Goal: Task Accomplishment & Management: Use online tool/utility

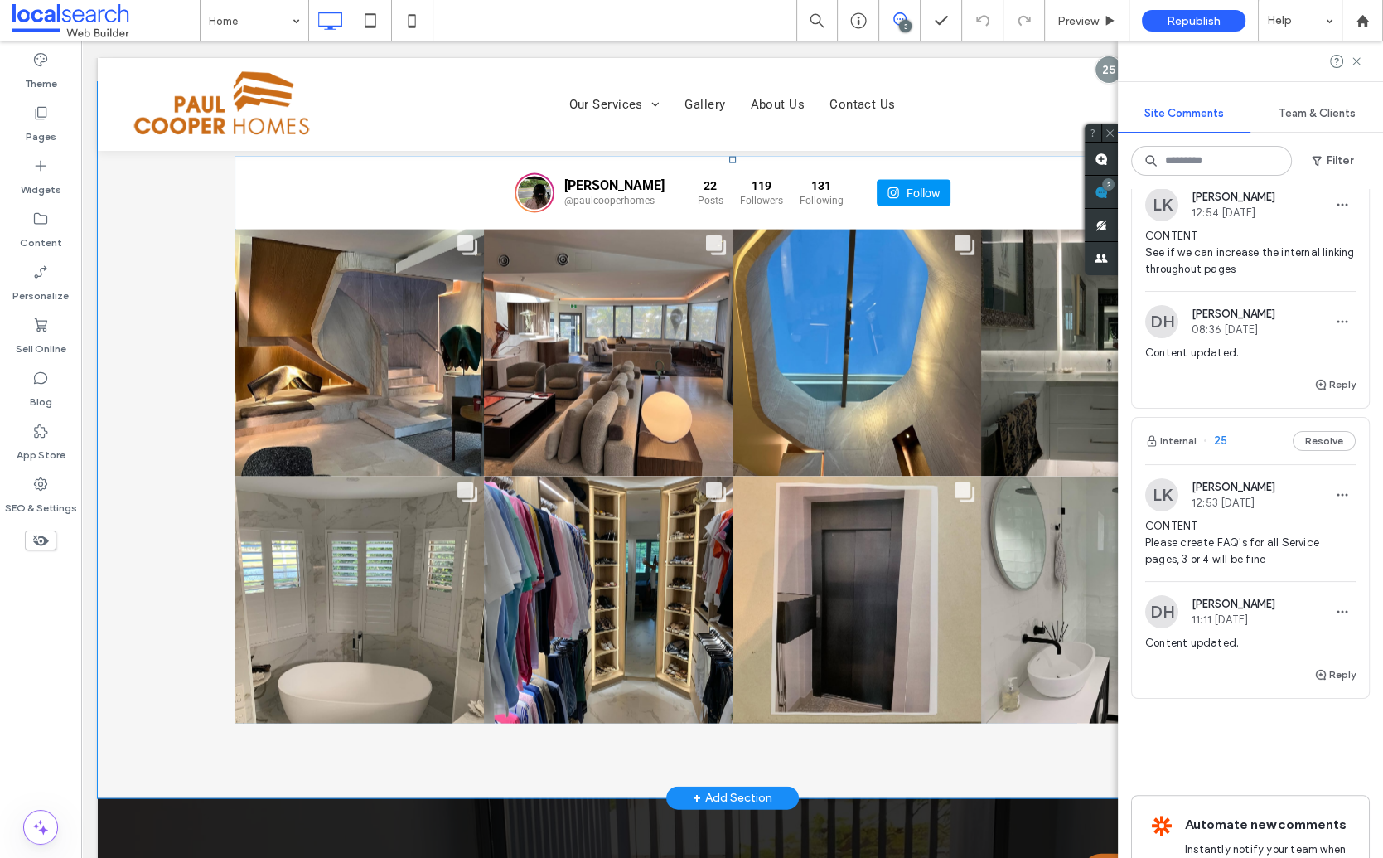
scroll to position [3807, 0]
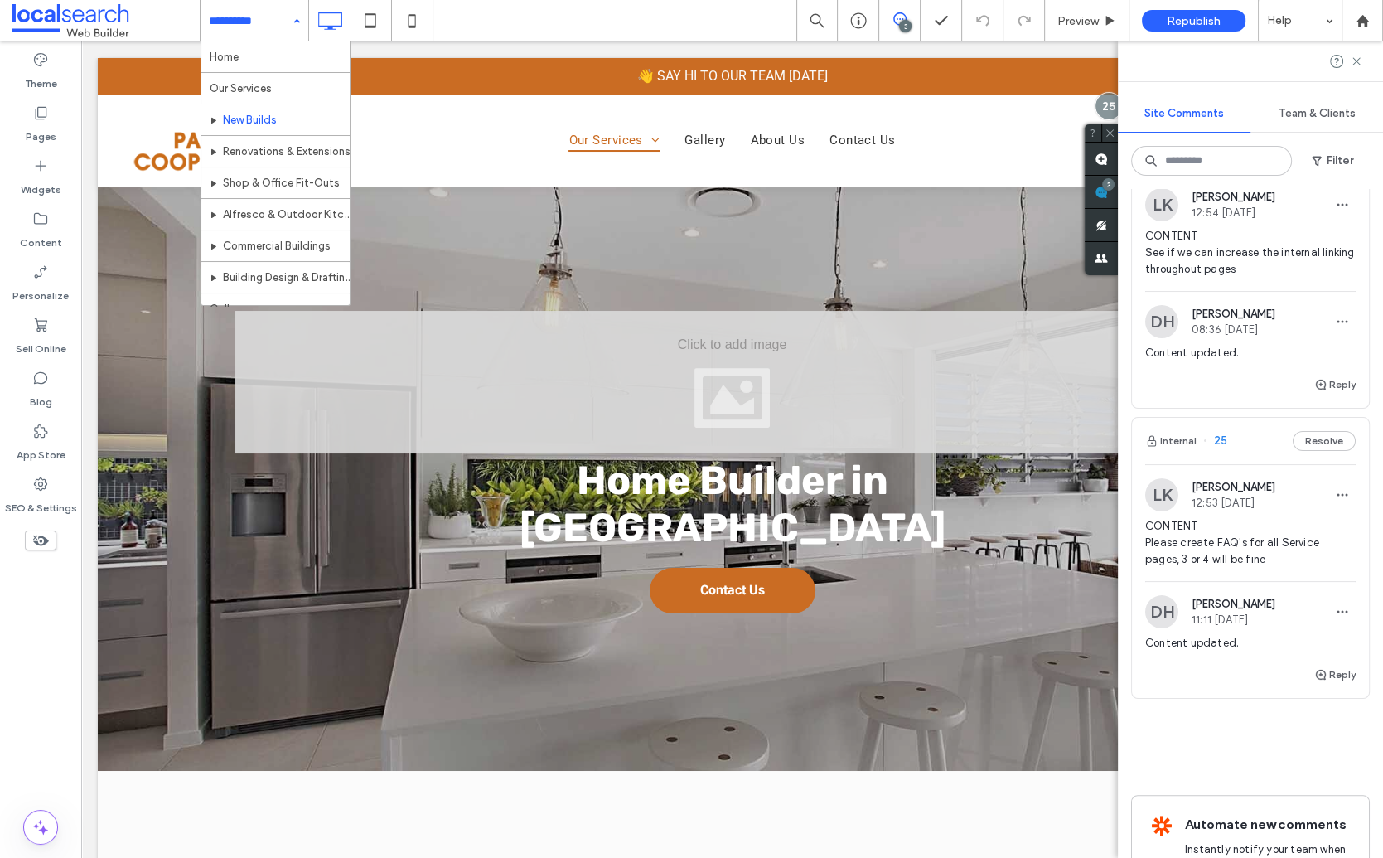
click at [255, 20] on input at bounding box center [250, 20] width 83 height 41
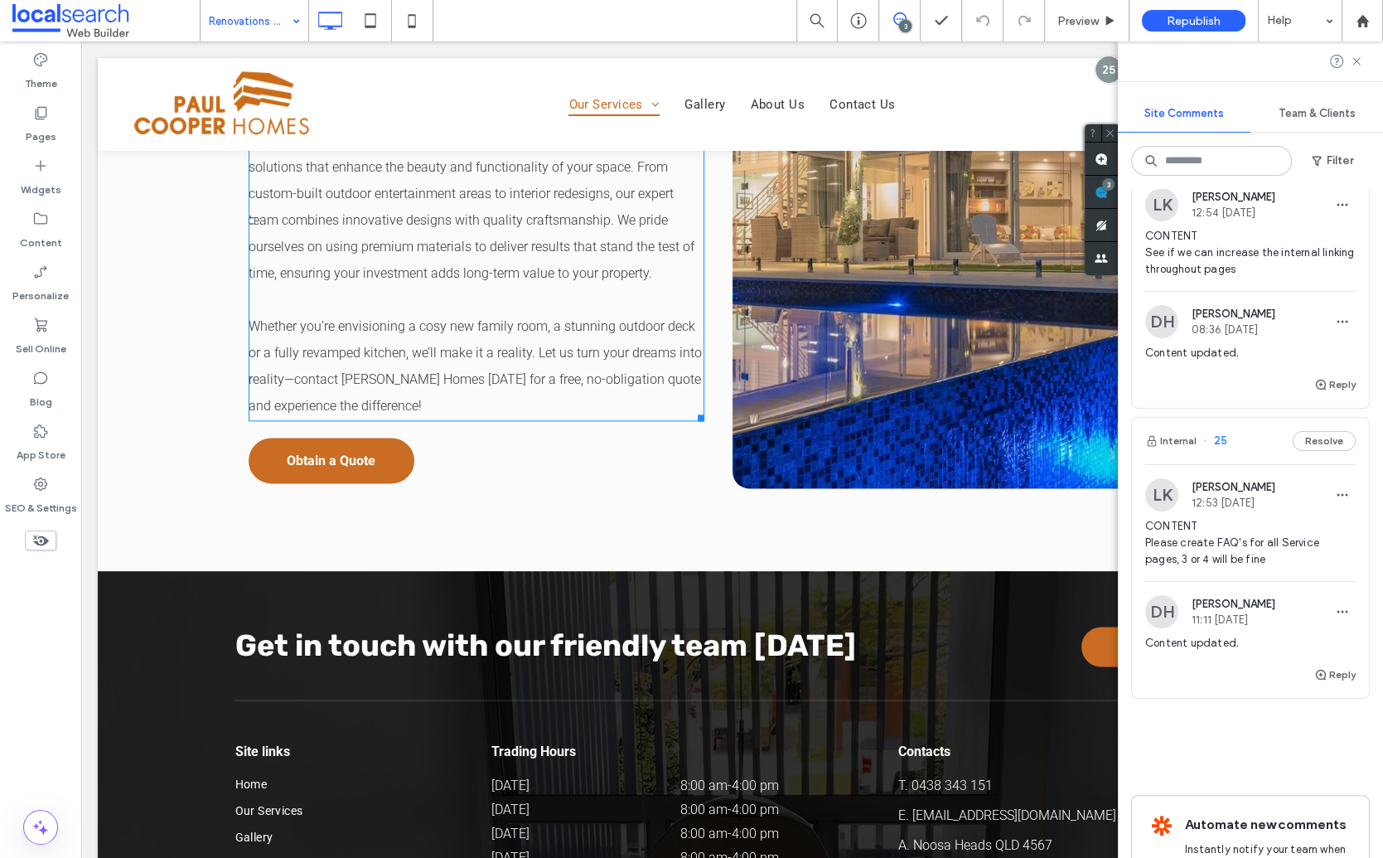
scroll to position [2525, 0]
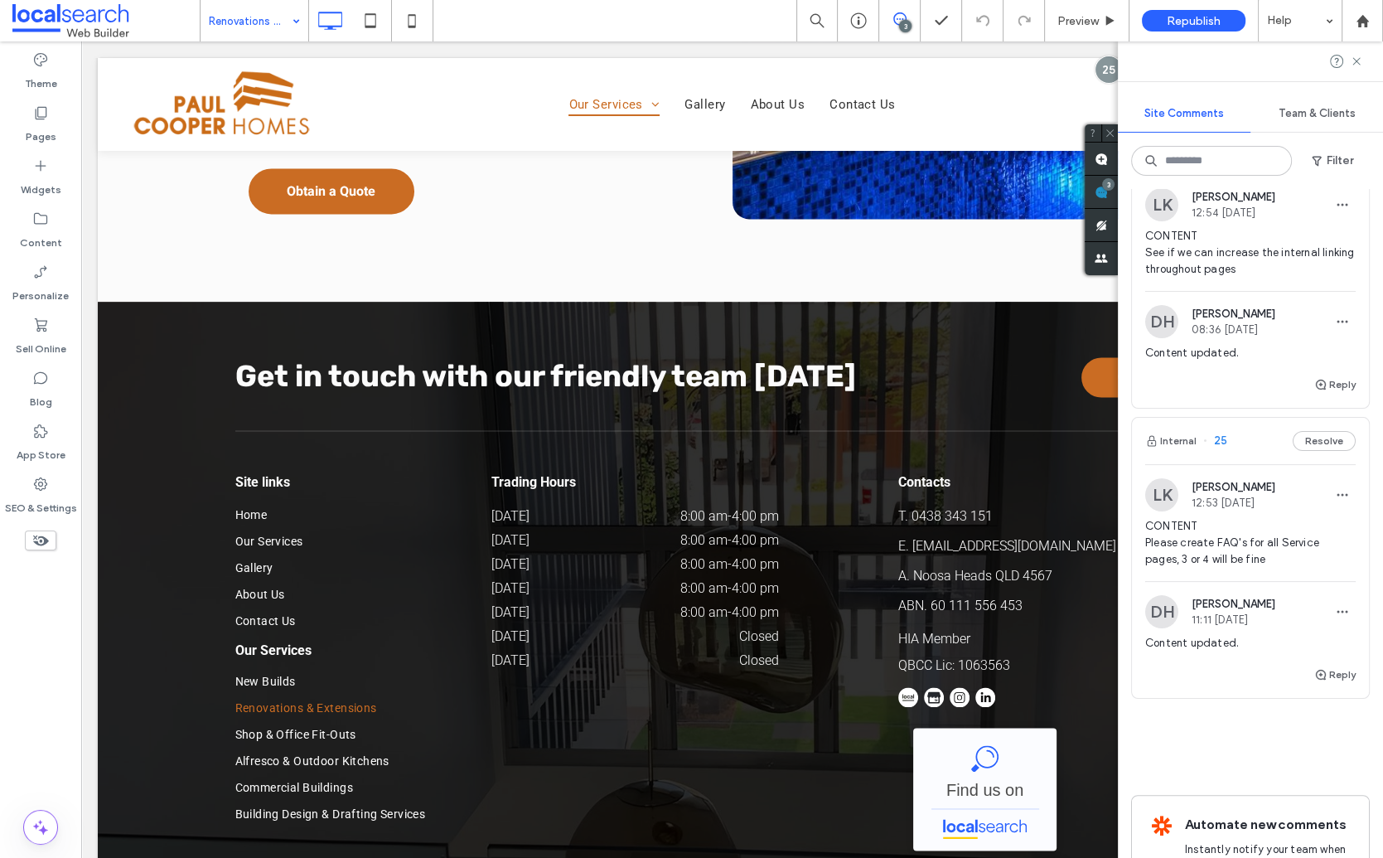
click at [220, 16] on input at bounding box center [250, 20] width 83 height 41
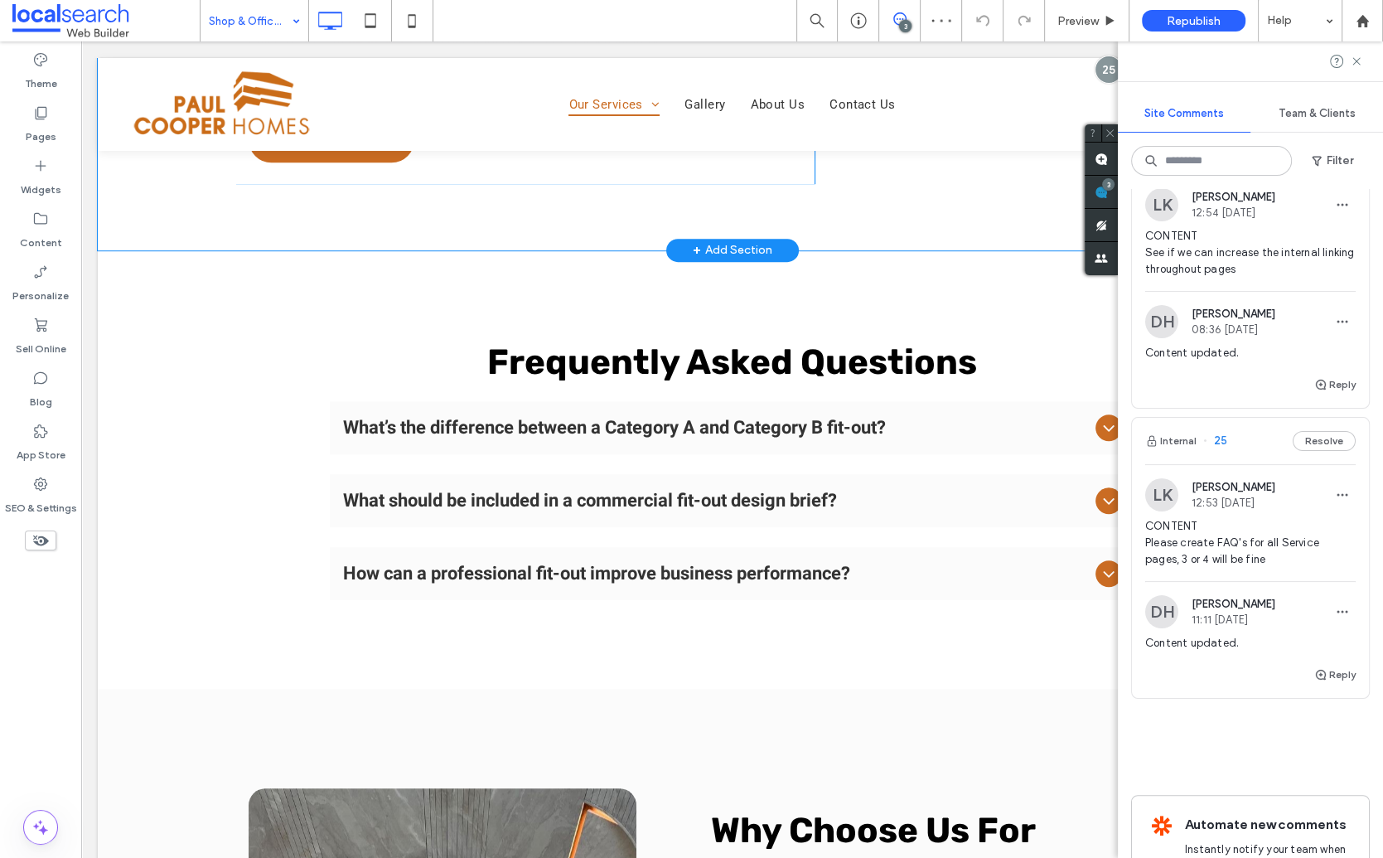
scroll to position [1296, 0]
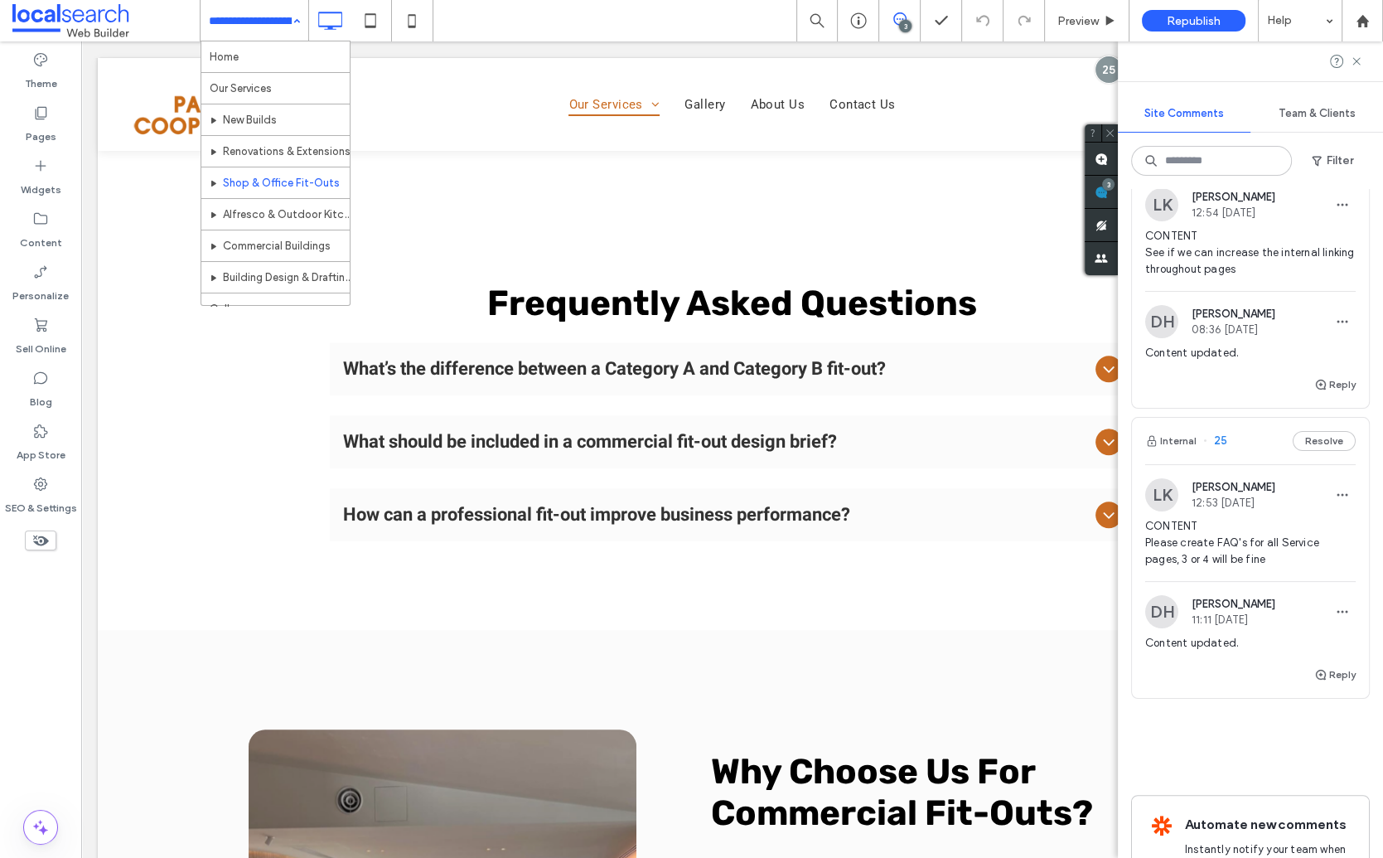
click at [254, 25] on input at bounding box center [250, 20] width 83 height 41
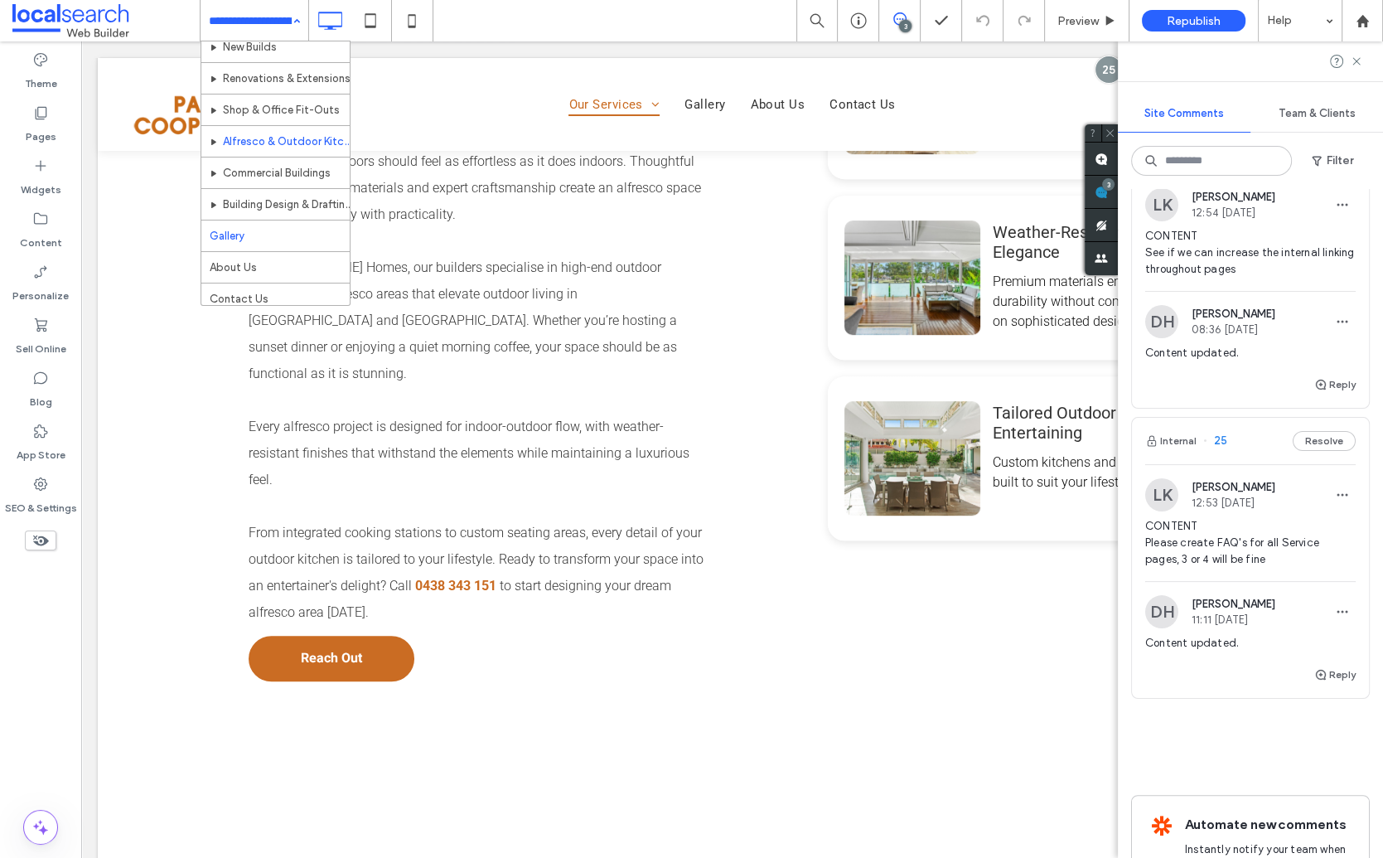
scroll to position [88, 0]
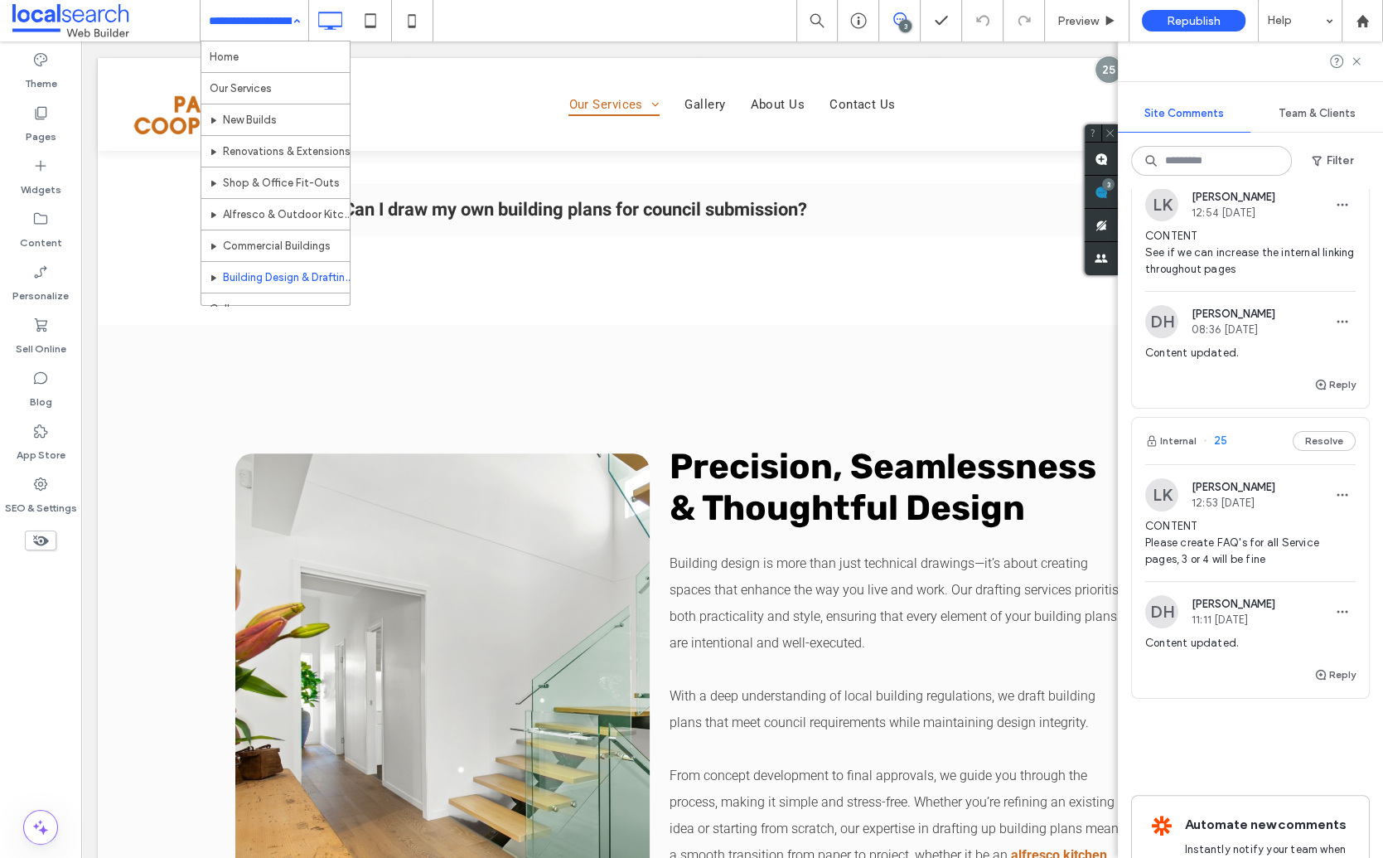
scroll to position [1902, 0]
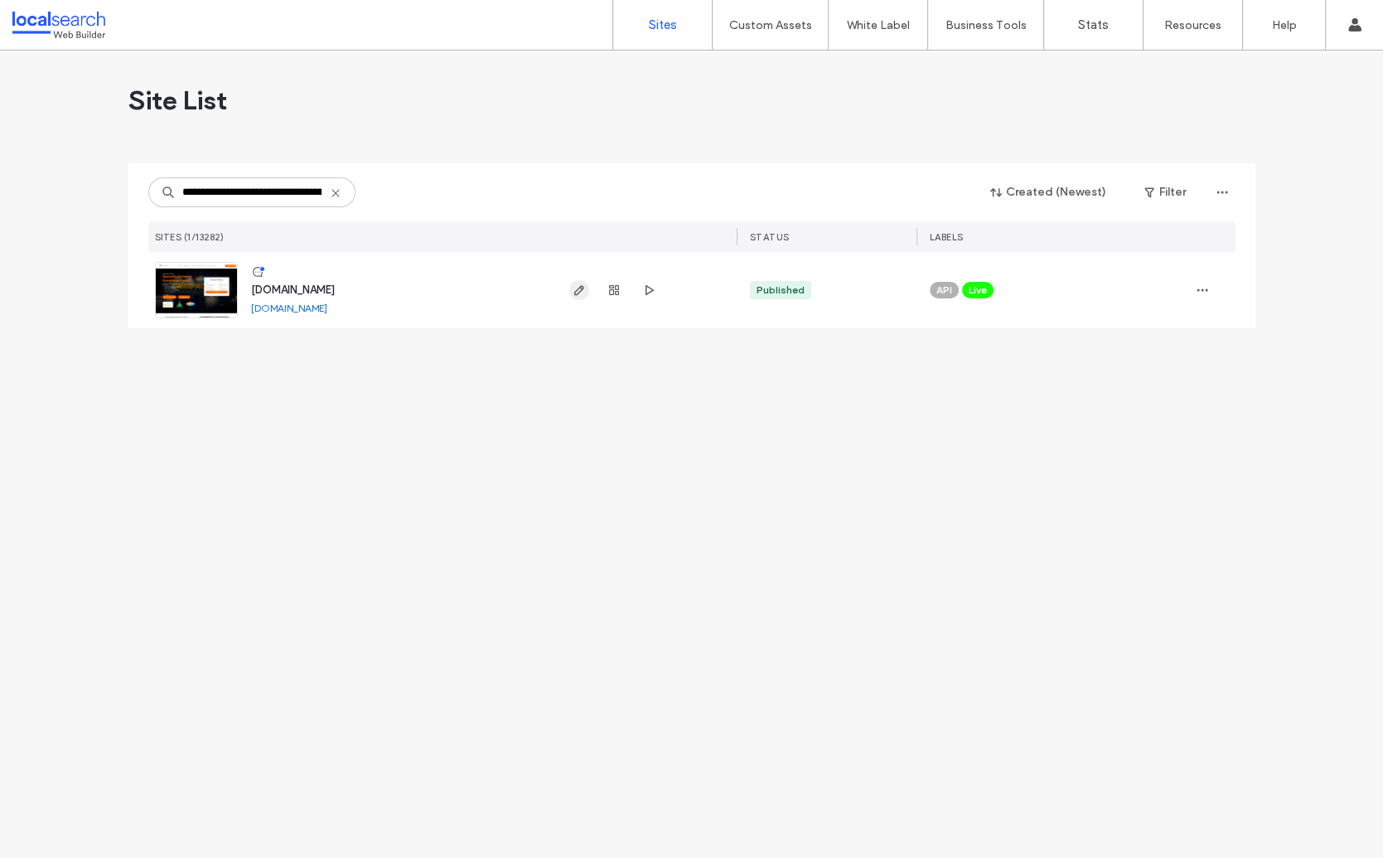
scroll to position [0, 77]
type input "**********"
click at [575, 289] on icon "button" at bounding box center [579, 289] width 13 height 13
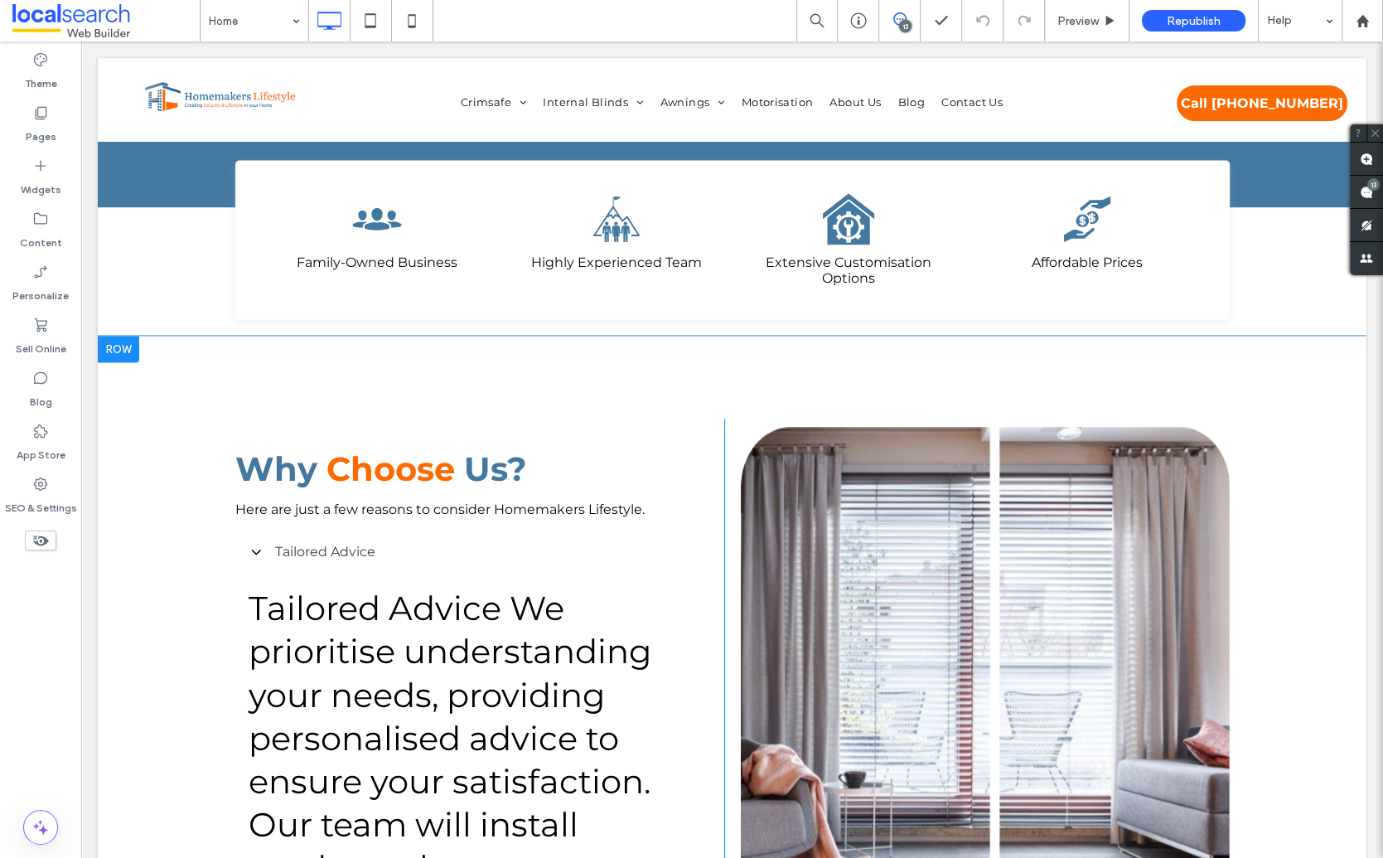
scroll to position [3087, 0]
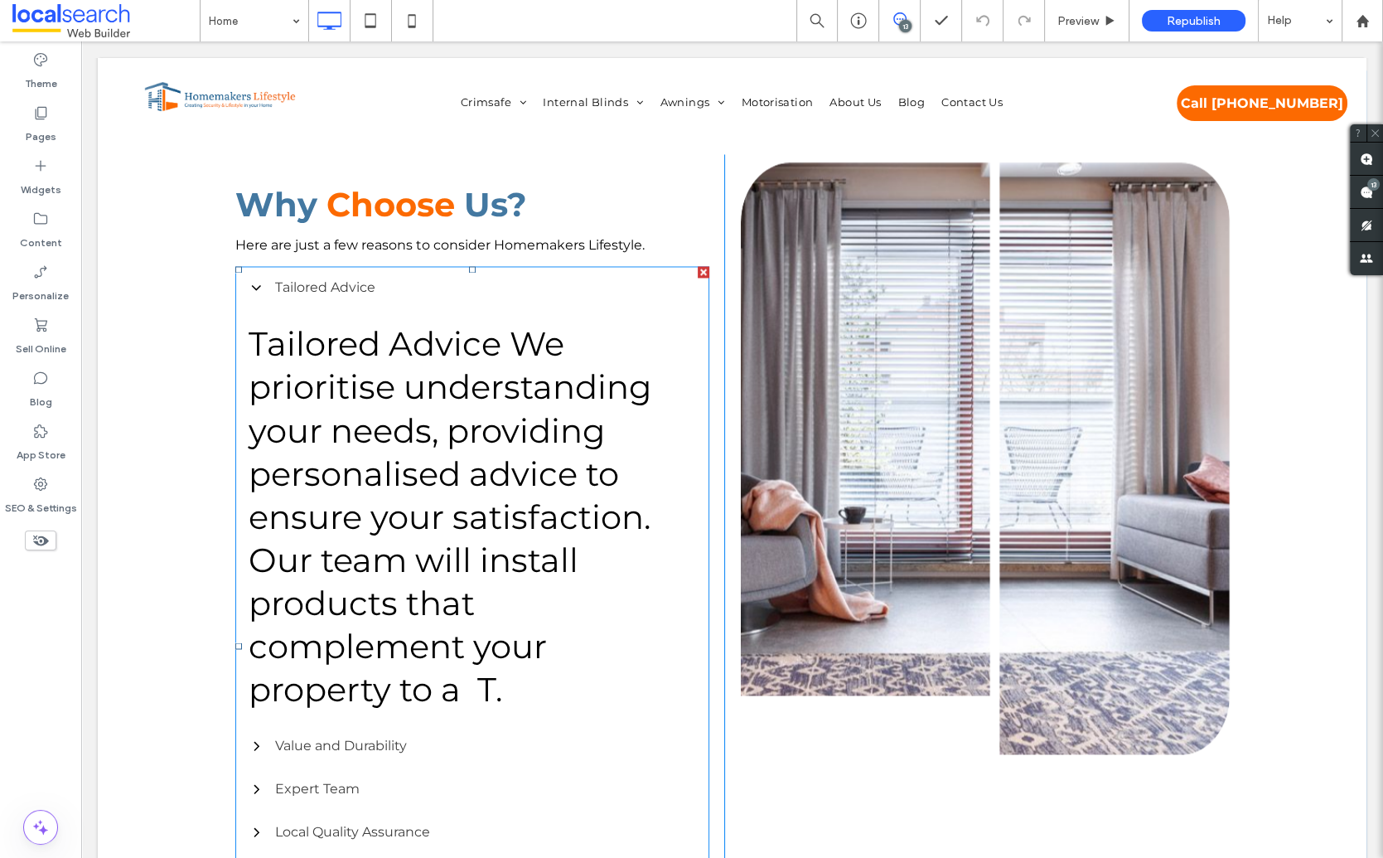
click at [437, 429] on p "Tailored Advice We prioritise understanding your needs, providing personalised …" at bounding box center [472, 516] width 447 height 388
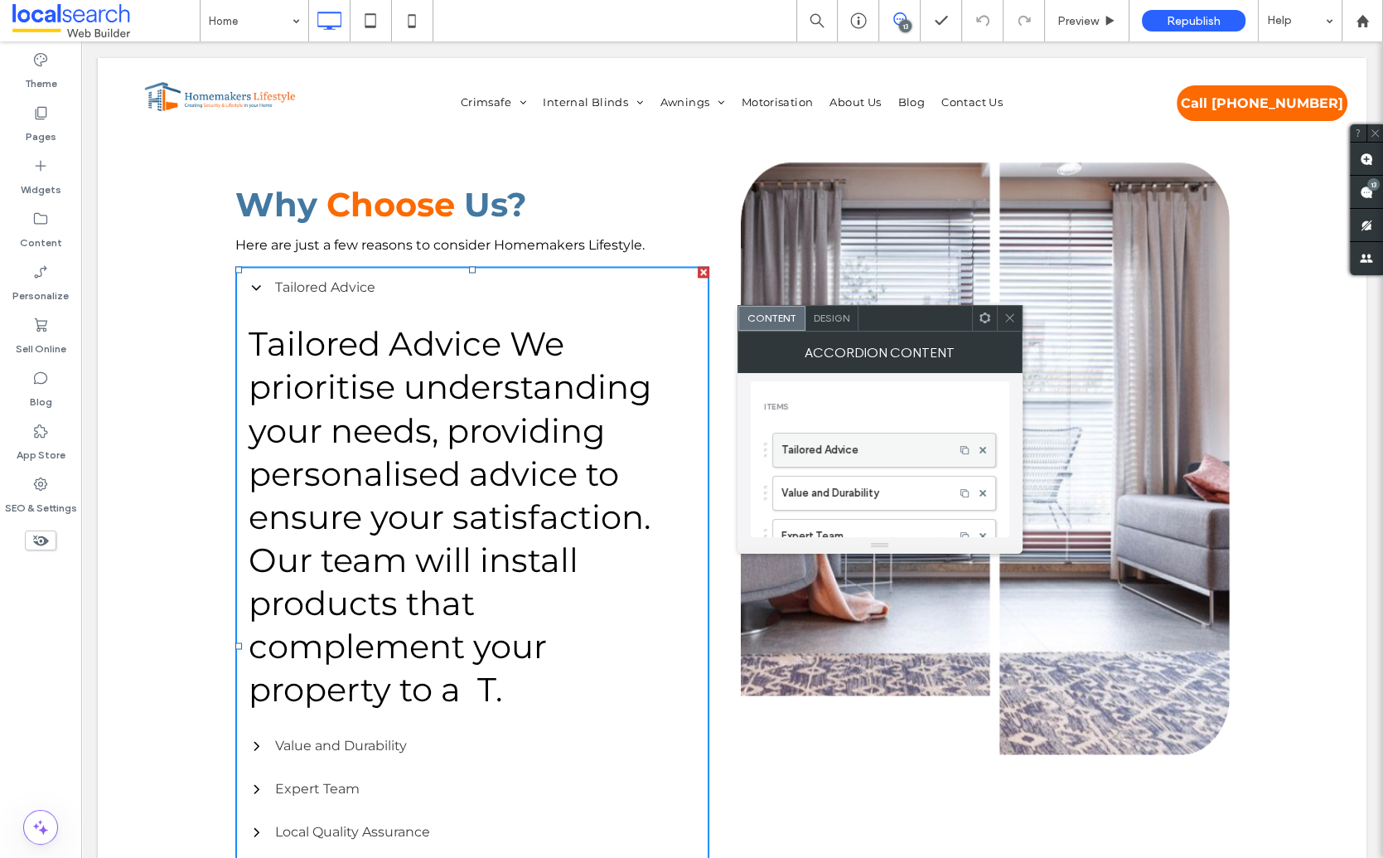
click at [858, 442] on label "Tailored Advice" at bounding box center [863, 449] width 164 height 33
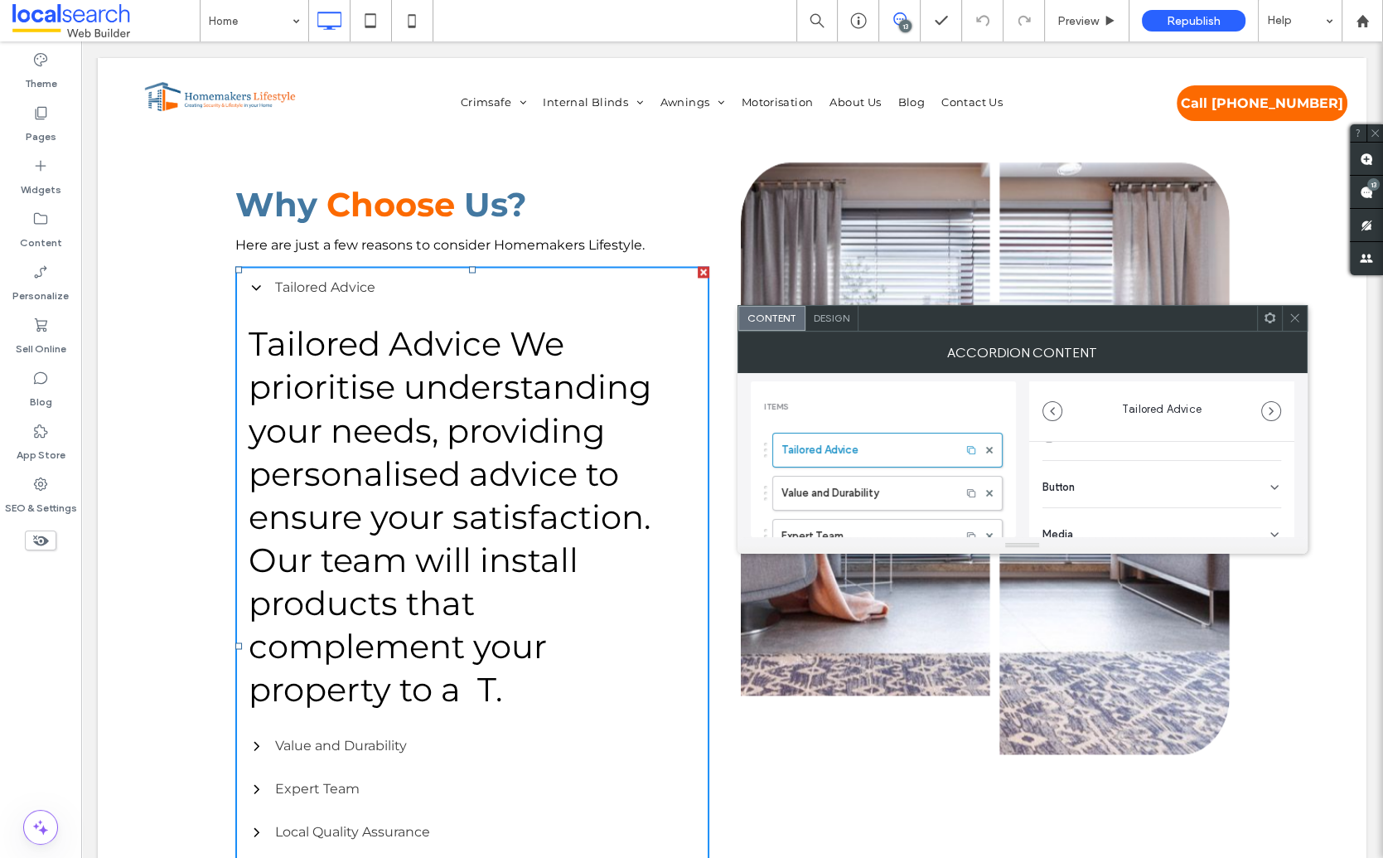
scroll to position [312, 0]
click at [874, 484] on label "Value and Durability" at bounding box center [866, 492] width 171 height 33
type input "**********"
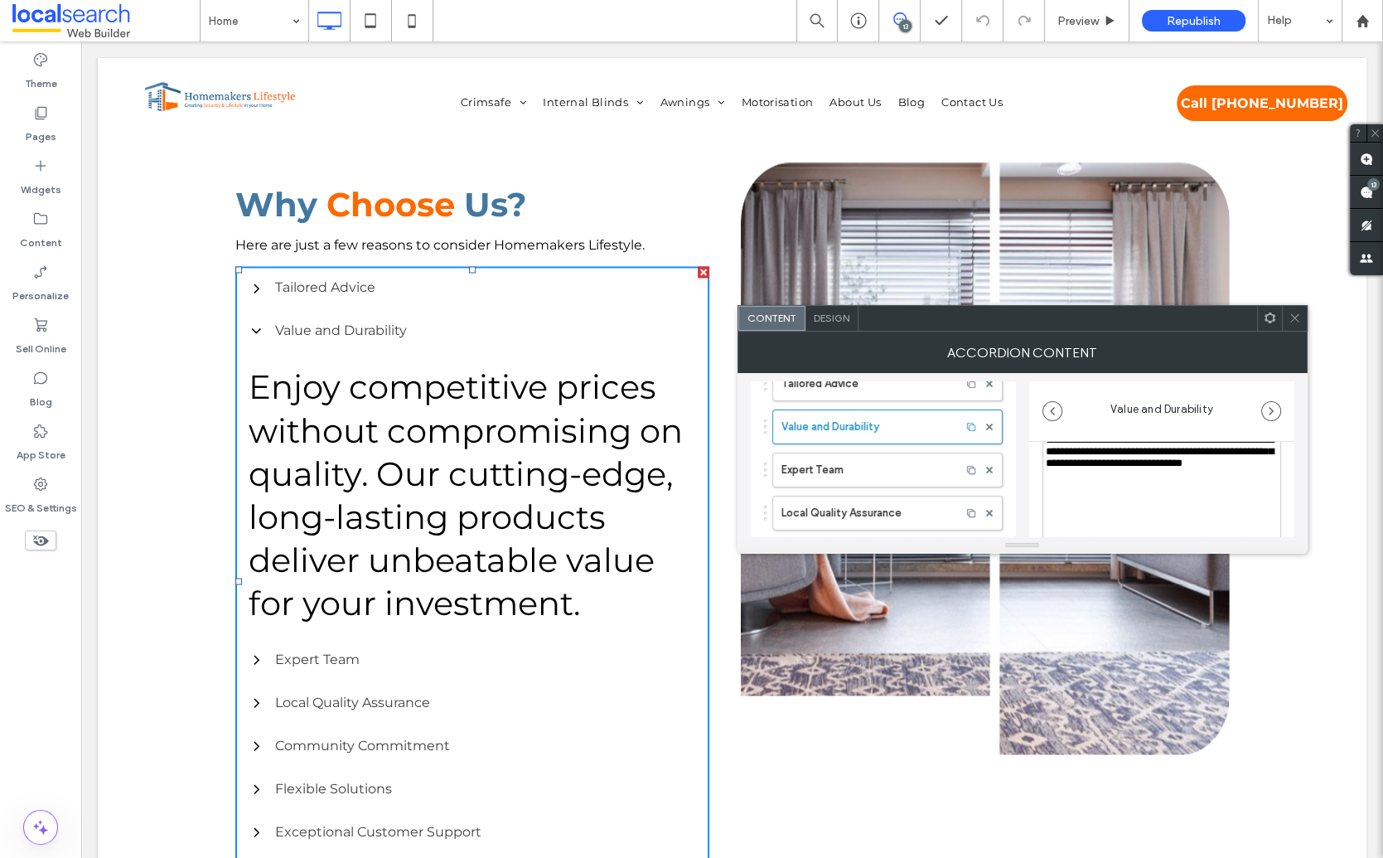
scroll to position [130, 0]
click at [831, 324] on div "Design" at bounding box center [831, 318] width 53 height 25
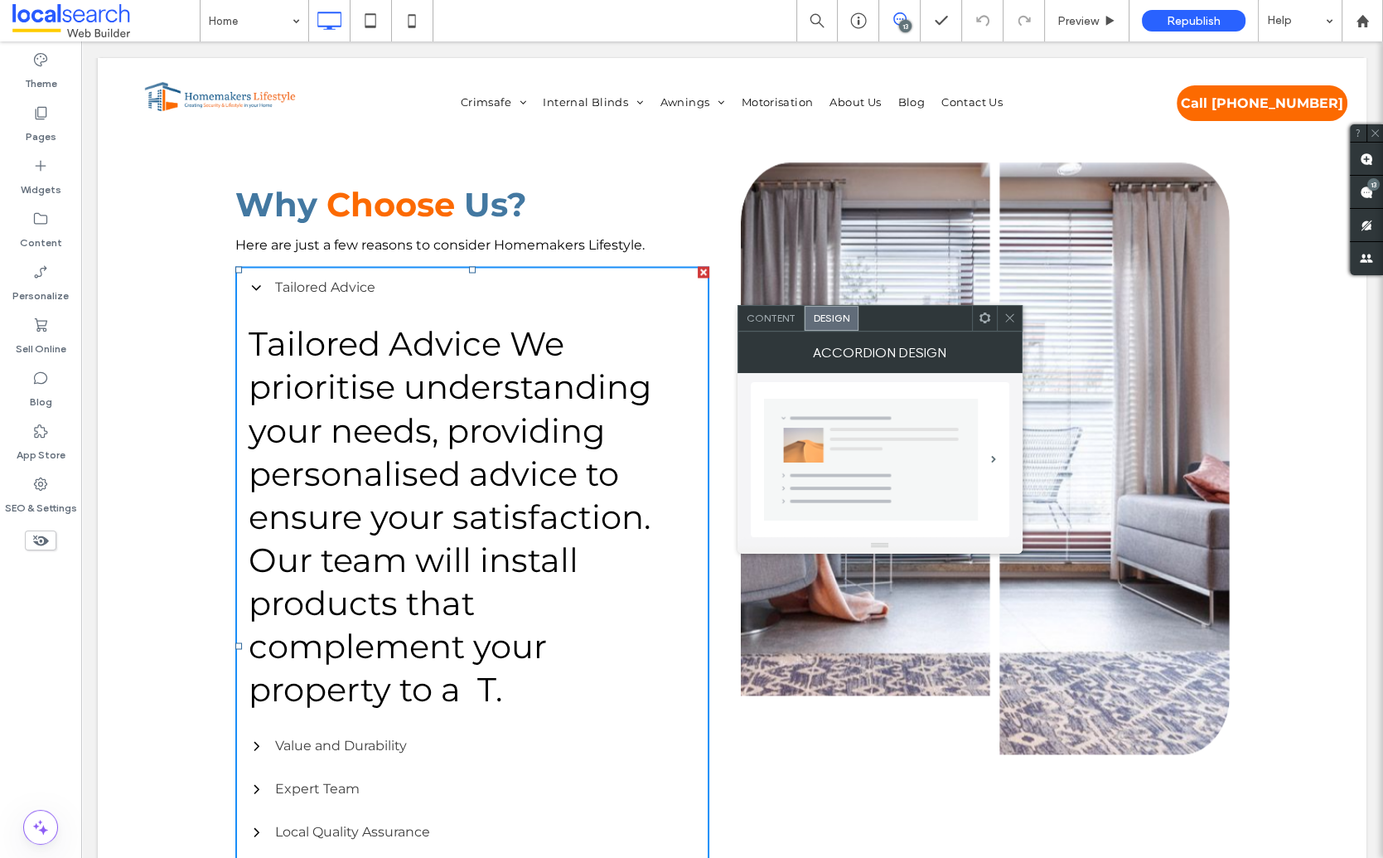
scroll to position [0, 0]
click at [763, 321] on span "Content" at bounding box center [771, 318] width 49 height 12
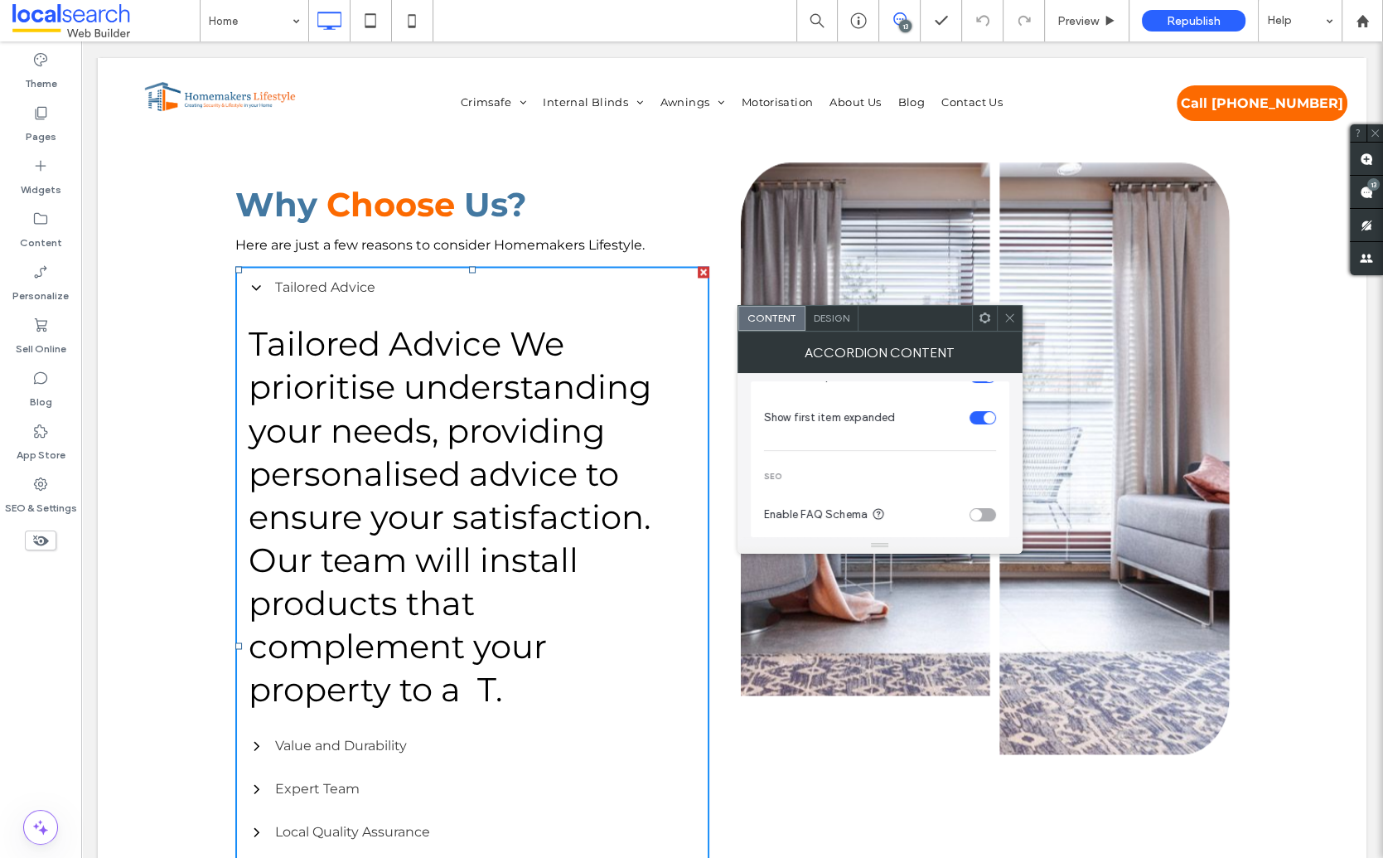
scroll to position [517, 0]
click at [819, 317] on span "Design" at bounding box center [832, 318] width 36 height 12
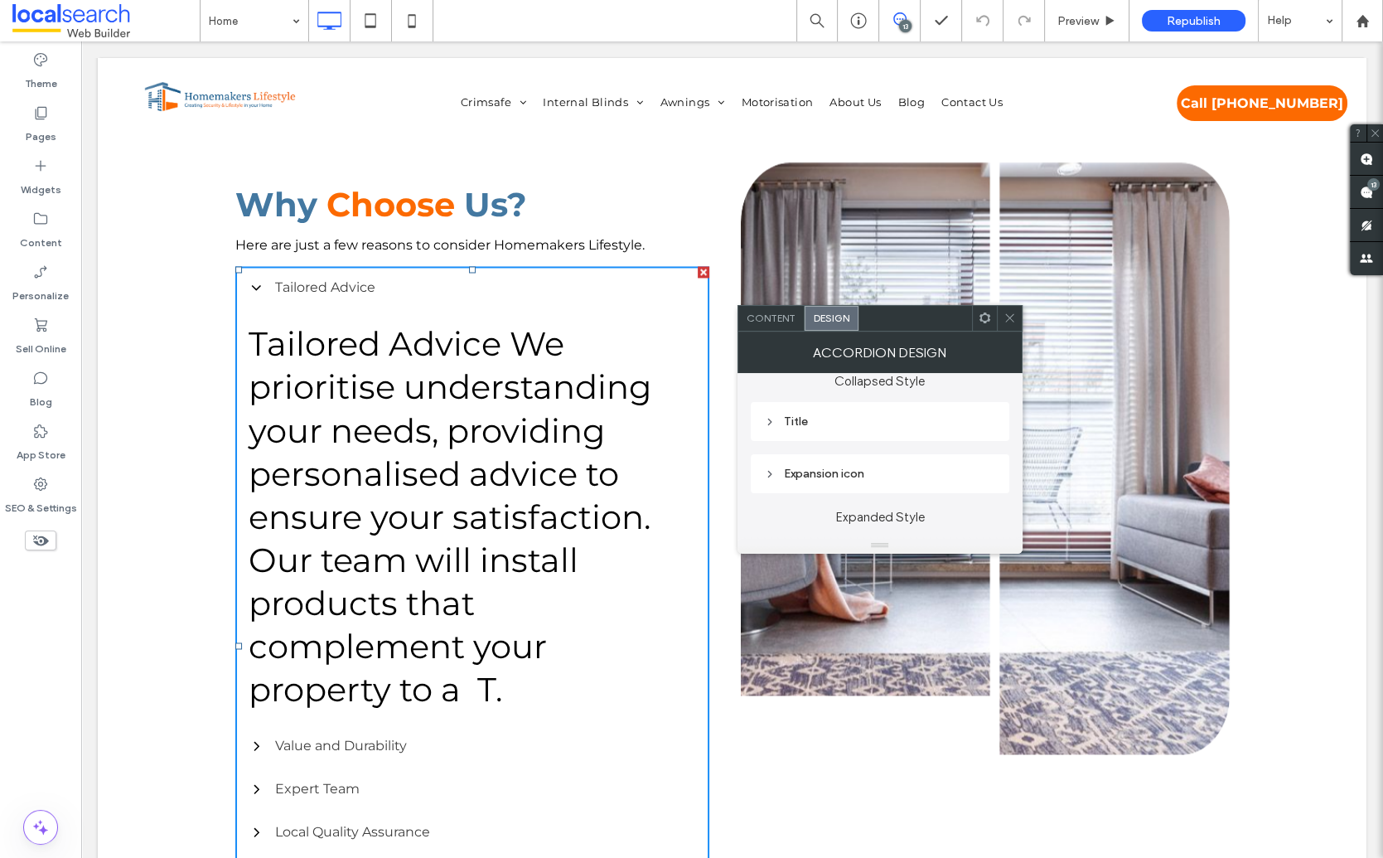
scroll to position [188, 0]
click at [830, 422] on div "Title" at bounding box center [880, 417] width 232 height 14
click at [878, 408] on div "h4" at bounding box center [907, 407] width 138 height 17
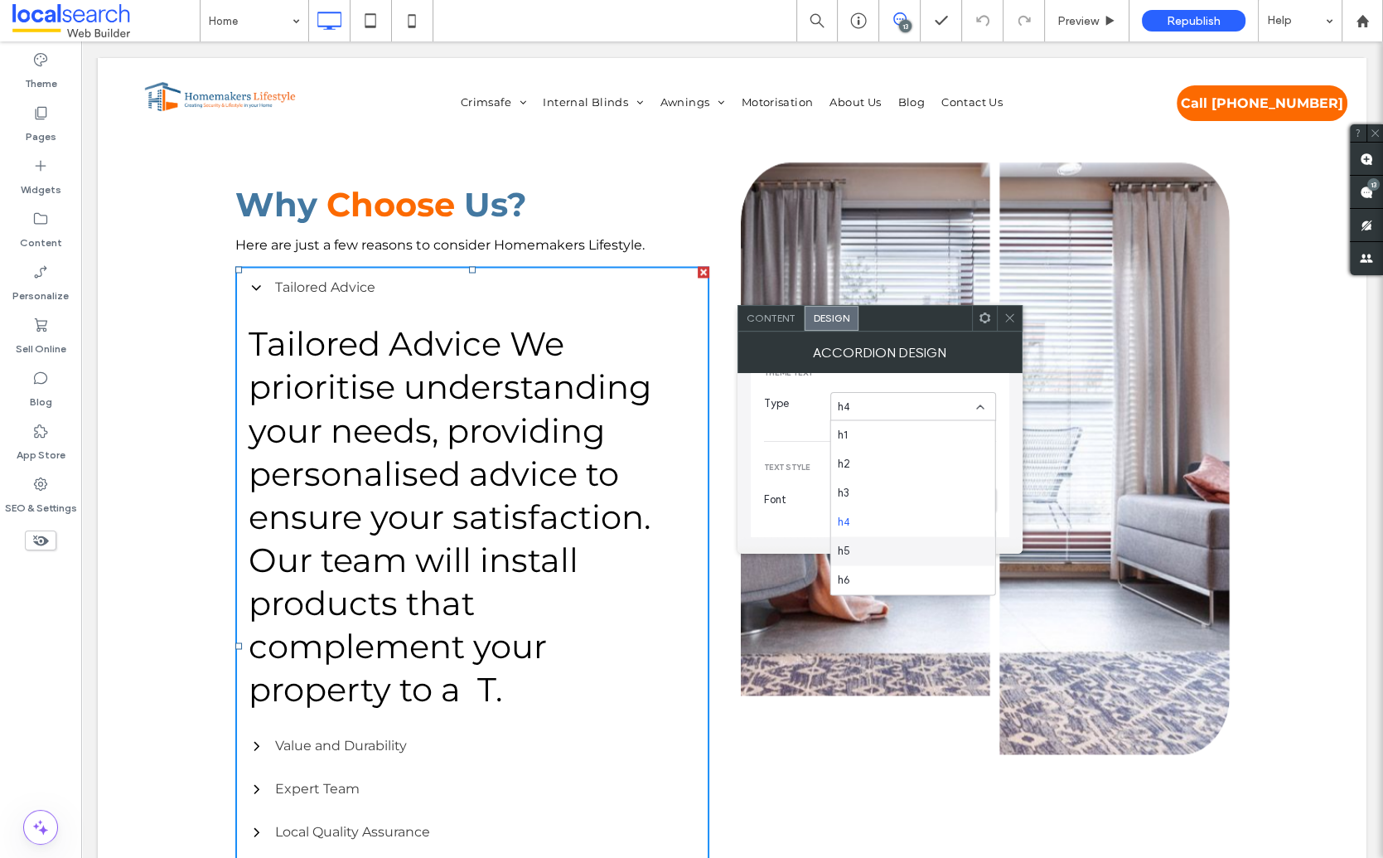
click at [860, 552] on div "h5" at bounding box center [913, 550] width 164 height 29
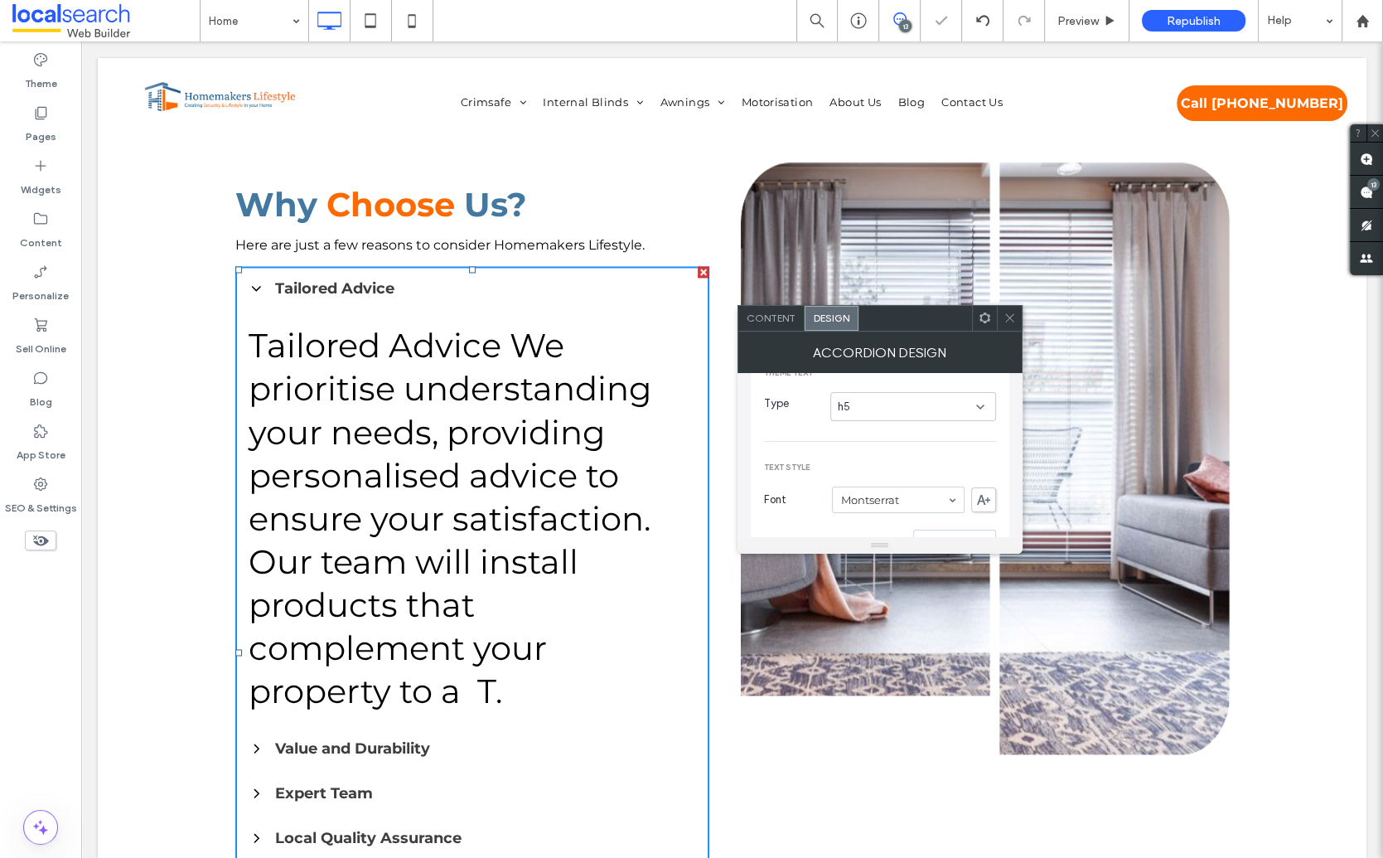
click at [857, 409] on div "h5" at bounding box center [907, 407] width 138 height 17
click at [859, 576] on div "h6" at bounding box center [913, 579] width 164 height 29
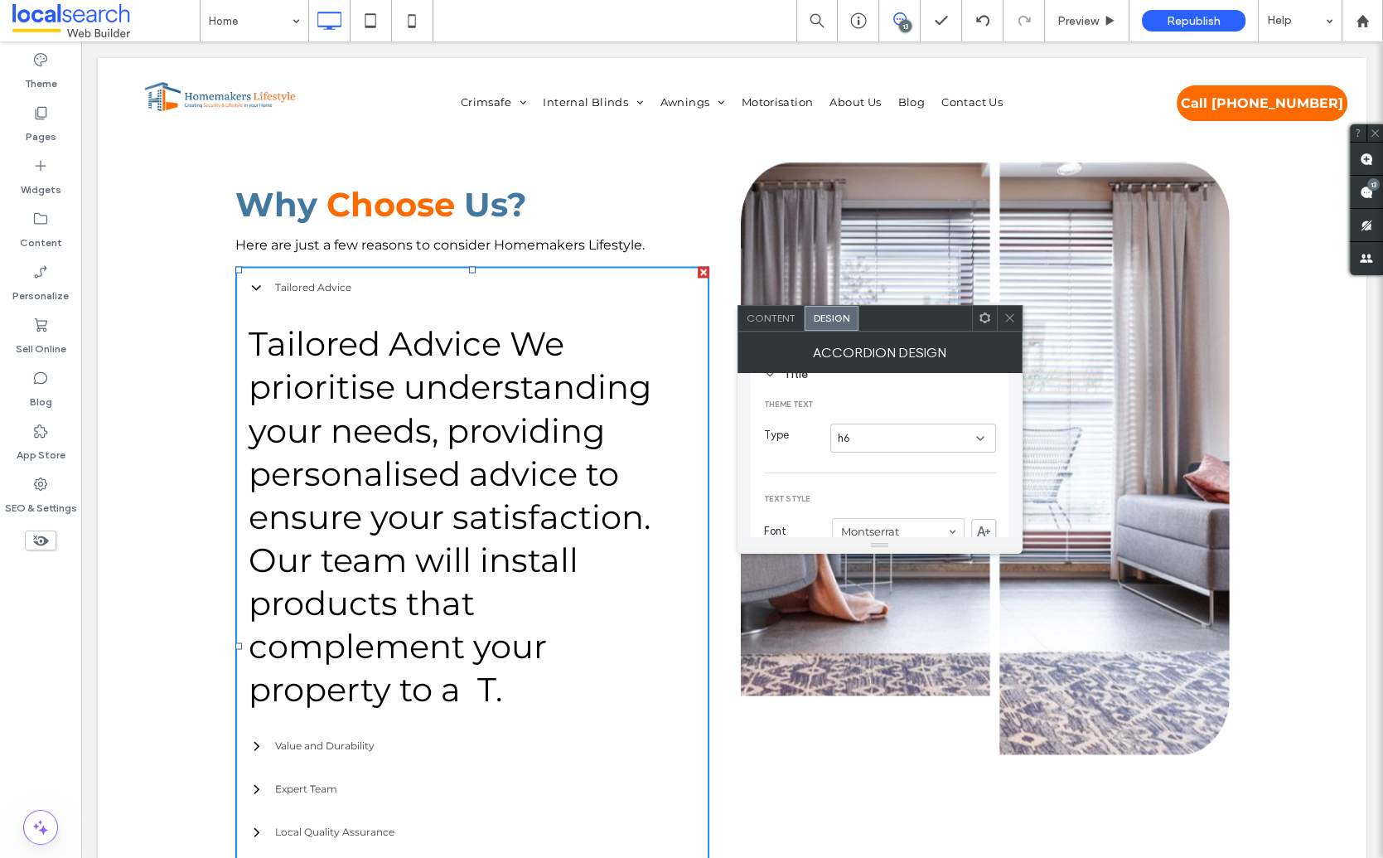
scroll to position [232, 0]
click at [883, 439] on div "h6" at bounding box center [907, 437] width 138 height 17
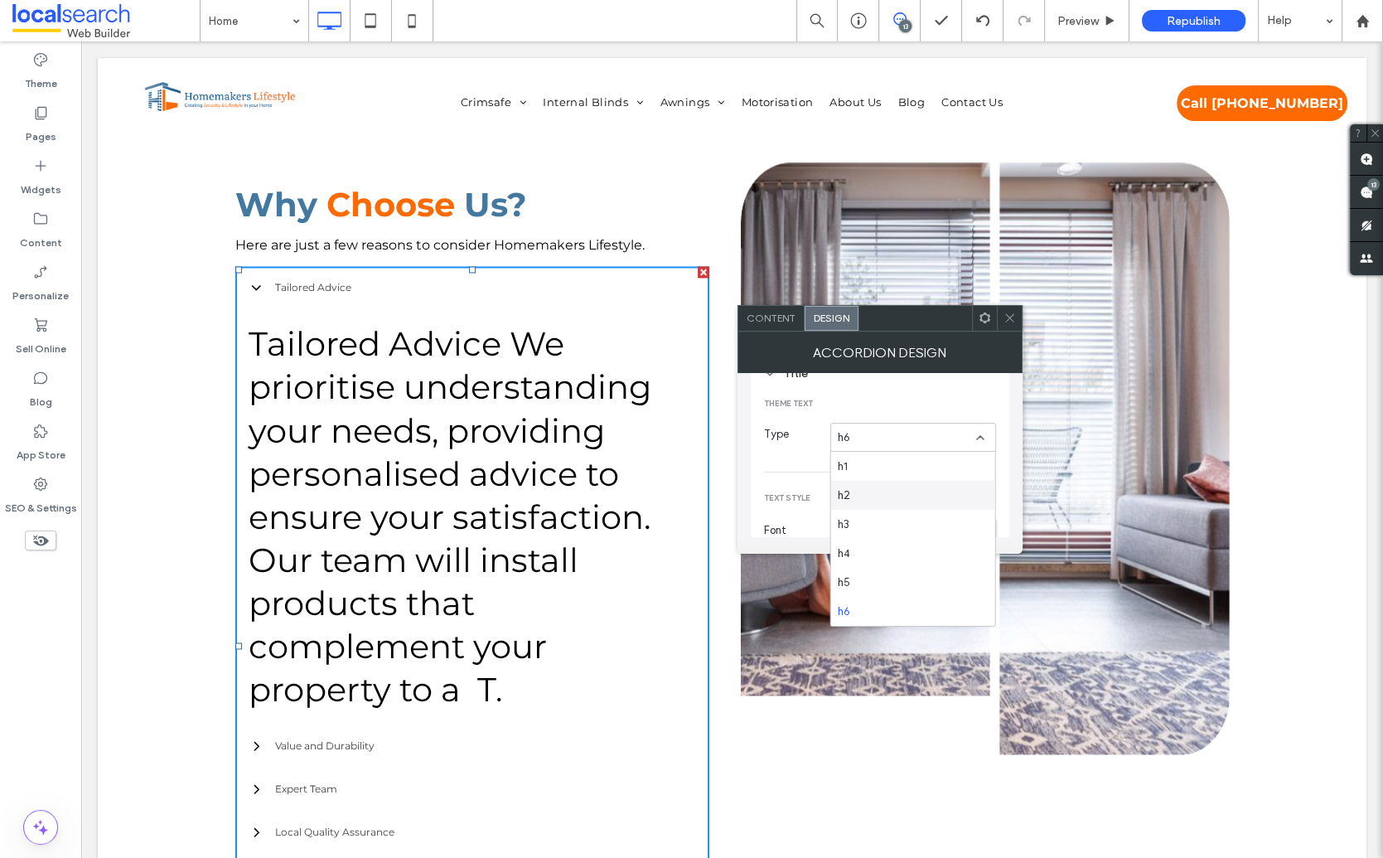
click at [873, 502] on div "h2" at bounding box center [913, 495] width 164 height 29
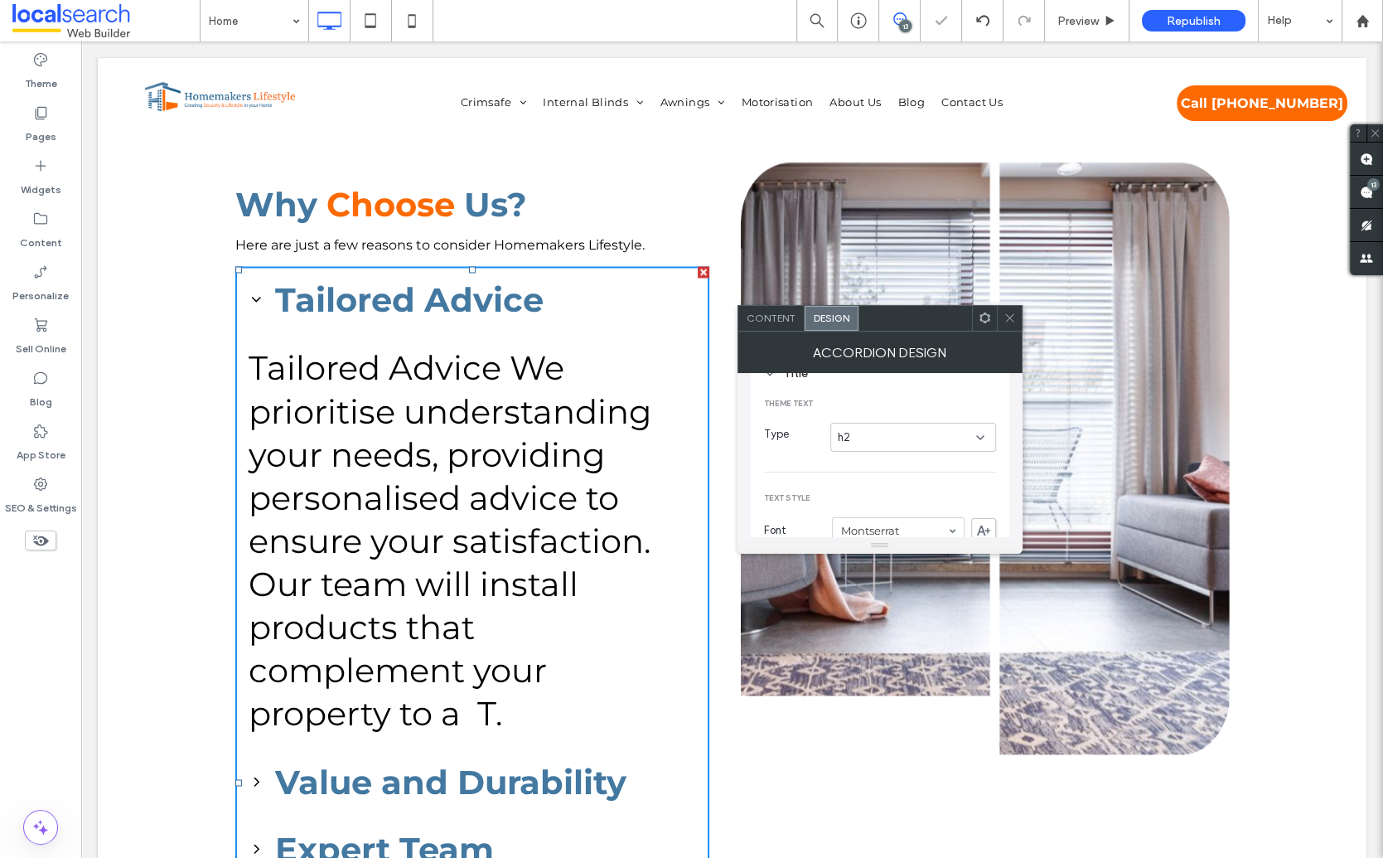
click at [861, 435] on div "h2" at bounding box center [907, 437] width 138 height 17
click at [856, 524] on div "h3" at bounding box center [913, 524] width 164 height 29
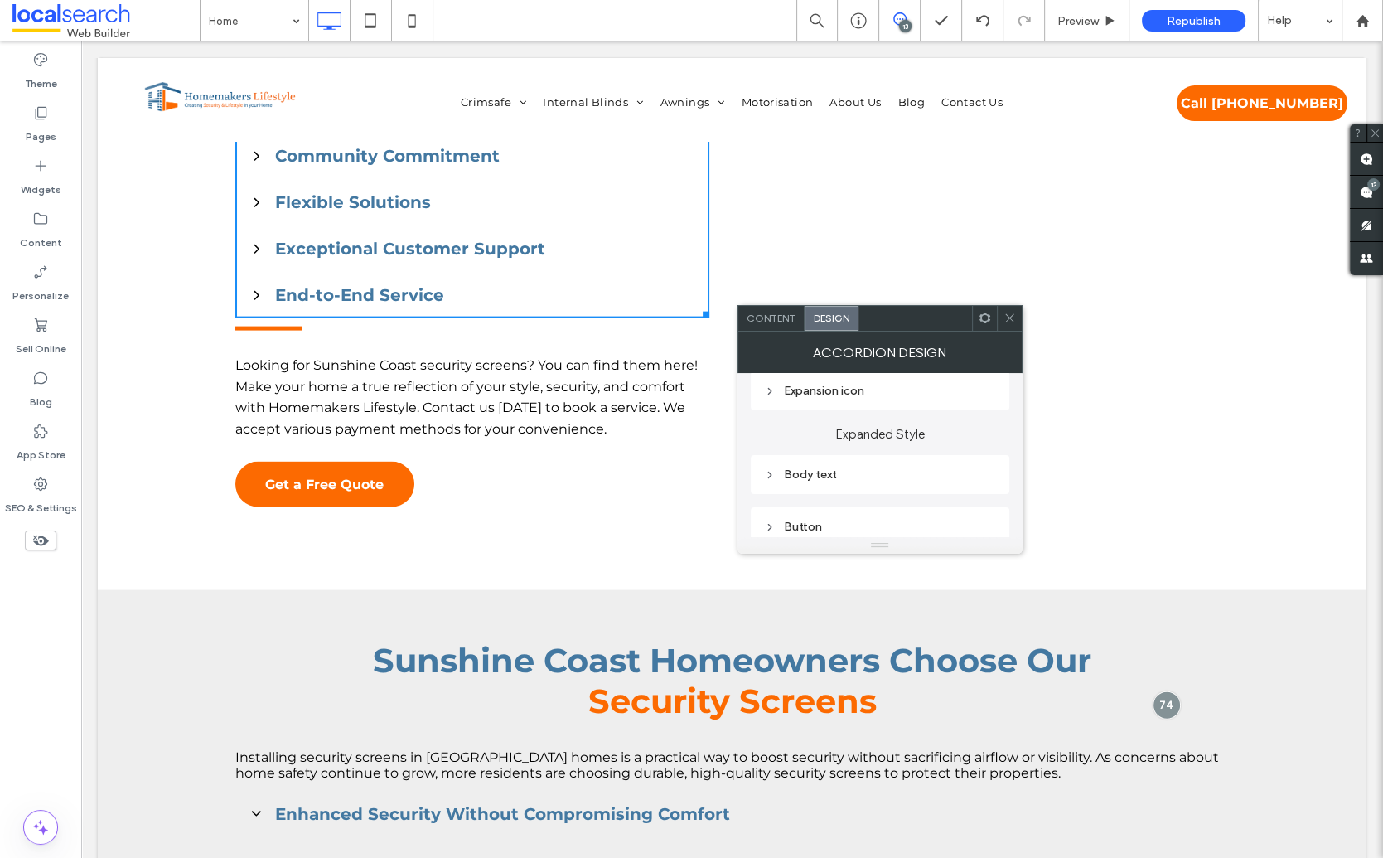
scroll to position [877, 0]
click at [825, 466] on div "Body text" at bounding box center [880, 472] width 232 height 14
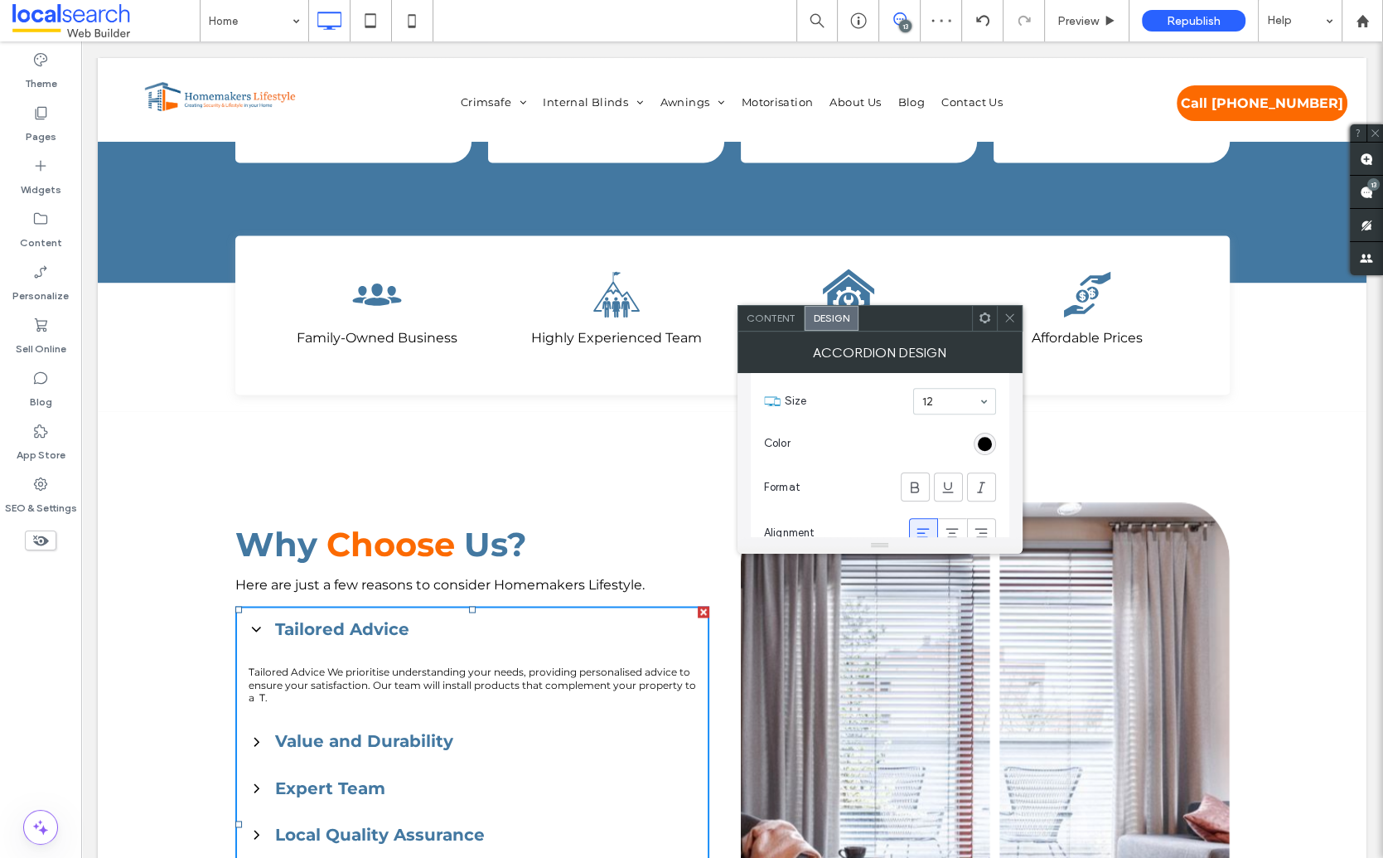
scroll to position [1031, 0]
click at [935, 421] on input at bounding box center [950, 424] width 56 height 12
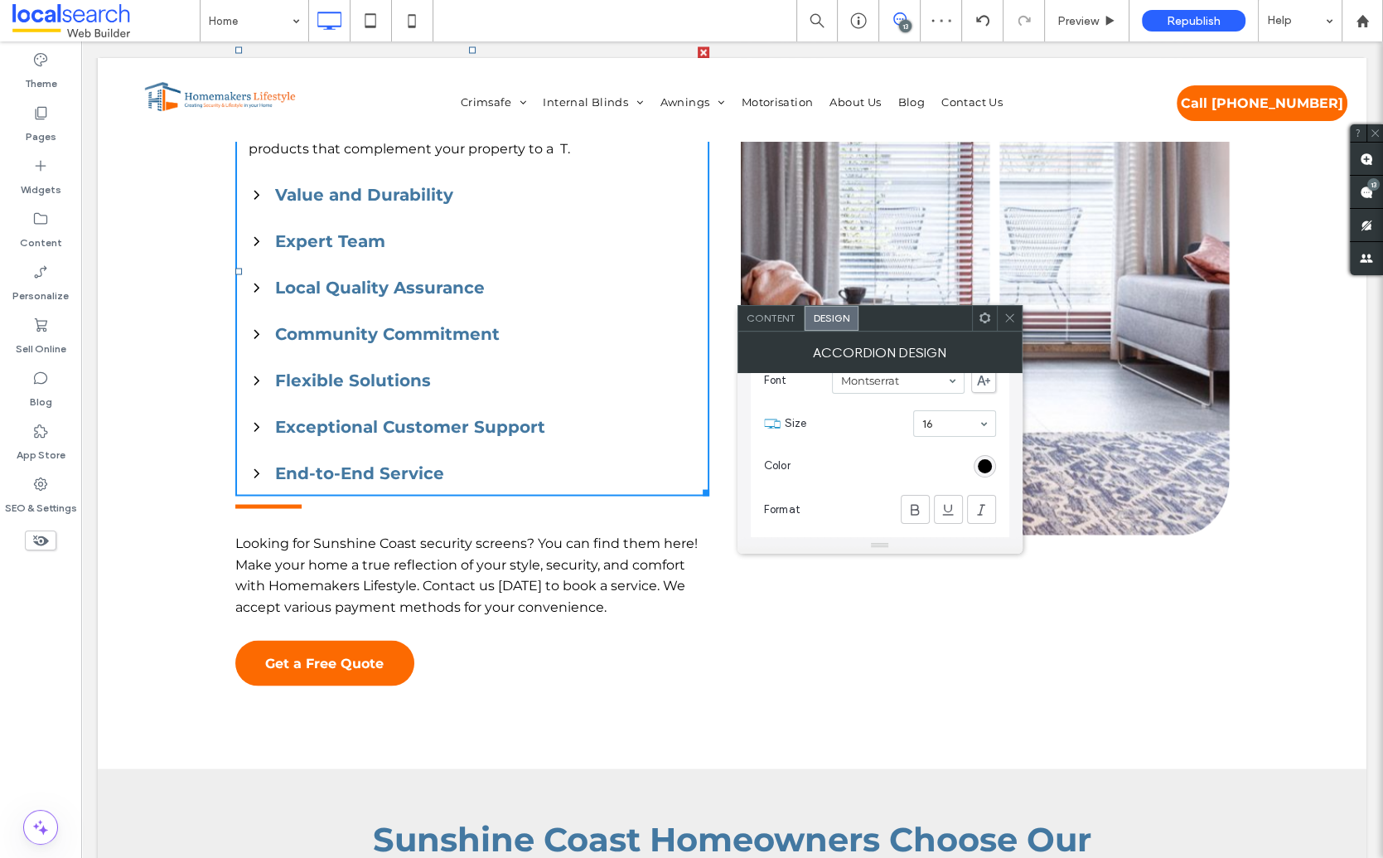
scroll to position [3927, 0]
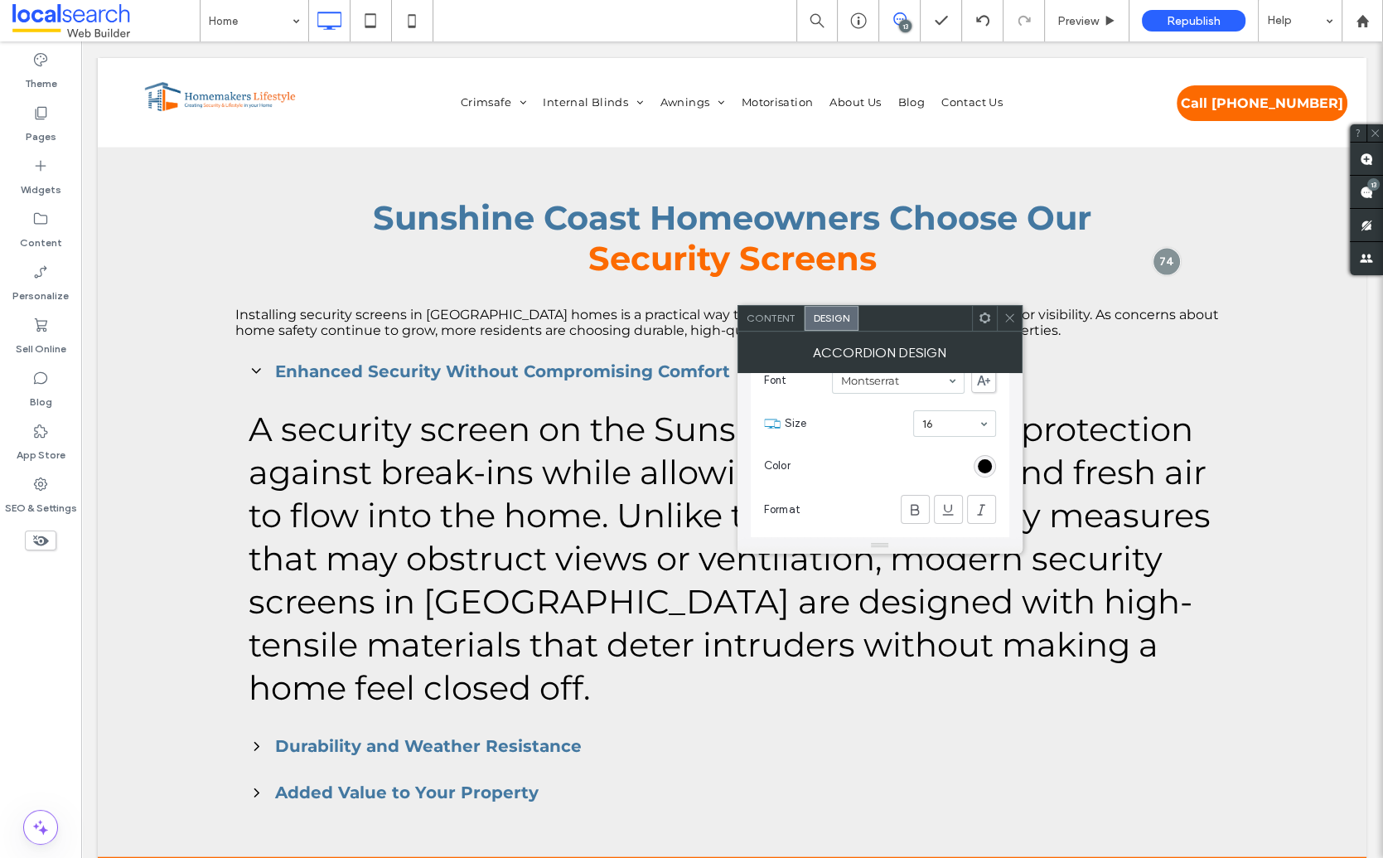
click at [1014, 316] on icon at bounding box center [1009, 318] width 12 height 12
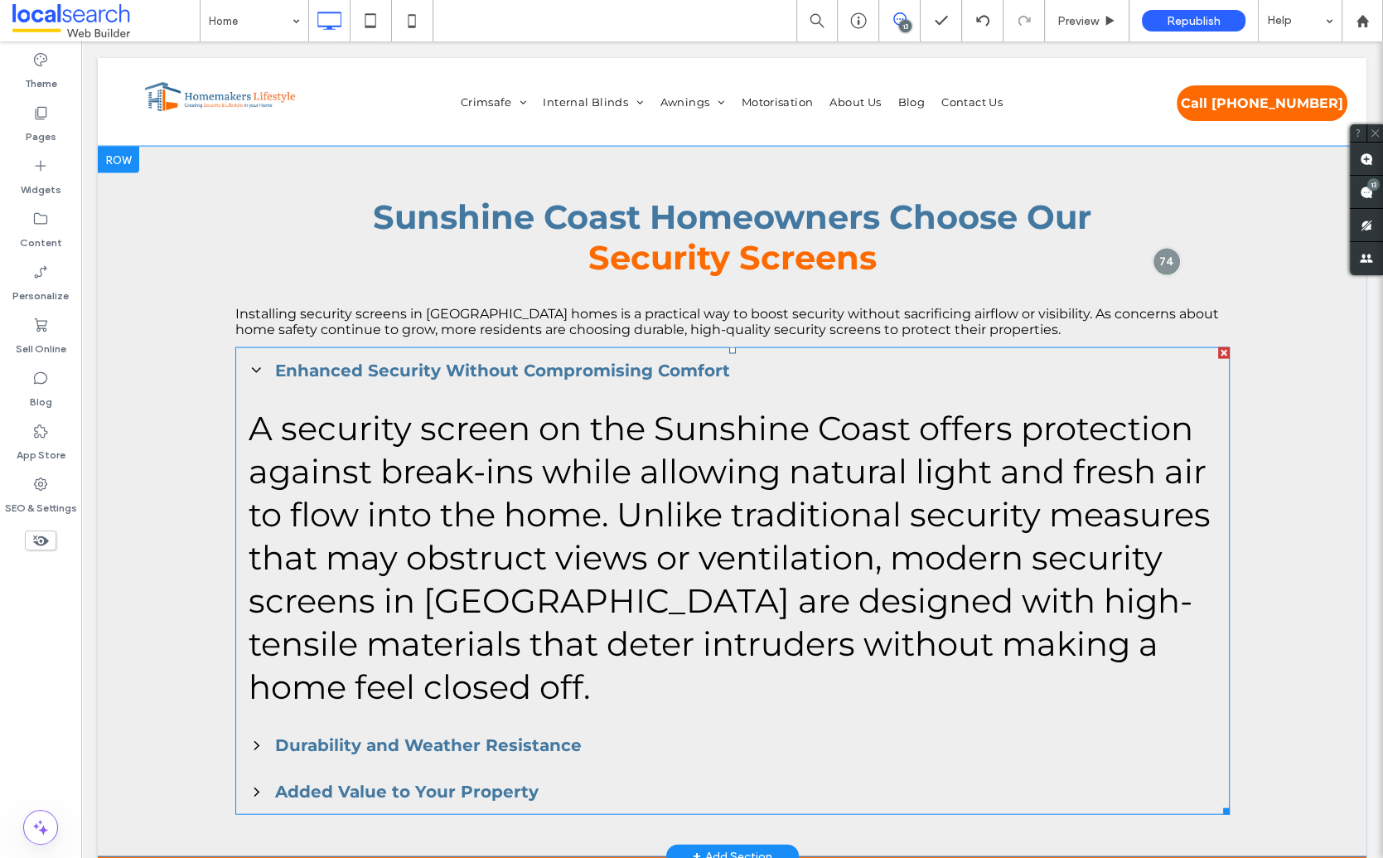
click at [692, 418] on p "A security screen on the Sunshine Coast offers protection against break-ins whi…" at bounding box center [733, 558] width 968 height 302
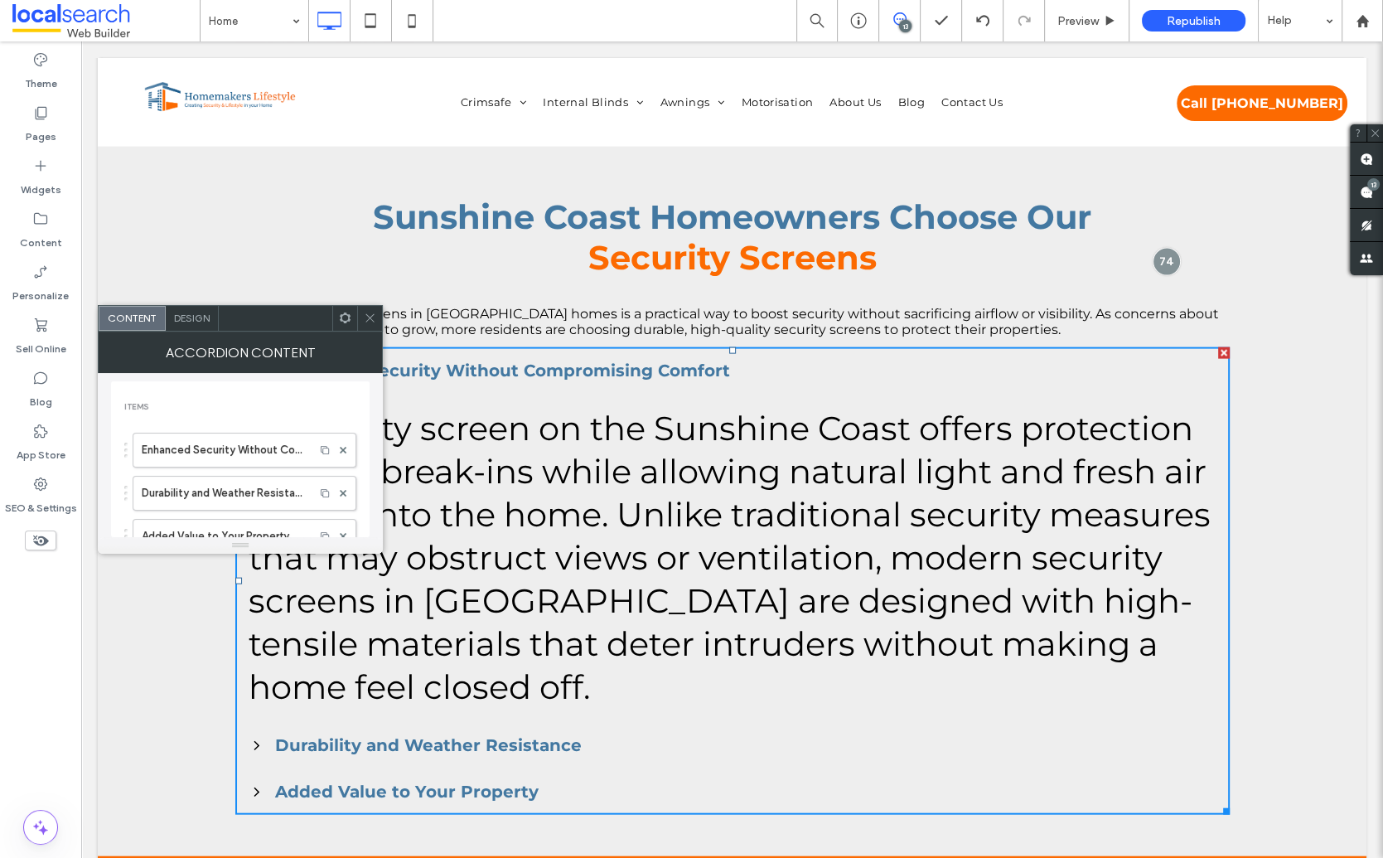
click at [197, 320] on span "Design" at bounding box center [192, 318] width 36 height 12
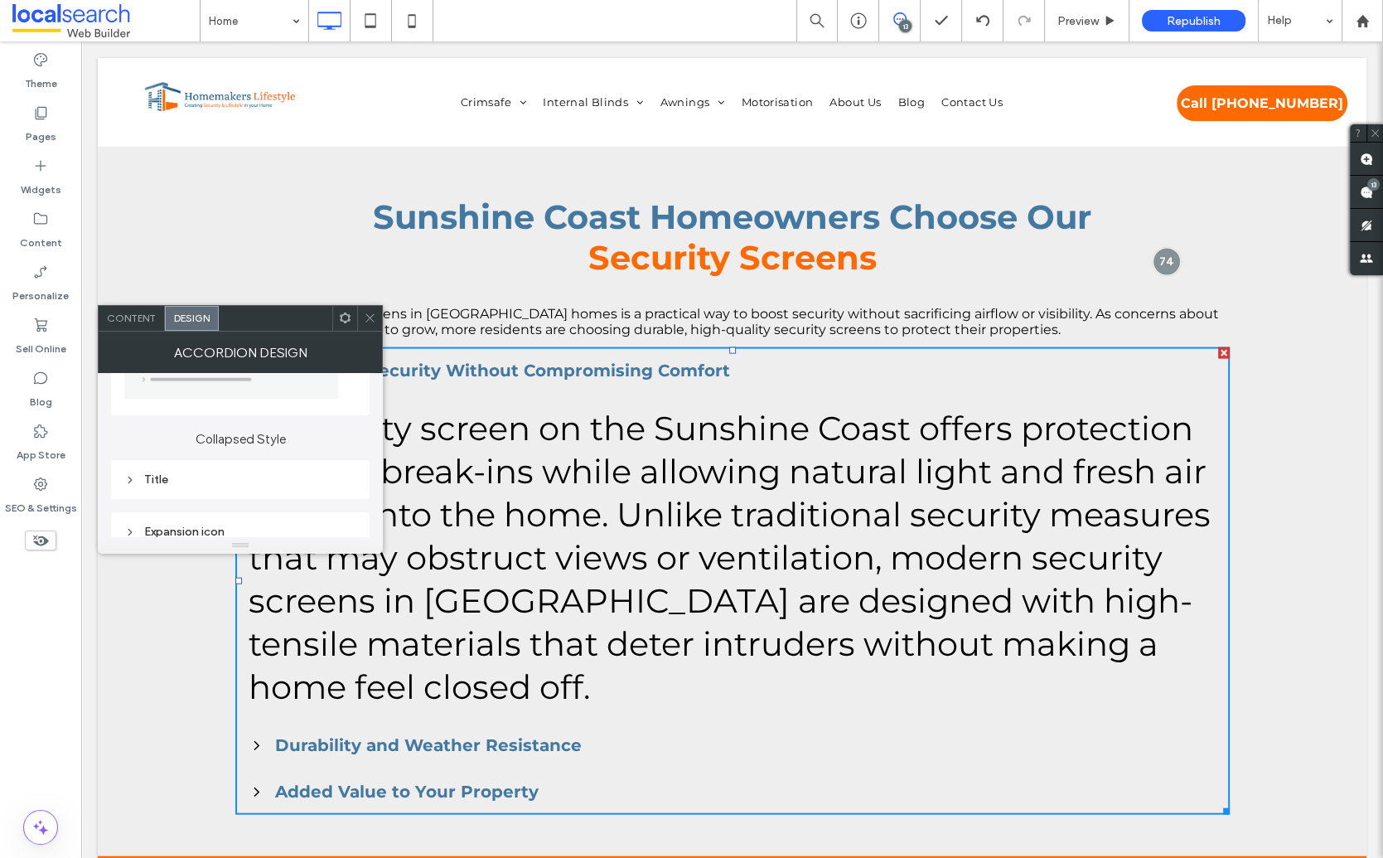
scroll to position [0, 0]
click at [187, 473] on div "Body text" at bounding box center [240, 478] width 232 height 14
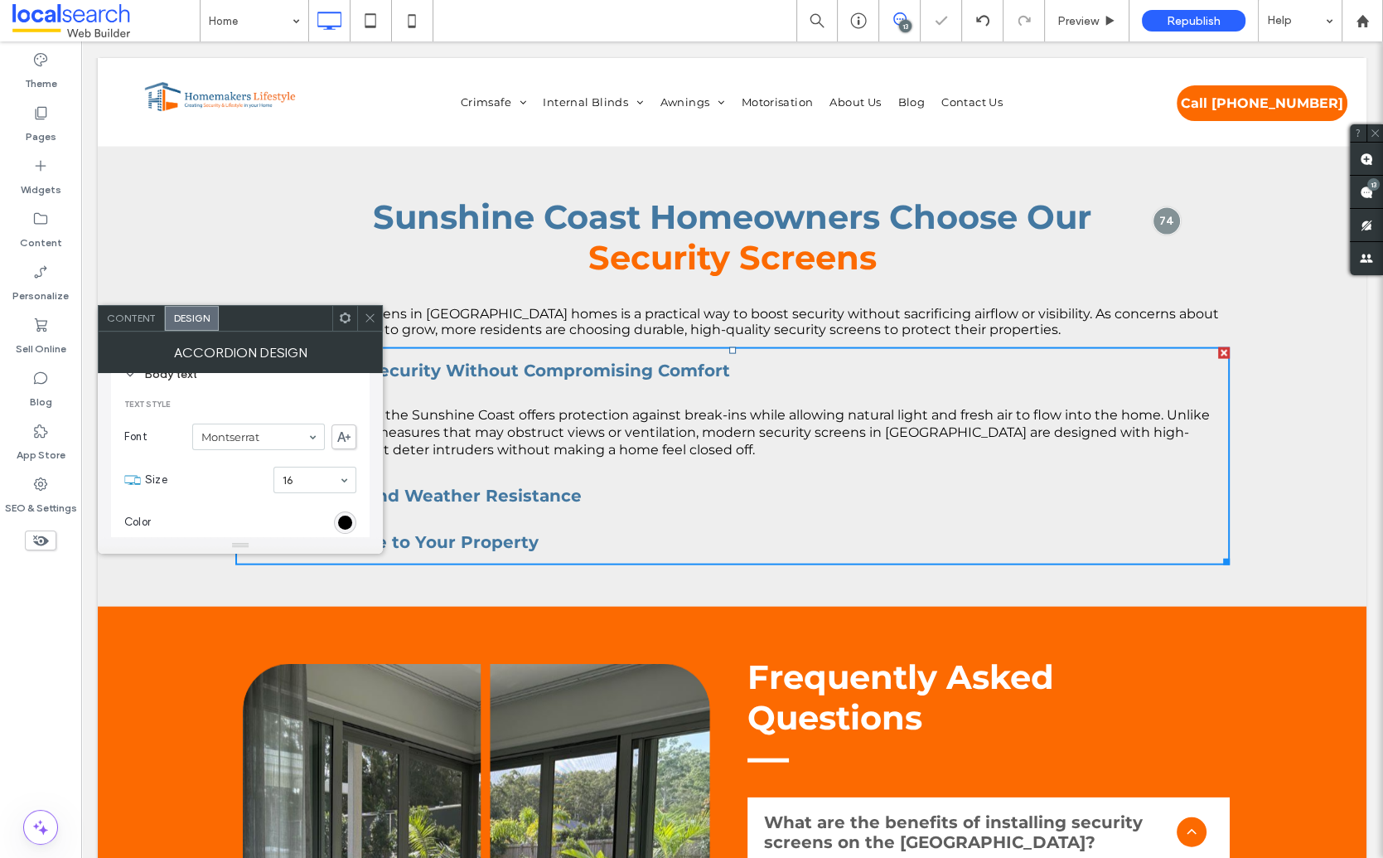
click at [374, 318] on icon at bounding box center [370, 318] width 12 height 12
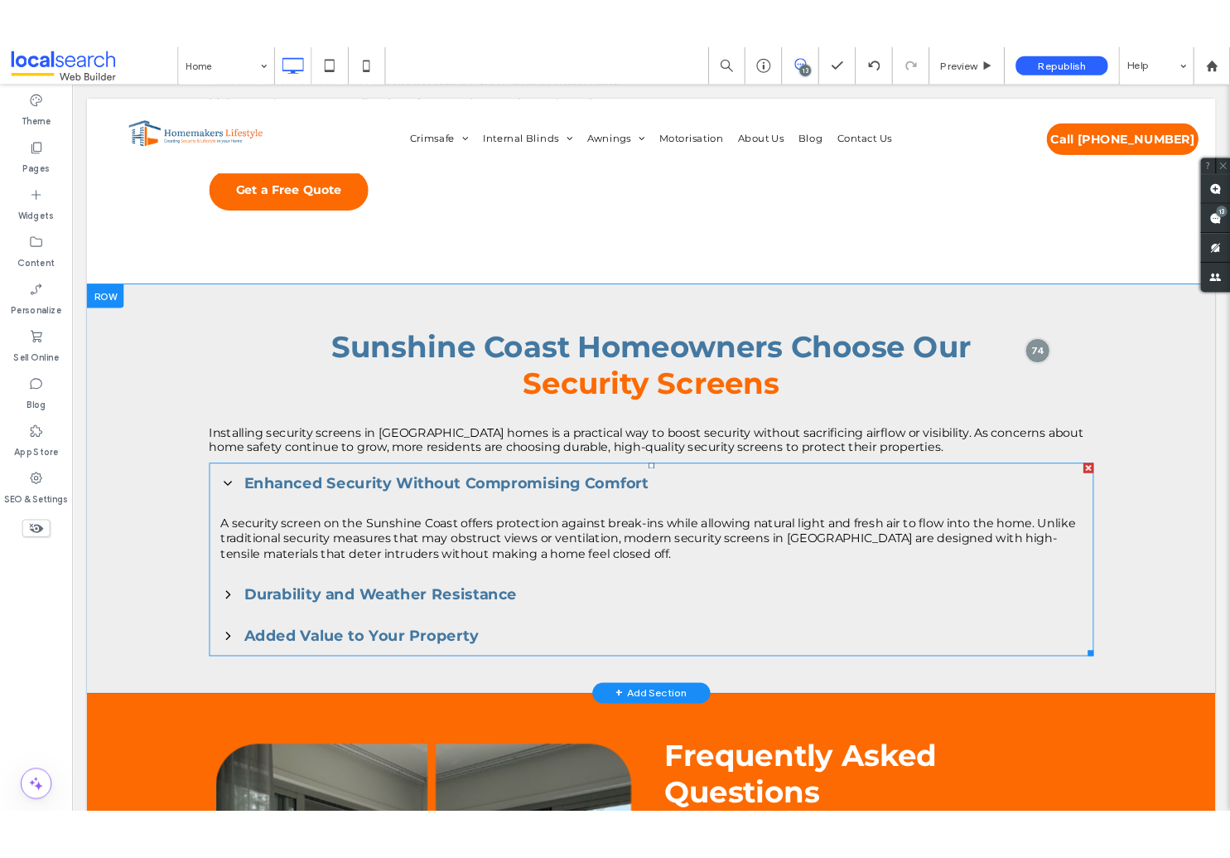
scroll to position [3831, 0]
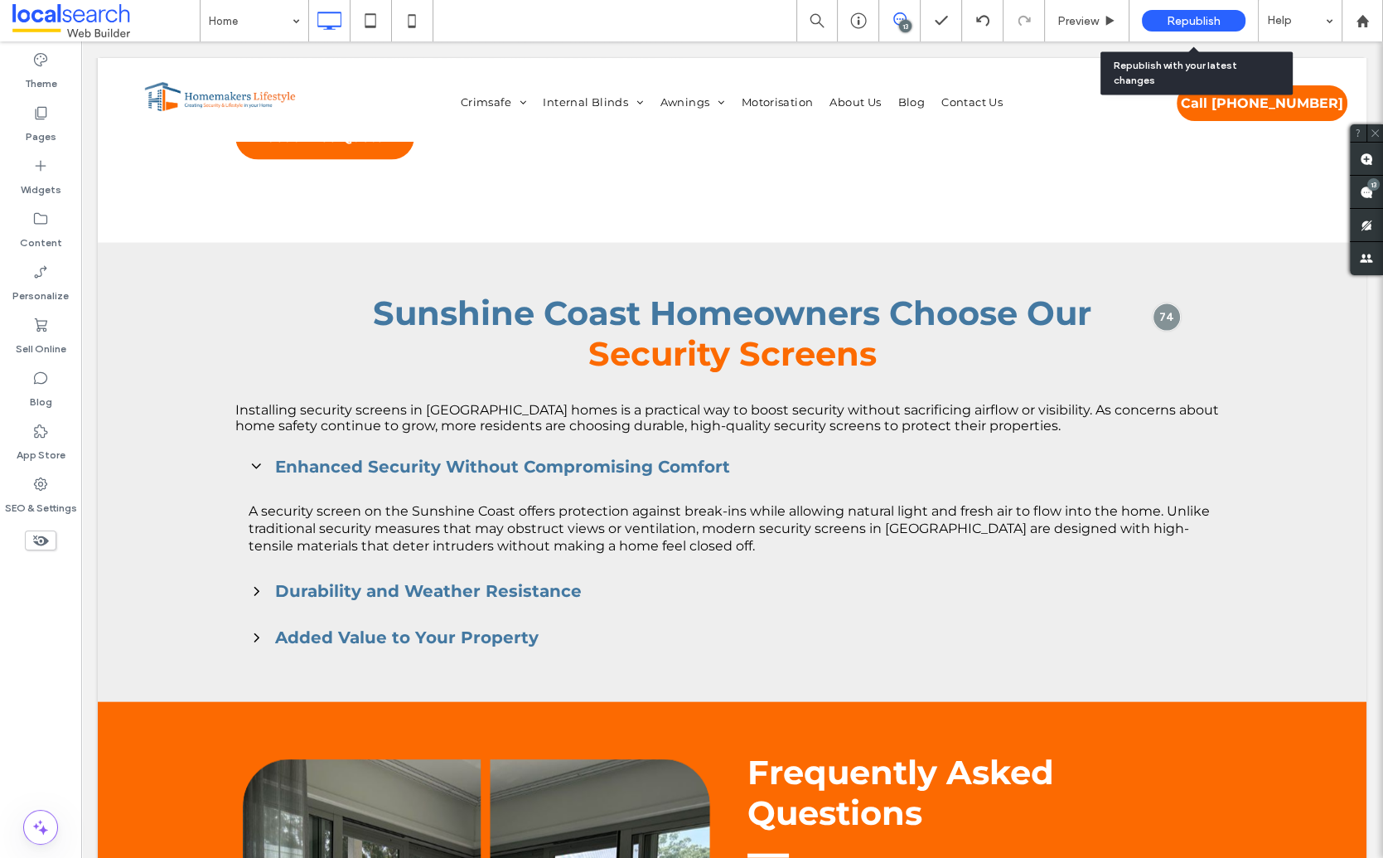
click at [1193, 22] on span "Republish" at bounding box center [1194, 21] width 54 height 14
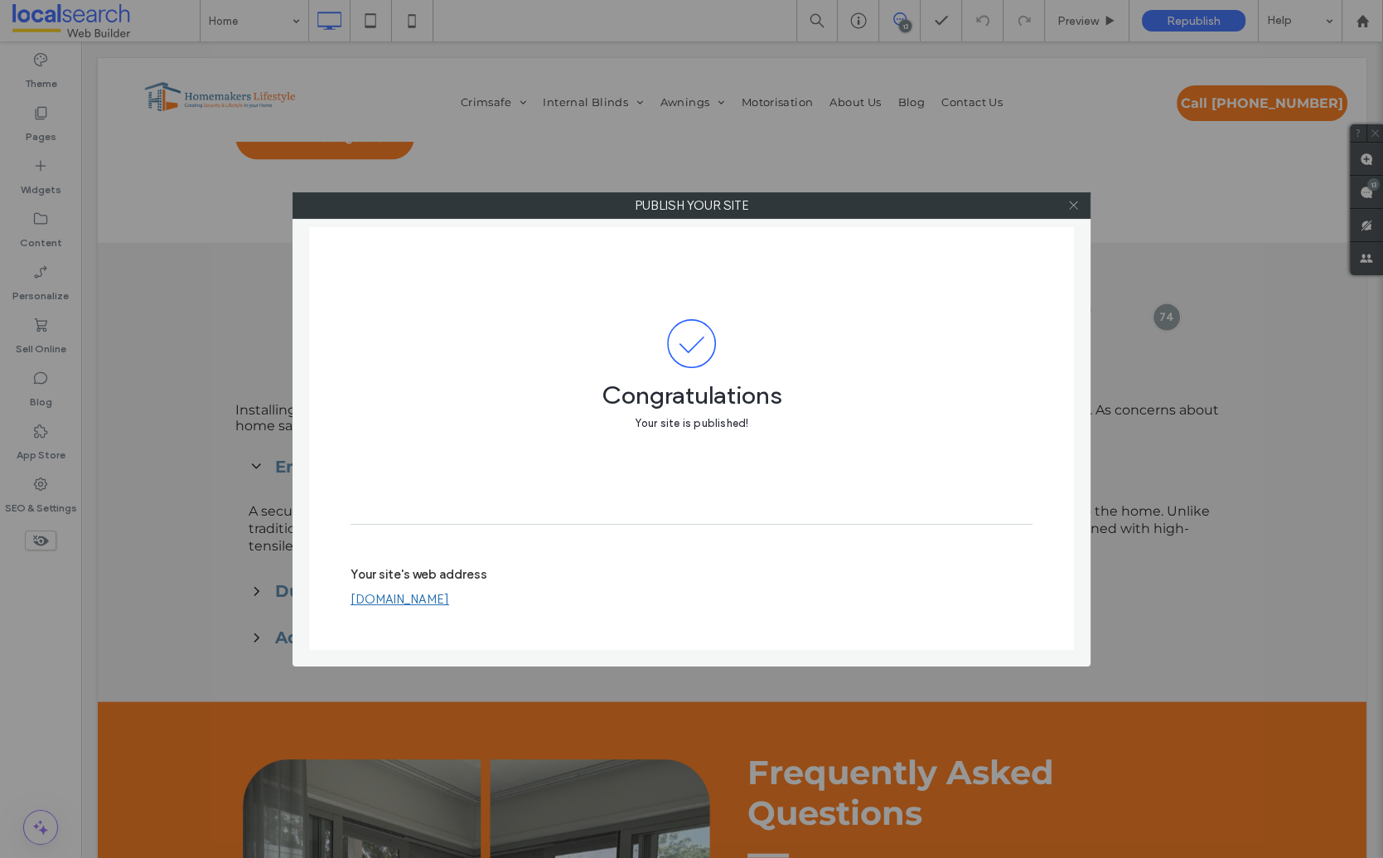
click at [1071, 203] on icon at bounding box center [1073, 205] width 12 height 12
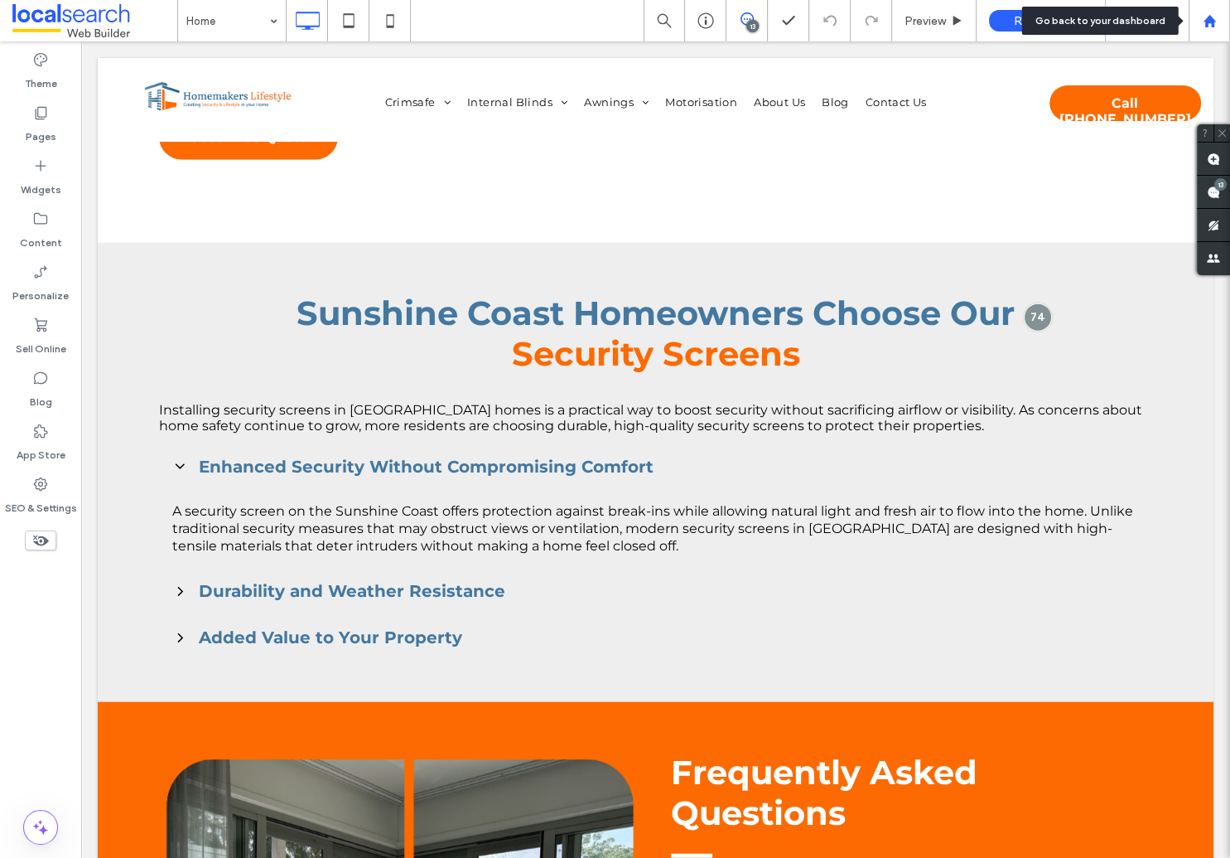
click at [1216, 24] on icon at bounding box center [1210, 21] width 14 height 14
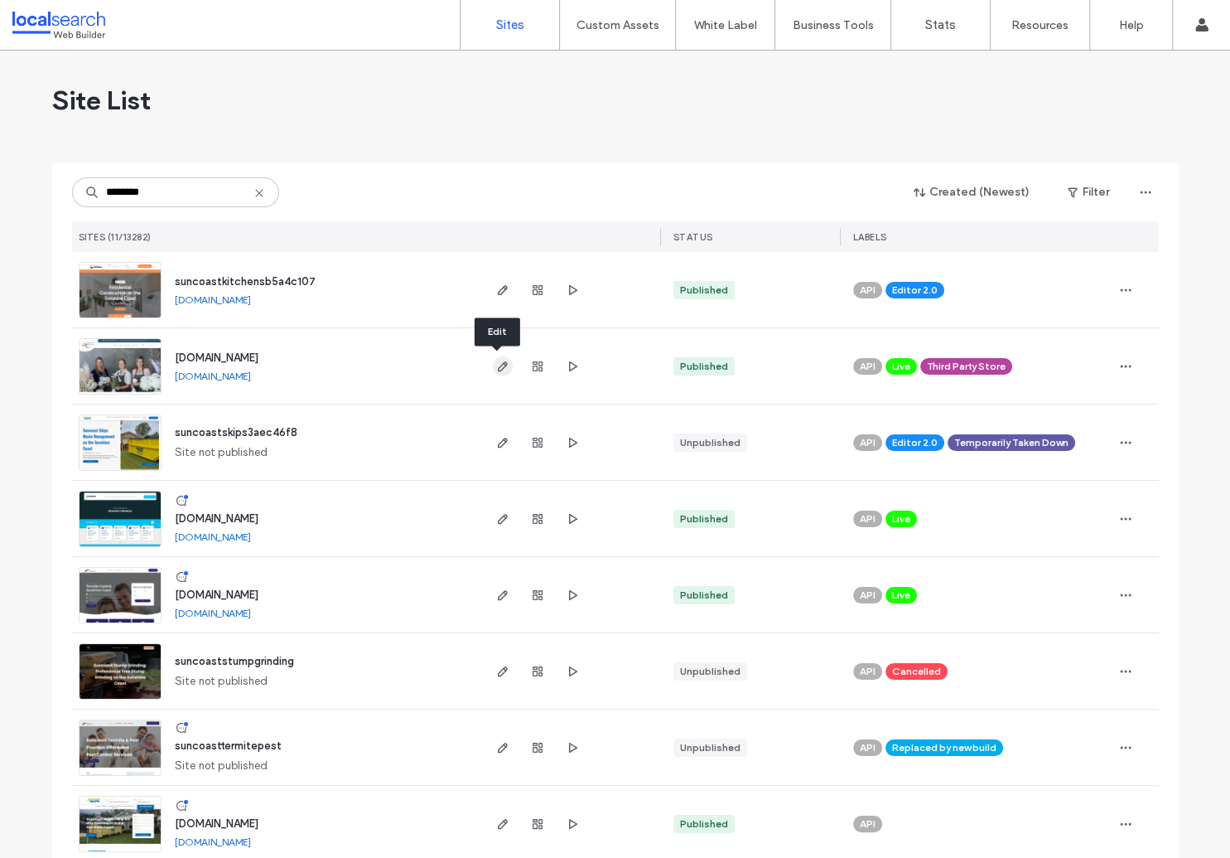
type input "********"
click at [497, 367] on use "button" at bounding box center [502, 366] width 10 height 10
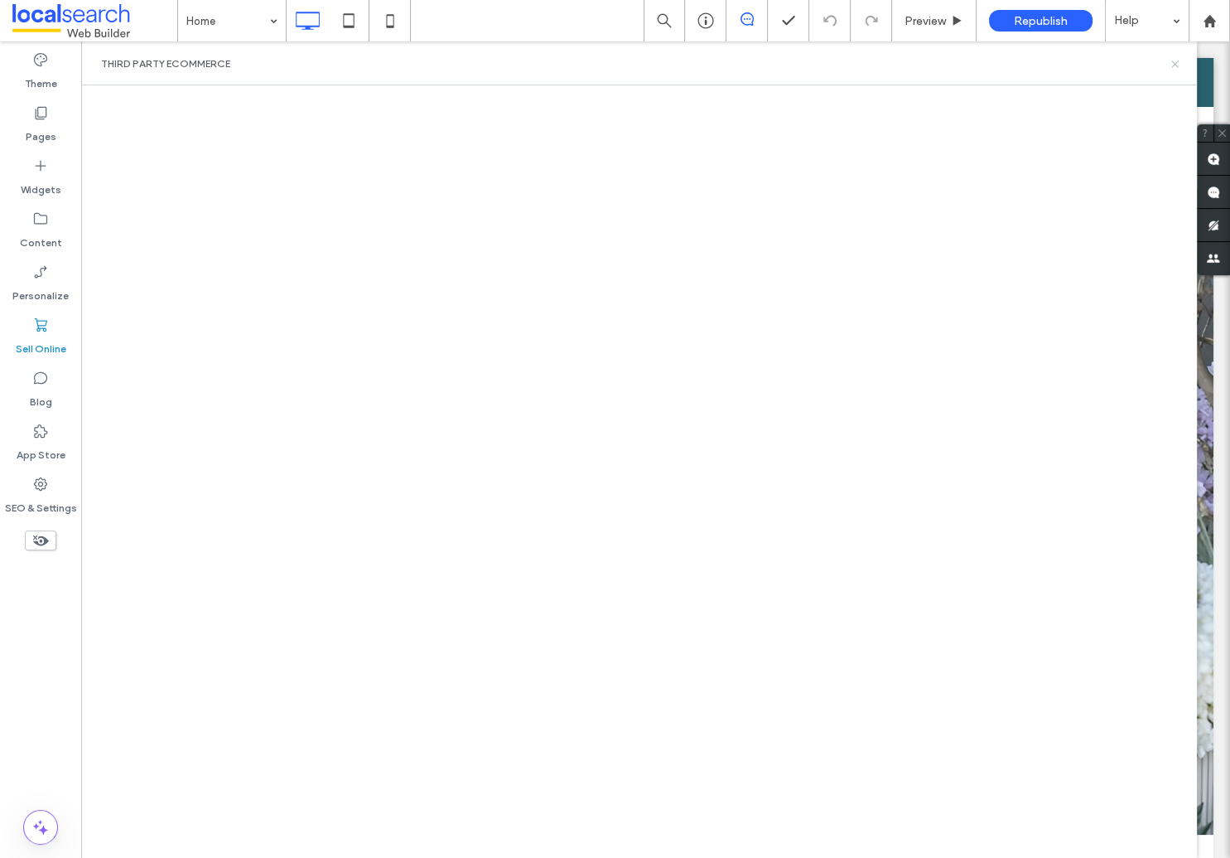
click at [1174, 62] on use at bounding box center [1175, 63] width 7 height 7
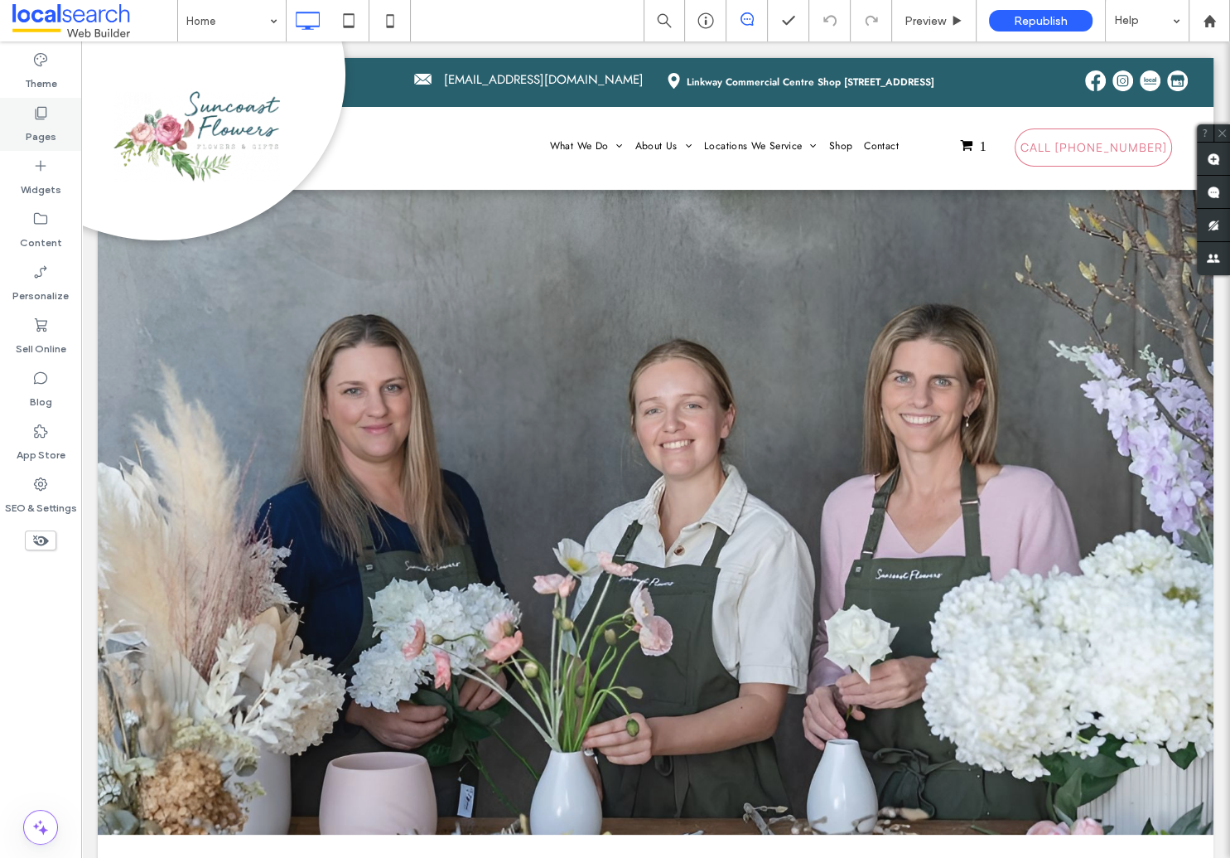
click at [41, 130] on label "Pages" at bounding box center [41, 132] width 31 height 23
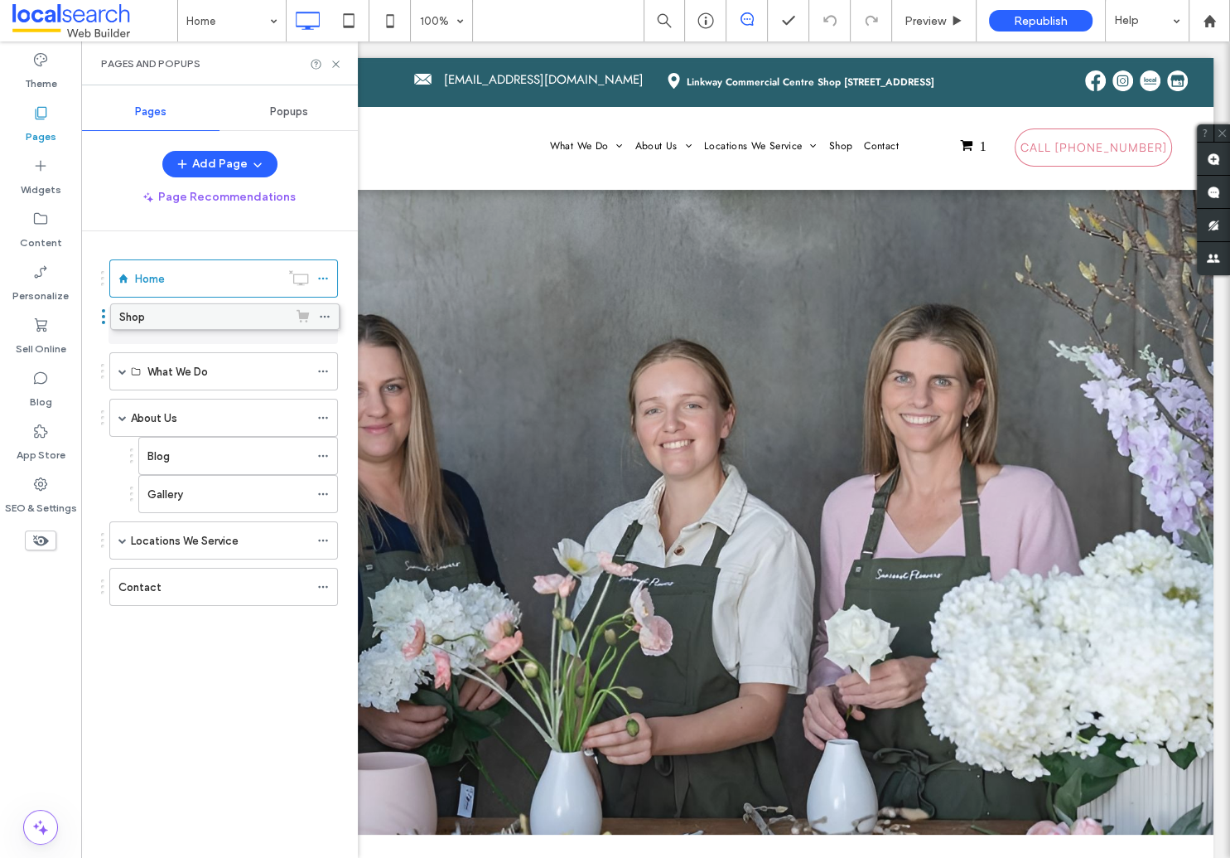
drag, startPoint x: 157, startPoint y: 463, endPoint x: 158, endPoint y: 323, distance: 140.0
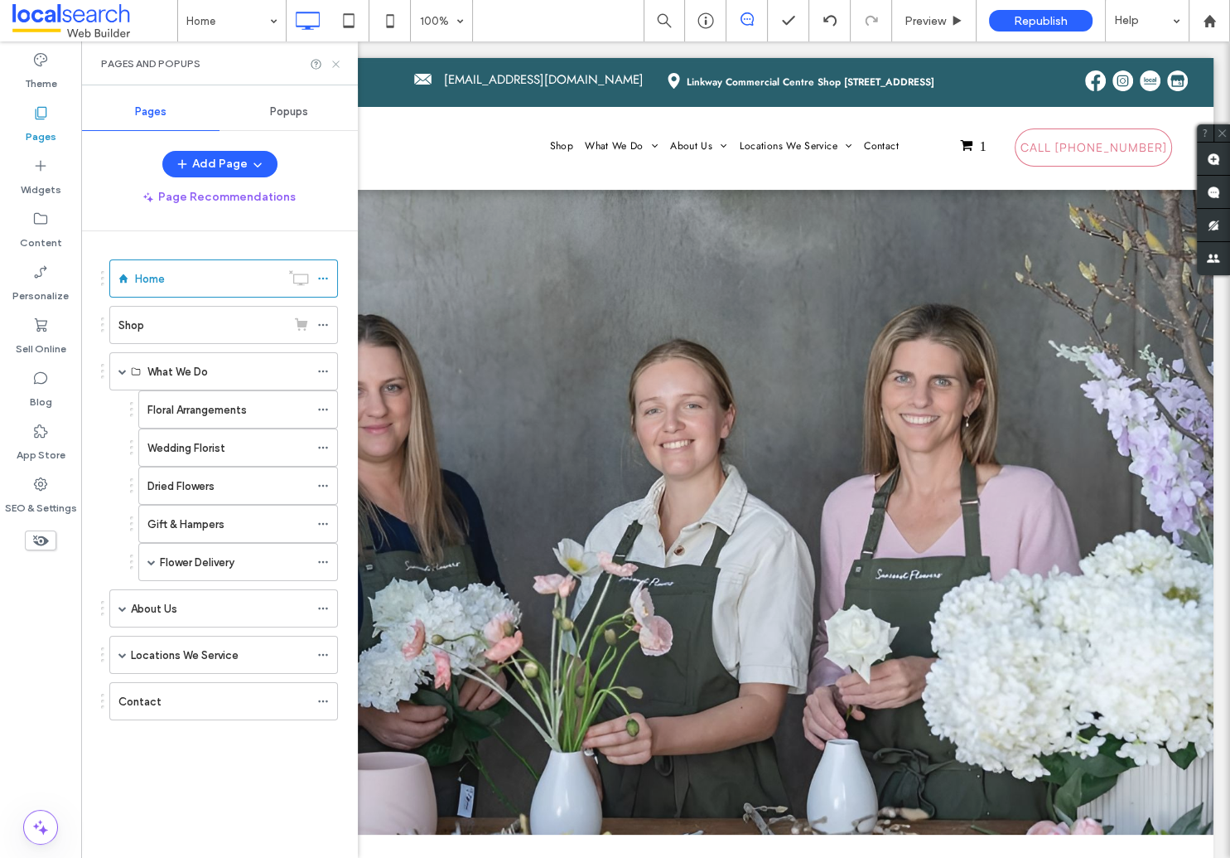
click at [338, 65] on icon at bounding box center [336, 64] width 12 height 12
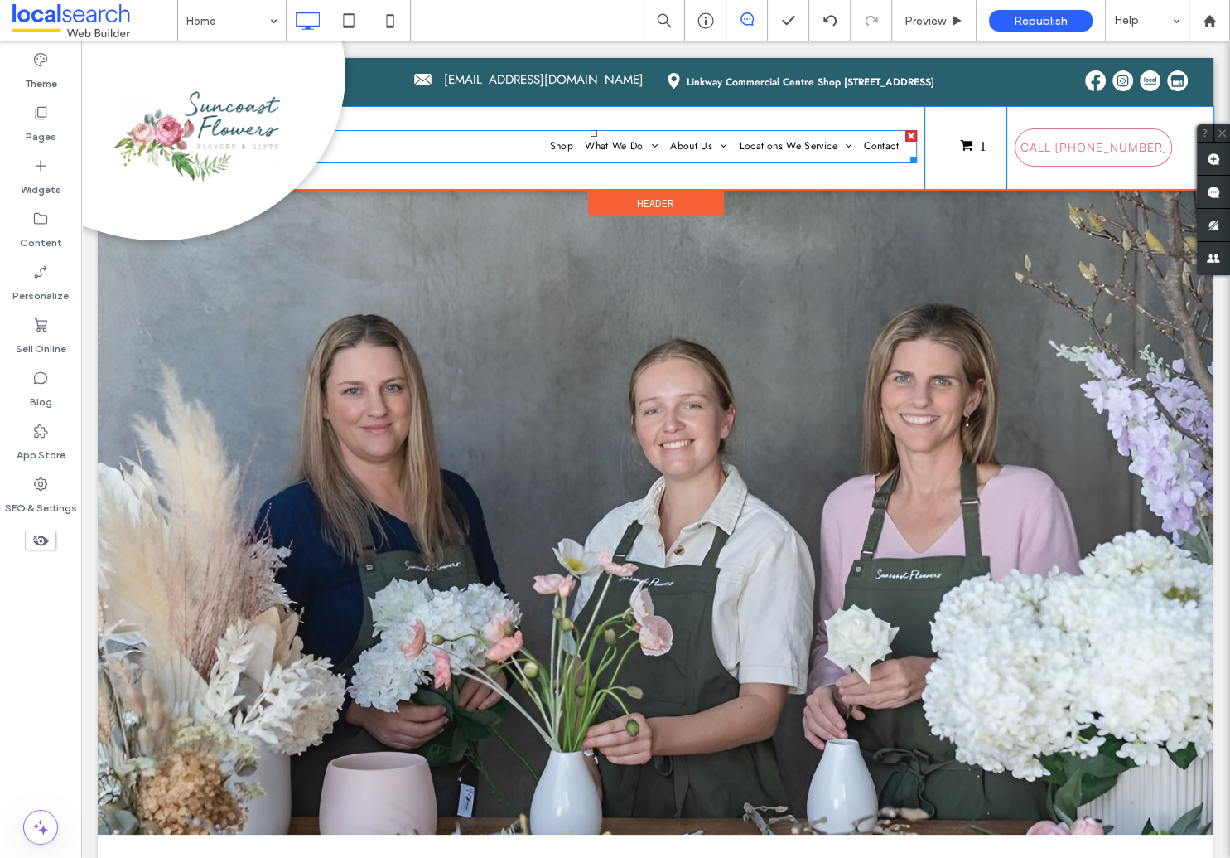
click at [523, 142] on nav "Shop What We Do Floral Arrangements Wedding Florist Dried Flowers Gift & Hamper…" at bounding box center [594, 146] width 646 height 33
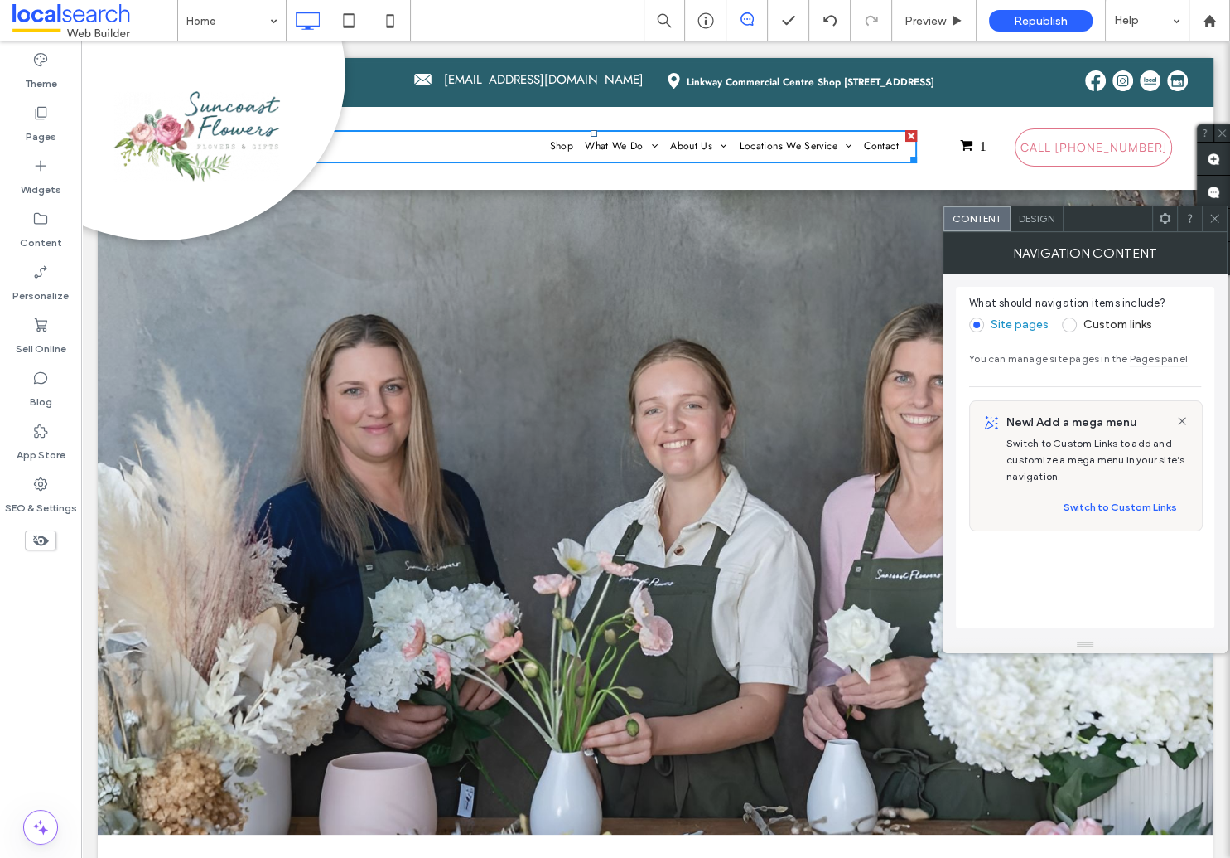
click at [1036, 227] on div "Design" at bounding box center [1037, 218] width 53 height 25
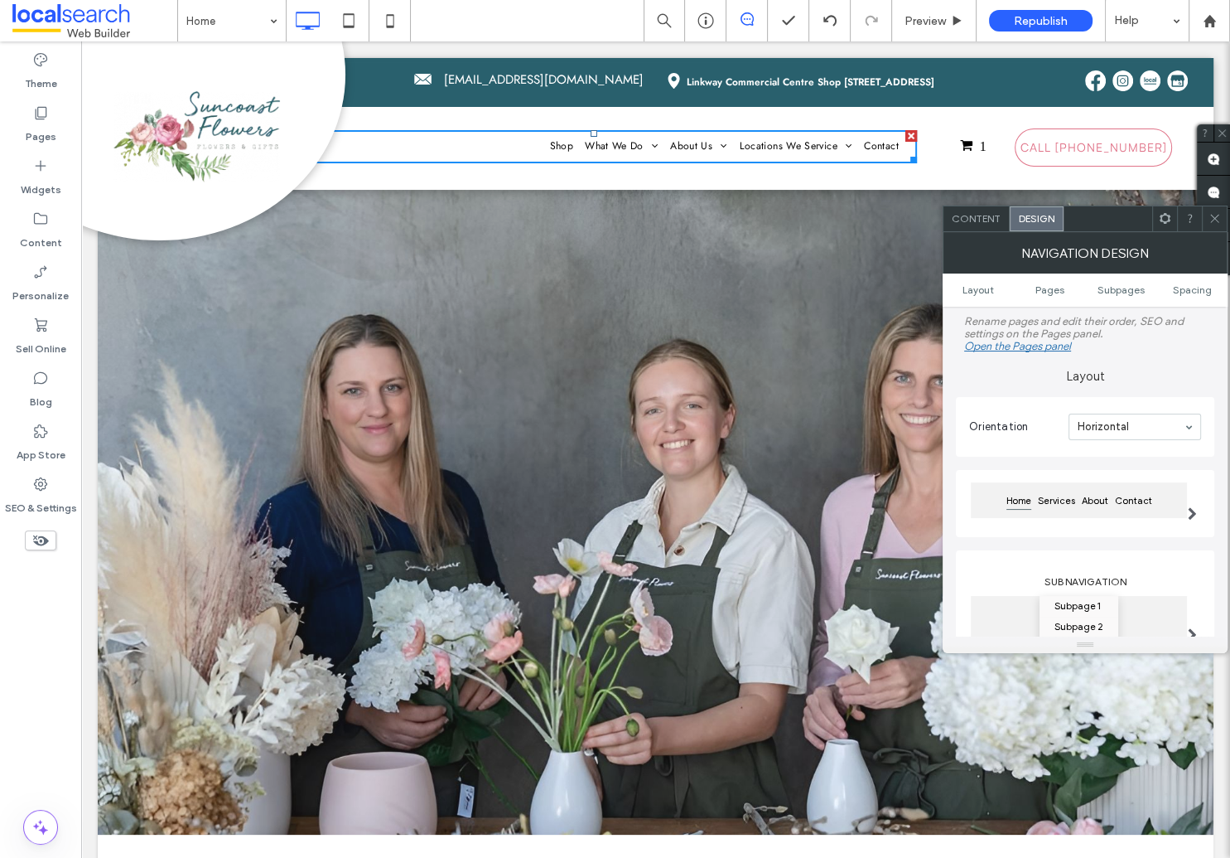
click at [1214, 216] on use at bounding box center [1215, 219] width 8 height 8
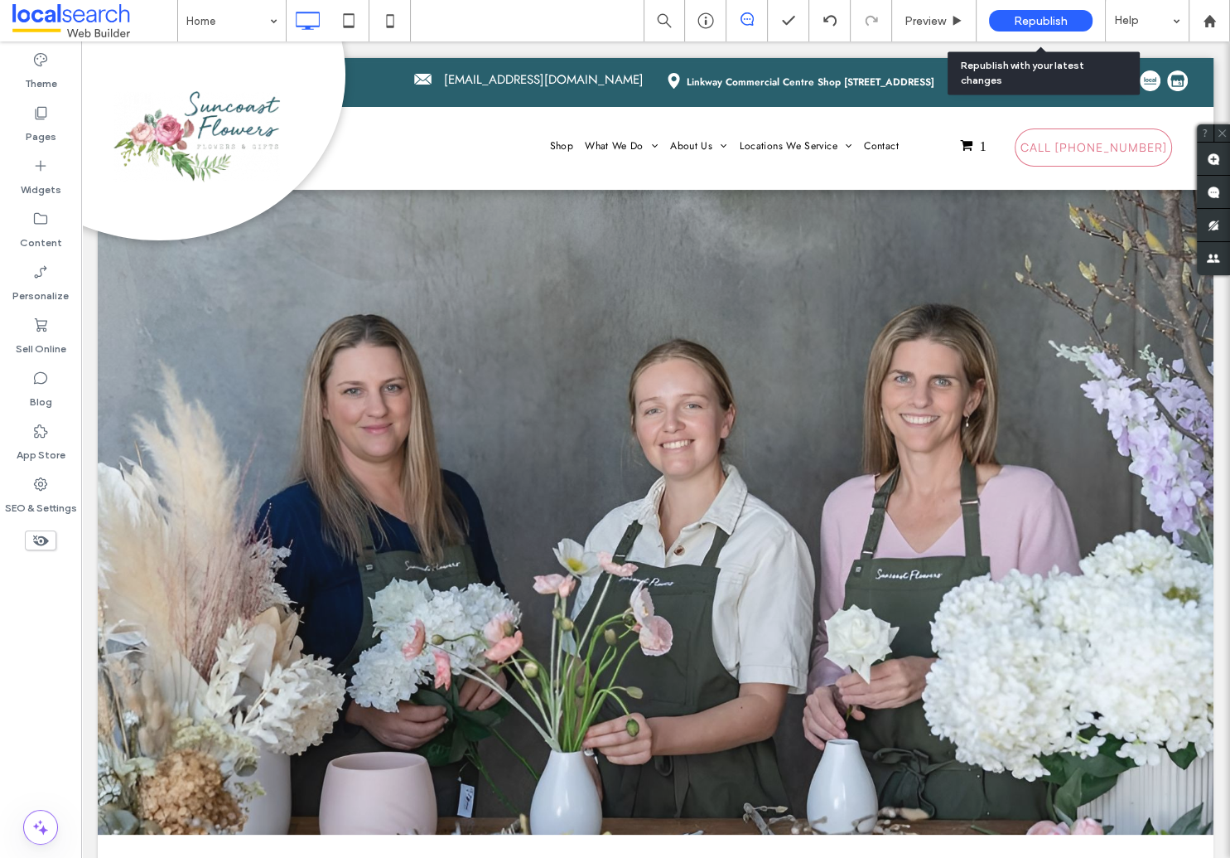
click at [1054, 22] on span "Republish" at bounding box center [1041, 21] width 54 height 14
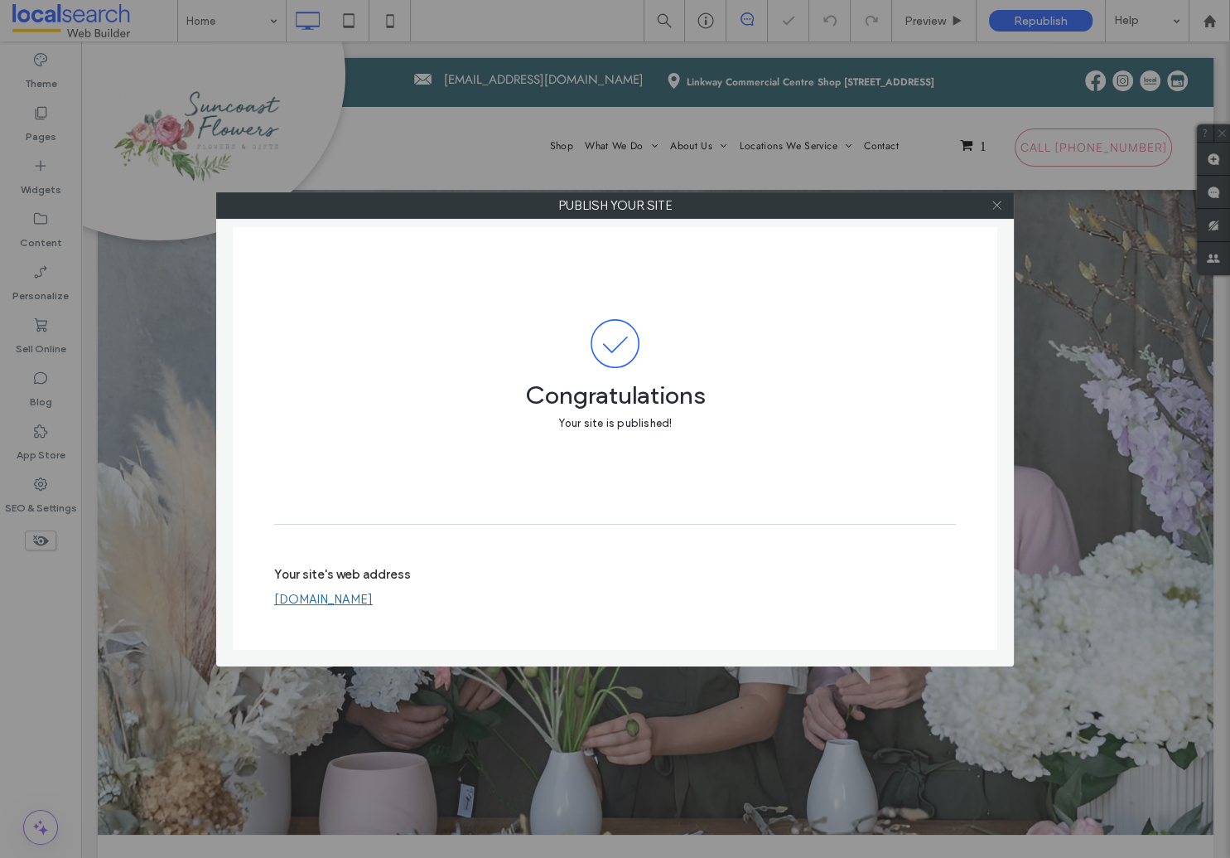
click at [998, 210] on icon at bounding box center [997, 205] width 12 height 12
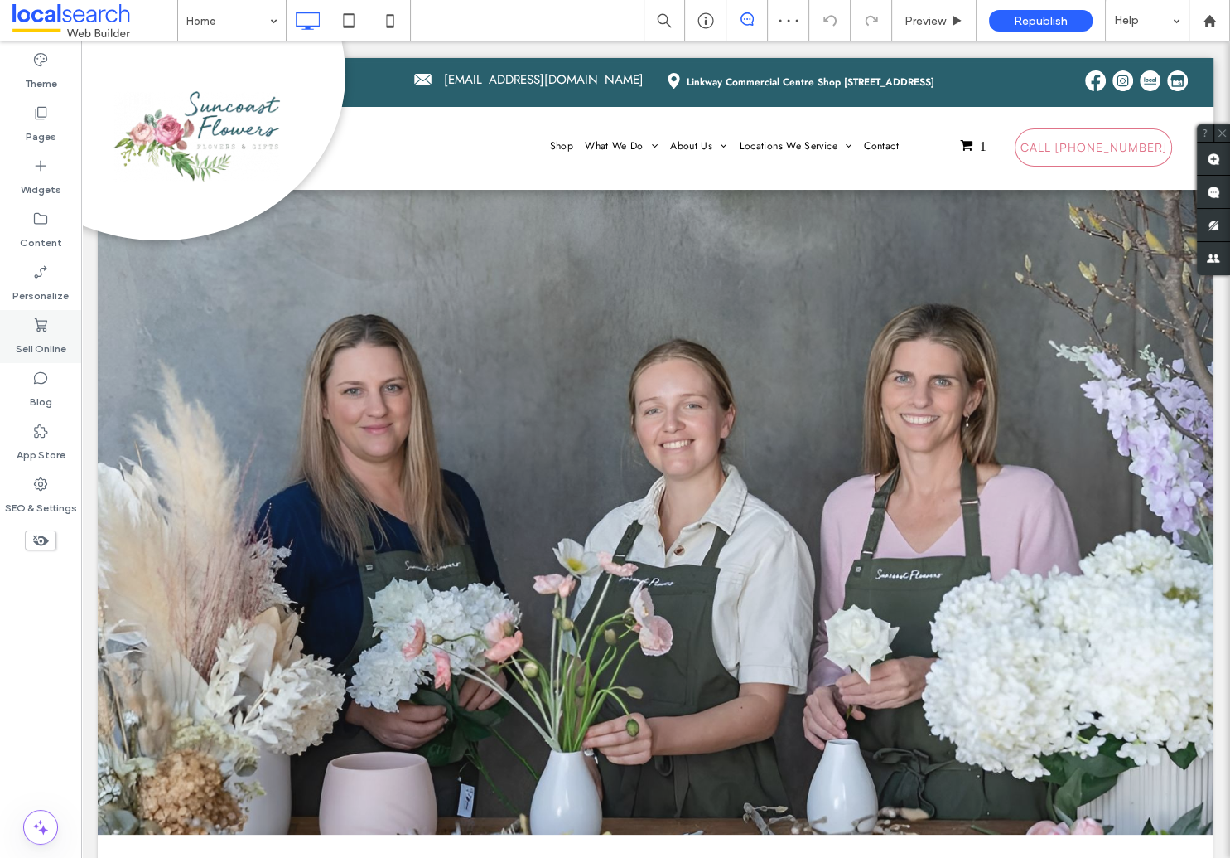
click at [56, 327] on div "Sell Online" at bounding box center [40, 336] width 81 height 53
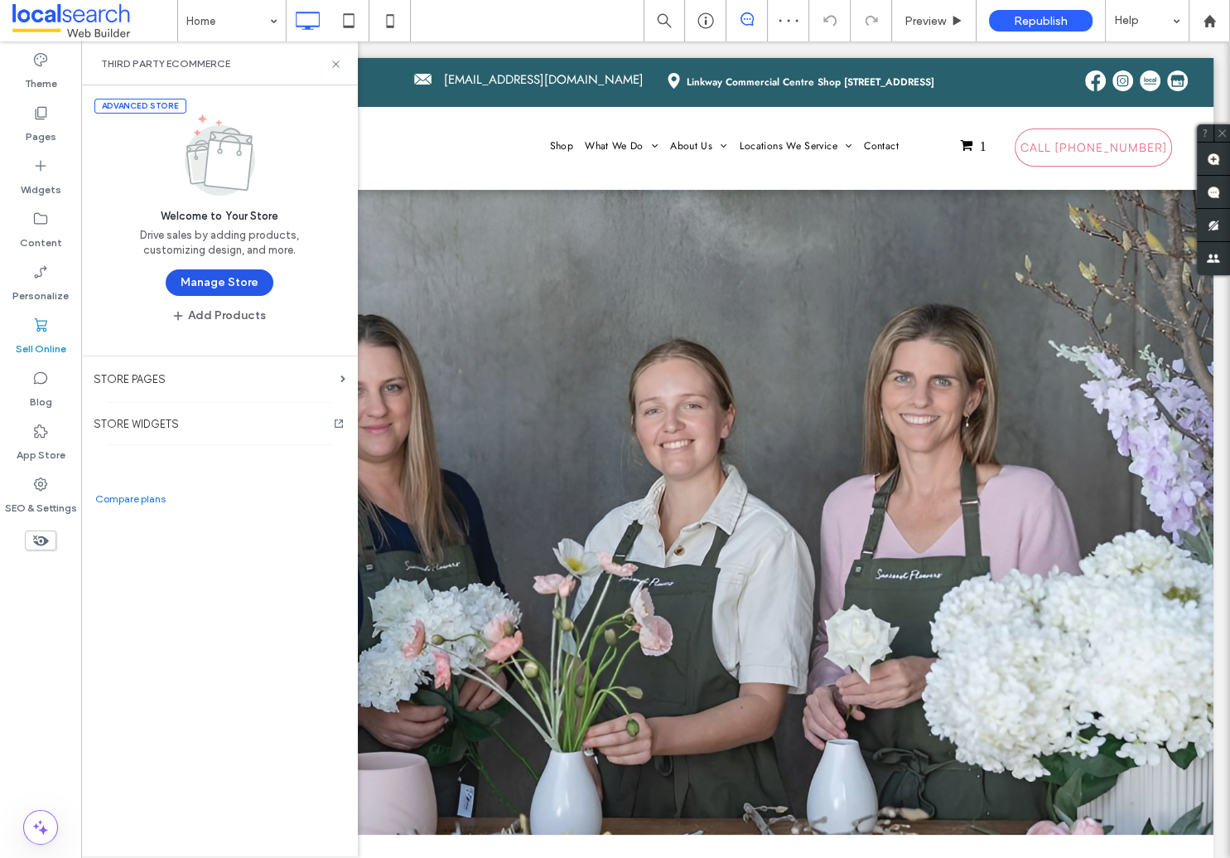
click at [215, 276] on button "Manage Store" at bounding box center [220, 282] width 108 height 27
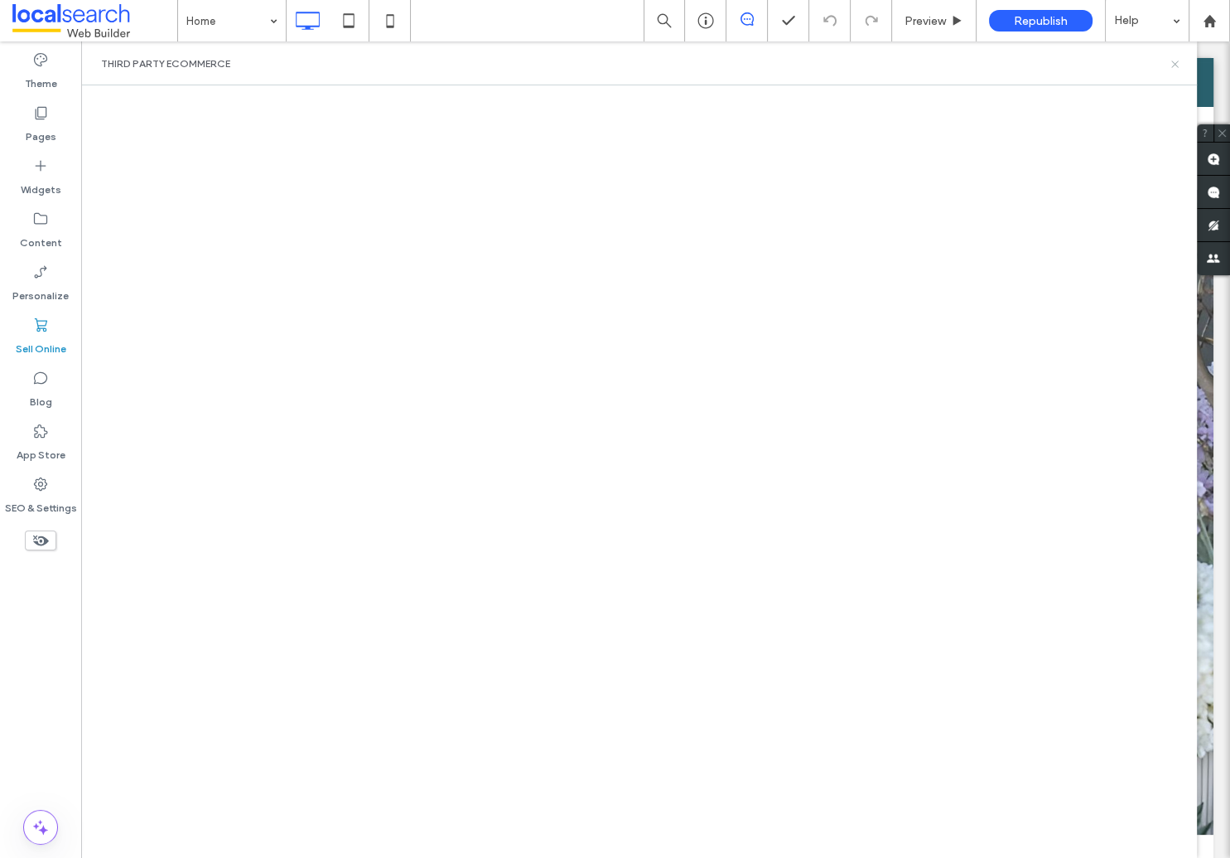
click at [1177, 60] on icon at bounding box center [1175, 64] width 12 height 12
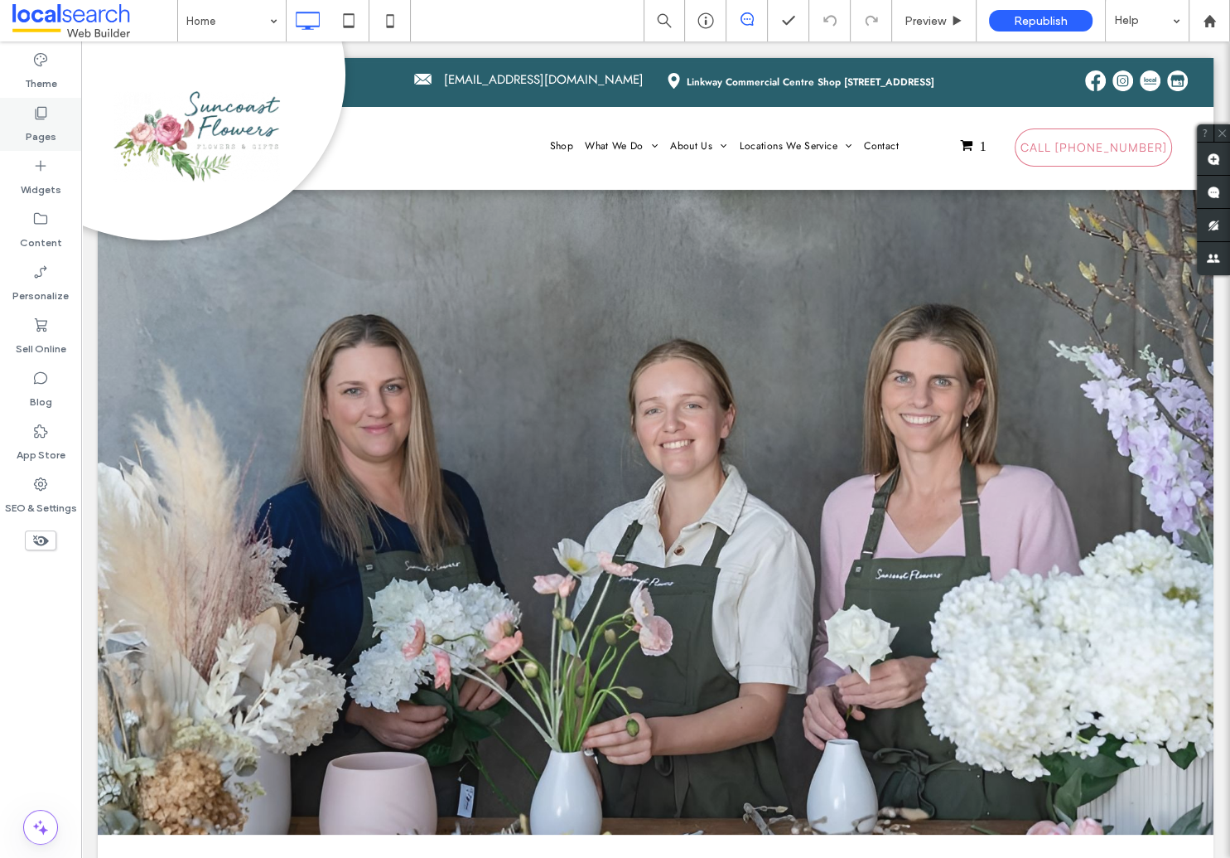
click at [39, 129] on label "Pages" at bounding box center [41, 132] width 31 height 23
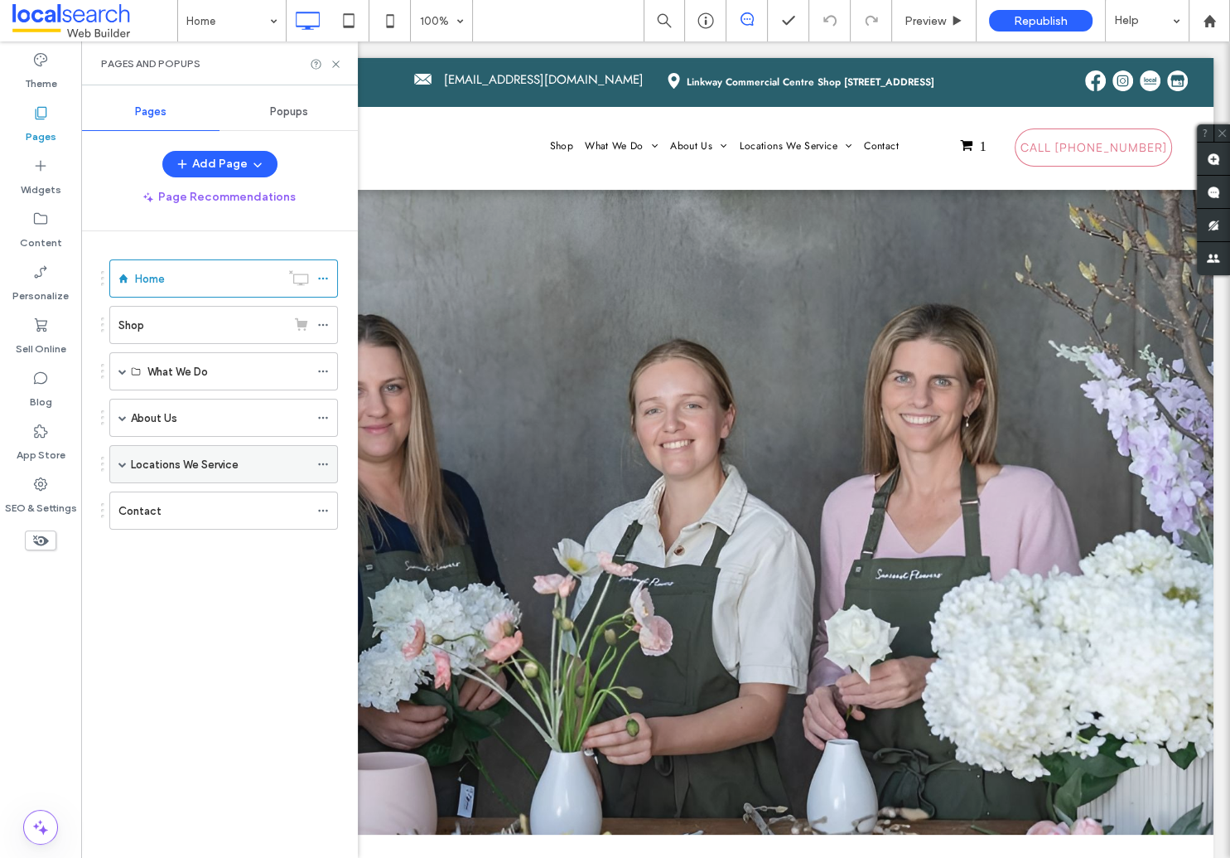
click at [321, 461] on icon at bounding box center [323, 464] width 12 height 12
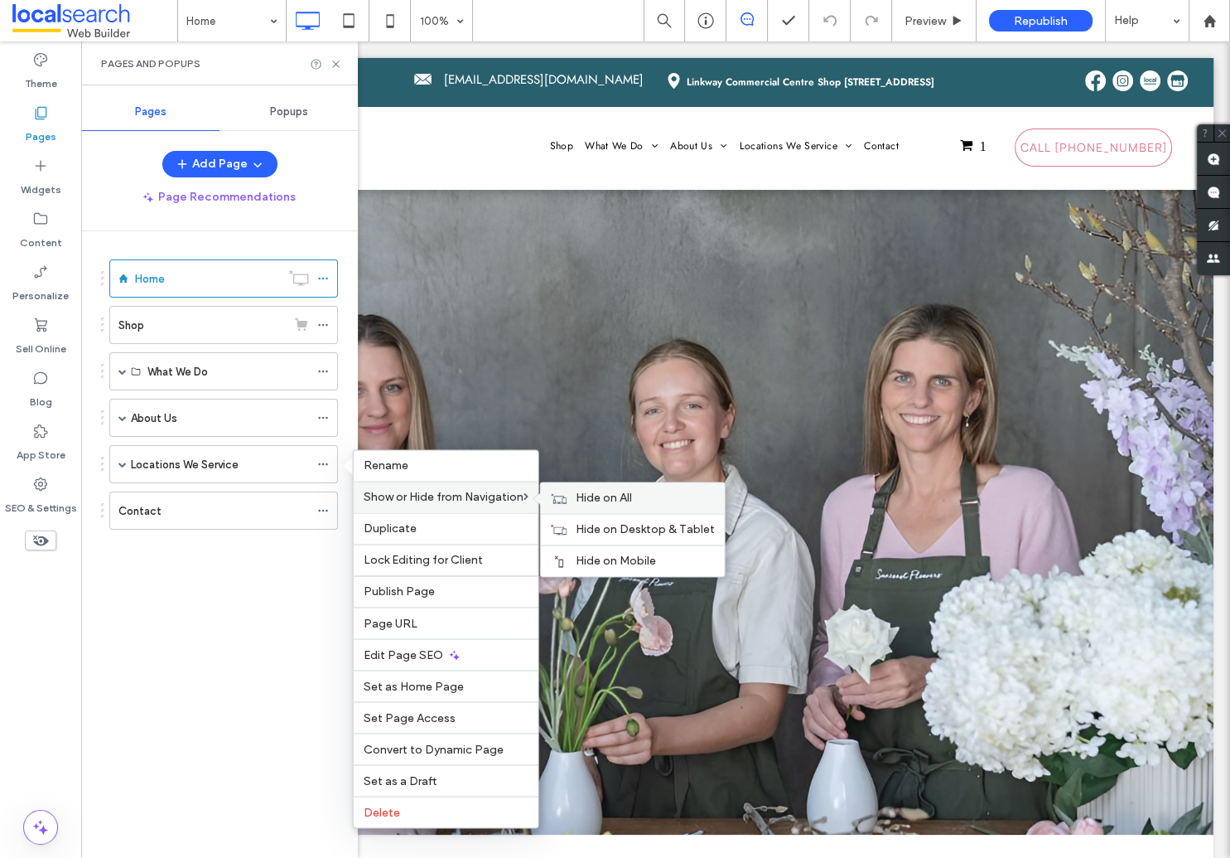
click at [615, 500] on span "Hide on All" at bounding box center [604, 498] width 56 height 14
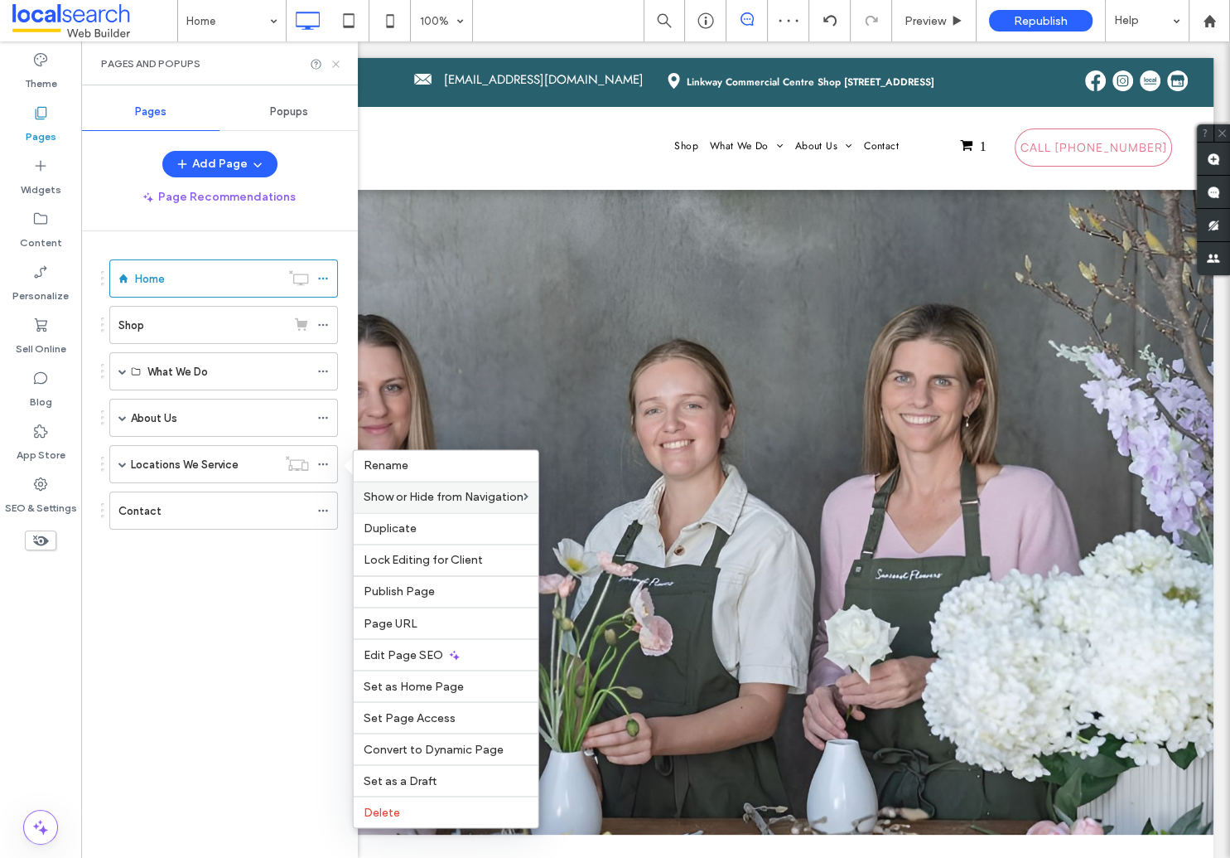
click at [336, 63] on icon at bounding box center [336, 64] width 12 height 12
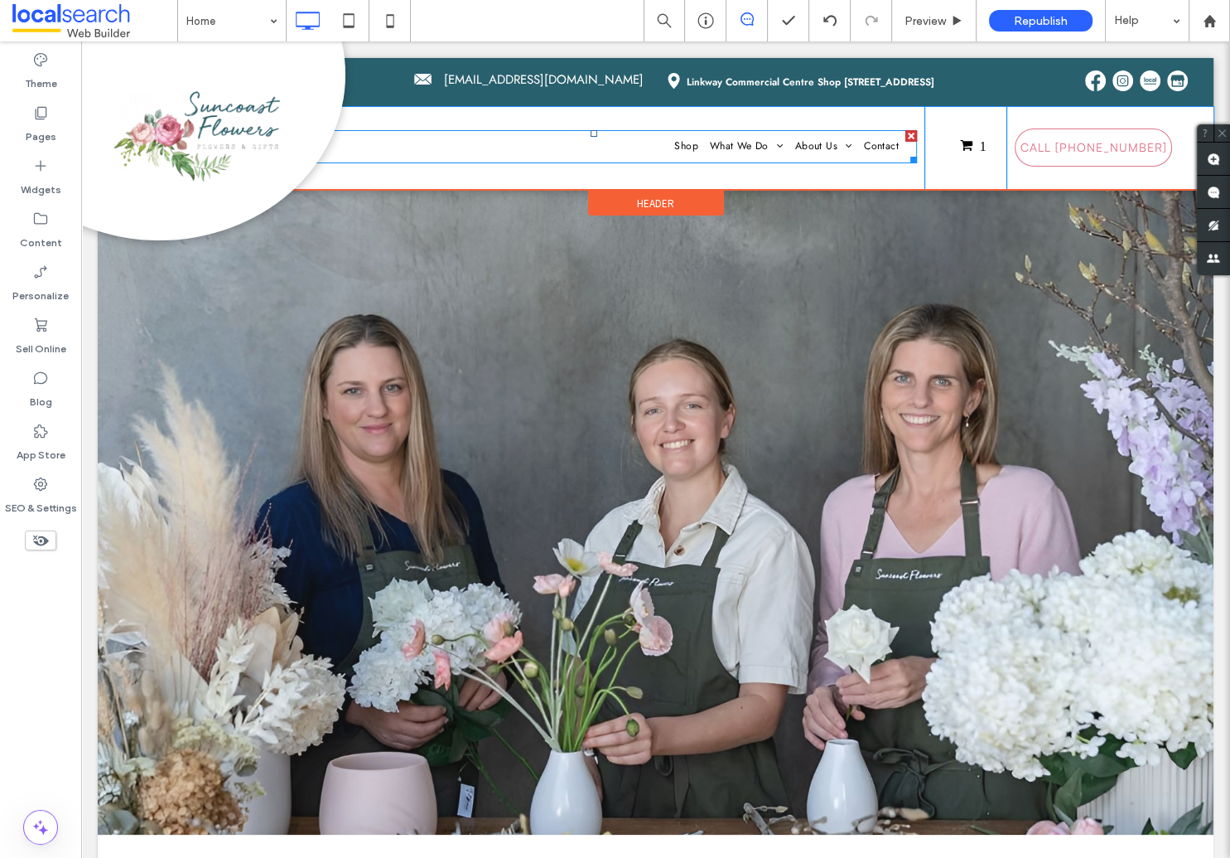
click at [642, 144] on nav "Shop What We Do Floral Arrangements Wedding Florist Dried Flowers Gift & Hamper…" at bounding box center [594, 146] width 646 height 33
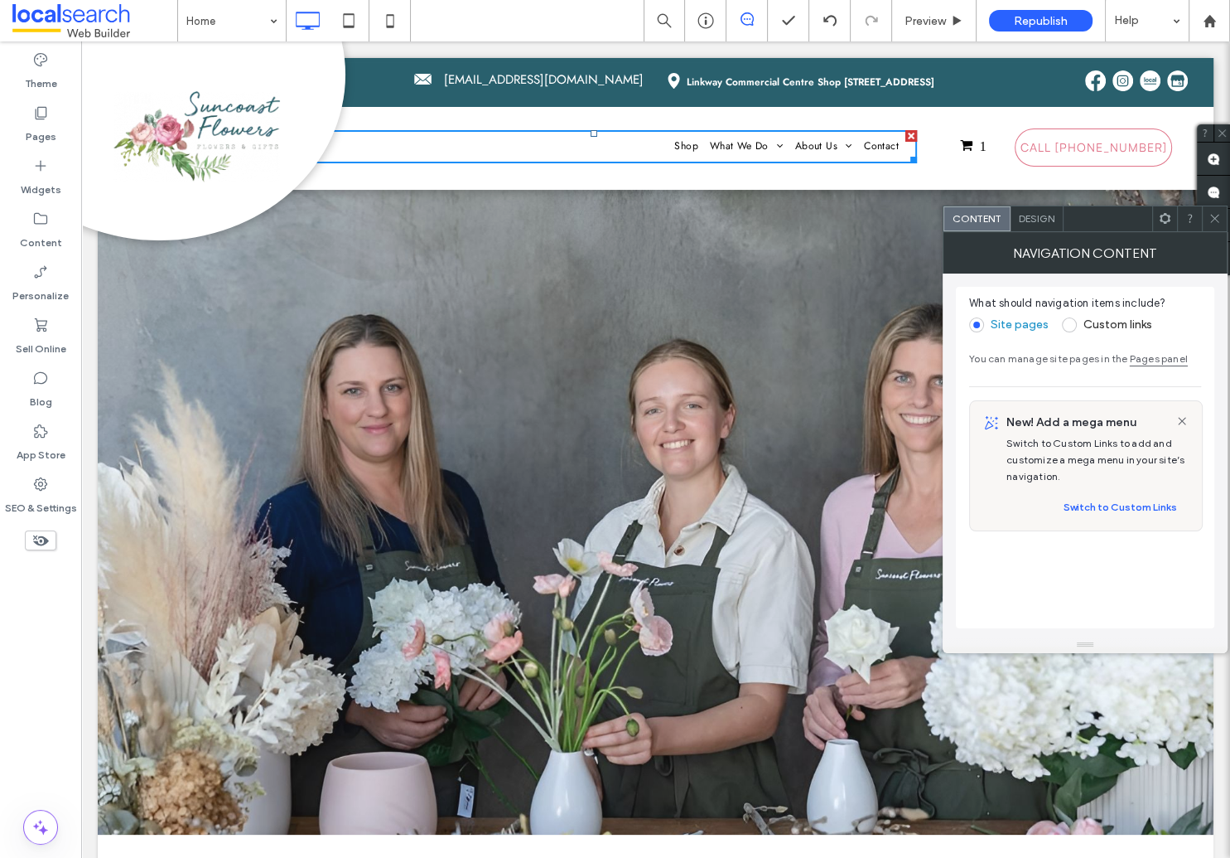
click at [1041, 218] on span "Design" at bounding box center [1037, 218] width 36 height 12
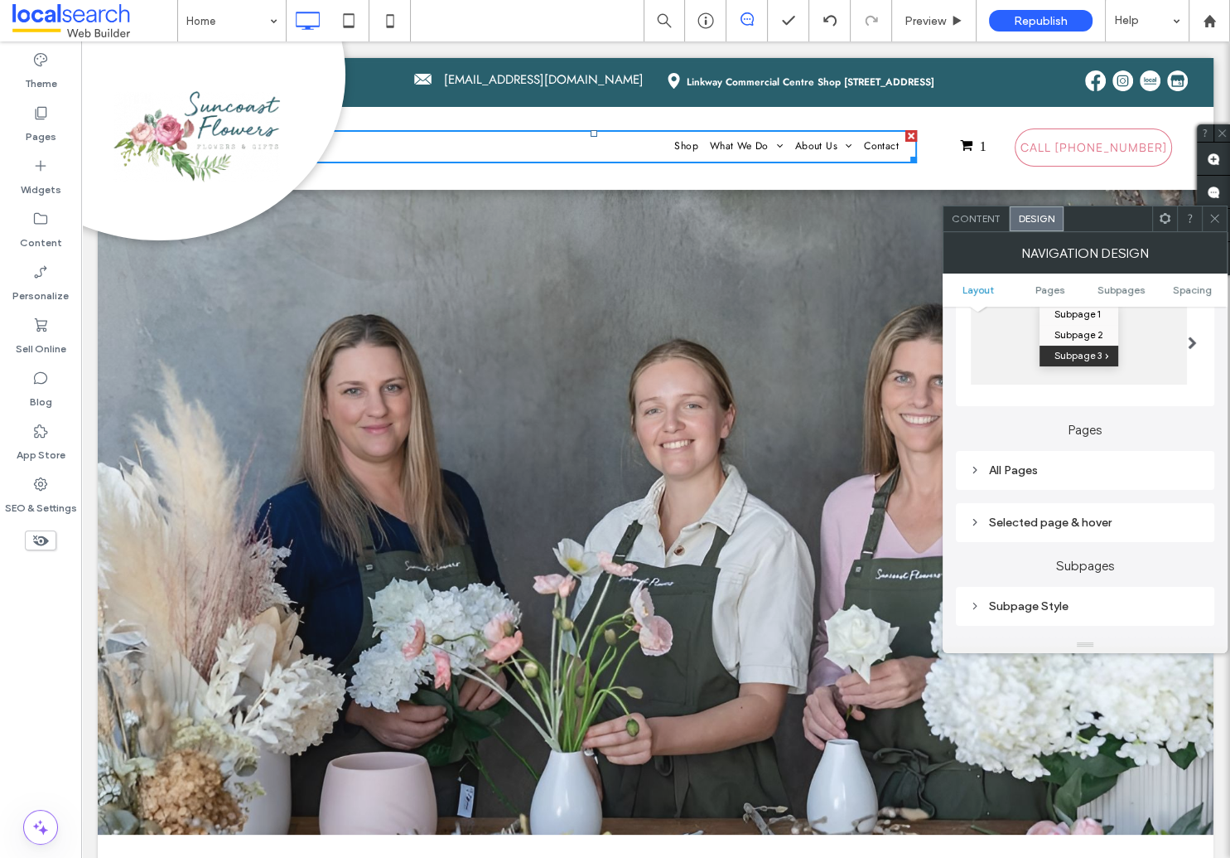
scroll to position [323, 0]
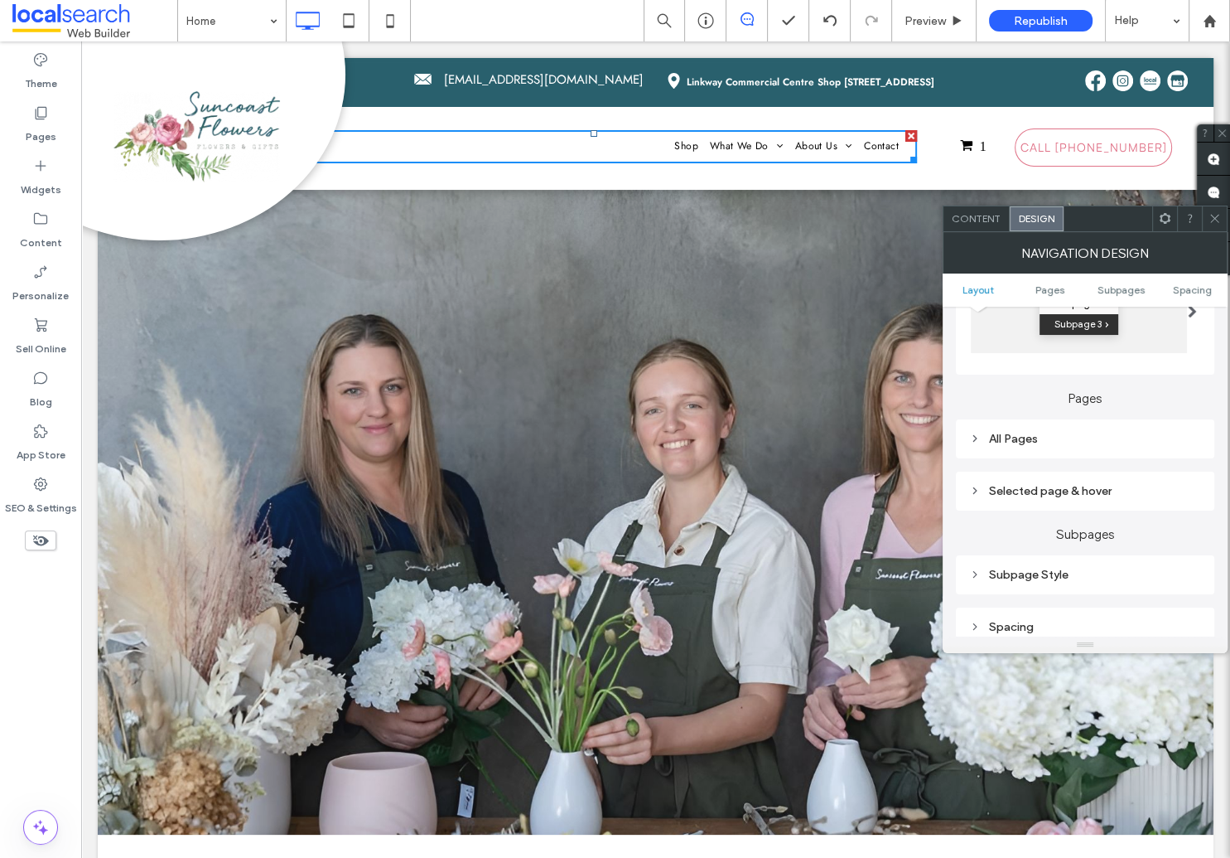
click at [1027, 430] on div "All Pages" at bounding box center [1085, 439] width 232 height 22
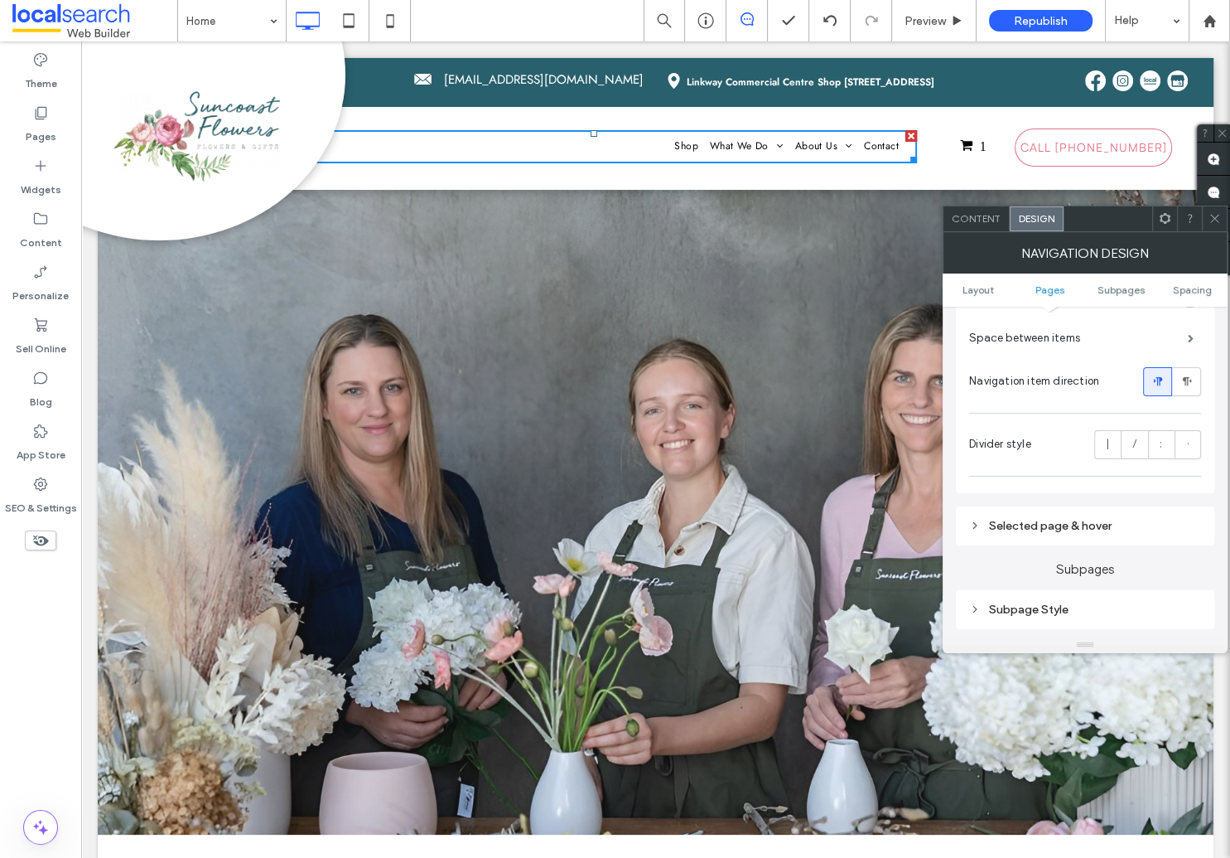
scroll to position [519, 0]
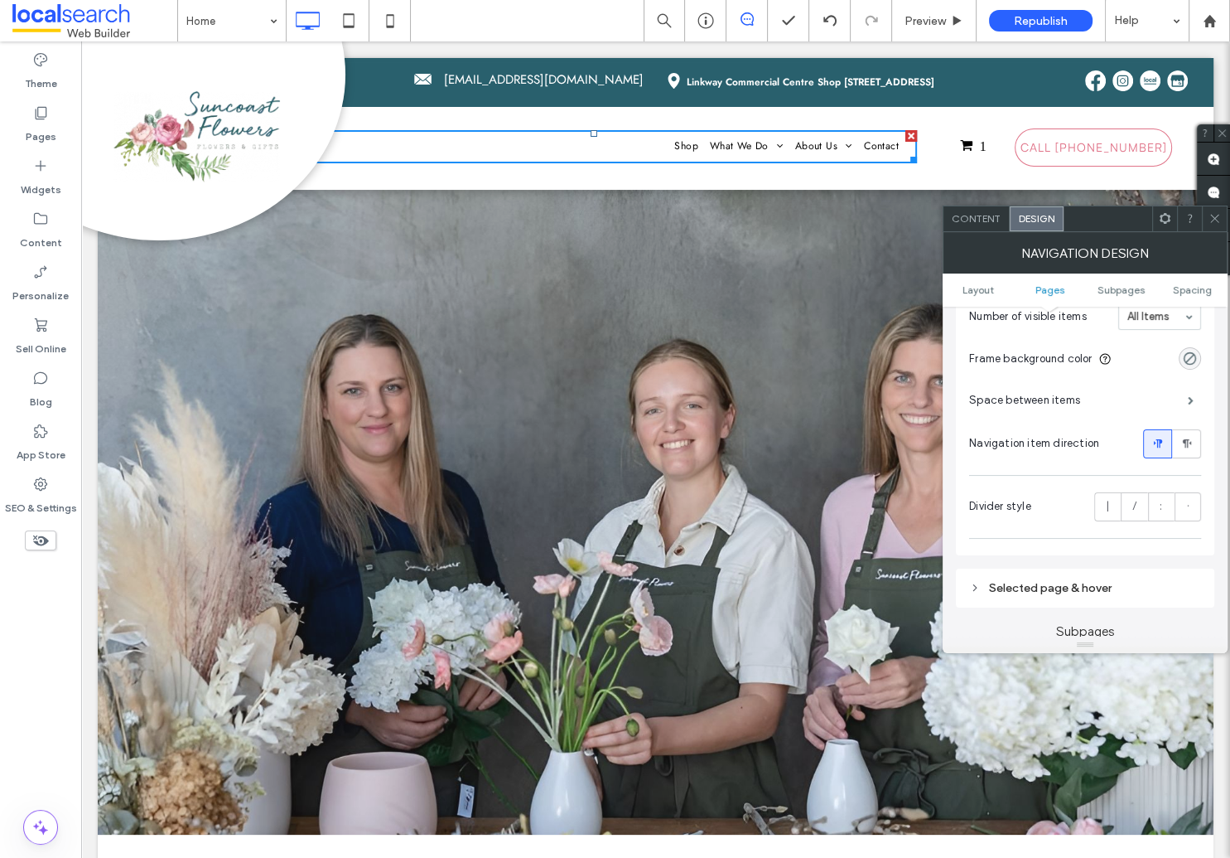
click at [1052, 578] on div "Selected page & hover" at bounding box center [1085, 588] width 232 height 22
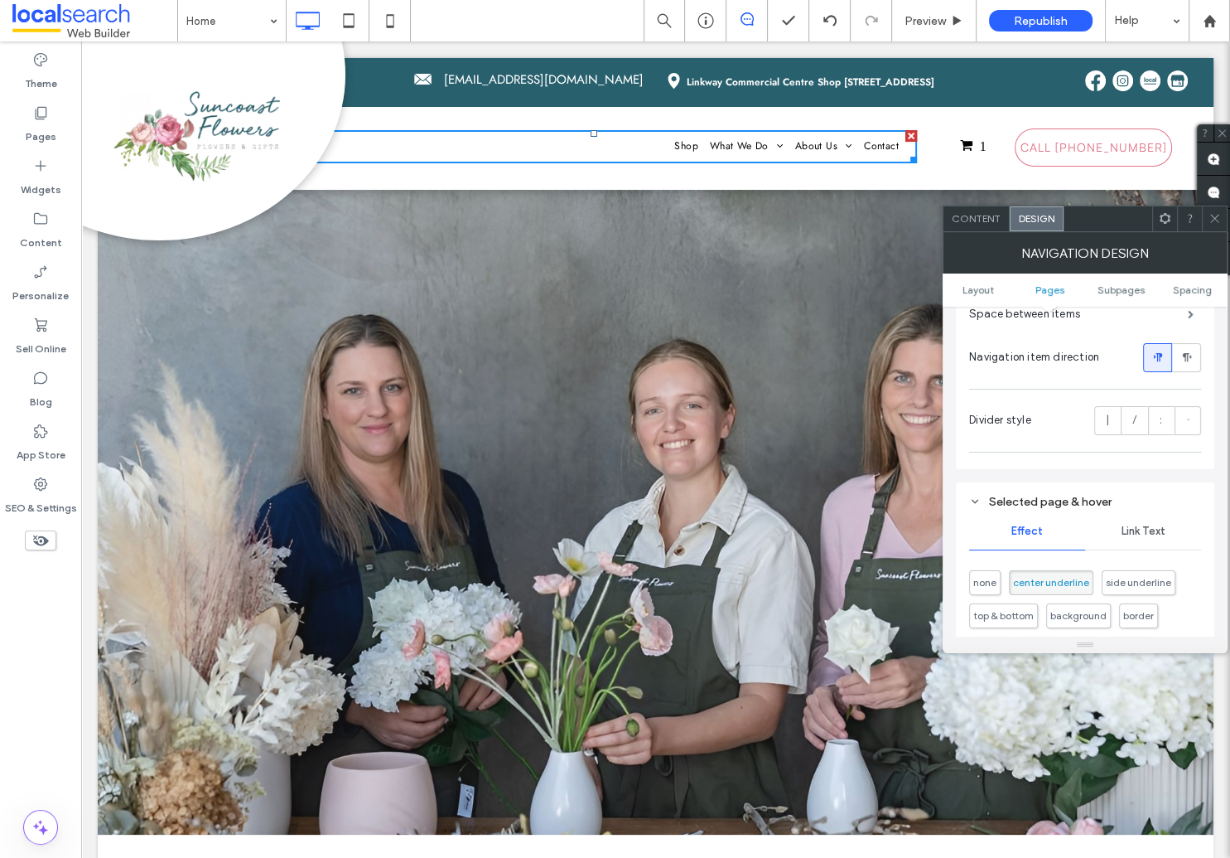
scroll to position [597, 0]
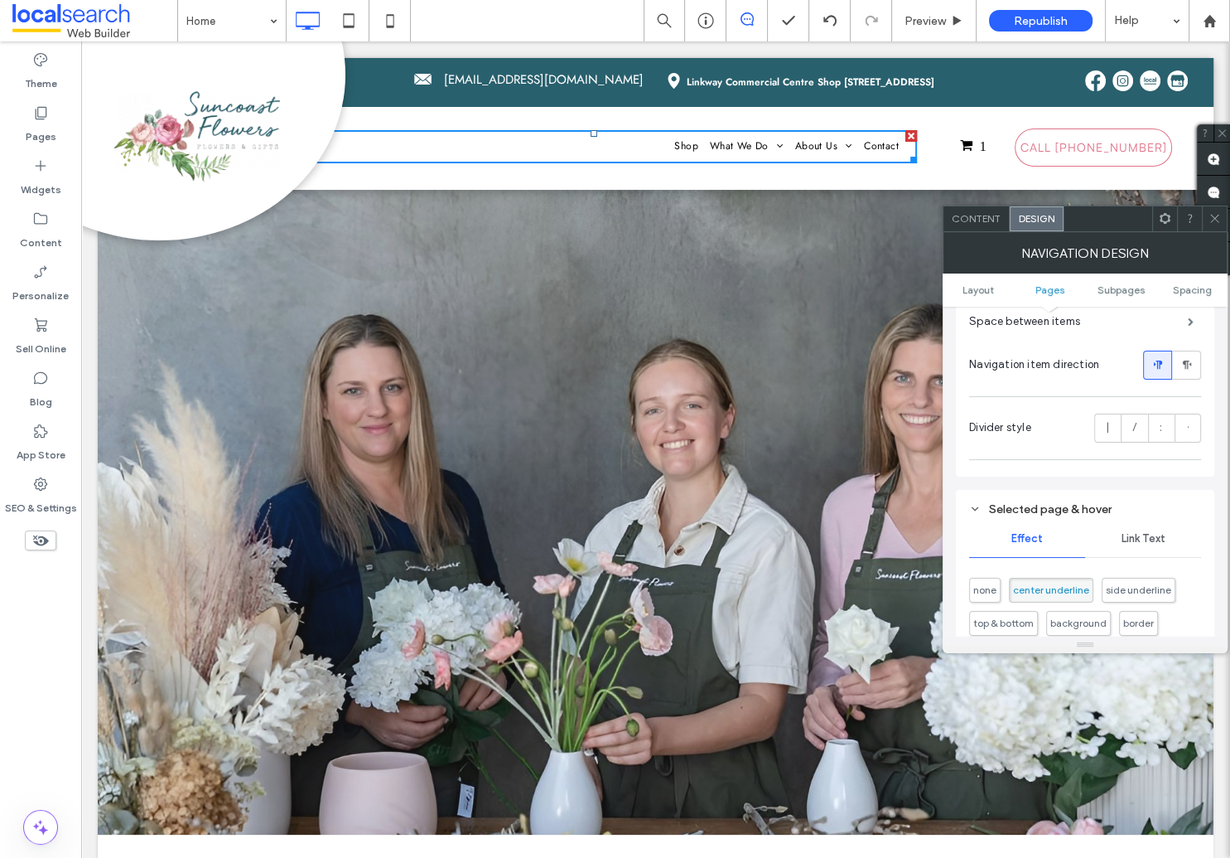
click at [1138, 540] on span "Link Text" at bounding box center [1144, 538] width 44 height 13
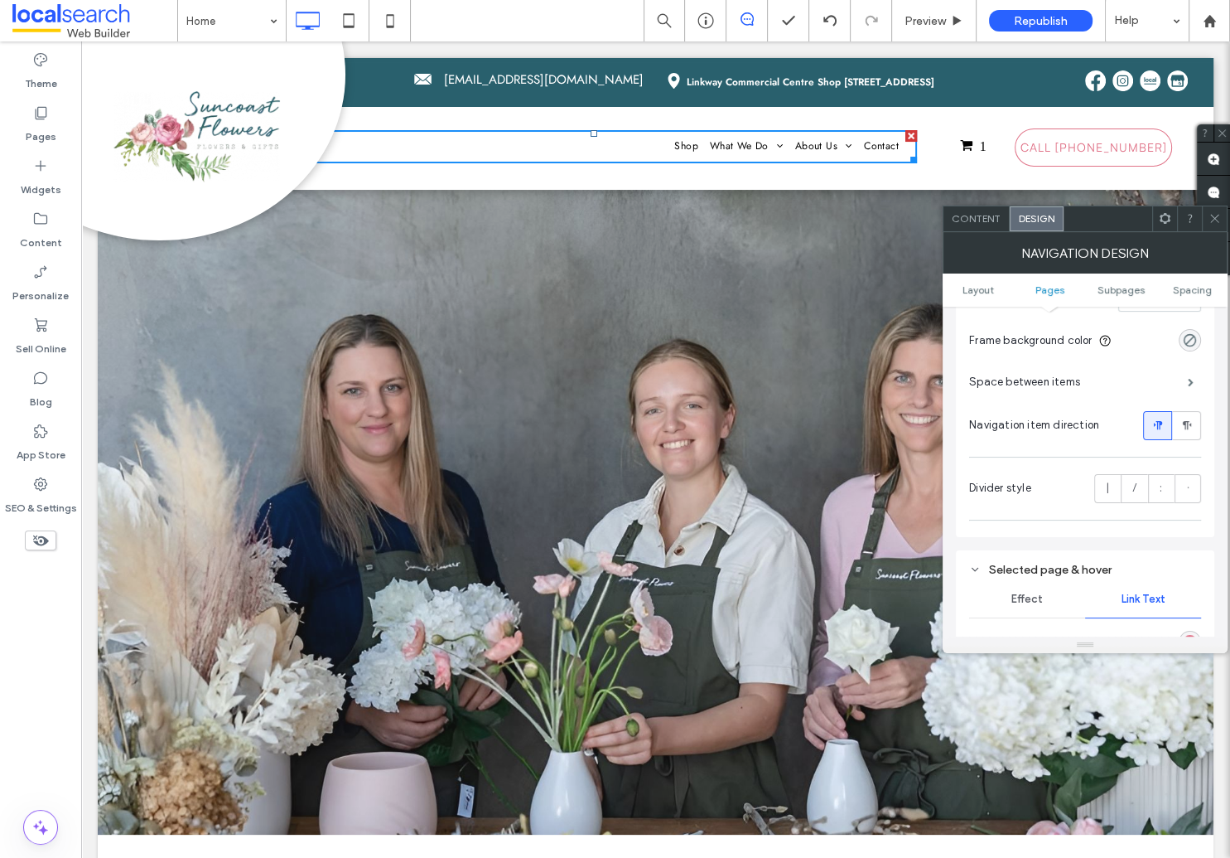
scroll to position [278, 0]
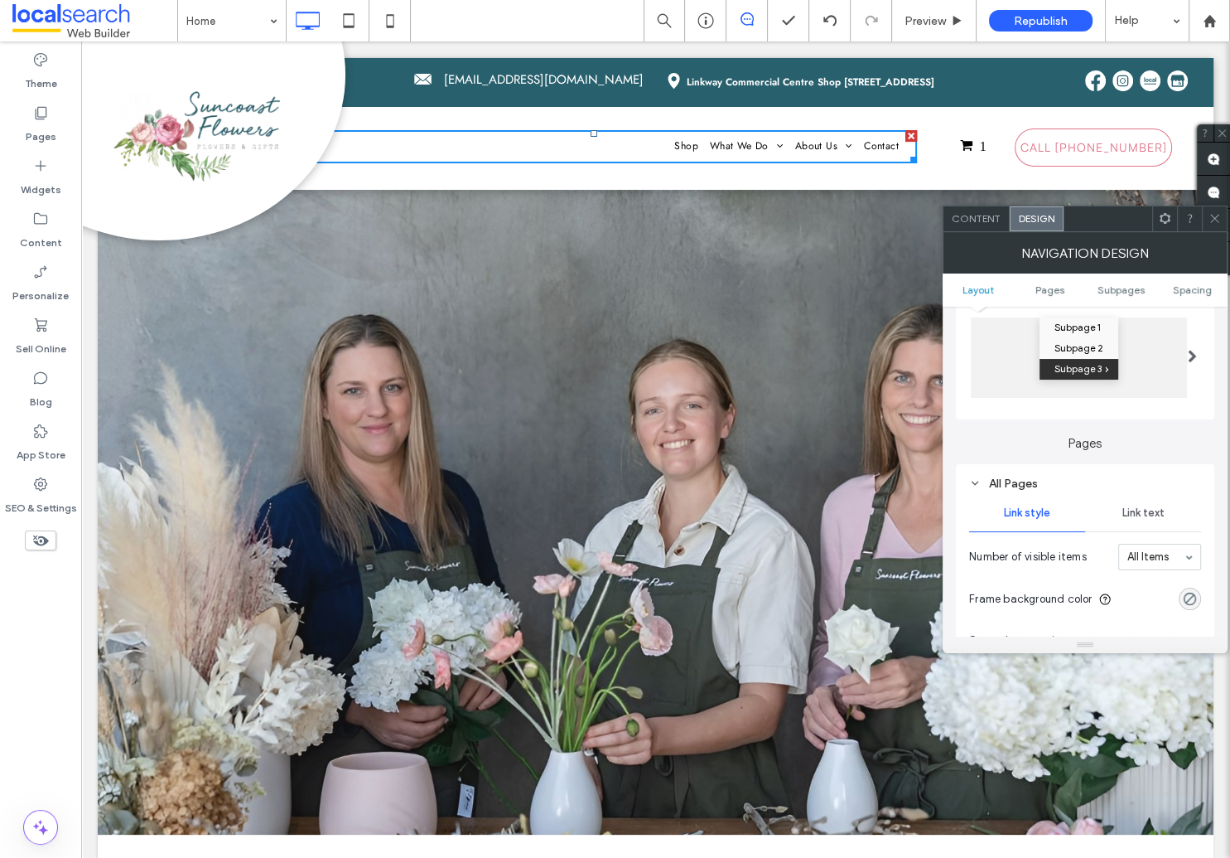
click at [1210, 213] on icon at bounding box center [1215, 218] width 12 height 12
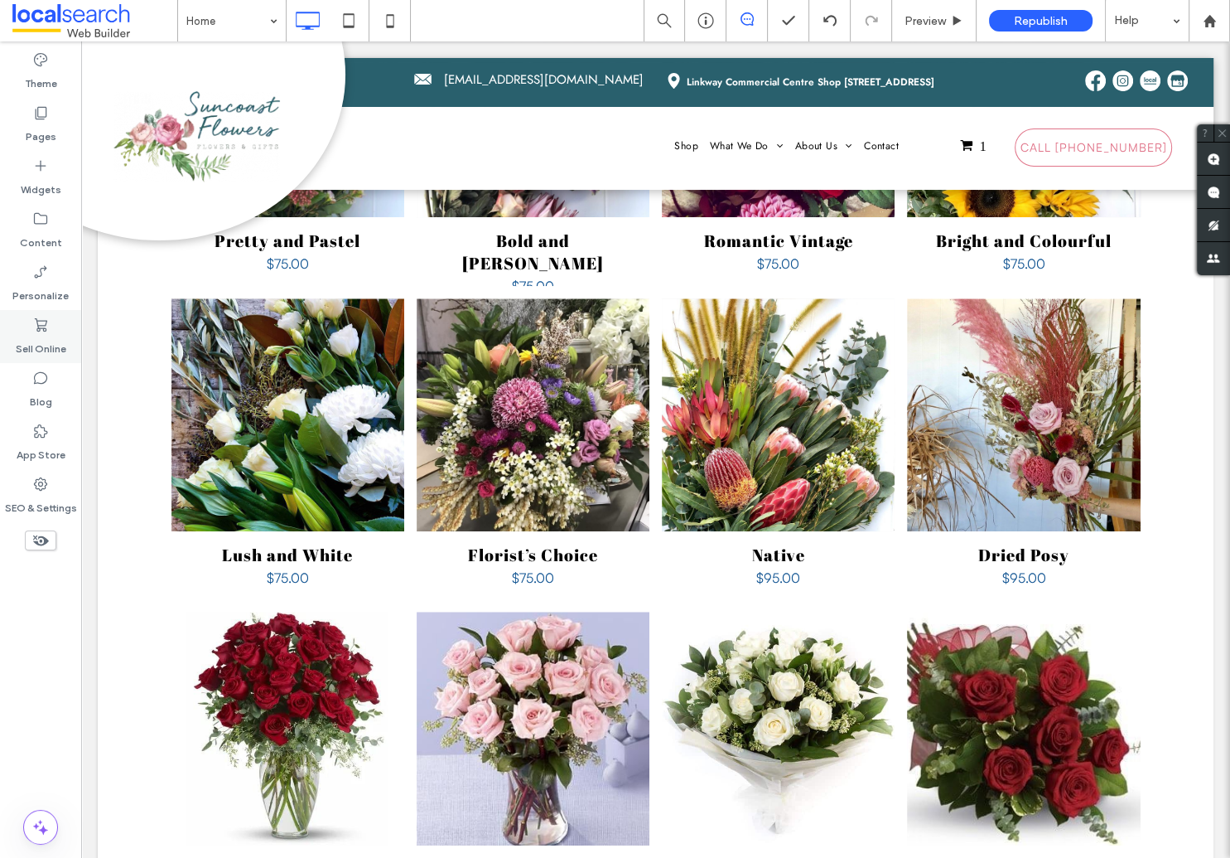
scroll to position [0, 0]
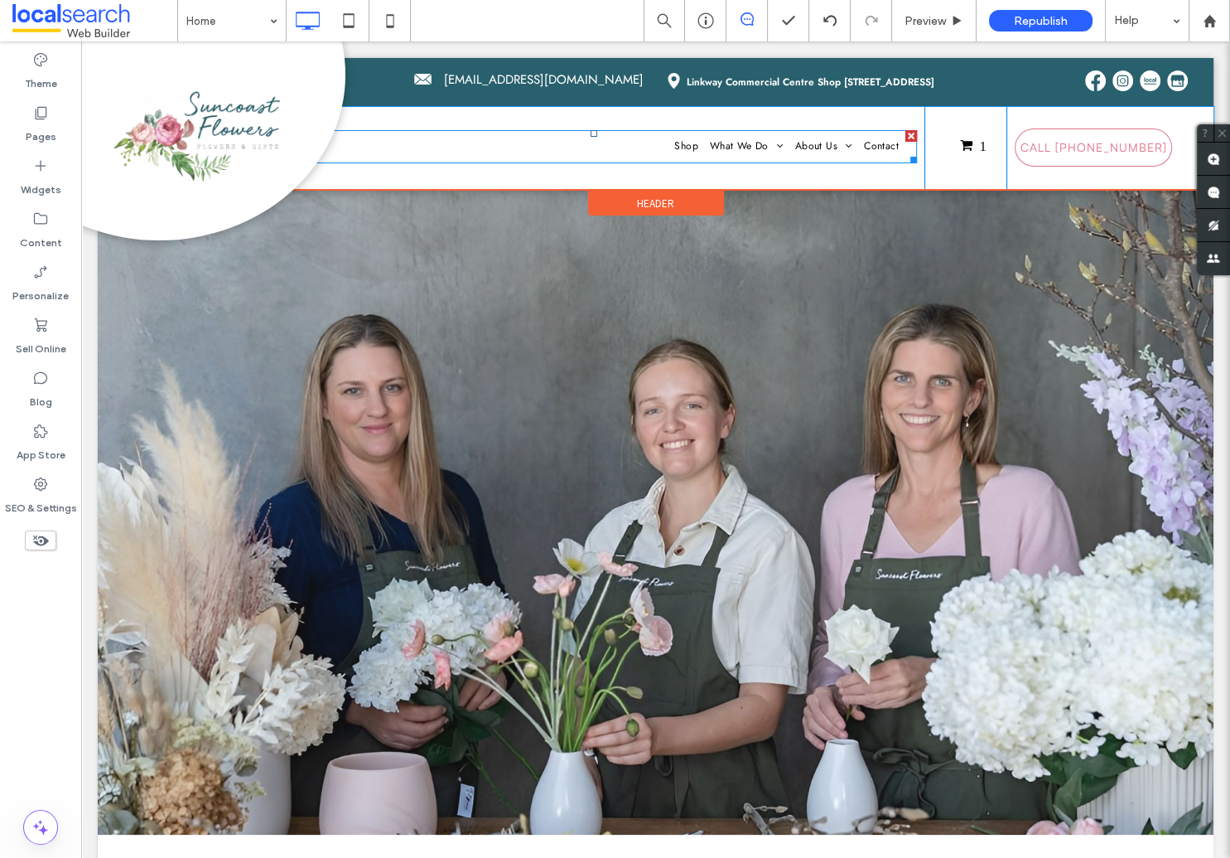
click at [631, 147] on nav "Shop What We Do Floral Arrangements Wedding Florist Dried Flowers Gift & Hamper…" at bounding box center [594, 146] width 646 height 33
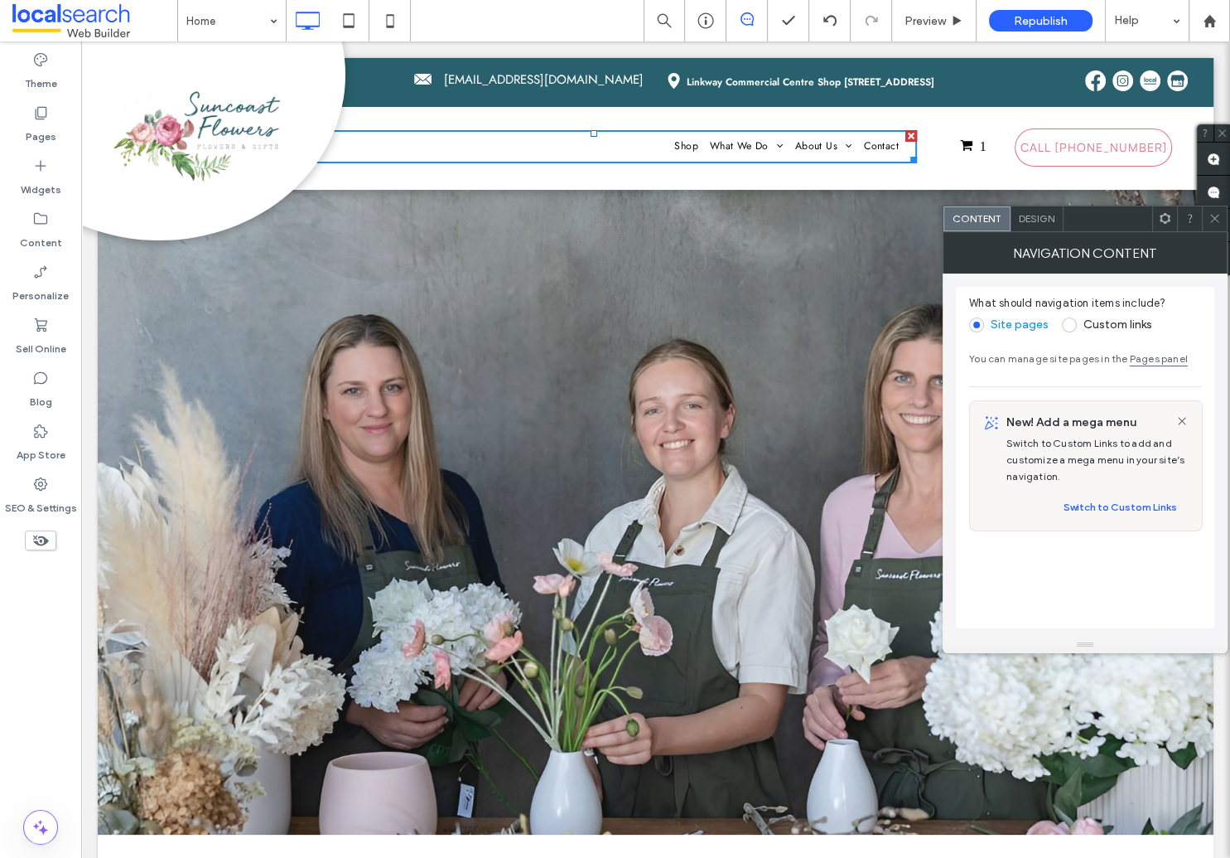
click at [1044, 215] on span "Design" at bounding box center [1037, 218] width 36 height 12
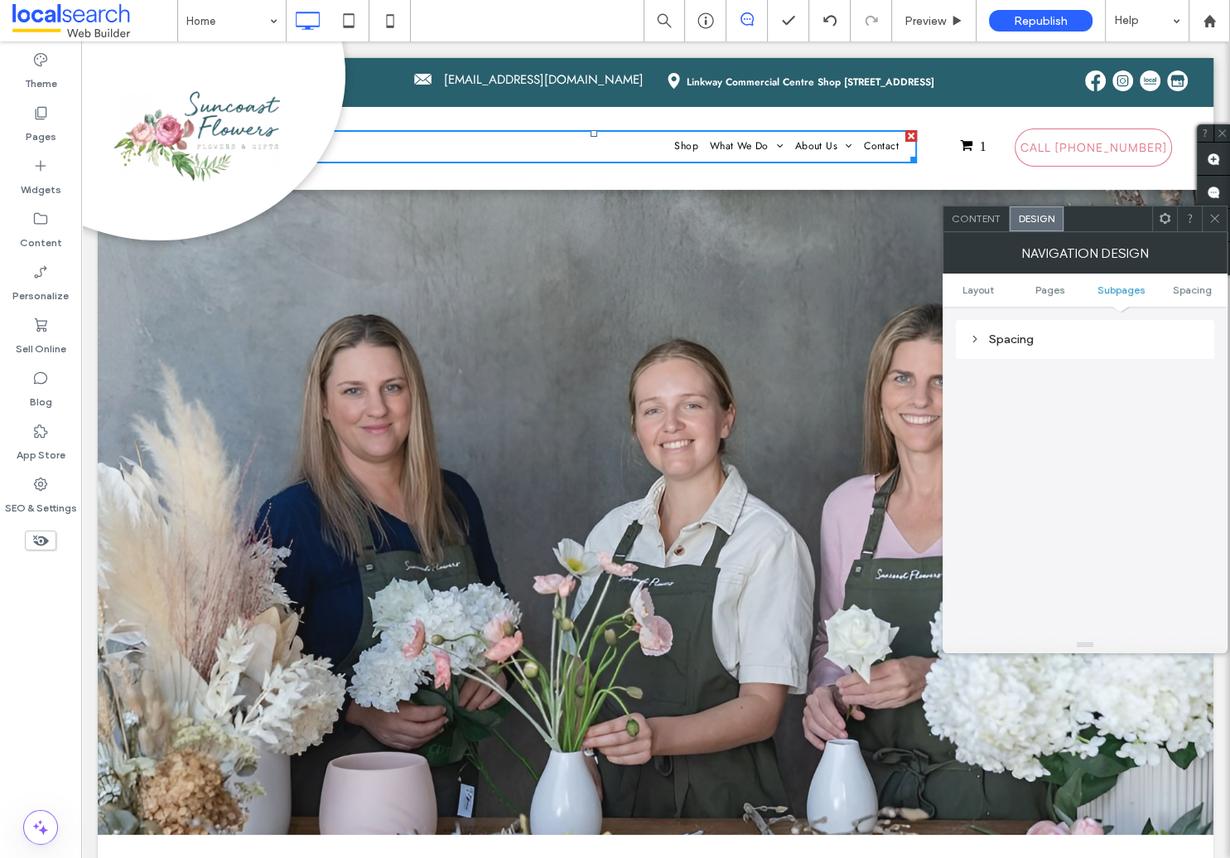
scroll to position [384, 0]
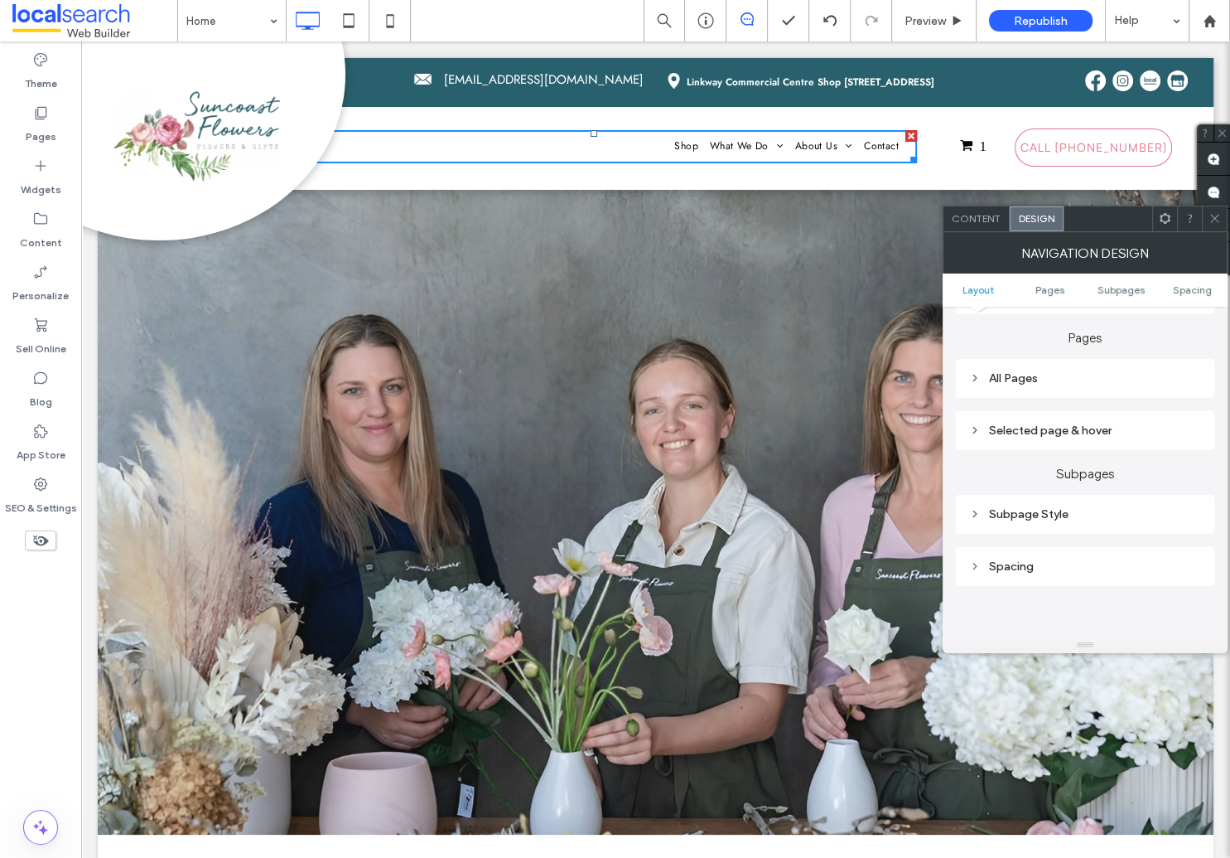
click at [1035, 515] on div "Subpage Style" at bounding box center [1085, 514] width 232 height 14
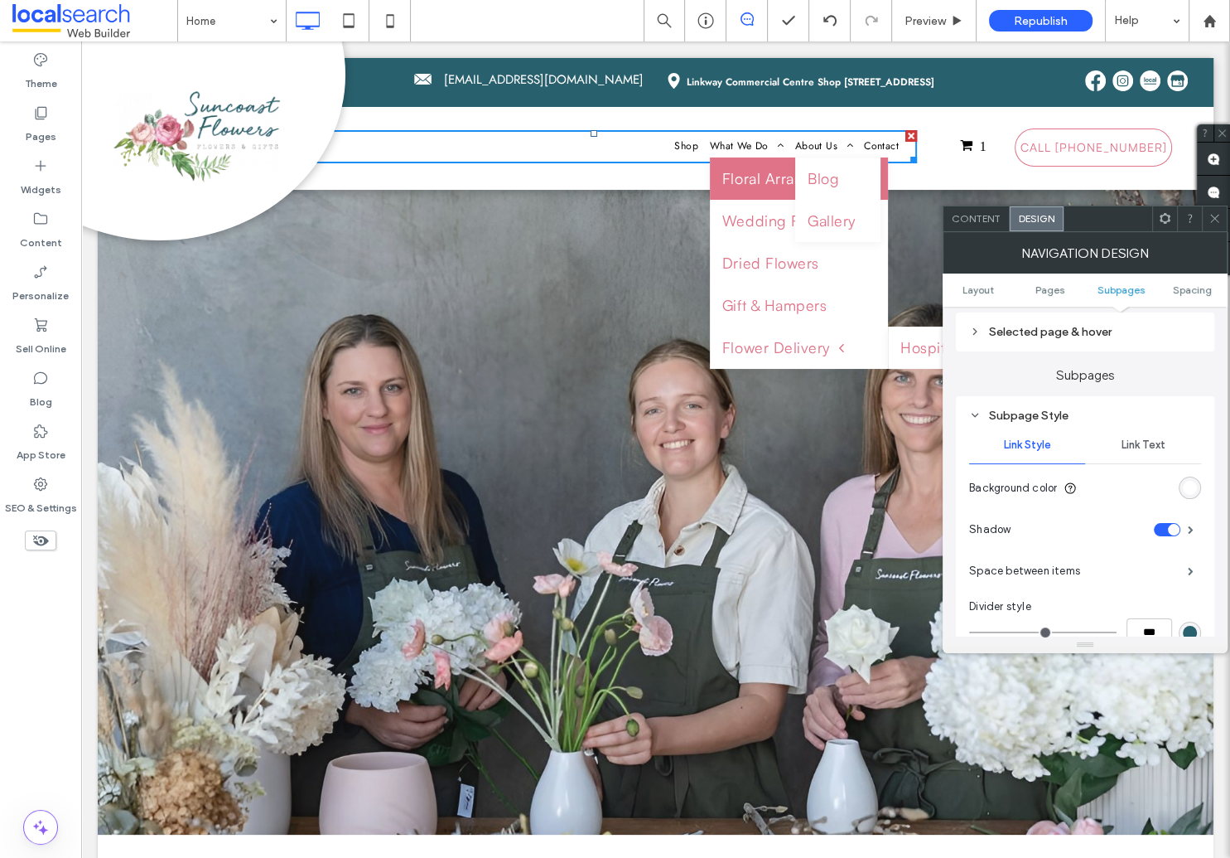
scroll to position [584, 0]
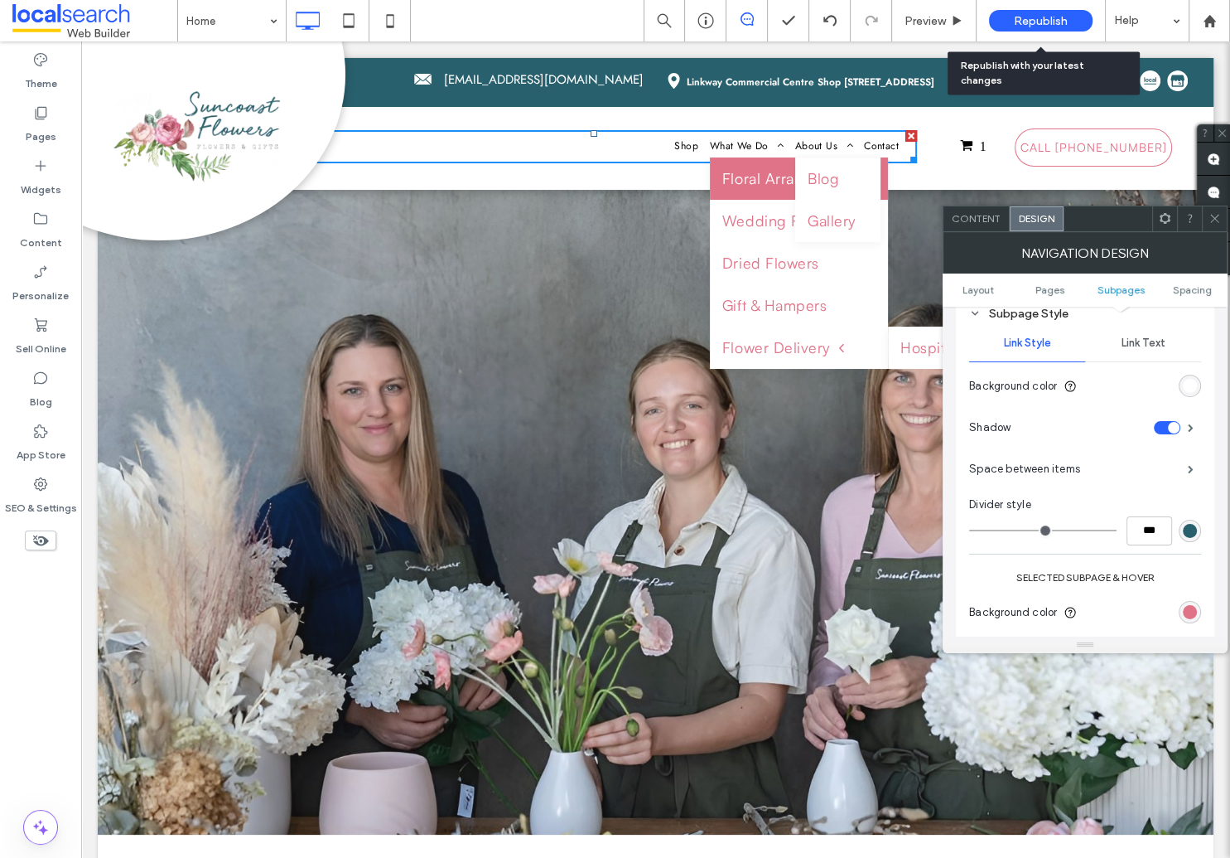
click at [1039, 20] on span "Republish" at bounding box center [1041, 21] width 54 height 14
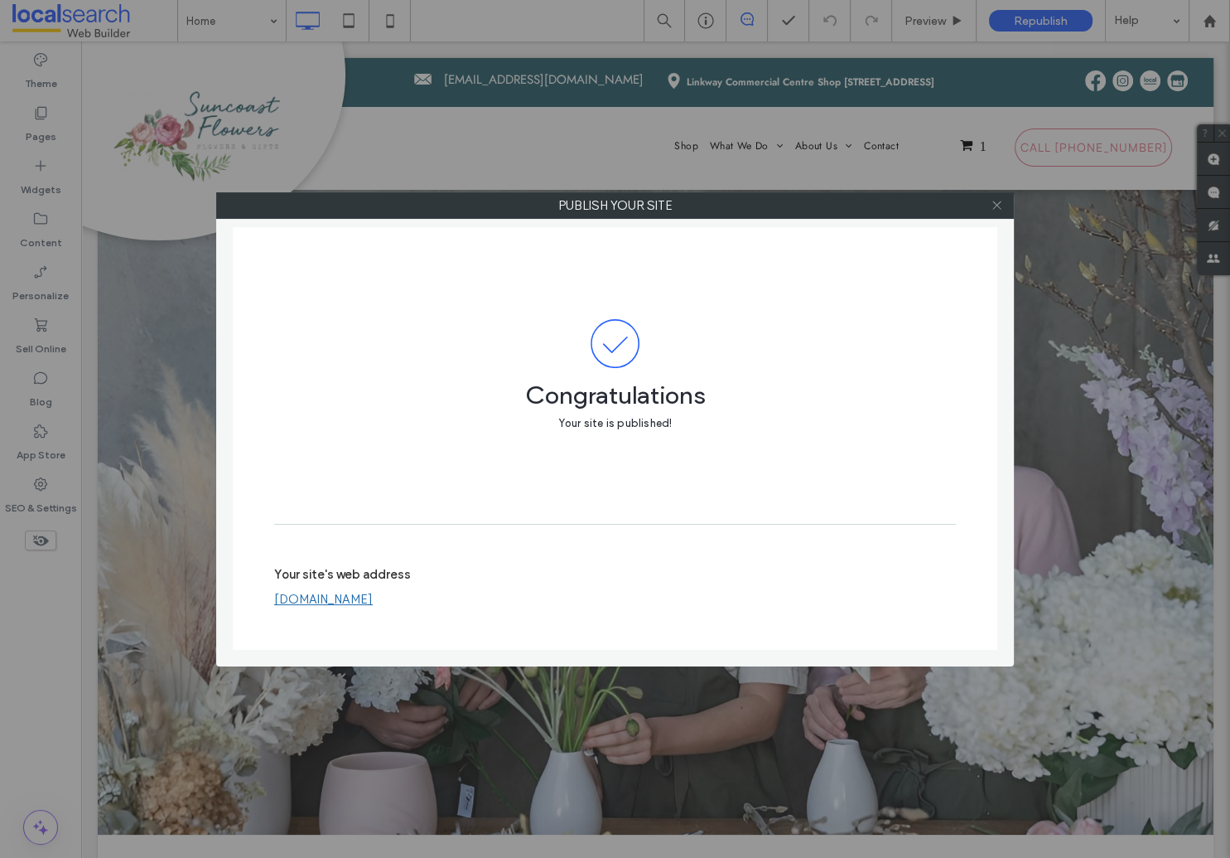
click at [998, 207] on icon at bounding box center [997, 205] width 12 height 12
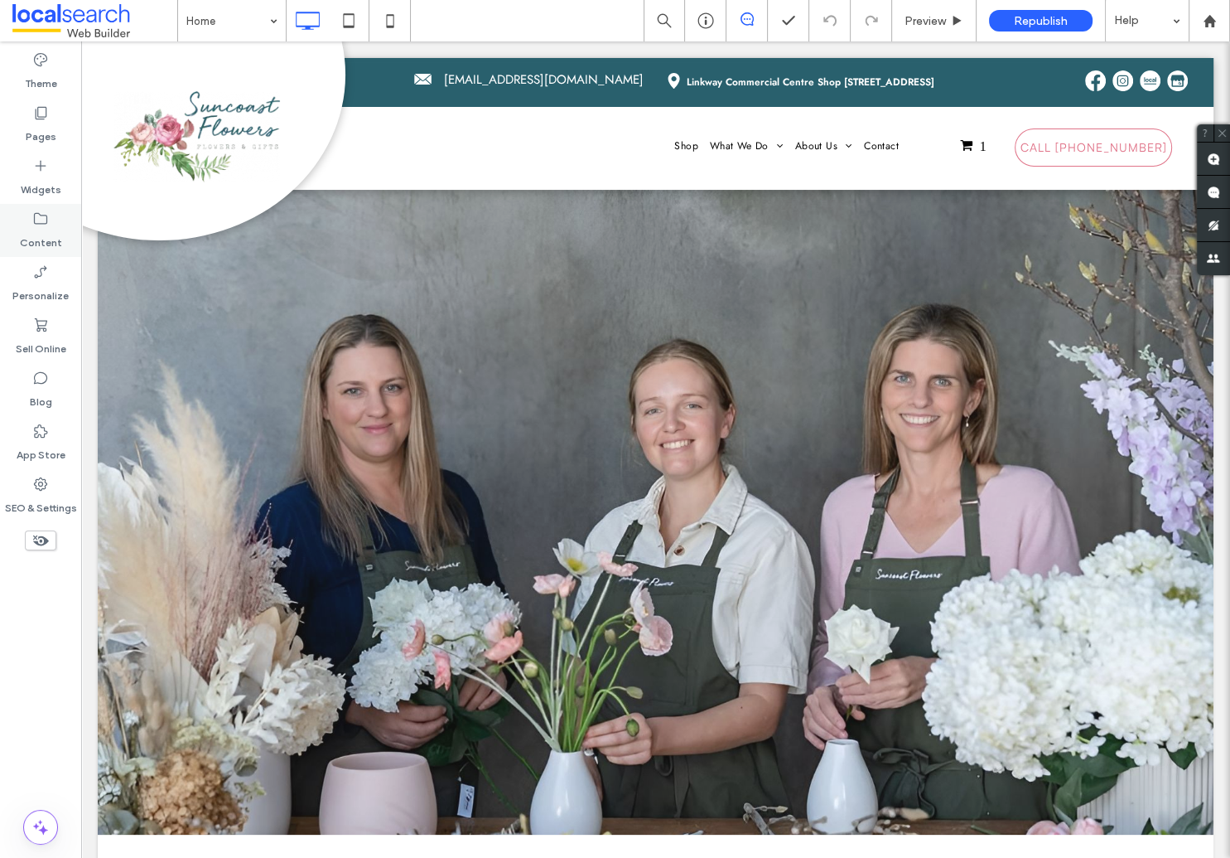
click at [37, 225] on icon at bounding box center [40, 218] width 17 height 17
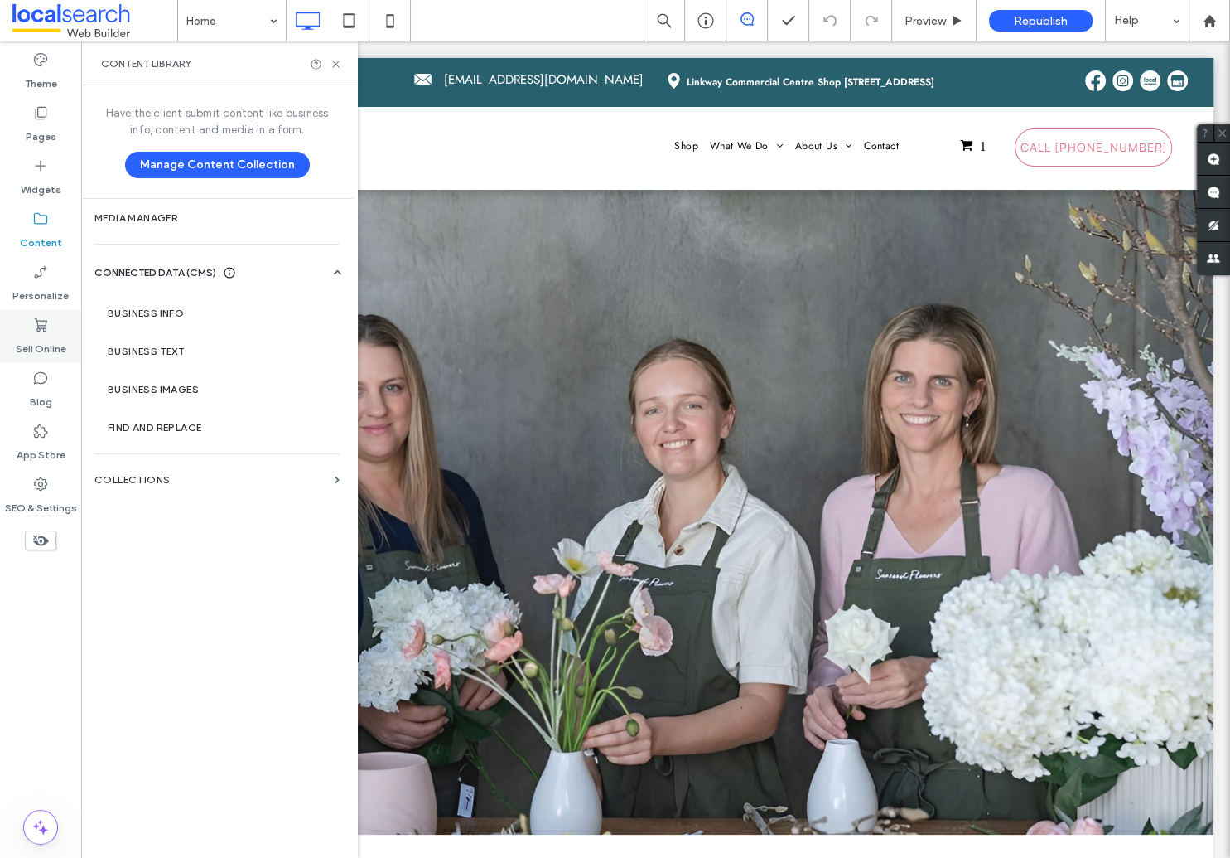
click at [43, 339] on label "Sell Online" at bounding box center [41, 344] width 51 height 23
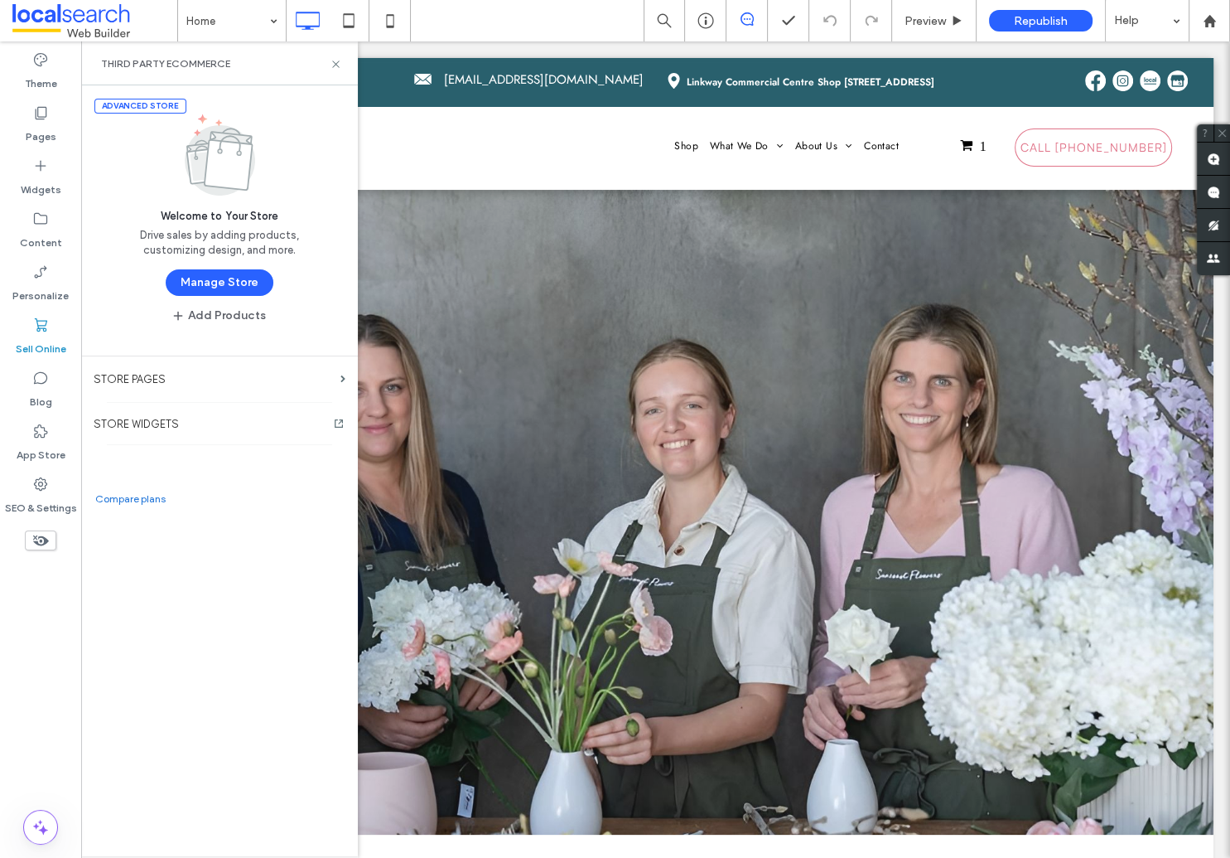
click at [210, 278] on button "Manage Store" at bounding box center [220, 282] width 108 height 27
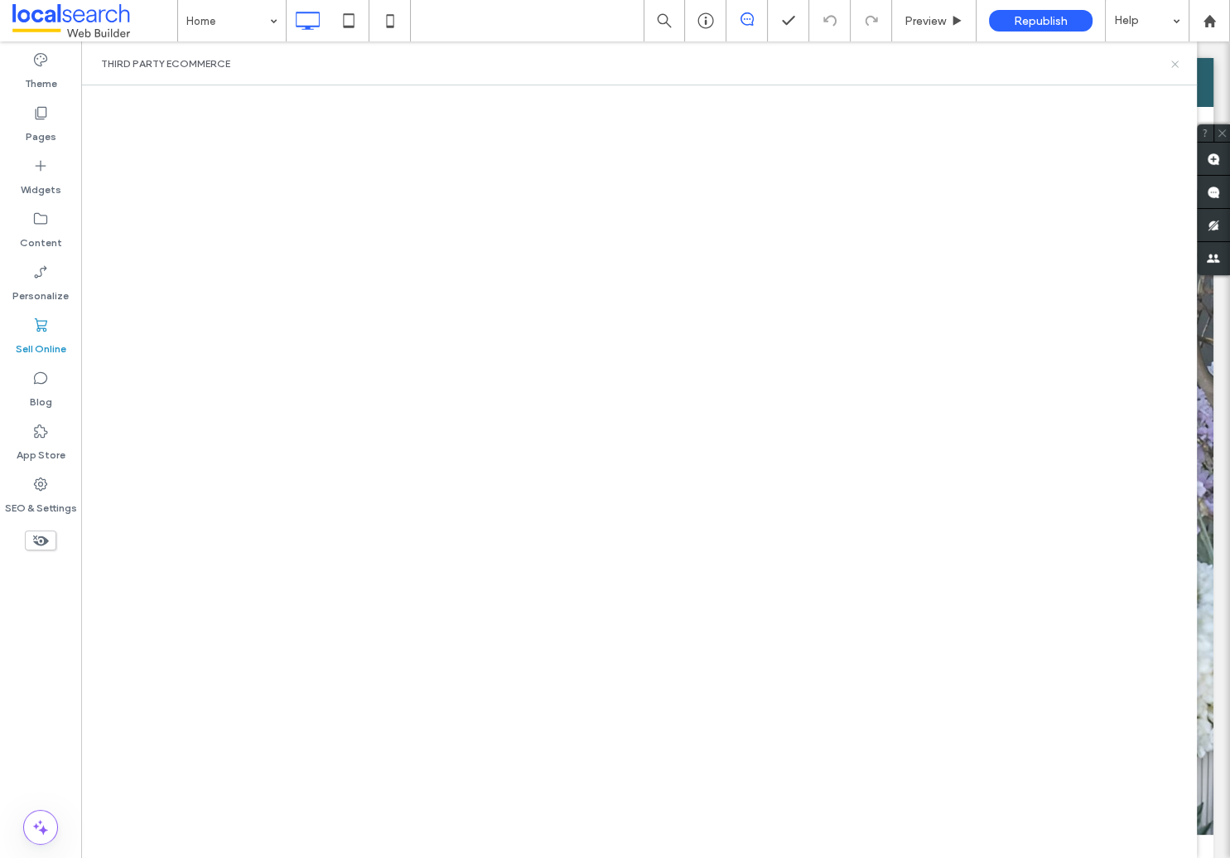
drag, startPoint x: 1175, startPoint y: 60, endPoint x: 842, endPoint y: 66, distance: 333.1
click at [1175, 60] on icon at bounding box center [1175, 64] width 12 height 12
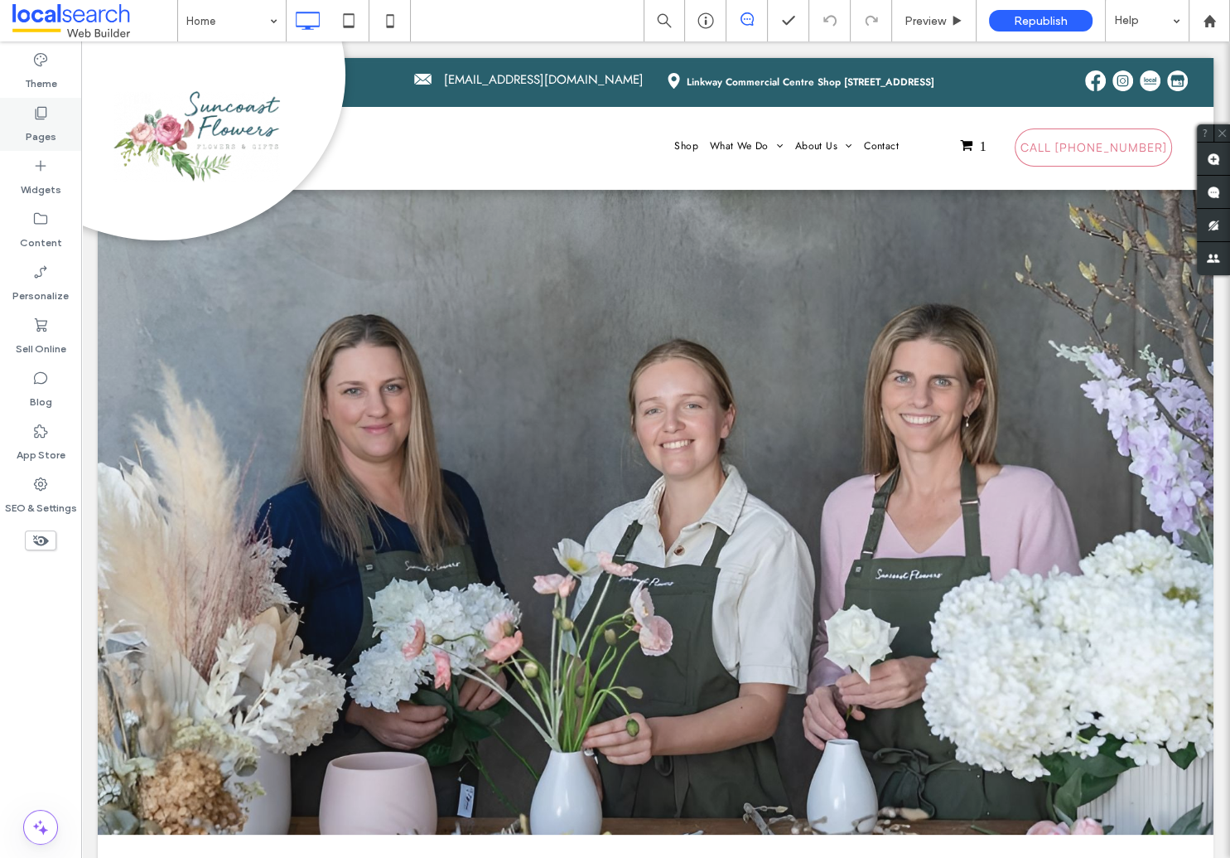
click at [41, 125] on label "Pages" at bounding box center [41, 132] width 31 height 23
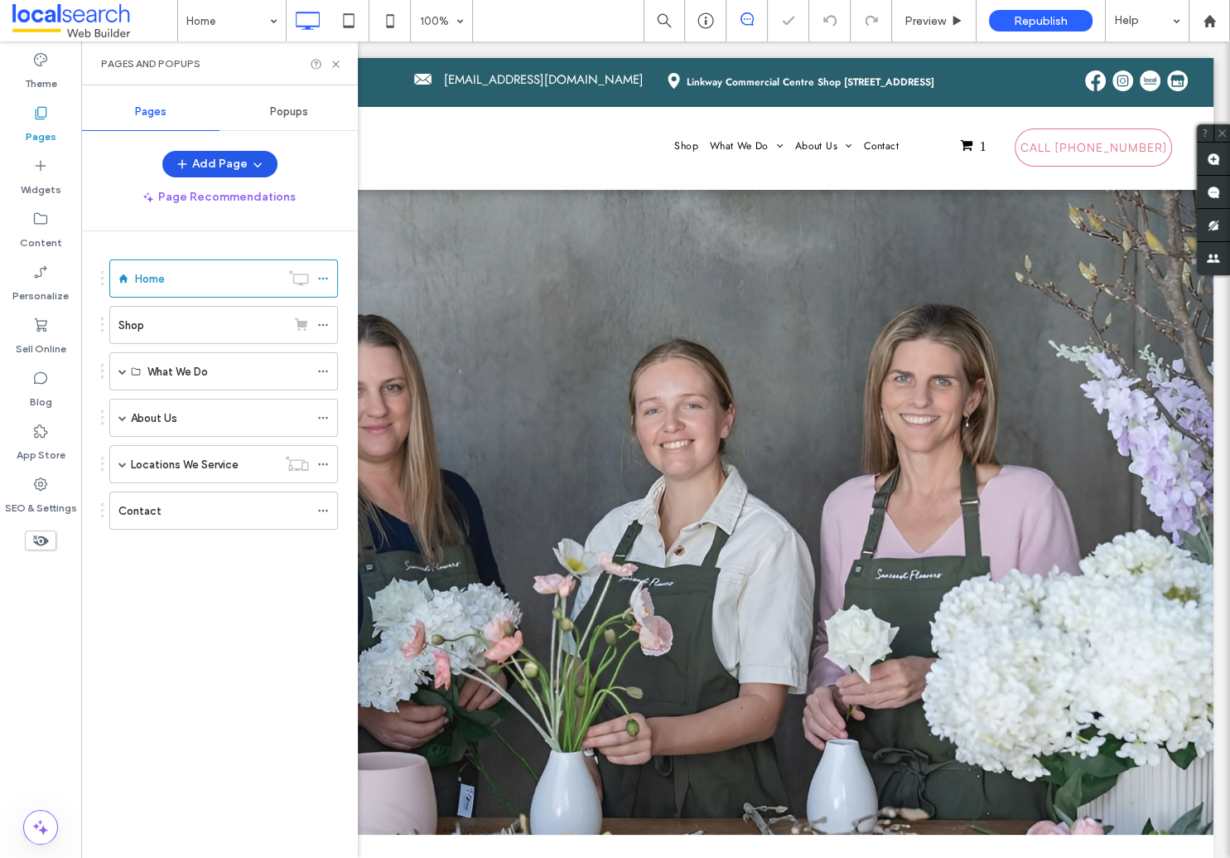
scroll to position [0, 0]
drag, startPoint x: 335, startPoint y: 63, endPoint x: 265, endPoint y: 37, distance: 74.2
click at [335, 63] on icon at bounding box center [336, 64] width 12 height 12
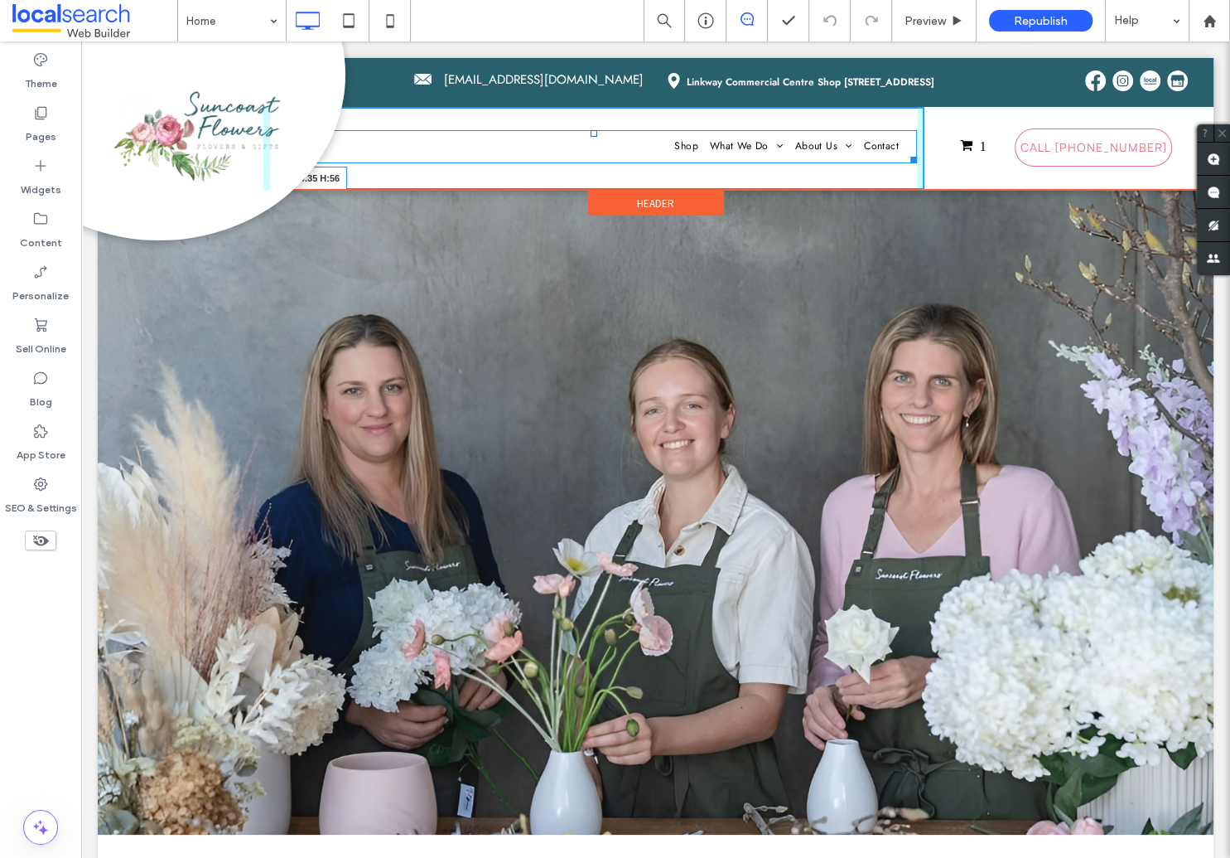
drag, startPoint x: 904, startPoint y: 158, endPoint x: 870, endPoint y: 158, distance: 34.0
click at [870, 158] on nav "Shop What We Do Floral Arrangements Wedding Florist Dried Flowers Gift & Hamper…" at bounding box center [594, 146] width 646 height 33
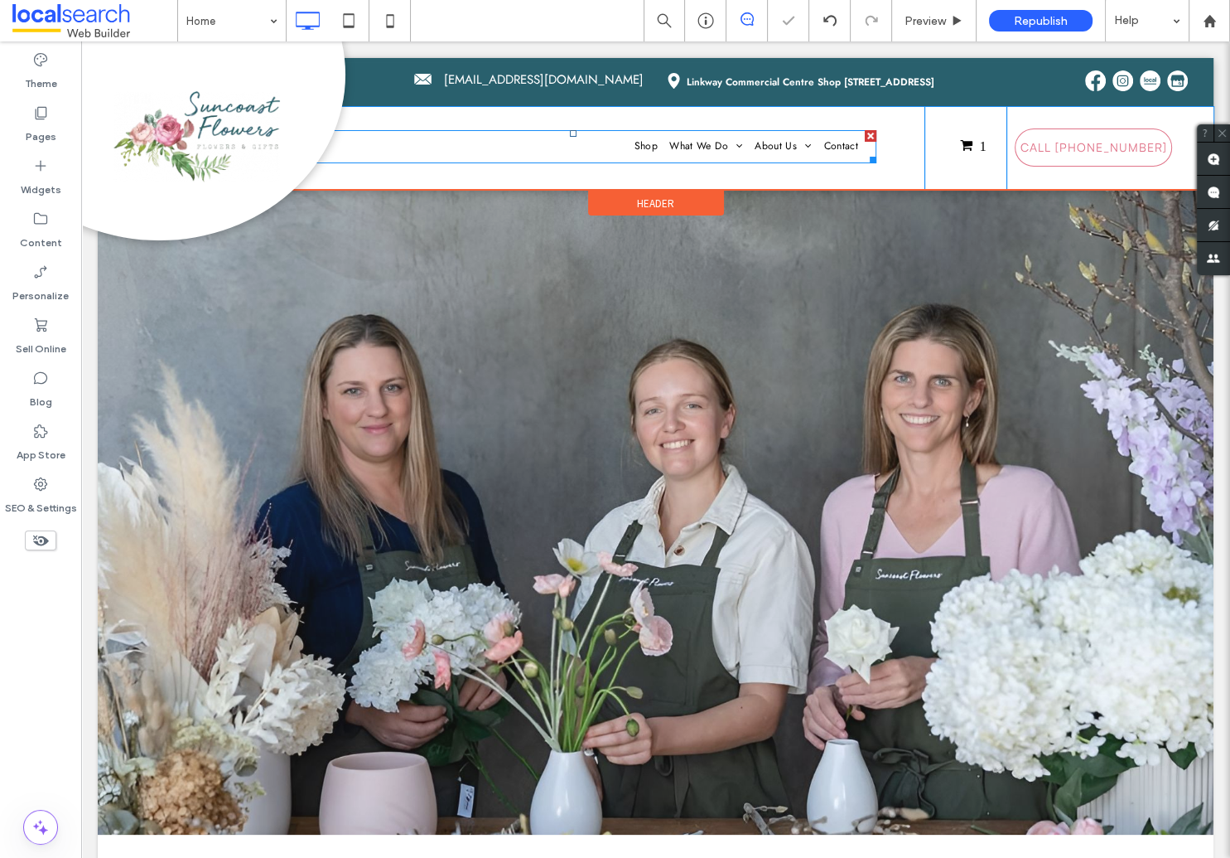
click at [586, 150] on nav "Shop What We Do Floral Arrangements Wedding Florist Dried Flowers Gift & Hamper…" at bounding box center [574, 146] width 606 height 33
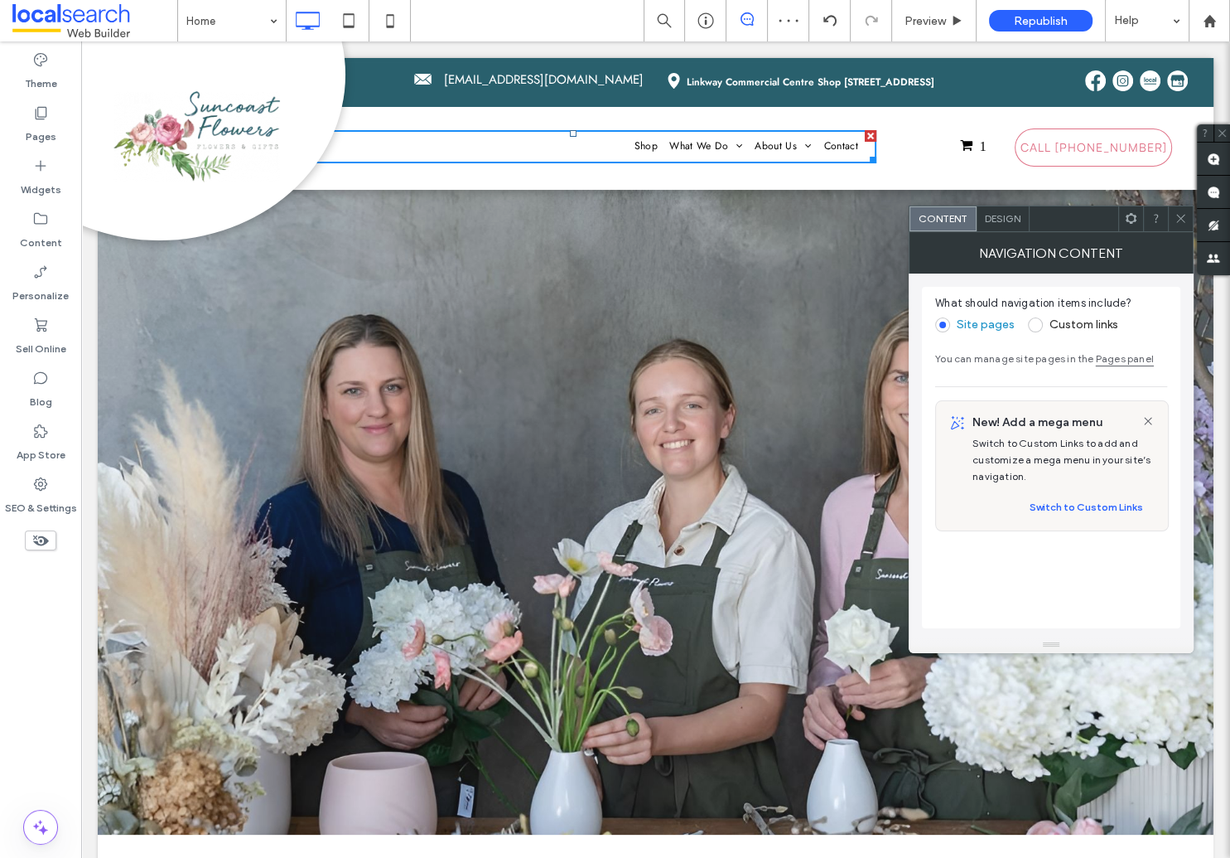
click at [998, 223] on span "Design" at bounding box center [1003, 218] width 36 height 12
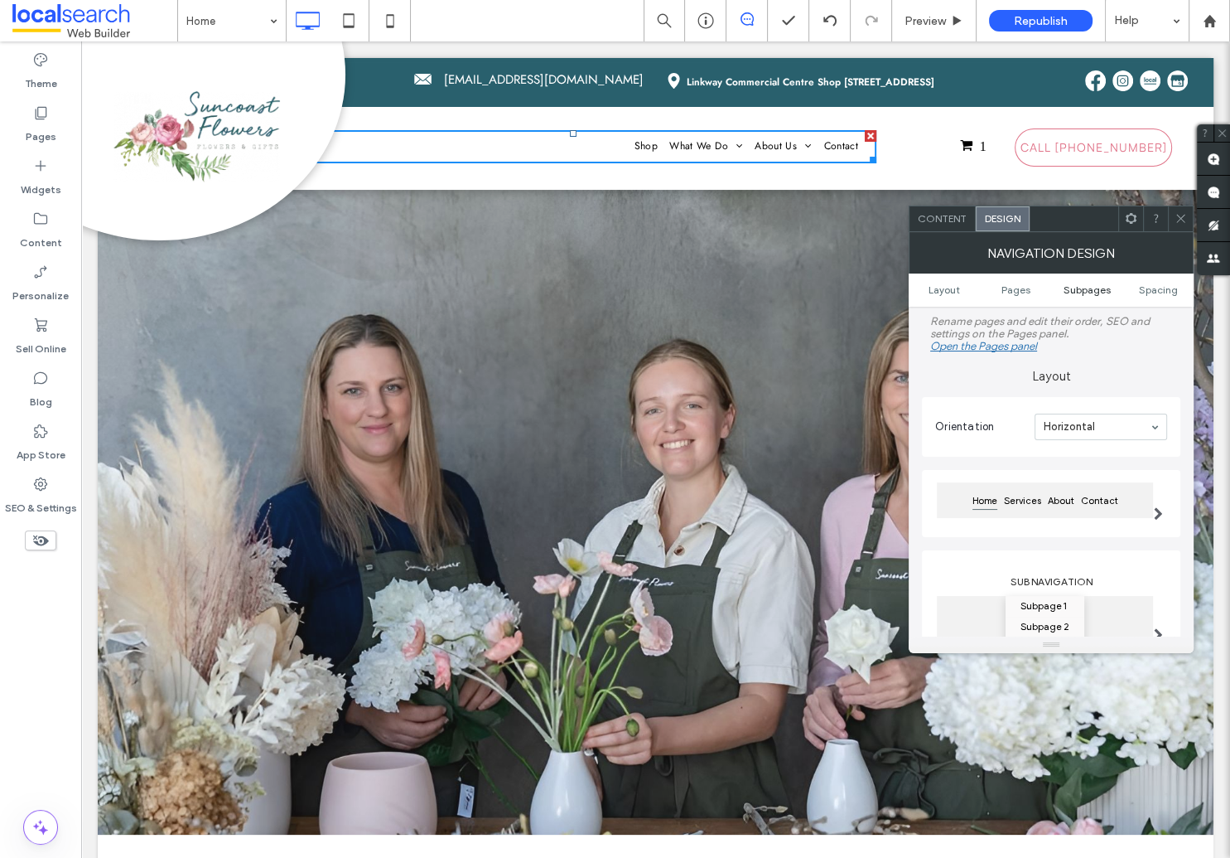
click at [1084, 286] on span "Subpages" at bounding box center [1087, 289] width 47 height 12
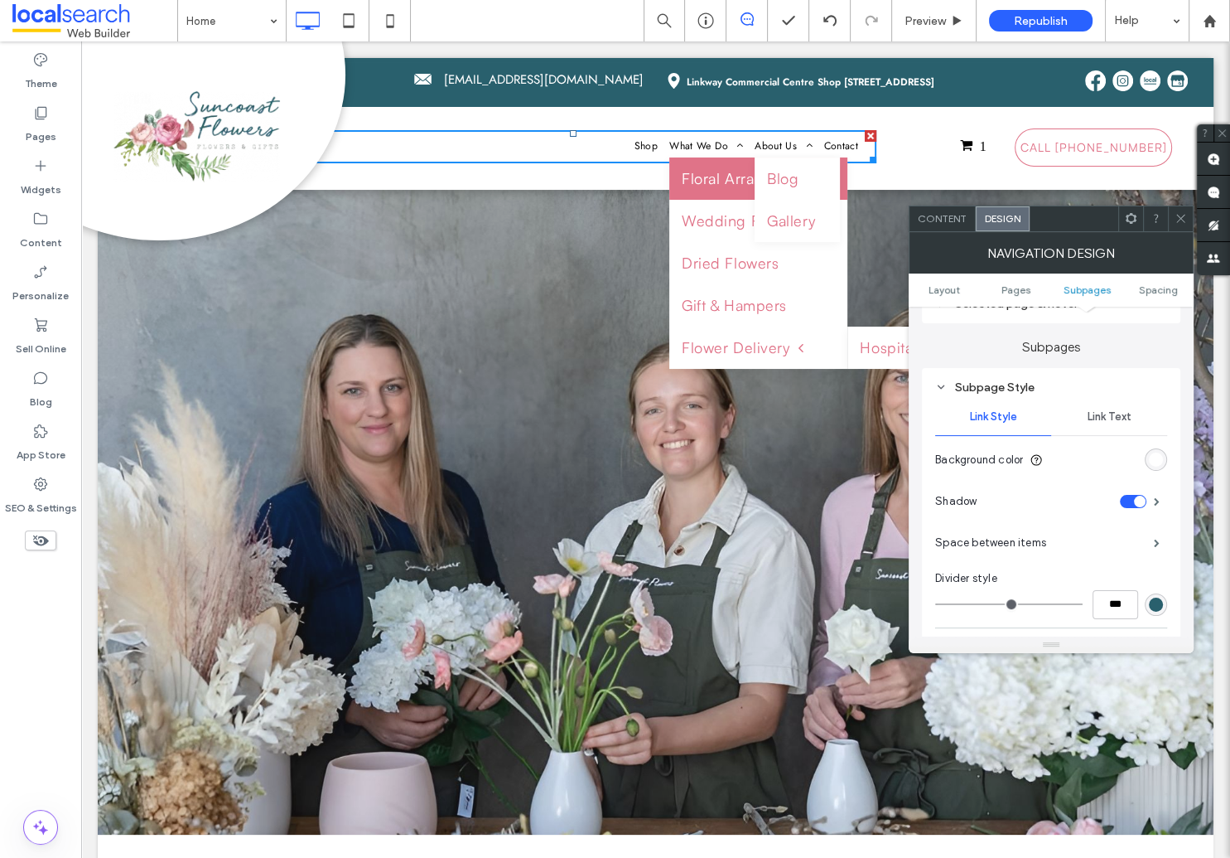
scroll to position [529, 0]
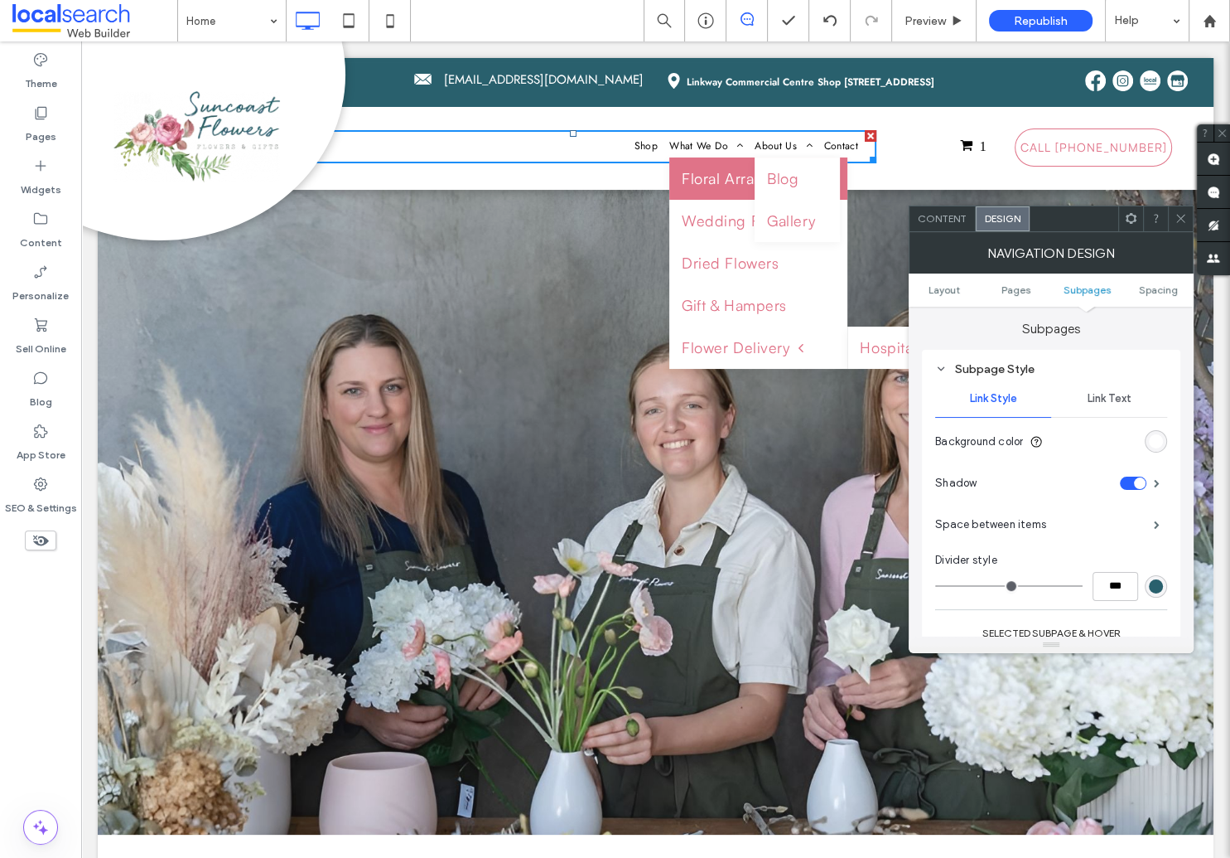
click at [1022, 297] on ul "Layout Pages Subpages Spacing" at bounding box center [1051, 289] width 285 height 33
click at [1156, 288] on span "Spacing" at bounding box center [1158, 289] width 39 height 12
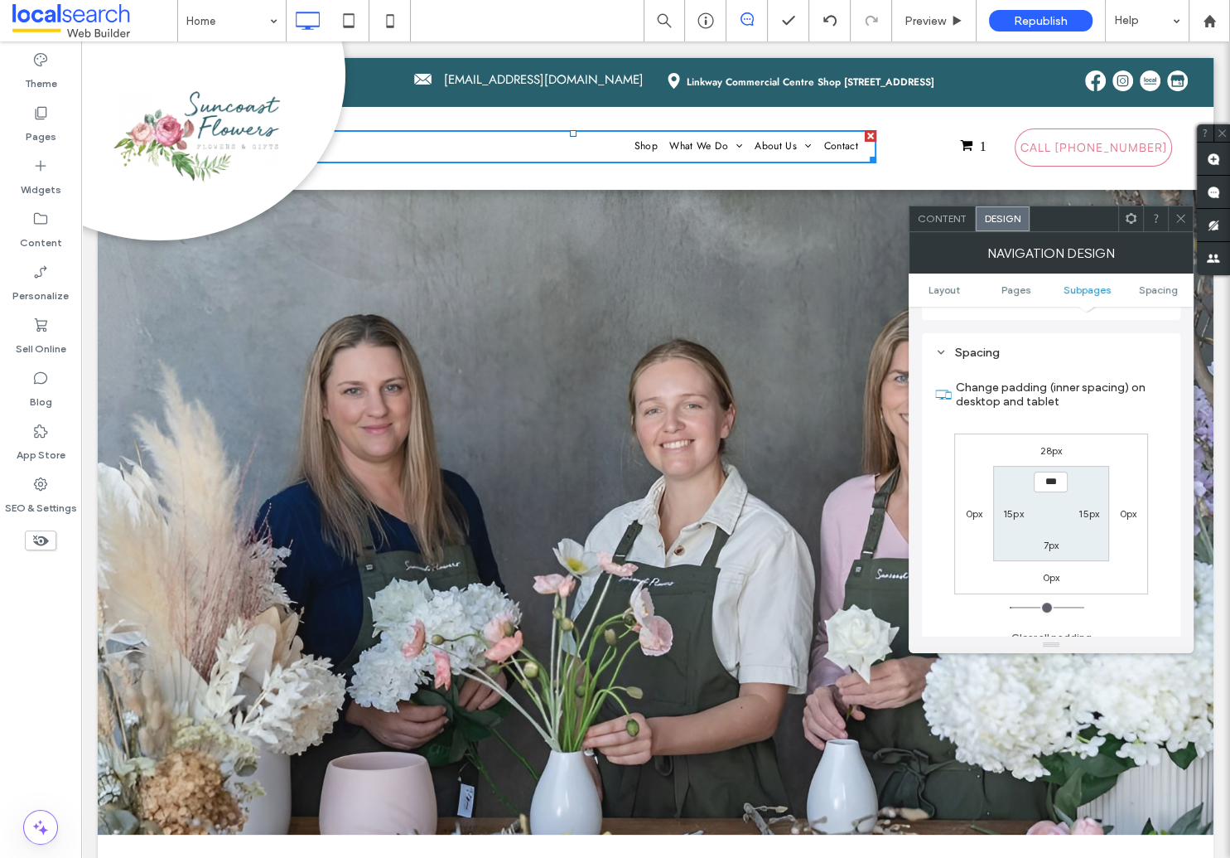
scroll to position [612, 0]
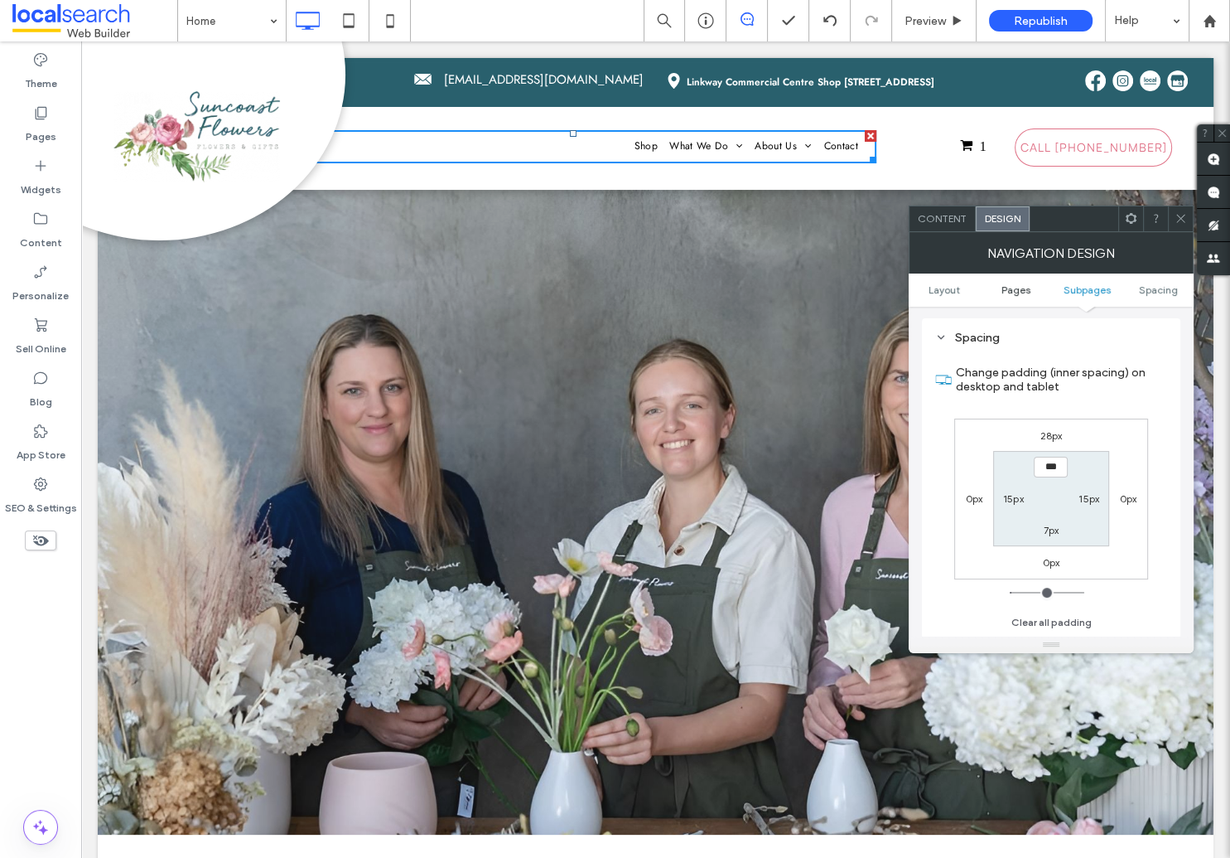
click at [1008, 289] on span "Pages" at bounding box center [1016, 289] width 29 height 12
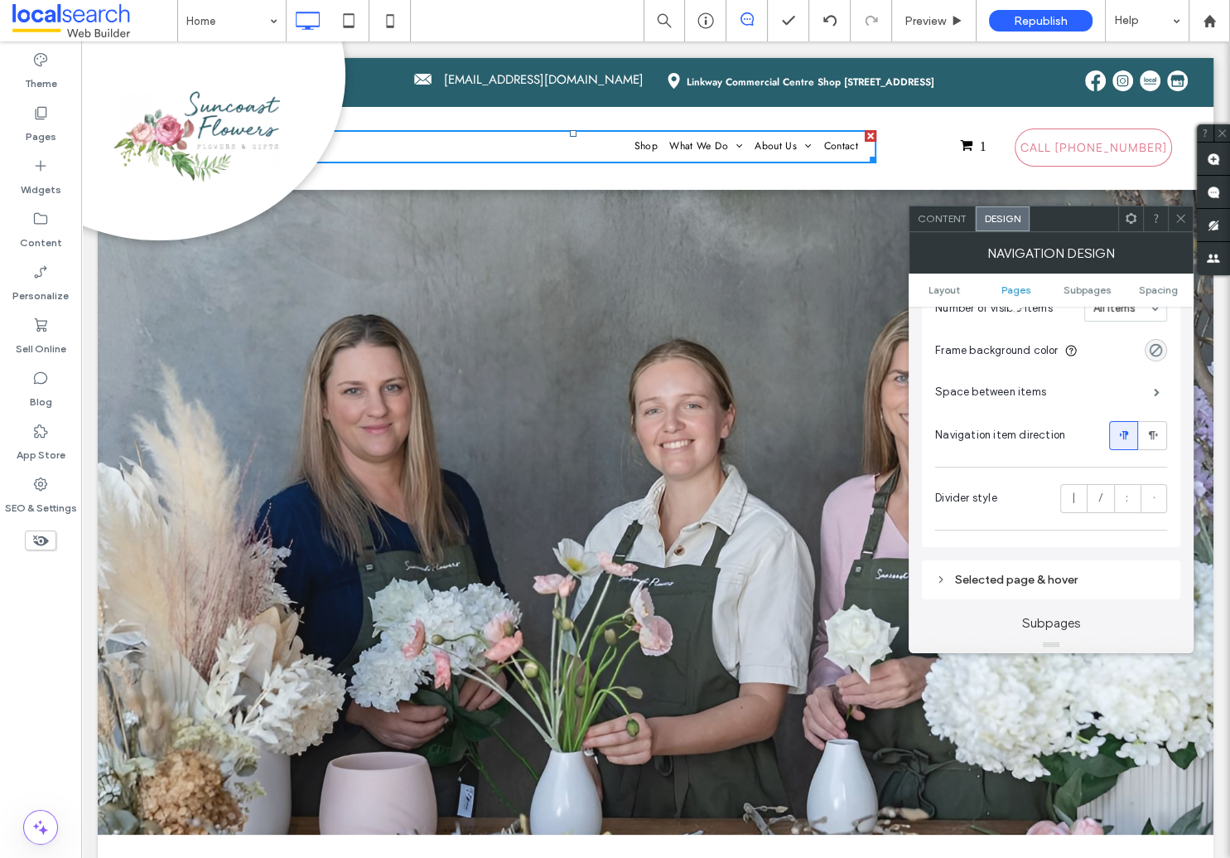
scroll to position [649, 0]
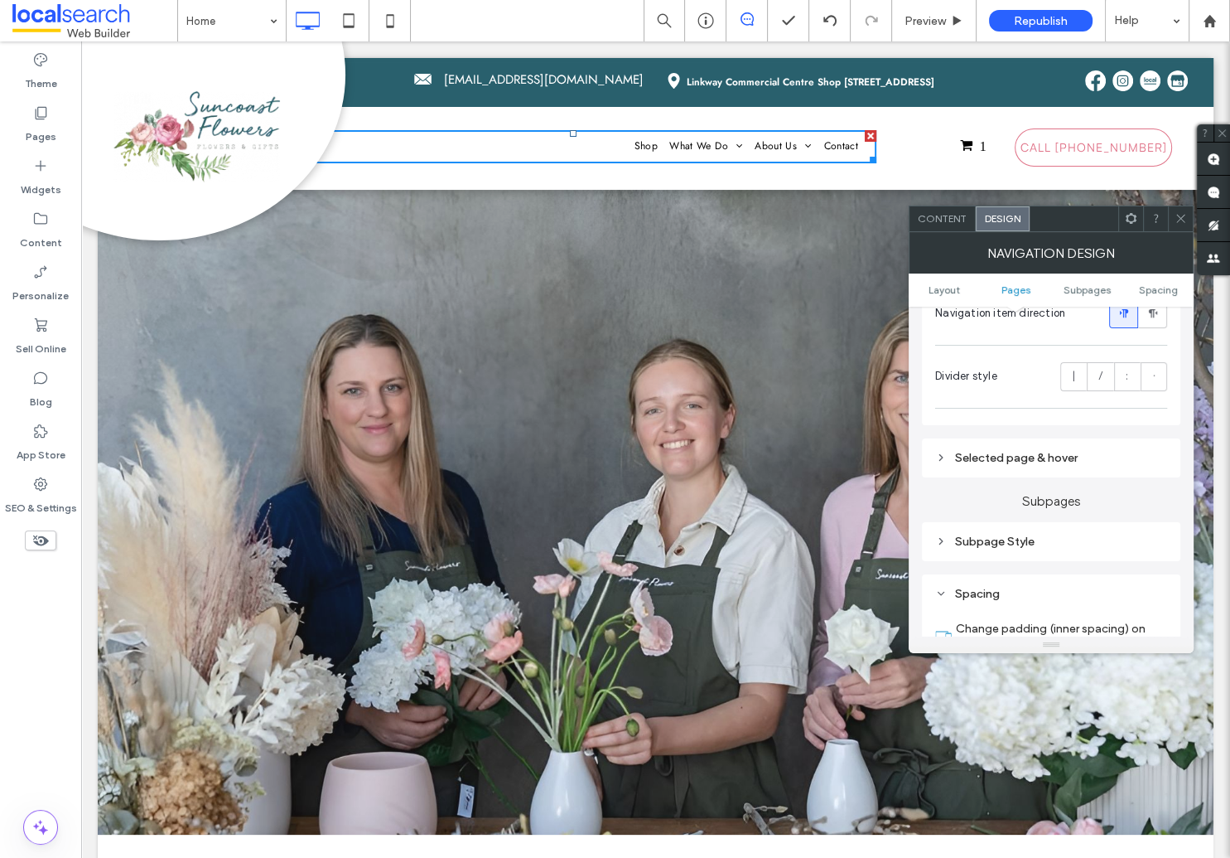
click at [1004, 457] on div "Selected page & hover" at bounding box center [1051, 458] width 232 height 14
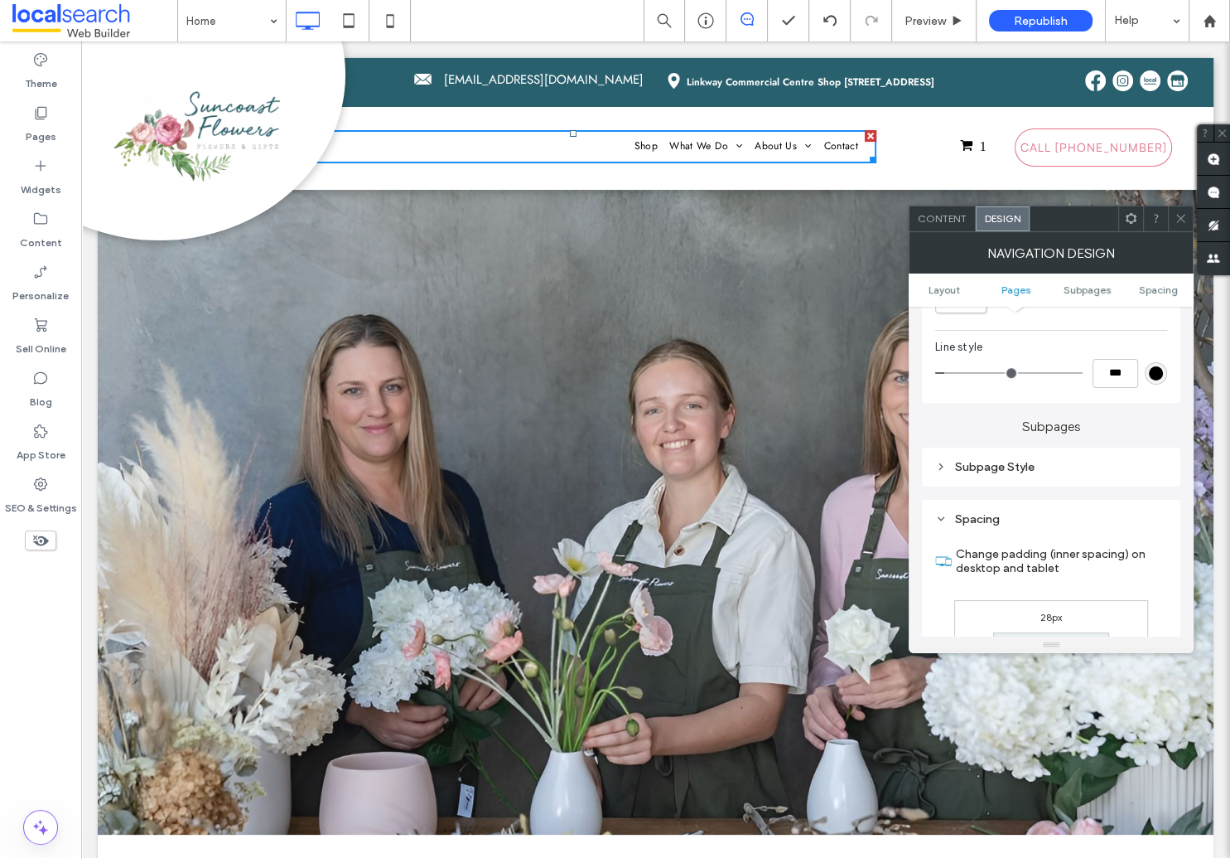
scroll to position [939, 0]
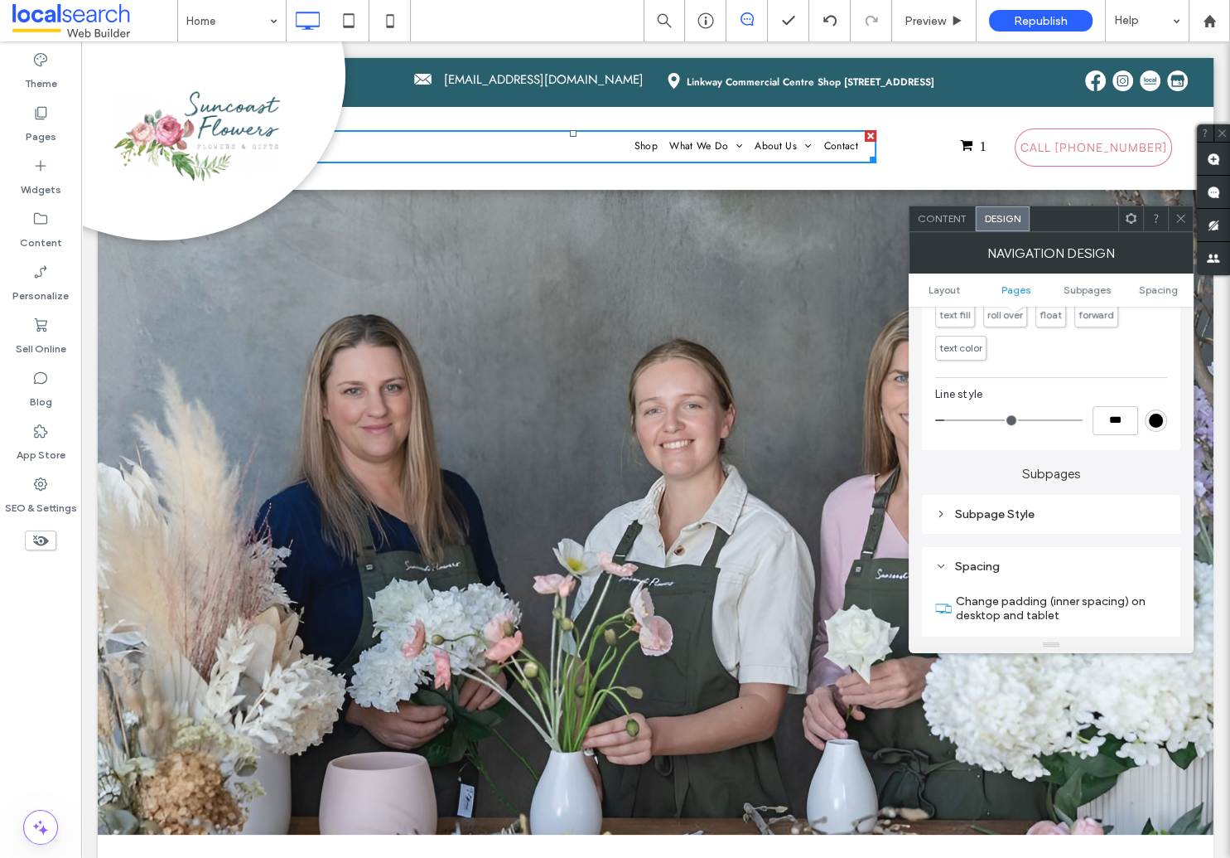
click at [1026, 516] on div "Subpage Style" at bounding box center [1051, 514] width 232 height 14
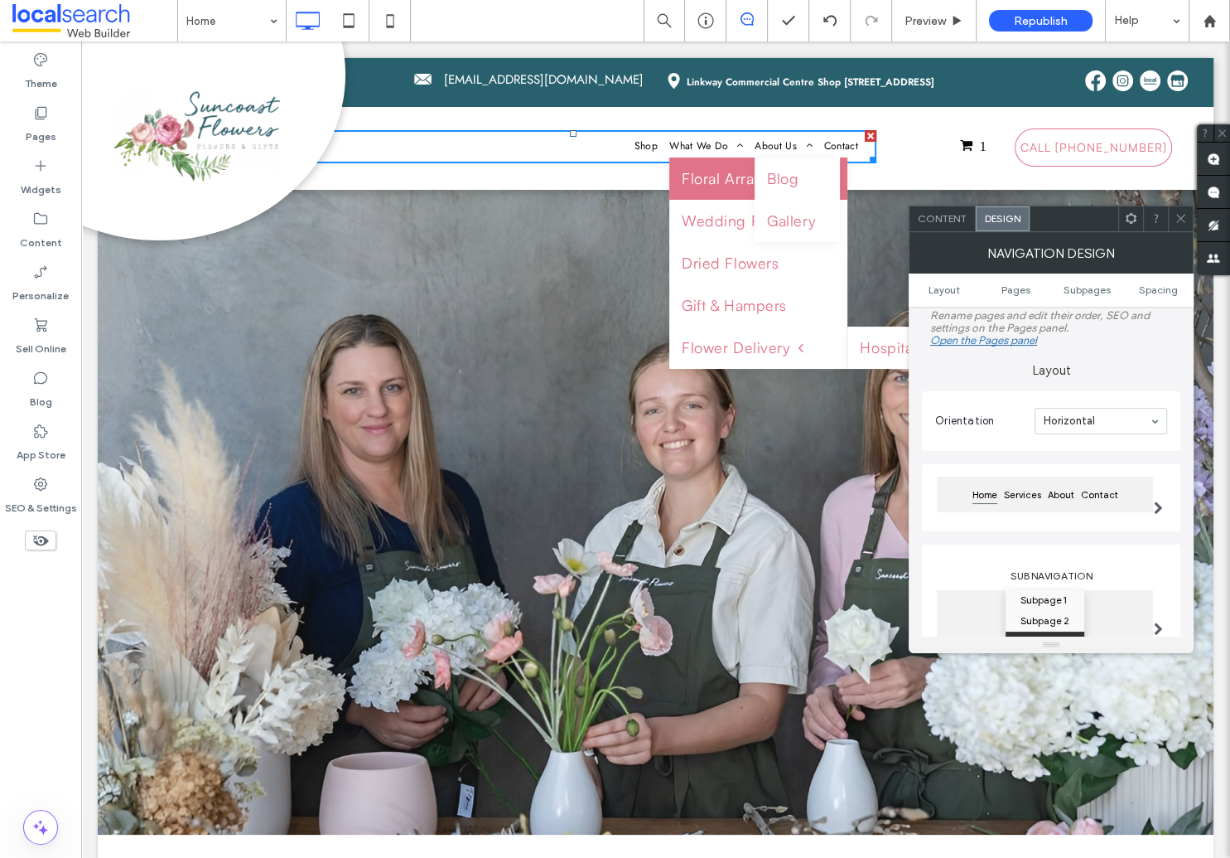
scroll to position [22, 0]
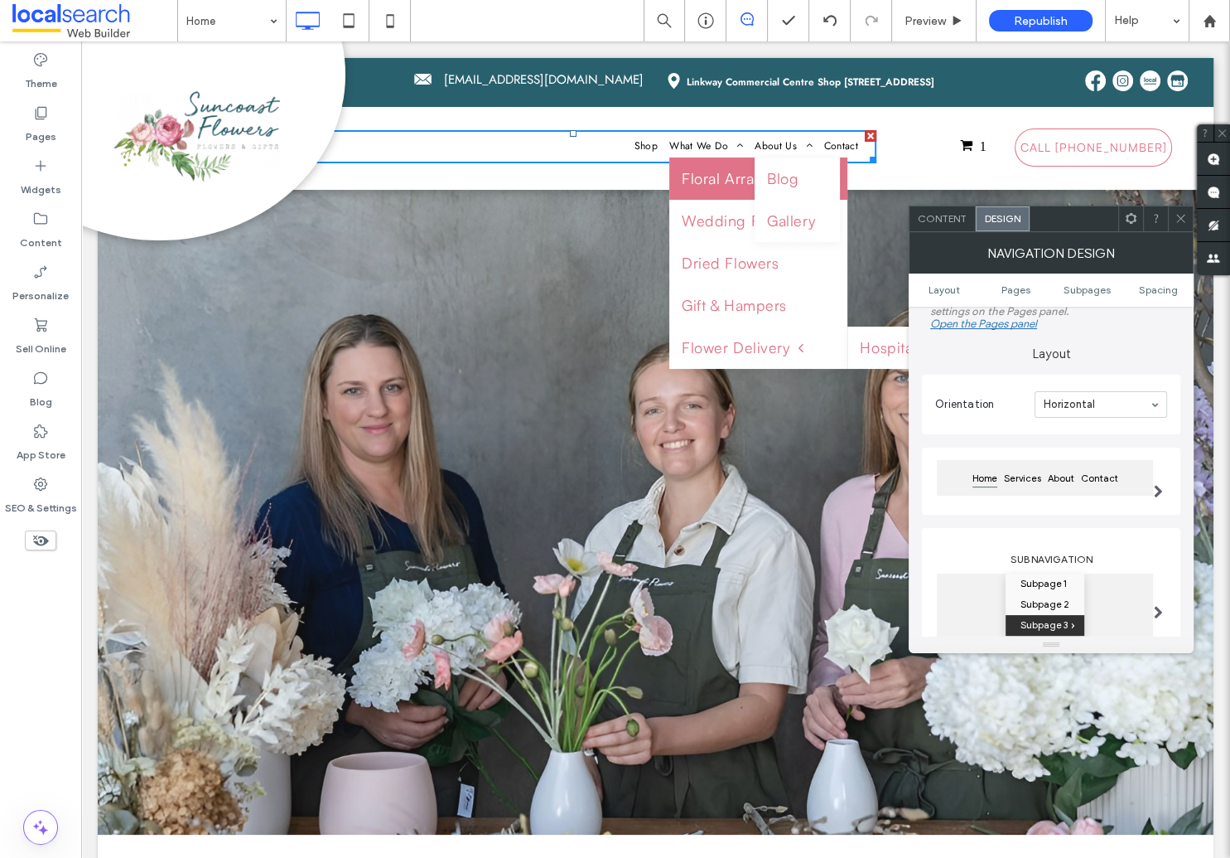
click at [982, 476] on span "Home" at bounding box center [984, 478] width 31 height 21
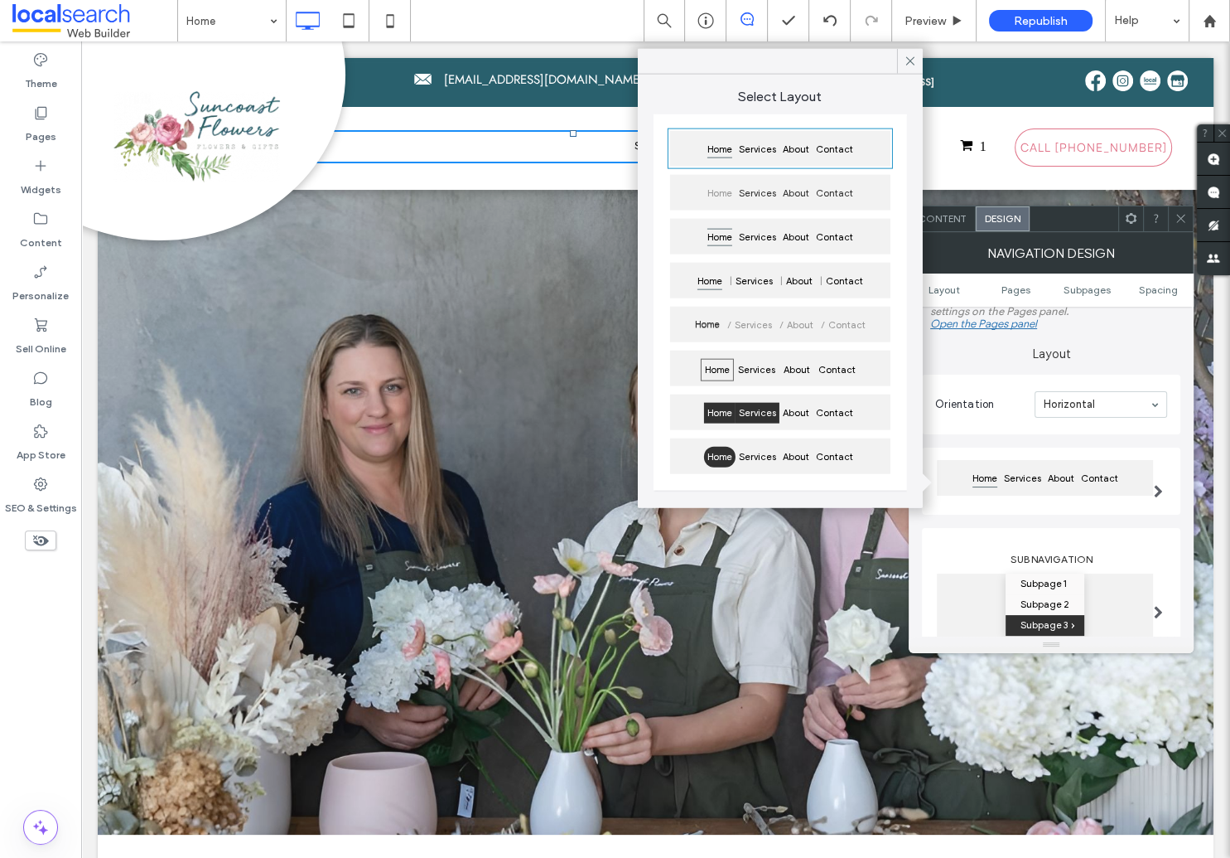
click at [742, 413] on span "Services" at bounding box center [758, 413] width 44 height 21
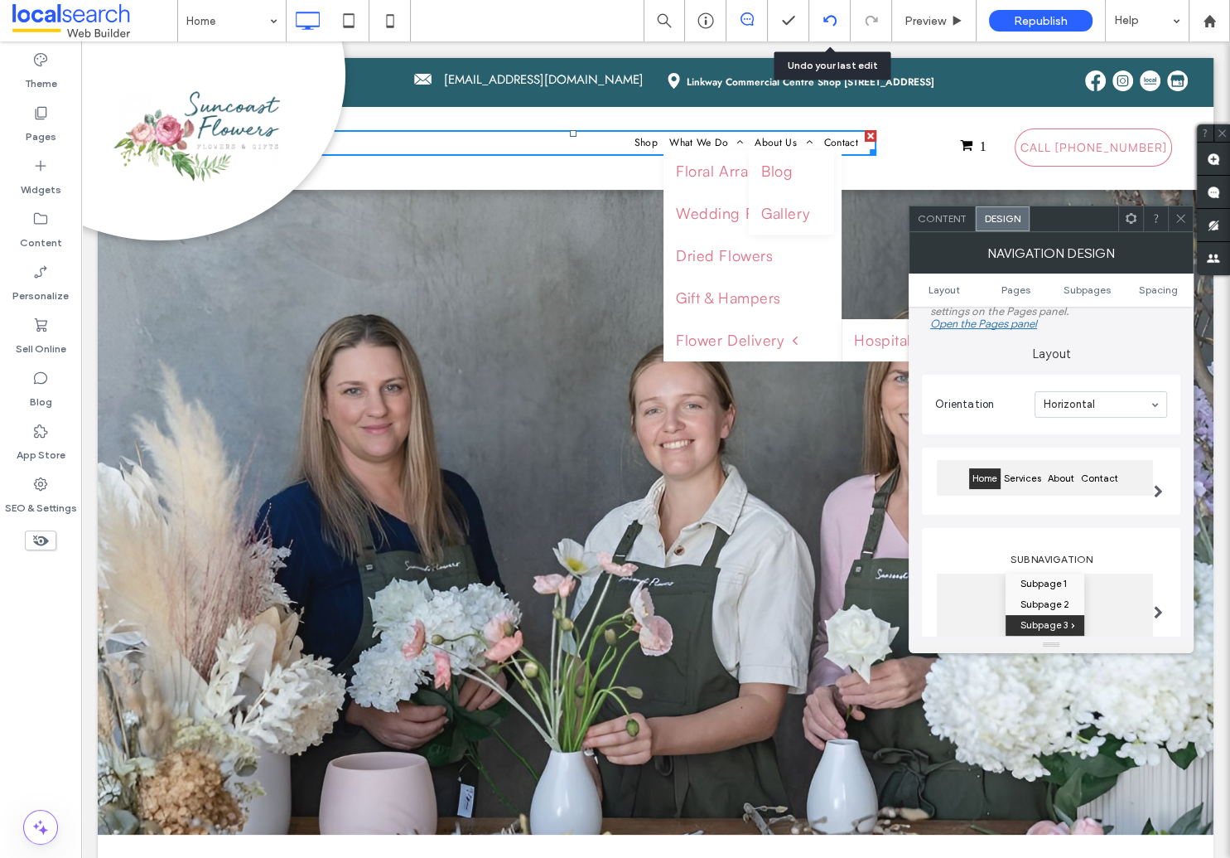
click at [829, 22] on icon at bounding box center [830, 20] width 13 height 13
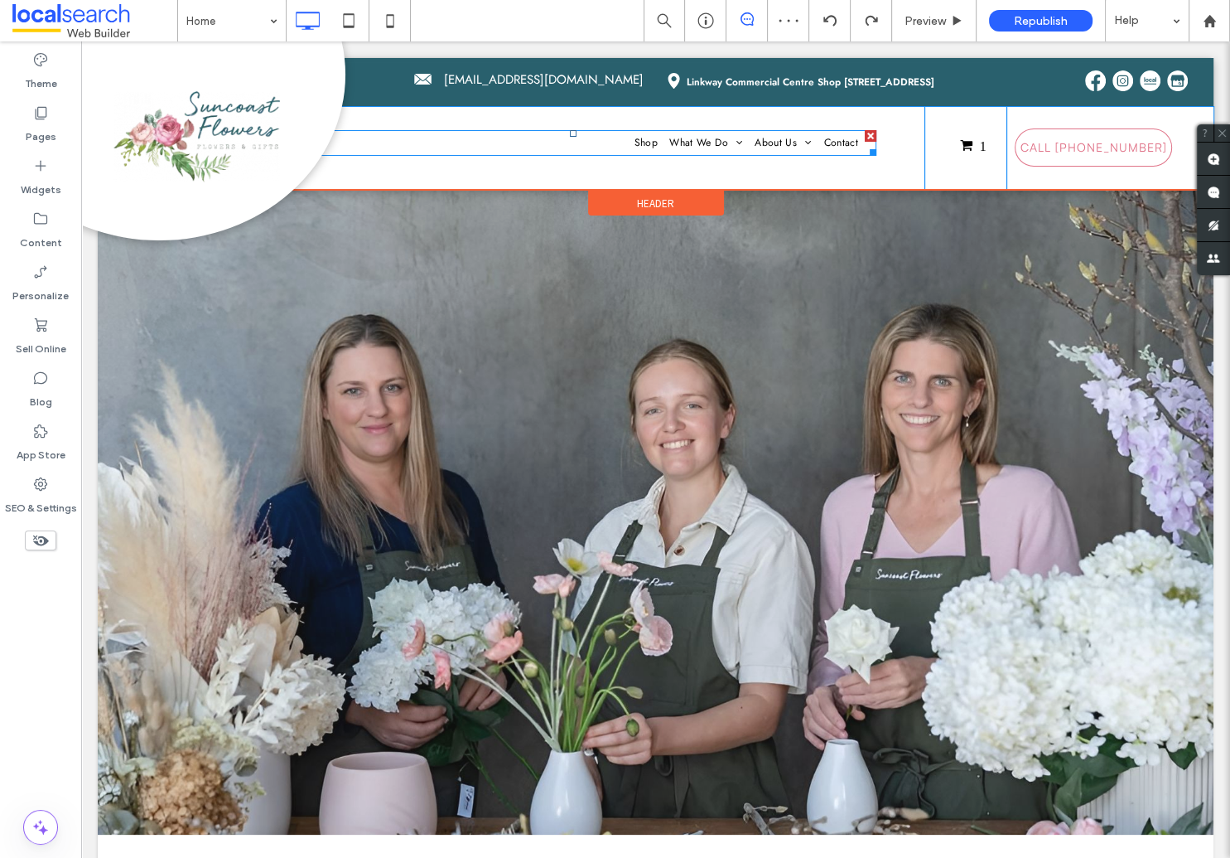
scroll to position [0, 0]
click at [594, 143] on nav "Shop What We Do Floral Arrangements Wedding Florist Dried Flowers Gift & Hamper…" at bounding box center [574, 143] width 606 height 26
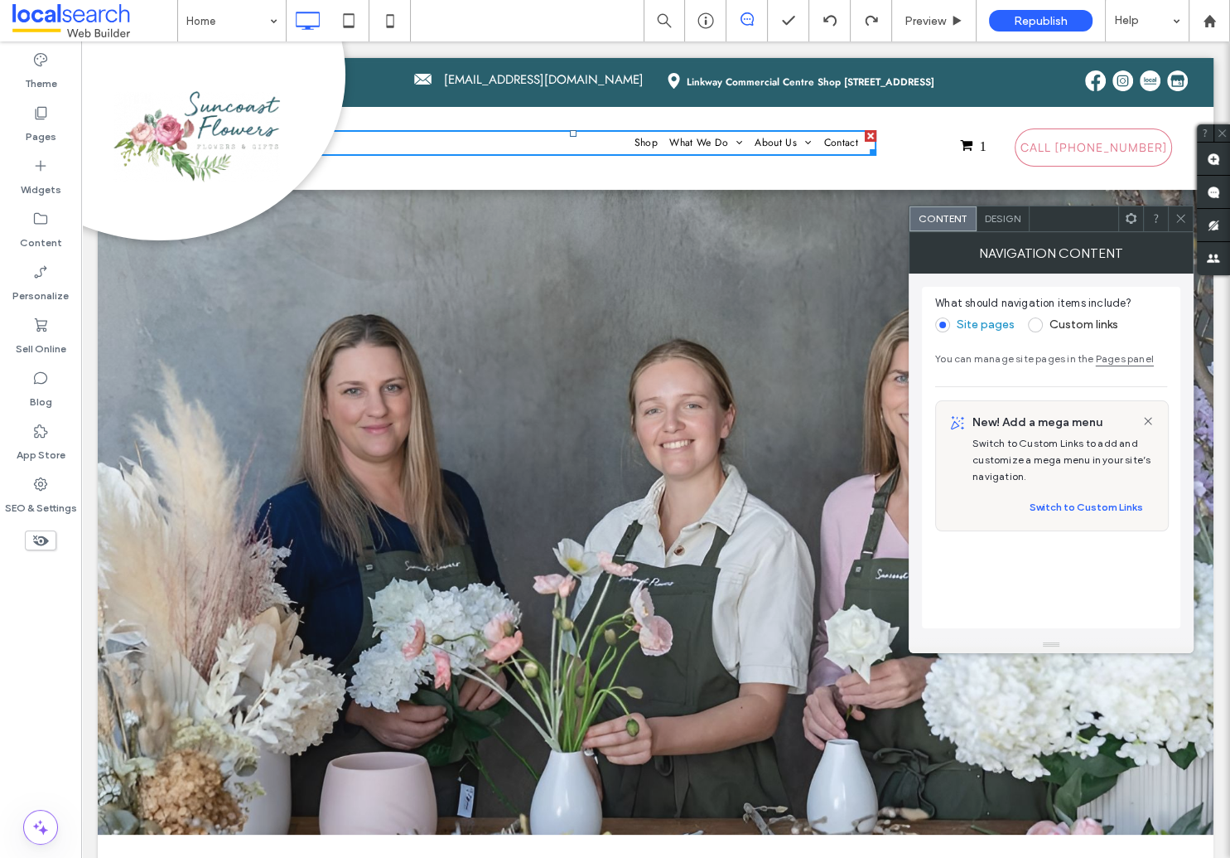
click at [1003, 215] on span "Design" at bounding box center [1003, 218] width 36 height 12
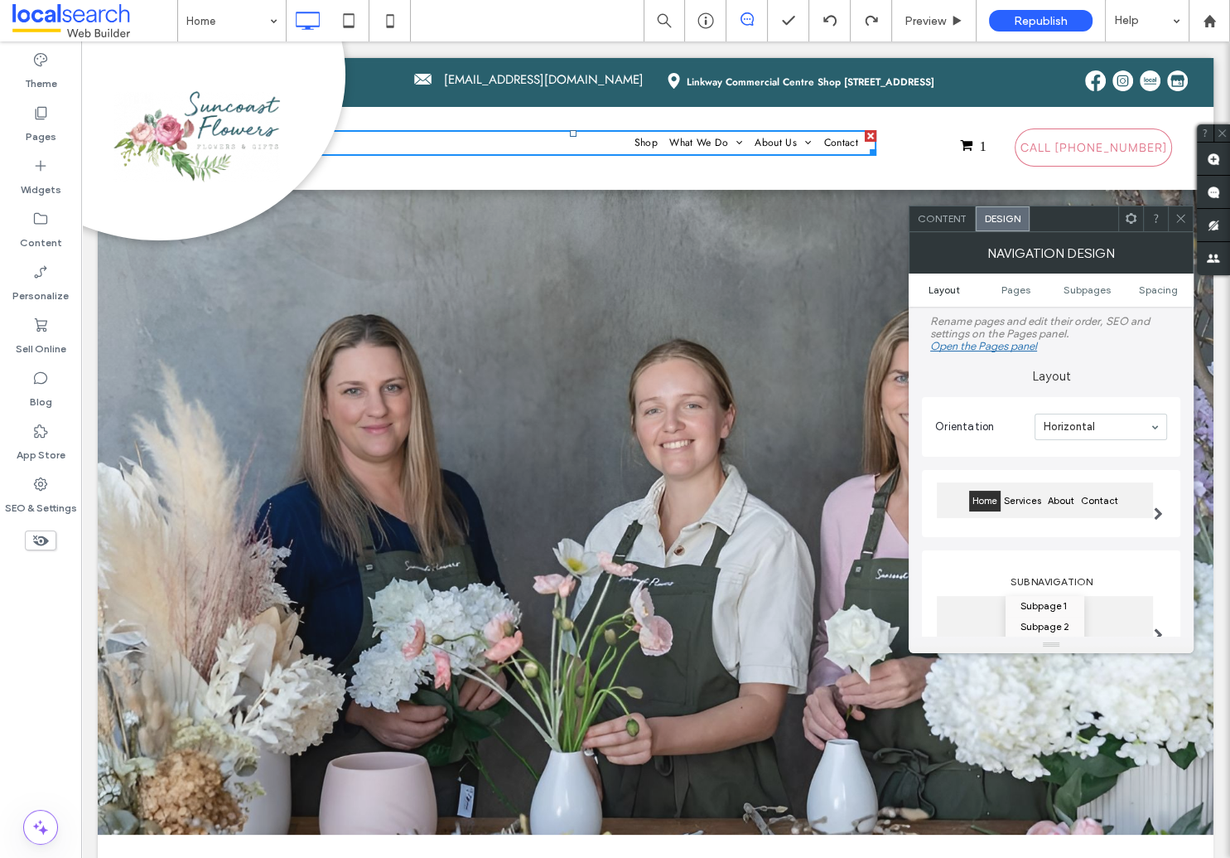
click at [944, 289] on span "Layout" at bounding box center [944, 289] width 31 height 12
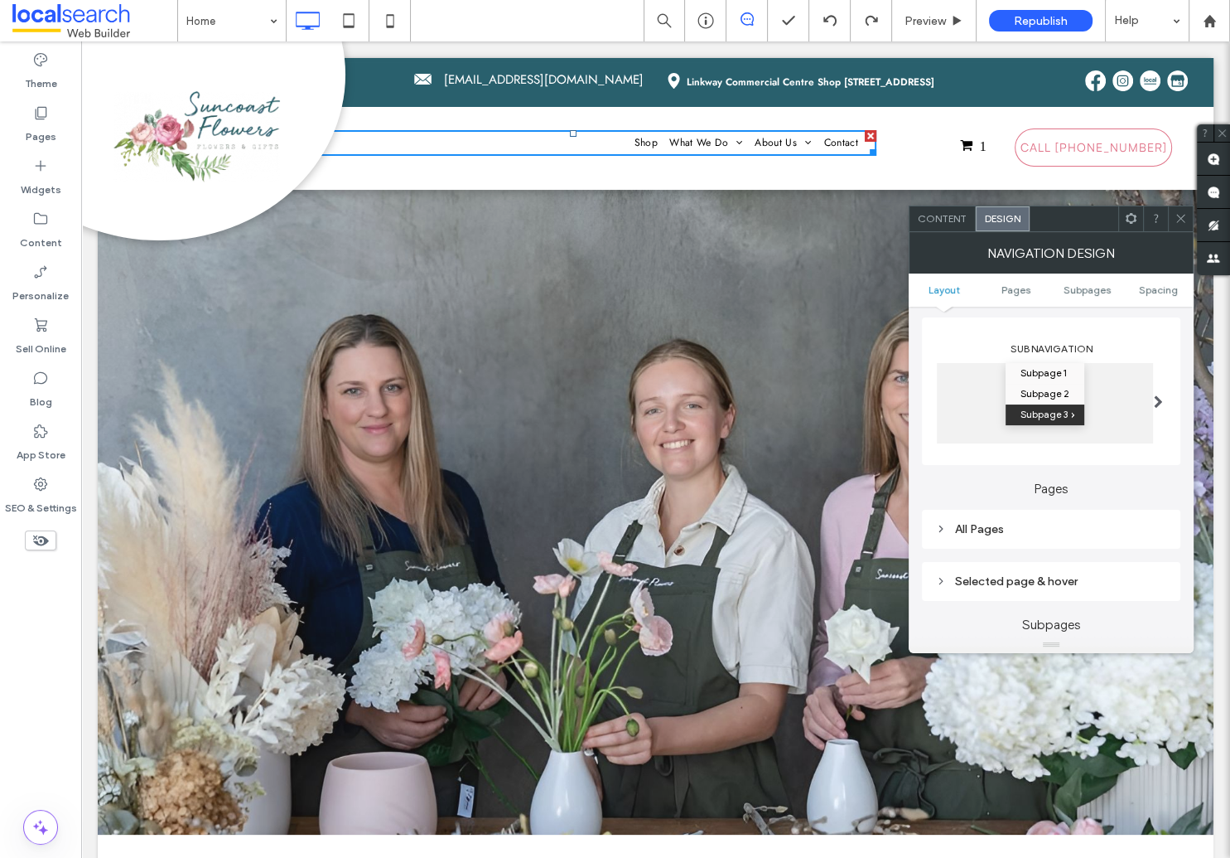
scroll to position [387, 0]
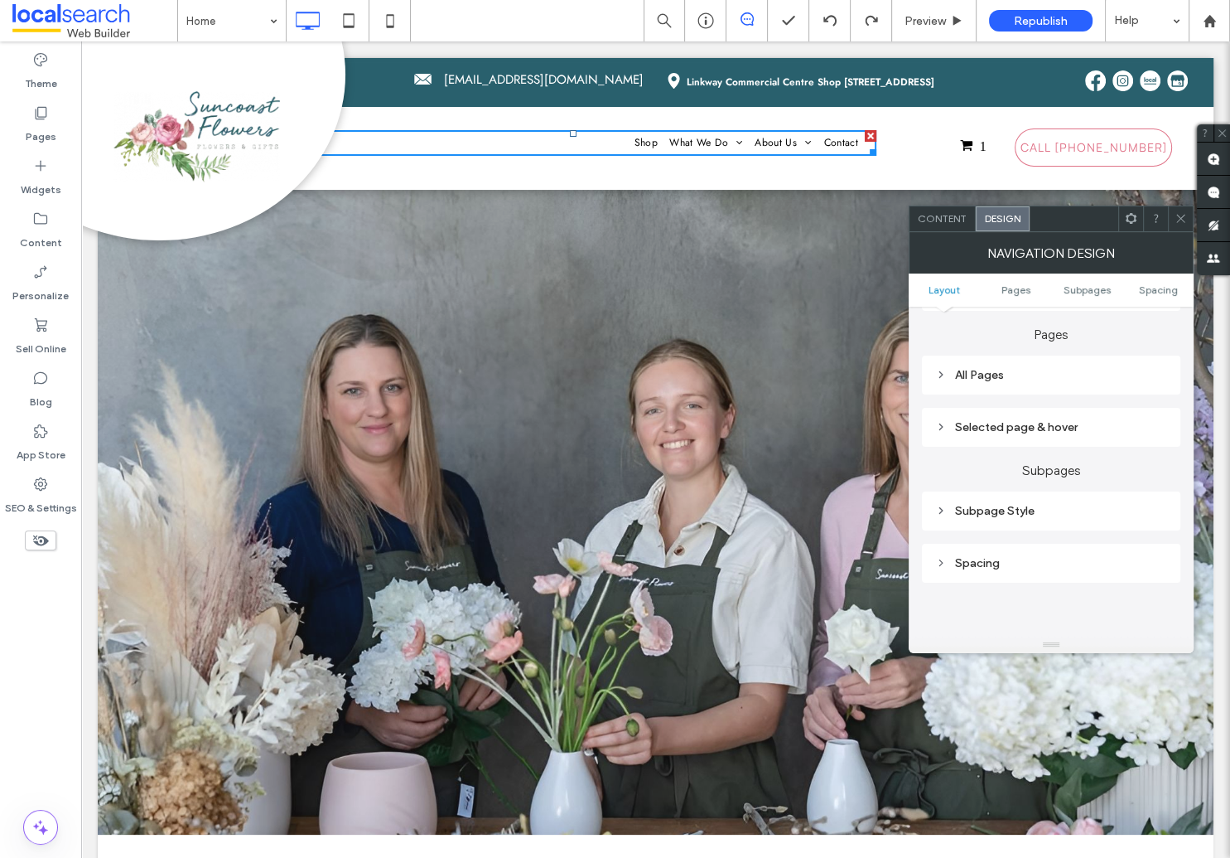
click at [964, 379] on div "All Pages" at bounding box center [1051, 375] width 232 height 14
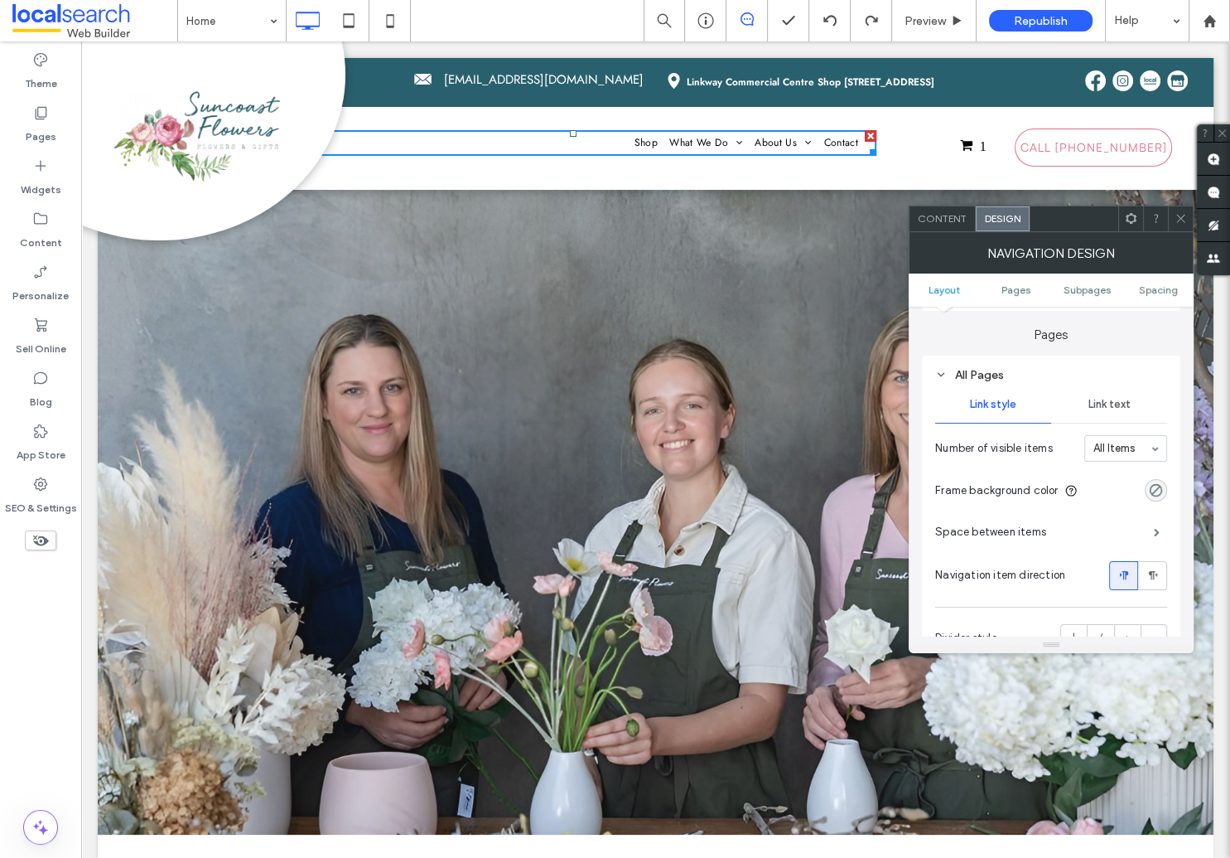
click at [1101, 406] on span "Link text" at bounding box center [1110, 404] width 42 height 13
click at [1117, 529] on input at bounding box center [1122, 531] width 56 height 12
click at [1179, 215] on icon at bounding box center [1181, 218] width 12 height 12
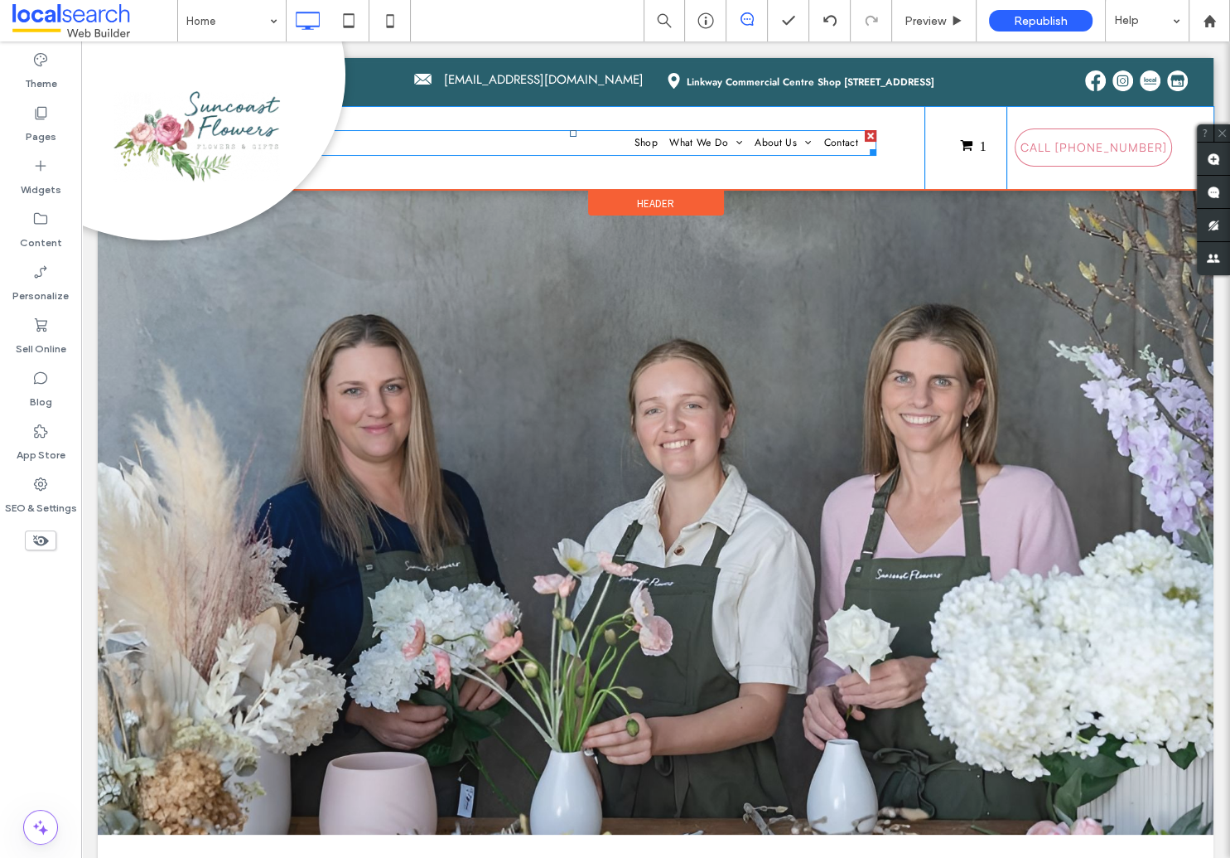
click at [597, 145] on nav "Shop What We Do Floral Arrangements Wedding Florist Dried Flowers Gift & Hamper…" at bounding box center [574, 143] width 606 height 26
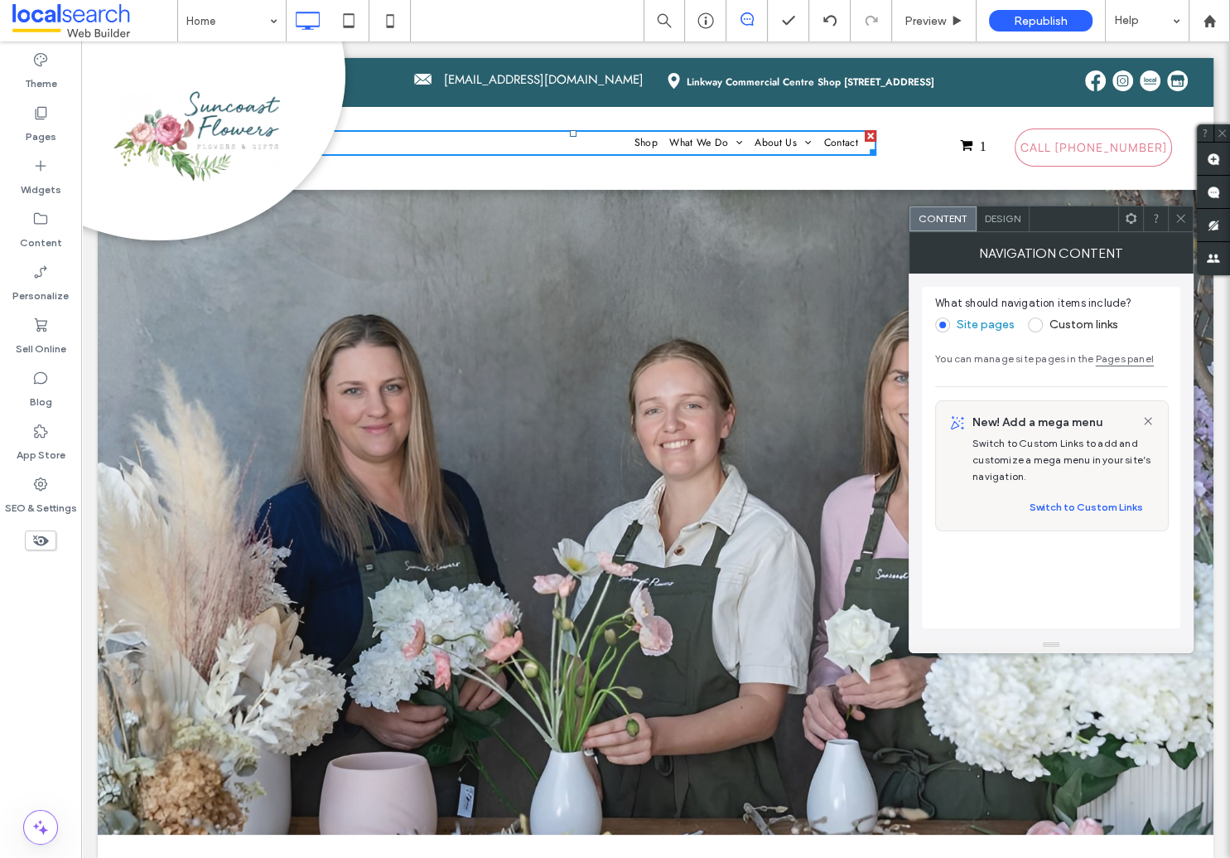
click at [1000, 220] on span "Design" at bounding box center [1003, 218] width 36 height 12
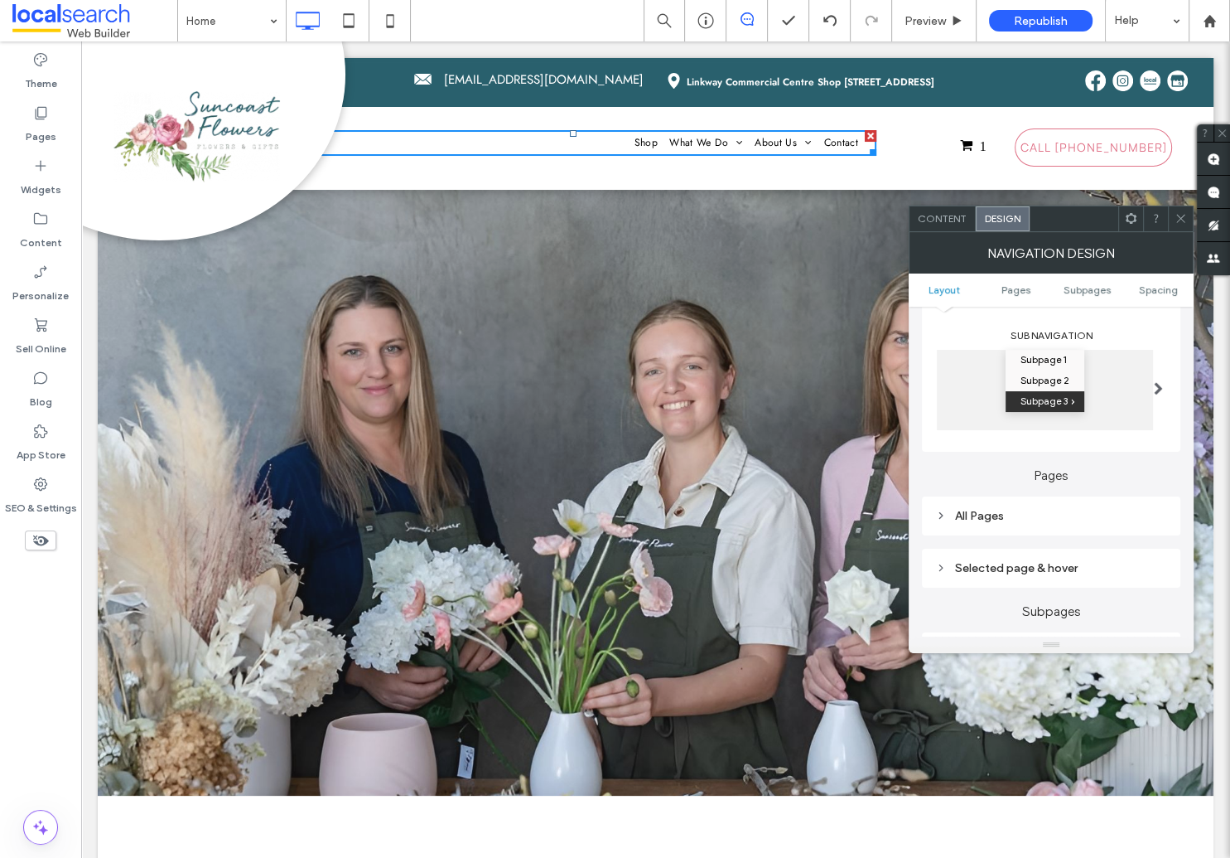
scroll to position [272, 0]
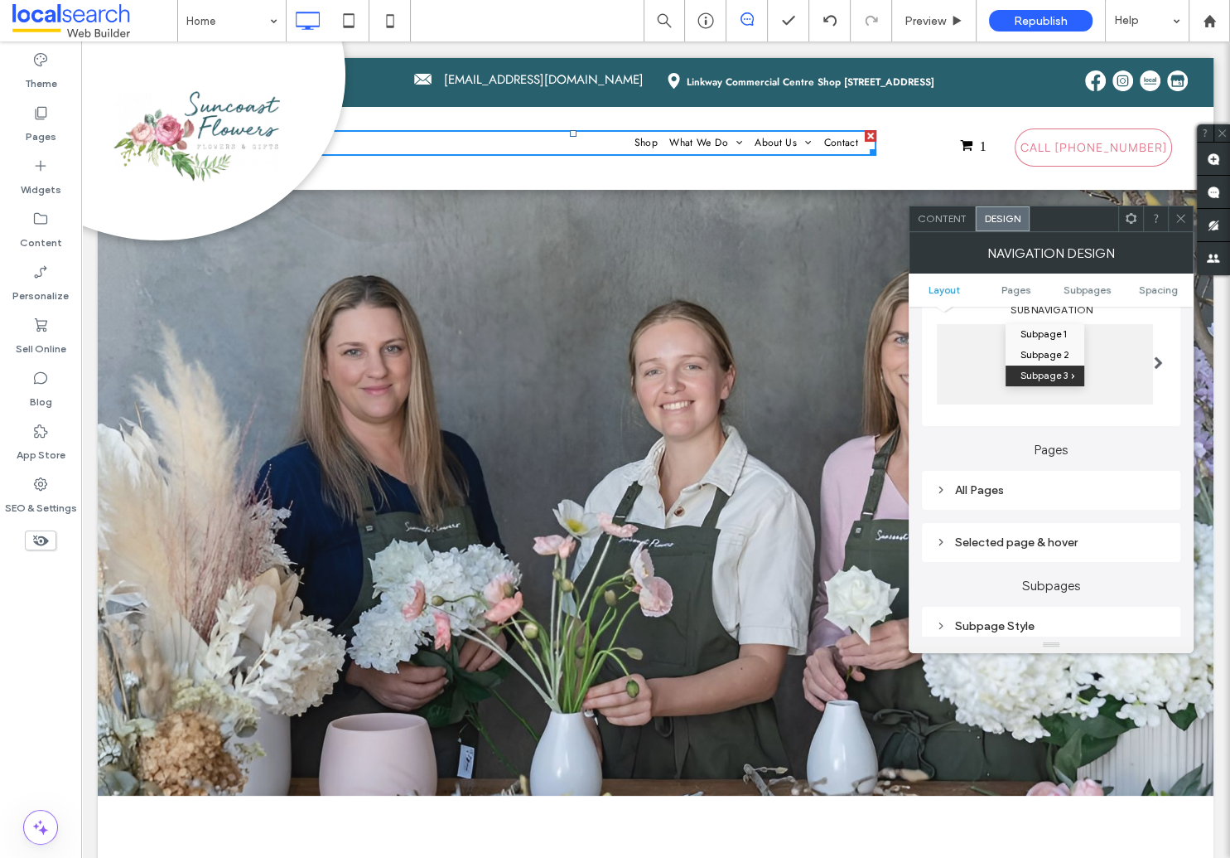
click at [1116, 369] on div "Subpage 1 Subpage 2 Subpage 3" at bounding box center [1045, 364] width 216 height 80
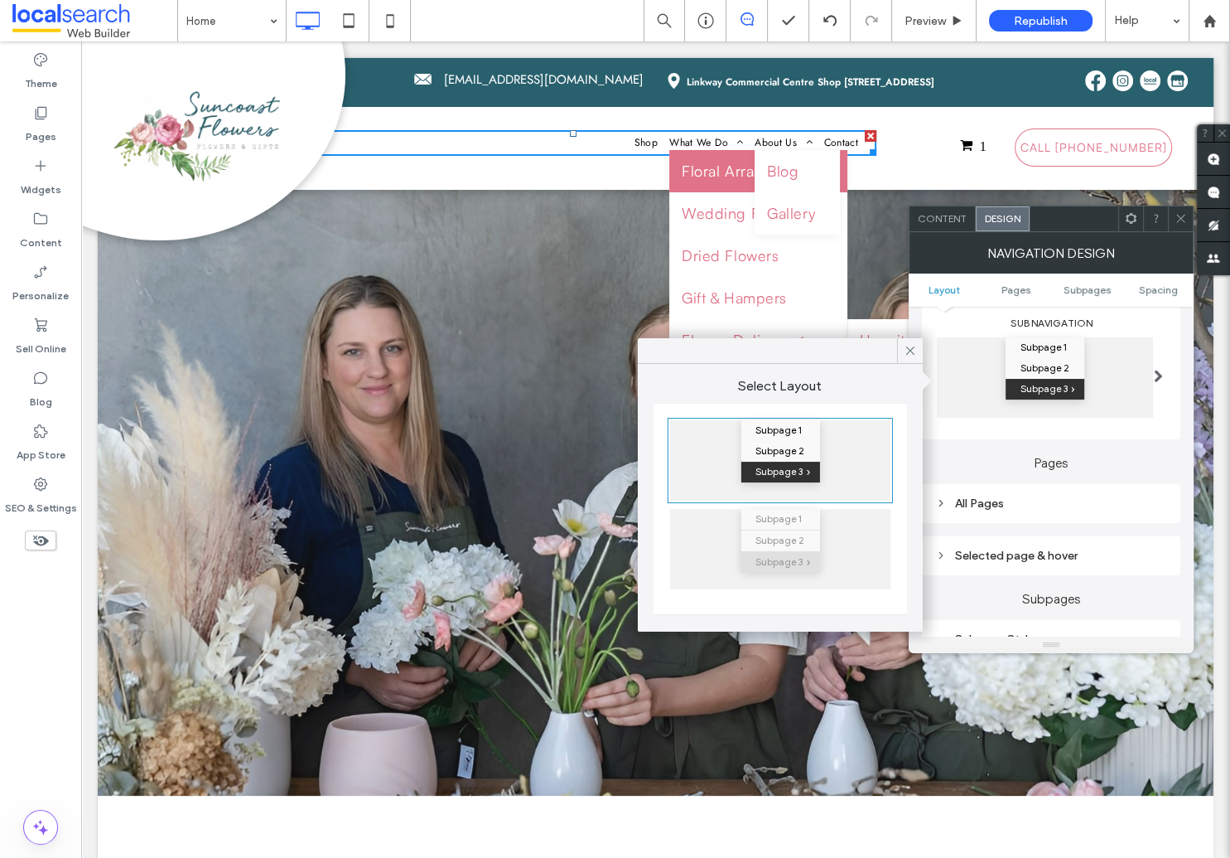
scroll to position [258, 0]
click at [1018, 563] on div "Selected page & hover" at bounding box center [1051, 556] width 232 height 14
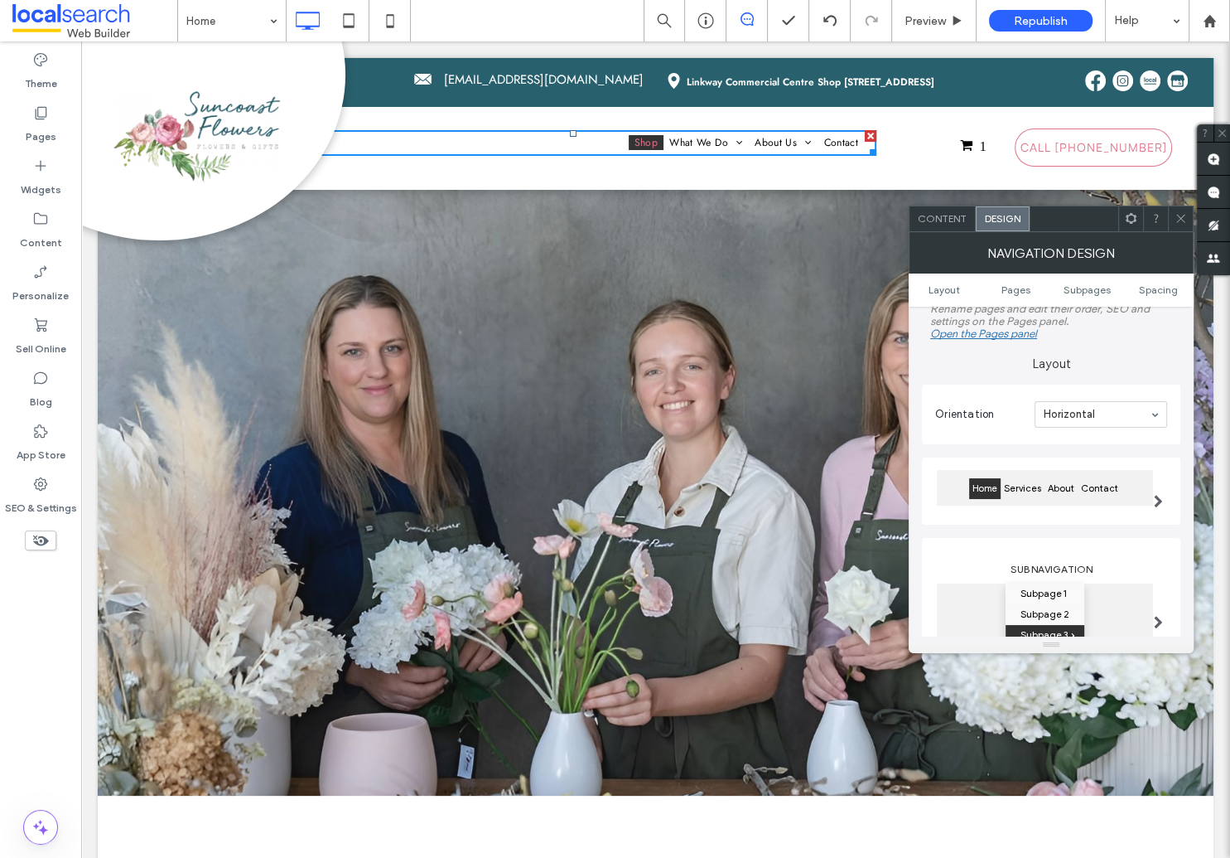
scroll to position [12, 0]
click at [1096, 363] on label "Layout" at bounding box center [1051, 356] width 259 height 31
click at [1126, 475] on div "Home Services About Contact" at bounding box center [1045, 489] width 216 height 36
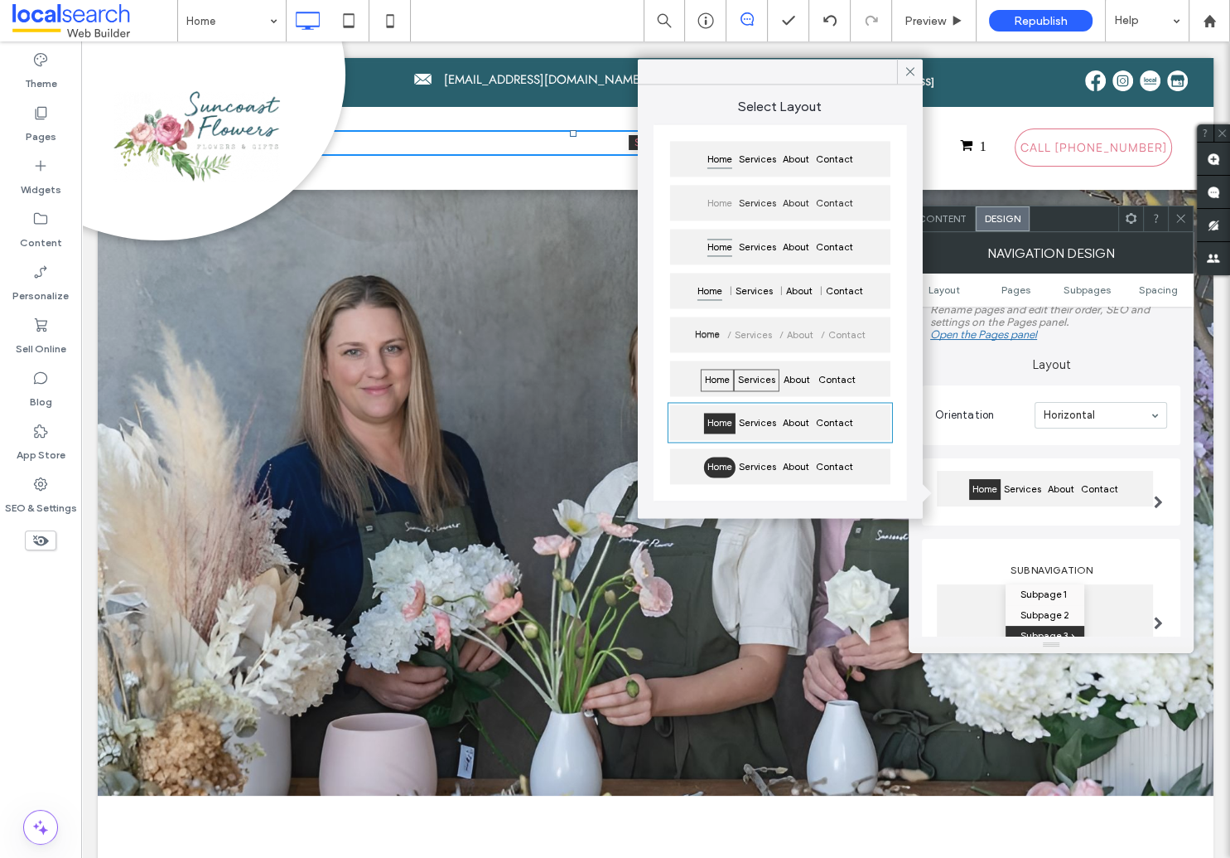
click at [747, 374] on span "Services" at bounding box center [757, 380] width 46 height 22
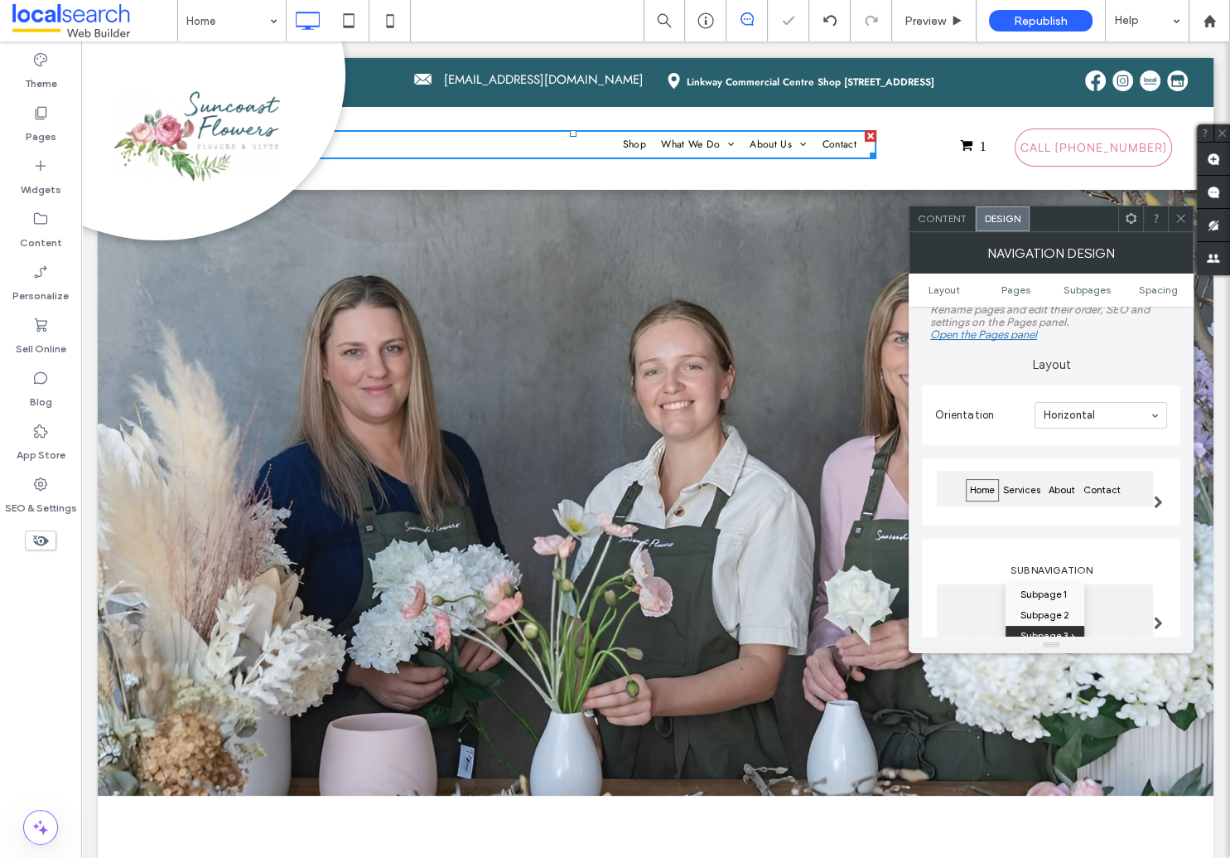
type input "*"
click at [1095, 481] on span "Contact" at bounding box center [1103, 490] width 46 height 22
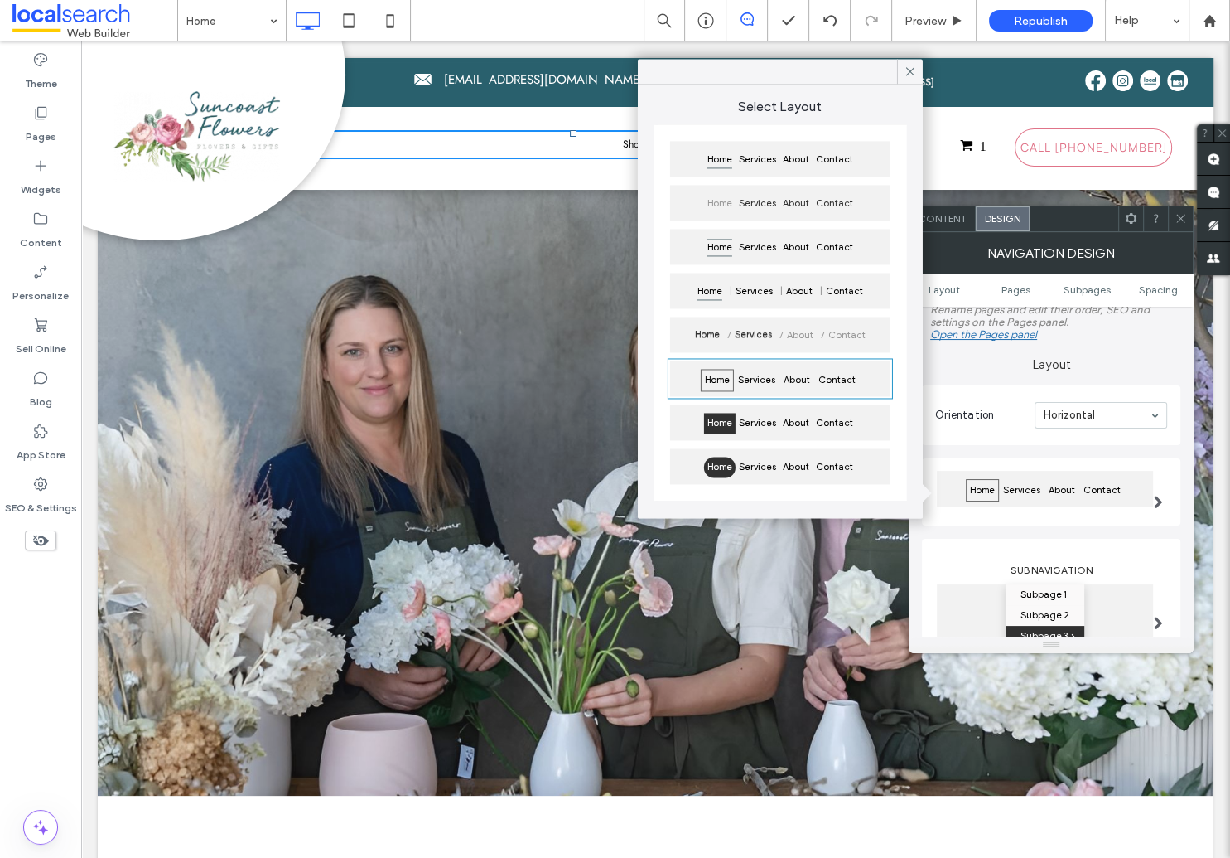
click at [750, 336] on span "Services" at bounding box center [754, 335] width 44 height 21
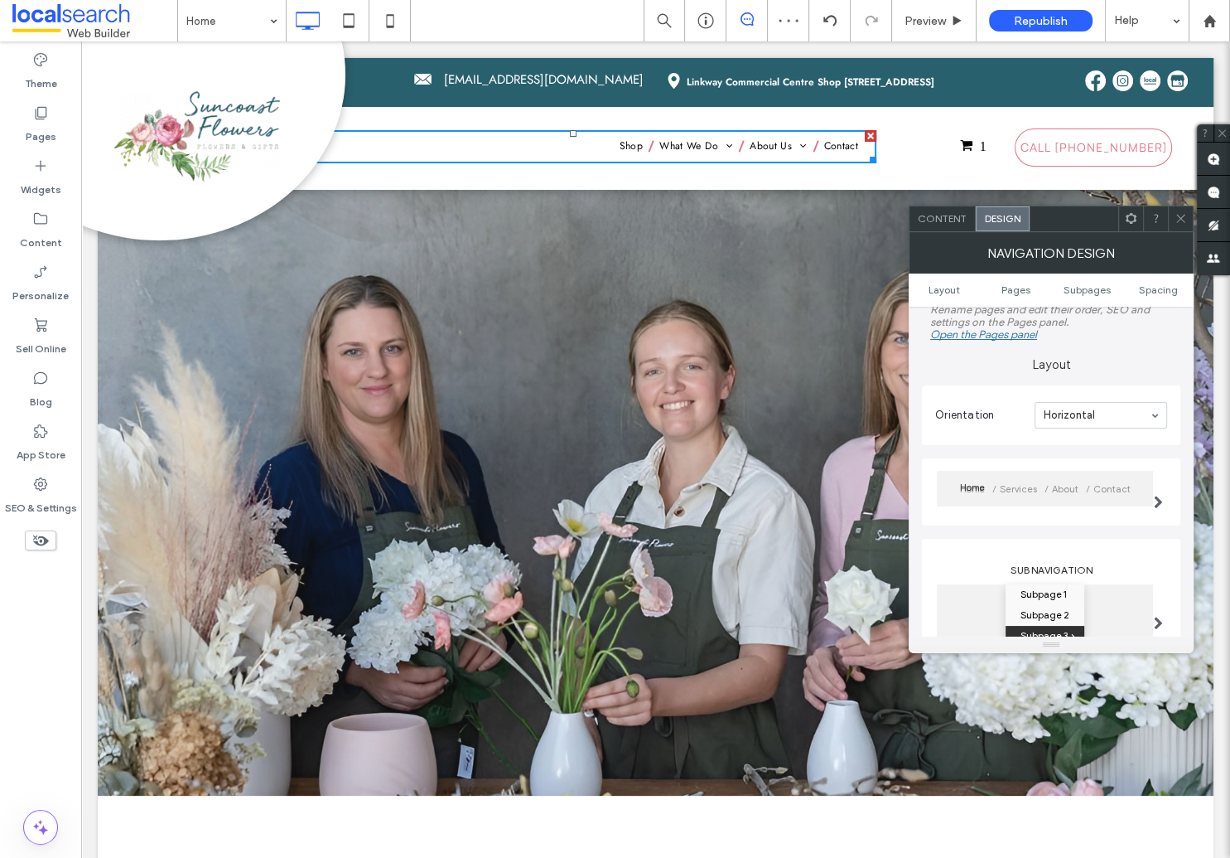
click at [1022, 473] on div "Home Services About Contact" at bounding box center [1045, 489] width 216 height 36
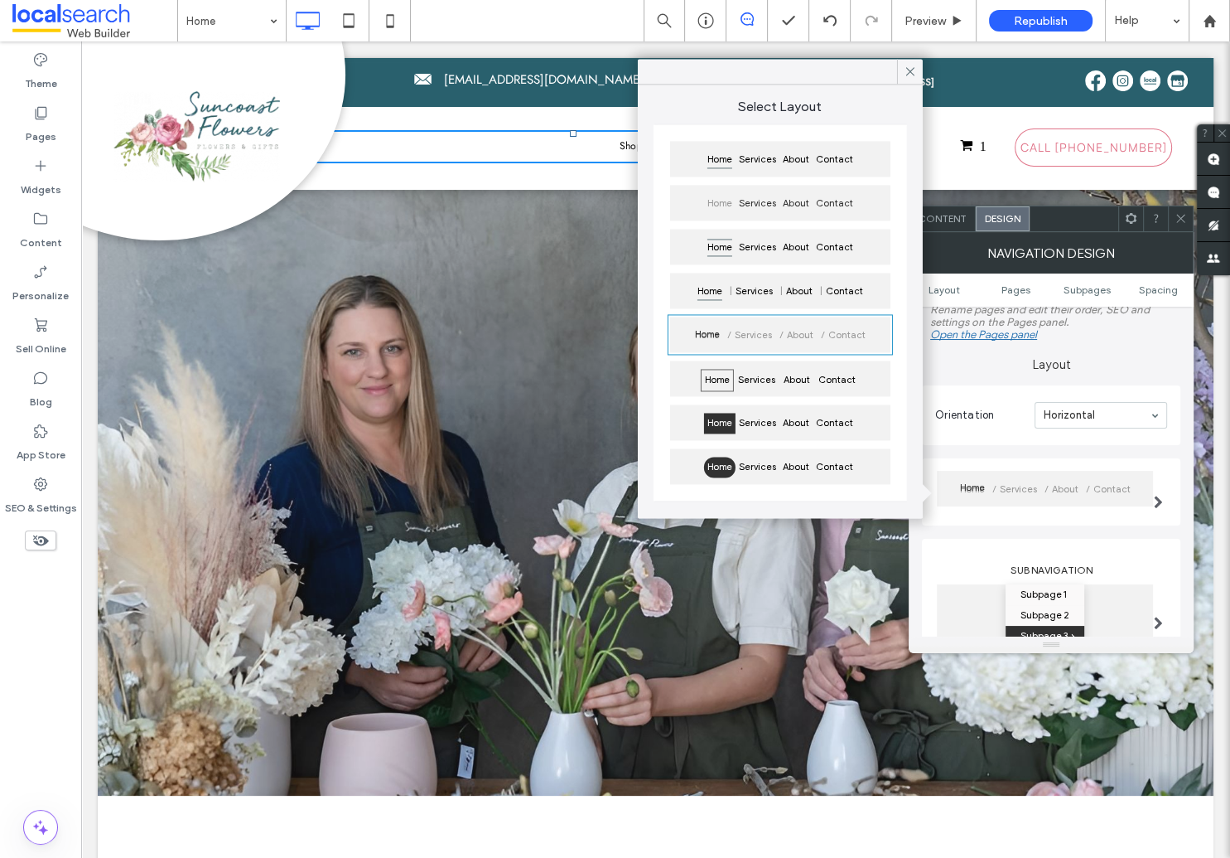
click at [727, 149] on span "Home" at bounding box center [719, 159] width 31 height 21
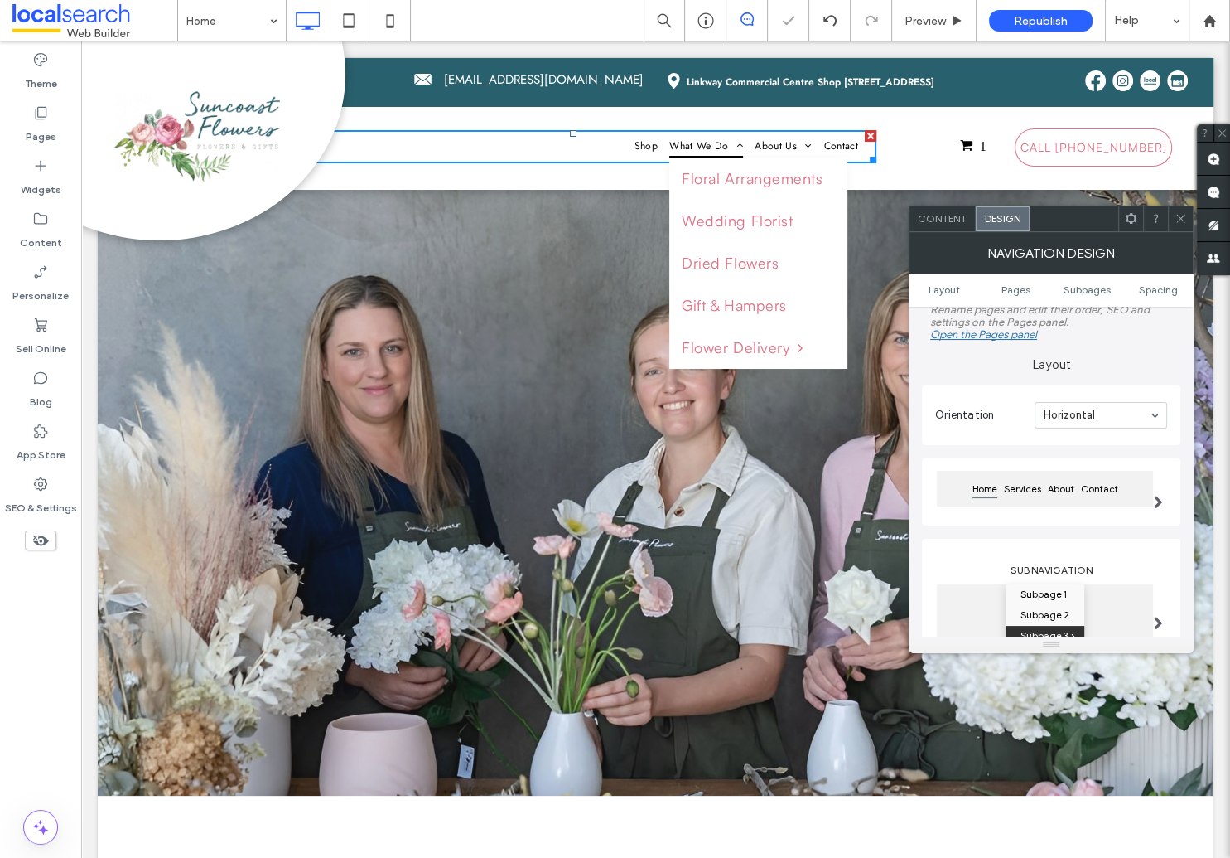
type input "*"
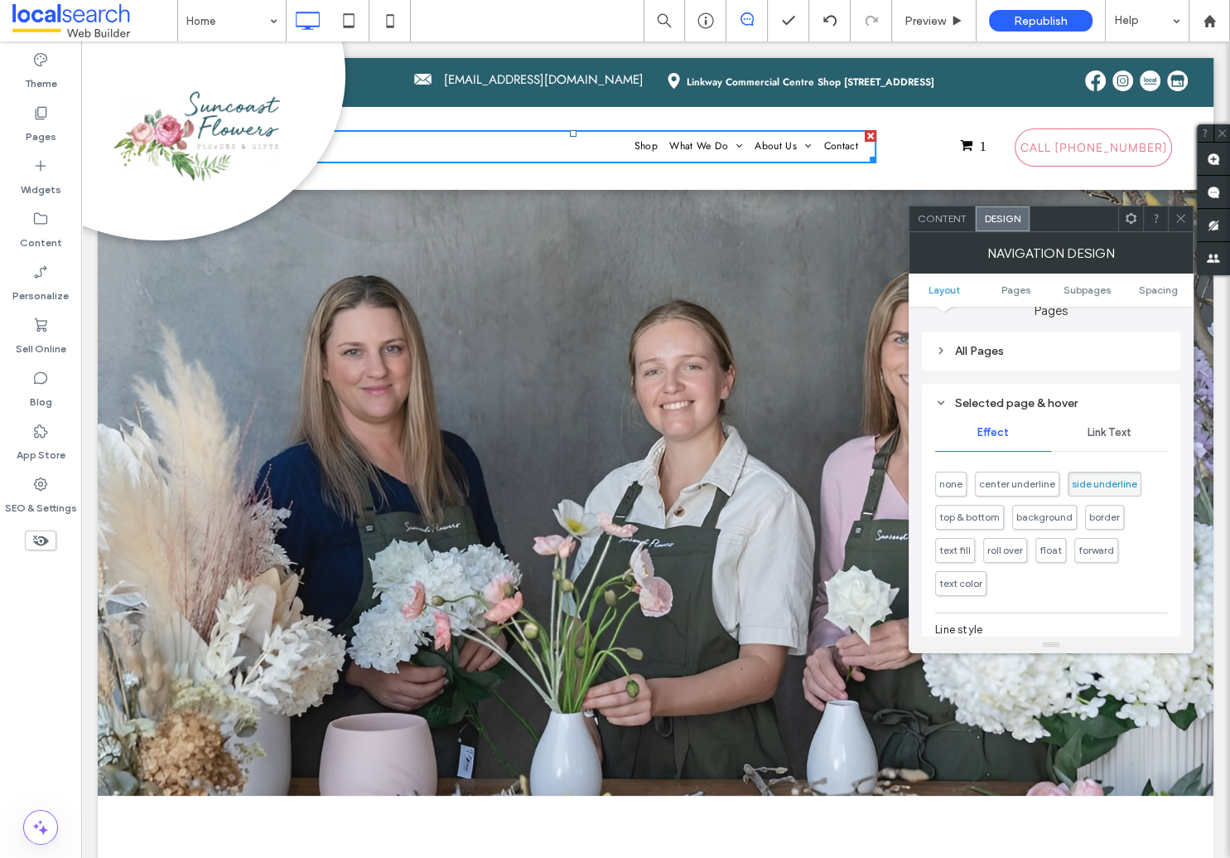
scroll to position [350, 0]
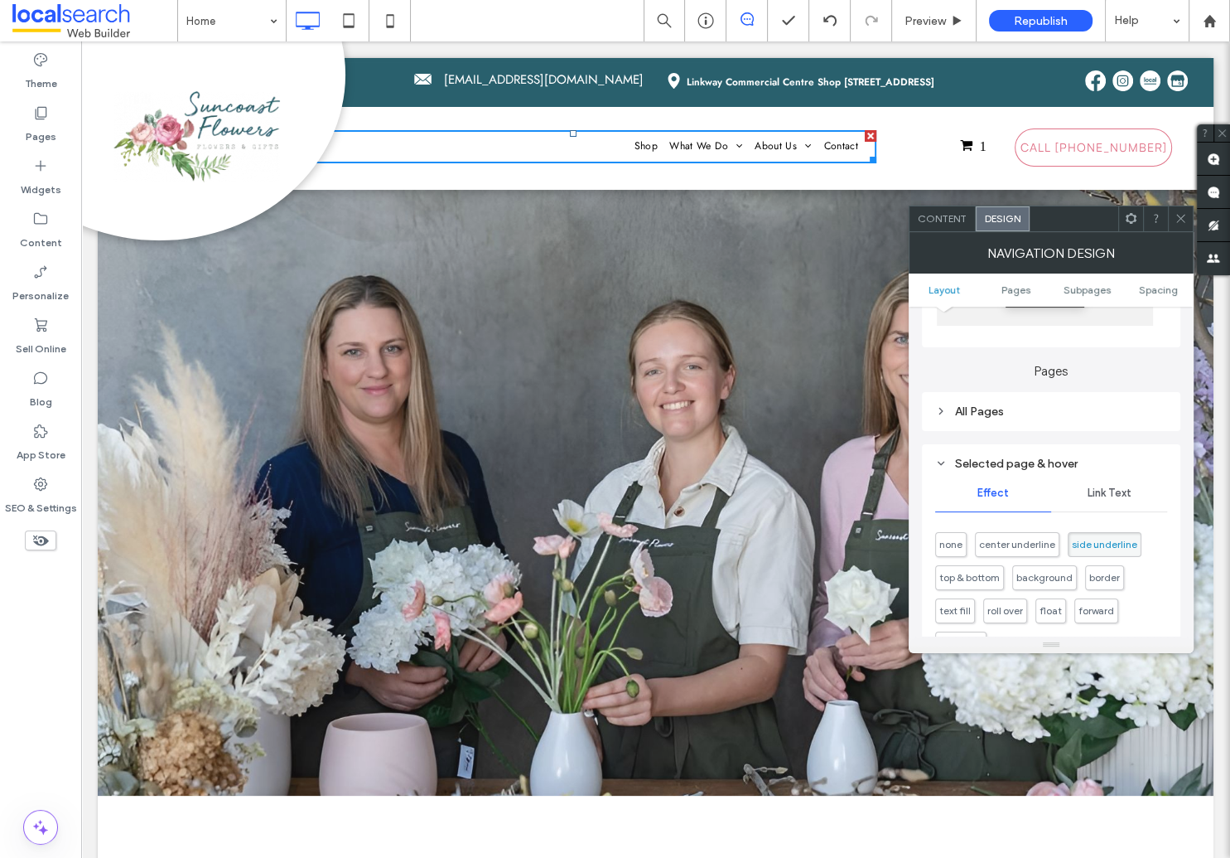
click at [1105, 495] on span "Link Text" at bounding box center [1110, 492] width 44 height 13
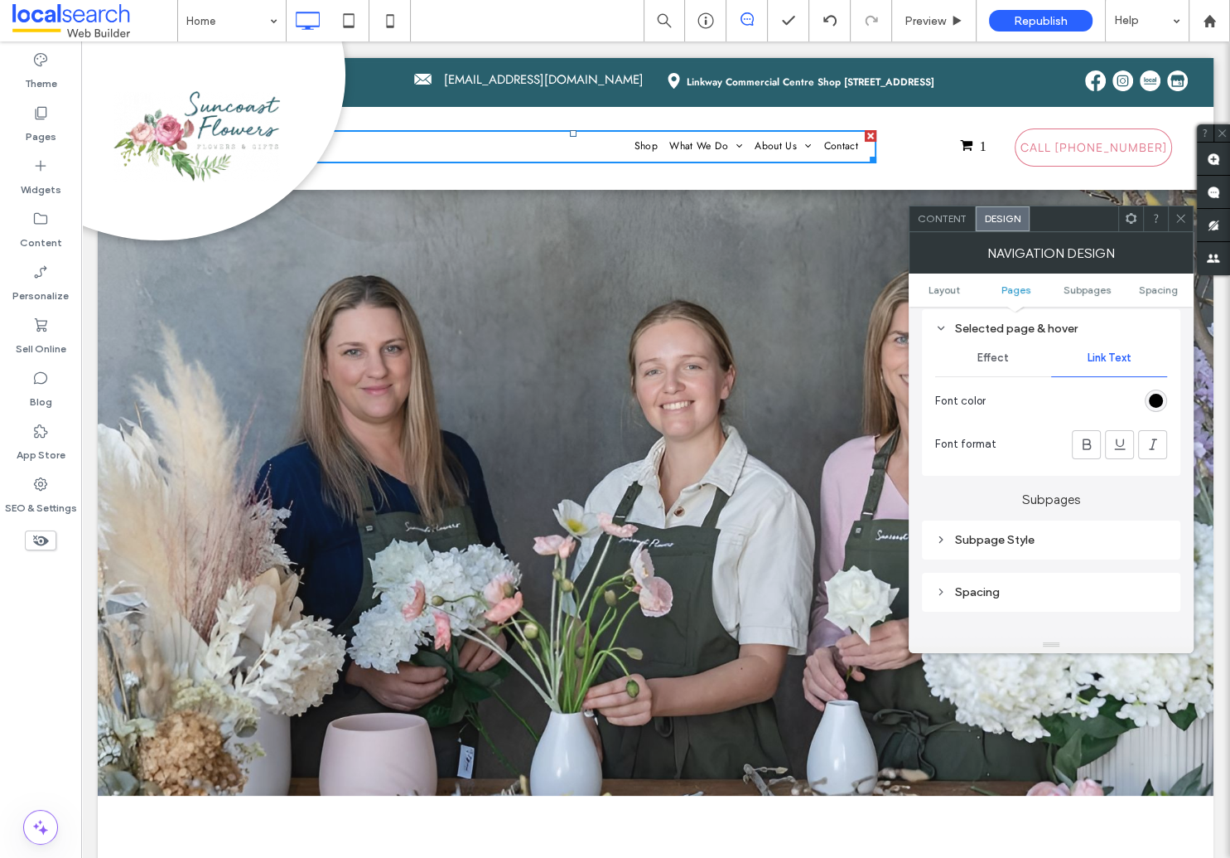
scroll to position [521, 0]
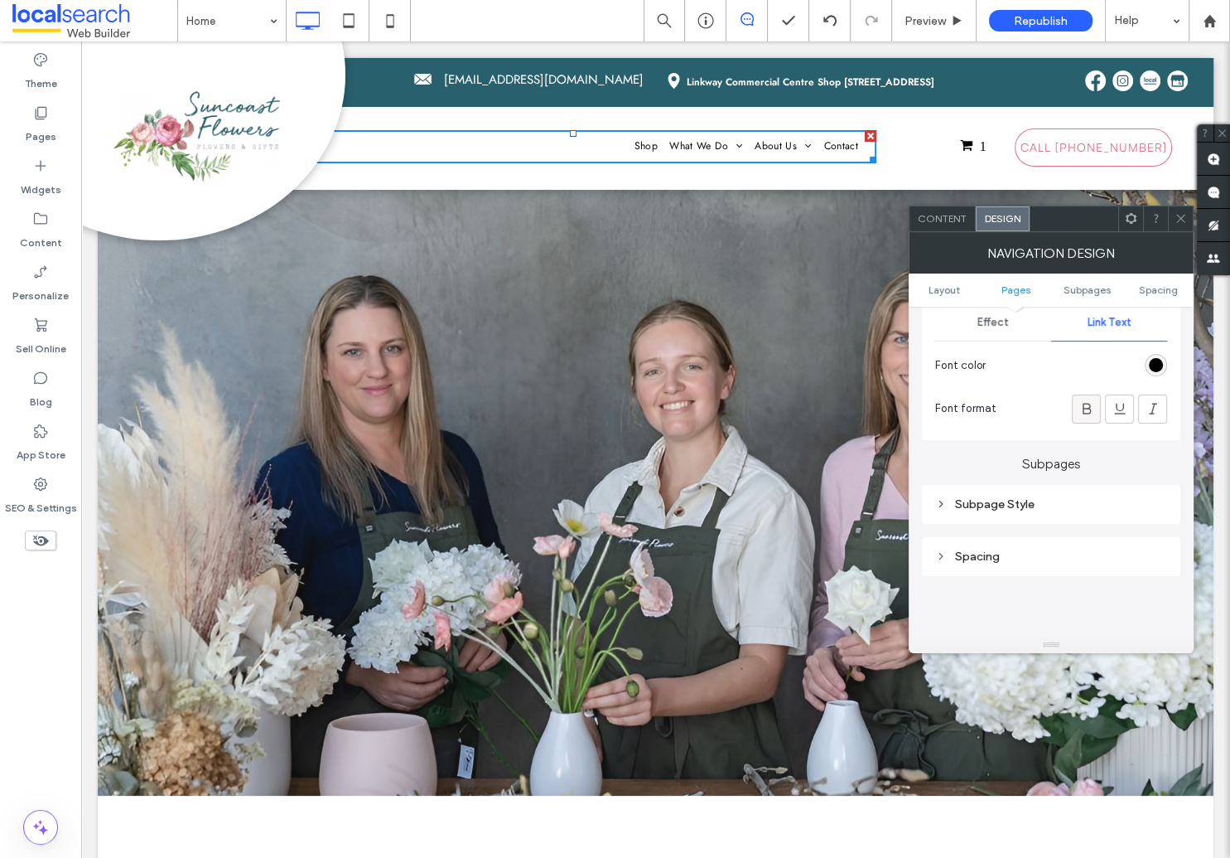
click at [1090, 413] on icon at bounding box center [1087, 408] width 17 height 17
click at [1088, 413] on icon at bounding box center [1087, 408] width 17 height 17
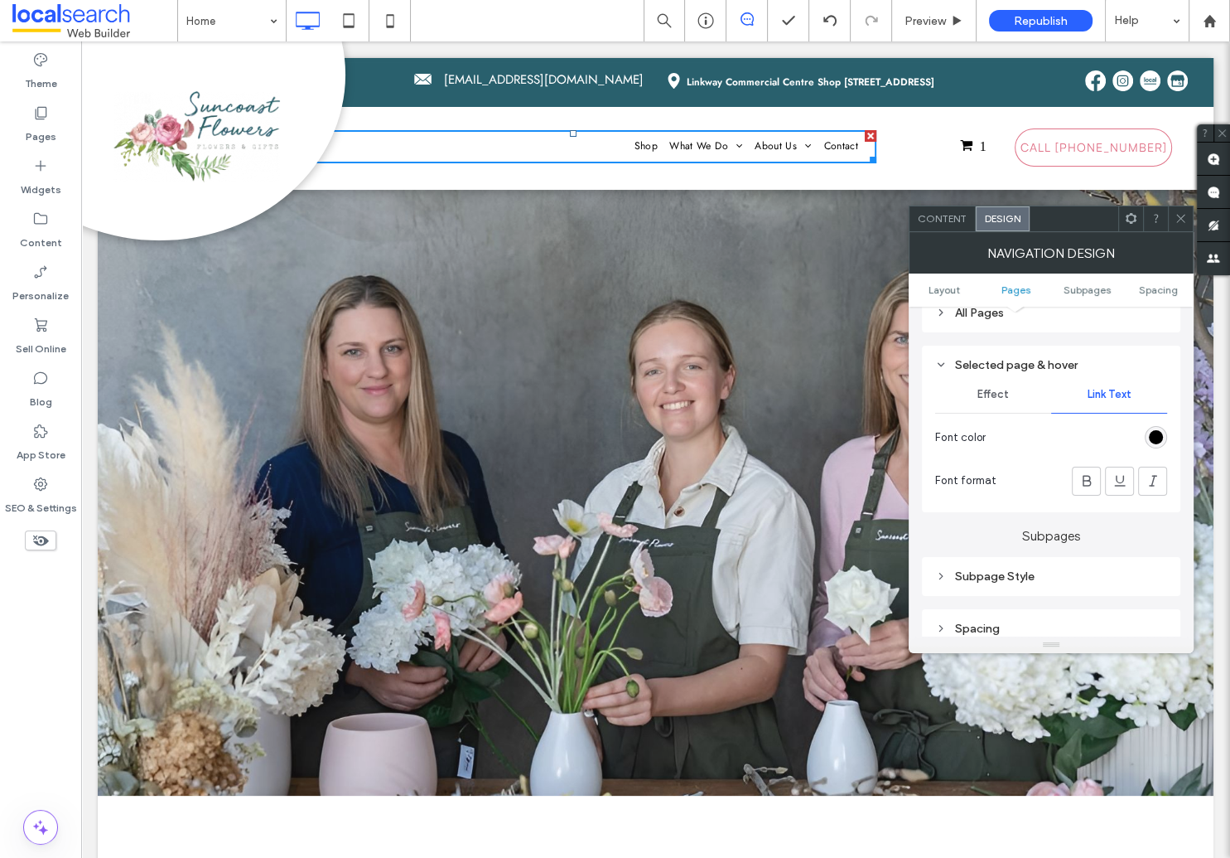
scroll to position [405, 0]
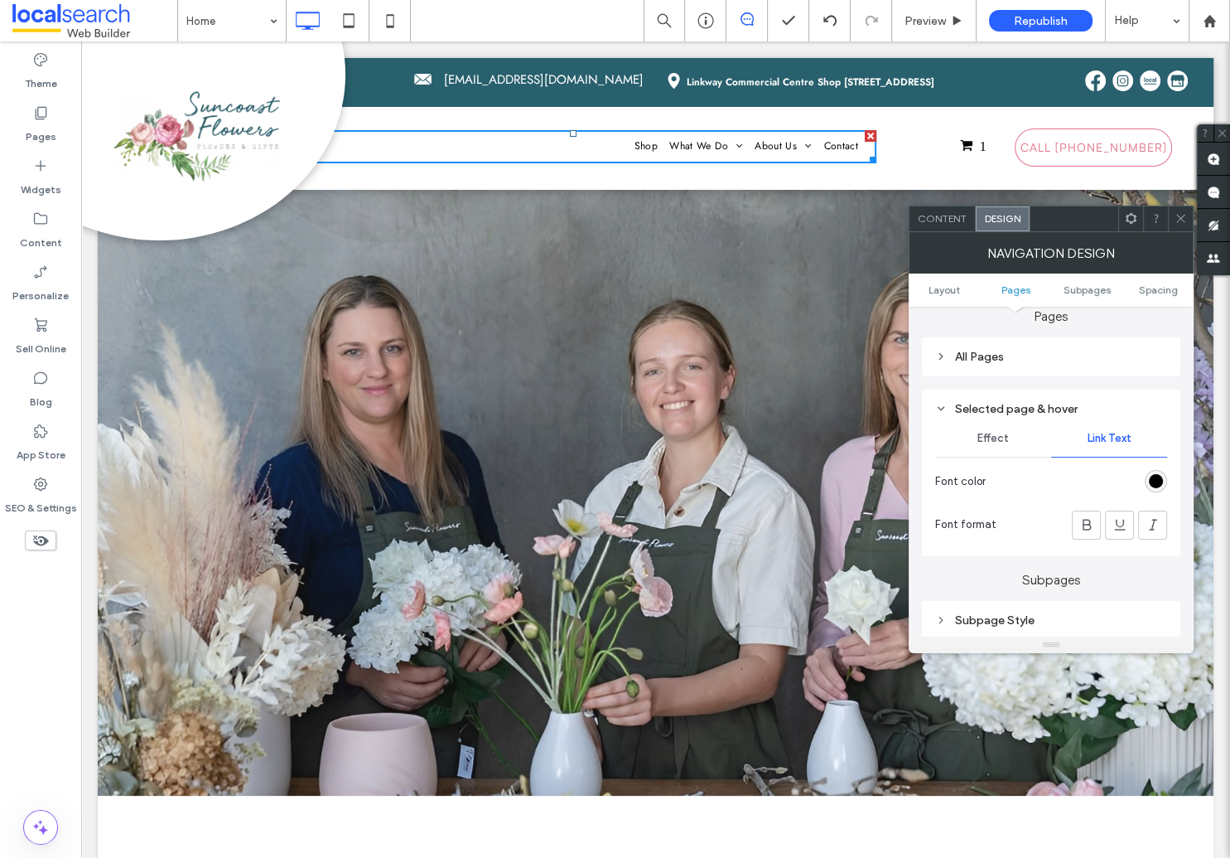
click at [939, 359] on icon at bounding box center [941, 356] width 12 height 12
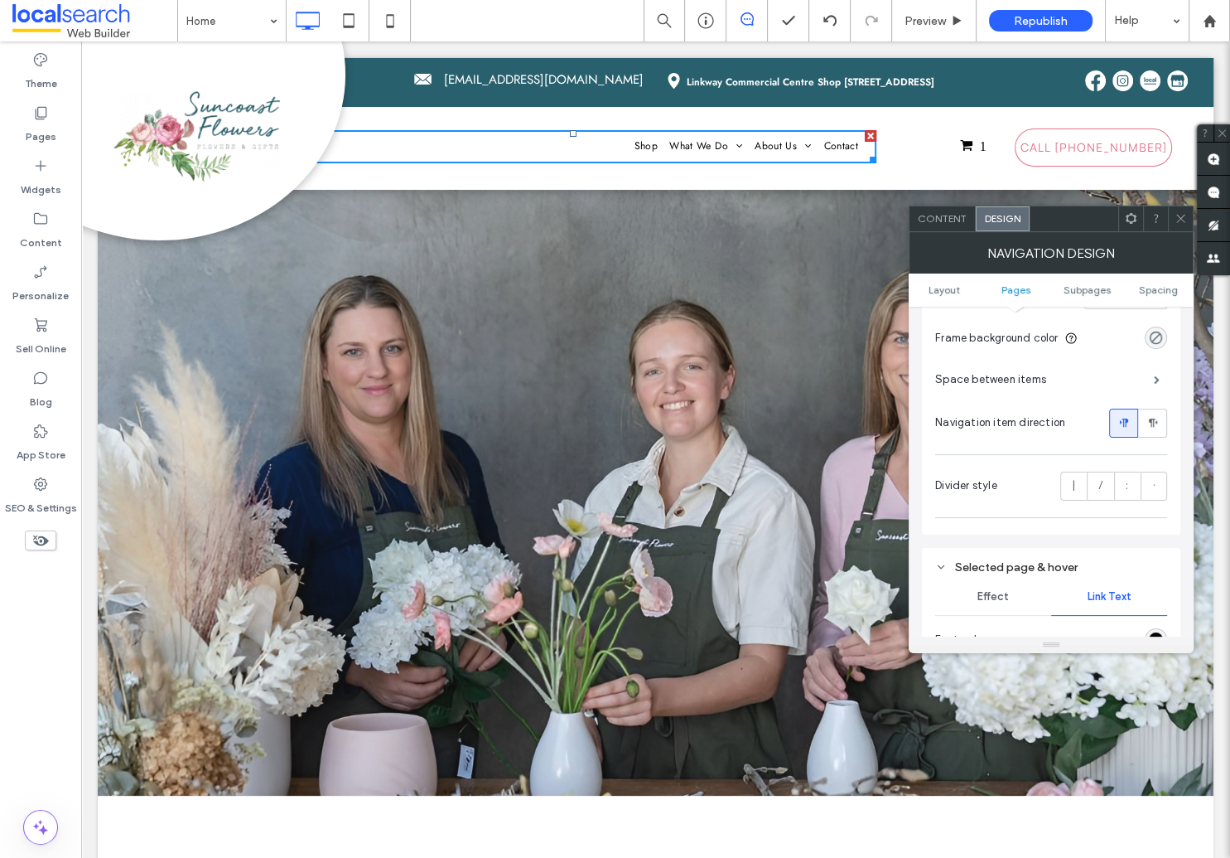
scroll to position [328, 0]
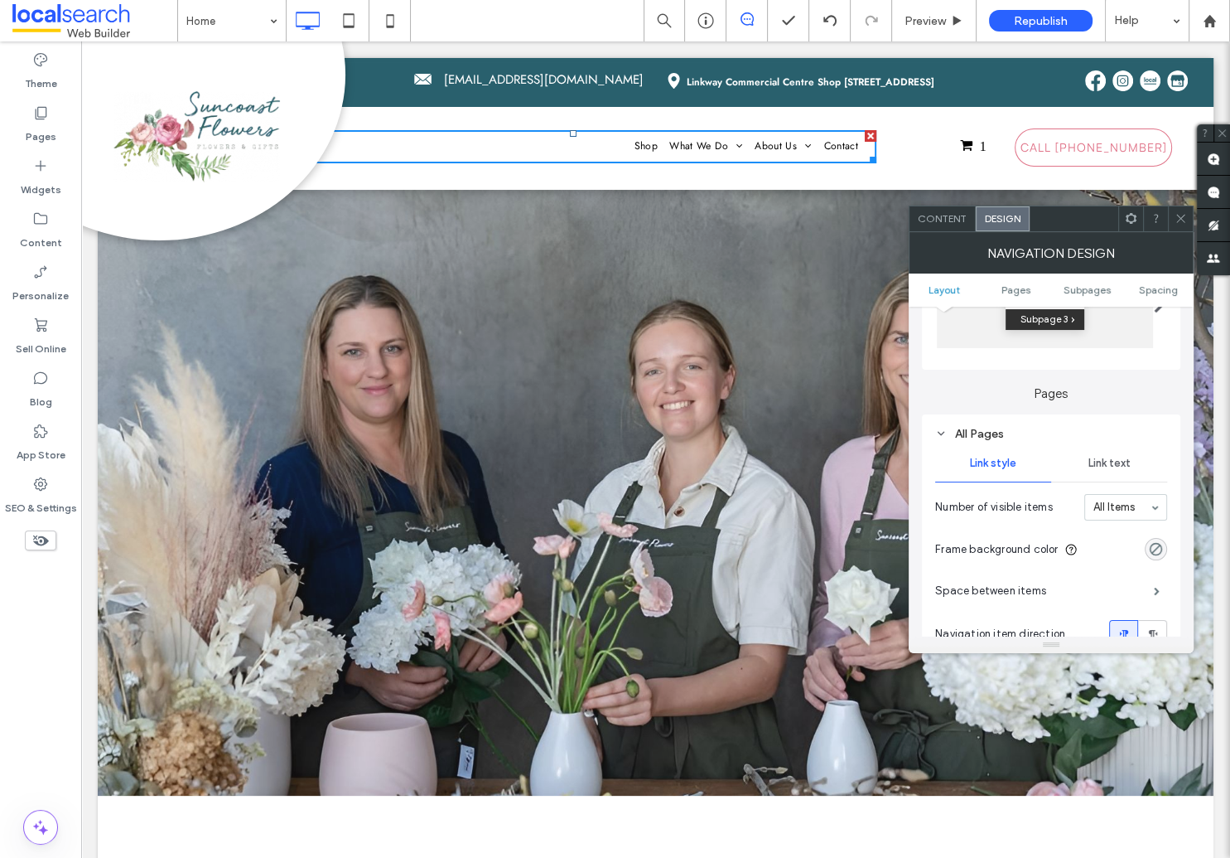
click at [1098, 461] on span "Link text" at bounding box center [1110, 463] width 42 height 13
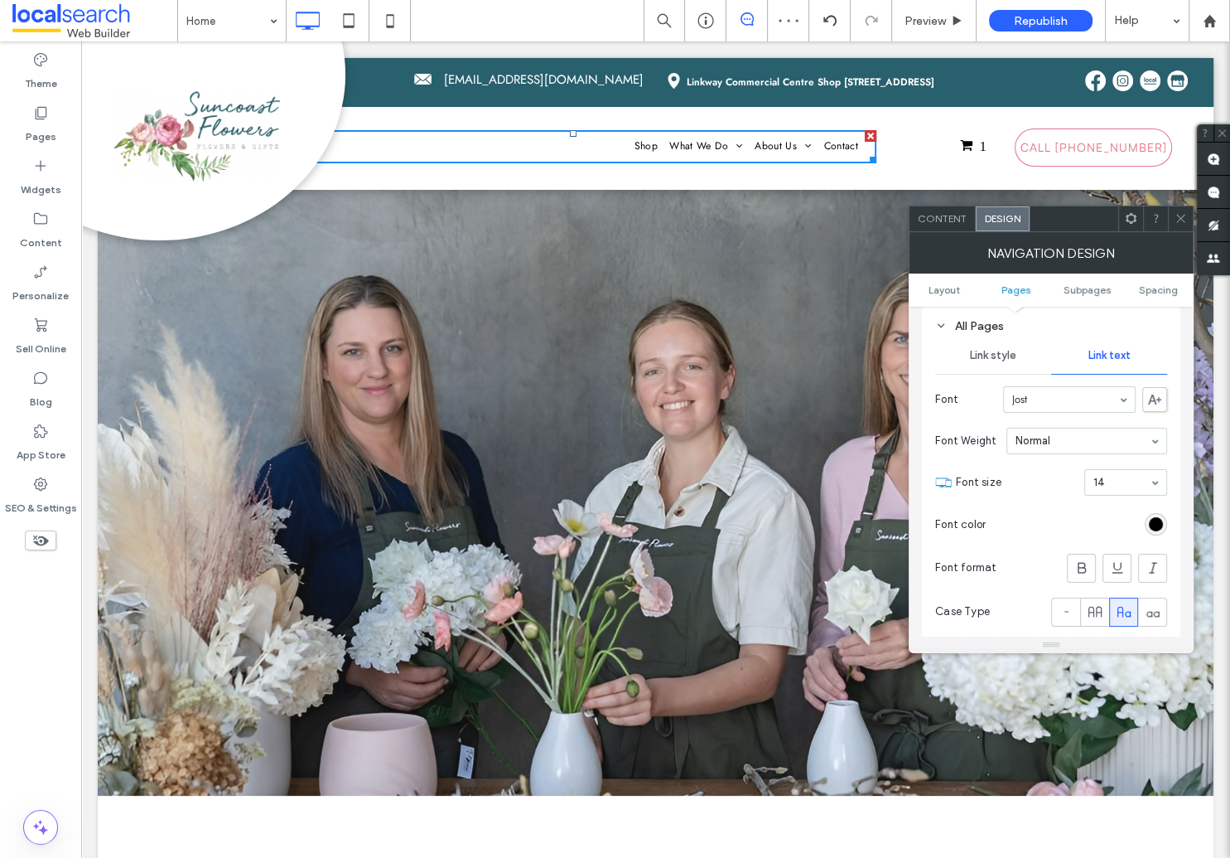
scroll to position [389, 0]
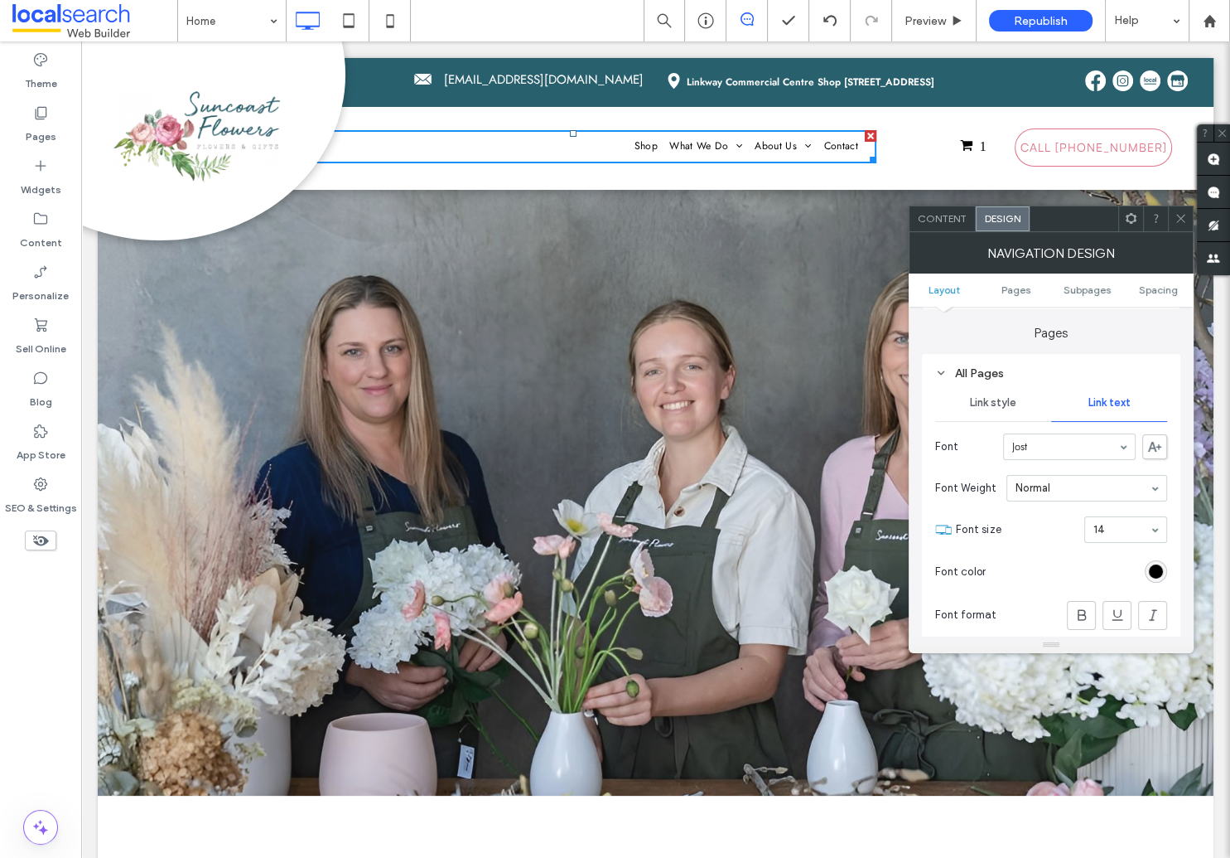
click at [1127, 530] on input at bounding box center [1122, 530] width 56 height 12
click at [1112, 528] on input at bounding box center [1122, 530] width 56 height 12
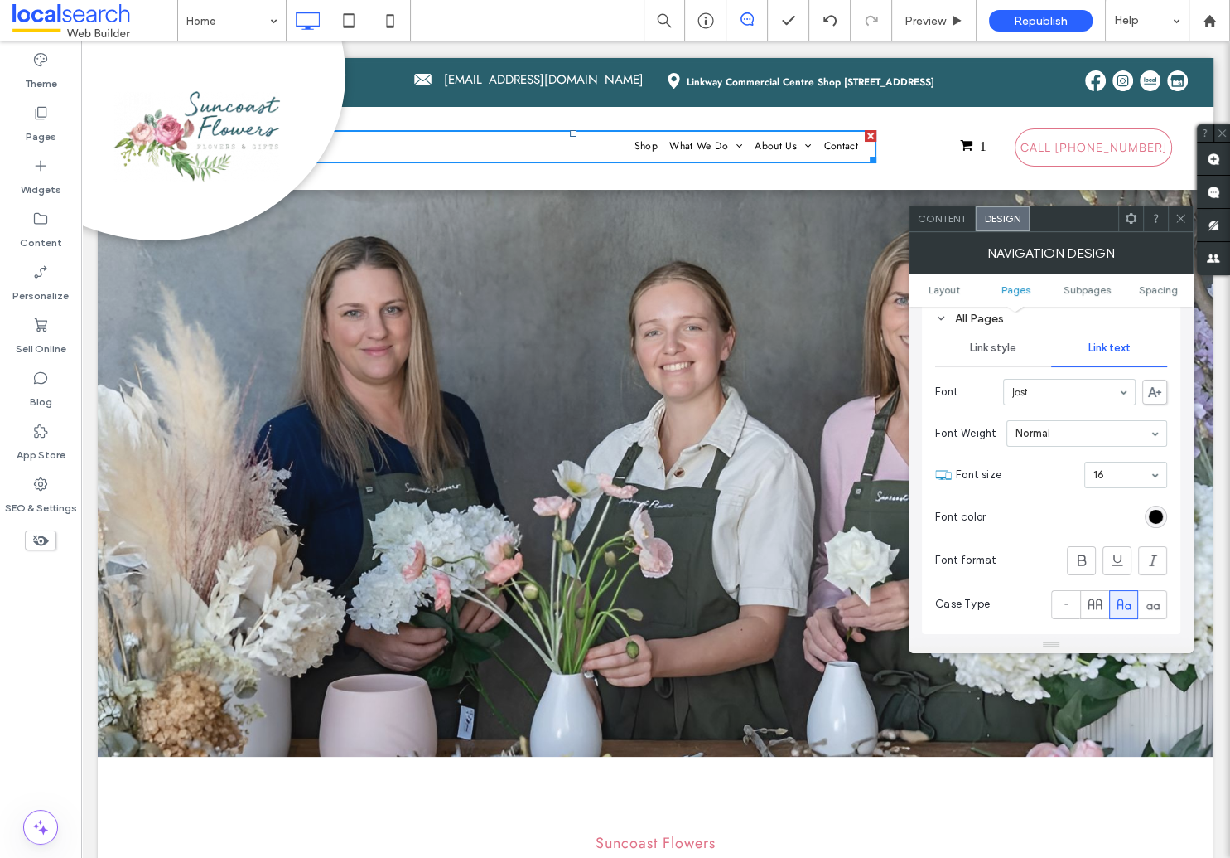
scroll to position [520, 0]
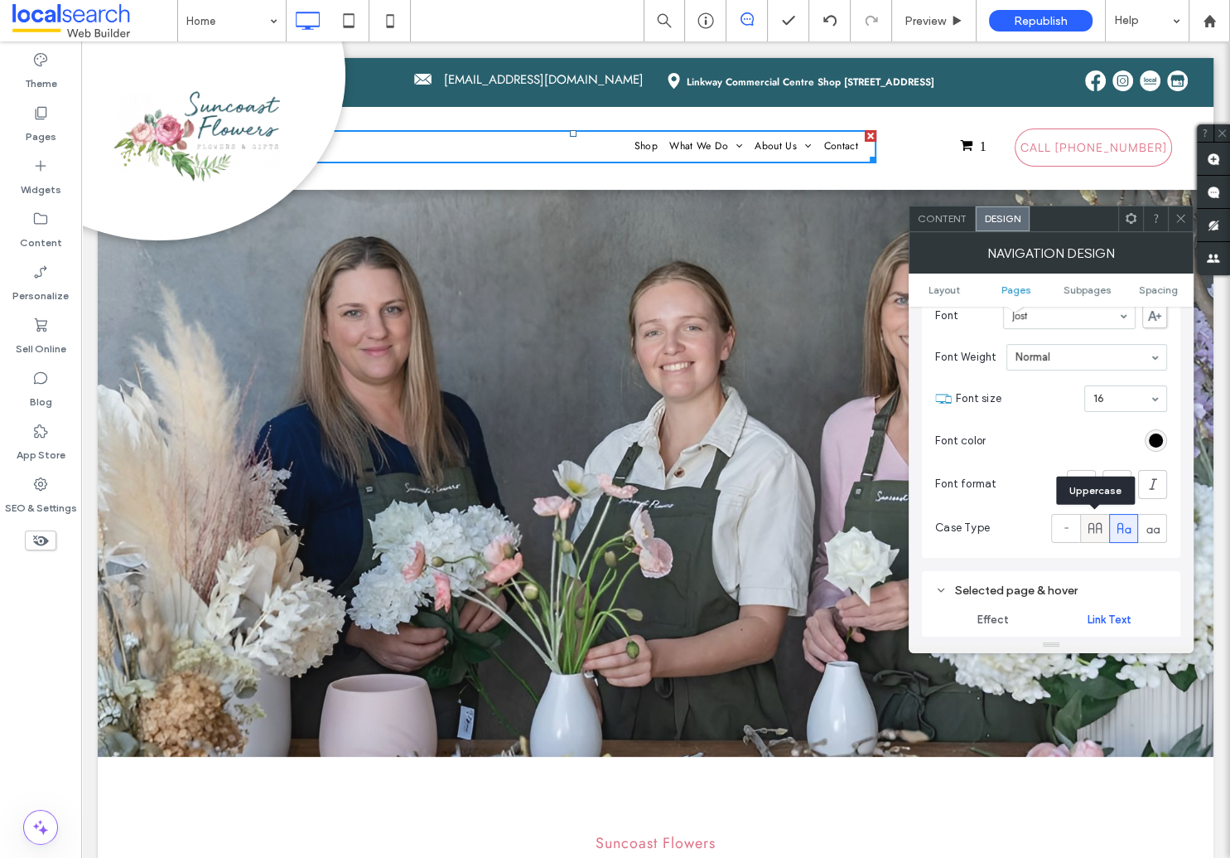
click at [1095, 531] on use at bounding box center [1094, 527] width 13 height 11
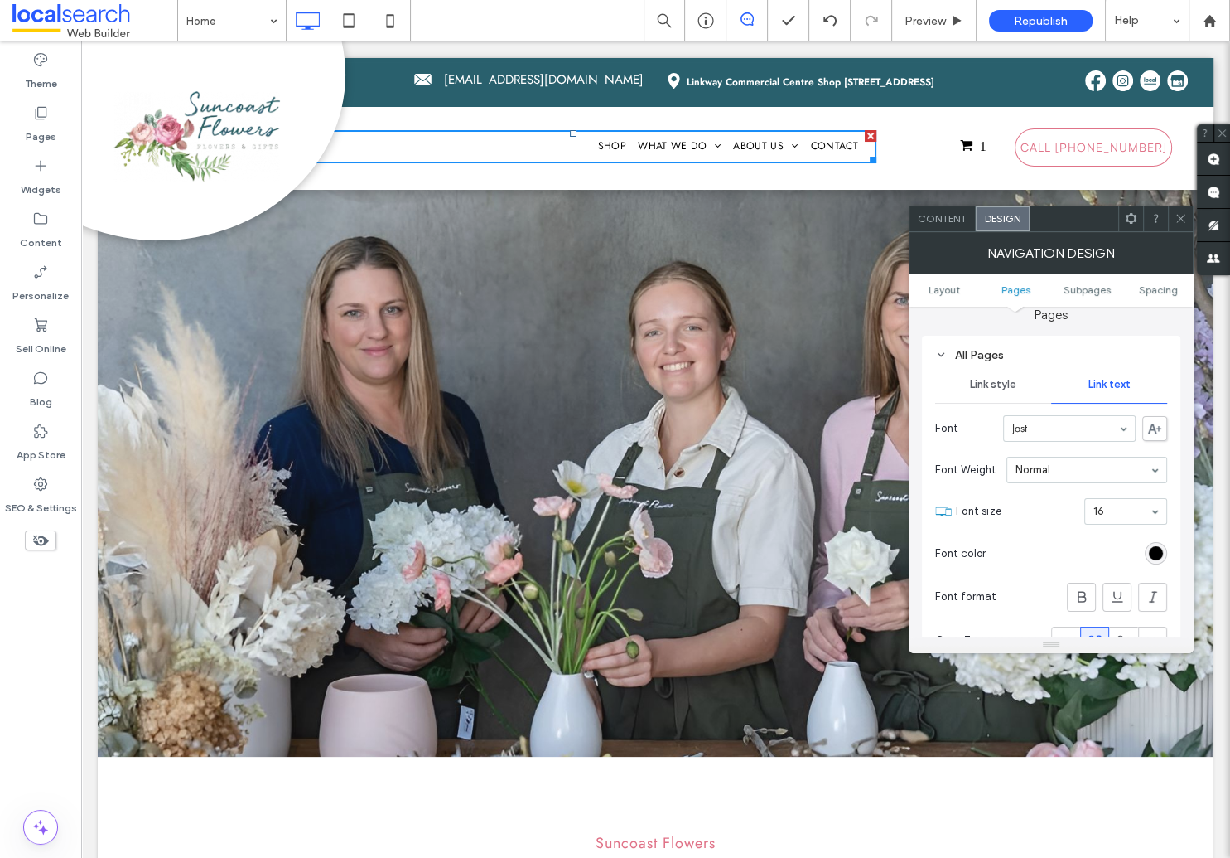
scroll to position [406, 0]
click at [1082, 599] on icon at bounding box center [1082, 597] width 17 height 17
click at [1084, 599] on icon at bounding box center [1082, 597] width 17 height 17
click at [1181, 219] on icon at bounding box center [1181, 218] width 12 height 12
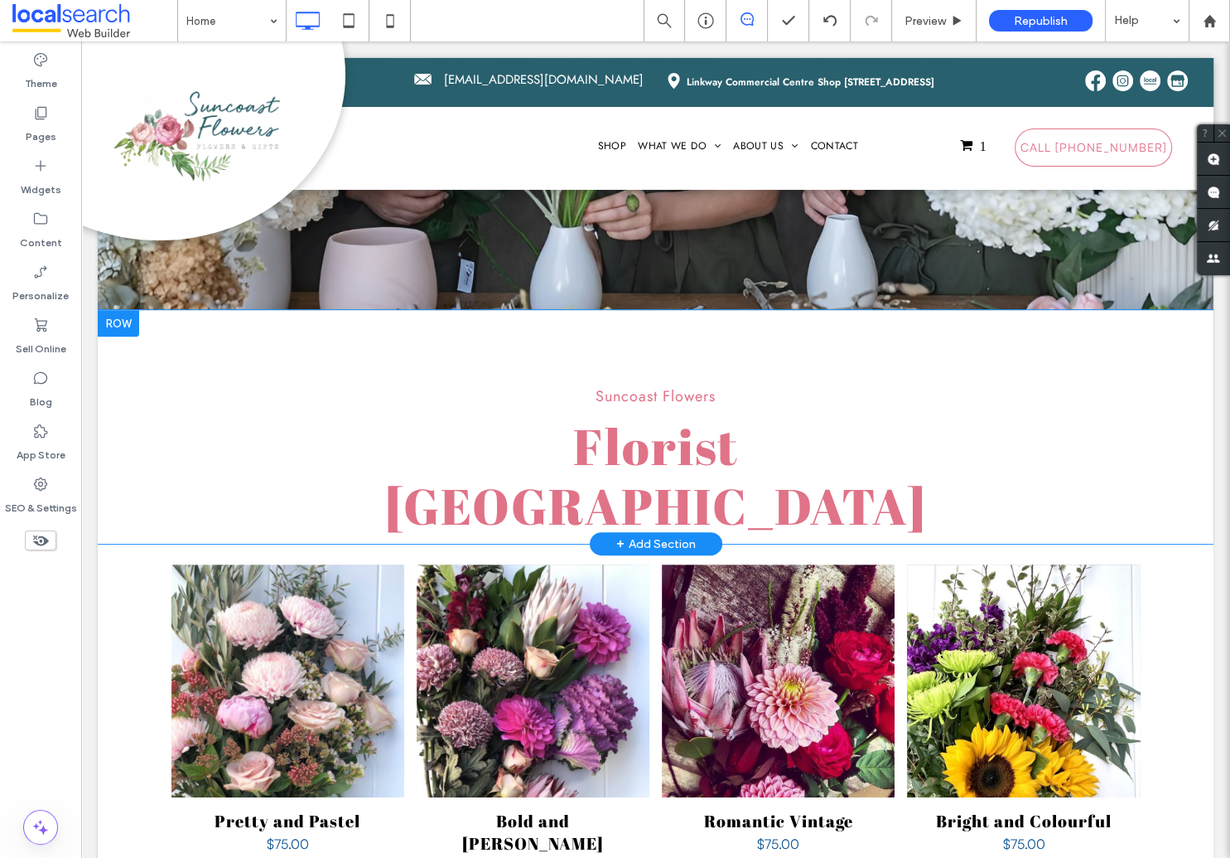
scroll to position [0, 0]
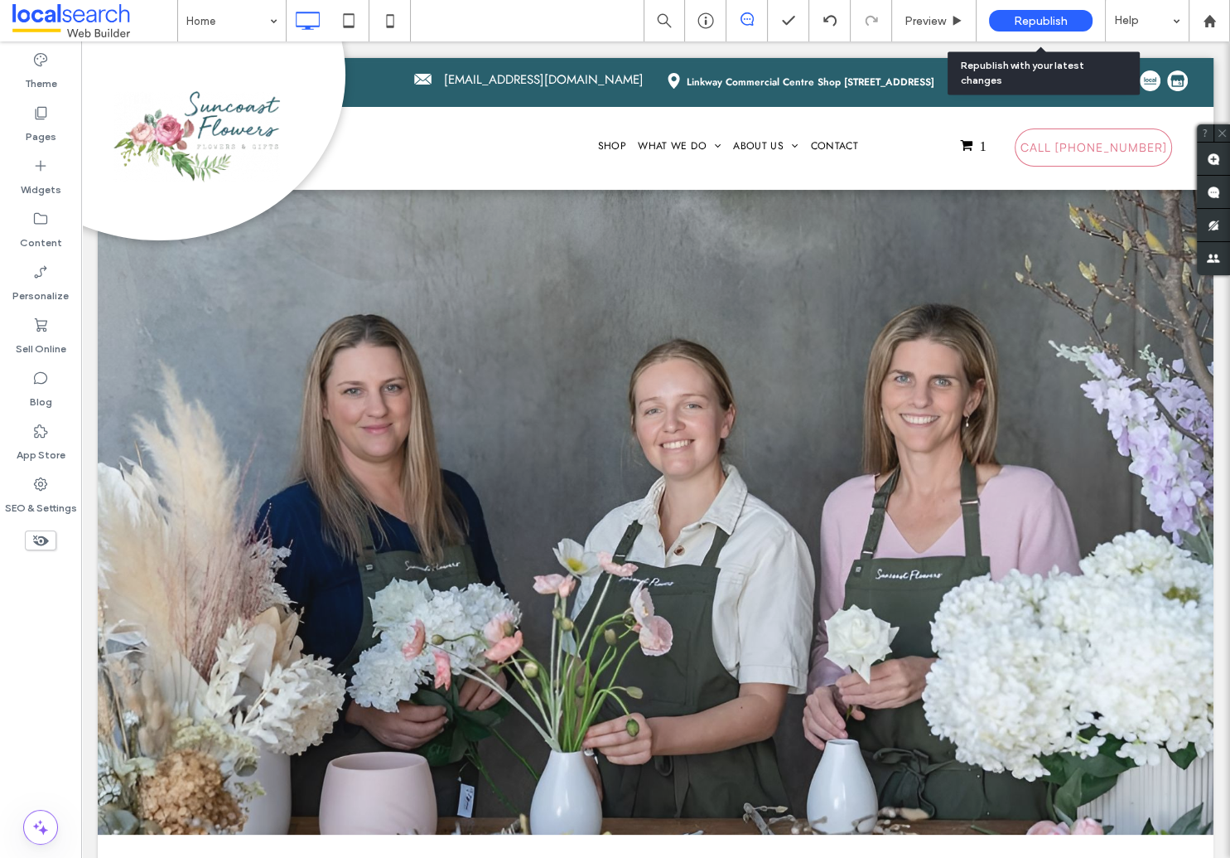
click at [1027, 26] on span "Republish" at bounding box center [1041, 21] width 54 height 14
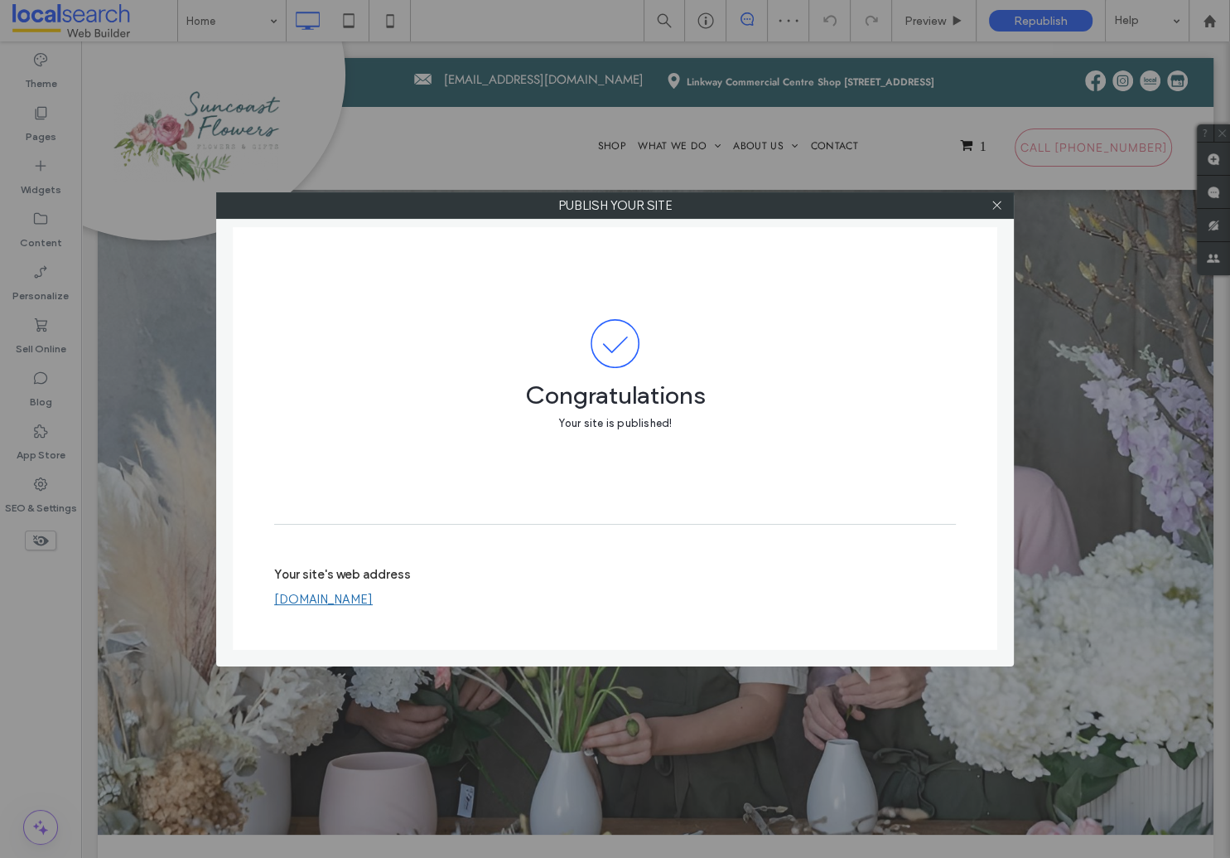
drag, startPoint x: 998, startPoint y: 205, endPoint x: 949, endPoint y: 255, distance: 70.3
click at [998, 205] on icon at bounding box center [997, 205] width 12 height 12
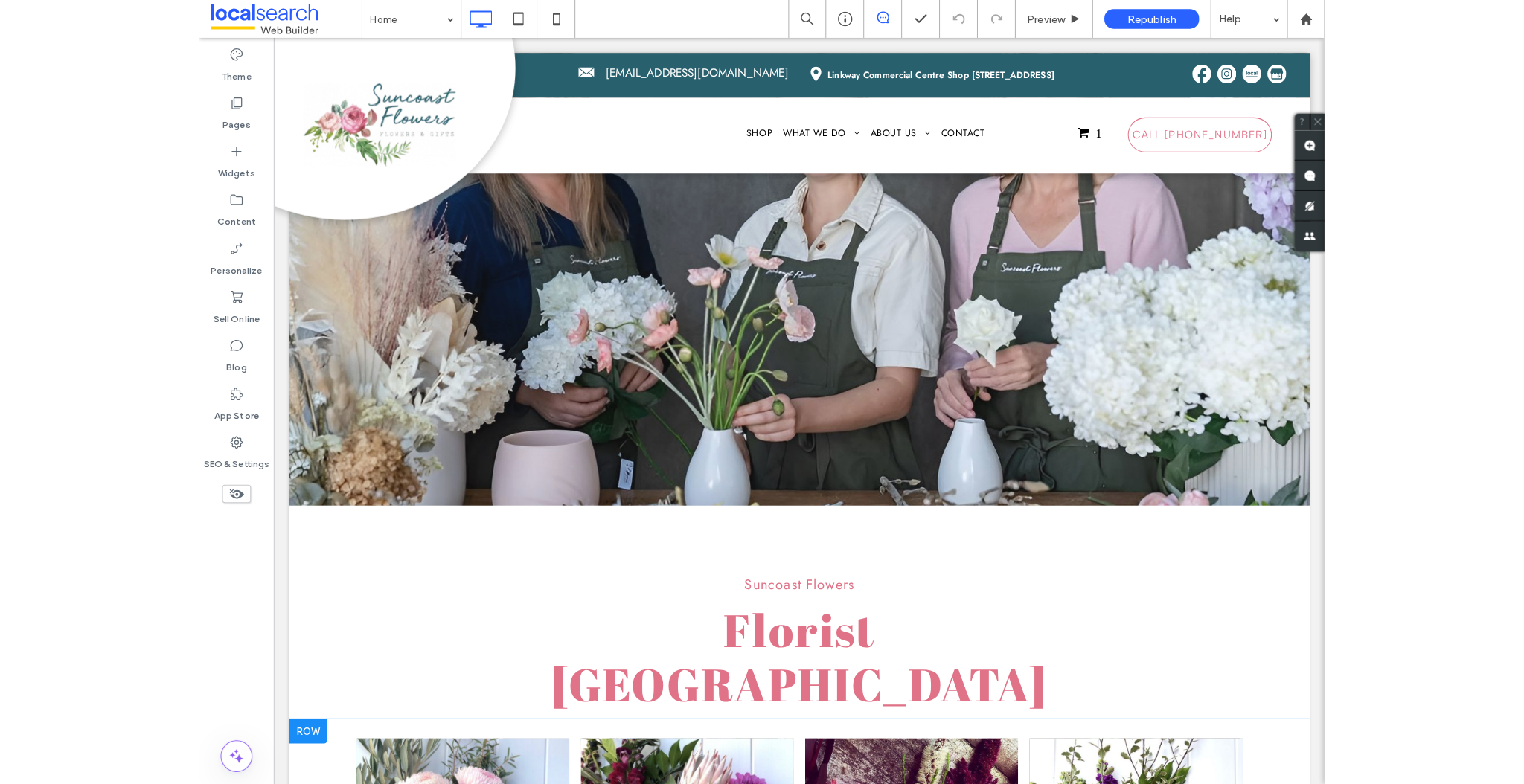
scroll to position [369, 0]
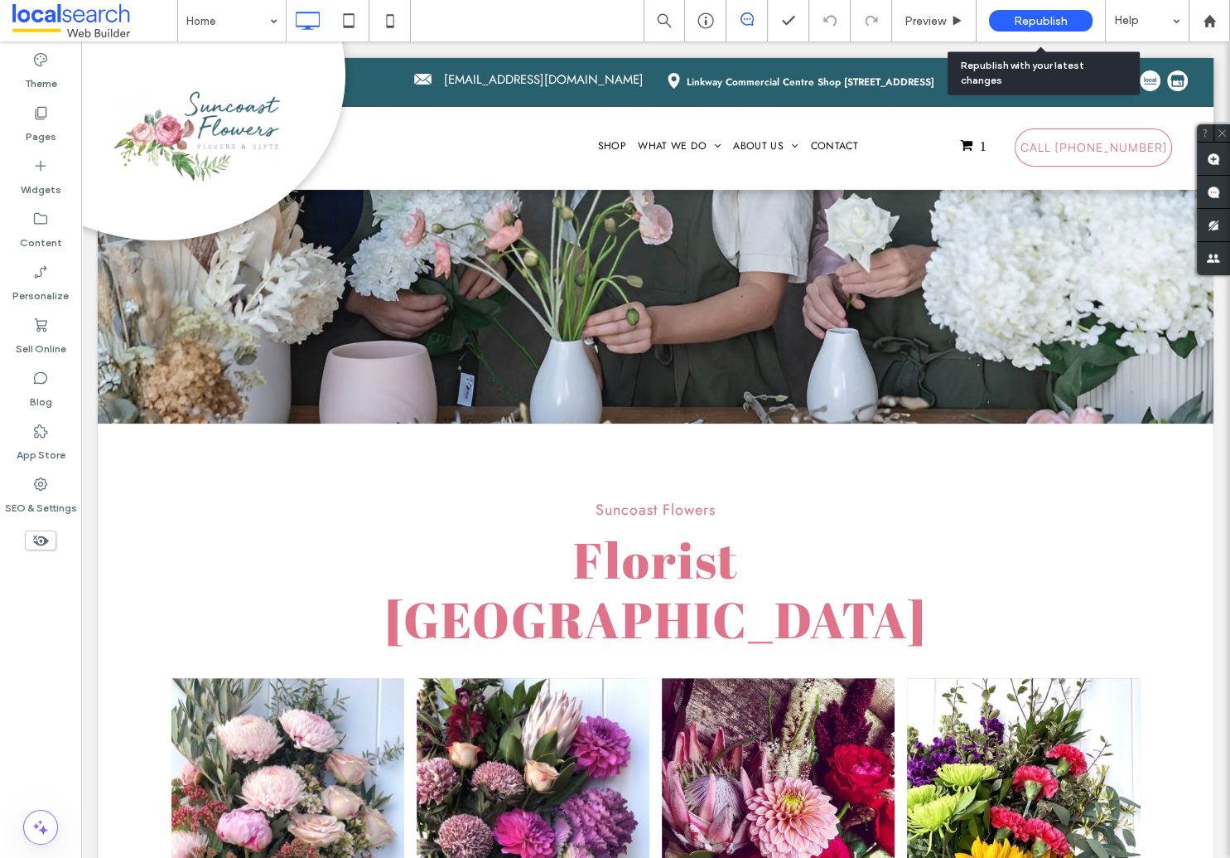
click at [1031, 23] on span "Republish" at bounding box center [1041, 21] width 54 height 14
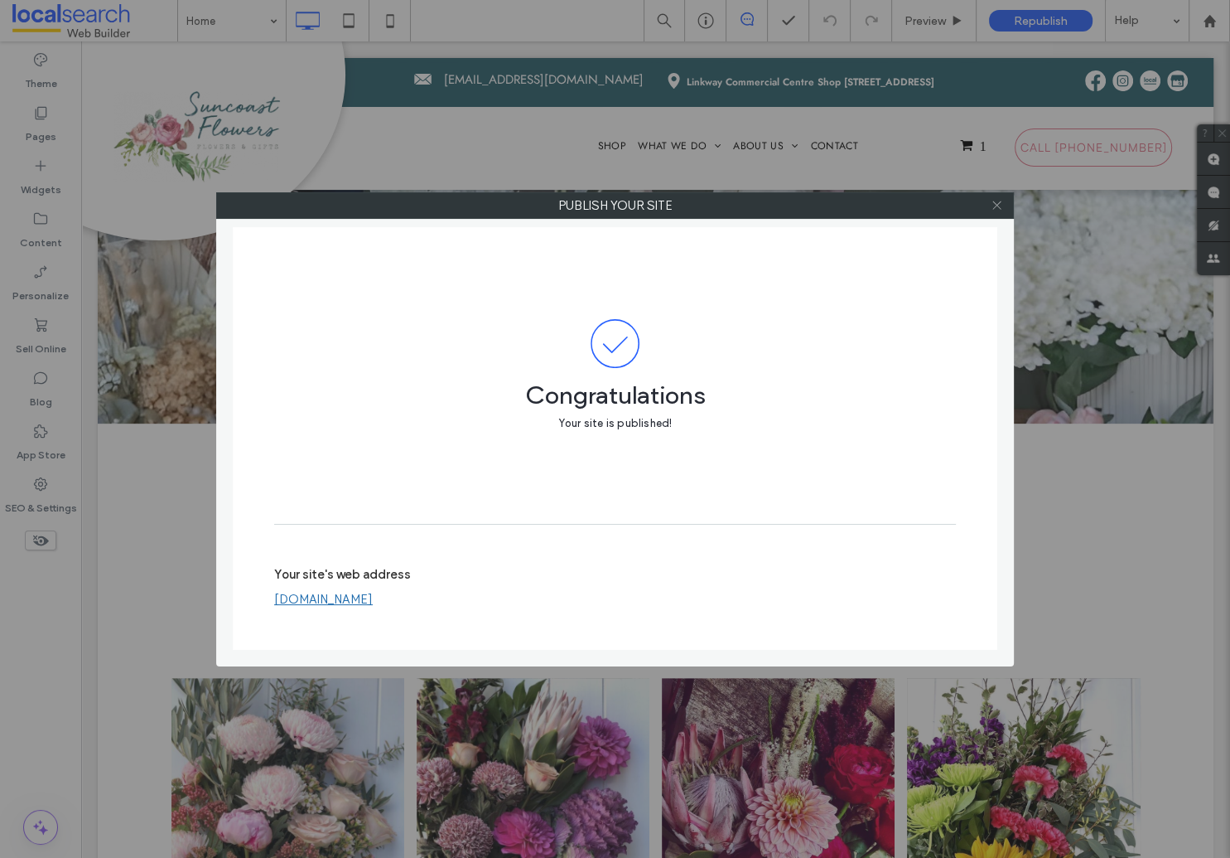
click at [999, 209] on icon at bounding box center [997, 205] width 12 height 12
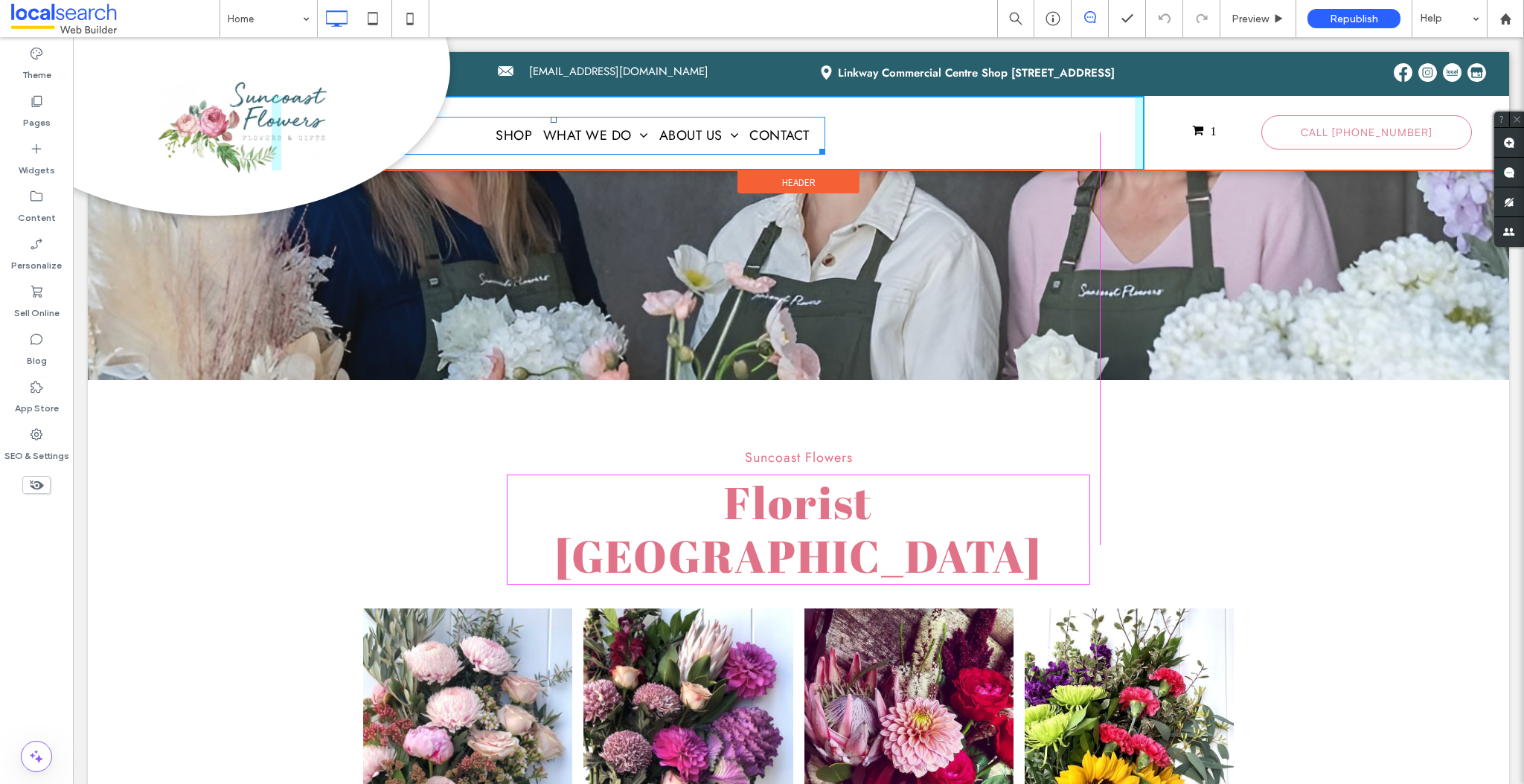
drag, startPoint x: 821, startPoint y: 150, endPoint x: 1082, endPoint y: 144, distance: 261.1
click at [825, 144] on div at bounding box center [819, 149] width 11 height 11
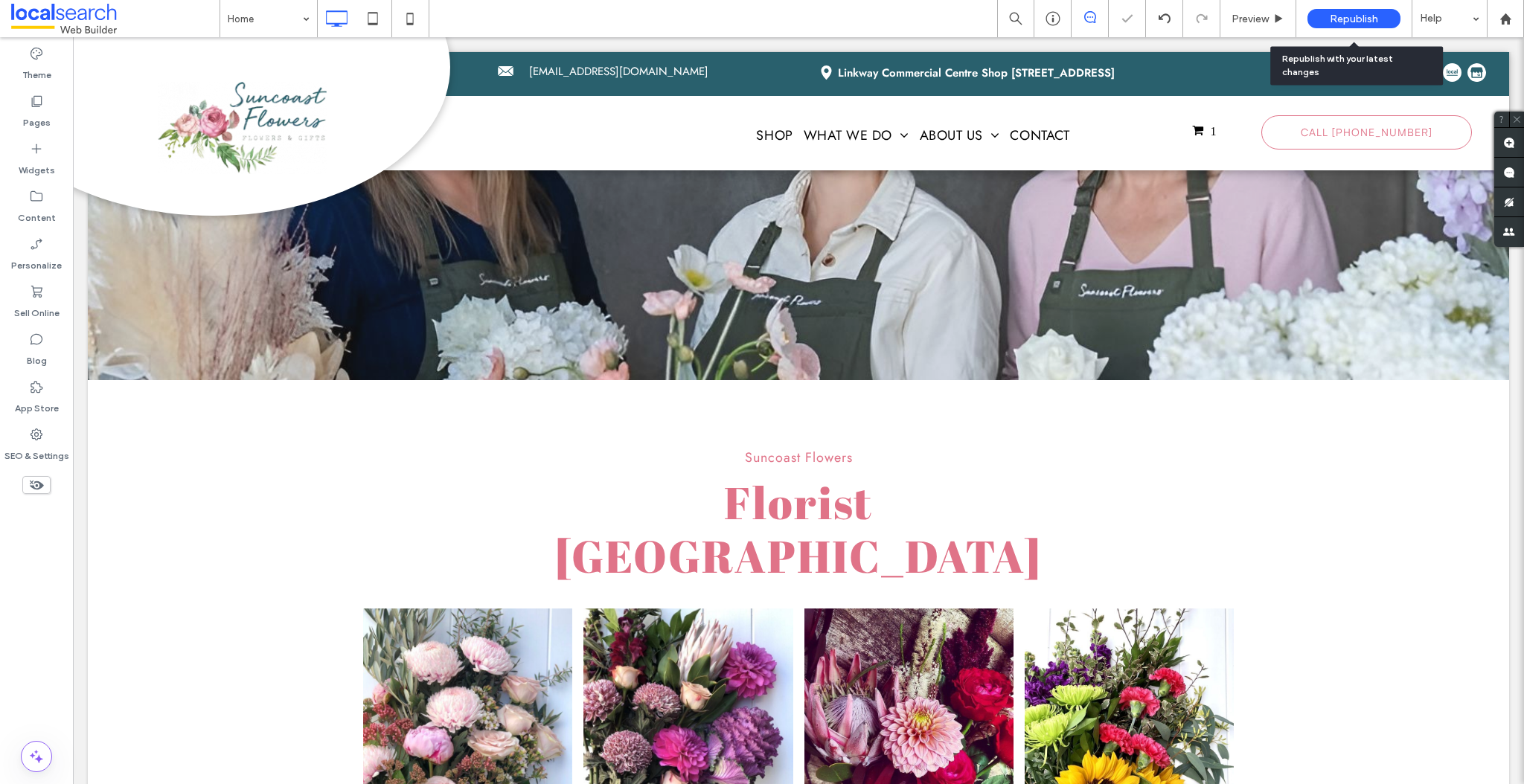
click at [1105, 20] on span "Republish" at bounding box center [1354, 19] width 48 height 13
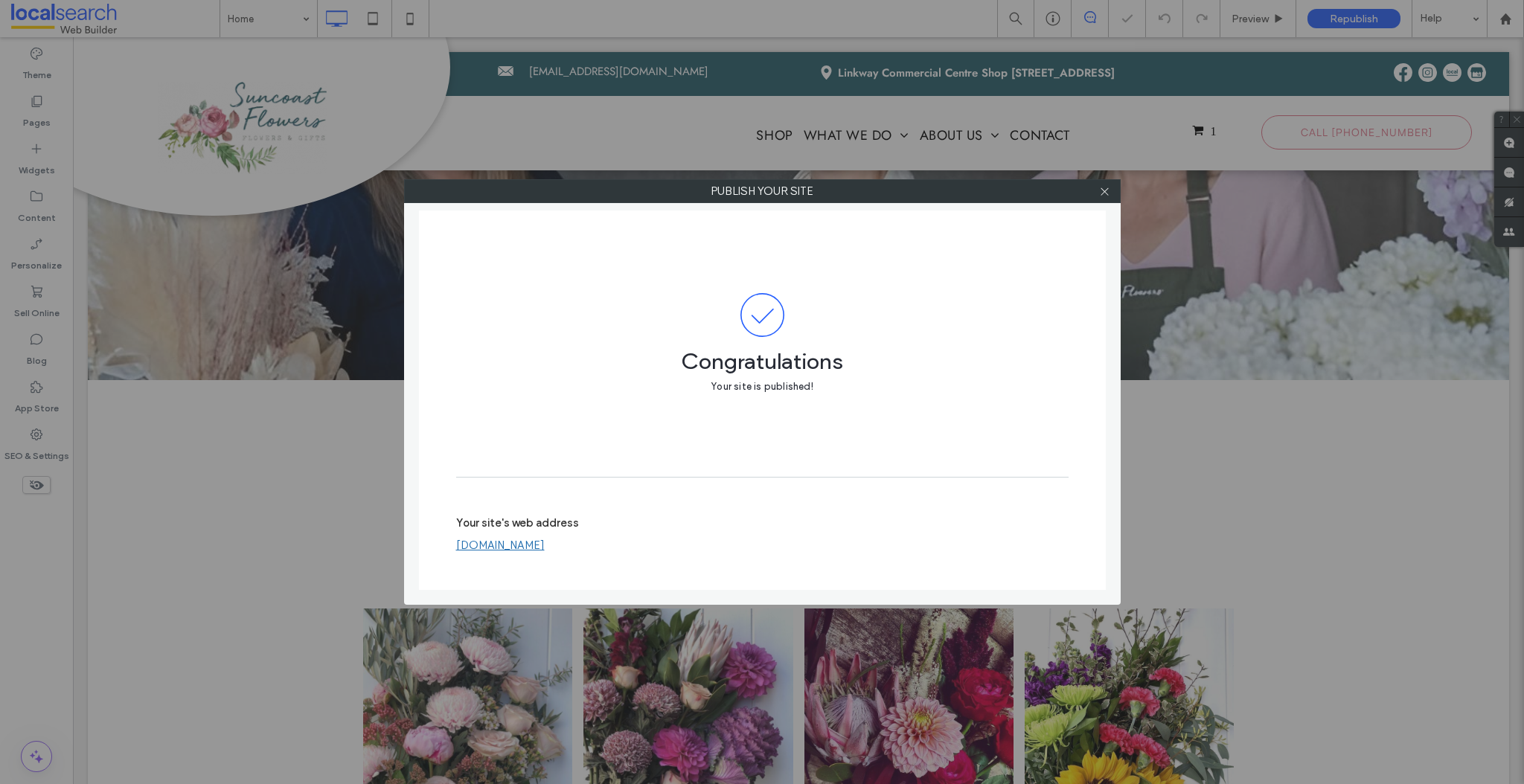
drag, startPoint x: 1109, startPoint y: 192, endPoint x: 1105, endPoint y: 233, distance: 41.2
click at [1105, 191] on icon at bounding box center [1105, 191] width 11 height 11
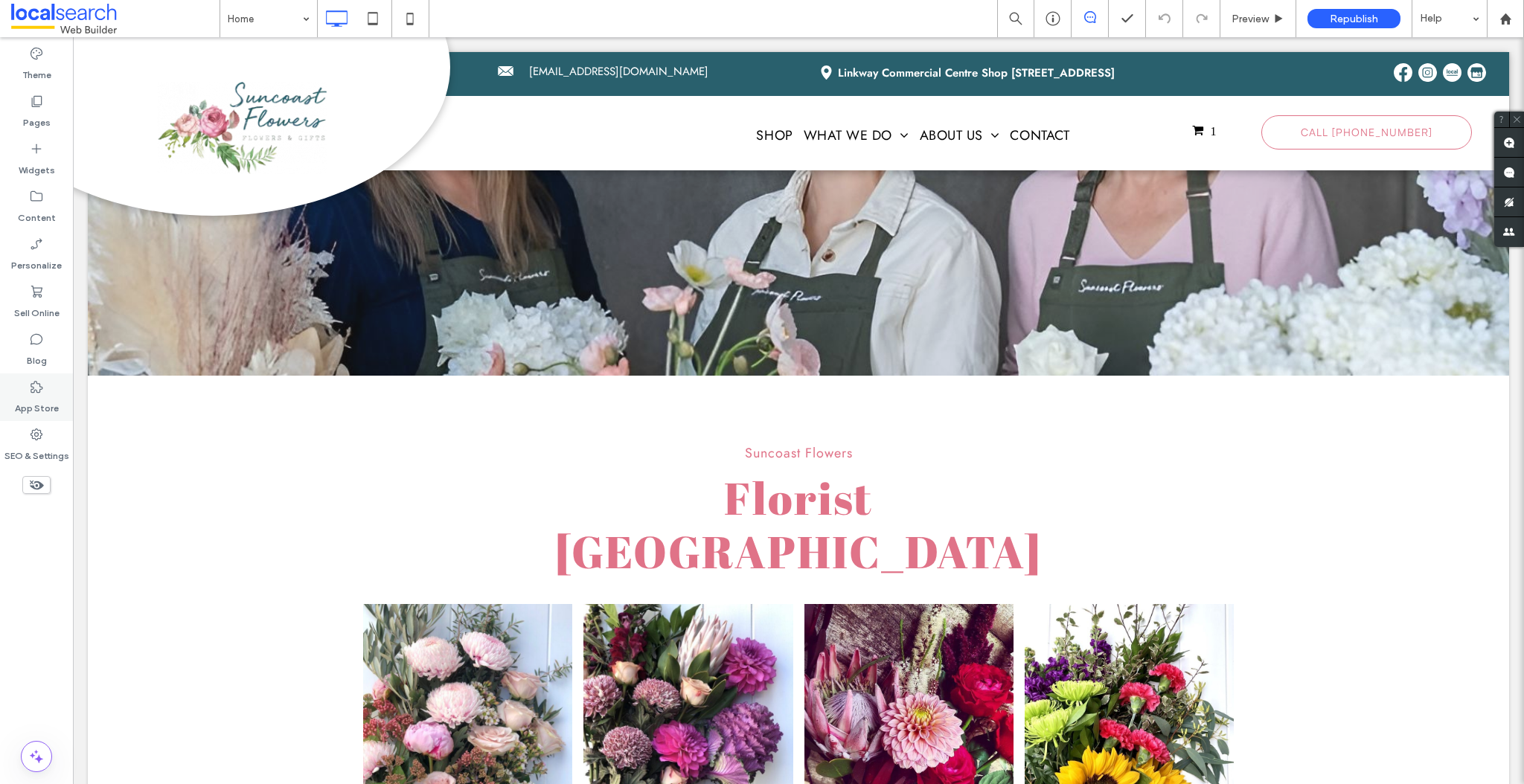
scroll to position [0, 0]
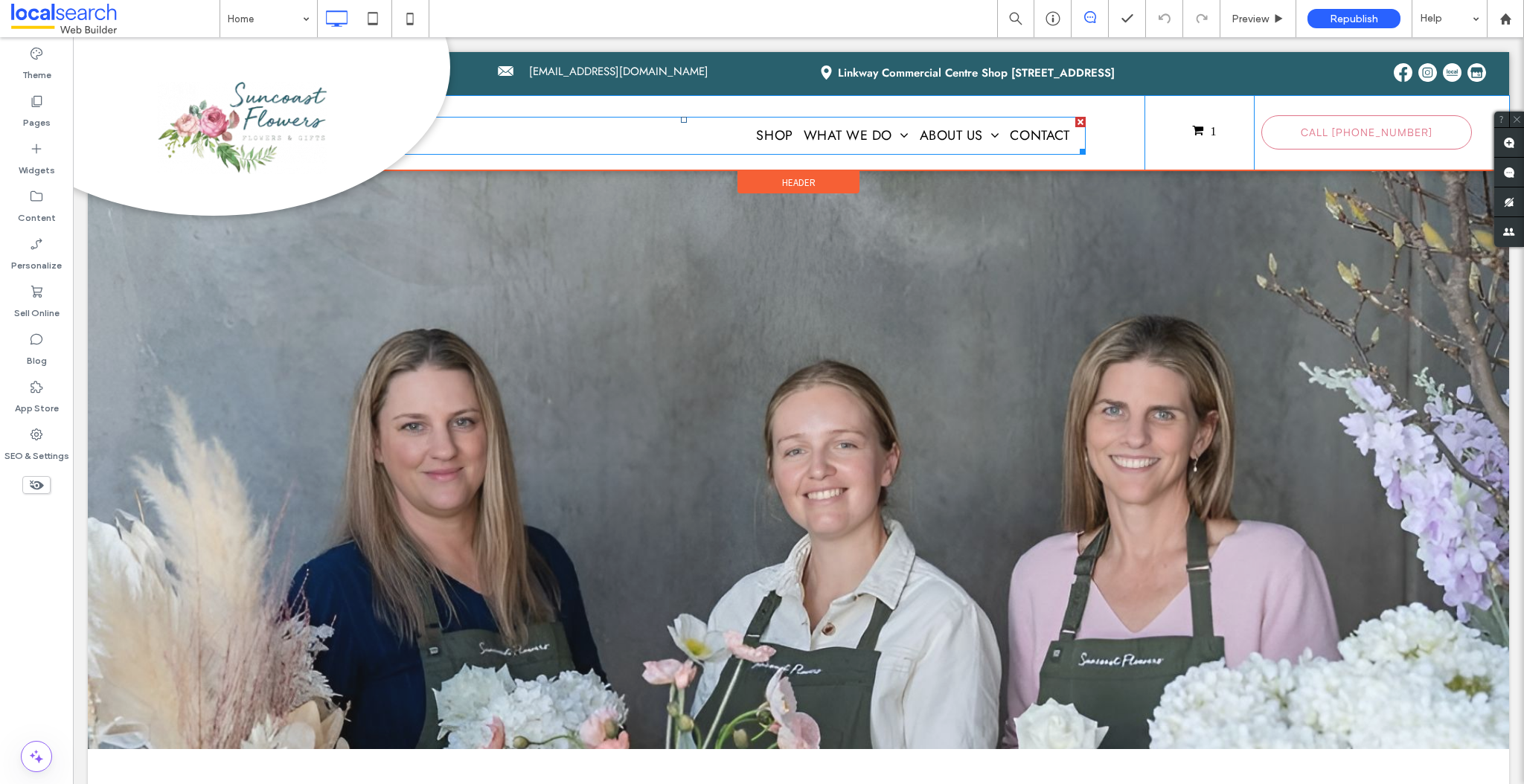
click at [714, 126] on nav "Shop What We Do Floral Arrangements Wedding Florist Dried Flowers Gift & Hamper…" at bounding box center [683, 136] width 805 height 38
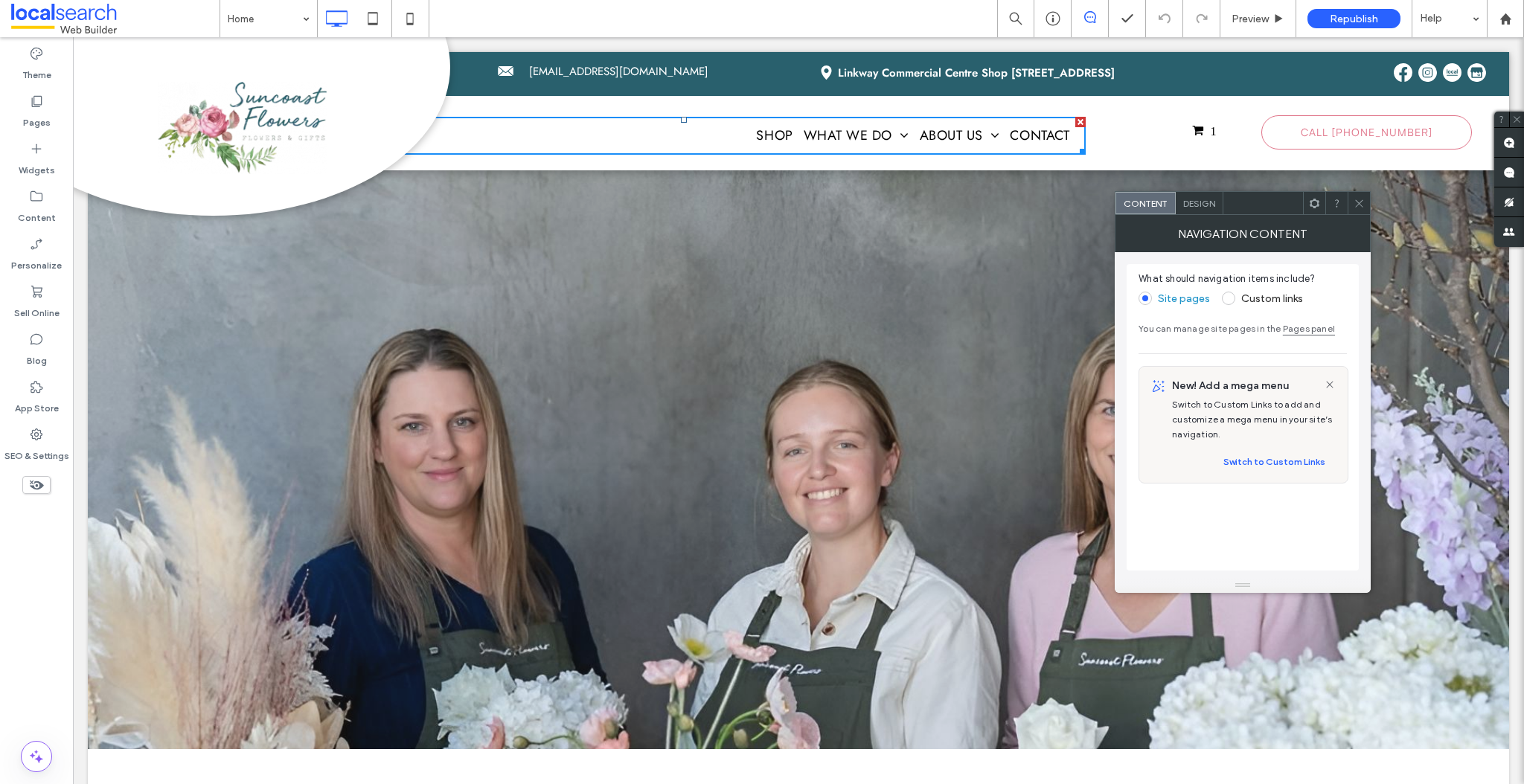
click at [1105, 206] on span "Design" at bounding box center [1199, 203] width 32 height 11
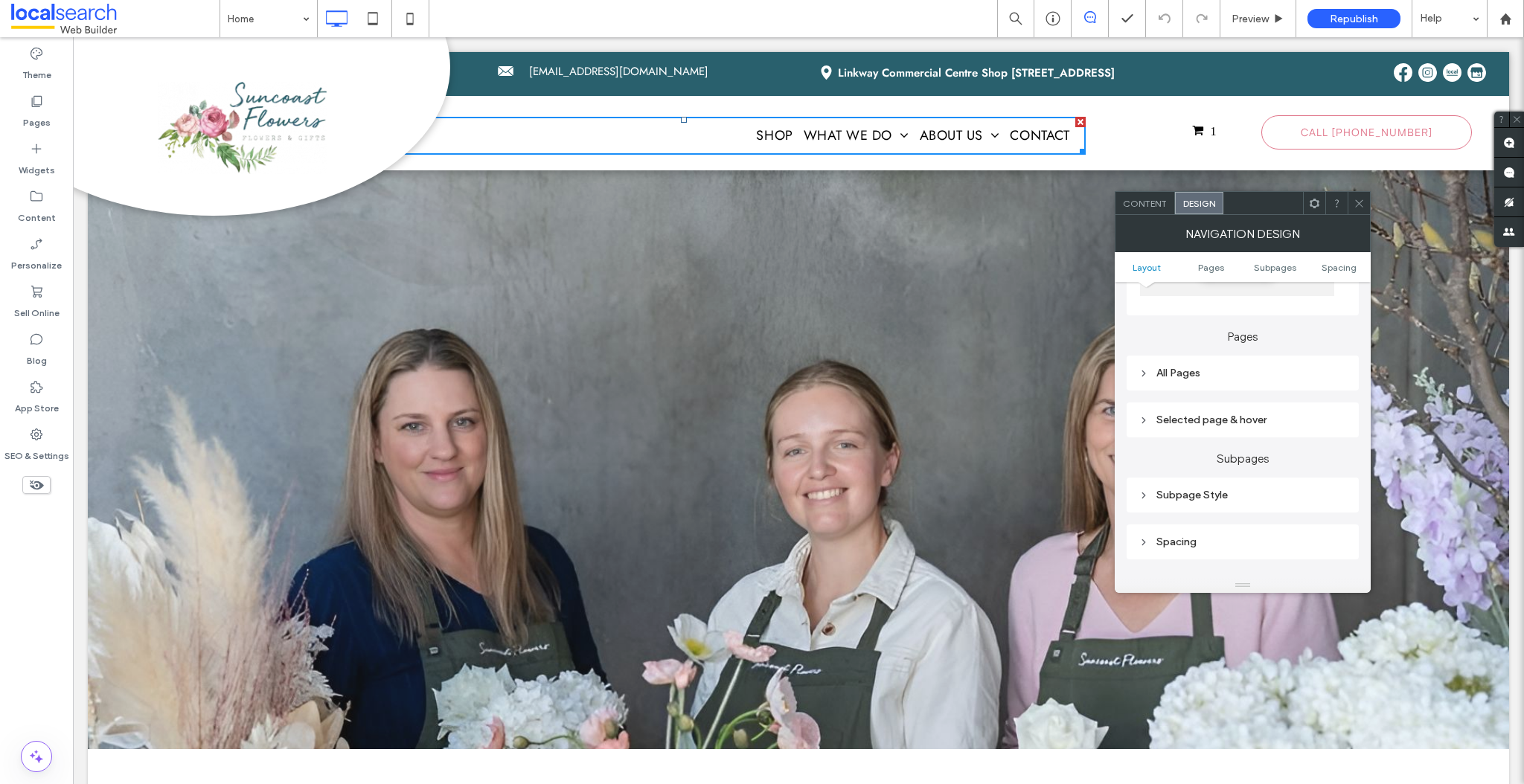
scroll to position [288, 0]
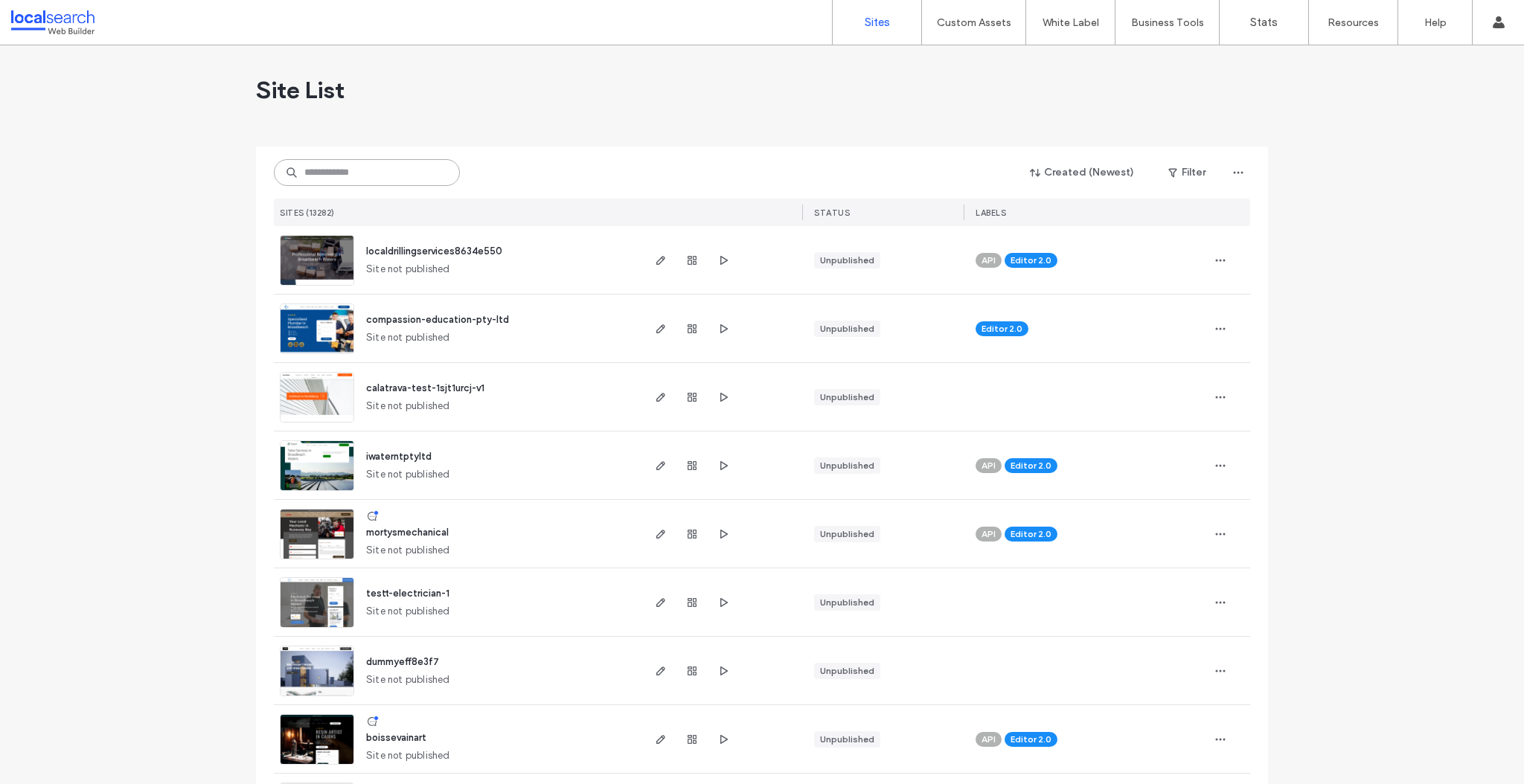
click at [360, 172] on input at bounding box center [366, 172] width 186 height 27
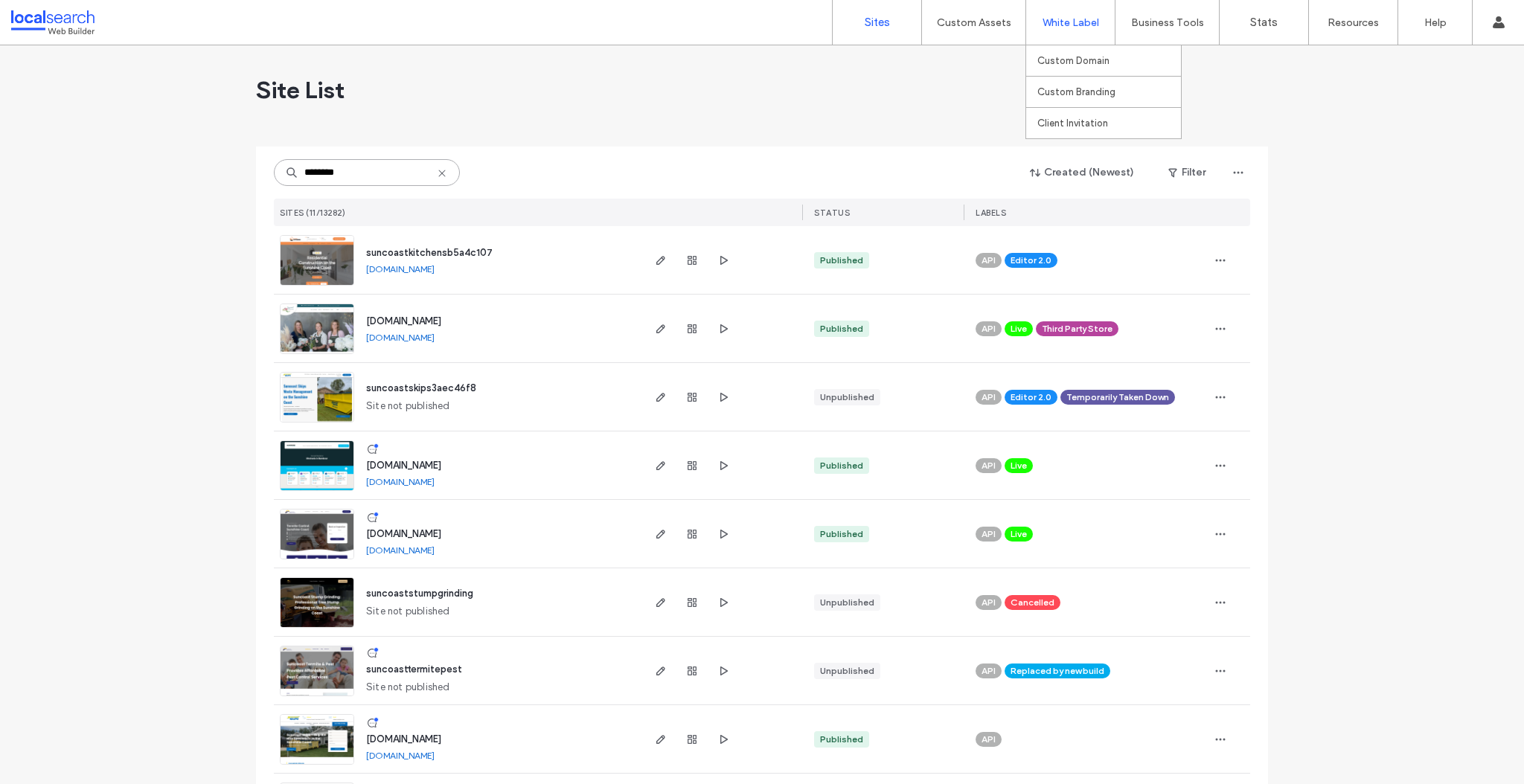
type input "********"
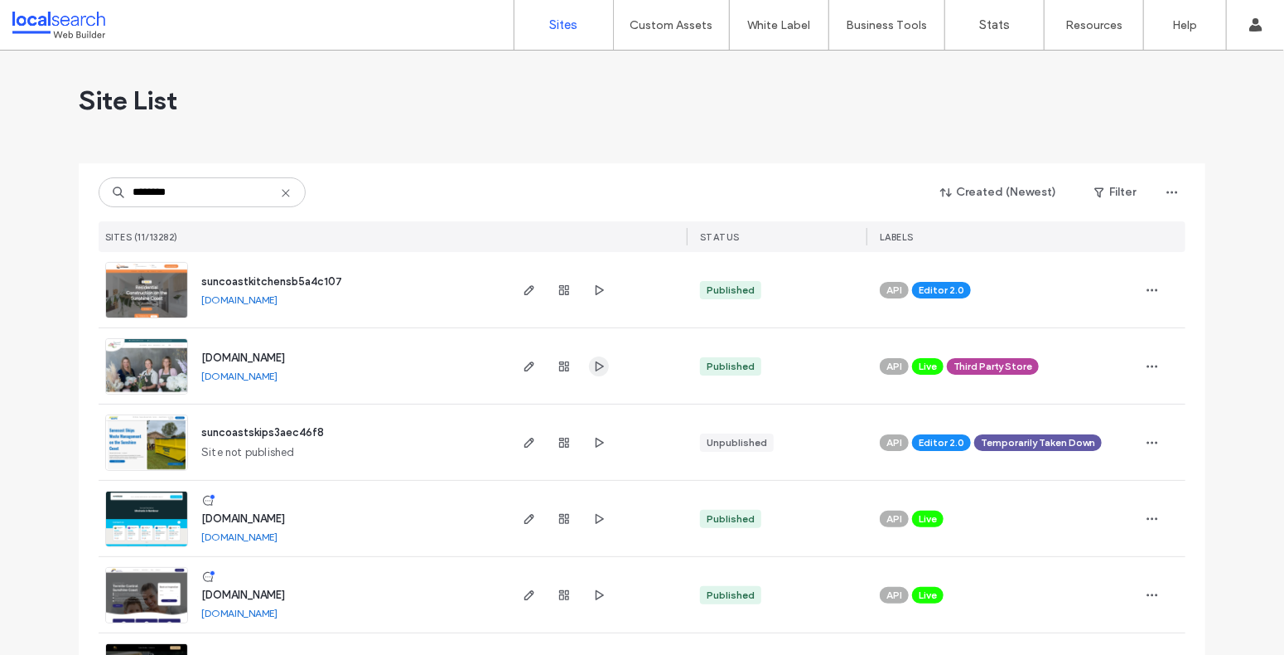
click at [597, 366] on use "button" at bounding box center [600, 365] width 8 height 10
click at [596, 368] on use "button" at bounding box center [600, 365] width 8 height 10
click at [532, 366] on span "button" at bounding box center [530, 366] width 20 height 20
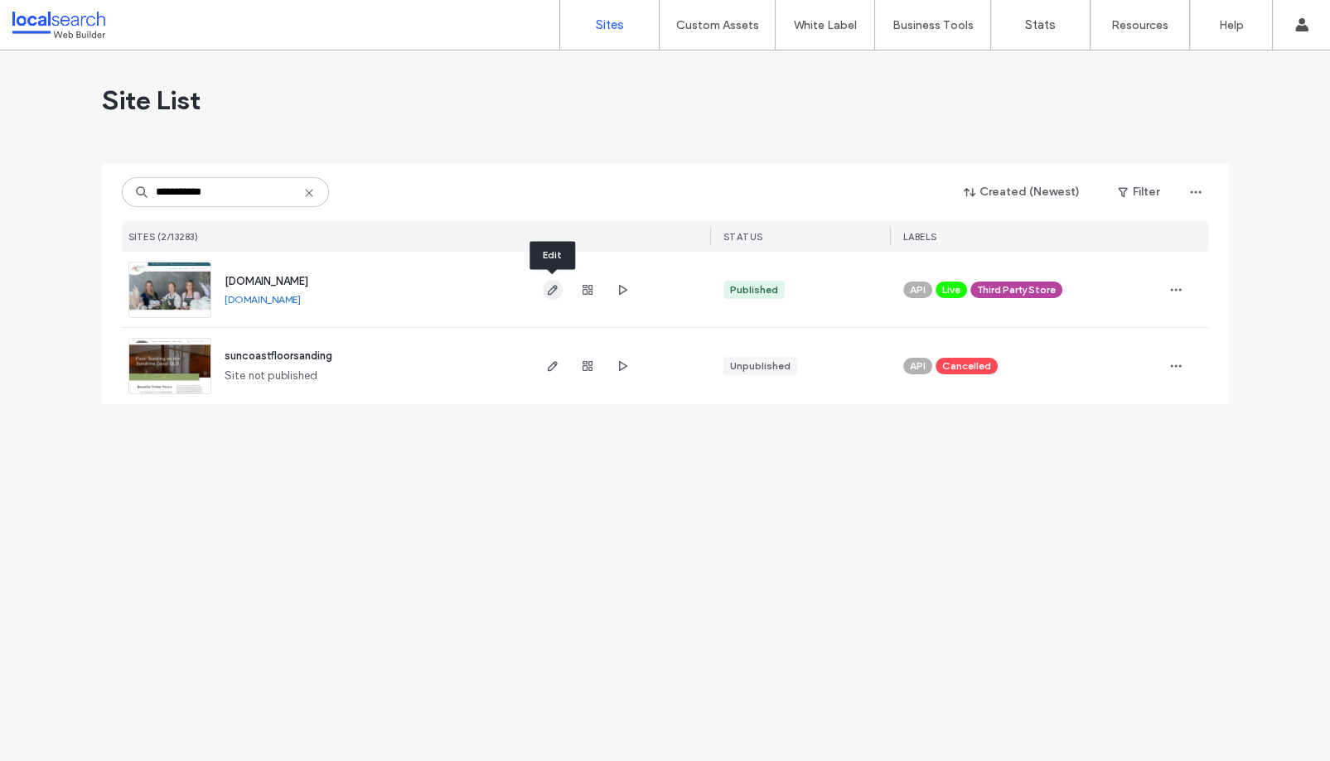
type input "**********"
click at [557, 289] on icon "button" at bounding box center [552, 289] width 13 height 13
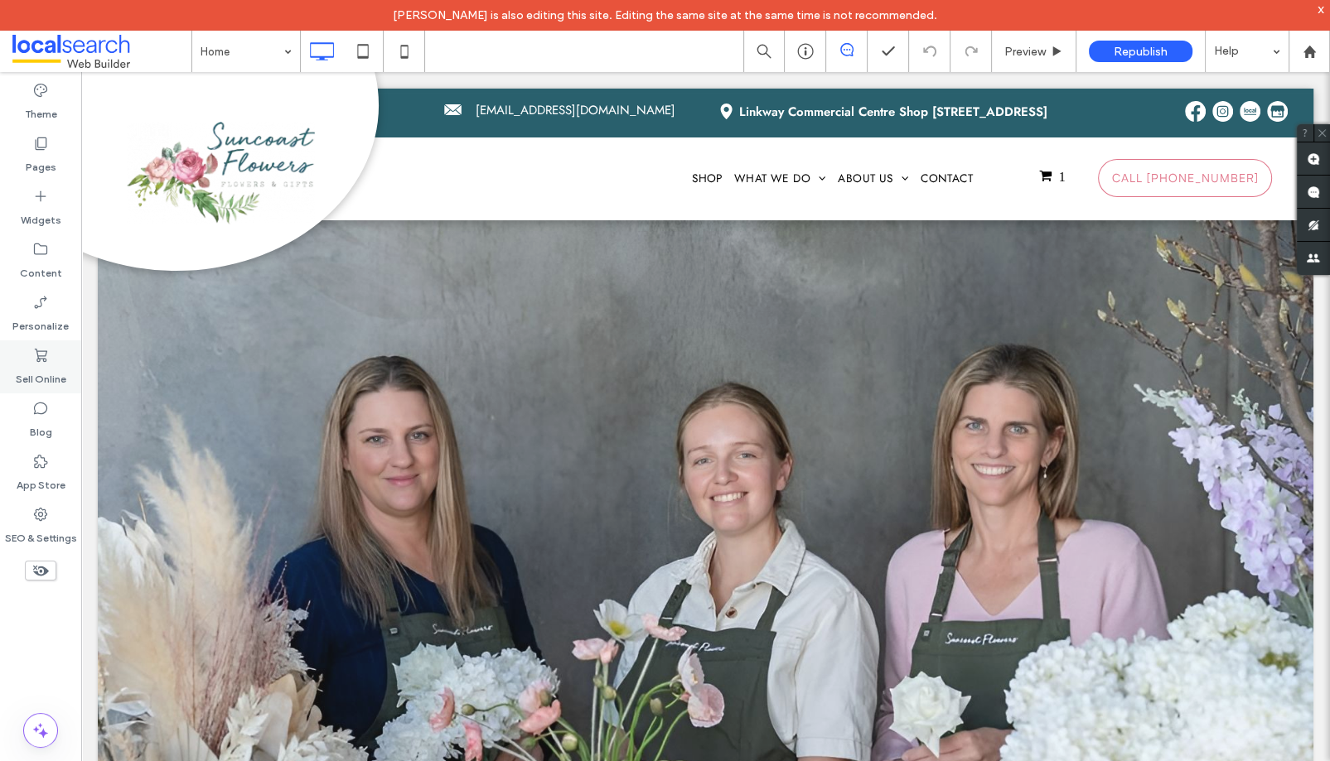
click at [37, 373] on label "Sell Online" at bounding box center [41, 375] width 51 height 23
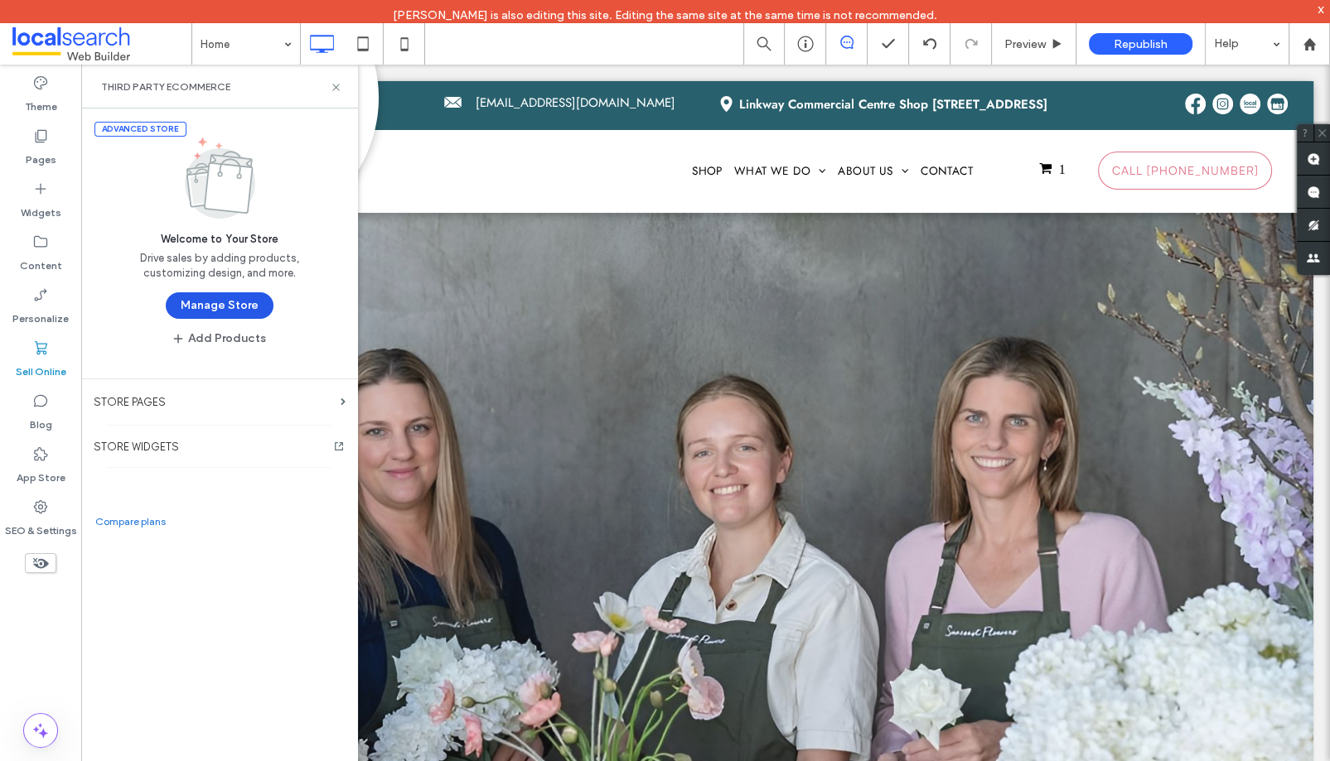
click at [225, 305] on button "Manage Store" at bounding box center [220, 305] width 108 height 27
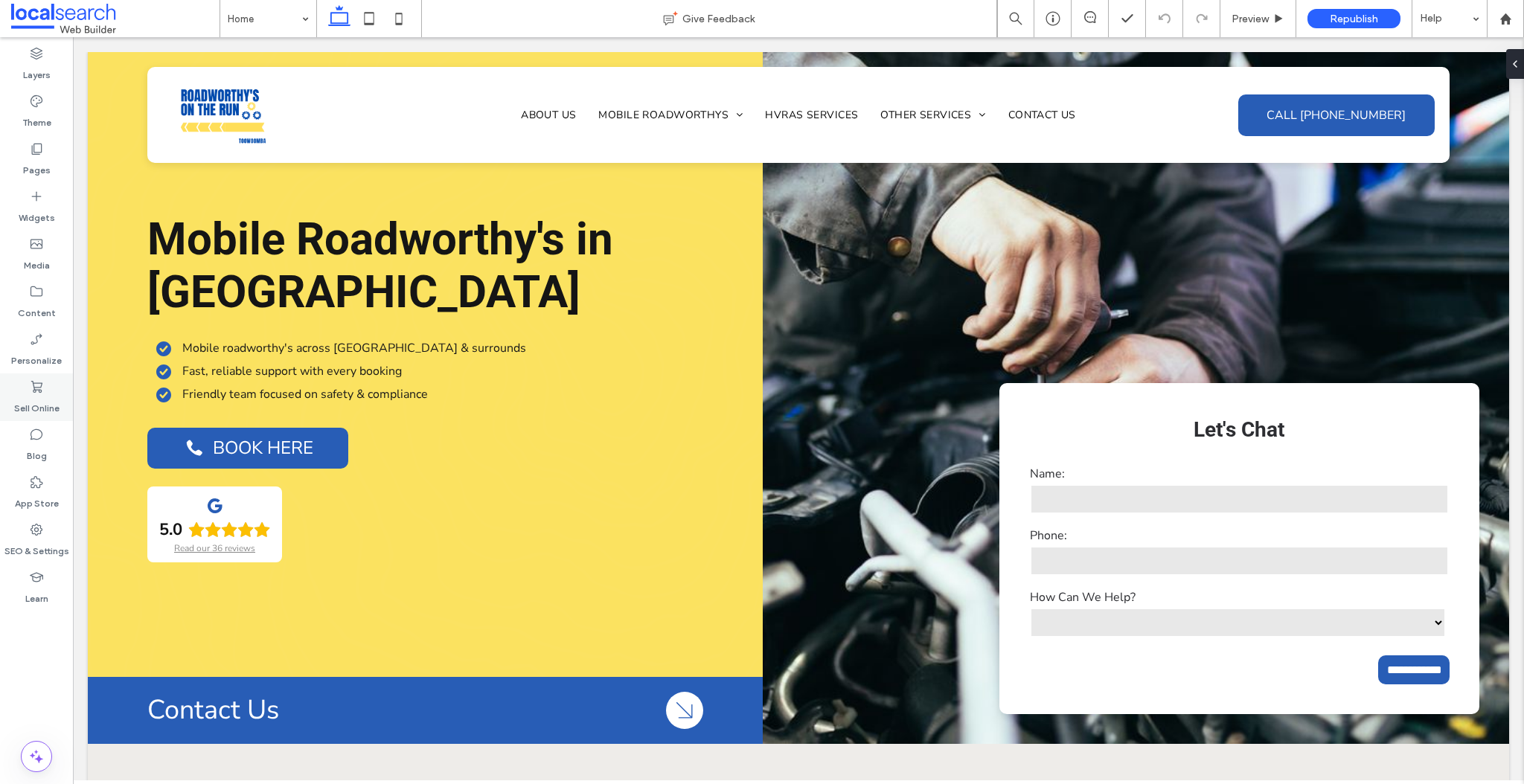
click at [32, 395] on label "Sell Online" at bounding box center [37, 404] width 46 height 21
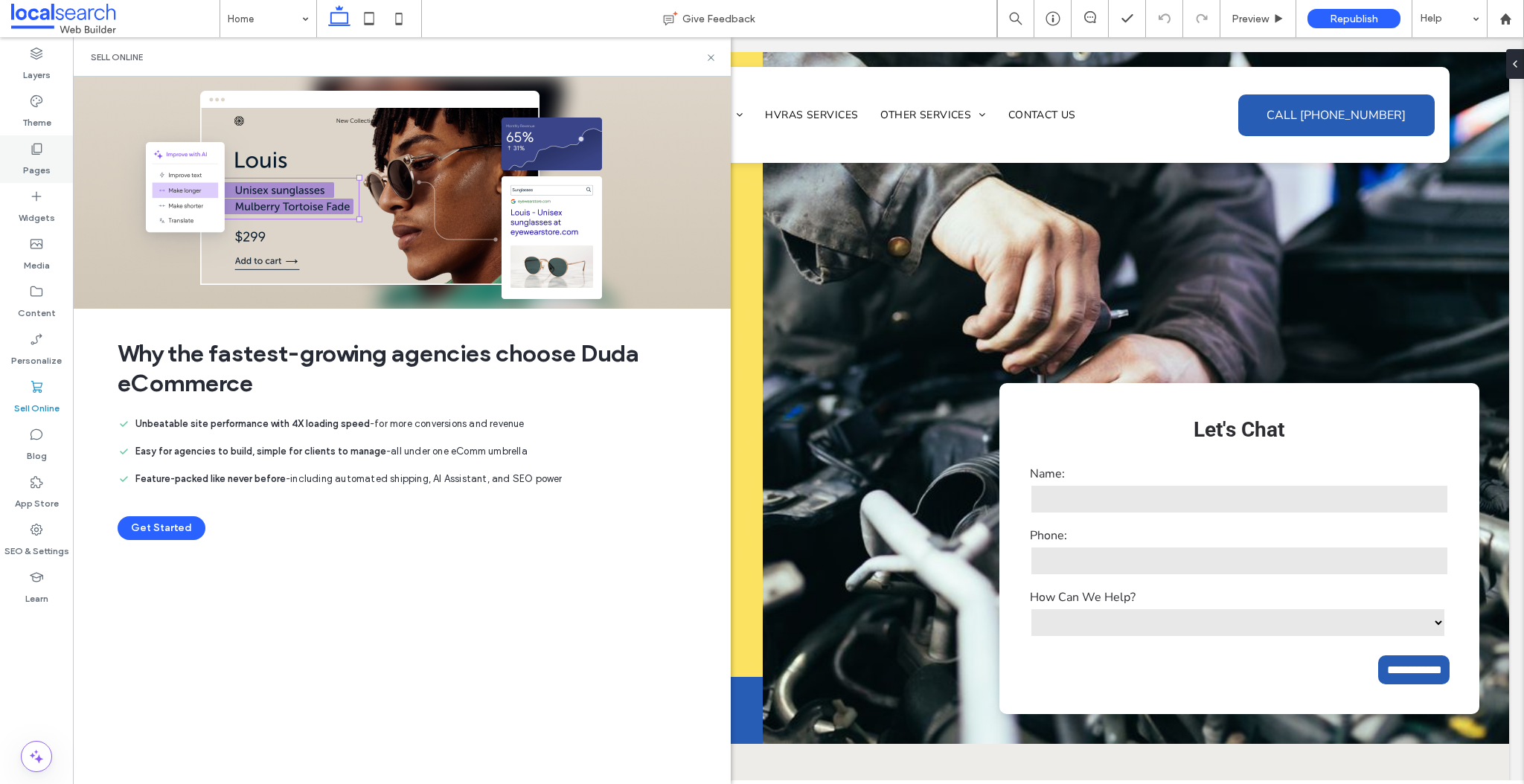
click at [37, 154] on use at bounding box center [38, 149] width 11 height 11
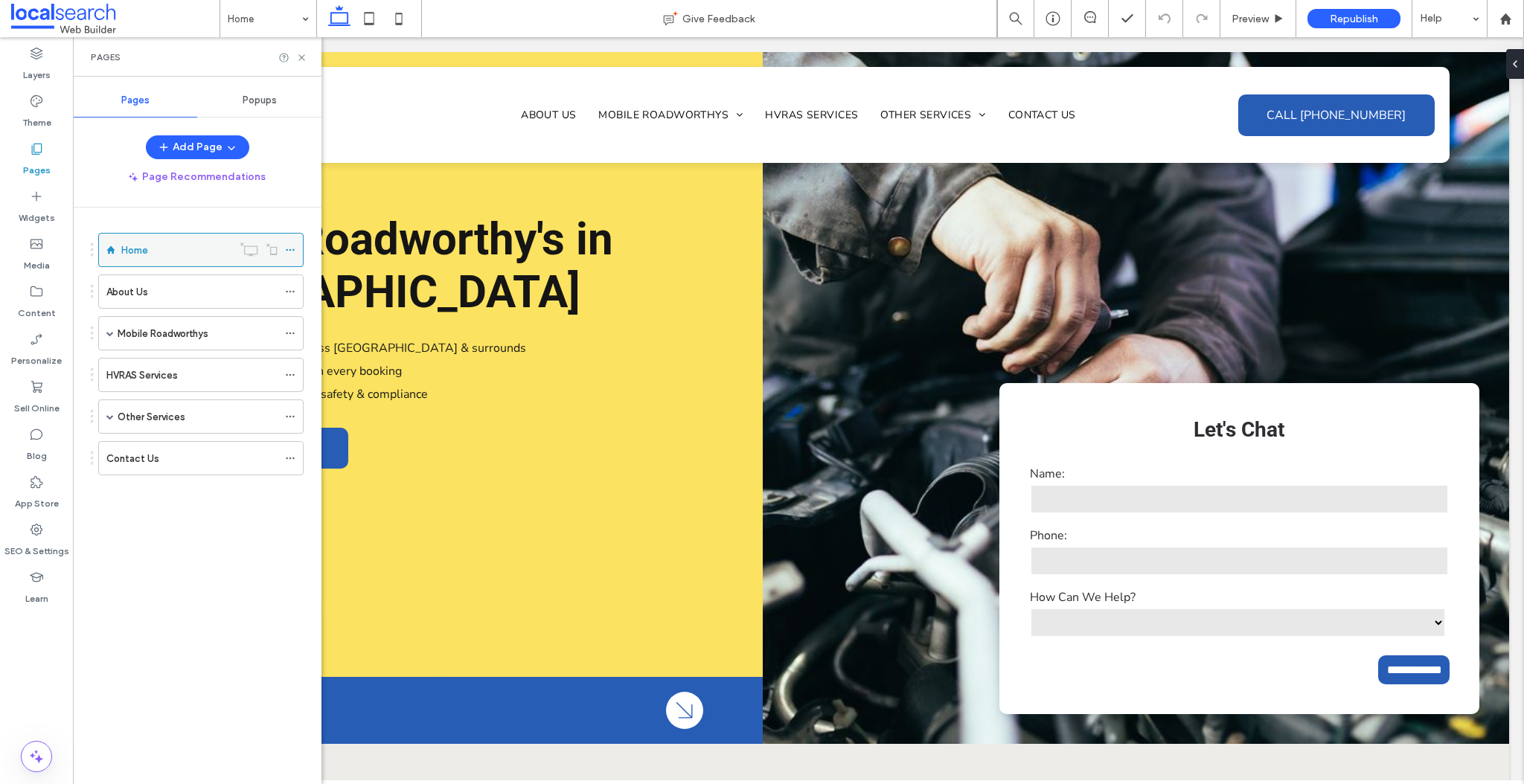
click at [288, 246] on icon at bounding box center [290, 251] width 11 height 11
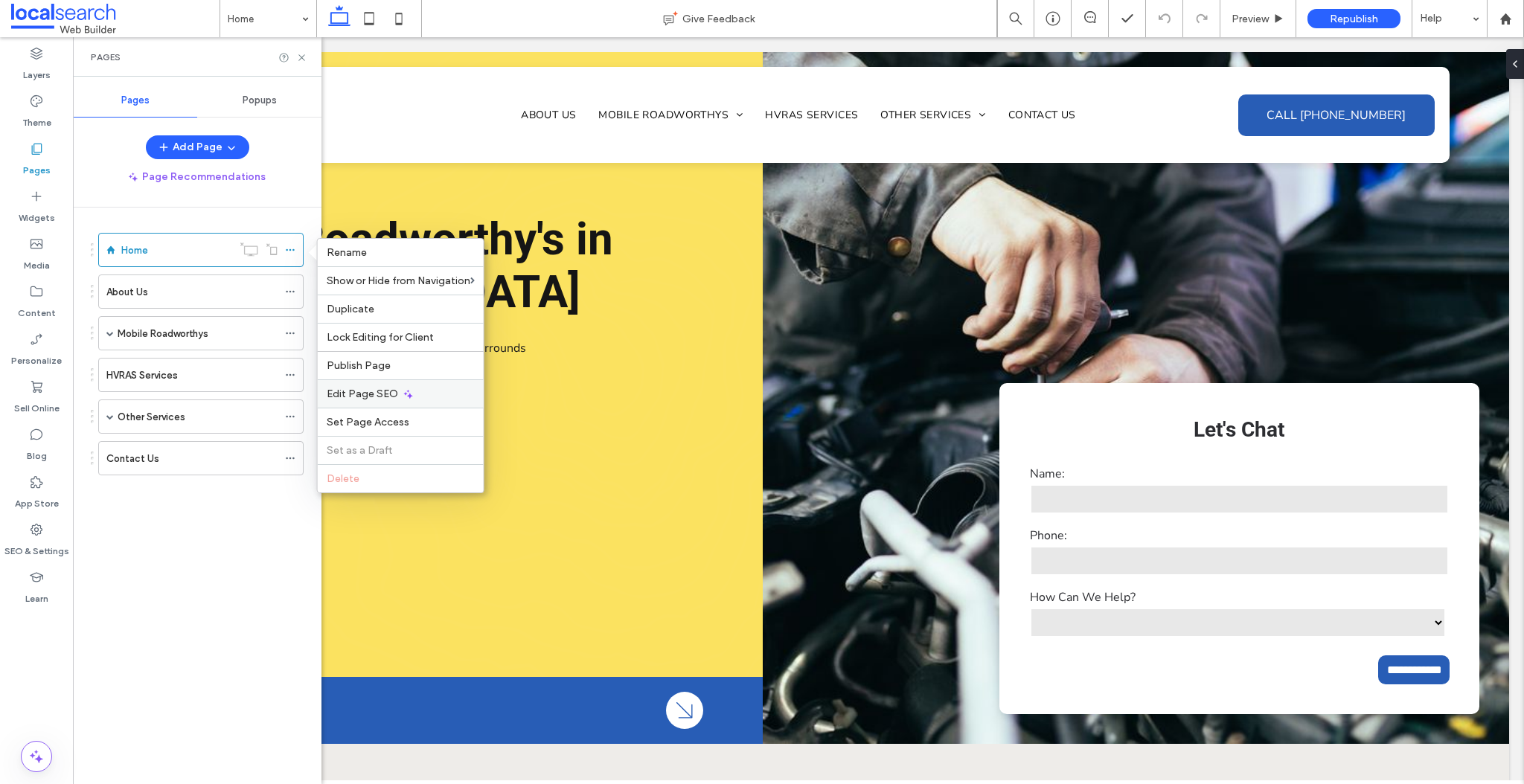
click at [357, 396] on span "Edit Page SEO" at bounding box center [363, 394] width 72 height 13
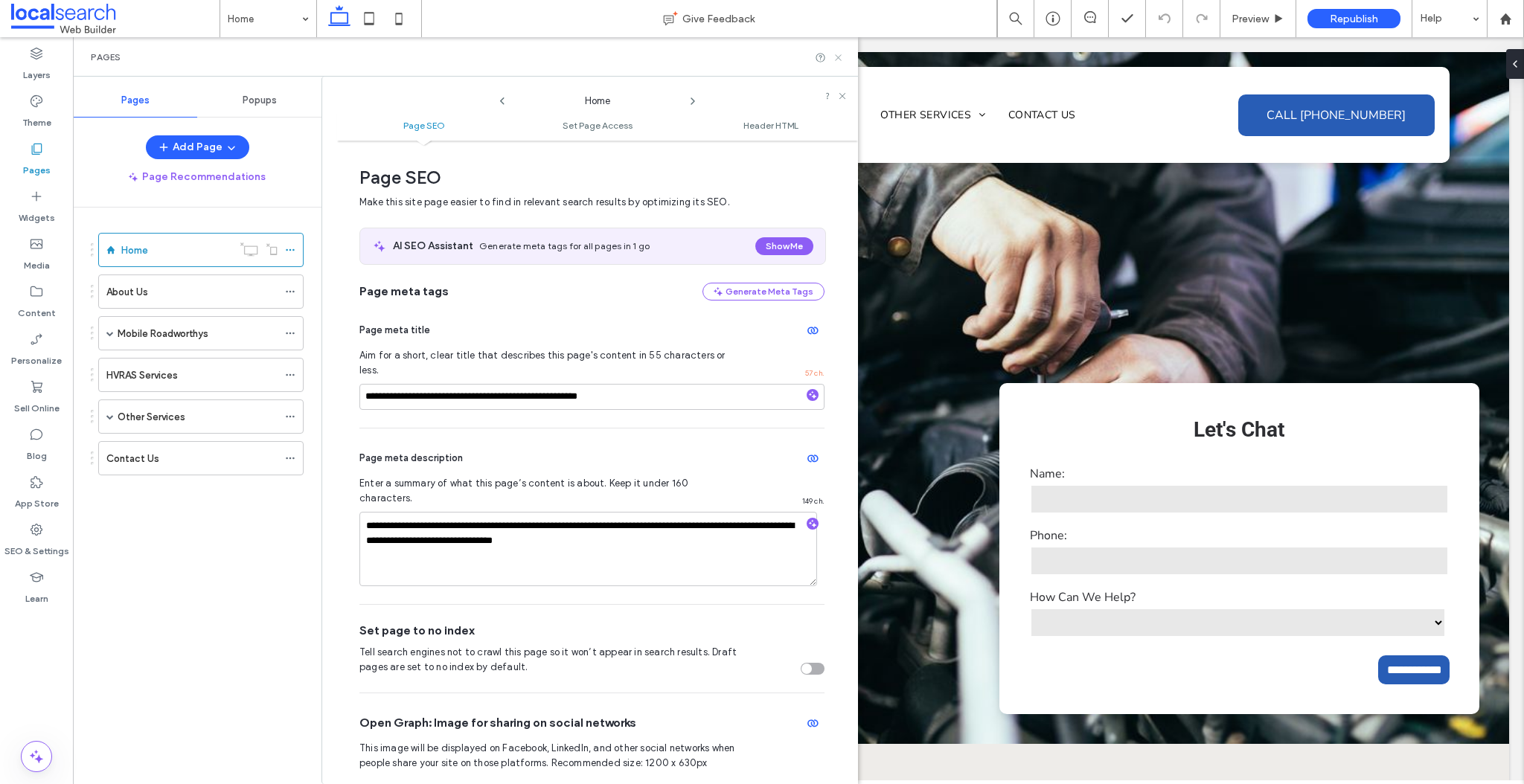
click at [839, 57] on use at bounding box center [838, 57] width 6 height 6
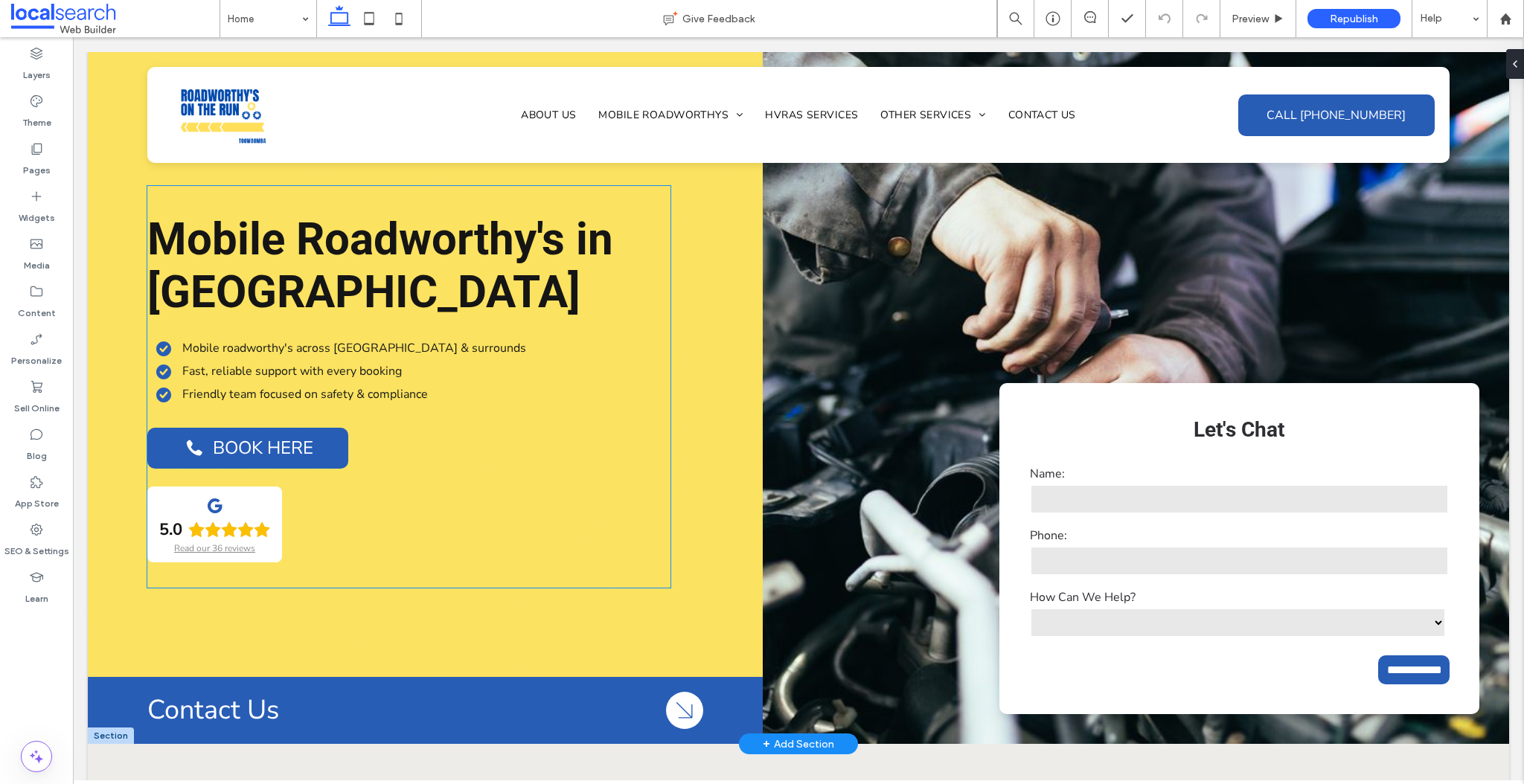
click at [499, 240] on span "Mobile Roadworthy's in [GEOGRAPHIC_DATA]" at bounding box center [380, 266] width 466 height 106
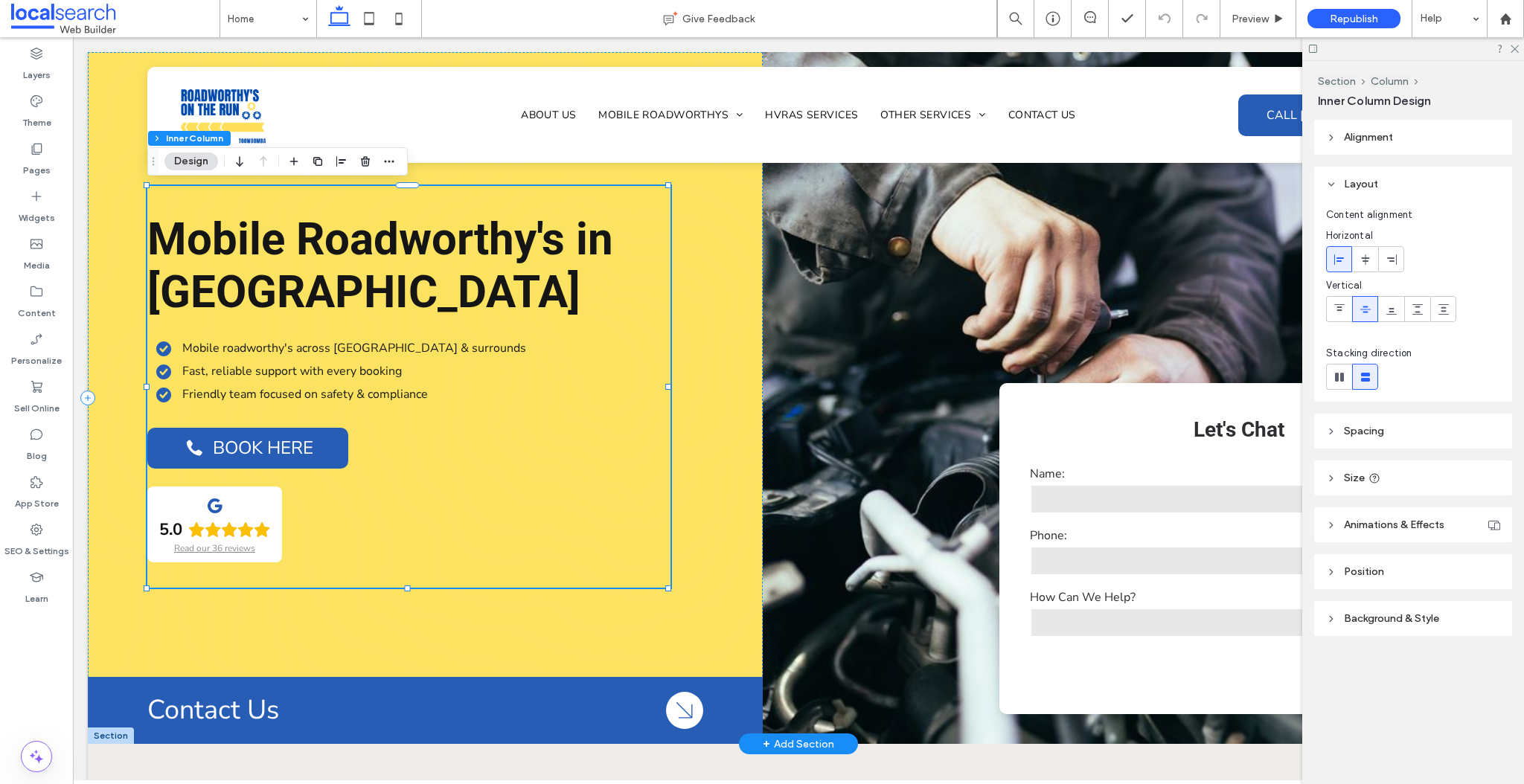
click at [541, 238] on span "Mobile Roadworthy's in [GEOGRAPHIC_DATA]" at bounding box center [380, 266] width 466 height 106
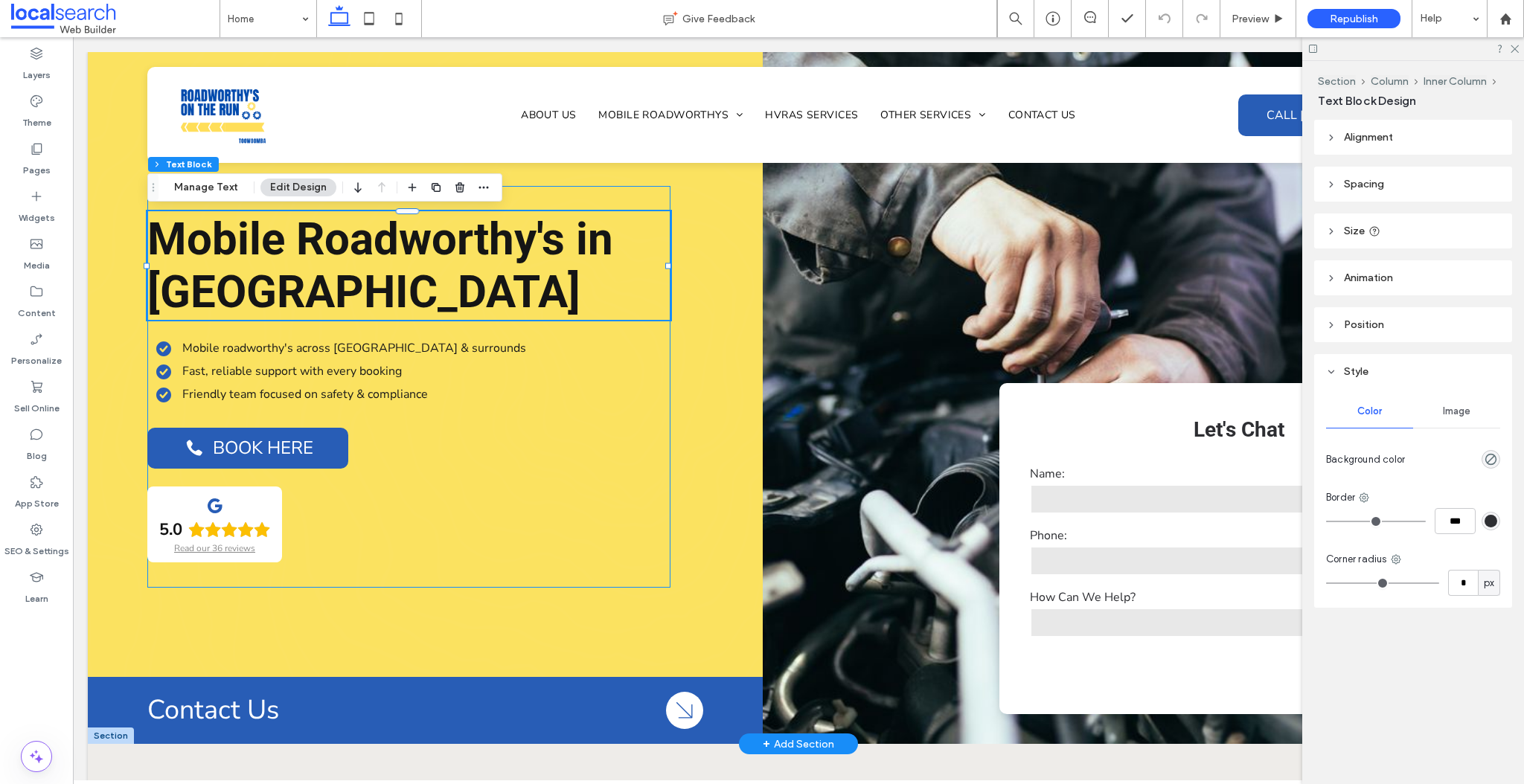
click at [556, 240] on span "Mobile Roadworthy's in [GEOGRAPHIC_DATA]" at bounding box center [380, 266] width 466 height 106
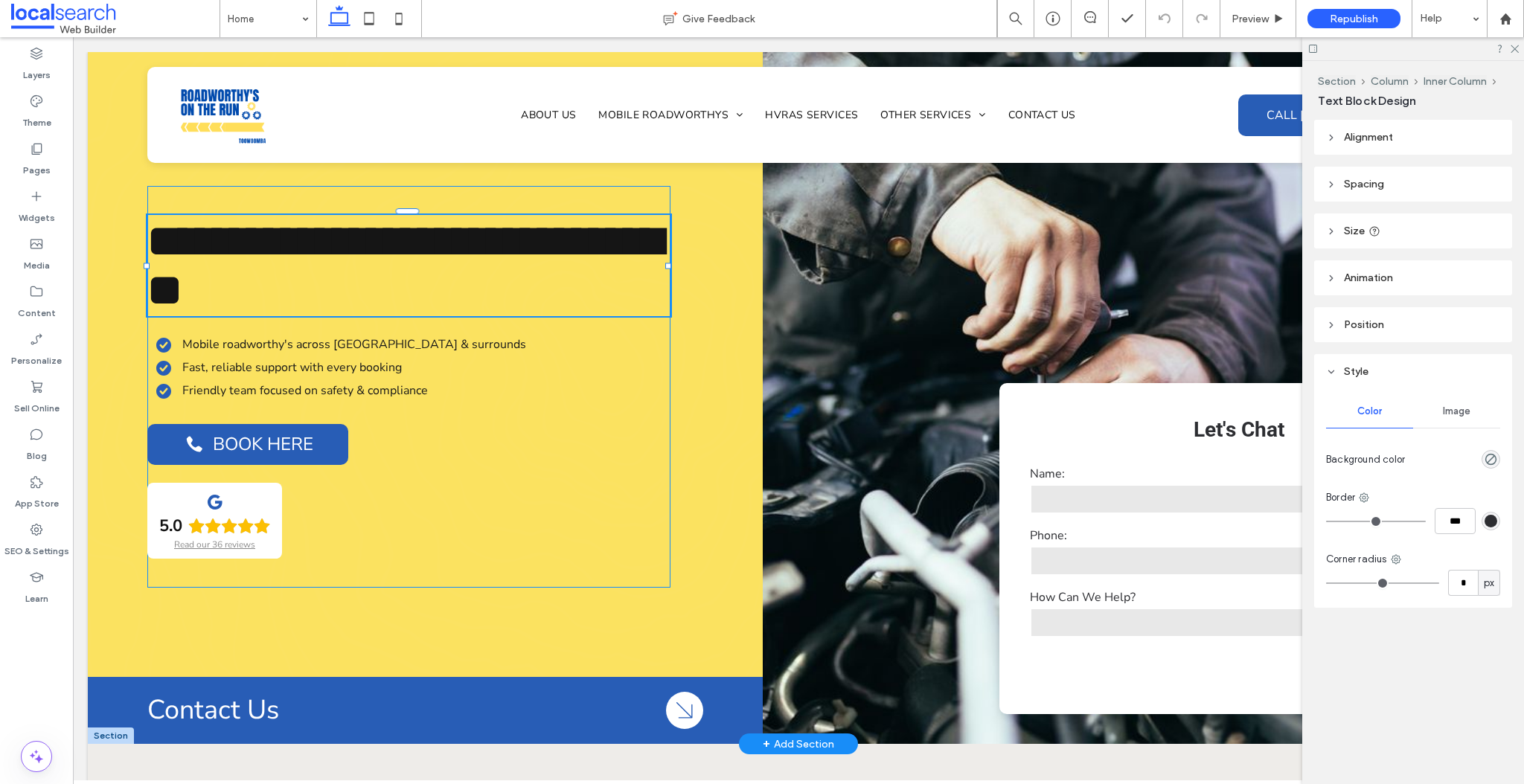
type input "******"
type input "**"
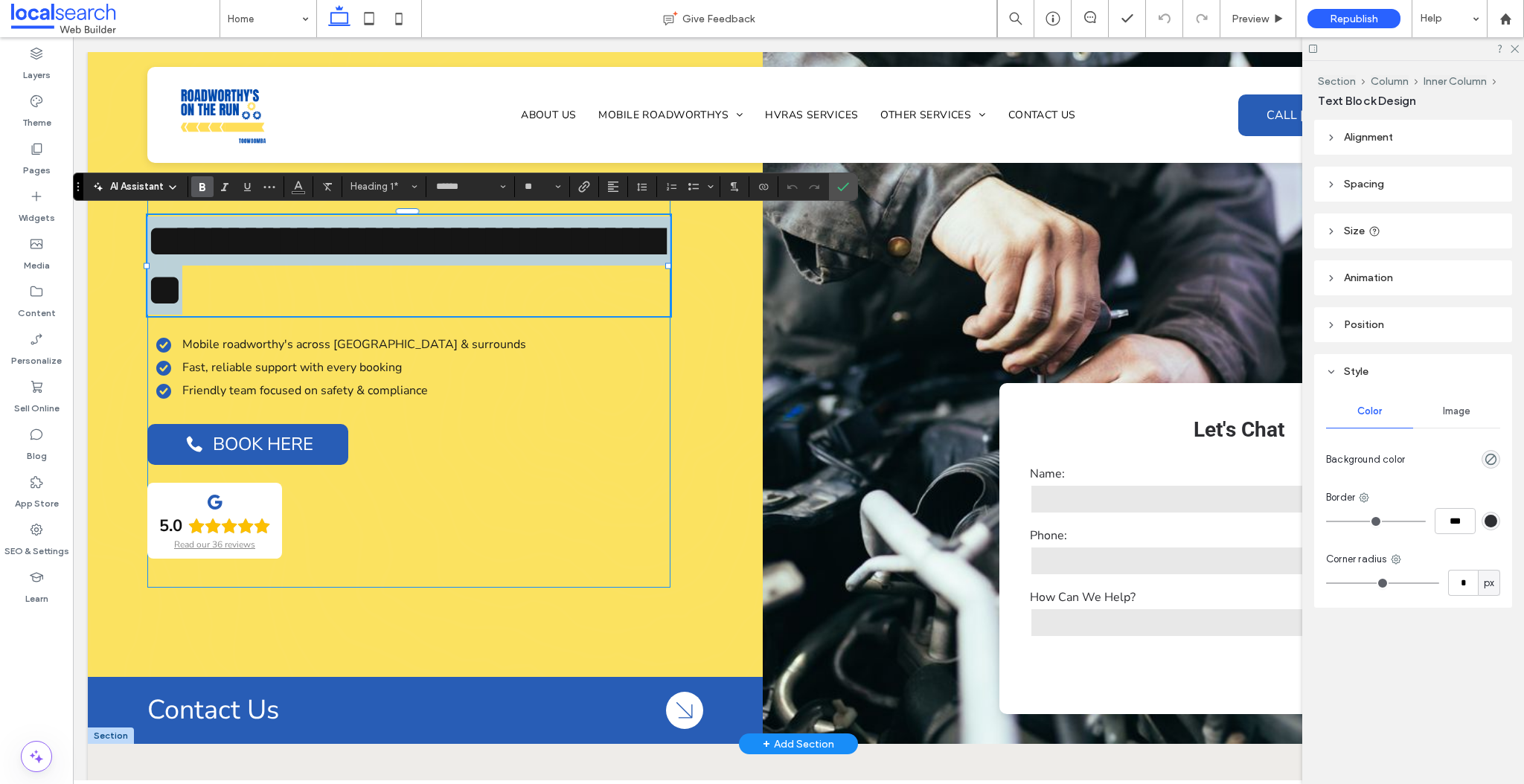
click at [562, 241] on span "**********" at bounding box center [404, 266] width 515 height 93
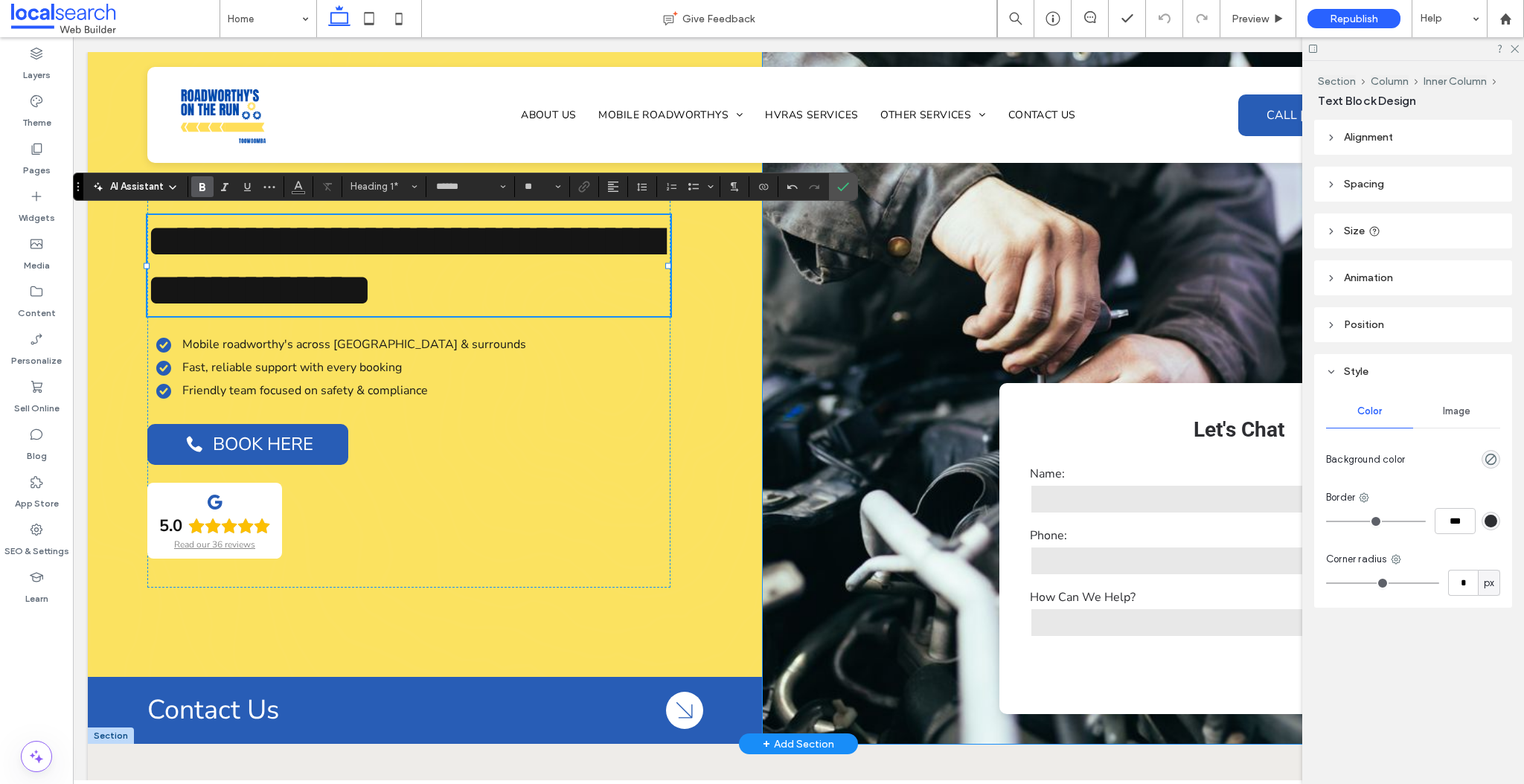
click at [860, 316] on div "**********" at bounding box center [1135, 398] width 746 height 692
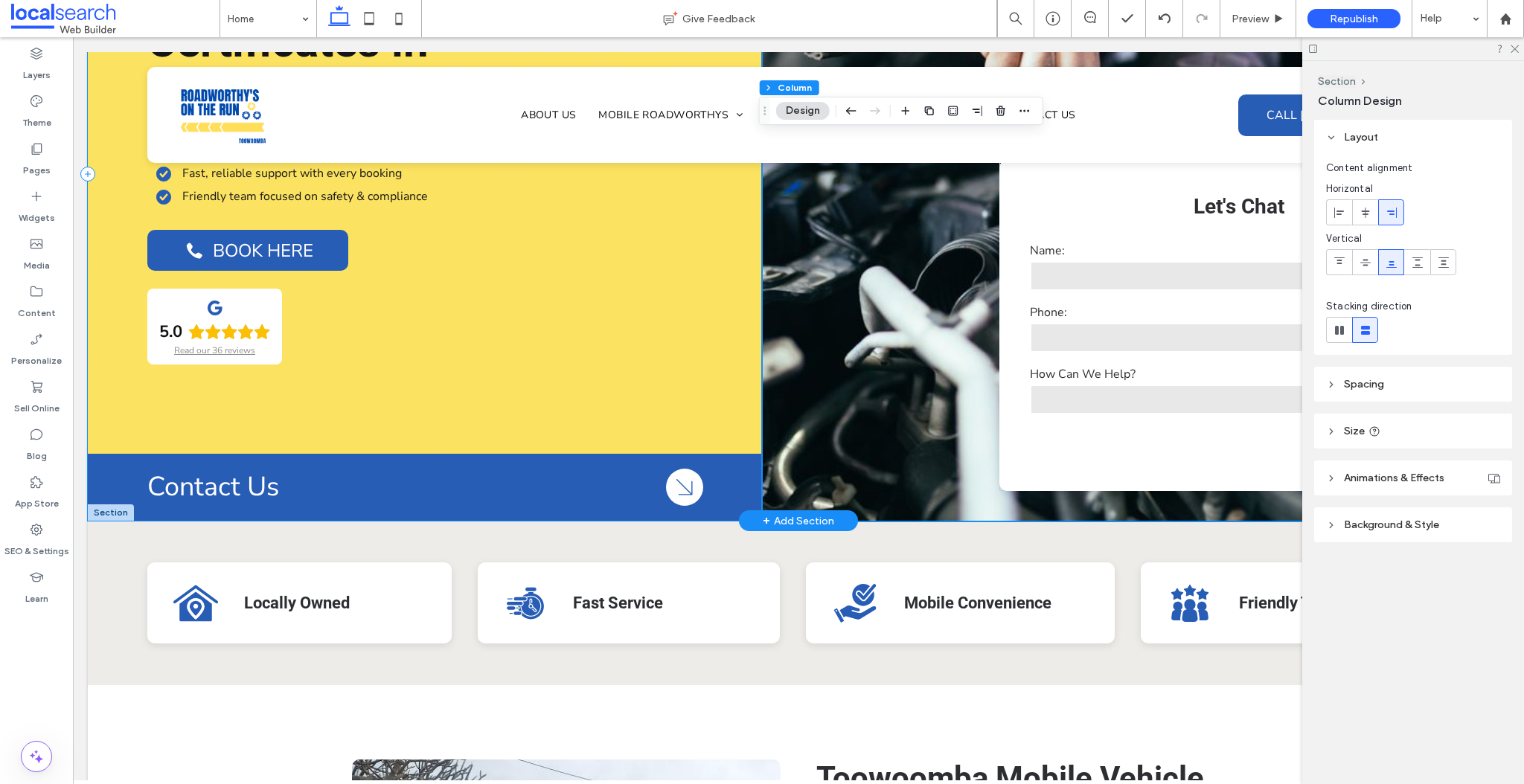
scroll to position [401, 0]
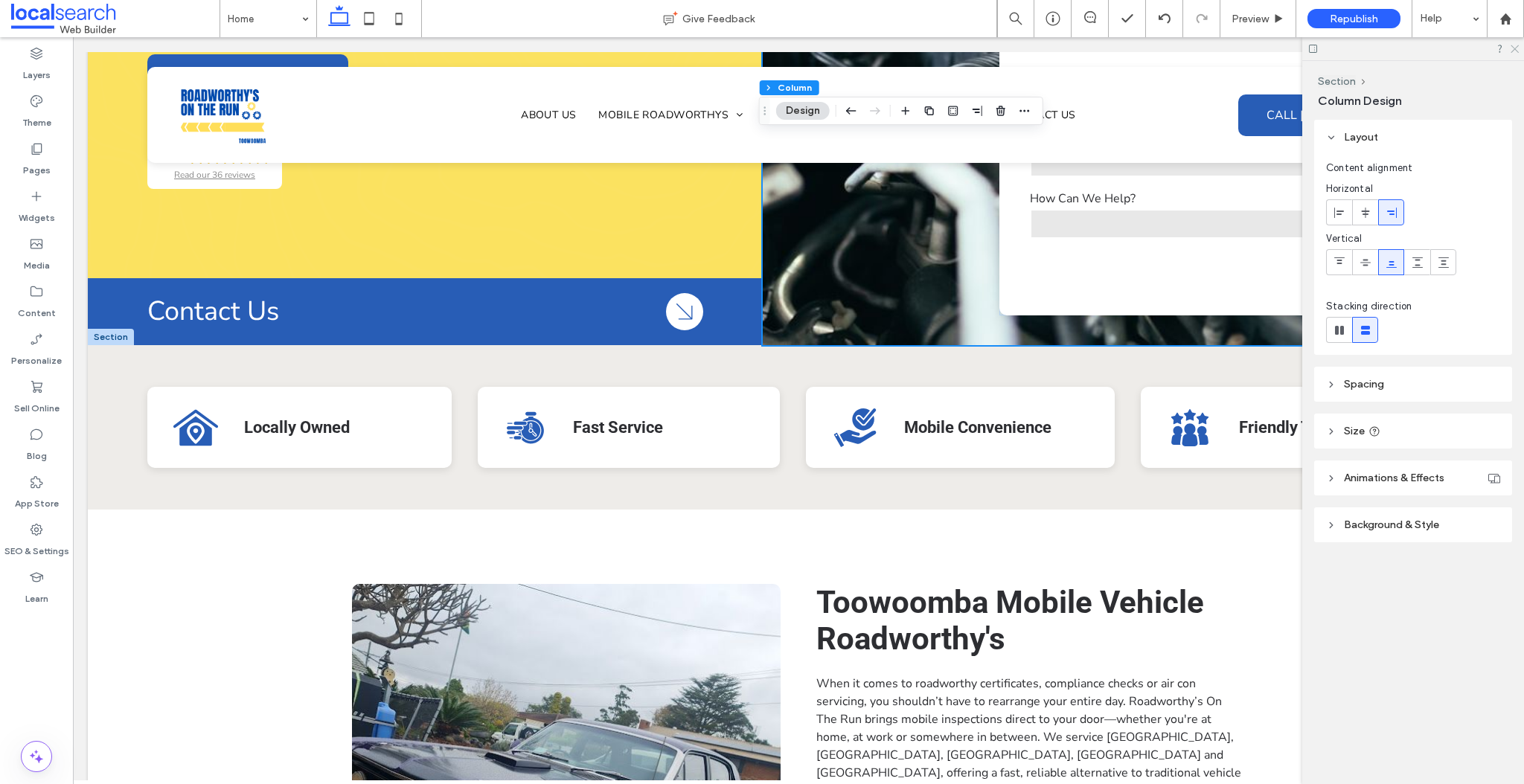
click at [1517, 50] on icon at bounding box center [1513, 48] width 10 height 10
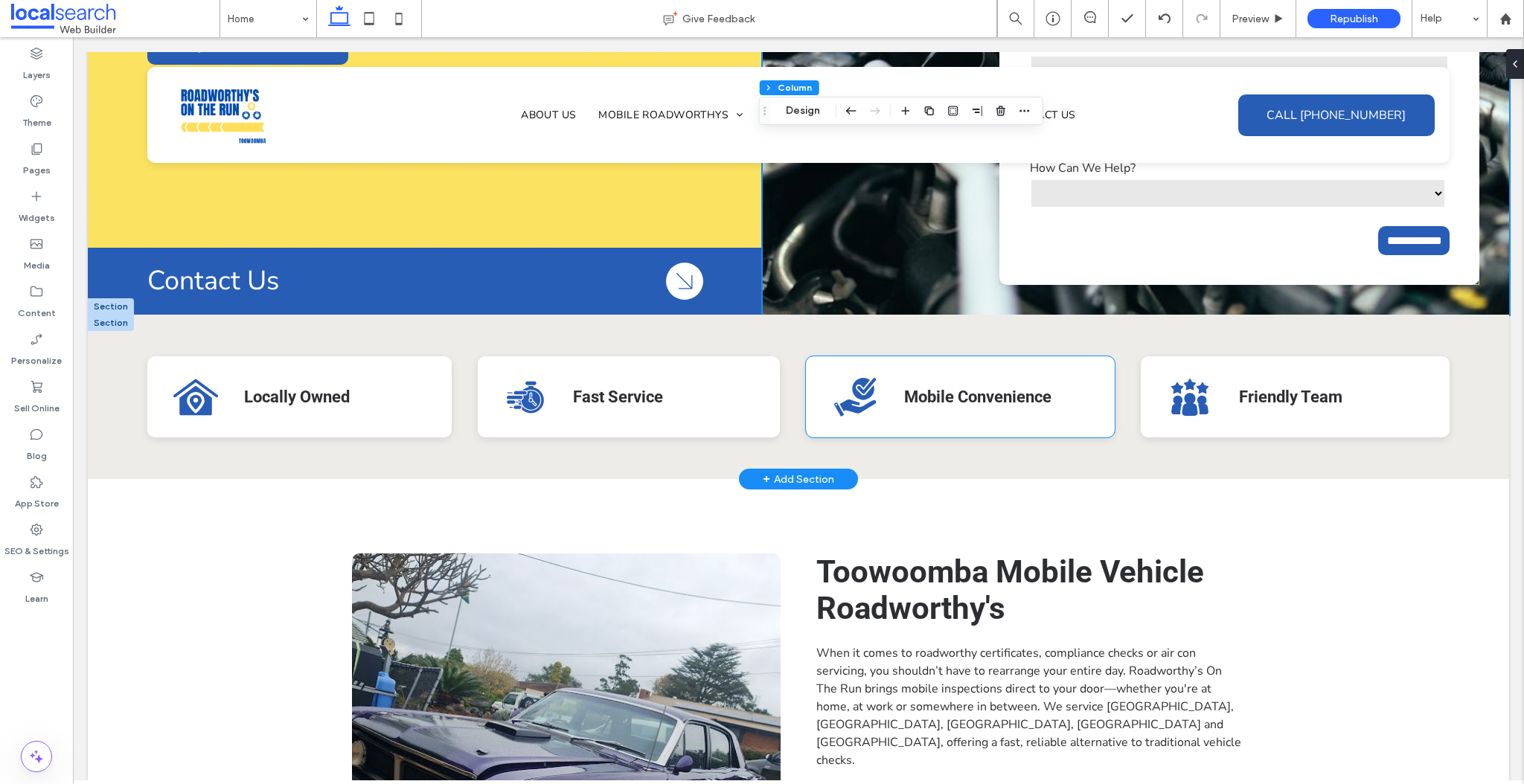
scroll to position [510, 0]
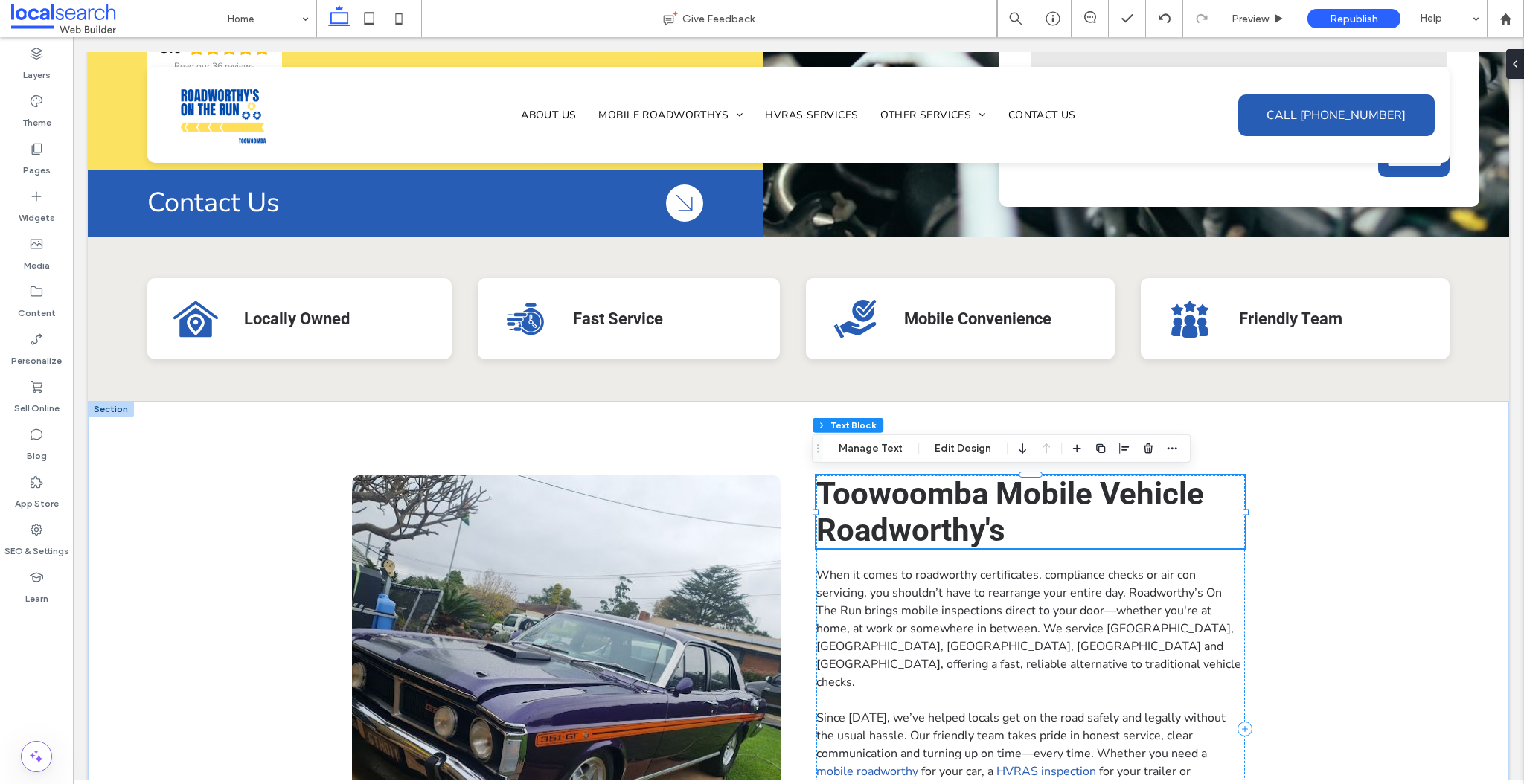
click at [1016, 527] on h2 "Toowoomba Mobile Vehicle Roadworthy's" at bounding box center [1030, 511] width 428 height 73
type input "******"
type input "**"
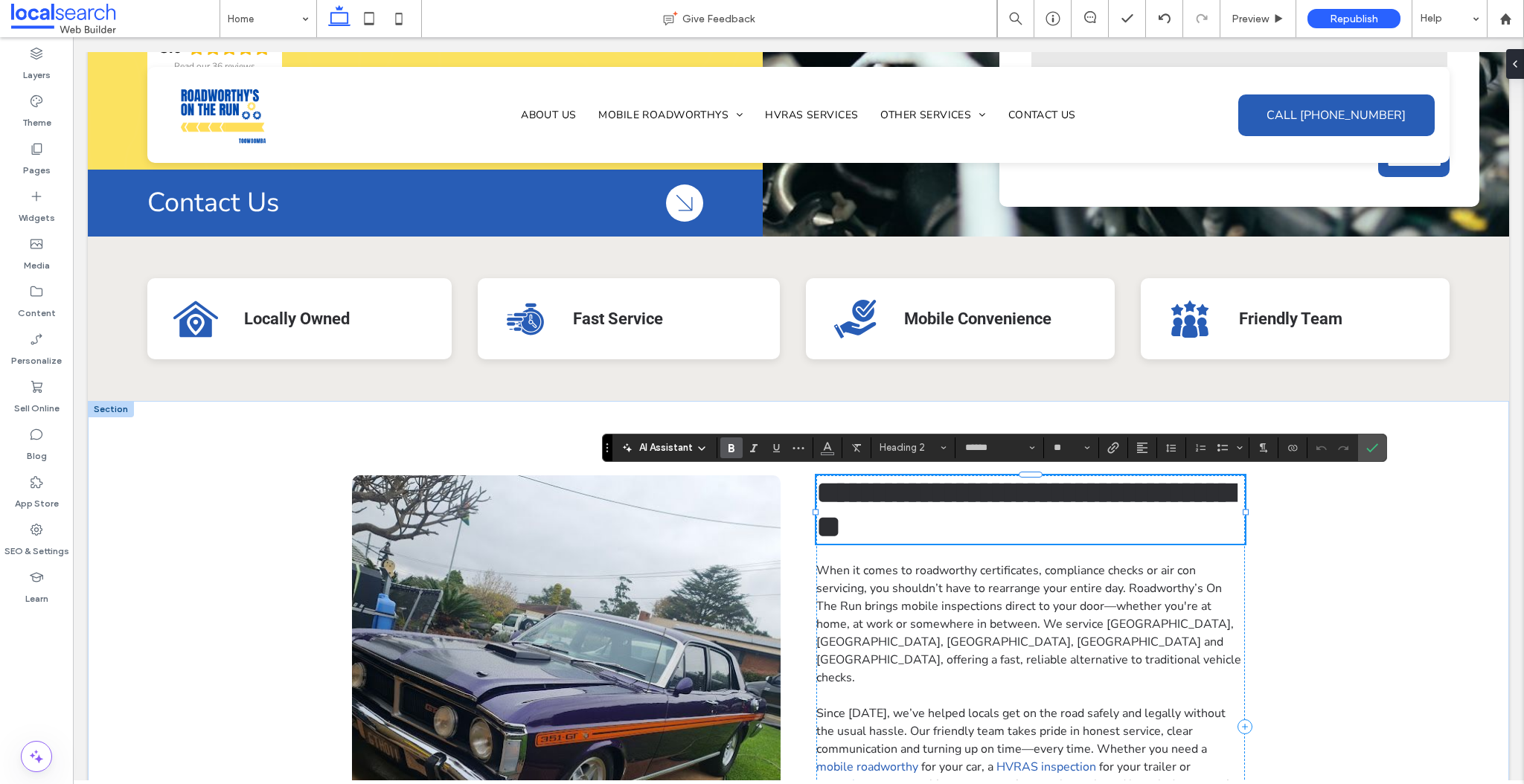
click at [1017, 525] on h2 "**********" at bounding box center [1030, 509] width 428 height 68
click at [1007, 584] on span "When it comes to roadworthy certificates, compliance checks or air con servicin…" at bounding box center [1028, 624] width 425 height 124
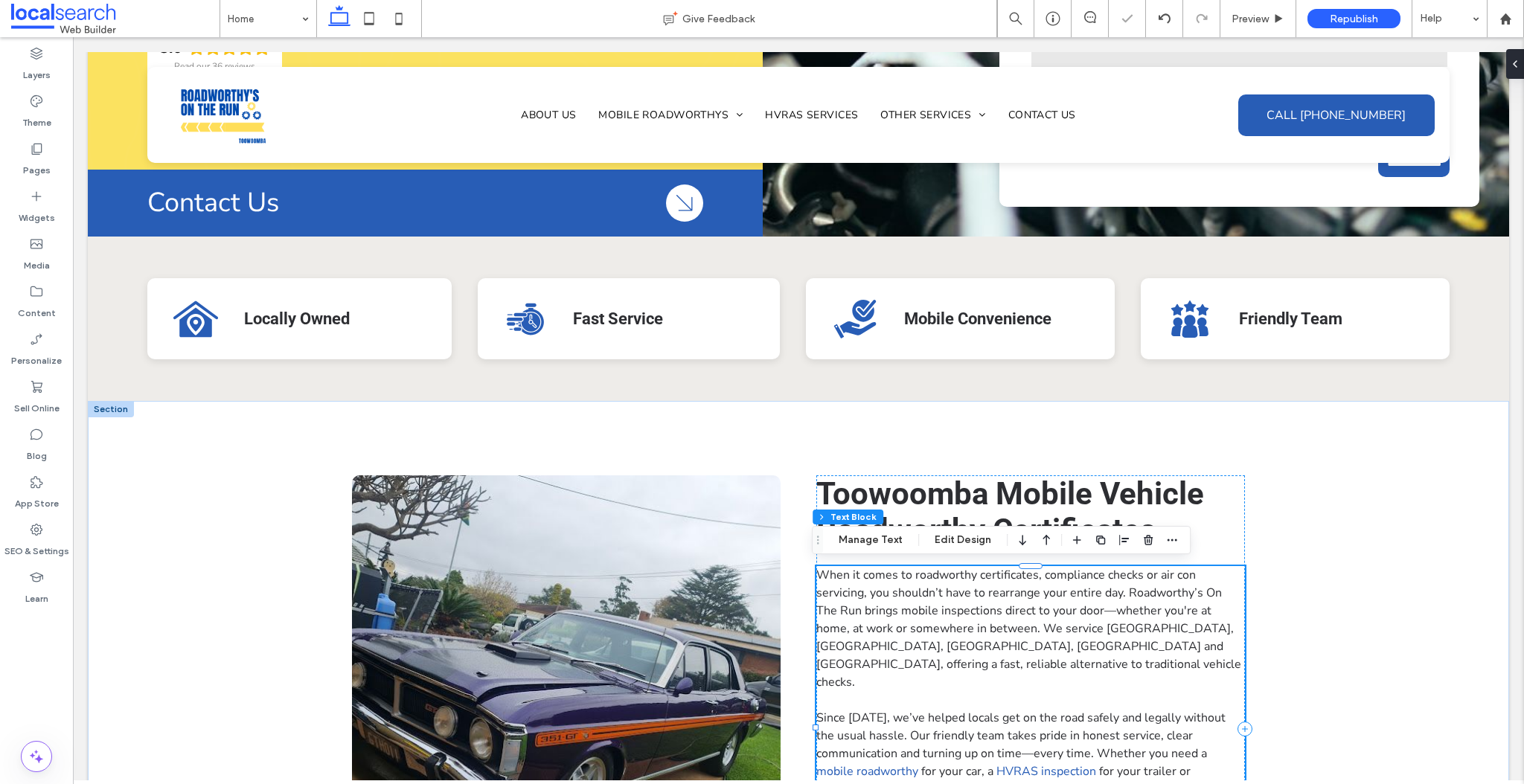
click at [1001, 593] on span "When it comes to roadworthy certificates, compliance checks or air con servicin…" at bounding box center [1028, 629] width 425 height 124
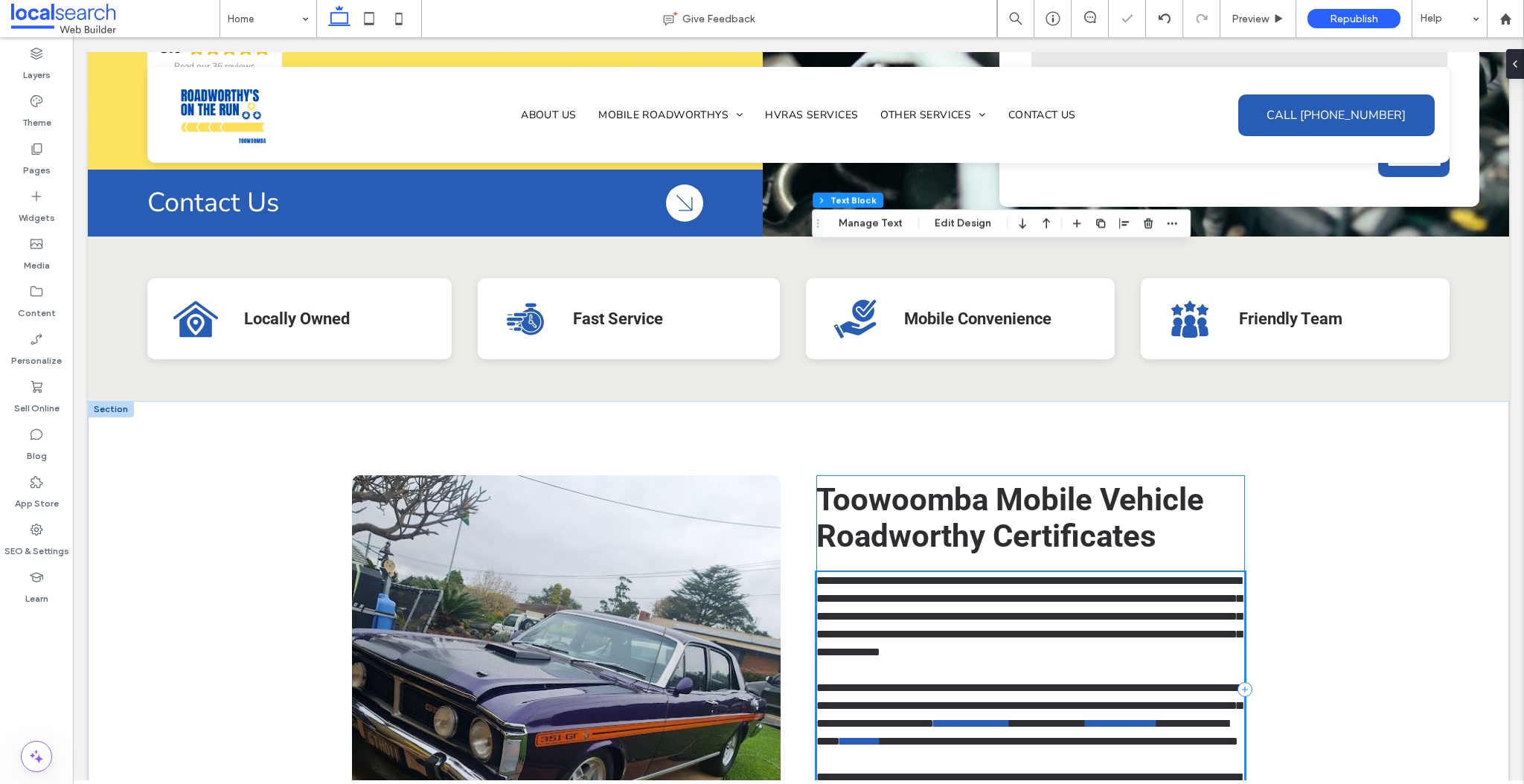
type input "**********"
type input "**"
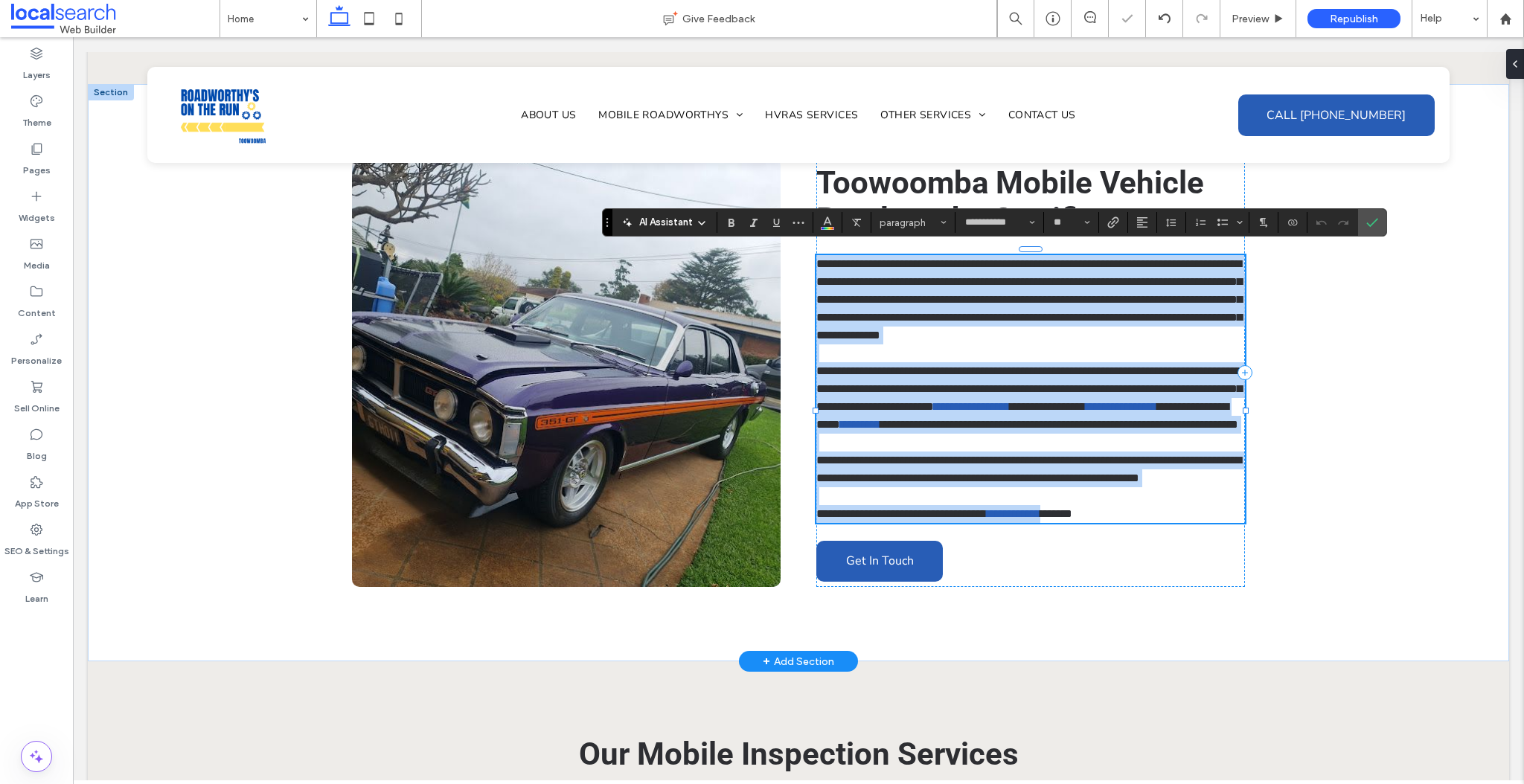
click at [961, 339] on p "**********" at bounding box center [1030, 299] width 428 height 89
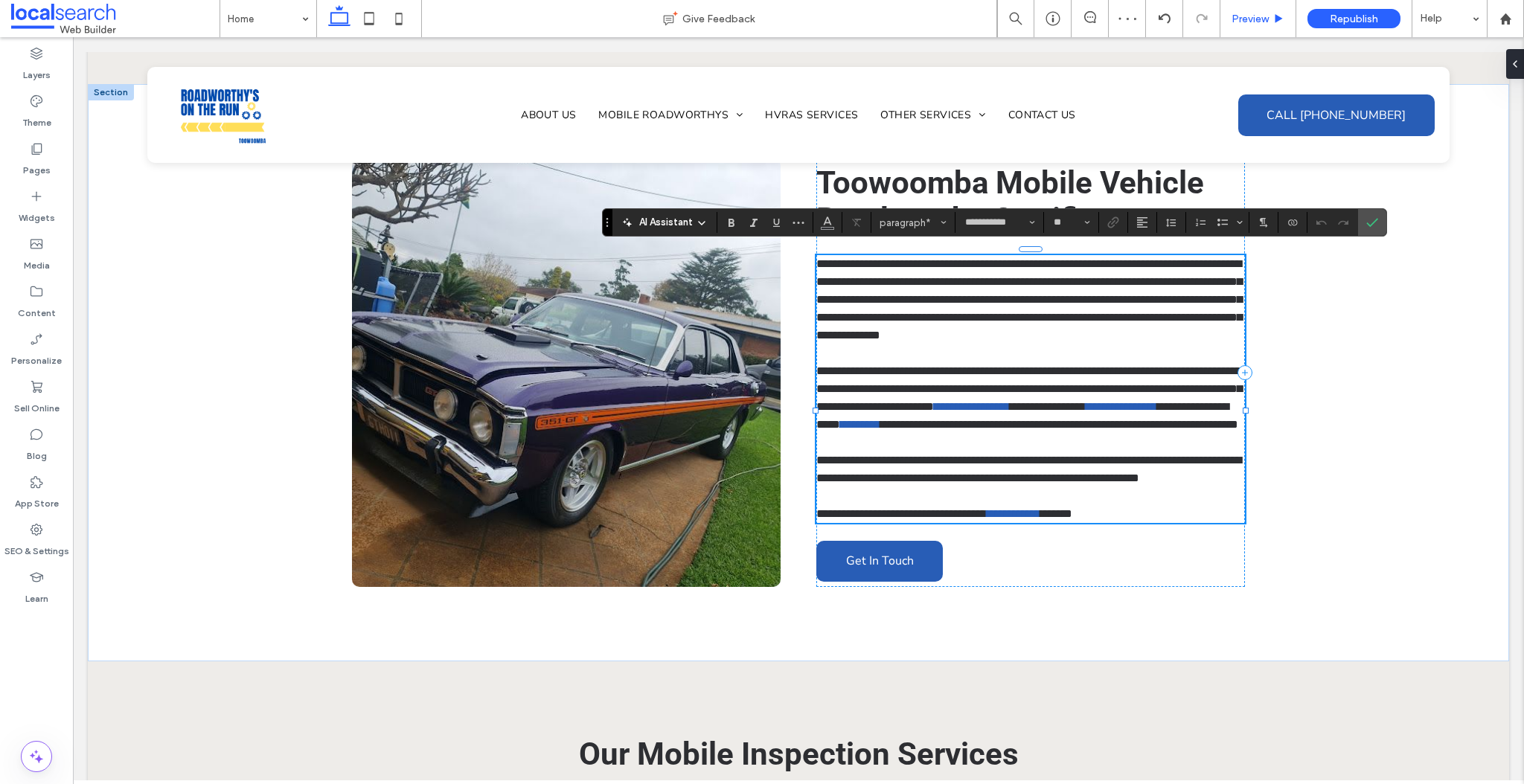
click at [1268, 11] on div "Preview" at bounding box center [1258, 18] width 76 height 37
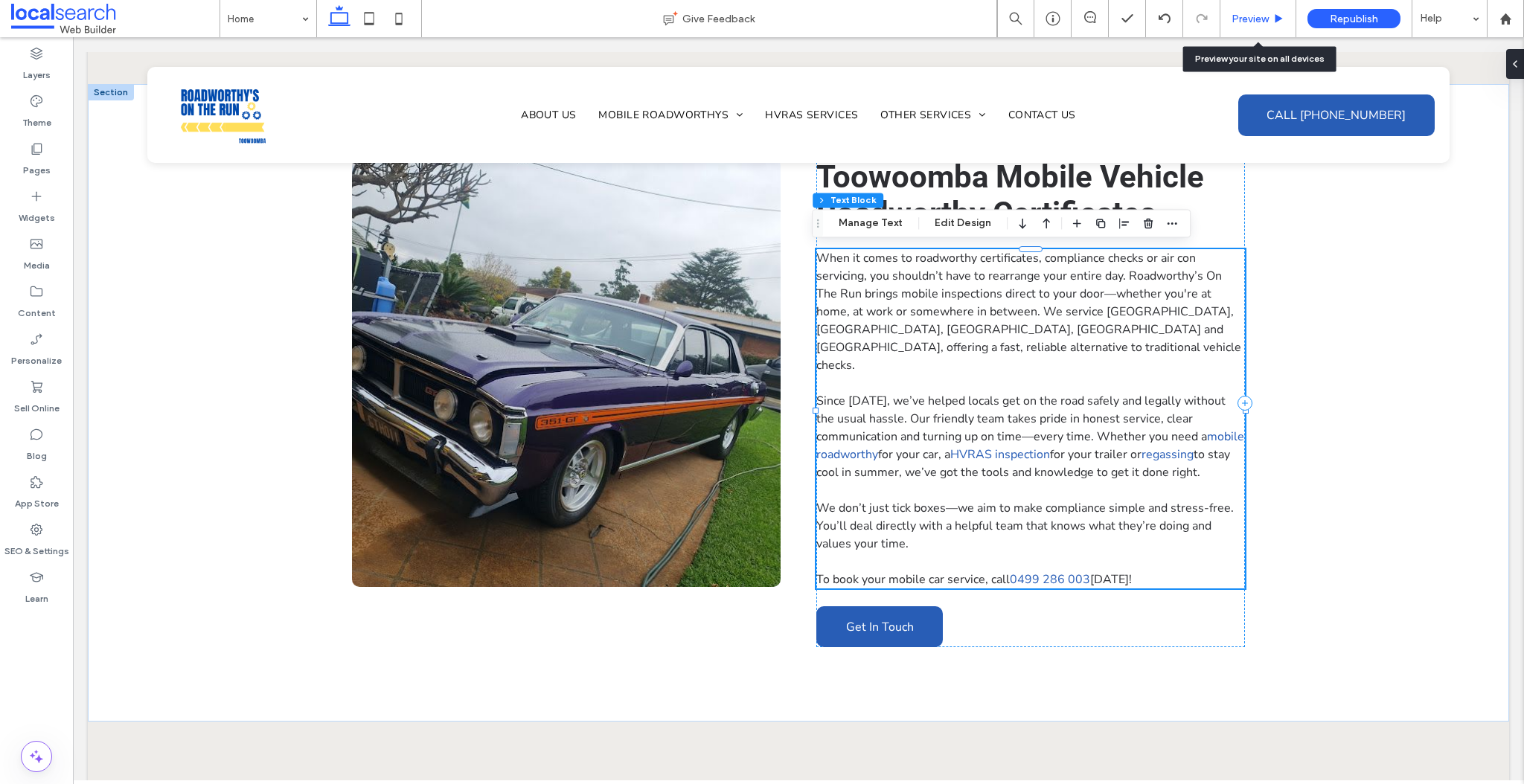
click at [1265, 15] on span "Preview" at bounding box center [1249, 19] width 37 height 13
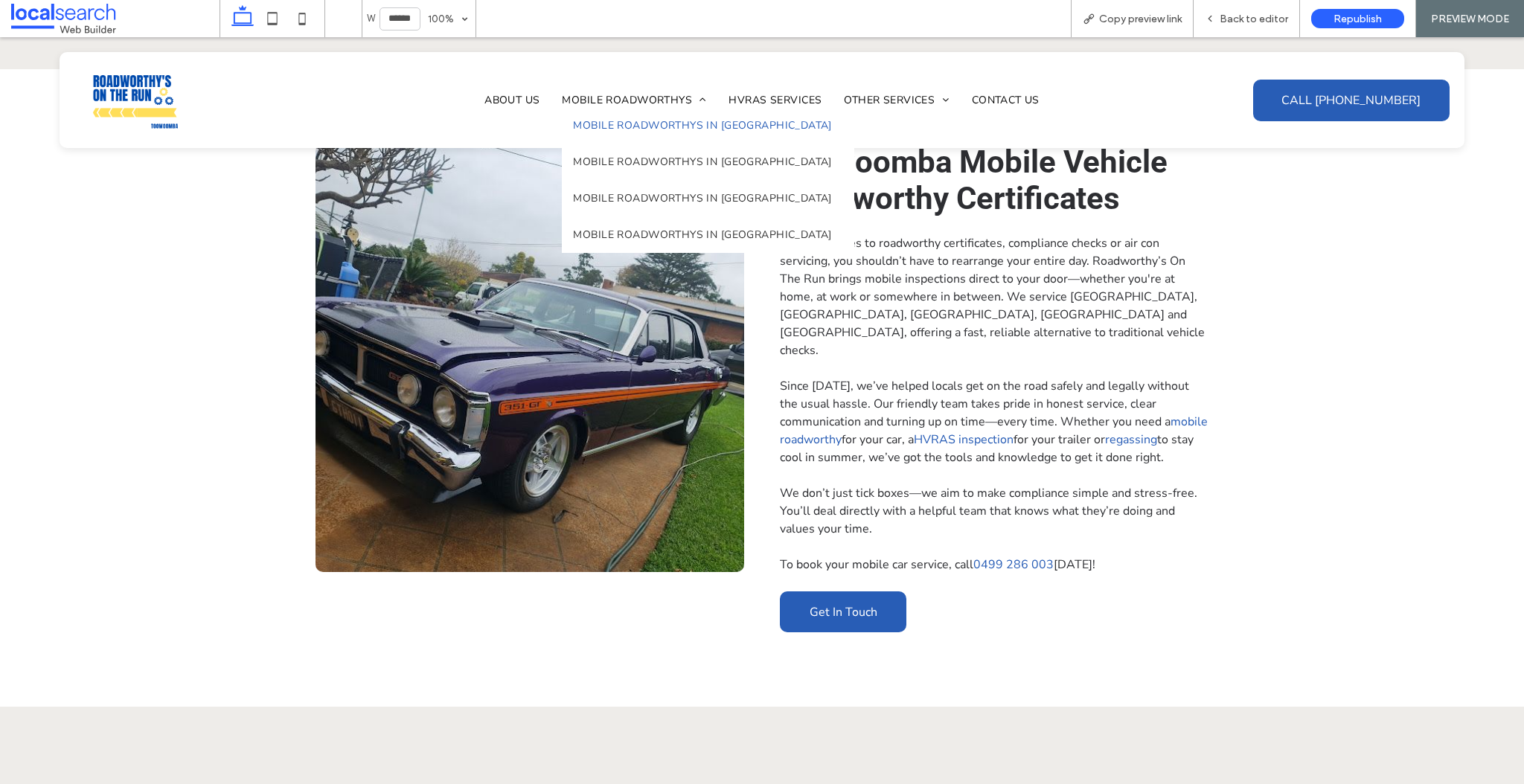
click at [647, 101] on span "Mobile Roadworthys" at bounding box center [634, 101] width 145 height 14
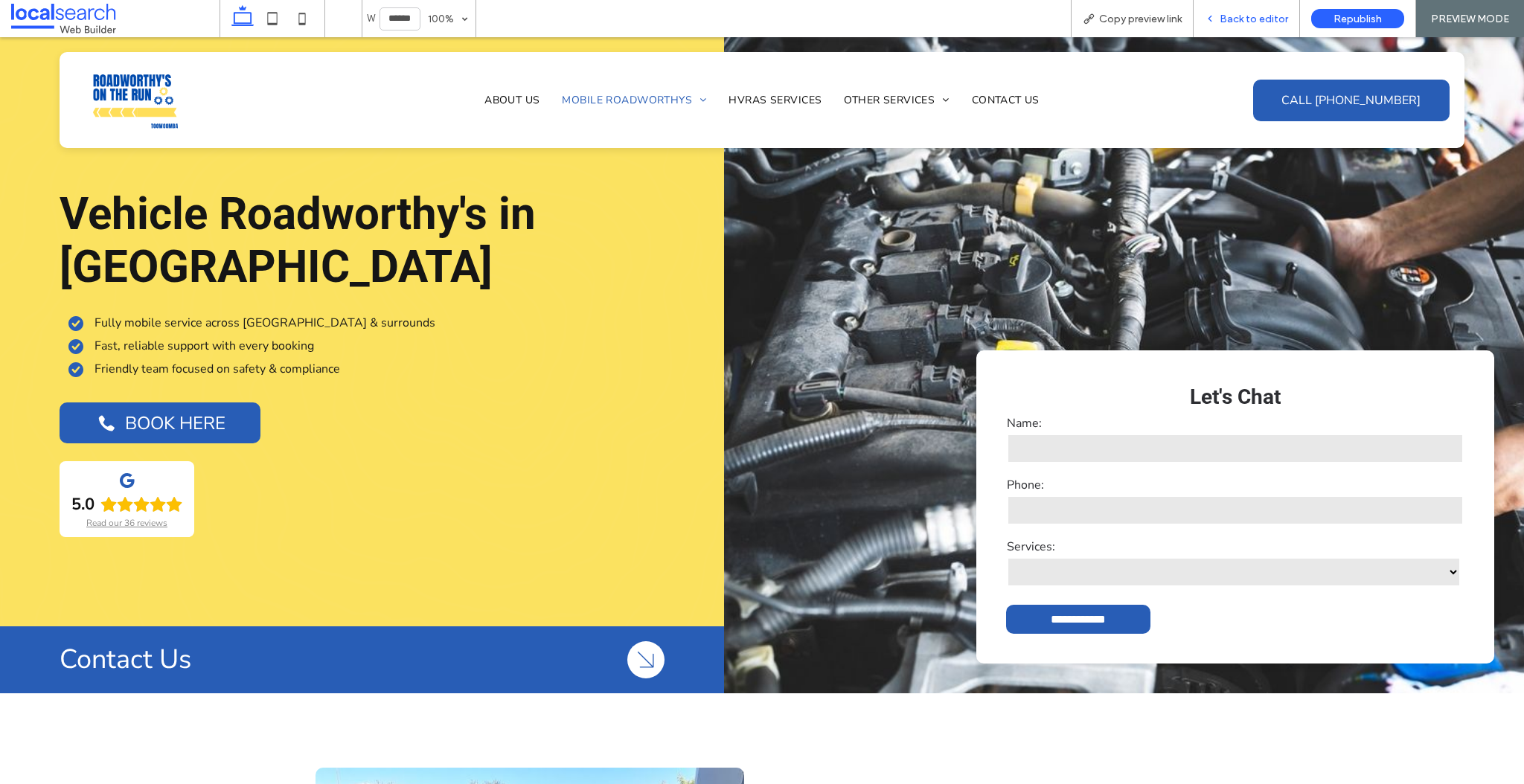
click at [1259, 16] on span "Back to editor" at bounding box center [1254, 19] width 68 height 13
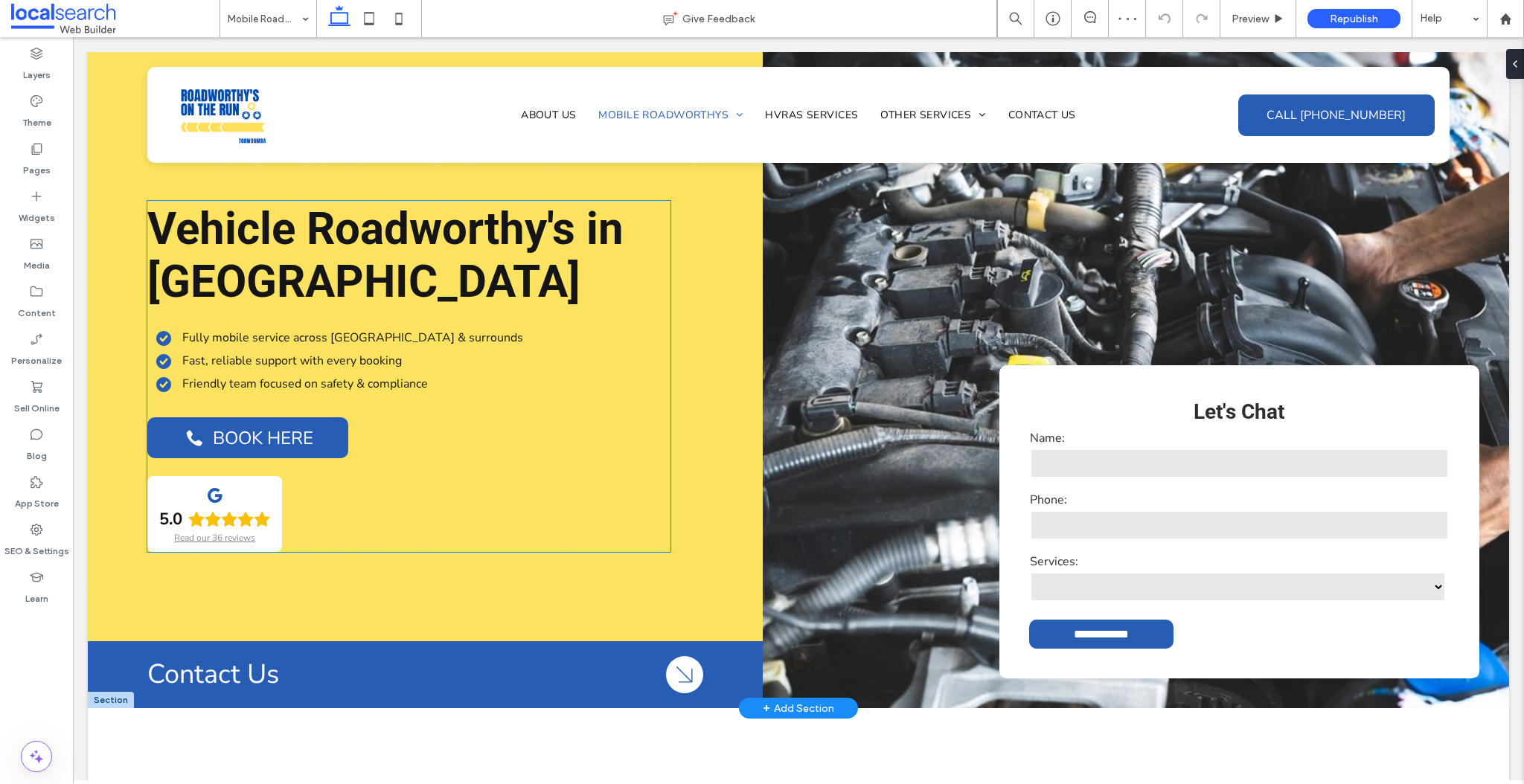
click at [545, 231] on span "Vehicle Roadworthy's in [GEOGRAPHIC_DATA]" at bounding box center [385, 255] width 476 height 106
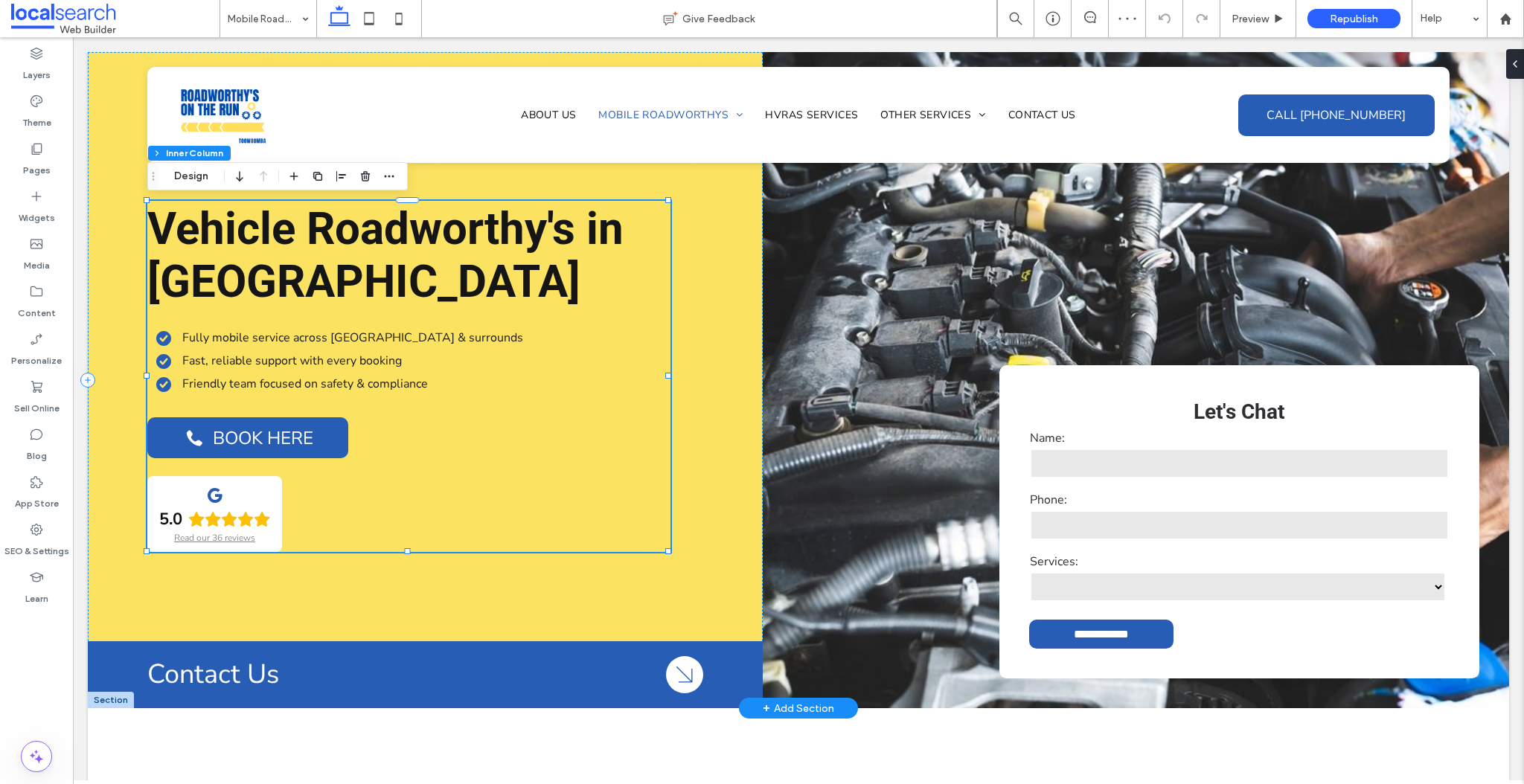
click at [563, 228] on span "Vehicle Roadworthy's in [GEOGRAPHIC_DATA]" at bounding box center [385, 255] width 476 height 106
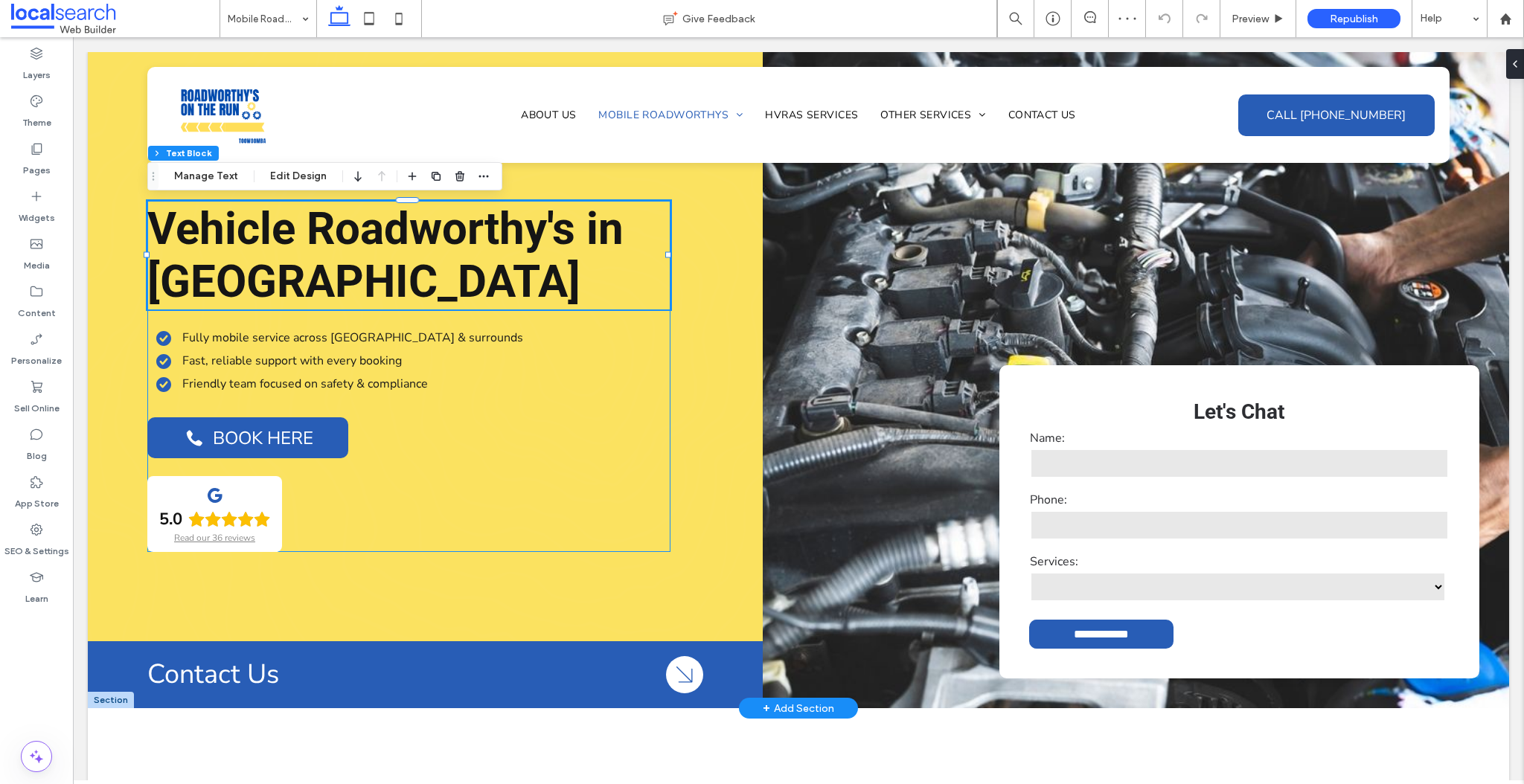
click at [571, 231] on span "Vehicle Roadworthy's in [GEOGRAPHIC_DATA]" at bounding box center [385, 255] width 476 height 106
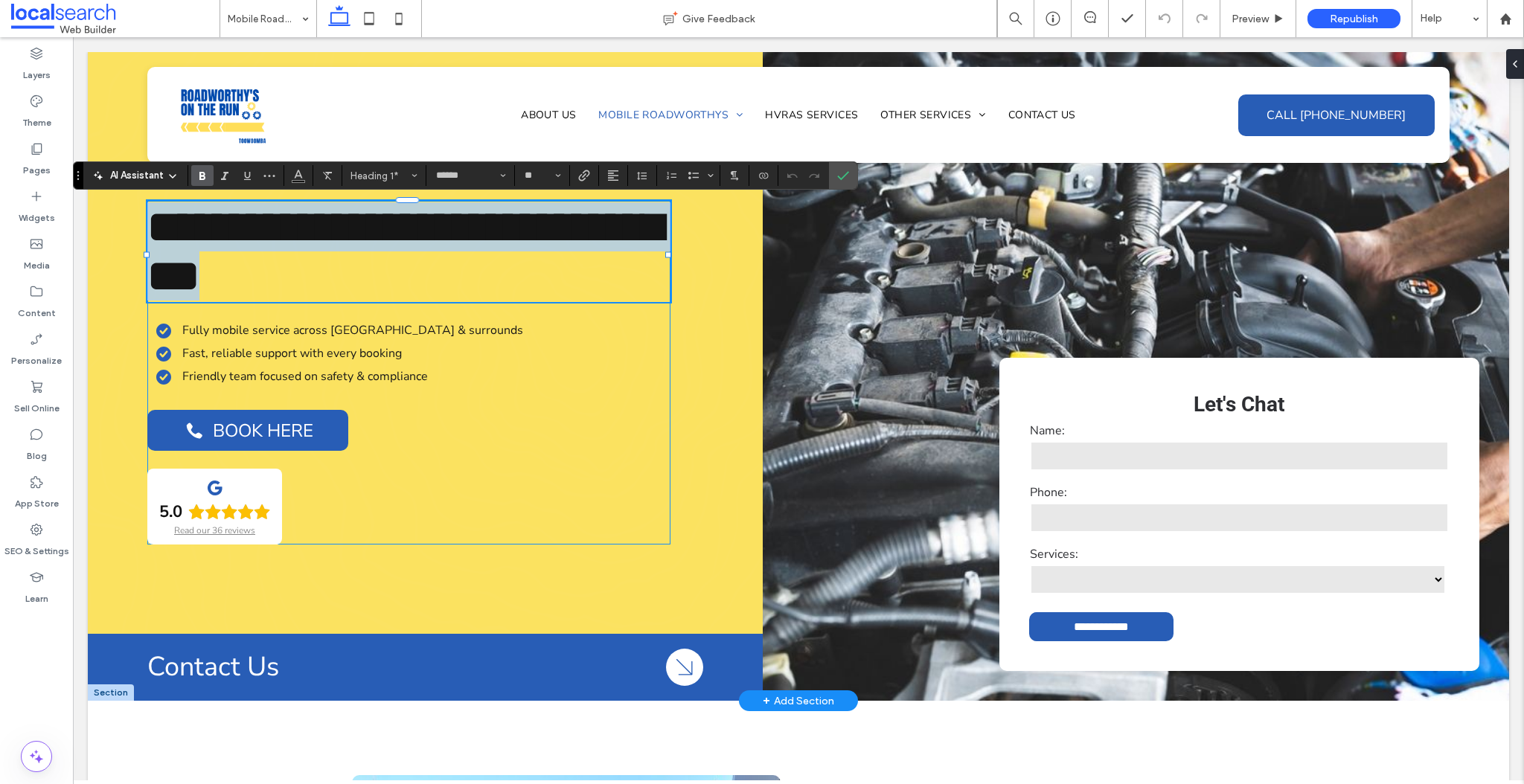
click at [569, 226] on span "**********" at bounding box center [404, 251] width 515 height 93
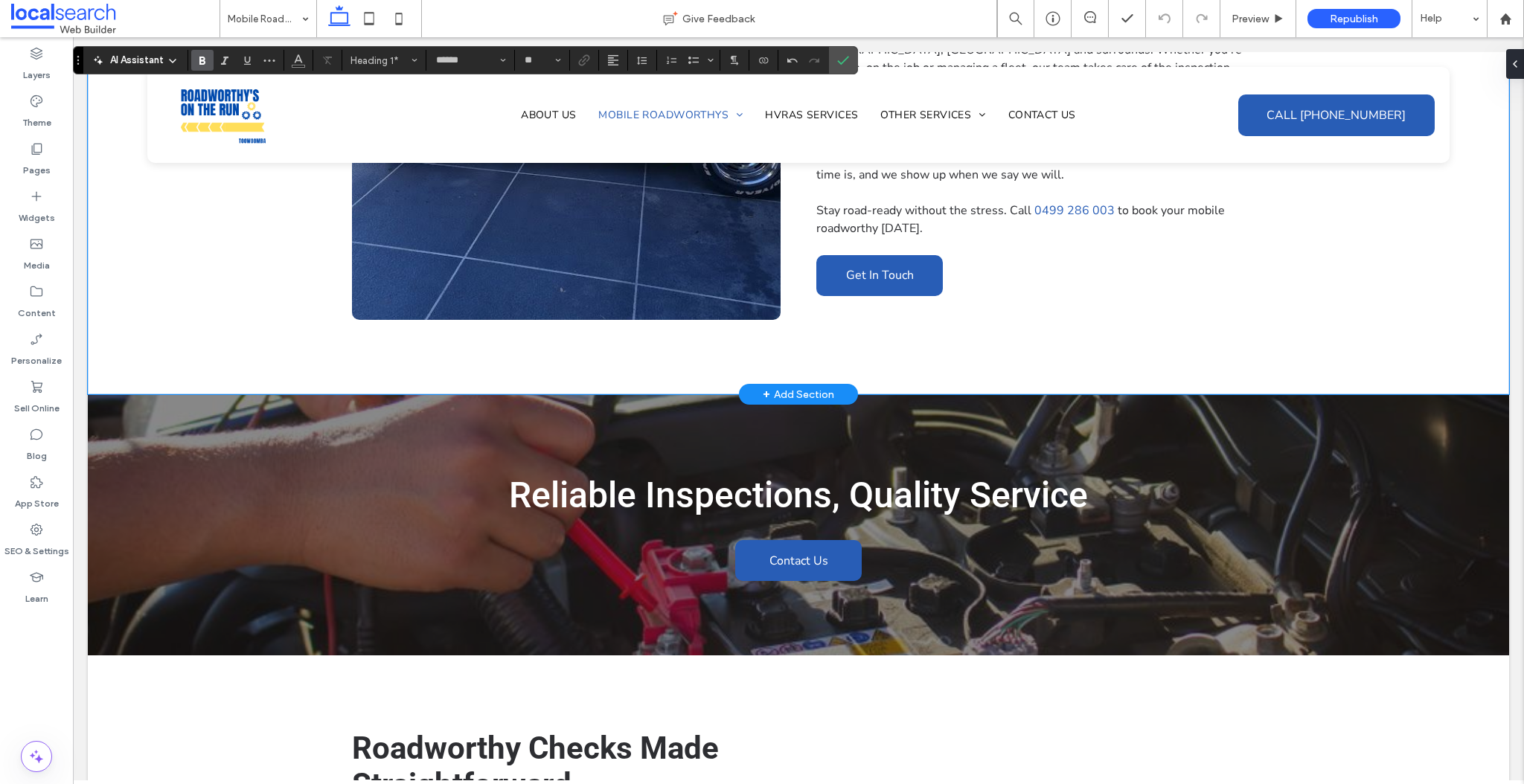
scroll to position [709, 0]
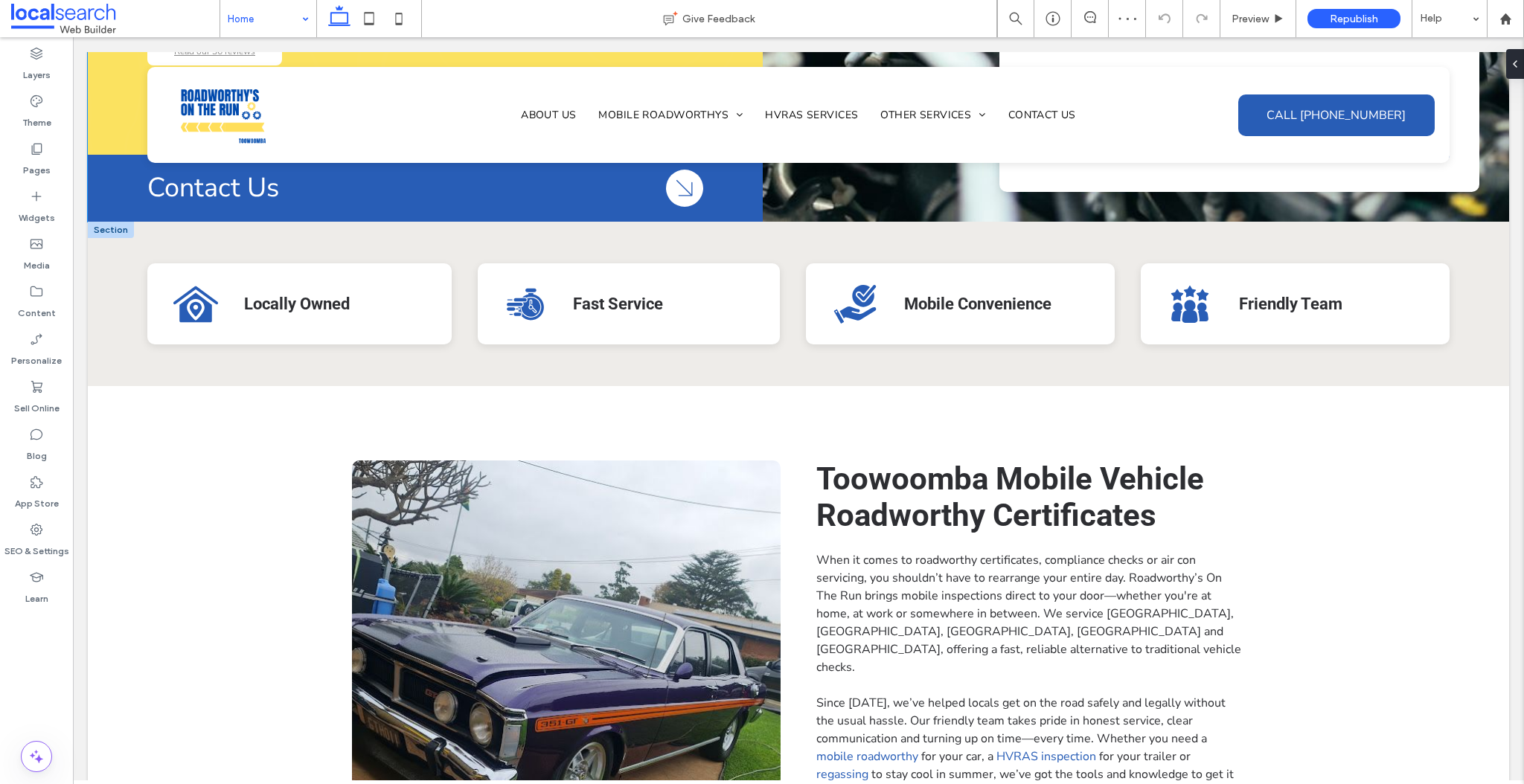
scroll to position [525, 0]
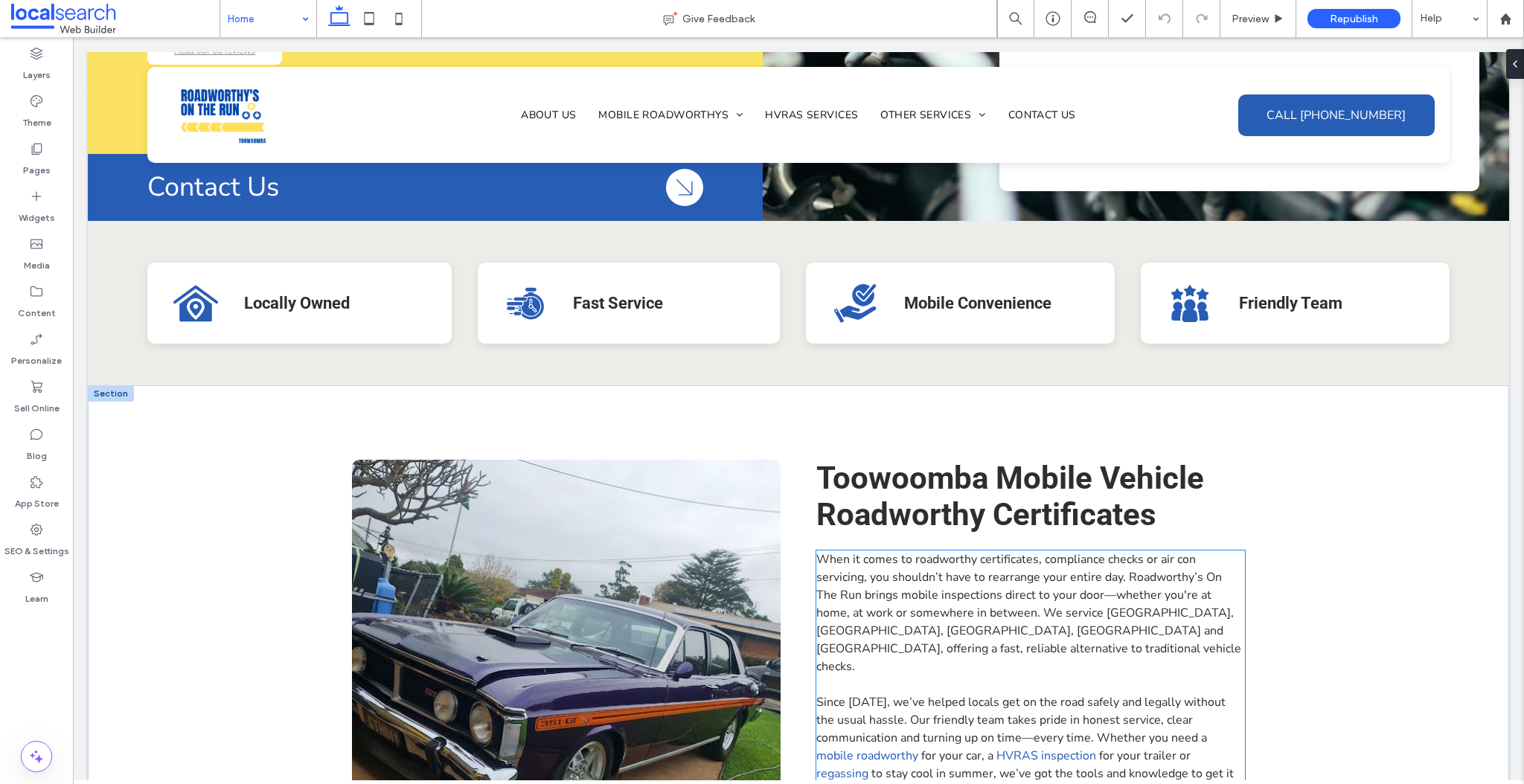
click at [1001, 579] on span "When it comes to roadworthy certificates, compliance checks or air con servicin…" at bounding box center [1028, 613] width 425 height 124
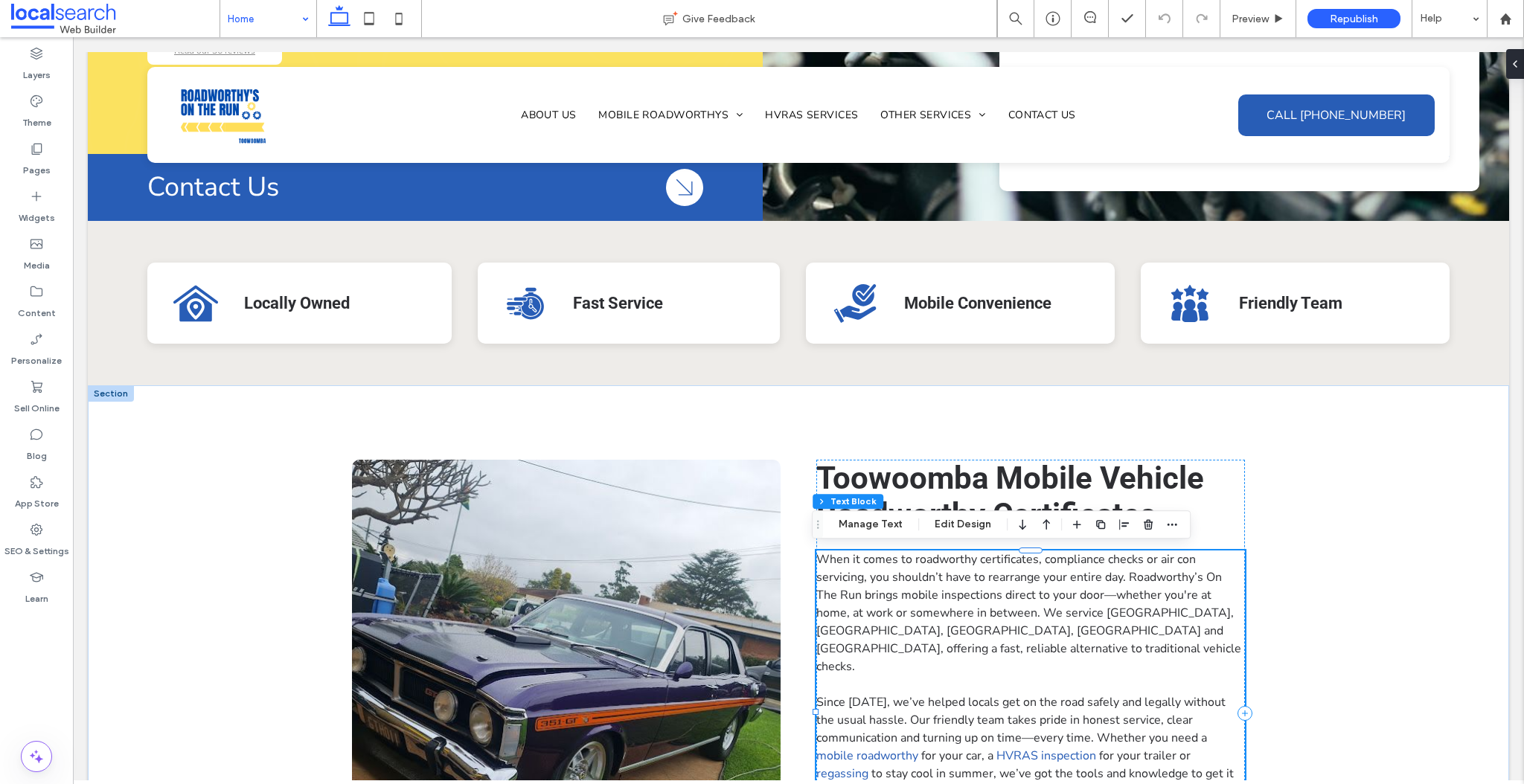
click at [948, 576] on span "When it comes to roadworthy certificates, compliance checks or air con servicin…" at bounding box center [1028, 613] width 425 height 124
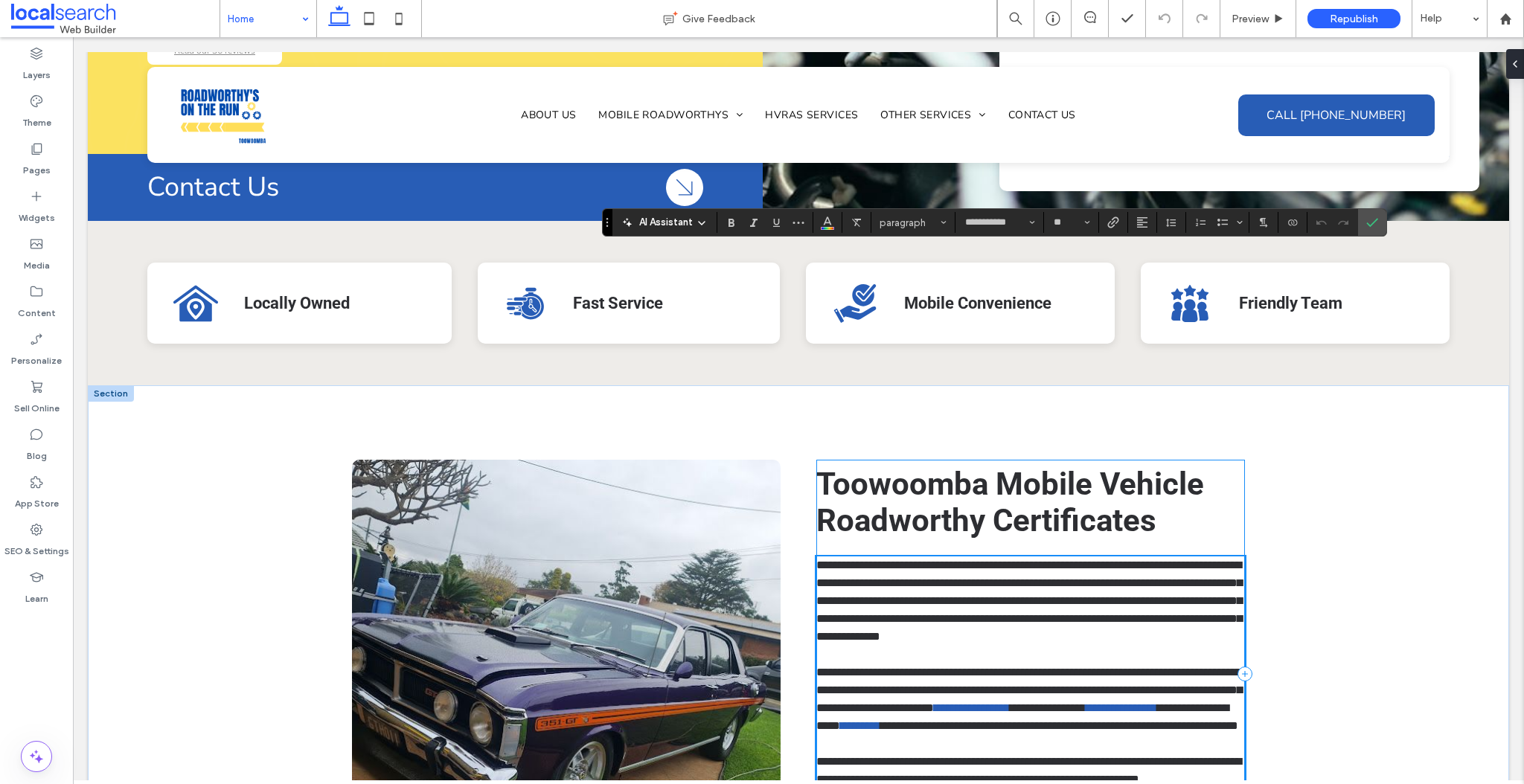
scroll to position [827, 0]
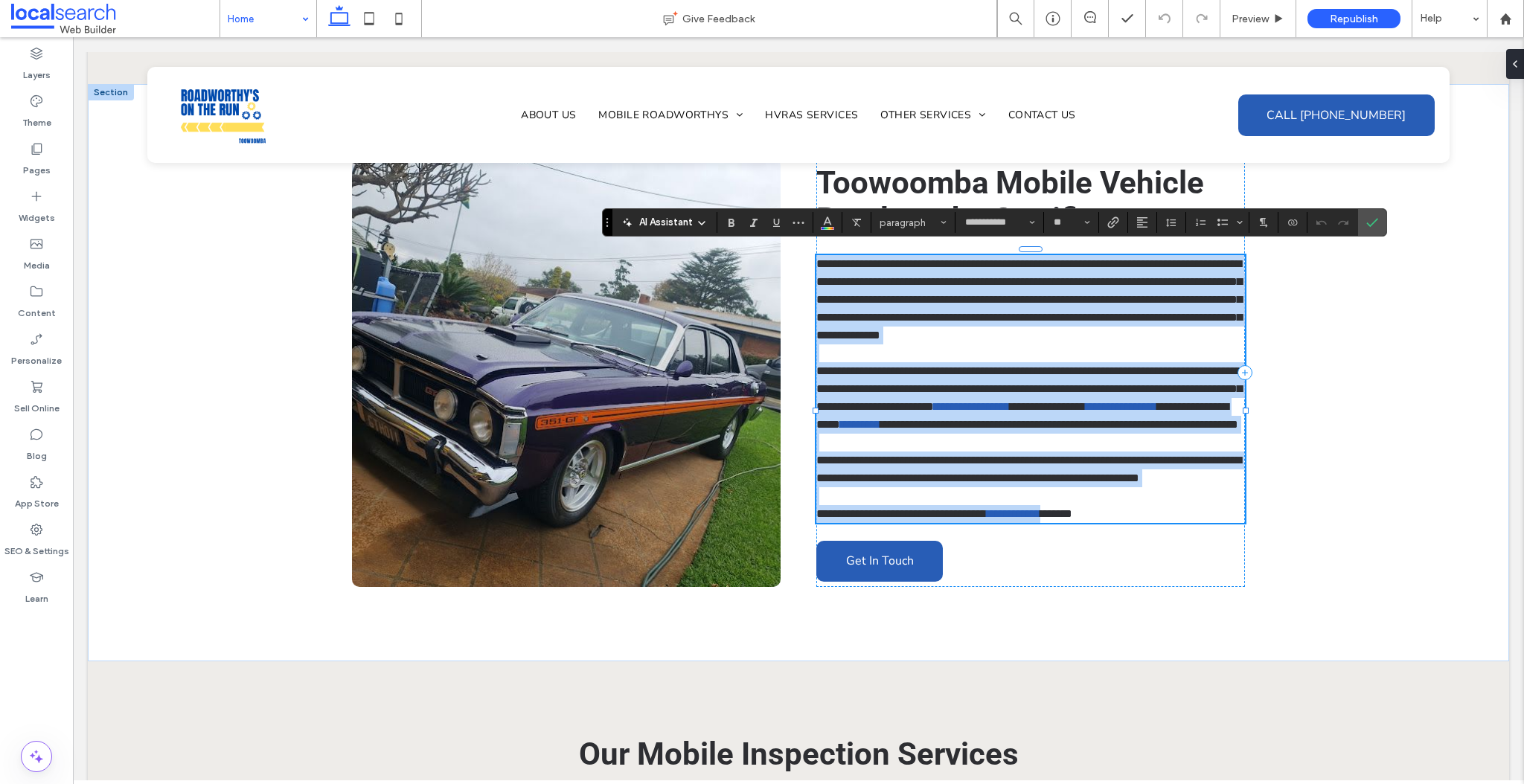
click at [935, 314] on span "**********" at bounding box center [1029, 300] width 426 height 83
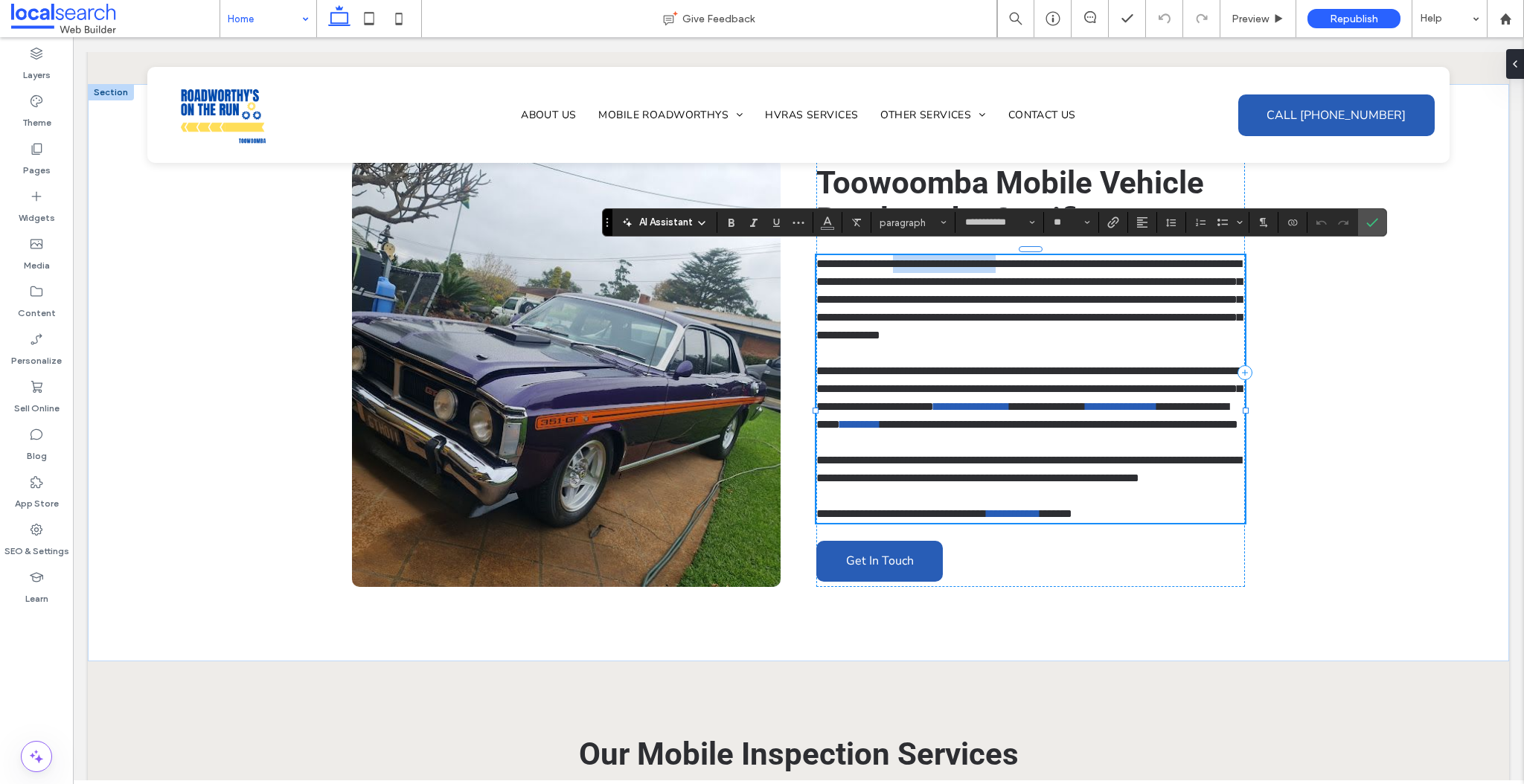
drag, startPoint x: 1033, startPoint y: 258, endPoint x: 911, endPoint y: 258, distance: 122.0
click at [911, 259] on span "**********" at bounding box center [1029, 300] width 426 height 83
click at [1111, 224] on icon "Link" at bounding box center [1113, 222] width 12 height 12
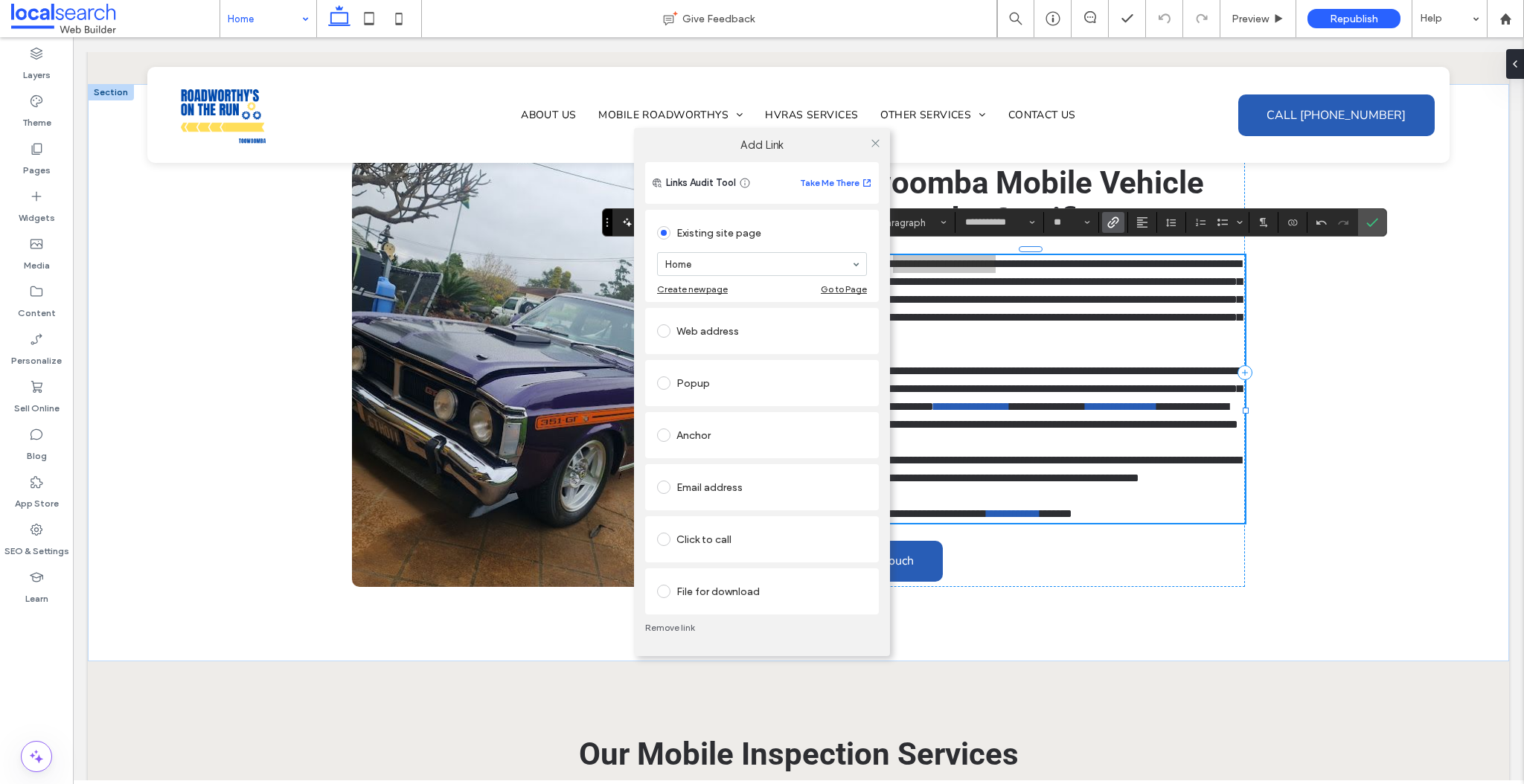
click at [665, 330] on span at bounding box center [664, 330] width 13 height 13
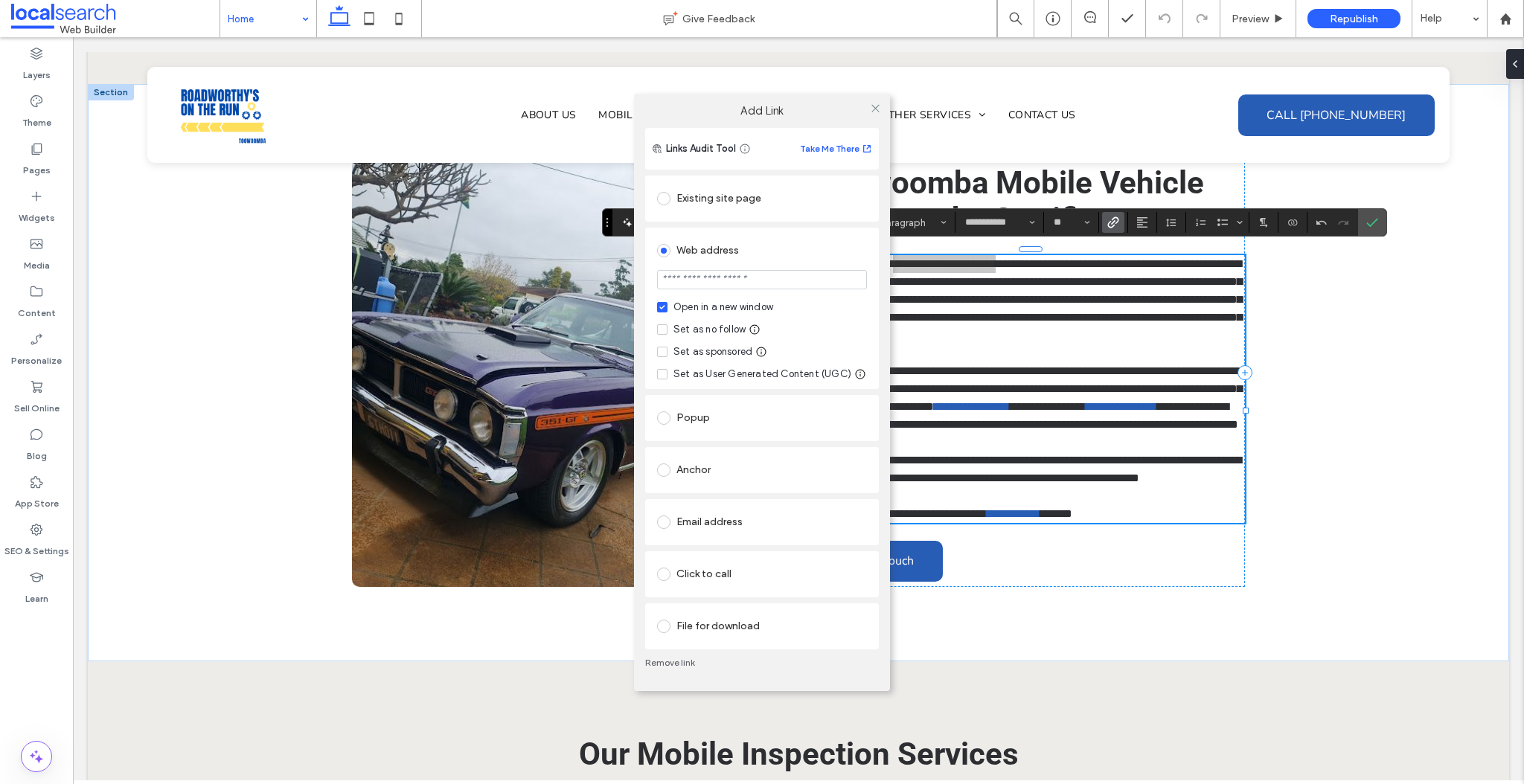
click at [666, 199] on span at bounding box center [664, 198] width 13 height 13
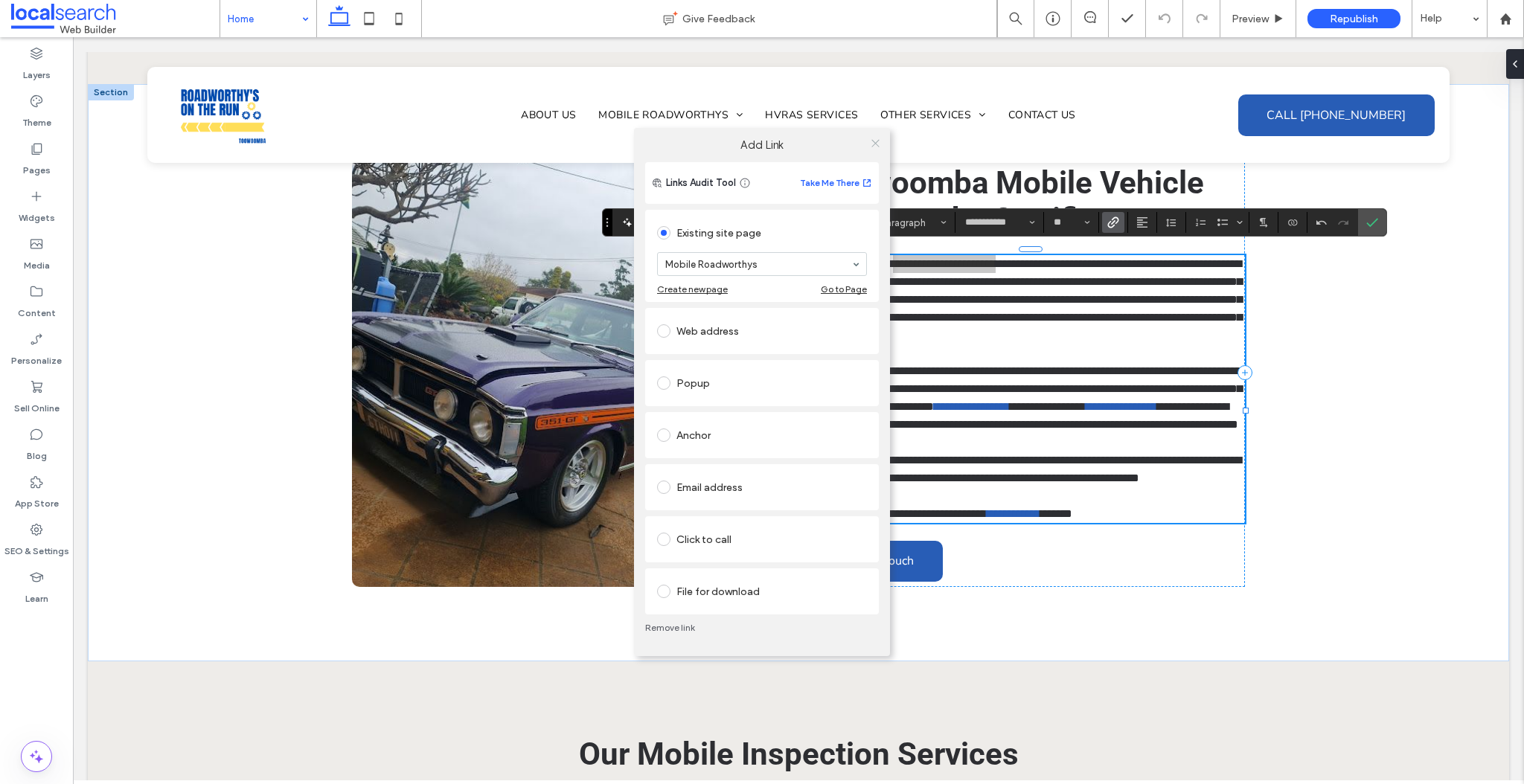
click at [872, 146] on icon at bounding box center [876, 143] width 11 height 11
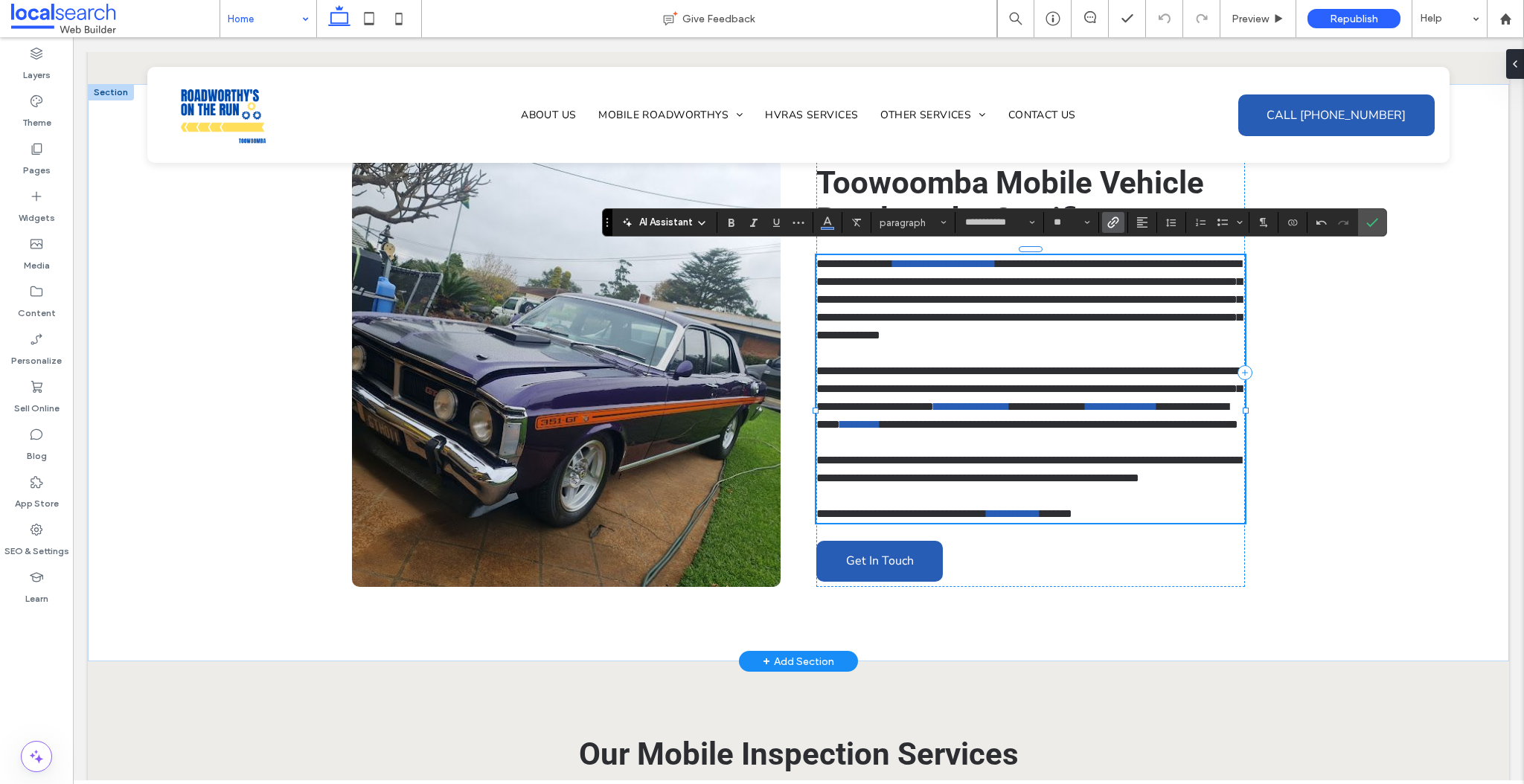
click at [1016, 299] on span "**********" at bounding box center [1029, 300] width 426 height 83
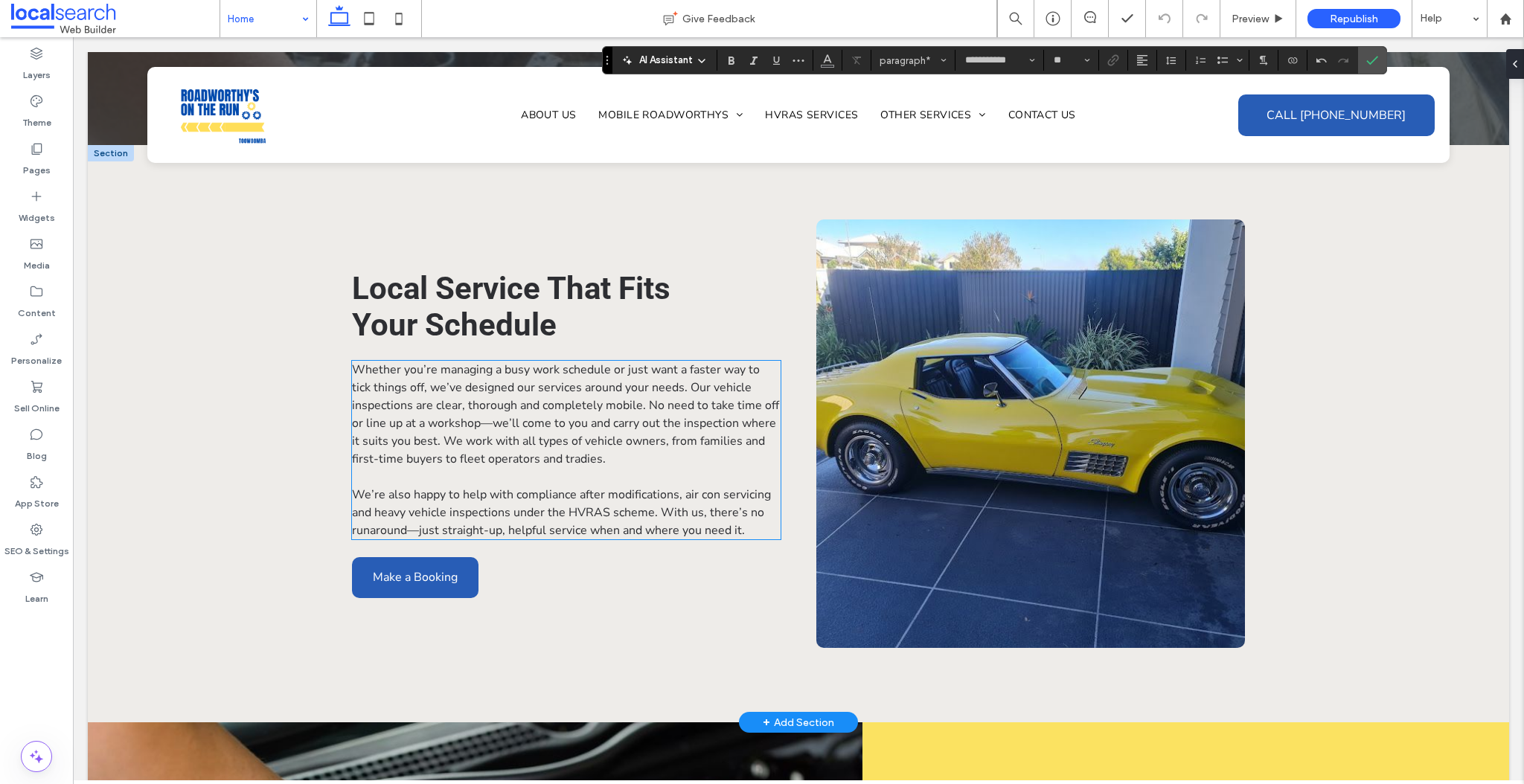
scroll to position [2390, 0]
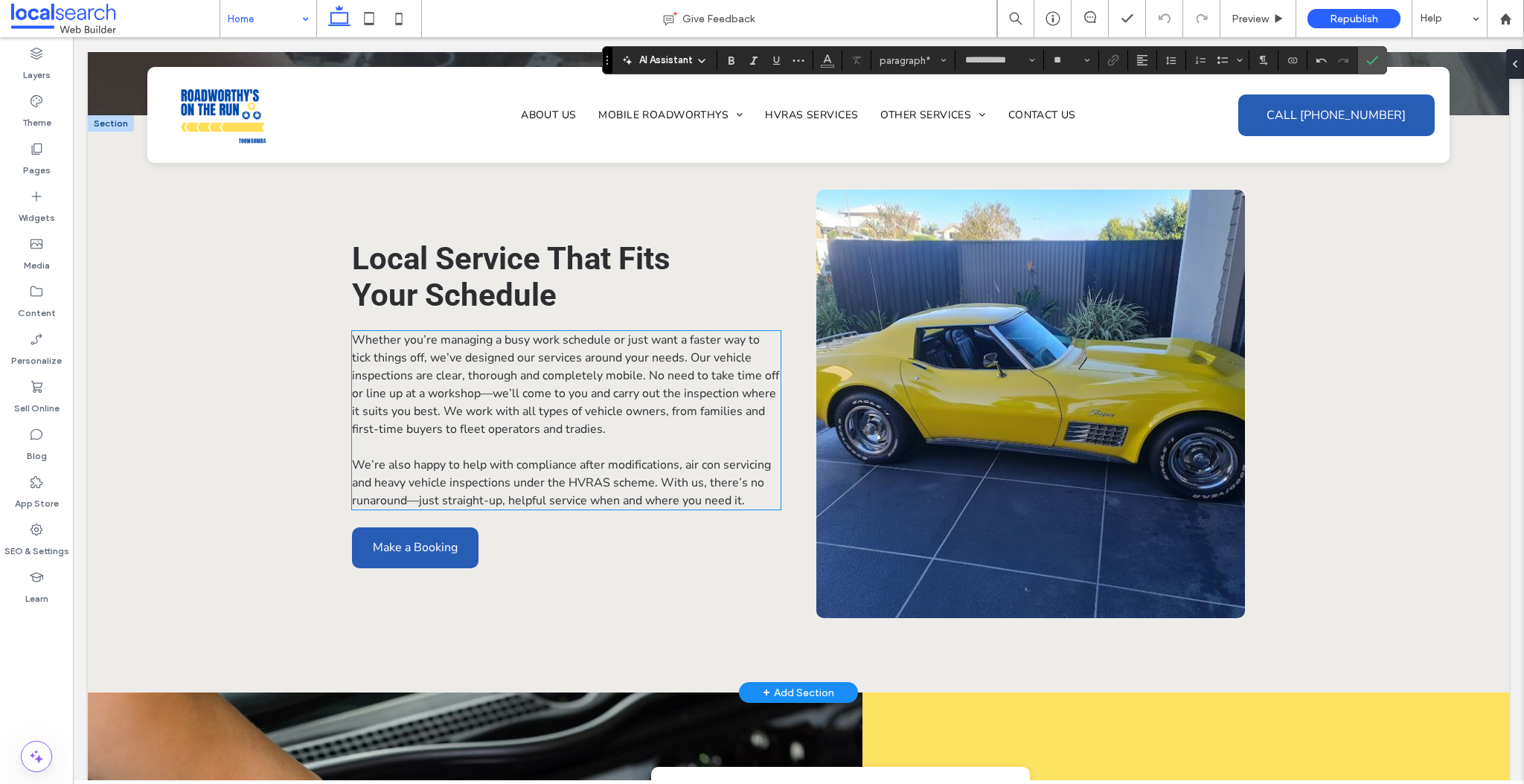
click at [530, 433] on span "Whether you’re managing a busy work schedule or just want a faster way to tick …" at bounding box center [566, 385] width 427 height 106
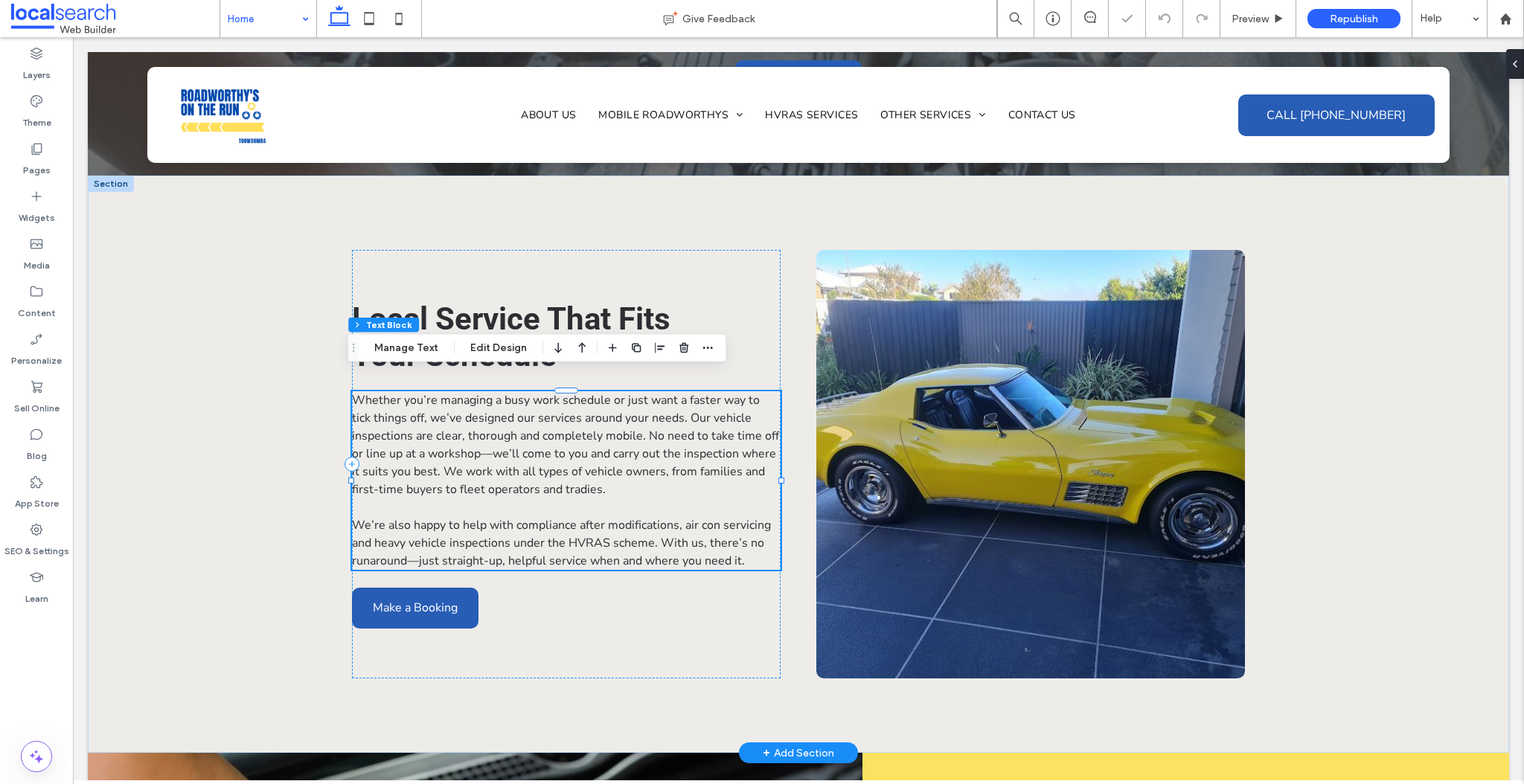
click at [453, 427] on span "Whether you’re managing a busy work schedule or just want a faster way to tick …" at bounding box center [566, 445] width 427 height 106
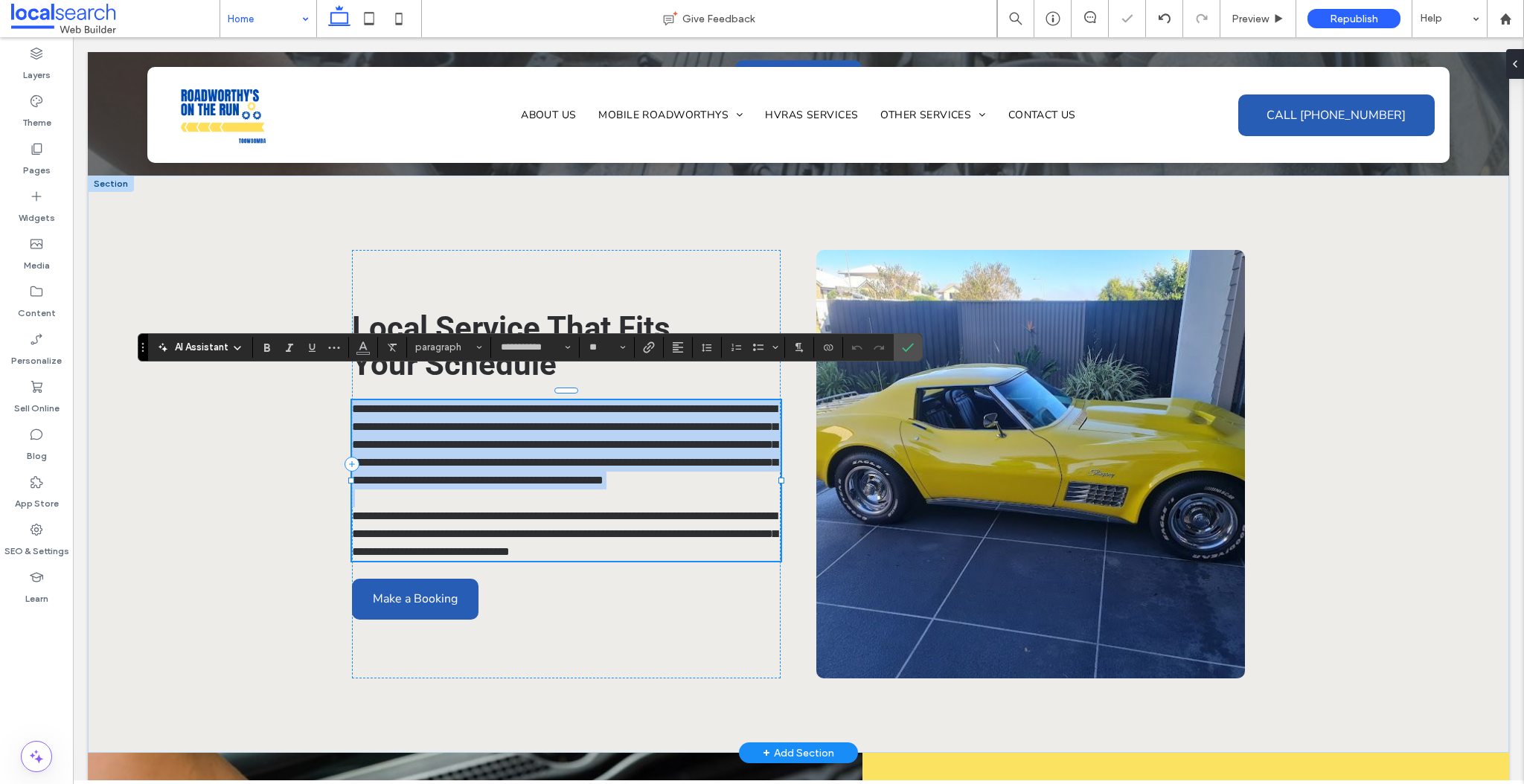
click at [419, 422] on span "**********" at bounding box center [565, 445] width 426 height 83
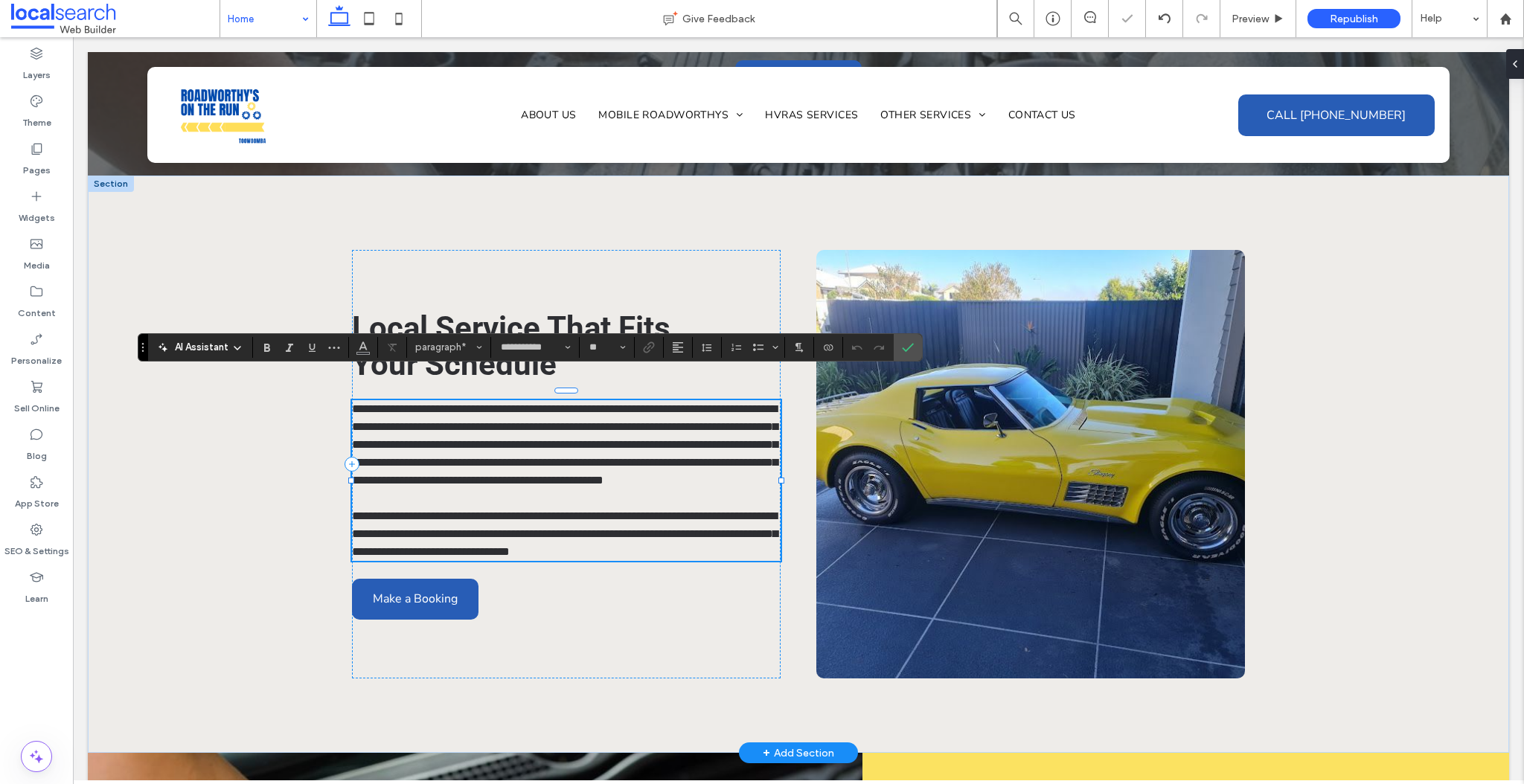
click at [412, 418] on span "**********" at bounding box center [565, 445] width 426 height 83
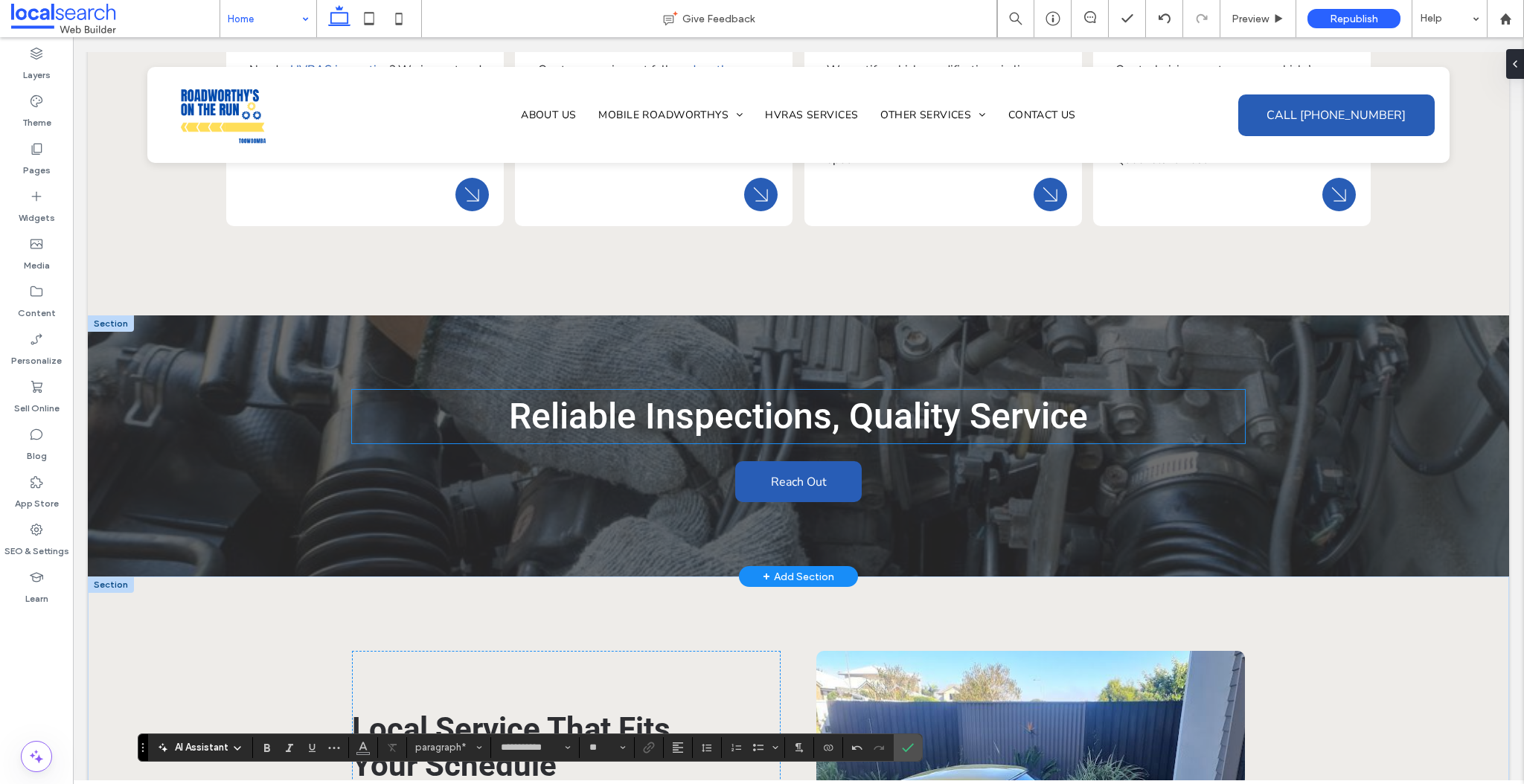
scroll to position [1990, 0]
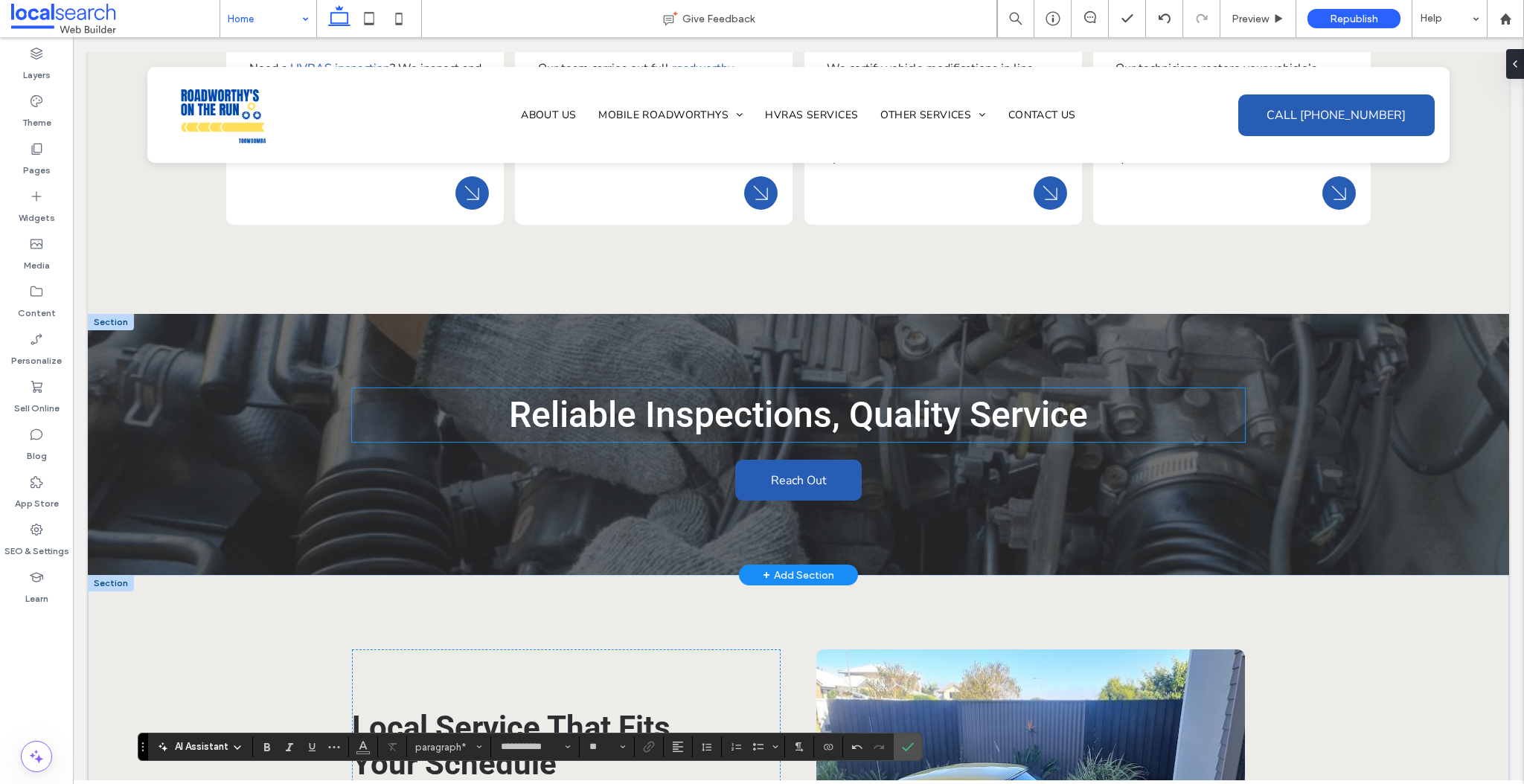
click at [845, 411] on span "Reliable Inspections, Quality Service" at bounding box center [798, 414] width 579 height 42
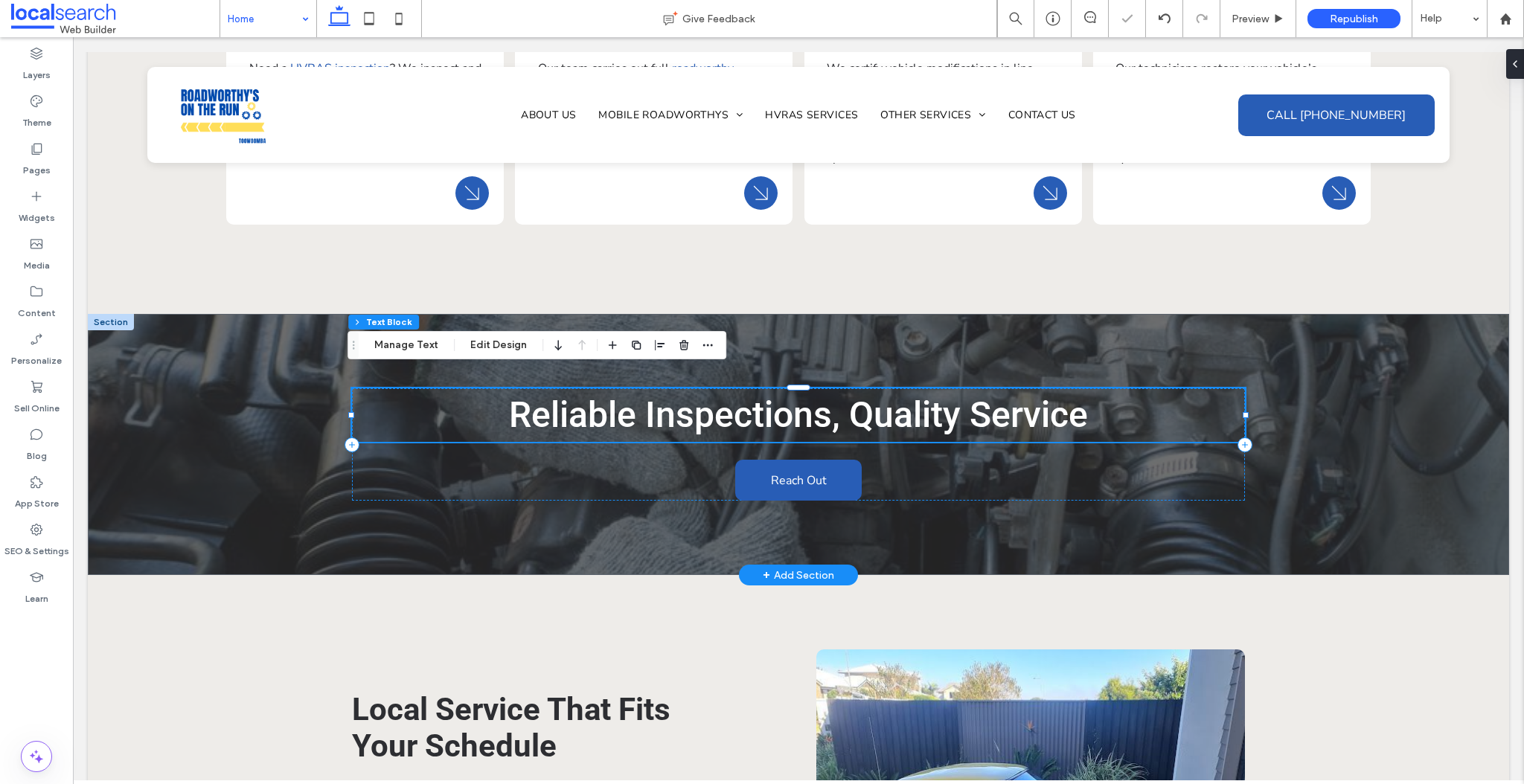
click at [867, 406] on span "Reliable Inspections, Quality Service" at bounding box center [798, 414] width 579 height 42
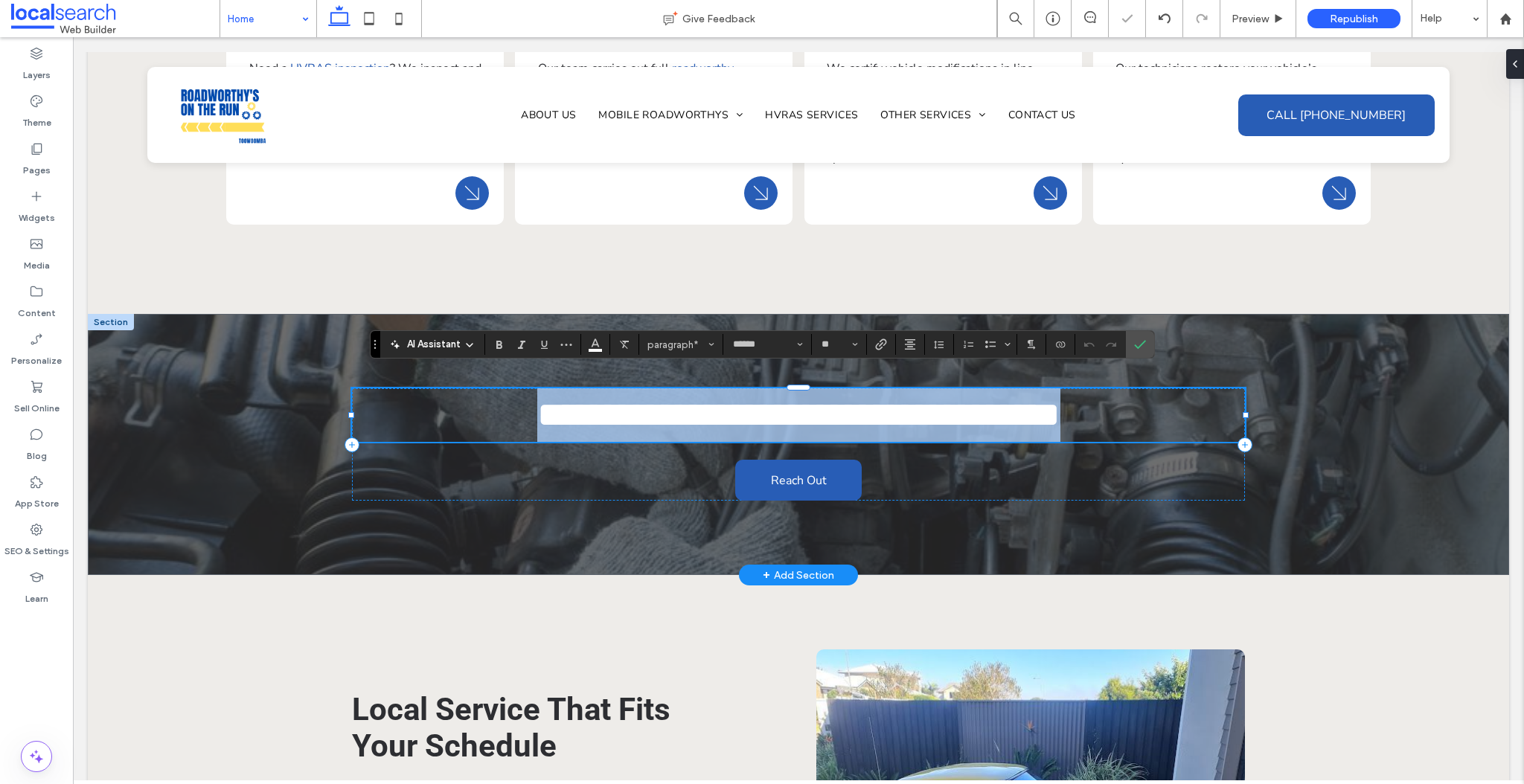
click at [827, 408] on span "**********" at bounding box center [798, 414] width 523 height 35
drag, startPoint x: 962, startPoint y: 401, endPoint x: 462, endPoint y: 389, distance: 500.1
click at [462, 389] on p "**********" at bounding box center [798, 416] width 893 height 54
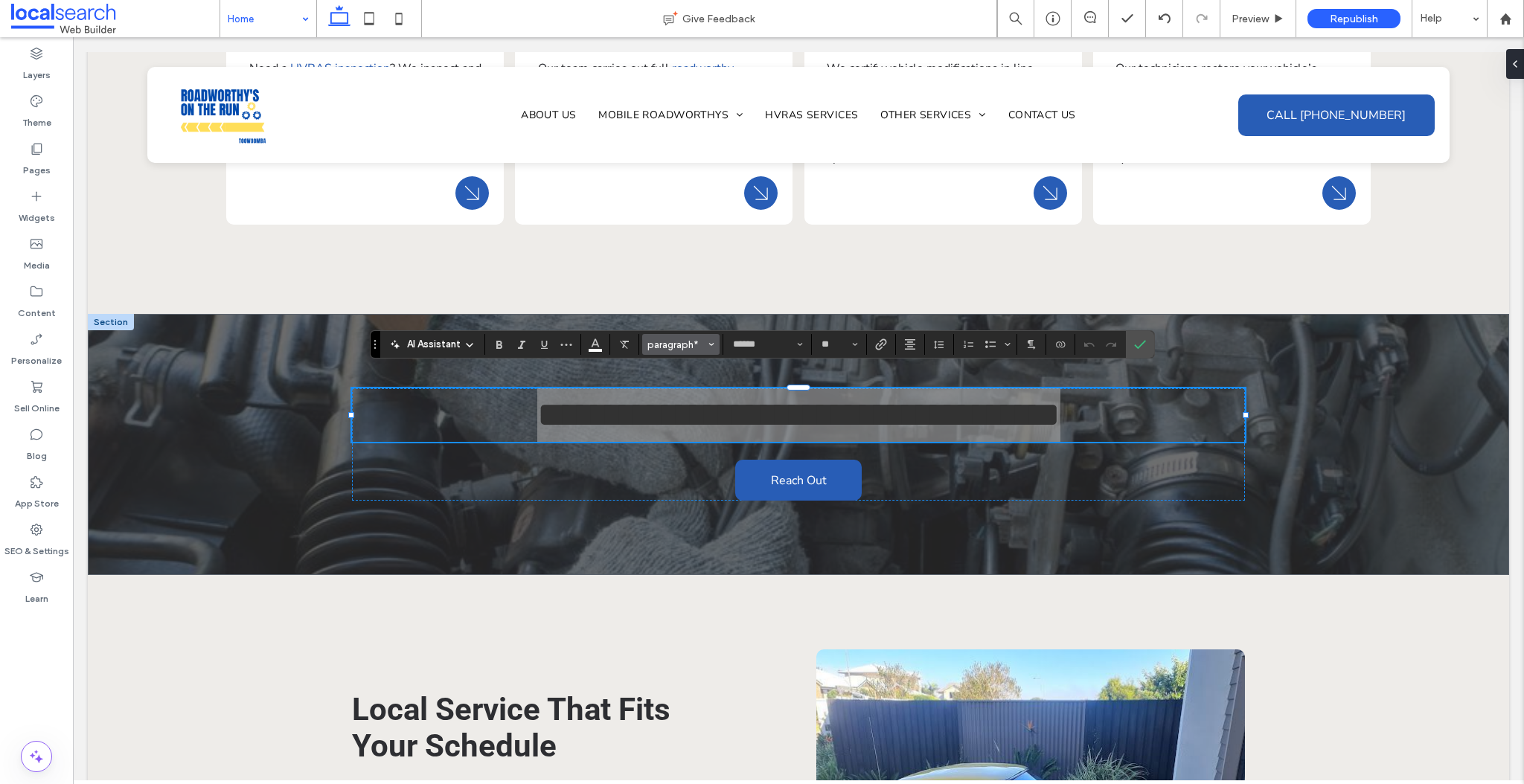
click at [712, 343] on use "Styles" at bounding box center [712, 344] width 5 height 3
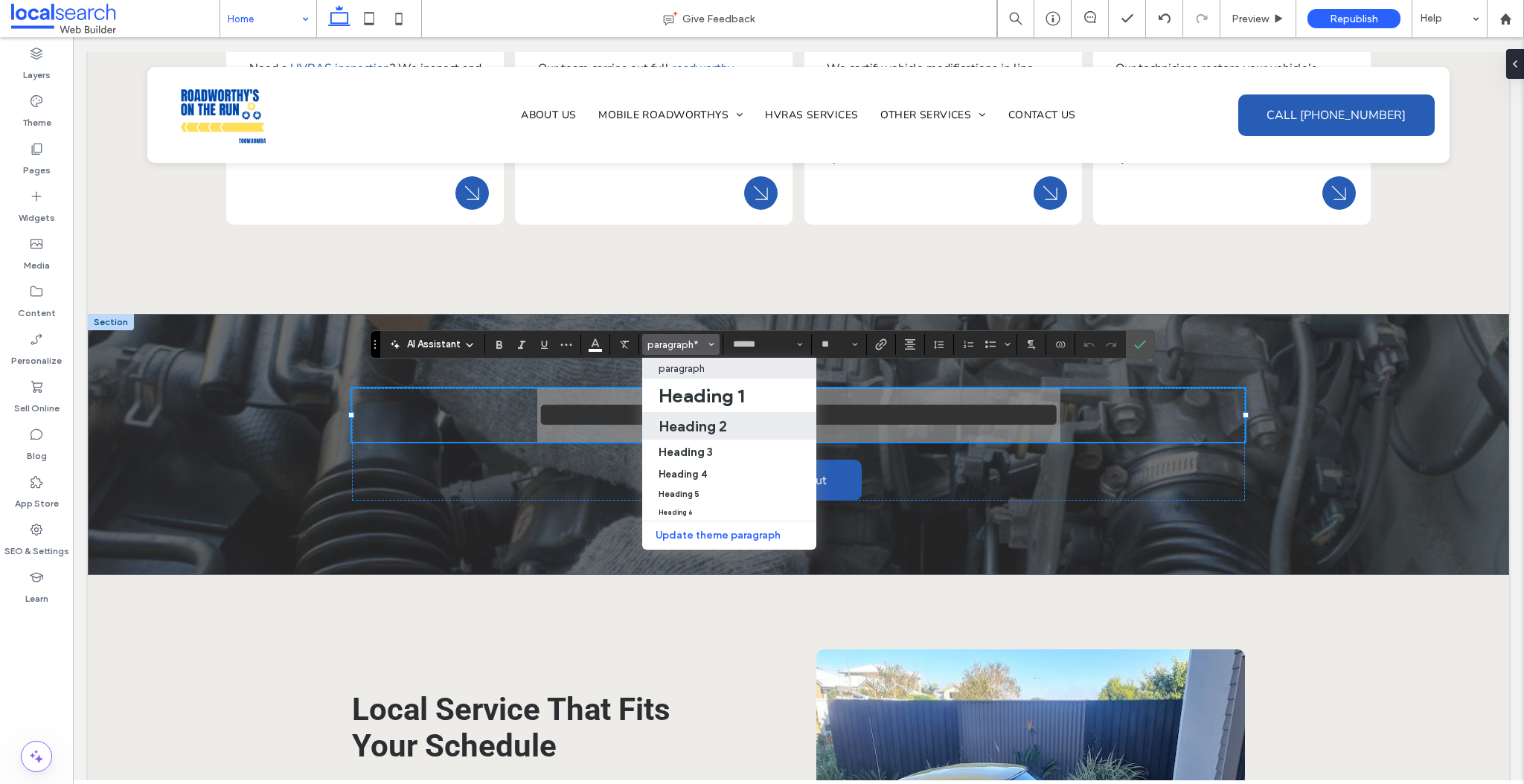
click at [709, 423] on h2 "Heading 2" at bounding box center [692, 427] width 68 height 18
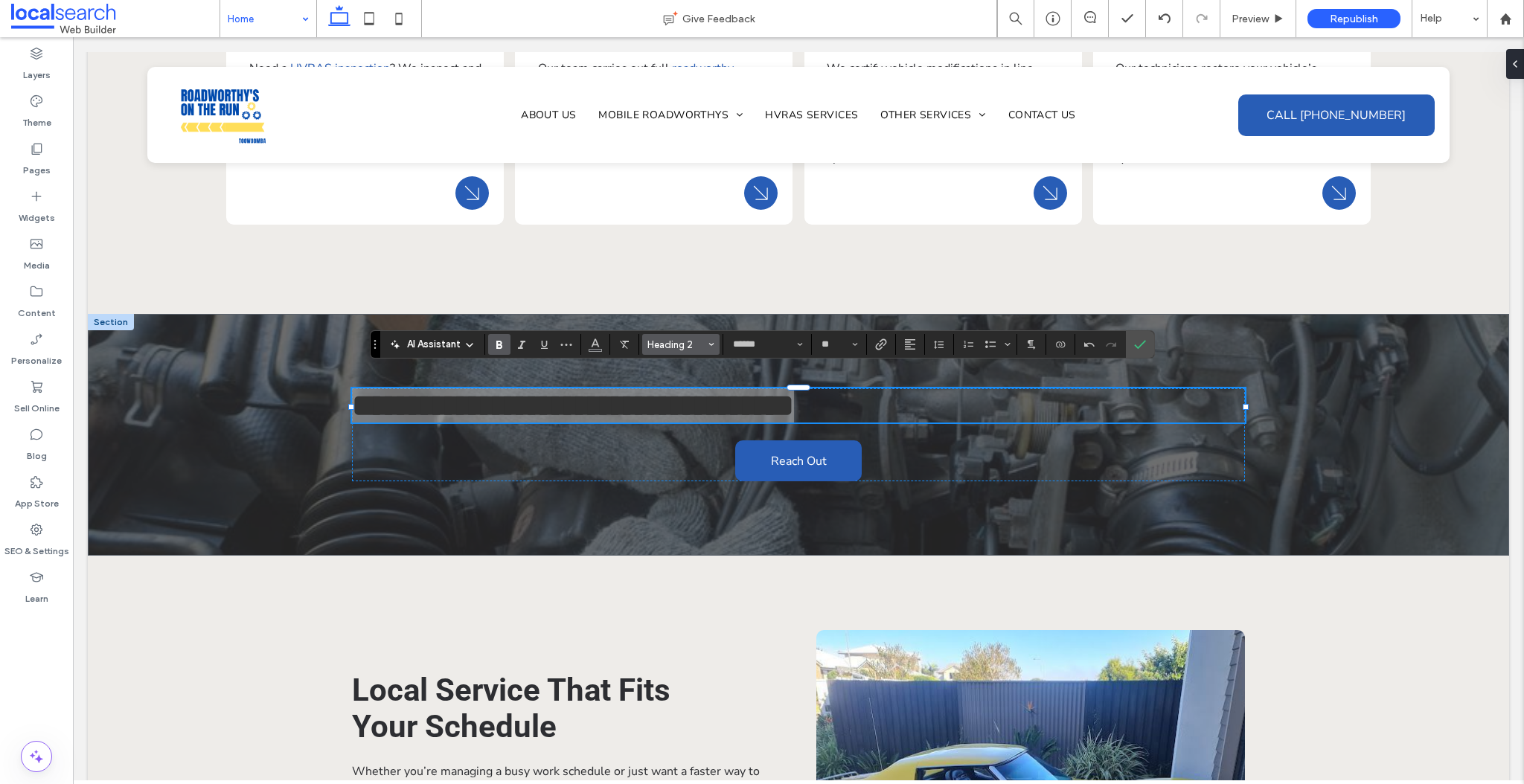
click at [712, 341] on icon "Styles" at bounding box center [711, 344] width 6 height 6
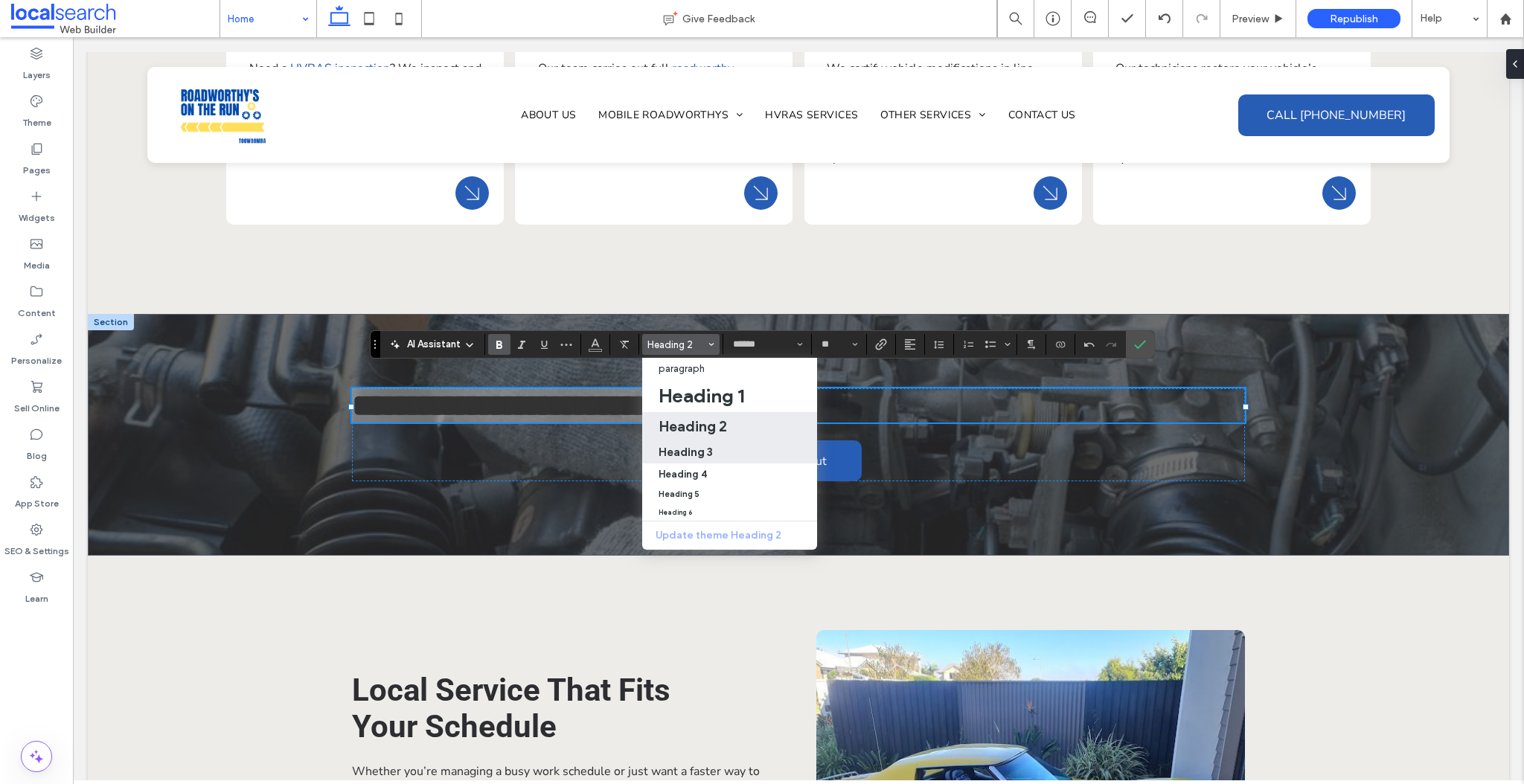
click at [688, 453] on h3 "Heading 3" at bounding box center [685, 452] width 54 height 14
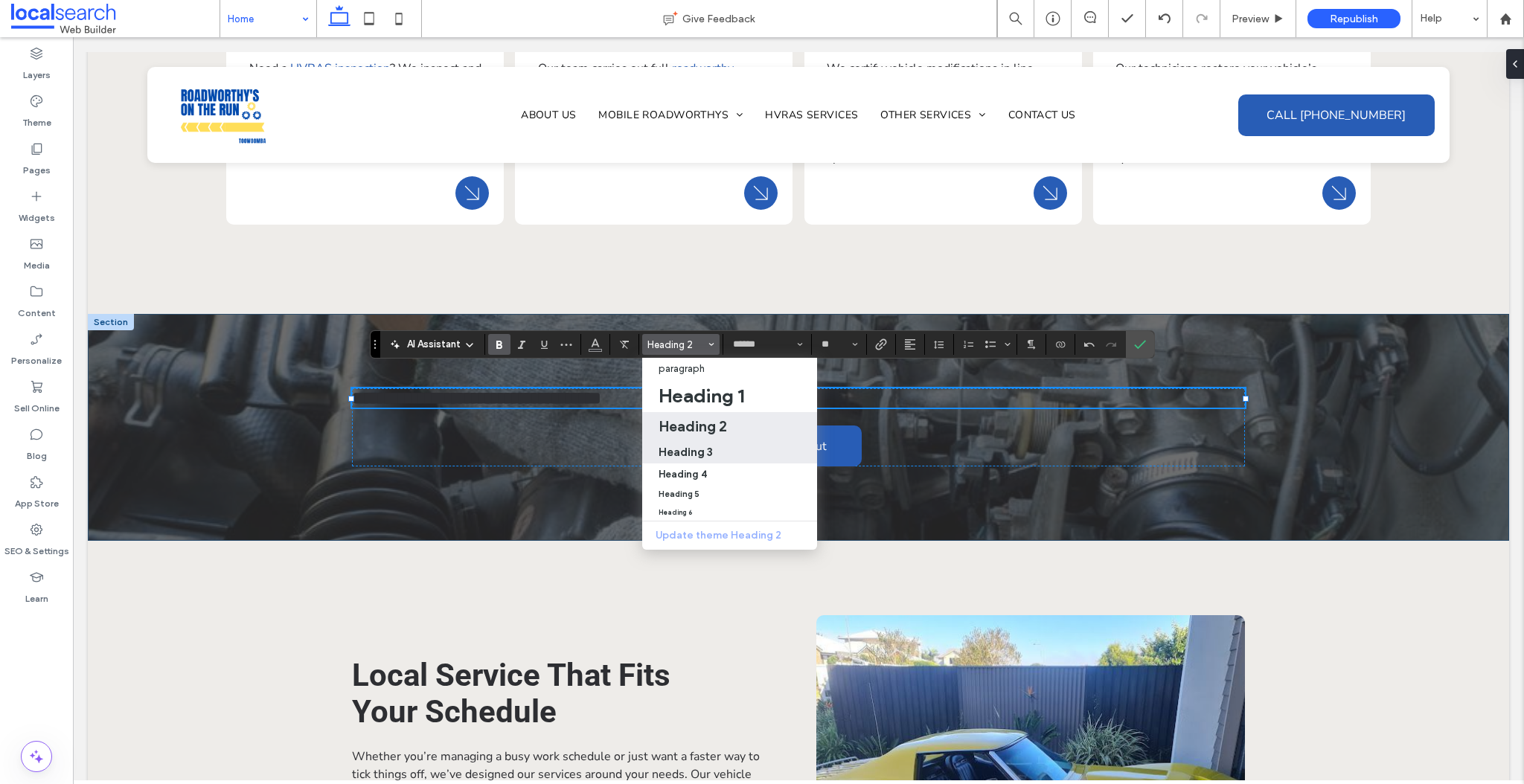
type input "**"
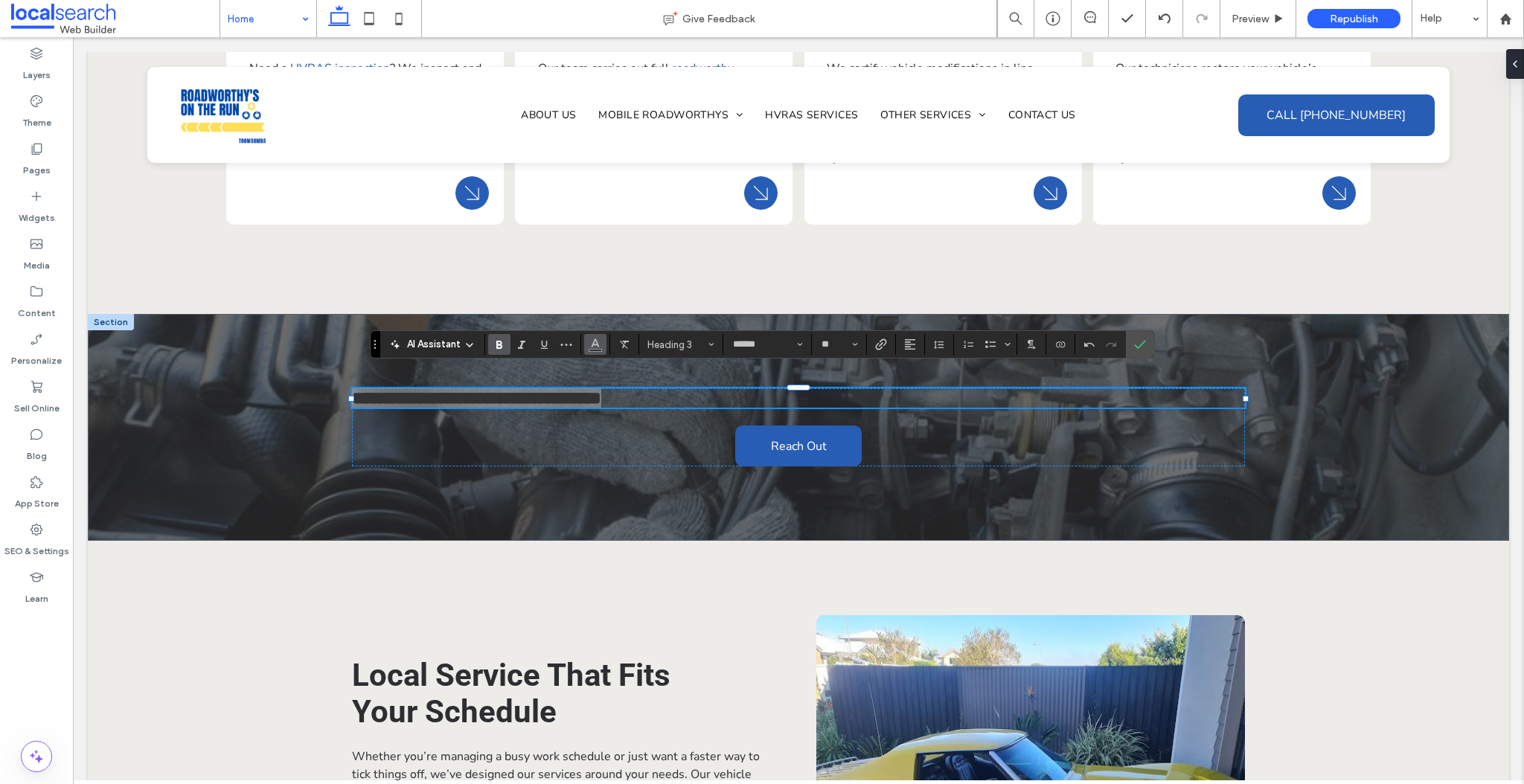
click at [597, 347] on icon "Color" at bounding box center [595, 342] width 12 height 12
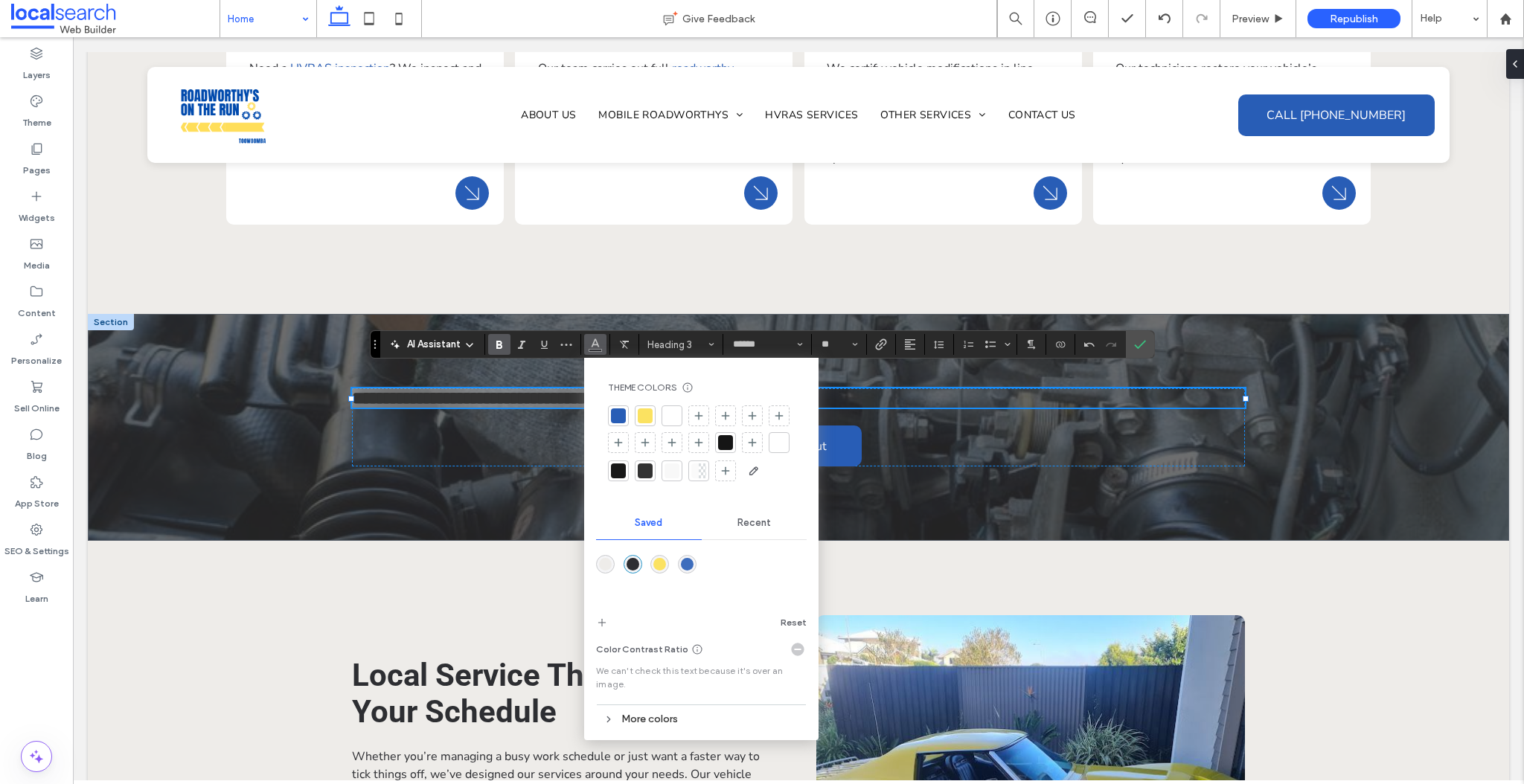
click at [674, 416] on div at bounding box center [672, 416] width 15 height 15
click at [908, 344] on icon "Alignment" at bounding box center [910, 344] width 12 height 12
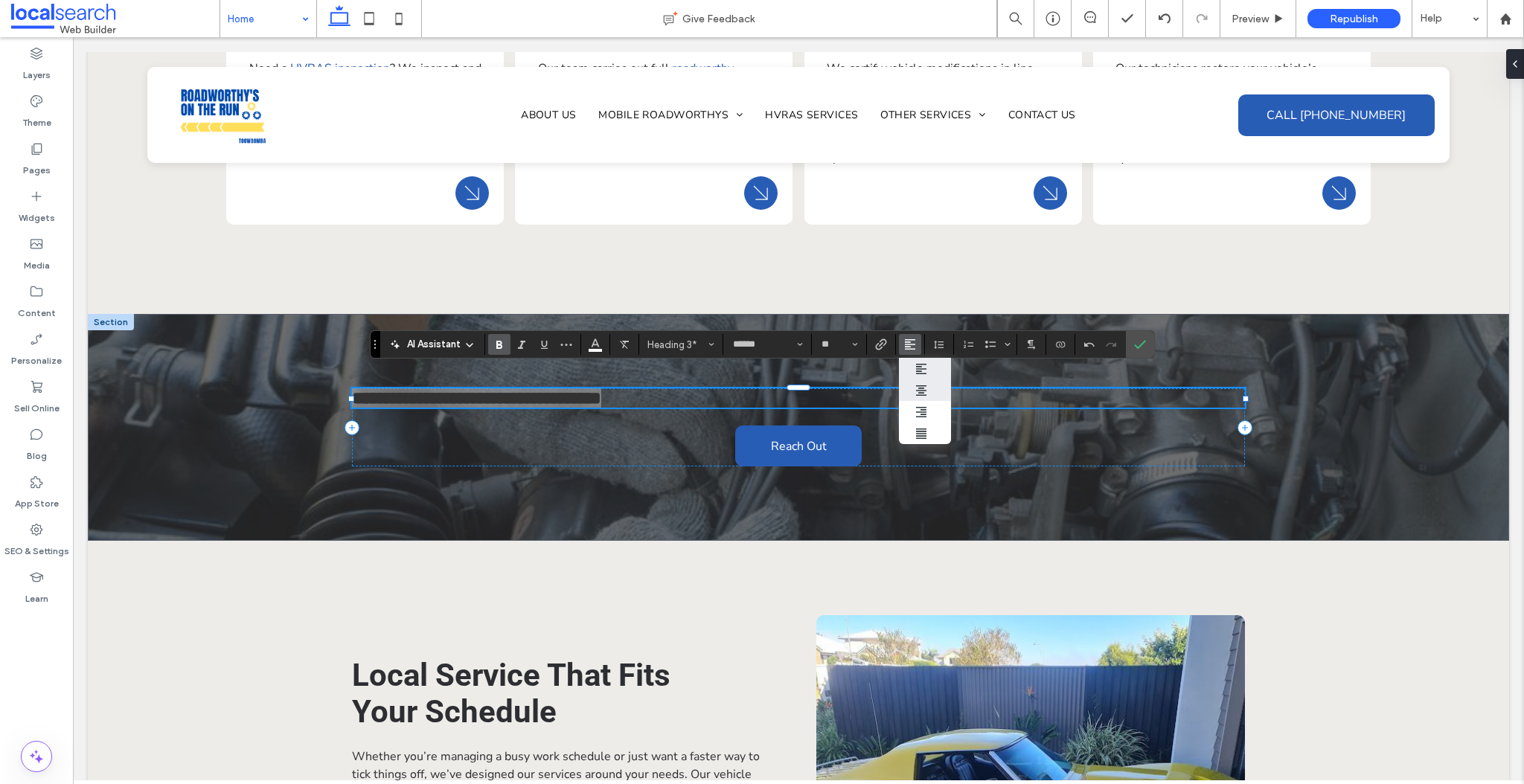
drag, startPoint x: 921, startPoint y: 390, endPoint x: 849, endPoint y: 354, distance: 80.5
click at [921, 390] on use "ui.textEditor.alignment.center" at bounding box center [921, 391] width 11 height 11
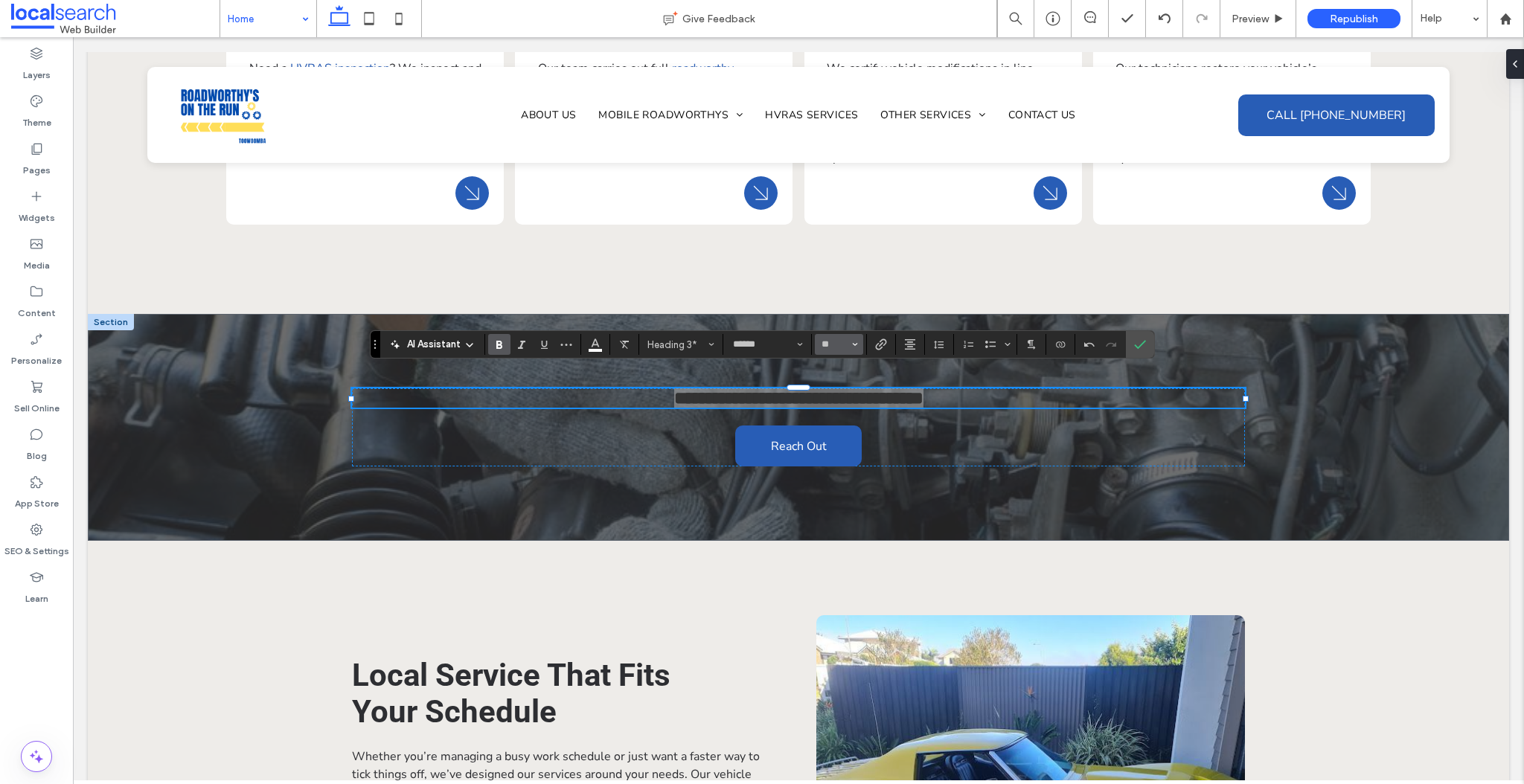
click at [853, 342] on icon "Size" at bounding box center [855, 344] width 6 height 6
click at [839, 510] on label "32" at bounding box center [838, 507] width 48 height 21
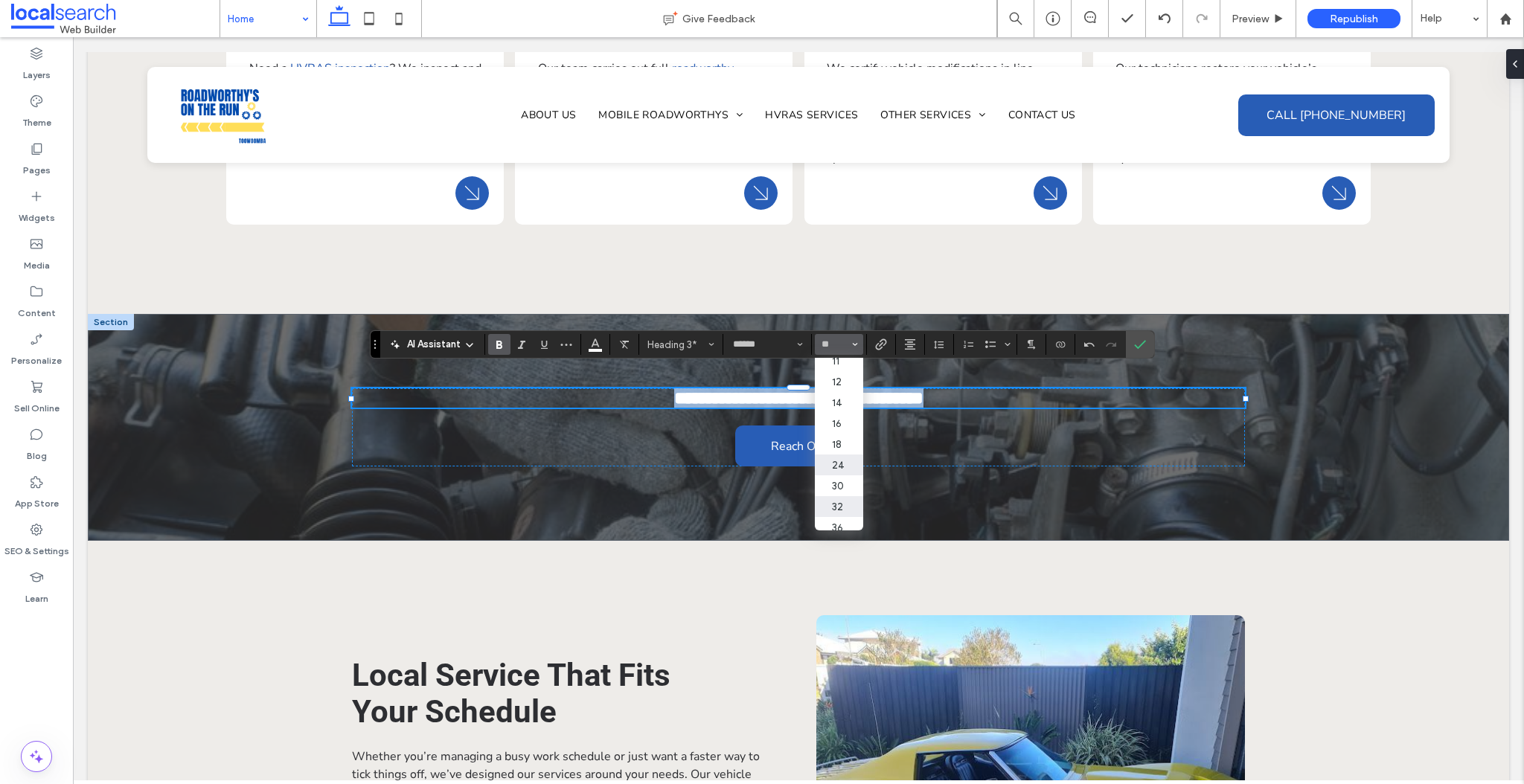
type input "**"
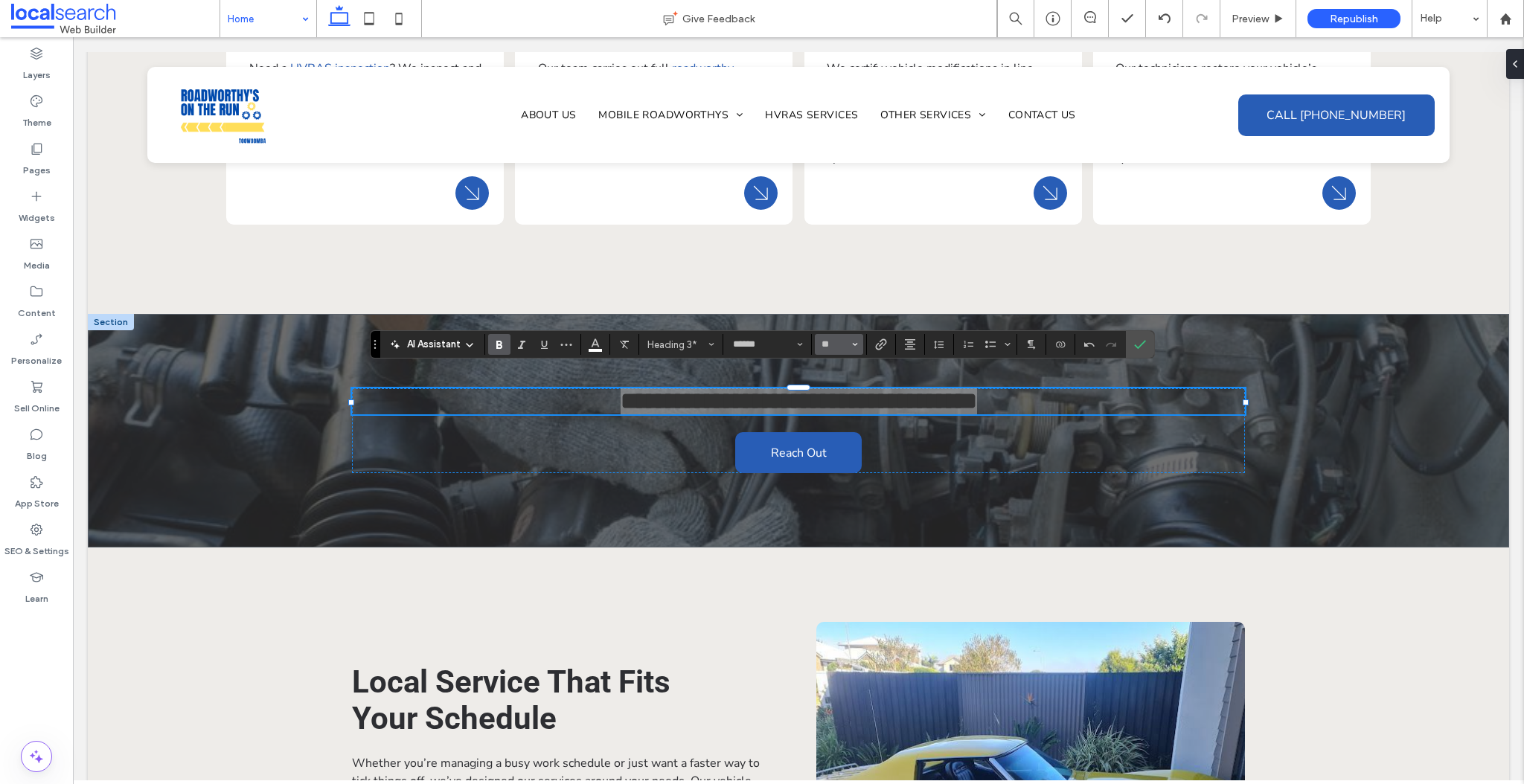
click at [852, 343] on icon "Size" at bounding box center [855, 344] width 6 height 6
click at [841, 501] on label "48" at bounding box center [838, 494] width 48 height 21
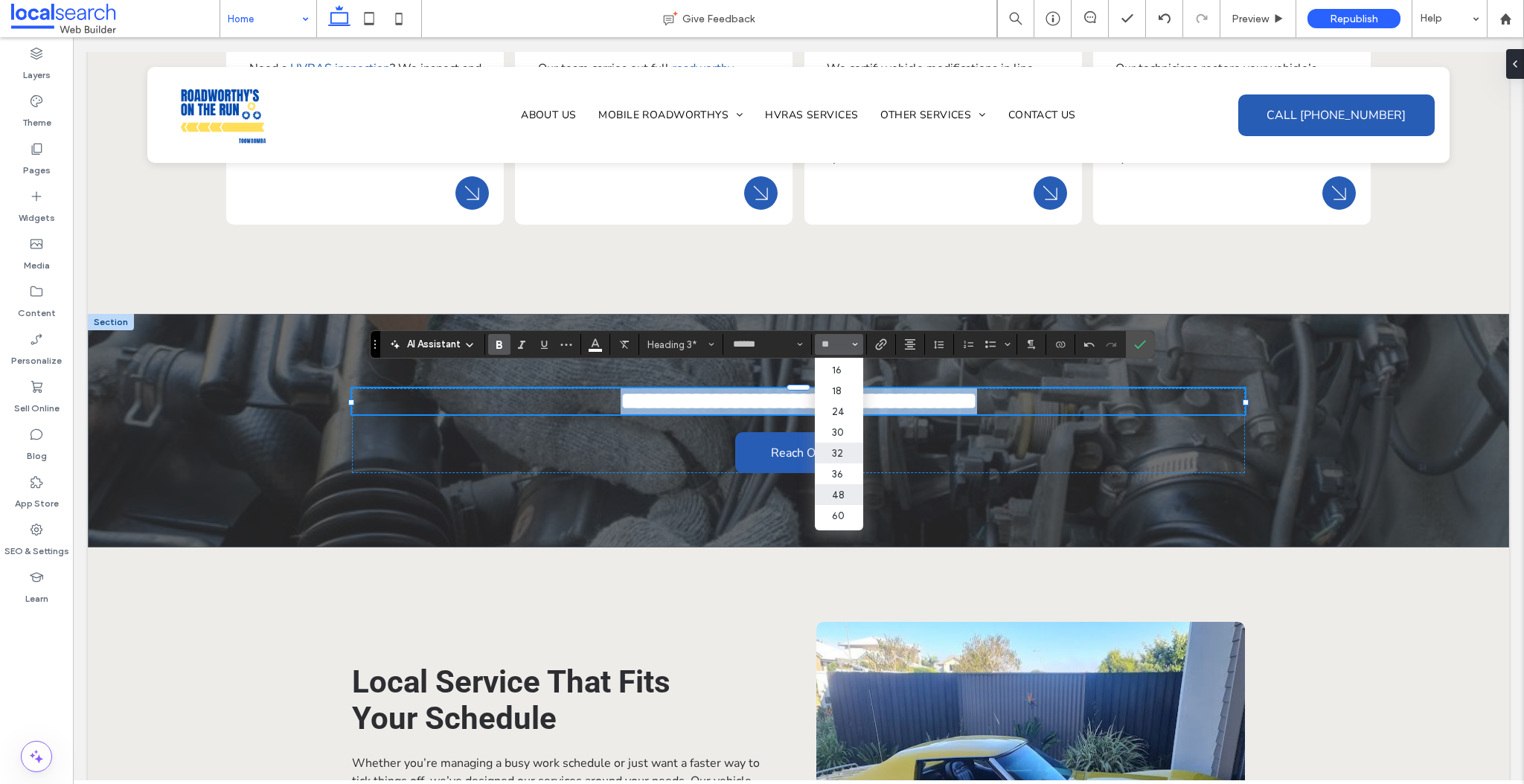
type input "**"
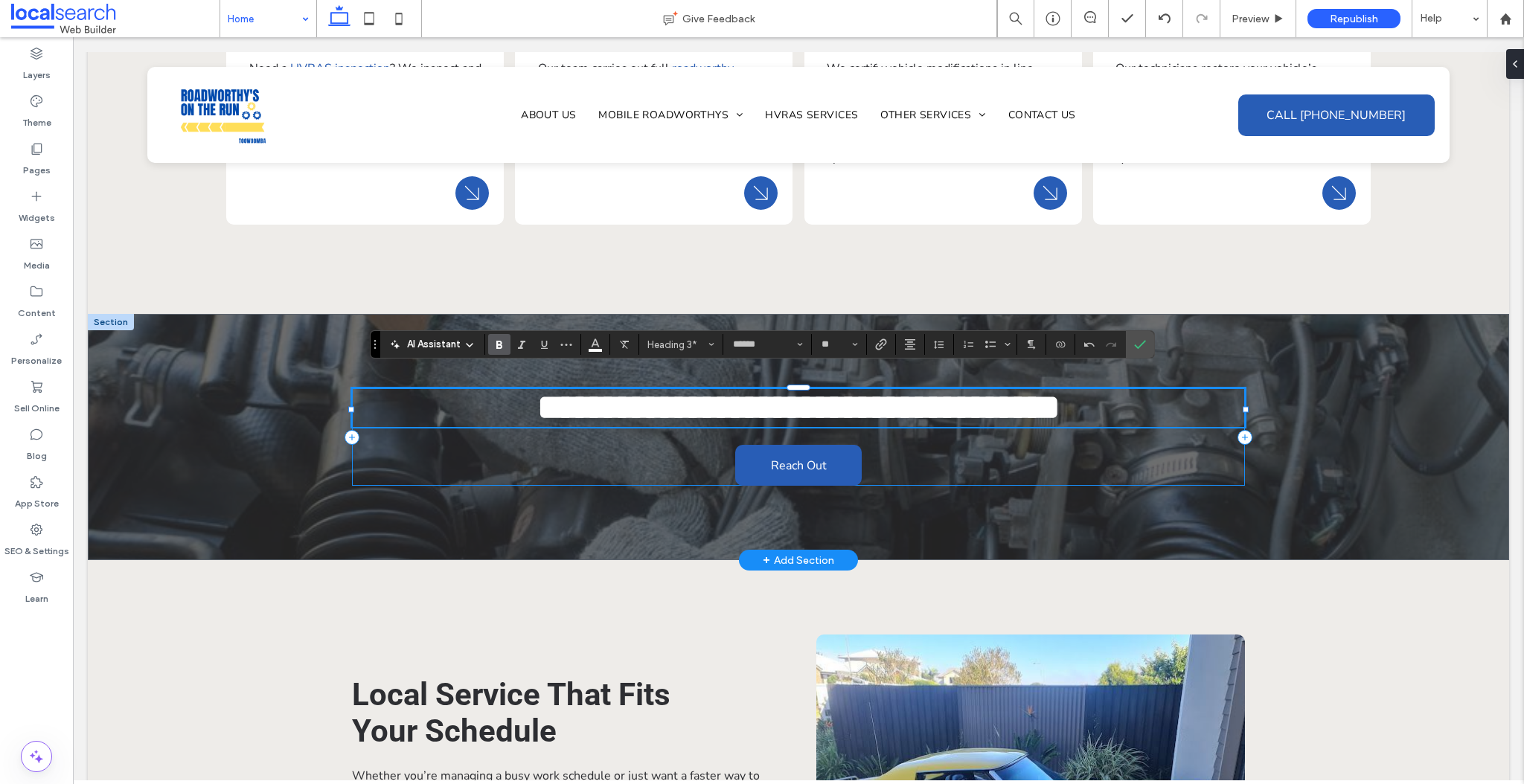
click at [991, 452] on div "**********" at bounding box center [798, 437] width 893 height 98
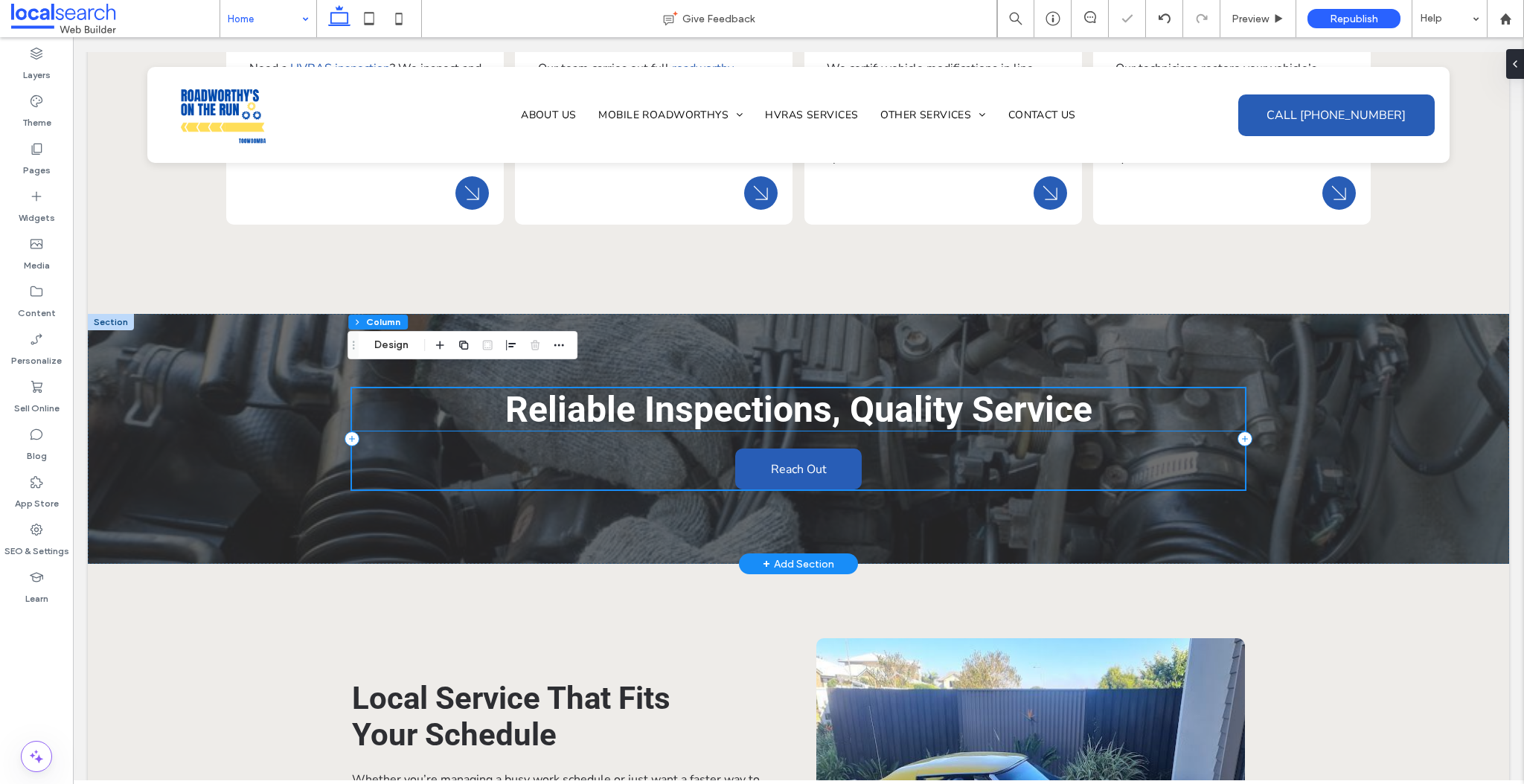
click at [1070, 398] on span "Reliable Inspections, Quality Service" at bounding box center [799, 410] width 587 height 42
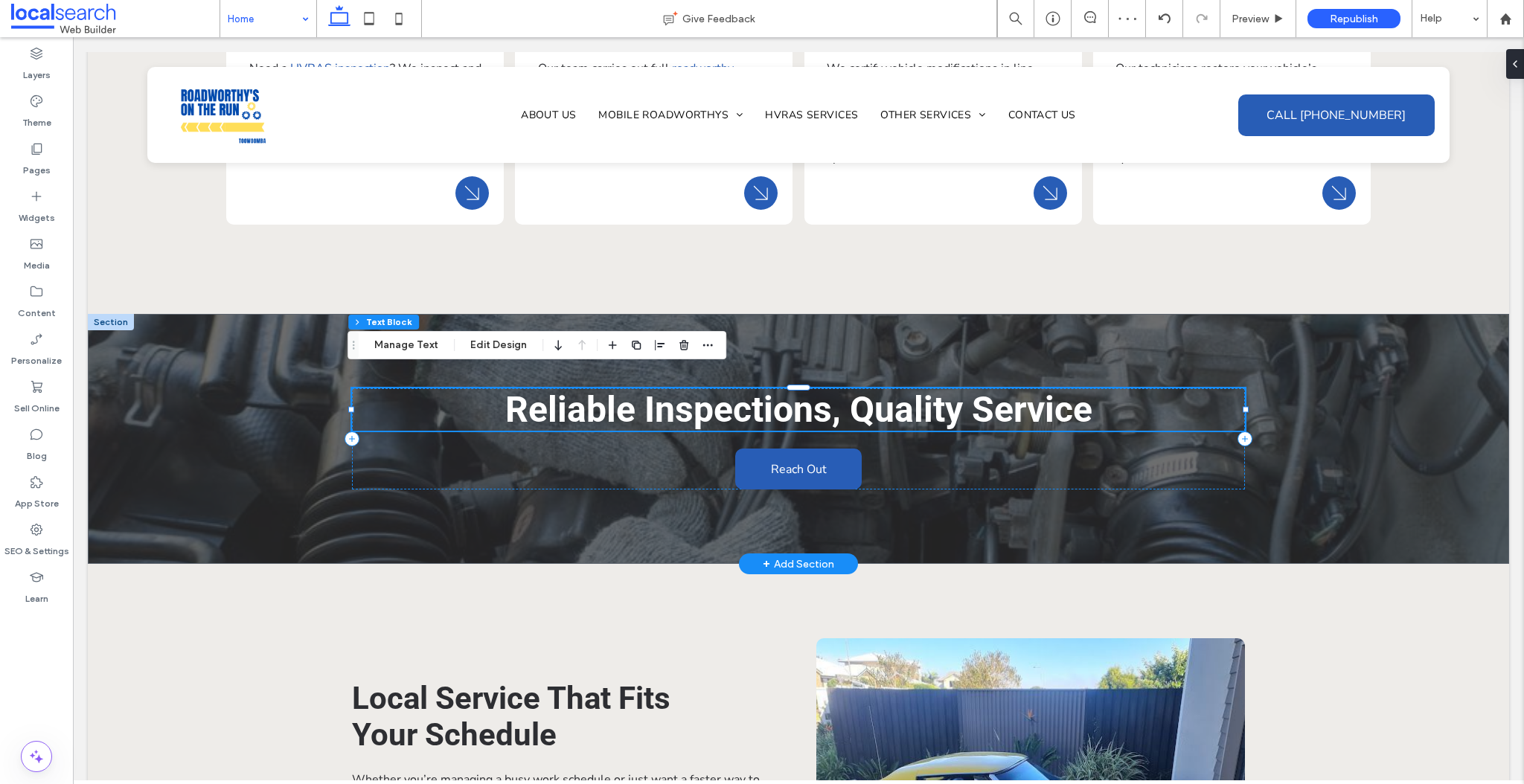
click at [839, 392] on span "Reliable Inspections, Quality Service" at bounding box center [799, 410] width 587 height 42
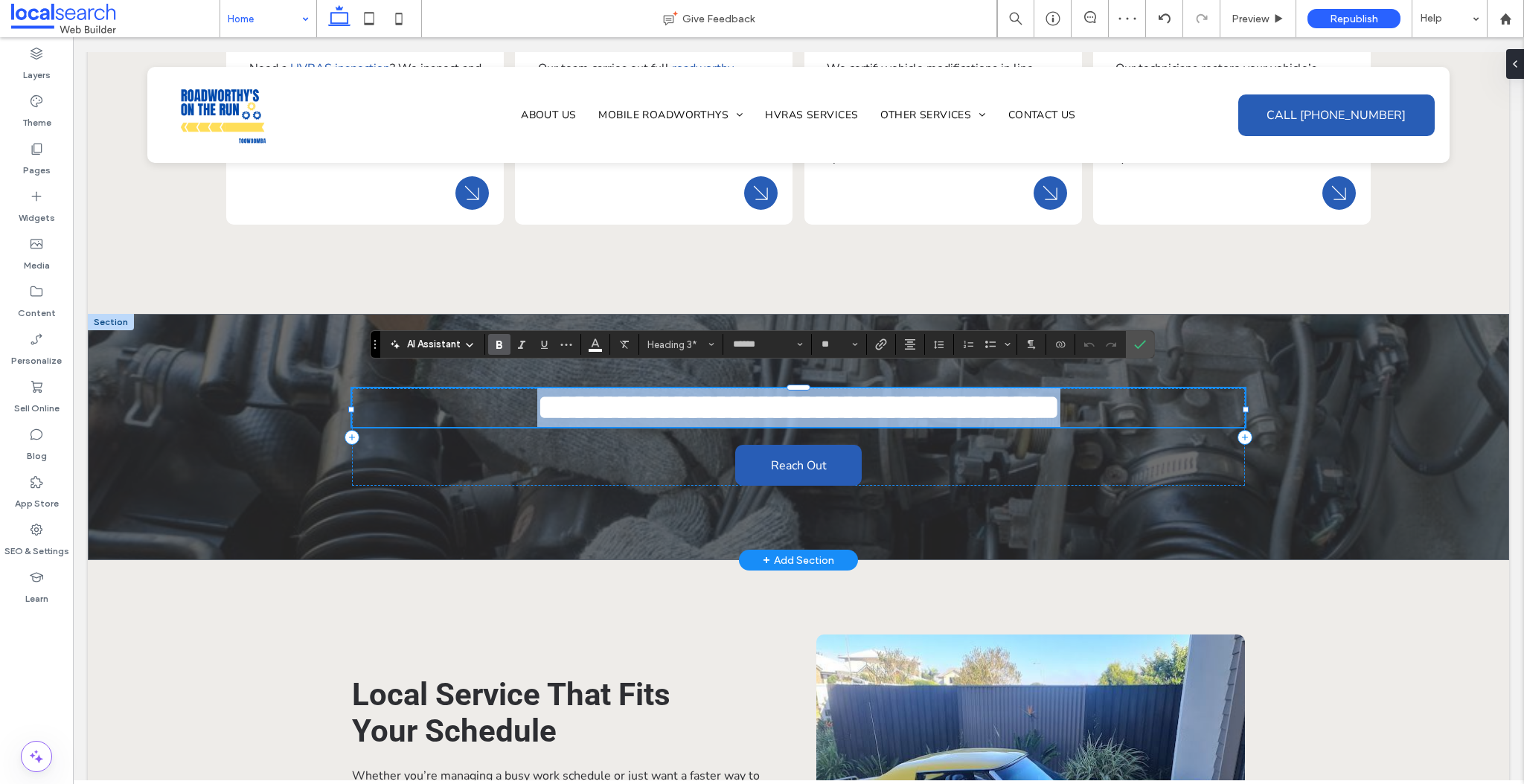
click at [837, 394] on span "**********" at bounding box center [798, 407] width 523 height 35
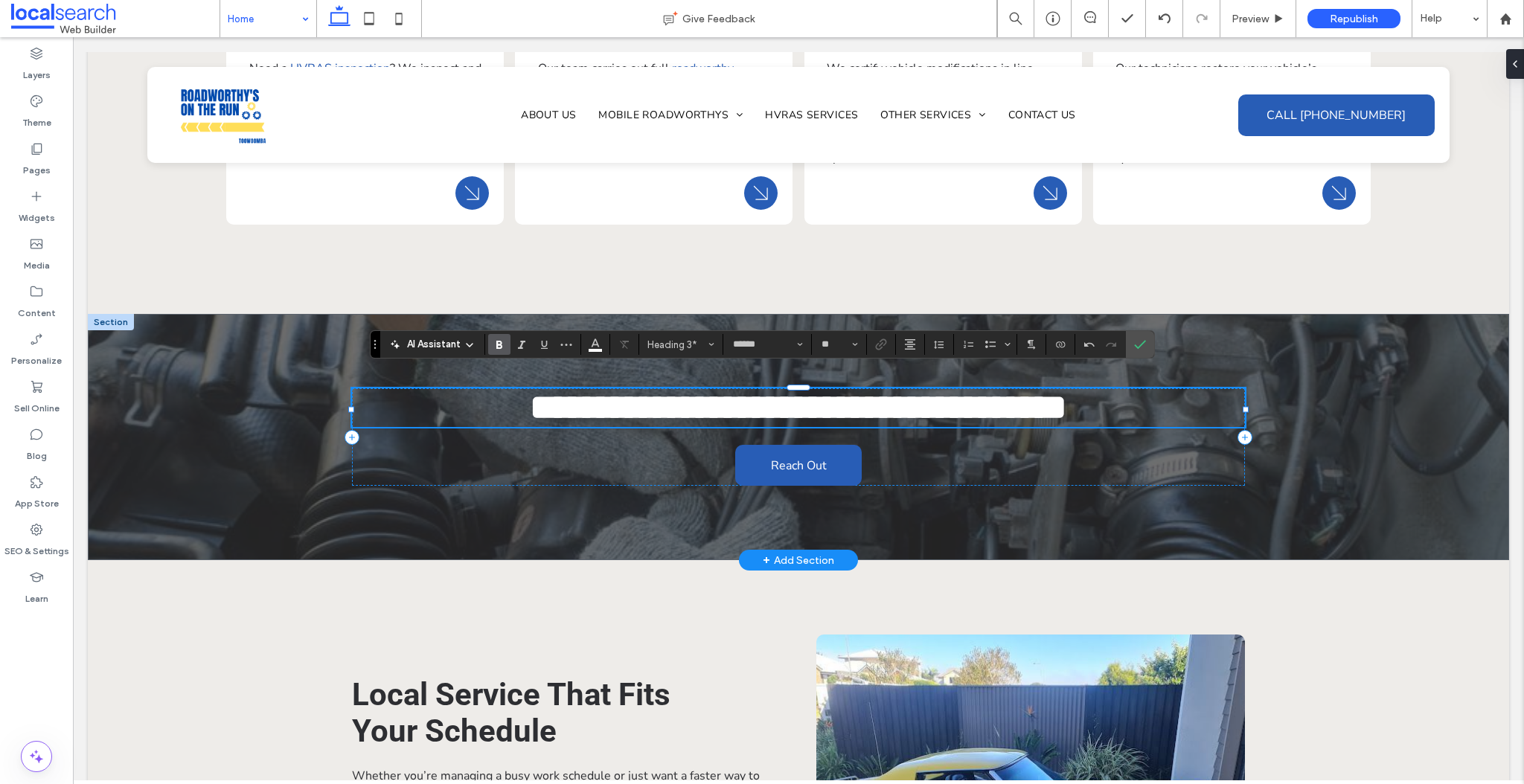
click at [1113, 395] on h3 "**********" at bounding box center [798, 408] width 893 height 39
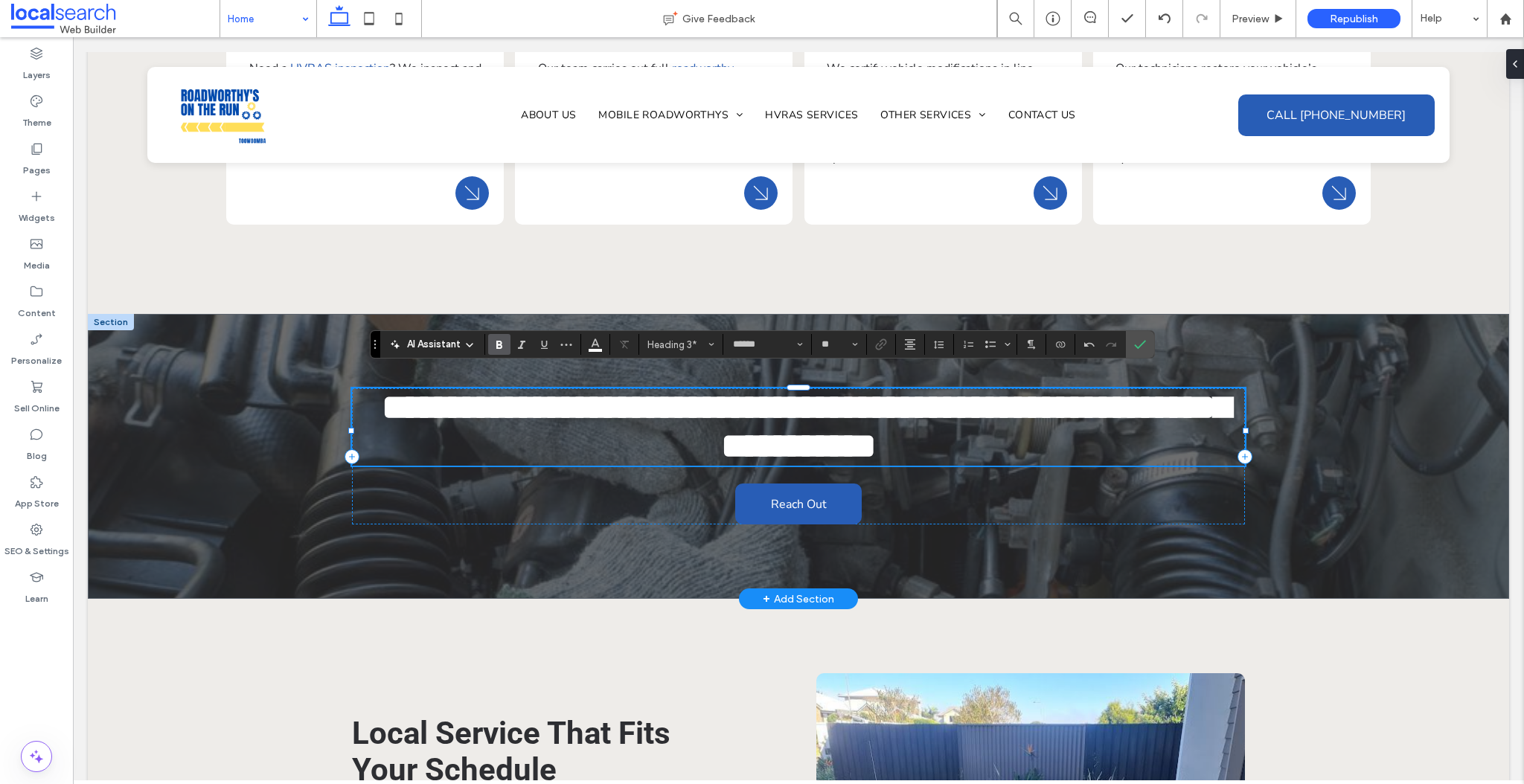
click at [975, 390] on span "**********" at bounding box center [806, 427] width 849 height 74
click at [974, 390] on span "**********" at bounding box center [806, 427] width 849 height 74
click at [971, 391] on span "**********" at bounding box center [806, 427] width 849 height 74
click at [1009, 390] on span "**********" at bounding box center [806, 427] width 849 height 74
click at [1014, 390] on span "**********" at bounding box center [806, 427] width 849 height 74
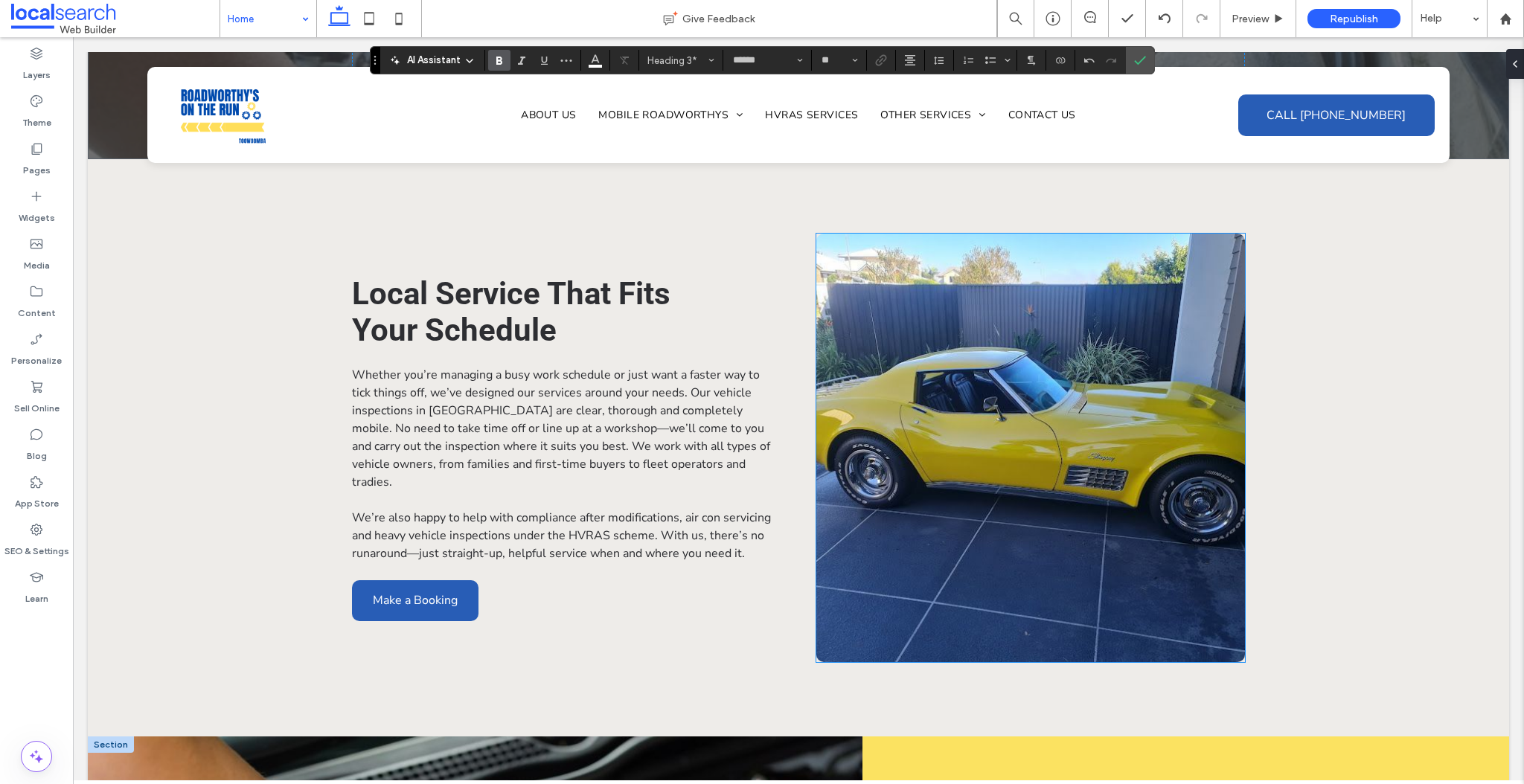
scroll to position [2975, 0]
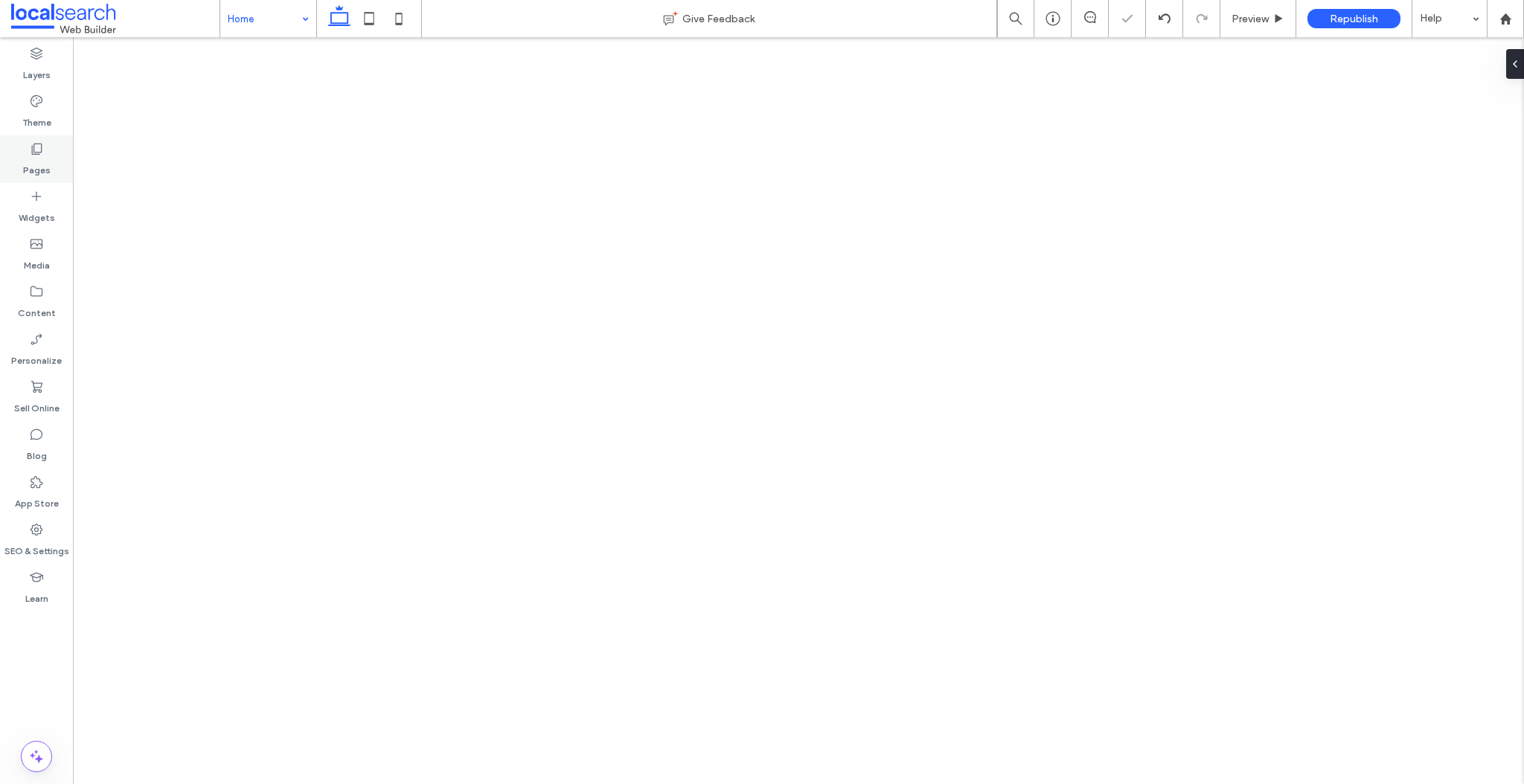
click at [44, 162] on label "Pages" at bounding box center [37, 166] width 28 height 21
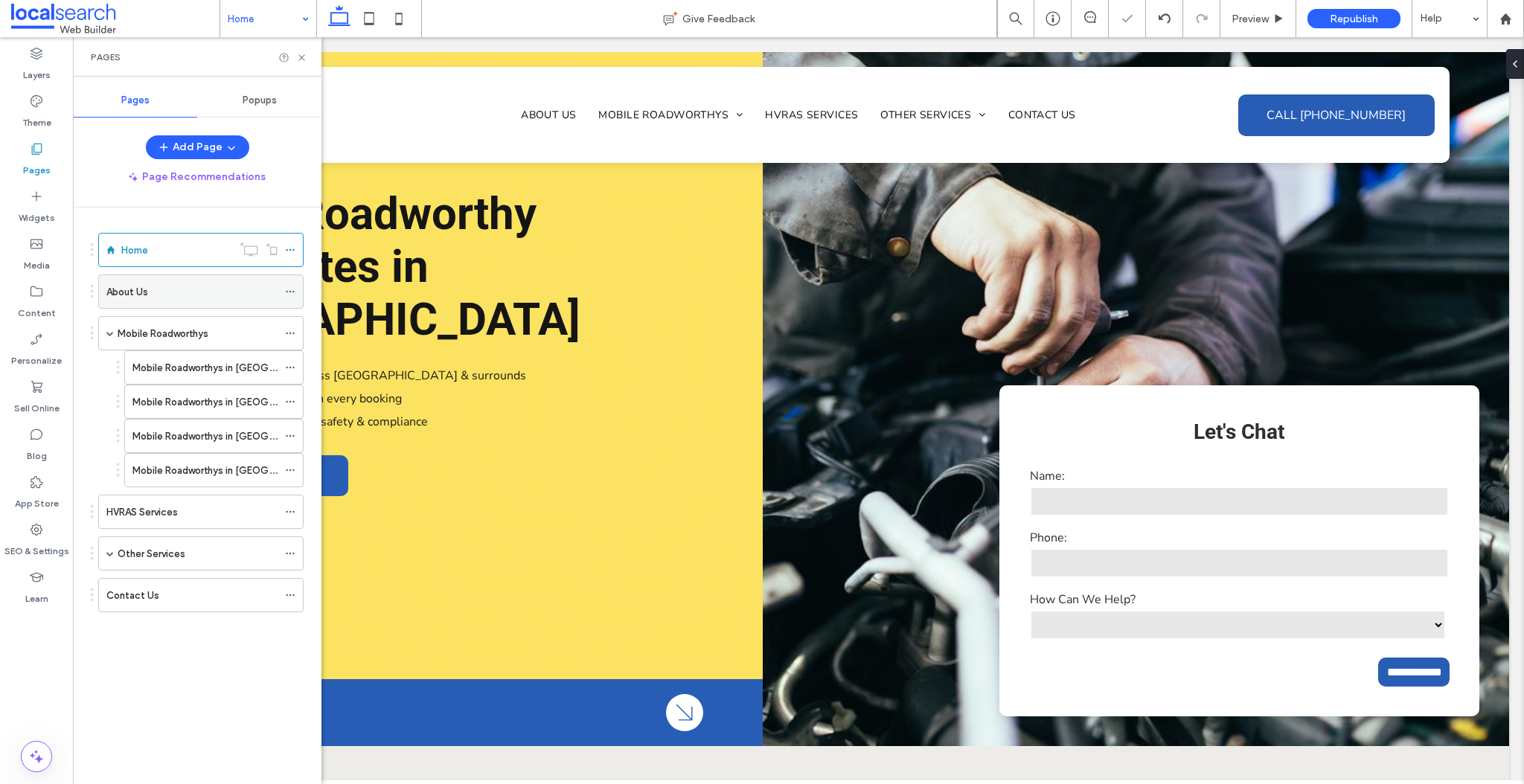
scroll to position [0, 0]
click at [288, 248] on icon at bounding box center [290, 251] width 11 height 11
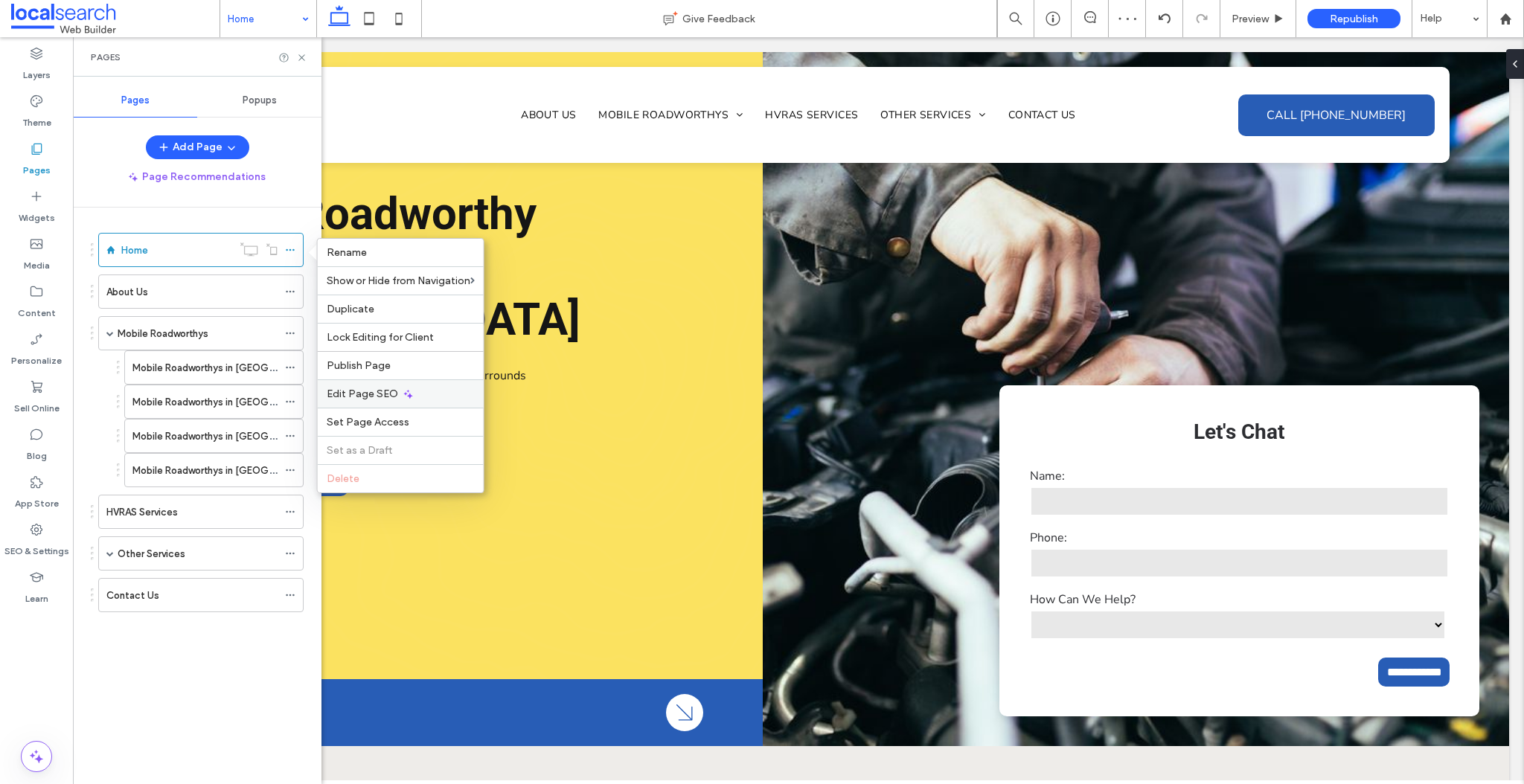
click at [376, 392] on span "Edit Page SEO" at bounding box center [363, 394] width 72 height 13
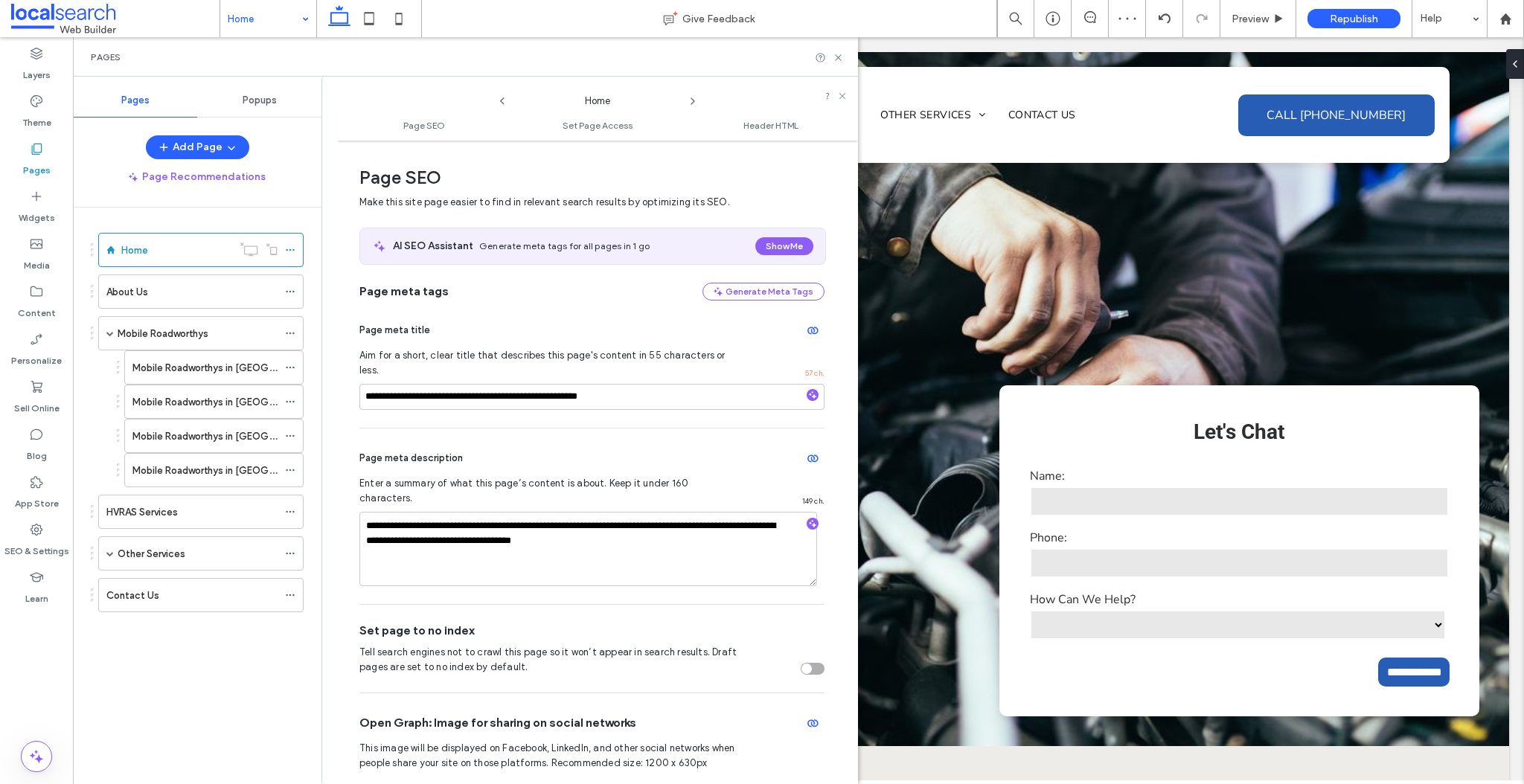
scroll to position [7, 0]
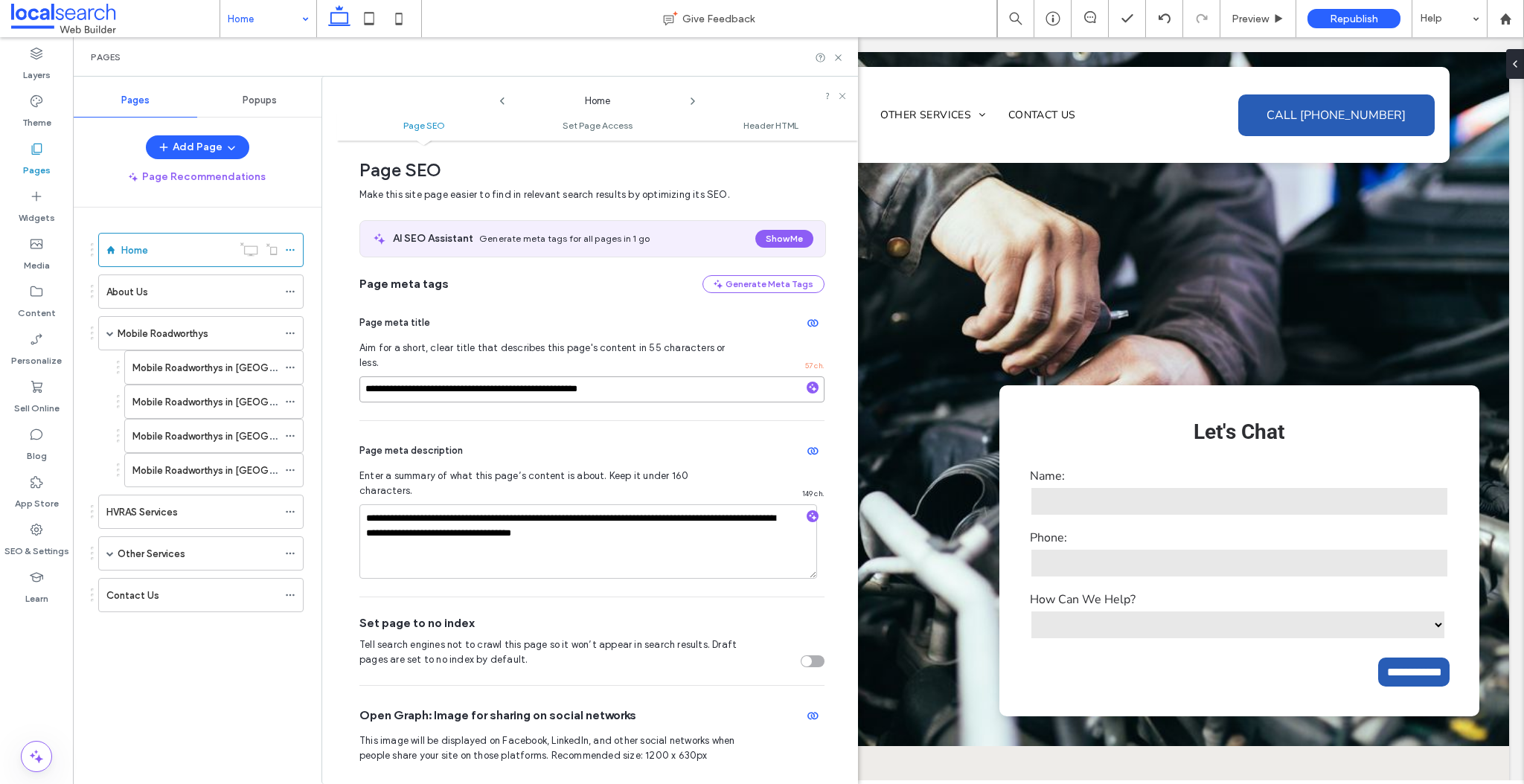
drag, startPoint x: 459, startPoint y: 375, endPoint x: 364, endPoint y: 374, distance: 95.0
click at [364, 376] on input "**********" at bounding box center [592, 389] width 465 height 26
type input "**********"
click at [840, 57] on icon at bounding box center [838, 57] width 11 height 11
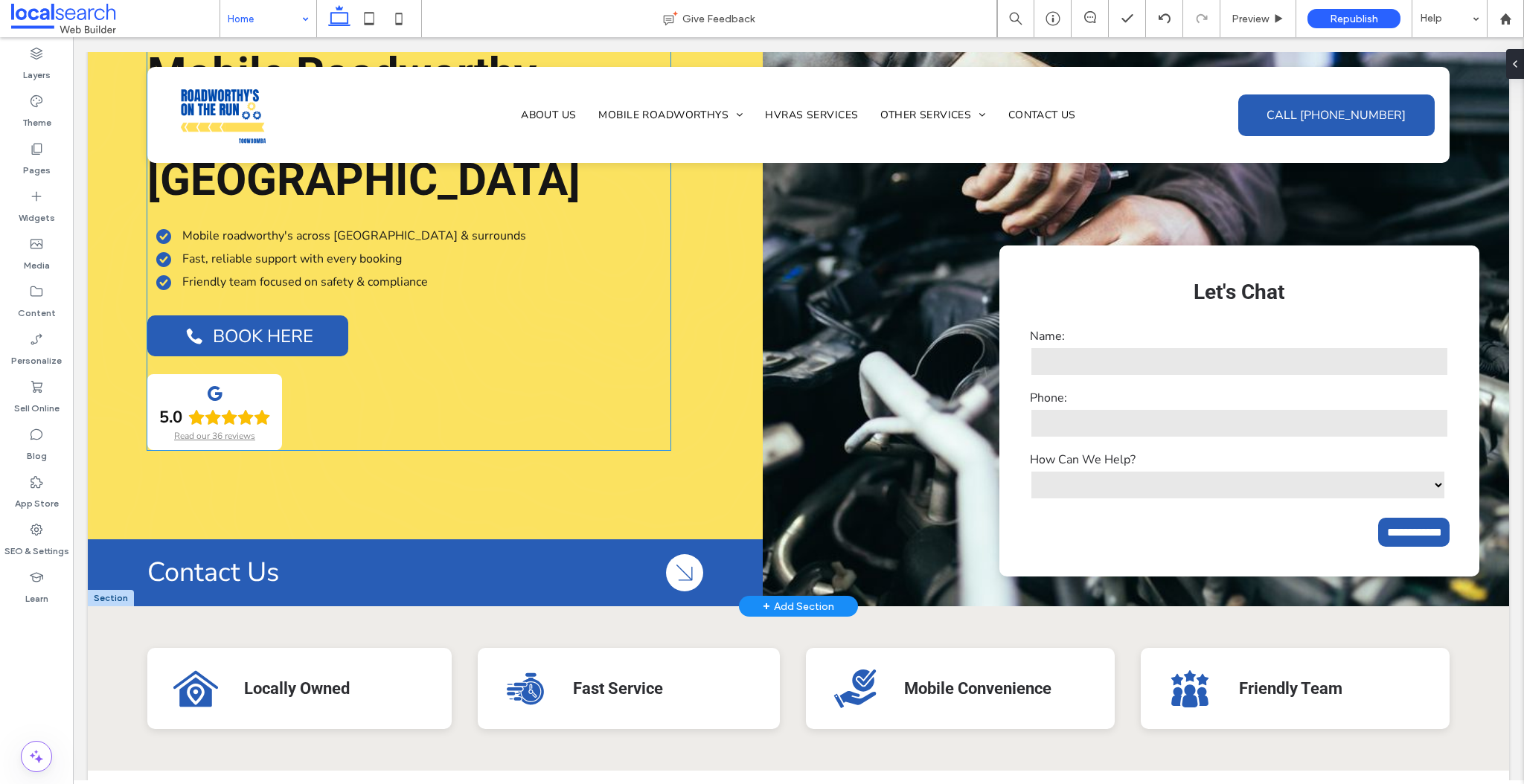
scroll to position [149, 0]
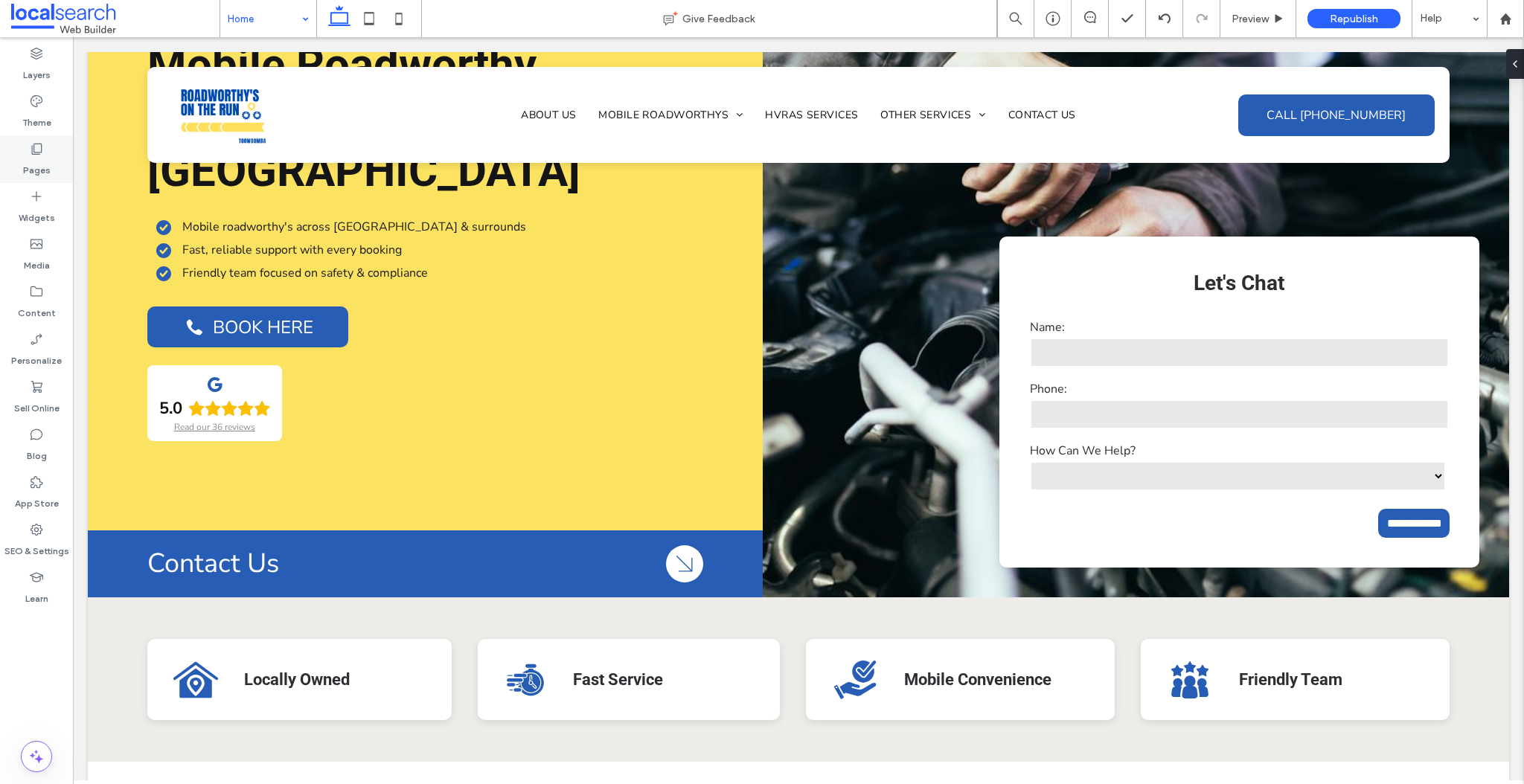
click at [37, 160] on label "Pages" at bounding box center [37, 166] width 28 height 21
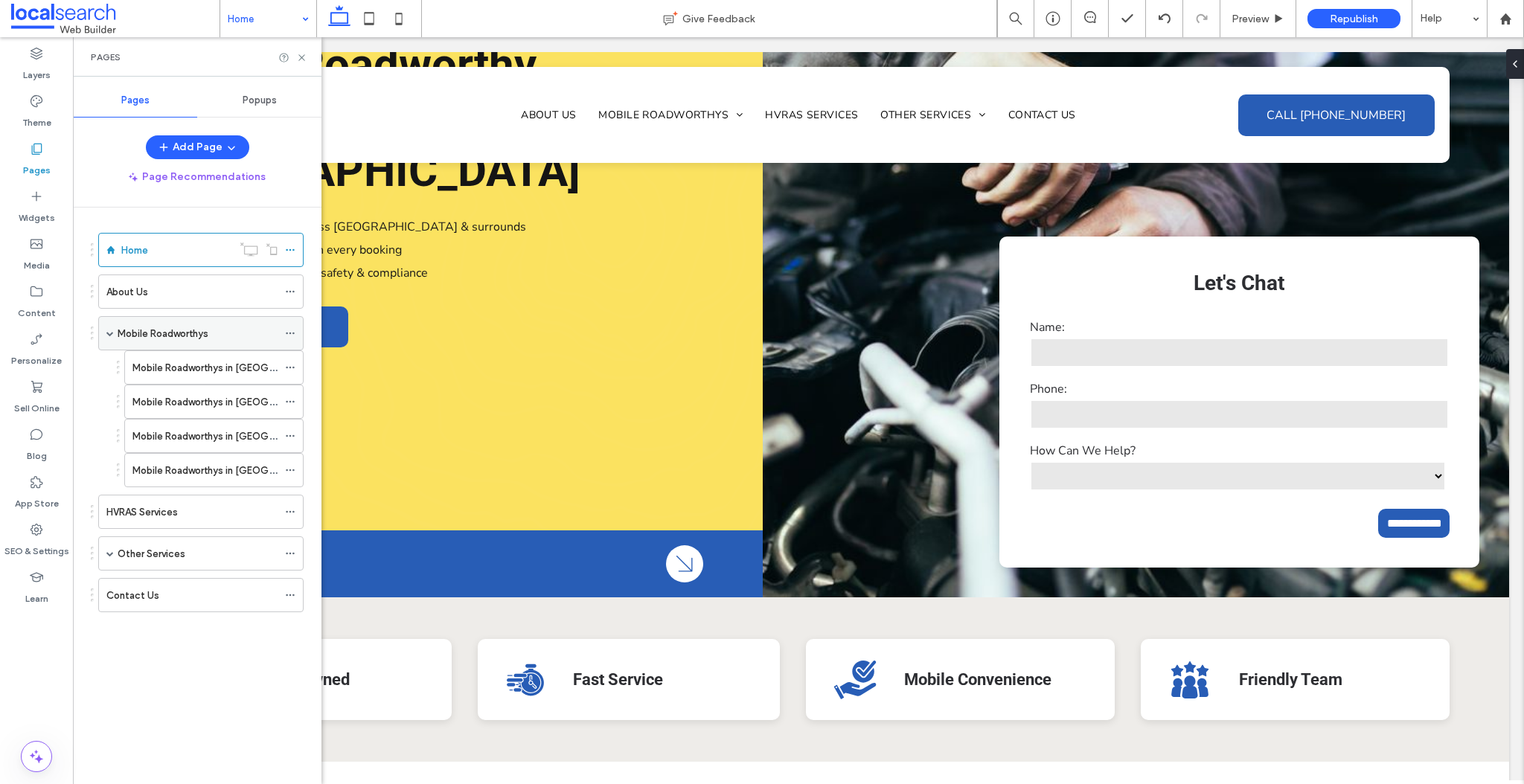
click at [293, 329] on icon at bounding box center [290, 333] width 11 height 11
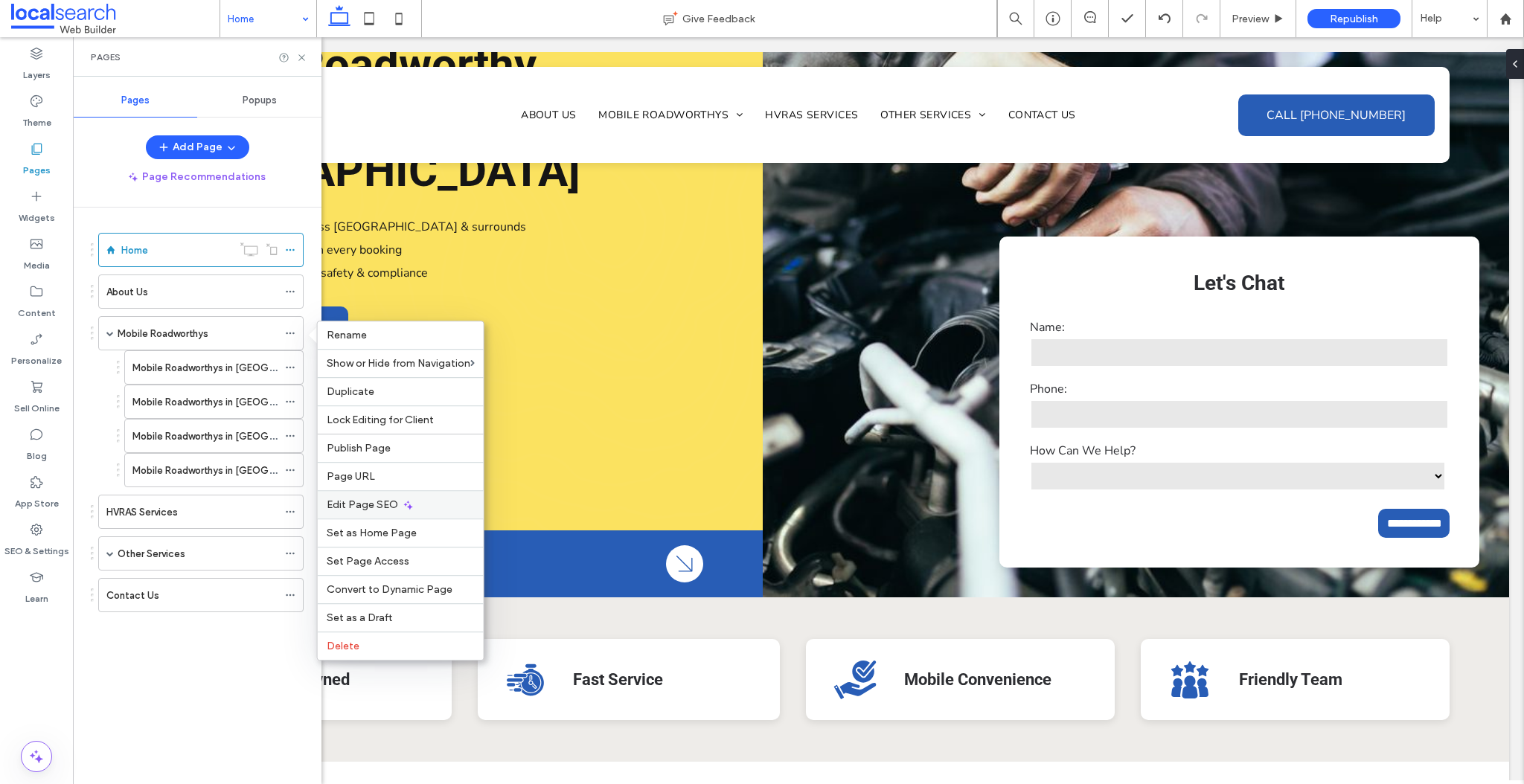
click at [360, 507] on span "Edit Page SEO" at bounding box center [363, 505] width 72 height 13
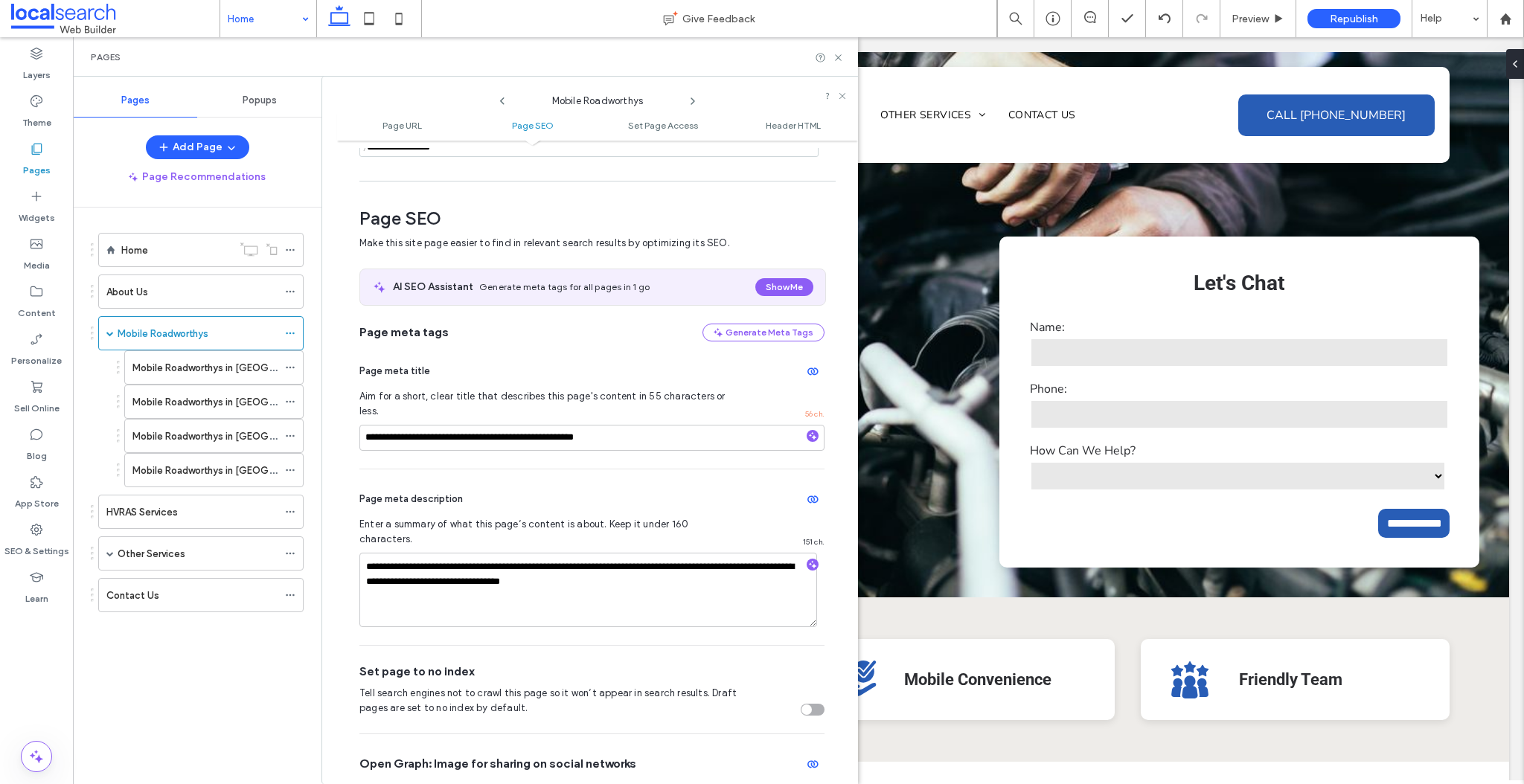
scroll to position [204, 0]
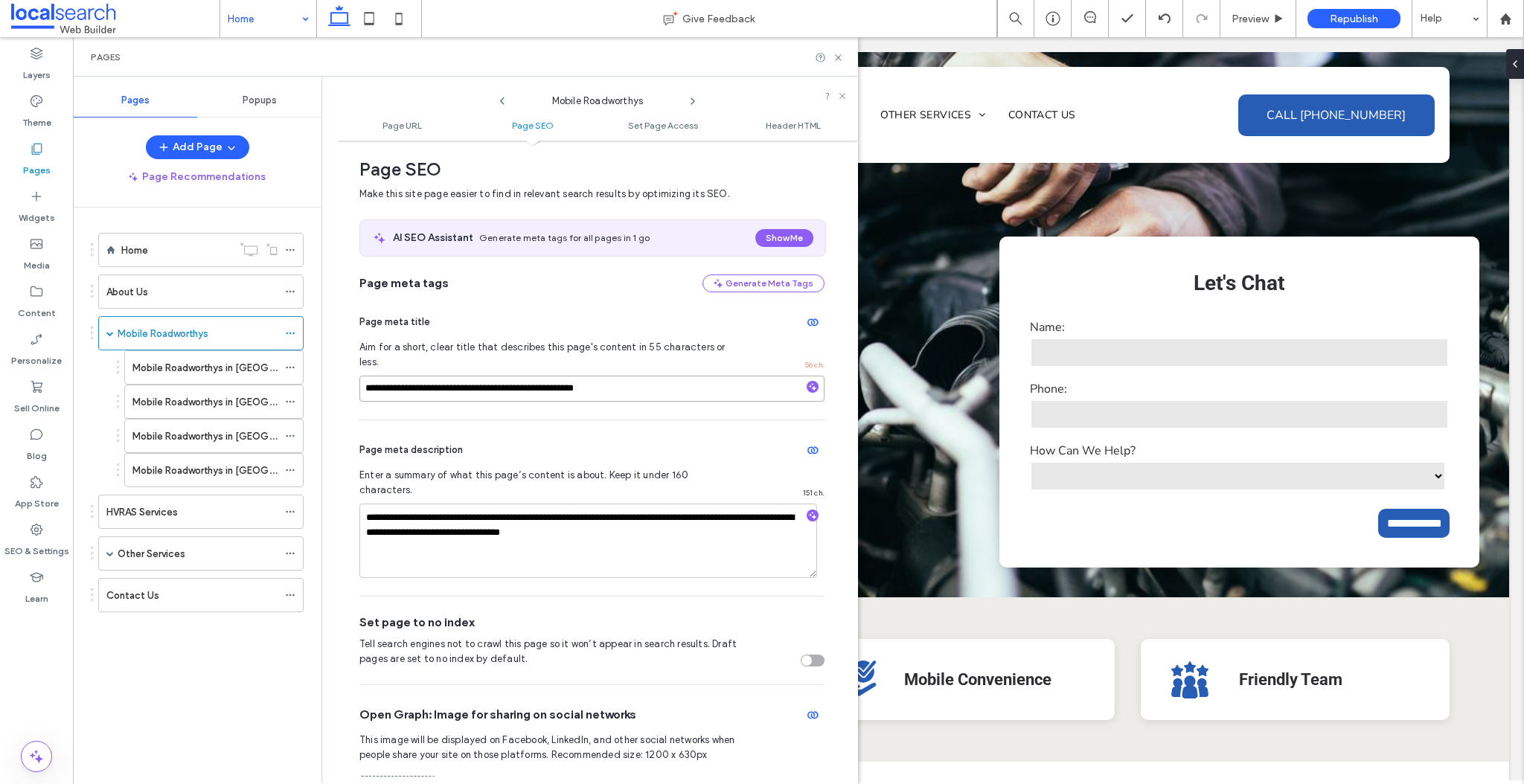
click at [453, 375] on input "**********" at bounding box center [592, 388] width 465 height 26
type input "**********"
drag, startPoint x: 505, startPoint y: 375, endPoint x: 347, endPoint y: 375, distance: 158.0
click at [347, 375] on div "**********" at bounding box center [597, 462] width 521 height 629
click at [219, 366] on label "Mobile Roadworthys in [GEOGRAPHIC_DATA]" at bounding box center [233, 367] width 202 height 26
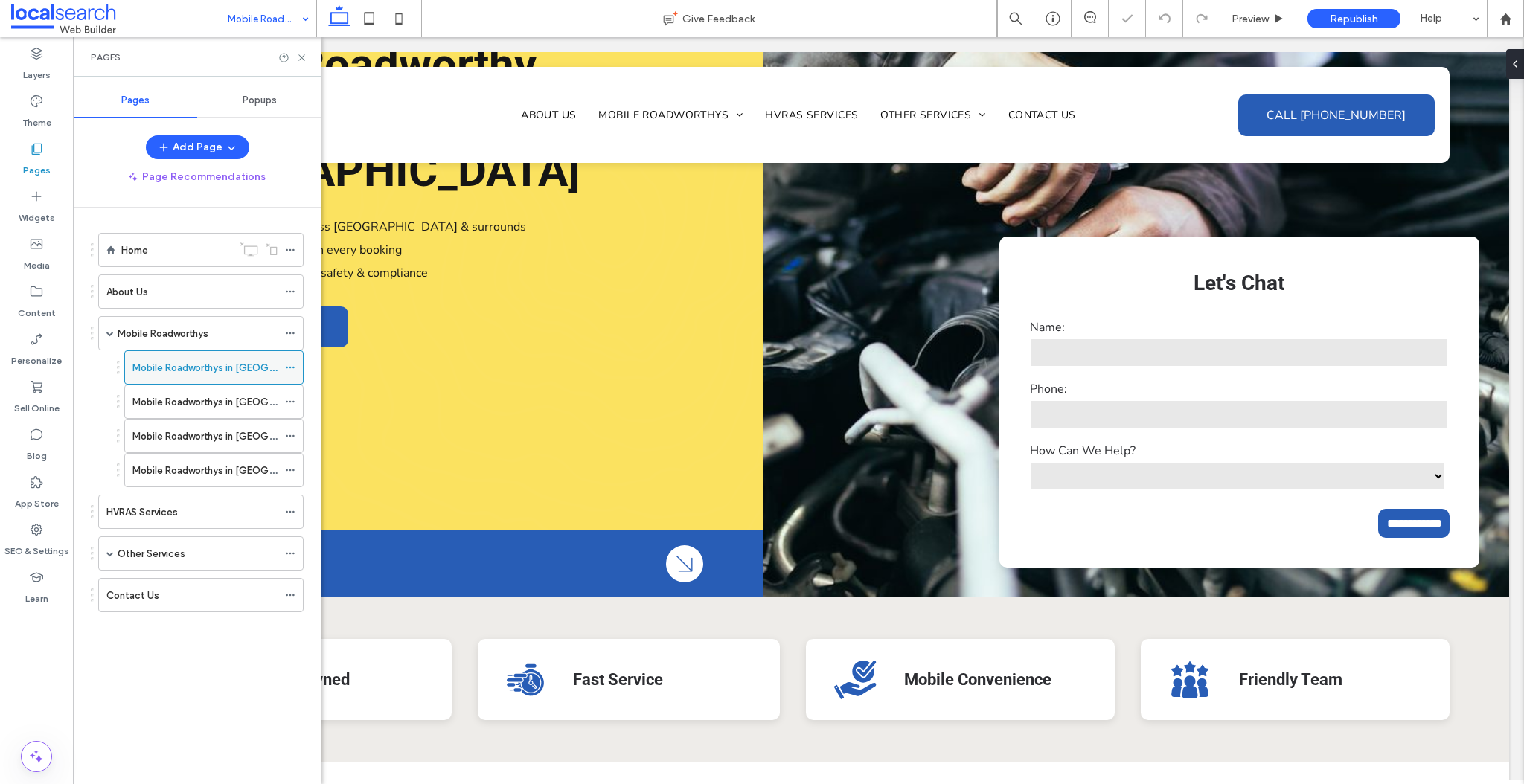
click at [293, 363] on icon at bounding box center [290, 368] width 11 height 11
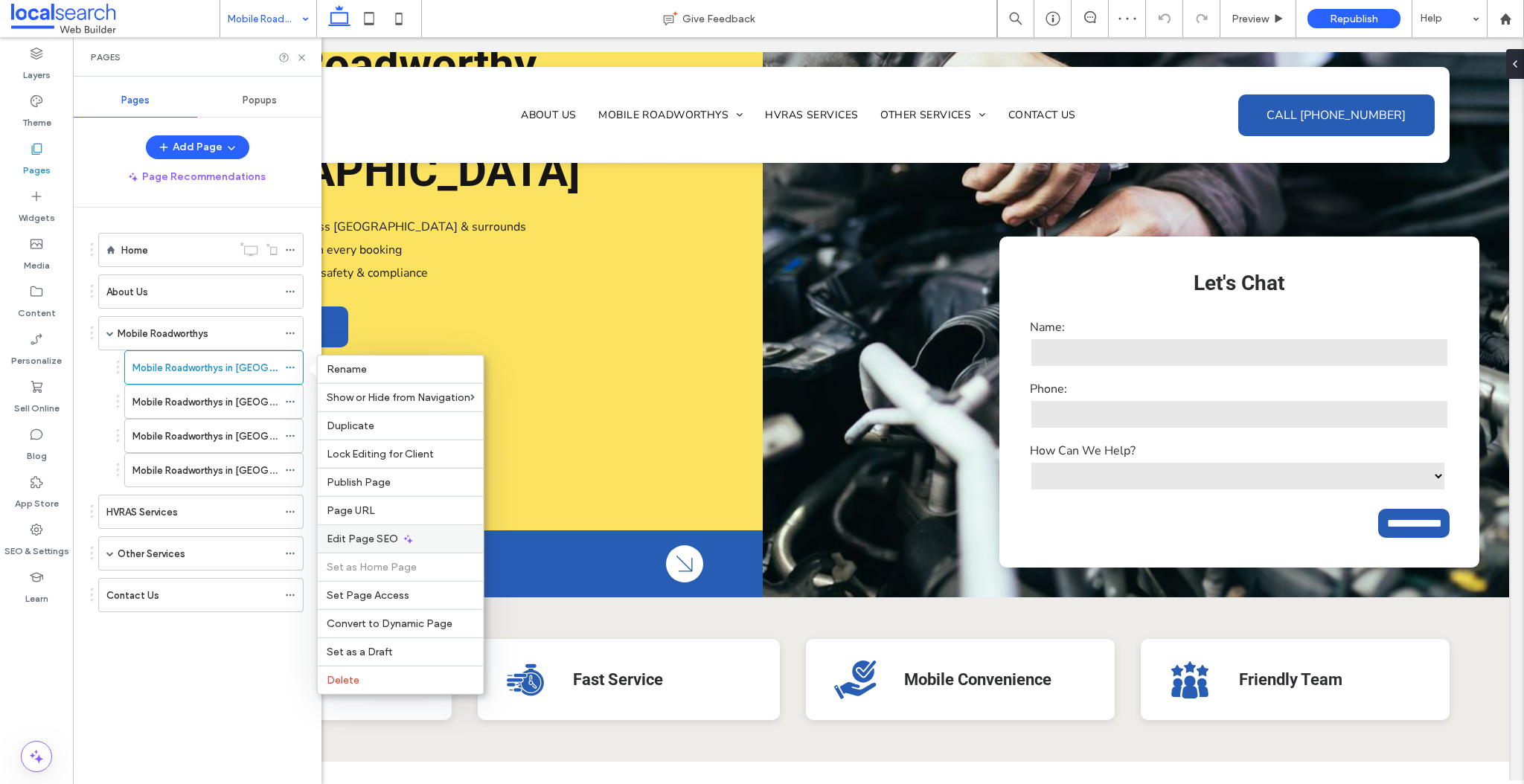
click at [360, 533] on span "Edit Page SEO" at bounding box center [363, 539] width 72 height 13
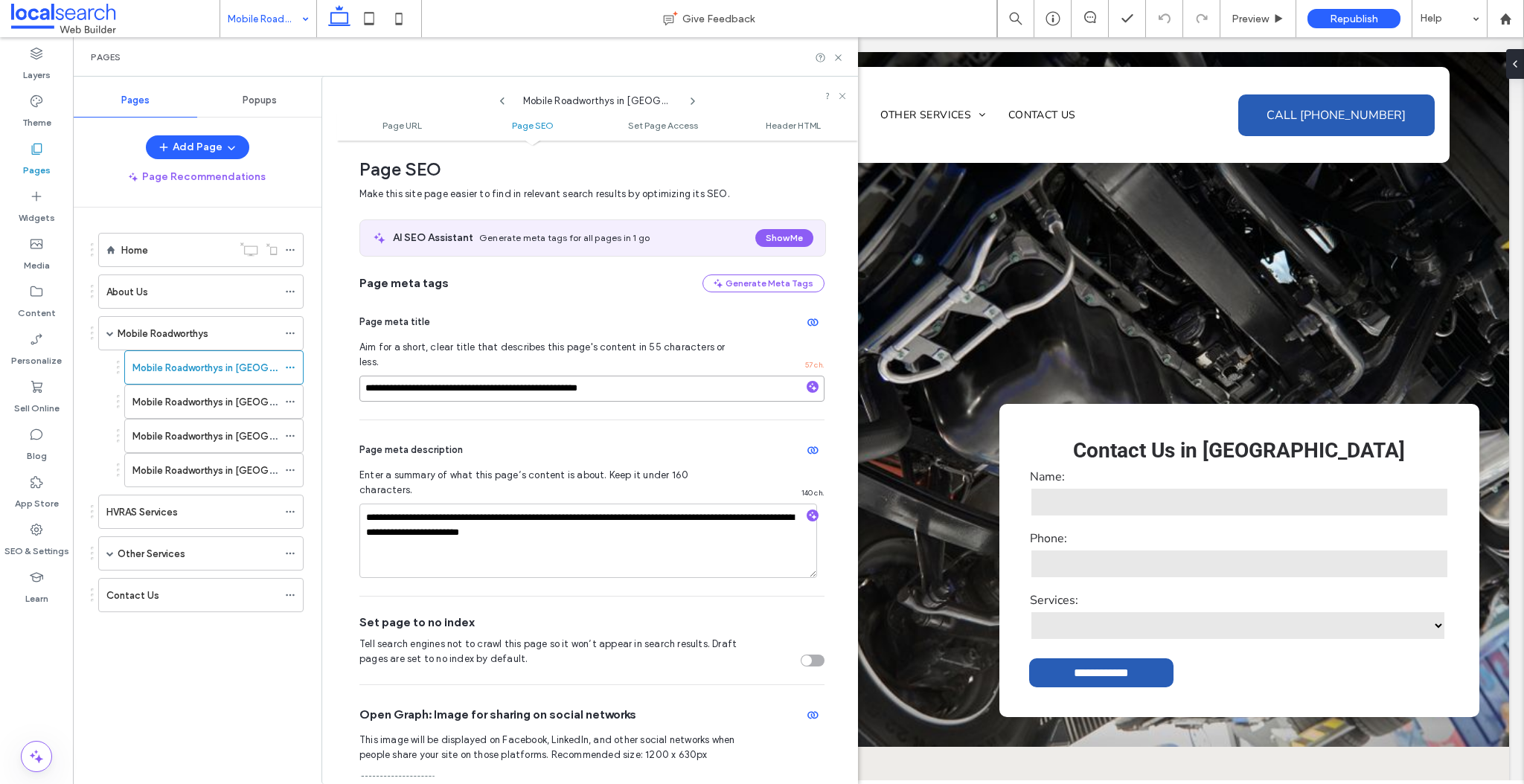
drag, startPoint x: 453, startPoint y: 374, endPoint x: 335, endPoint y: 363, distance: 118.5
click at [335, 363] on div "**********" at bounding box center [589, 430] width 536 height 708
paste input "**********"
type input "**********"
click at [253, 398] on label "Mobile Roadworthys in [GEOGRAPHIC_DATA]" at bounding box center [233, 401] width 202 height 26
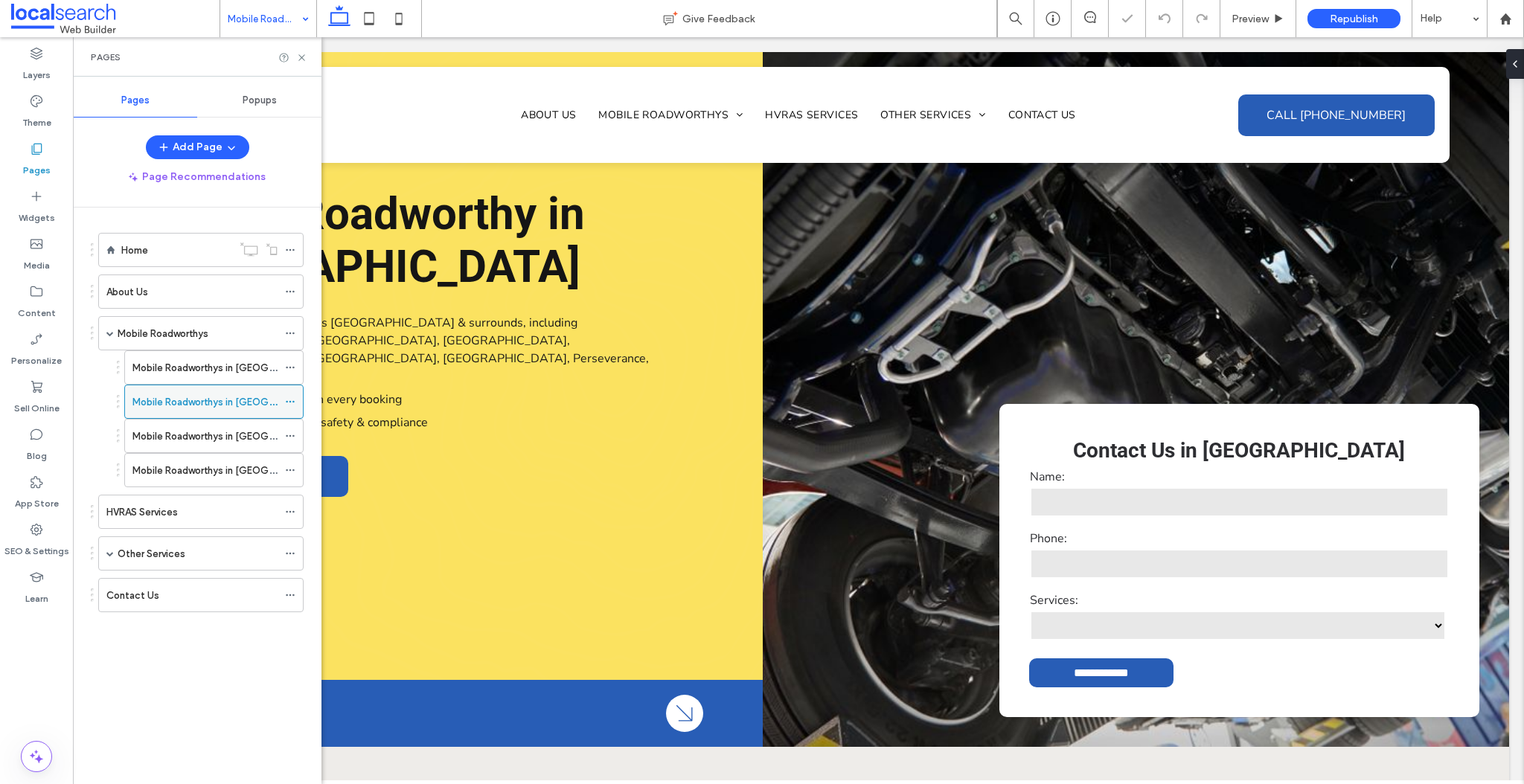
click at [291, 397] on icon at bounding box center [290, 402] width 11 height 11
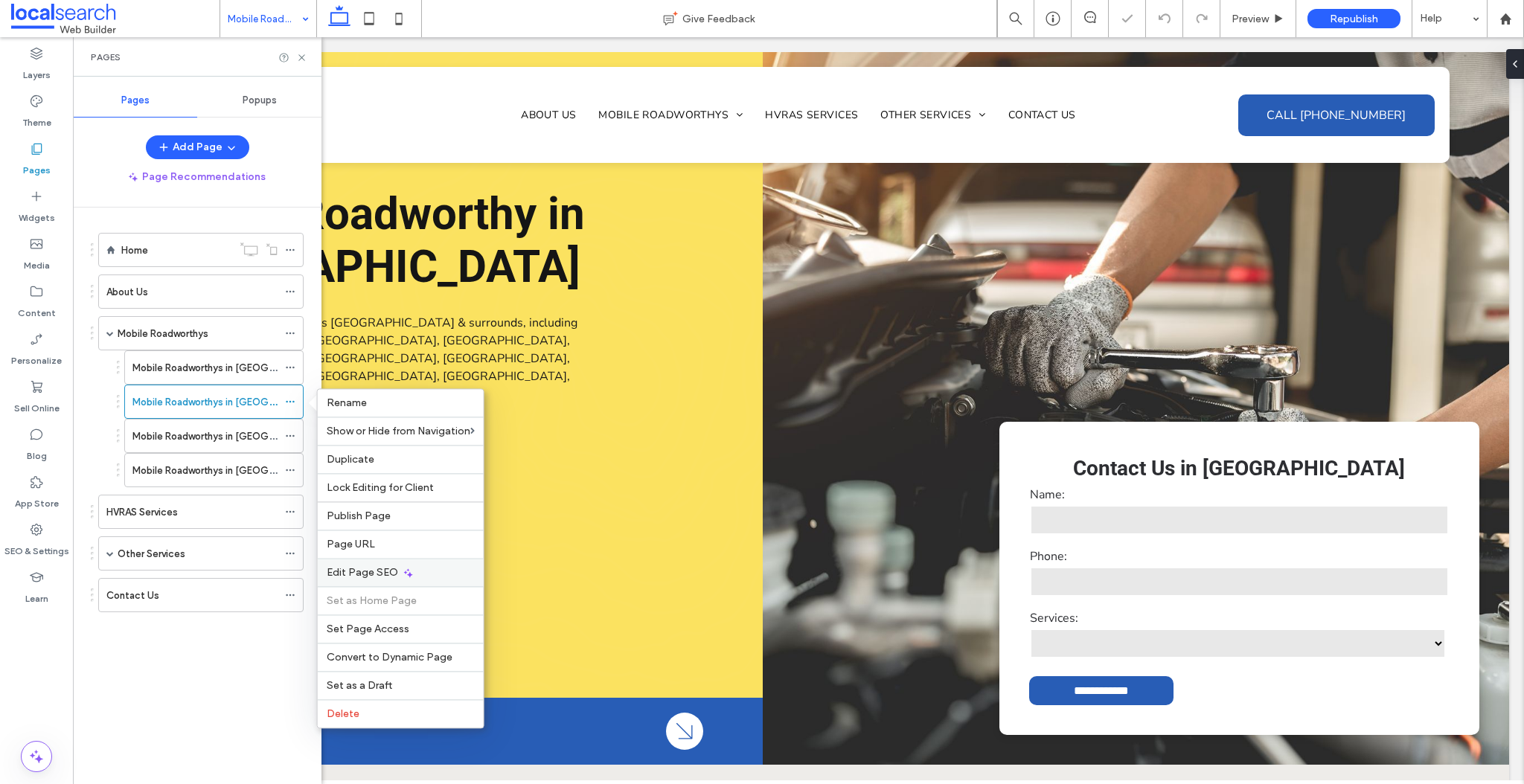
click at [358, 567] on span "Edit Page SEO" at bounding box center [363, 573] width 72 height 13
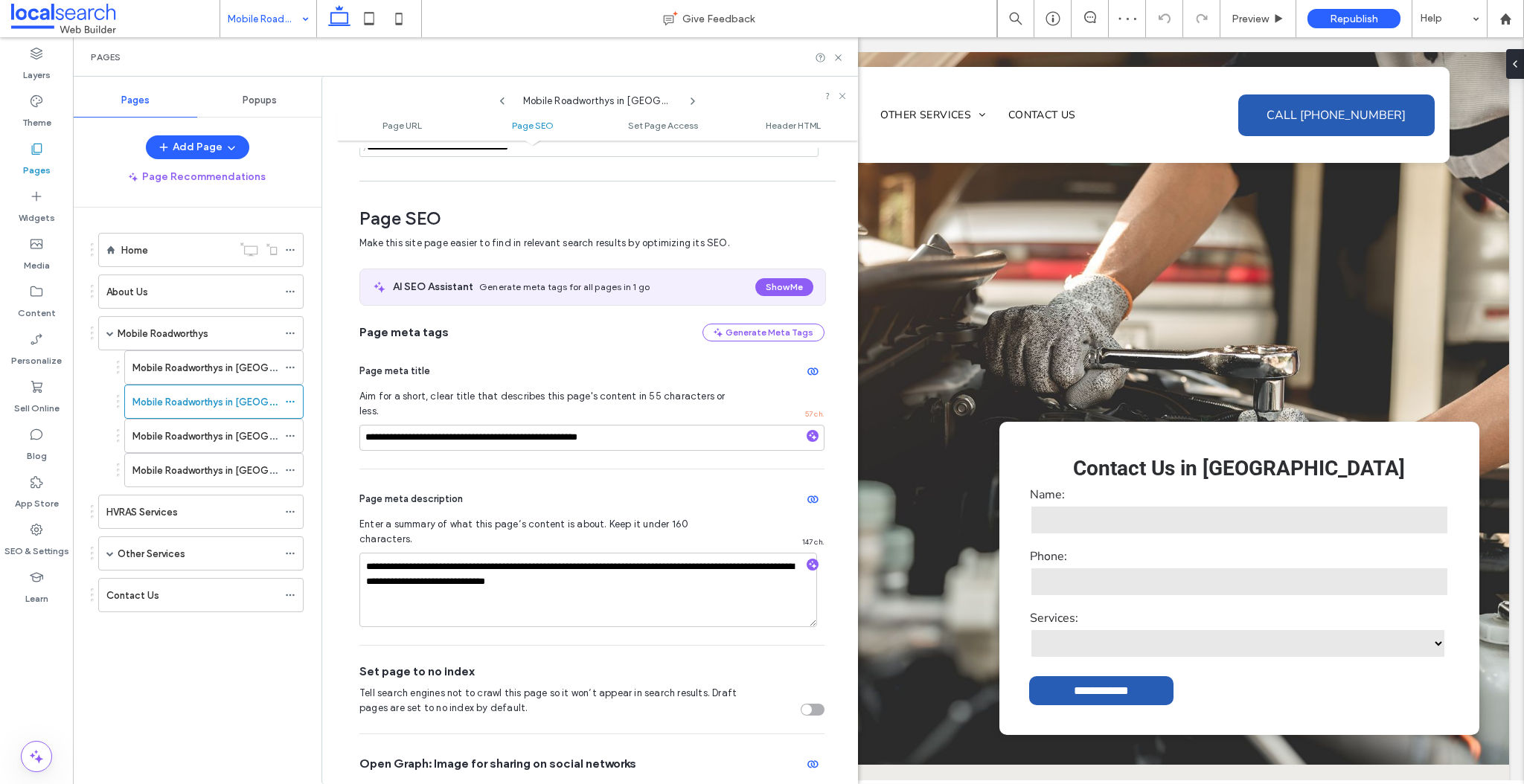
scroll to position [204, 0]
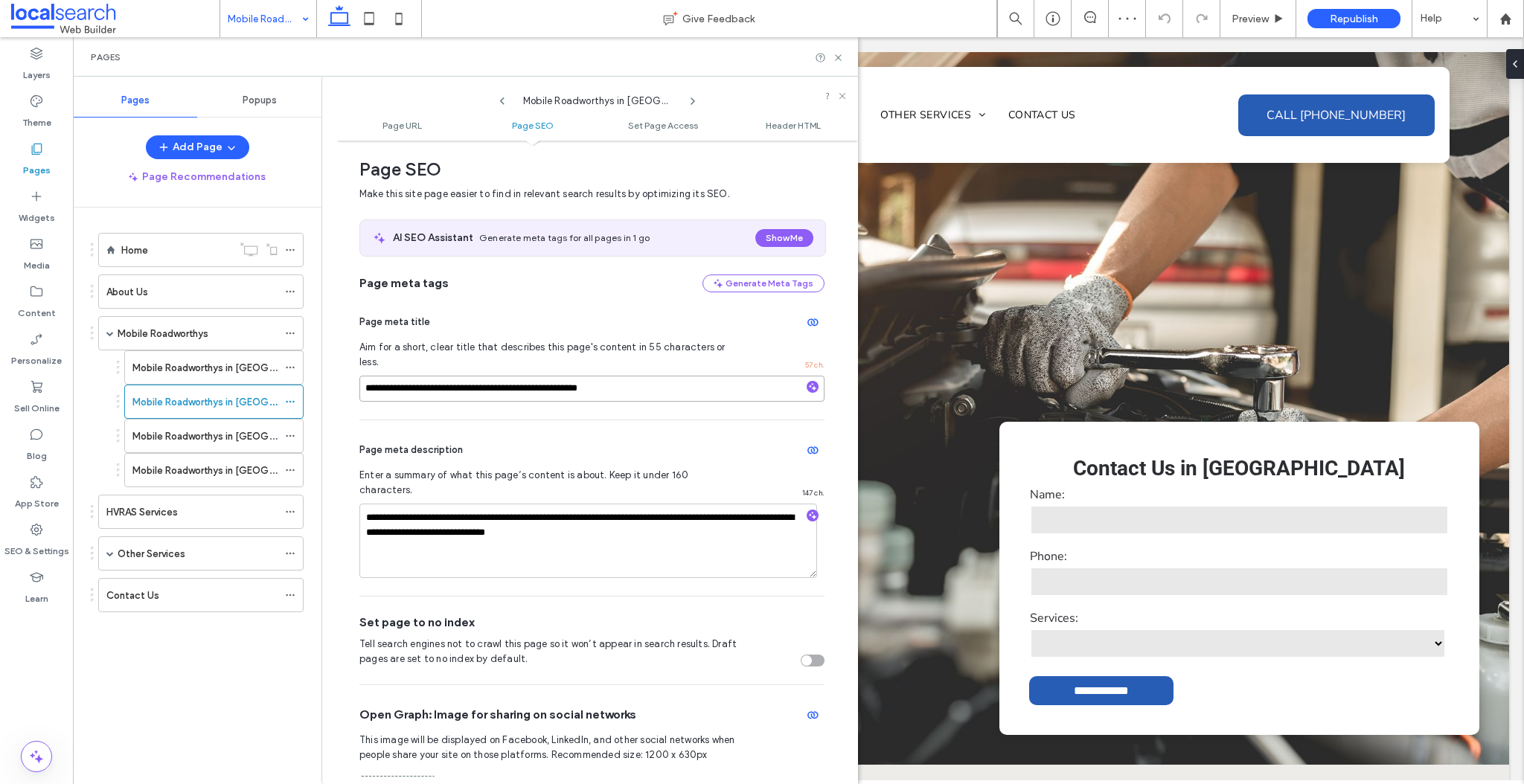
drag, startPoint x: 508, startPoint y: 375, endPoint x: 365, endPoint y: 374, distance: 143.0
click at [365, 375] on input "**********" at bounding box center [592, 388] width 465 height 26
click at [400, 378] on input "**********" at bounding box center [592, 388] width 465 height 26
drag, startPoint x: 450, startPoint y: 374, endPoint x: 315, endPoint y: 374, distance: 135.0
click at [315, 374] on div "**********" at bounding box center [465, 430] width 785 height 708
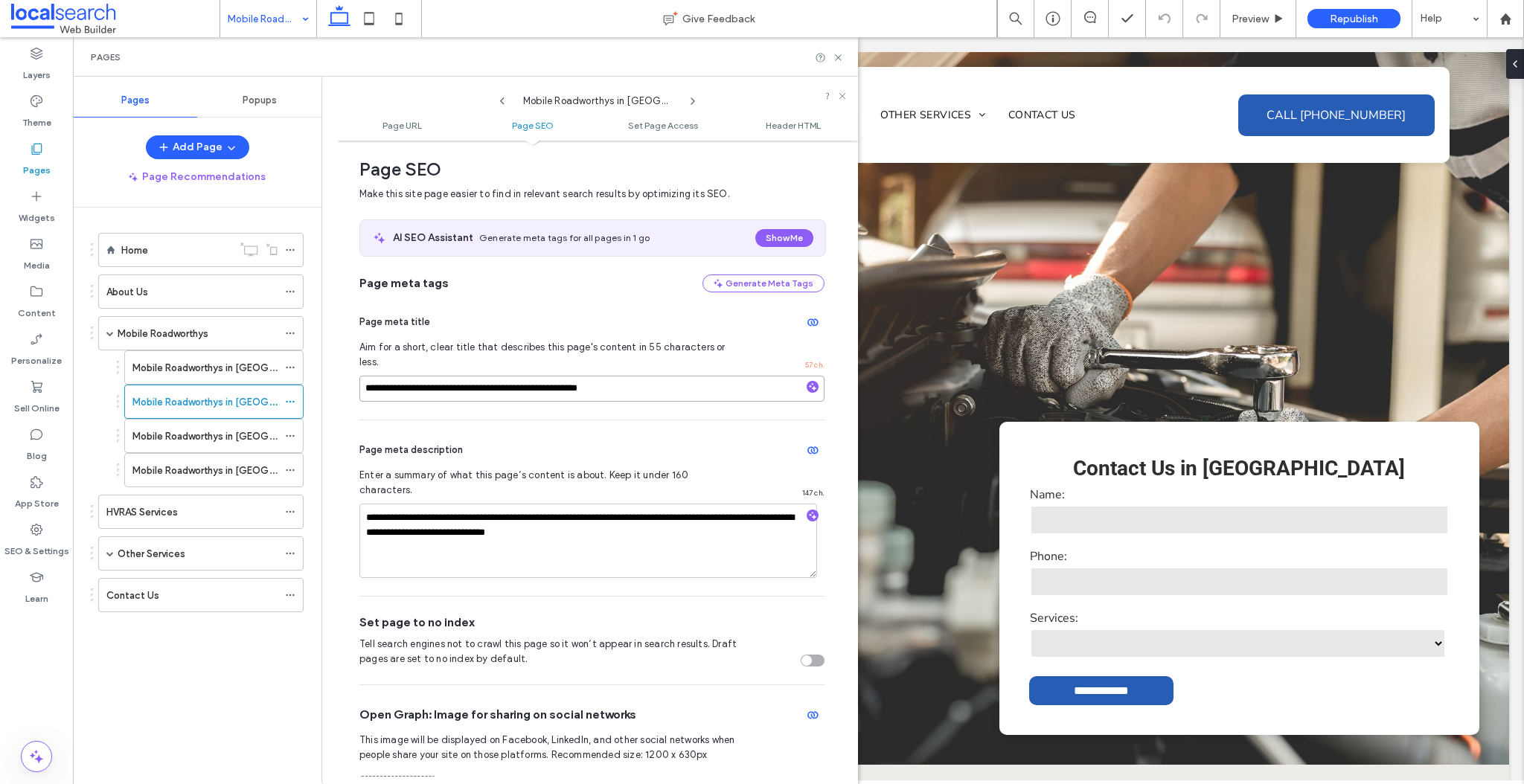
paste input "**********"
type input "**********"
click at [293, 433] on icon at bounding box center [290, 436] width 11 height 11
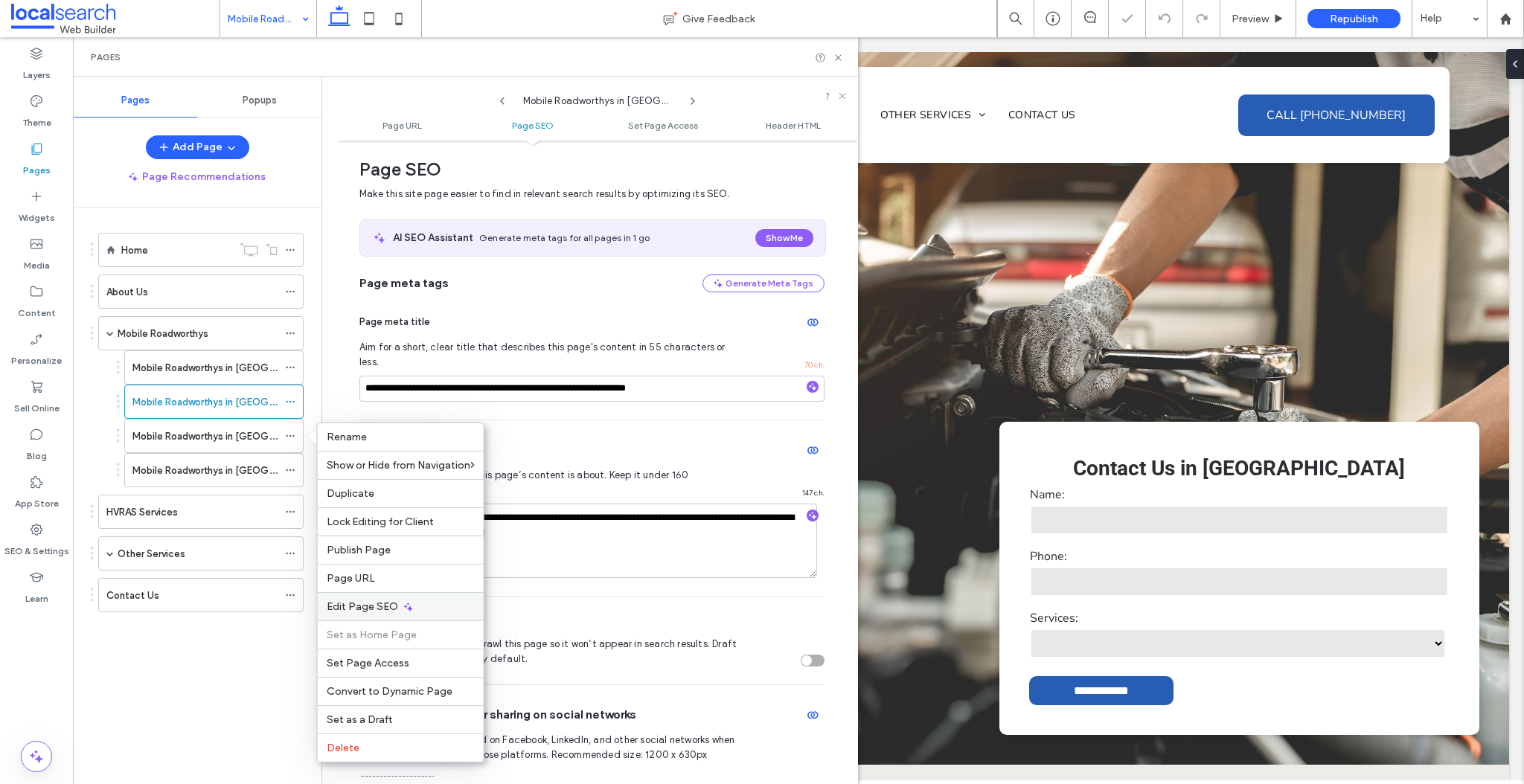
click at [375, 602] on span "Edit Page SEO" at bounding box center [363, 607] width 72 height 13
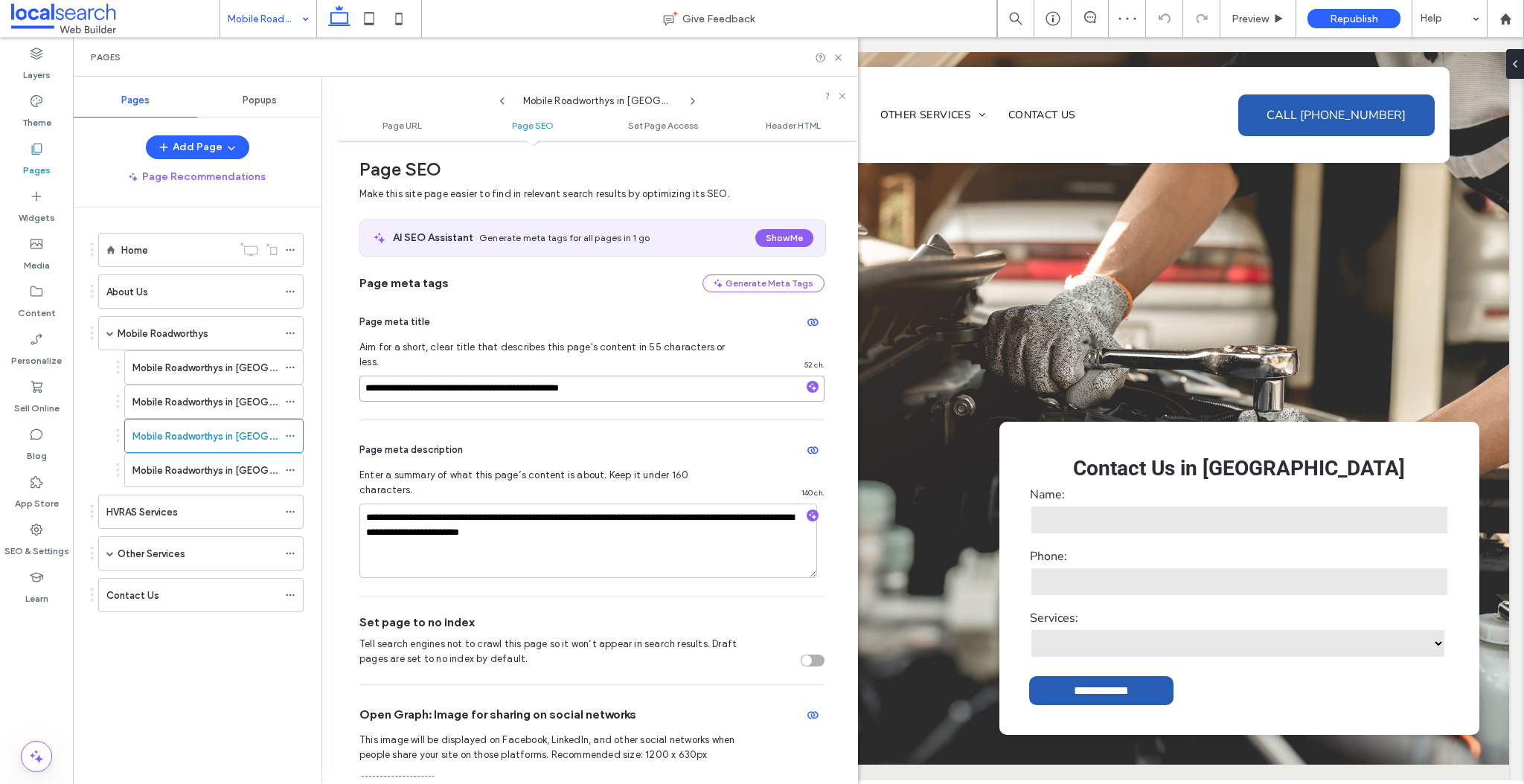
drag, startPoint x: 451, startPoint y: 374, endPoint x: 328, endPoint y: 375, distance: 123.0
click at [328, 375] on div "**********" at bounding box center [589, 430] width 536 height 708
paste input "**********"
type input "**********"
click at [294, 469] on icon at bounding box center [290, 471] width 11 height 11
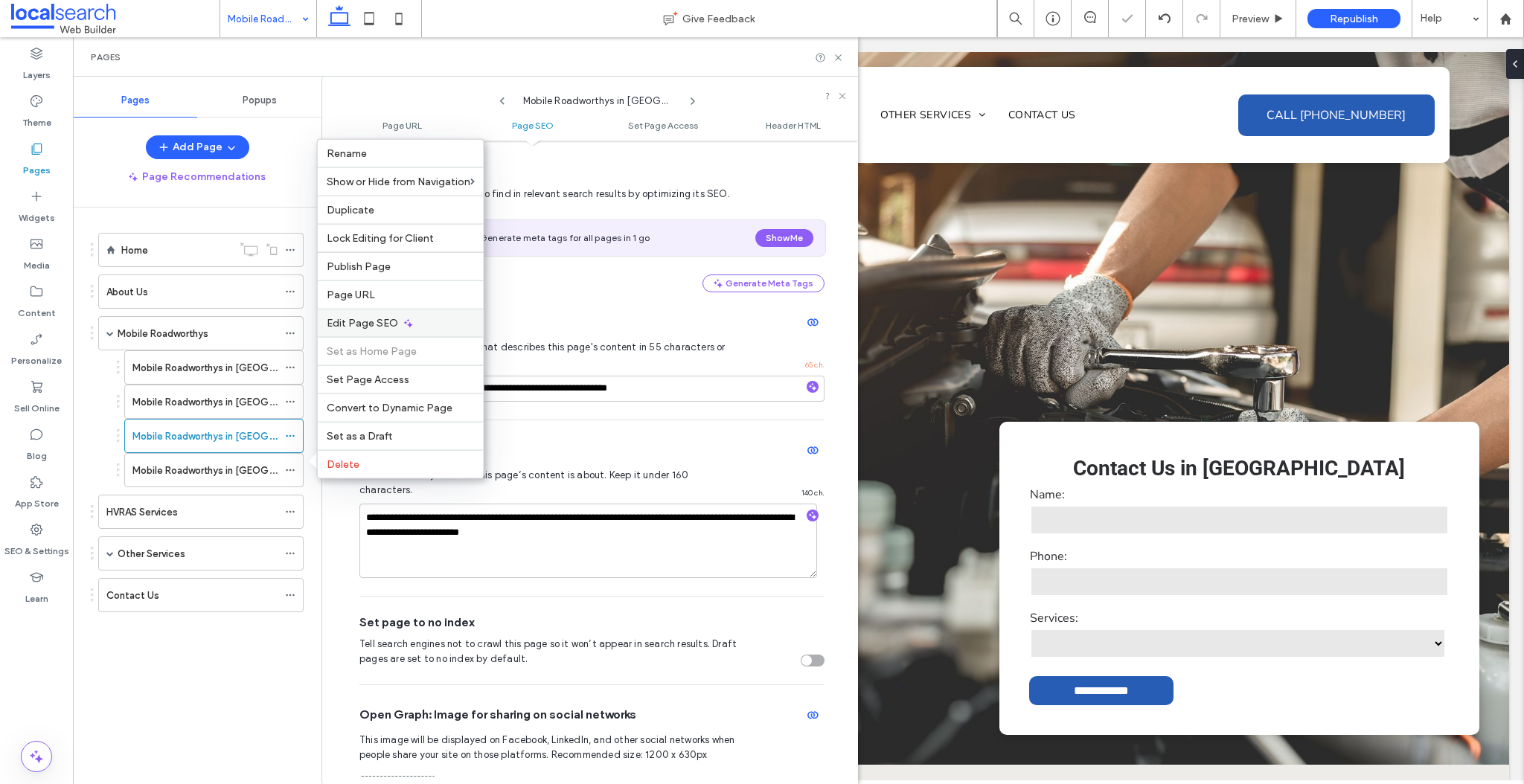
click at [366, 326] on span "Edit Page SEO" at bounding box center [363, 323] width 72 height 13
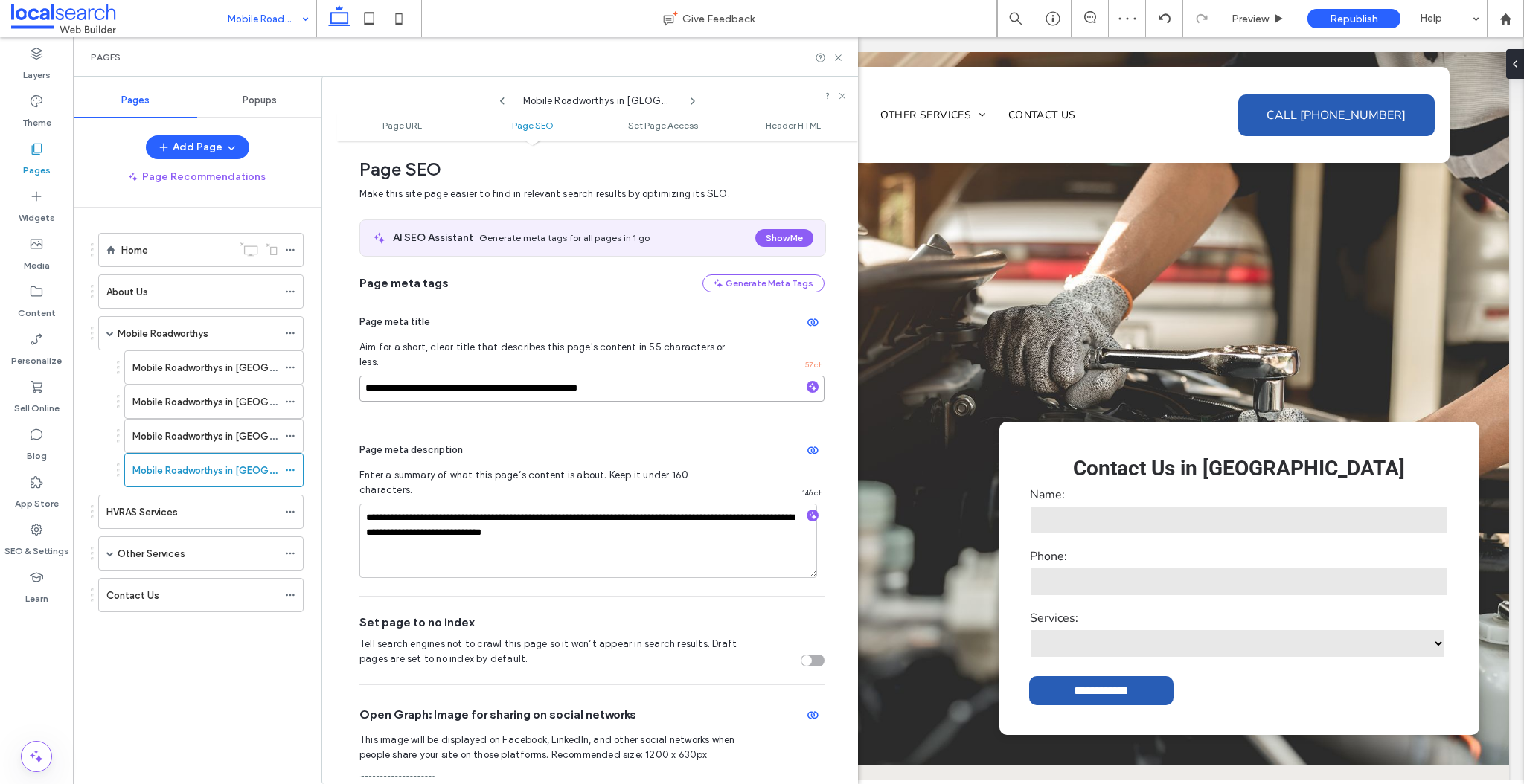
drag, startPoint x: 451, startPoint y: 375, endPoint x: 326, endPoint y: 371, distance: 125.1
click at [325, 372] on div "**********" at bounding box center [589, 430] width 536 height 708
paste input "**********"
type input "**********"
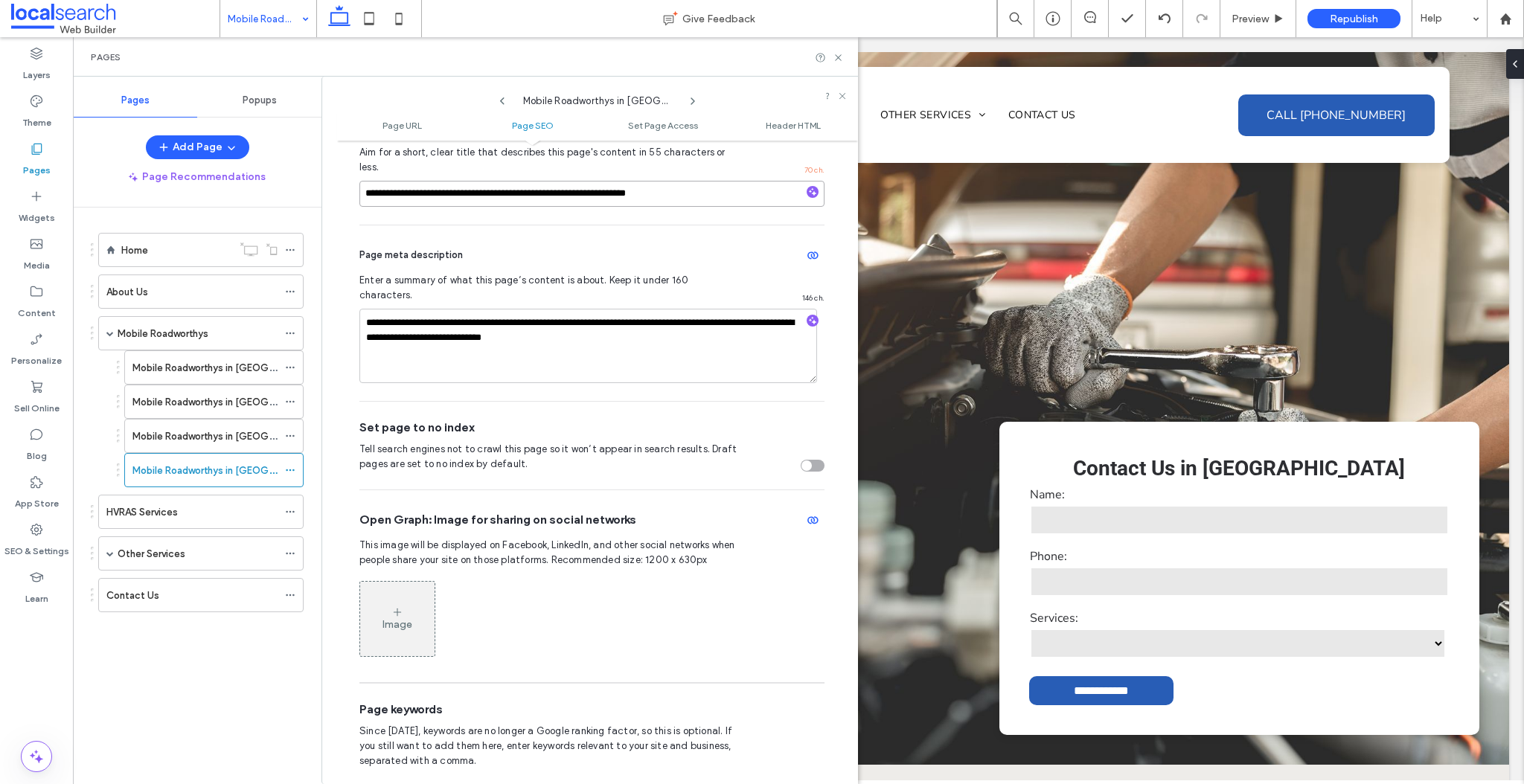
scroll to position [0, 0]
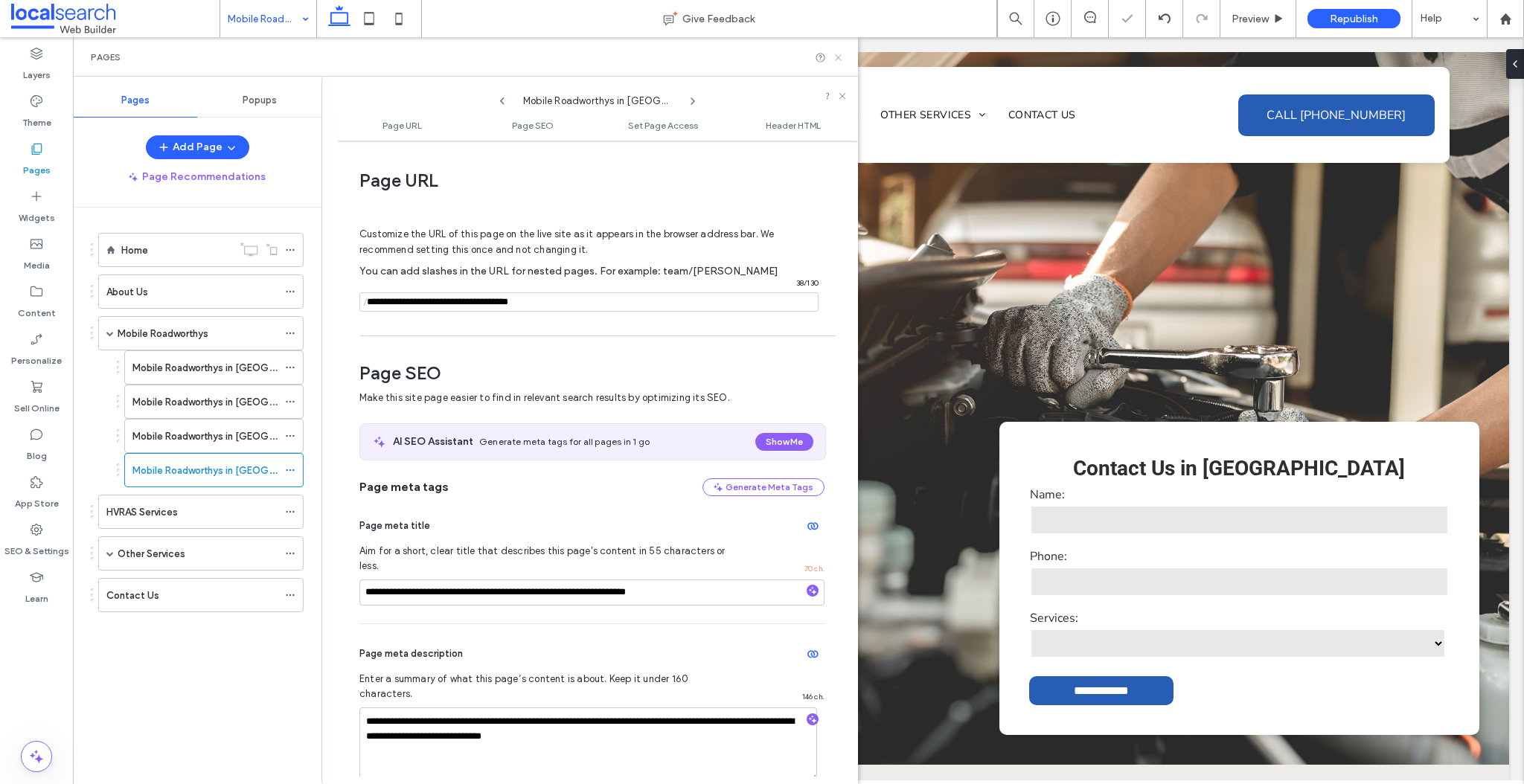
drag, startPoint x: 840, startPoint y: 57, endPoint x: 767, endPoint y: 23, distance: 80.5
click at [840, 57] on icon at bounding box center [838, 57] width 11 height 11
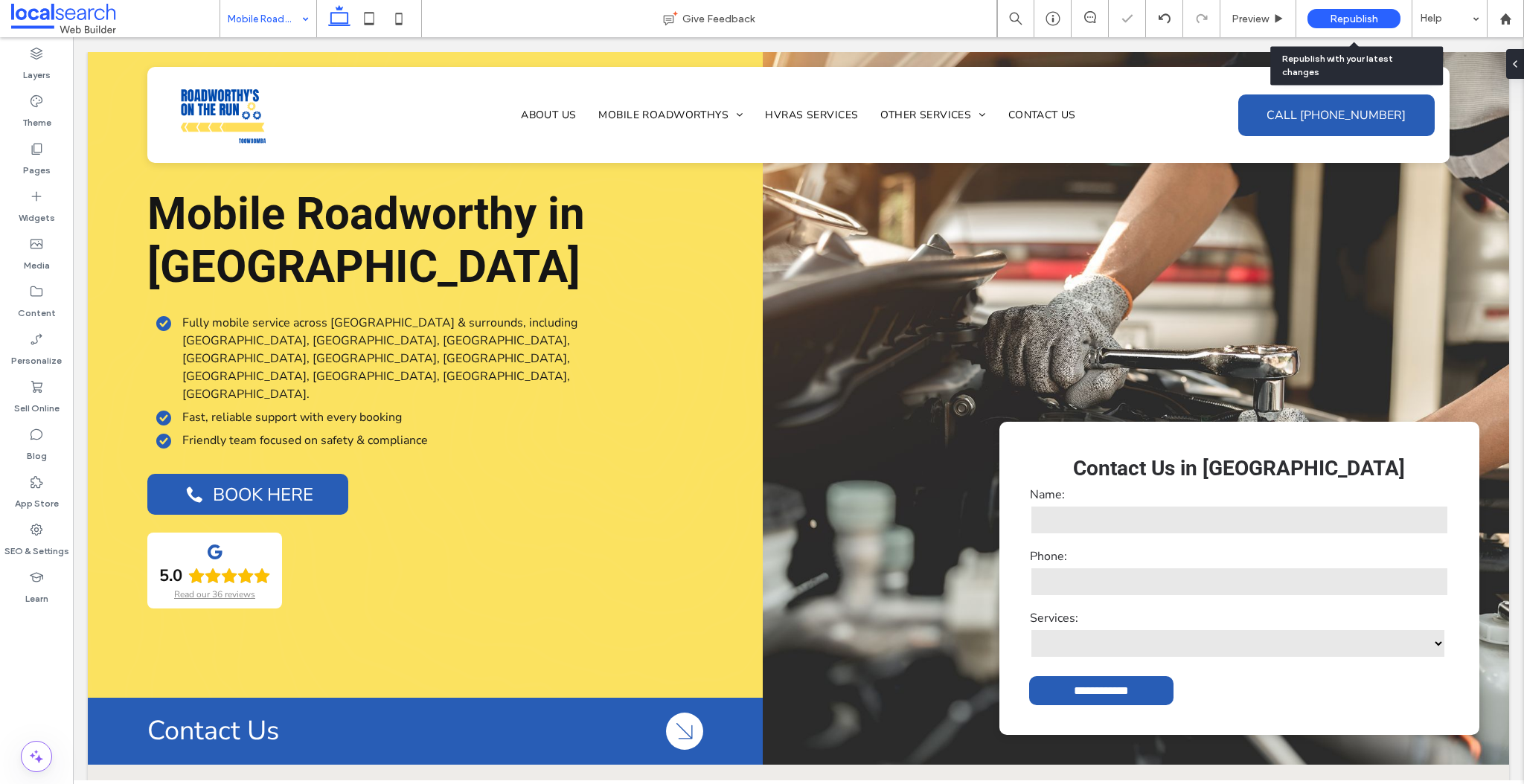
drag, startPoint x: 1368, startPoint y: 15, endPoint x: 912, endPoint y: 399, distance: 596.1
click at [1368, 15] on span "Republish" at bounding box center [1354, 19] width 48 height 13
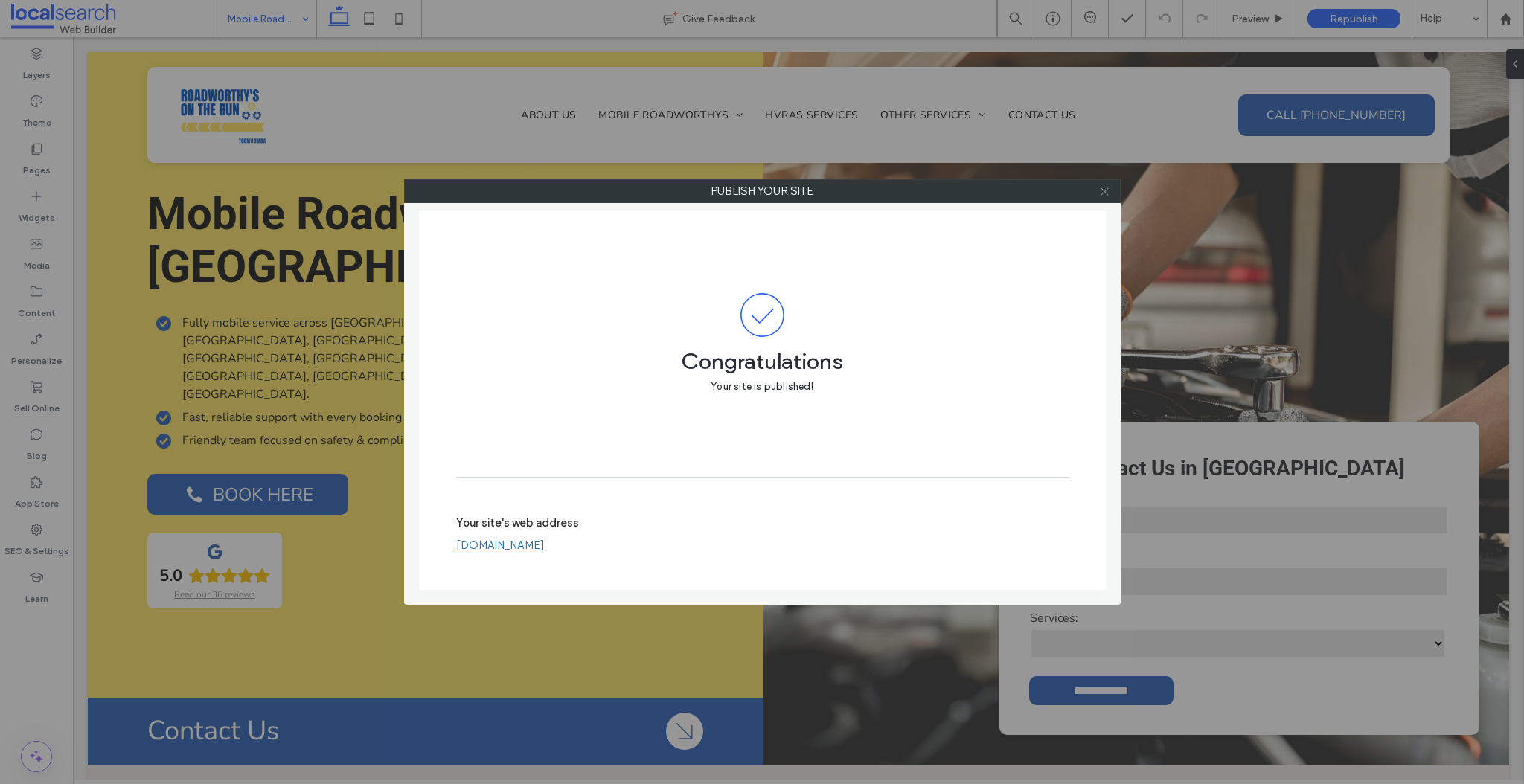
click at [1105, 192] on icon at bounding box center [1105, 191] width 11 height 11
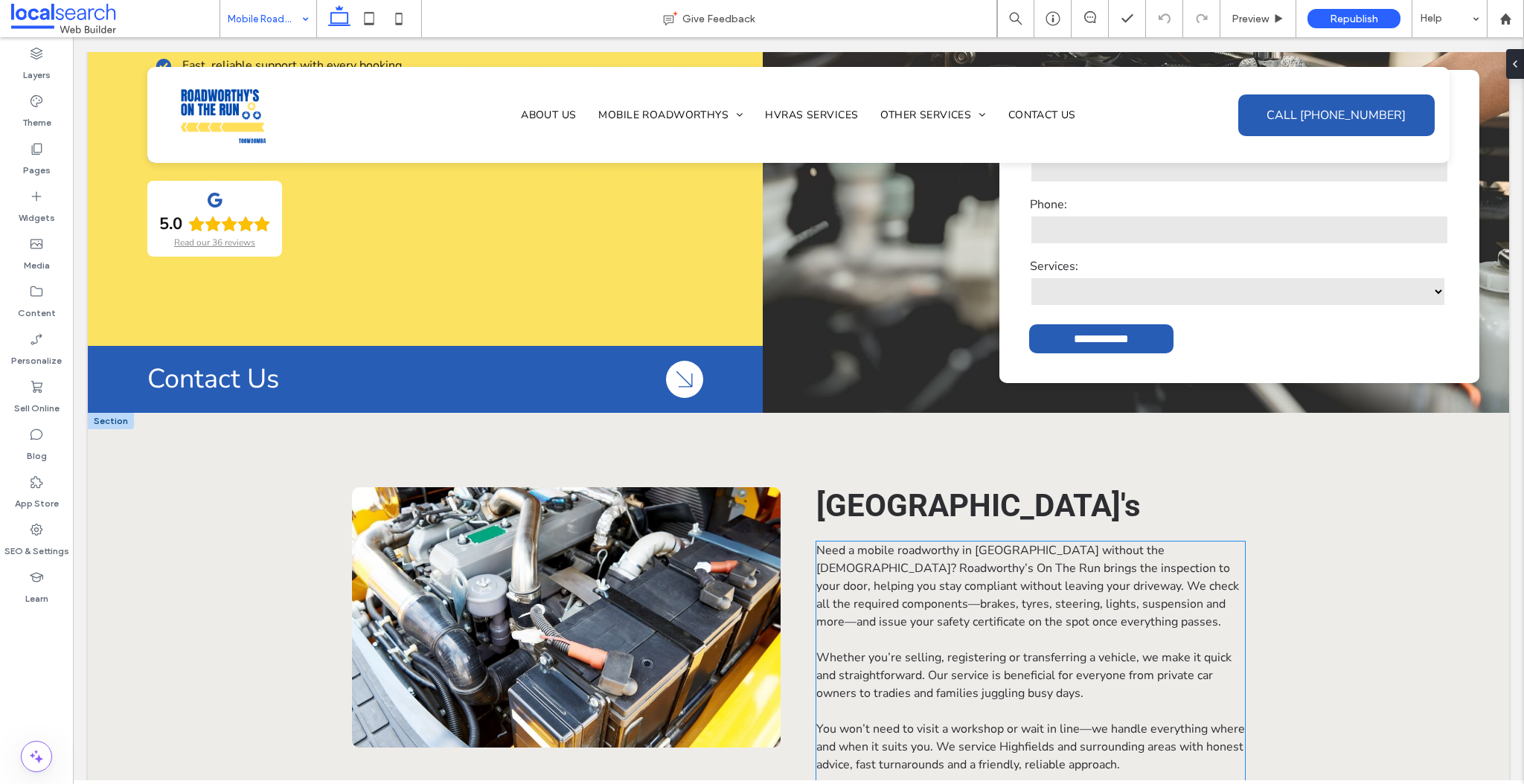
scroll to position [354, 0]
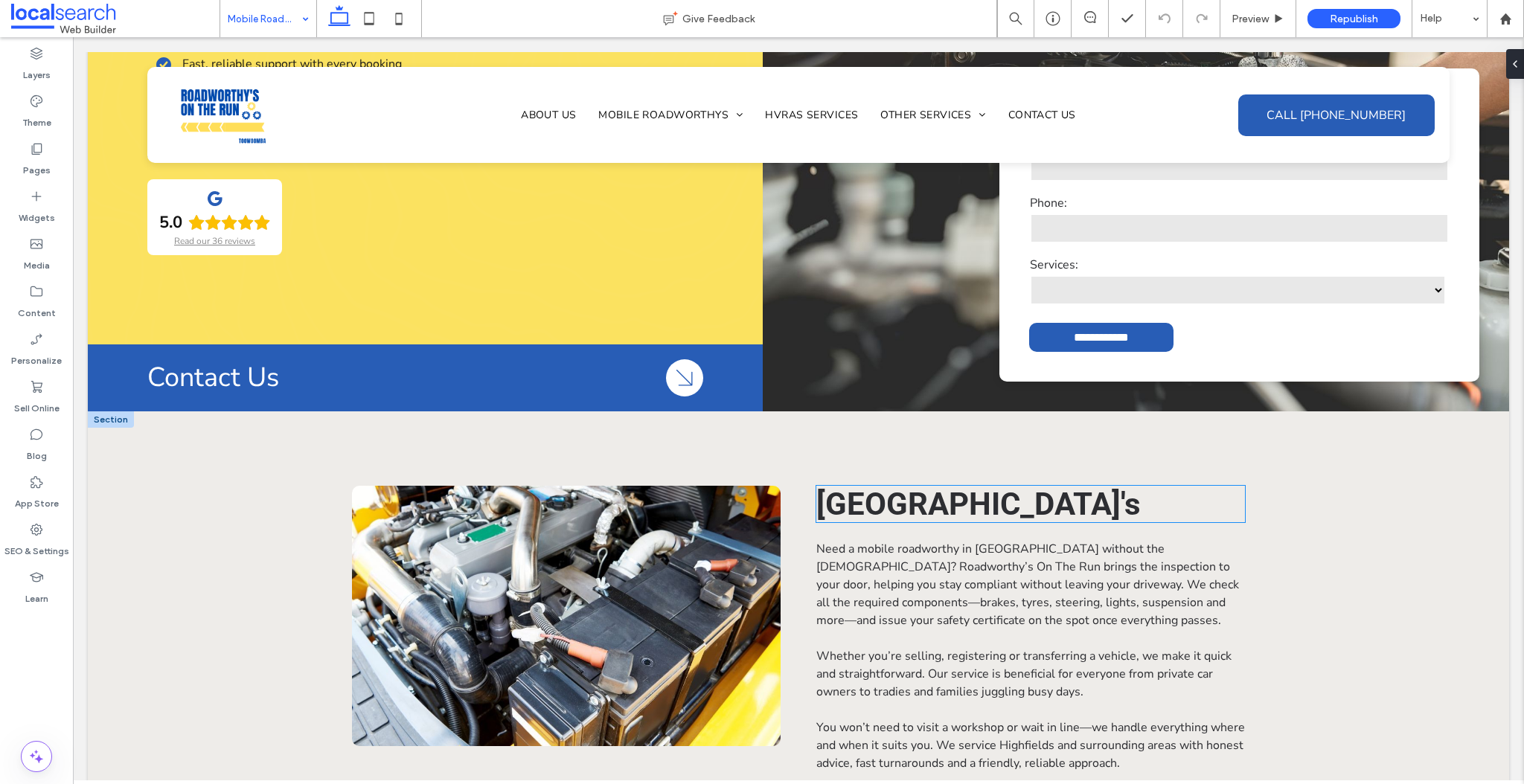
click at [959, 486] on strong "[GEOGRAPHIC_DATA]'s" at bounding box center [978, 504] width 324 height 37
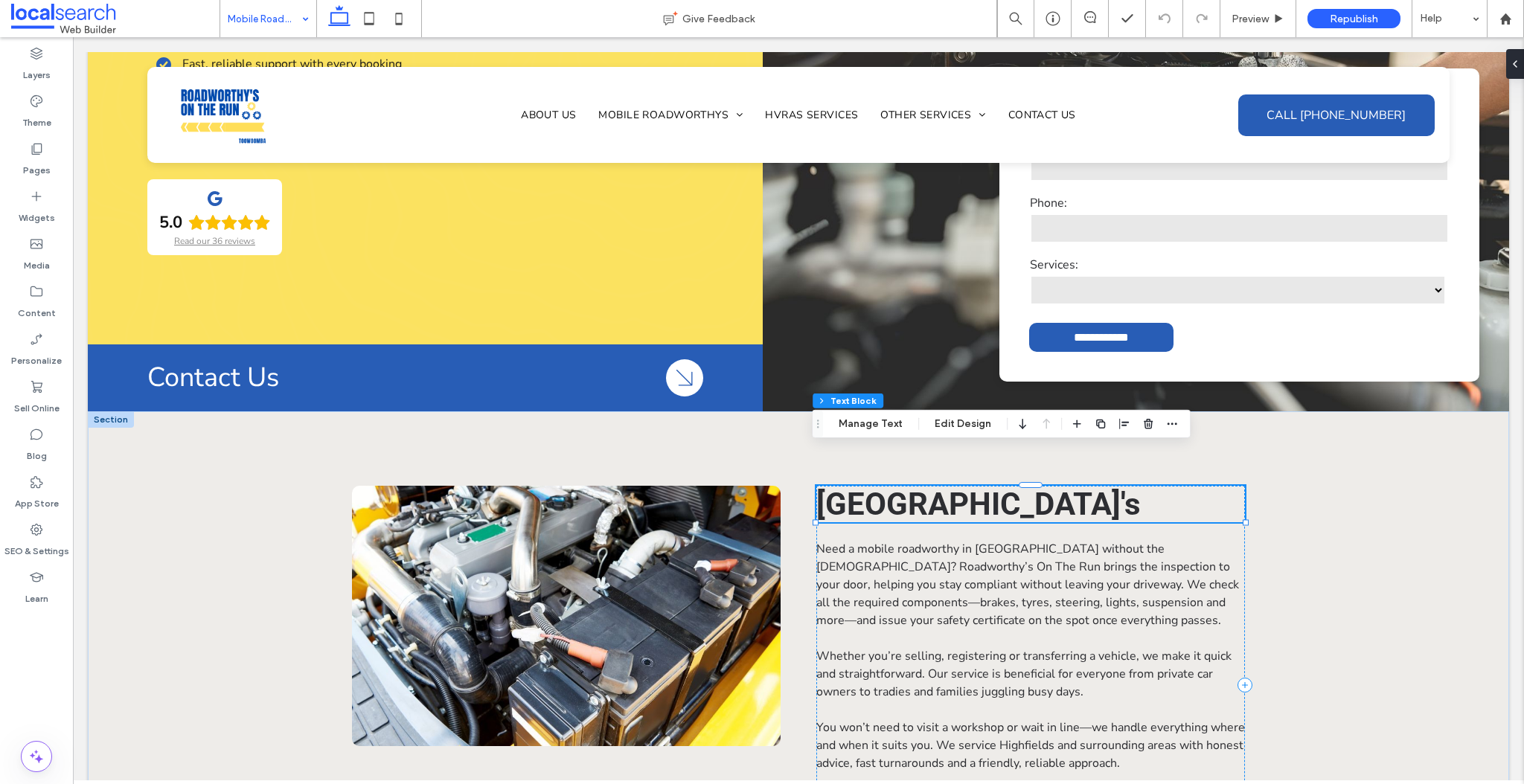
click at [1026, 500] on h2 "[GEOGRAPHIC_DATA]'s" at bounding box center [1030, 504] width 428 height 37
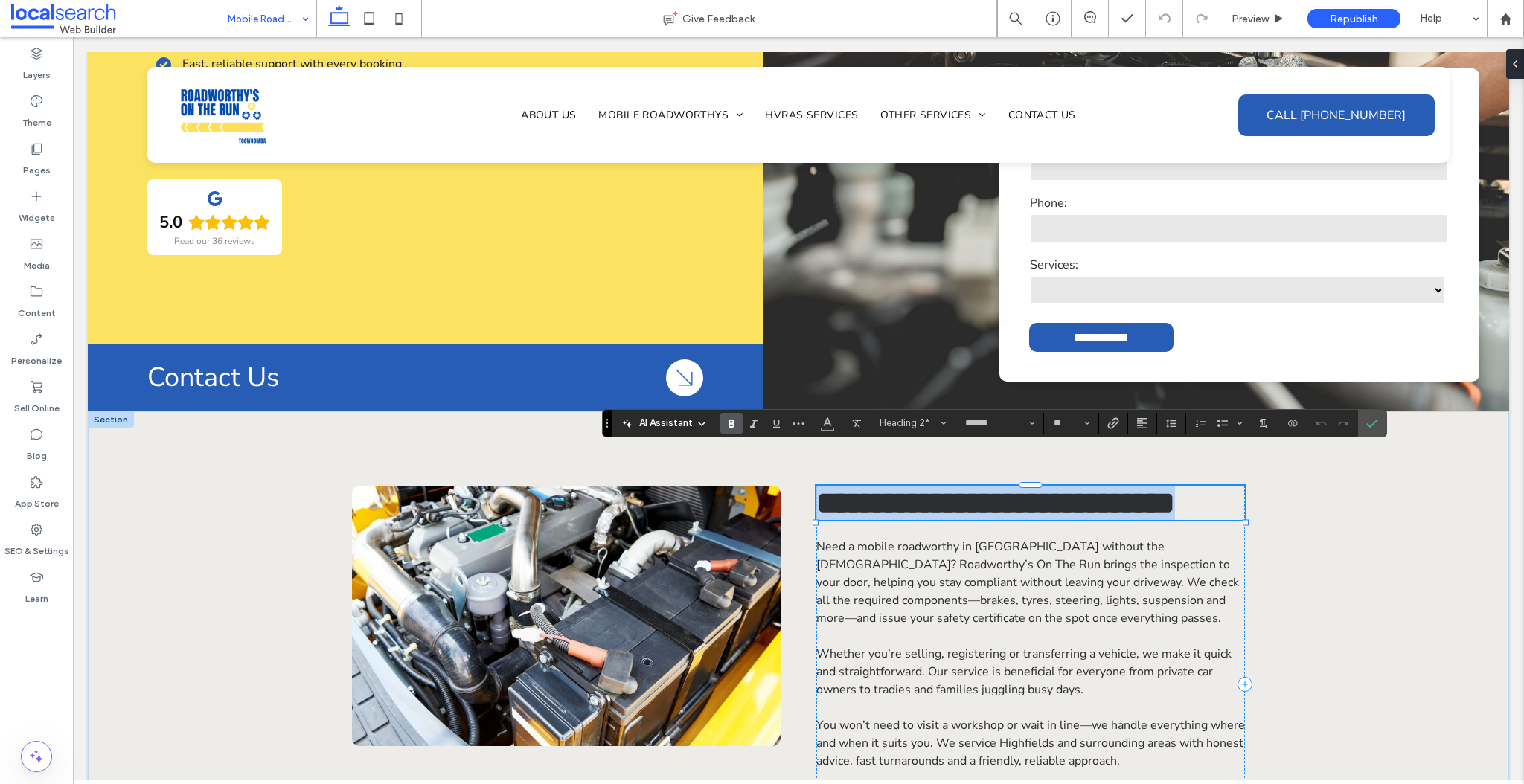
click at [1009, 508] on h2 "**********" at bounding box center [1030, 503] width 428 height 34
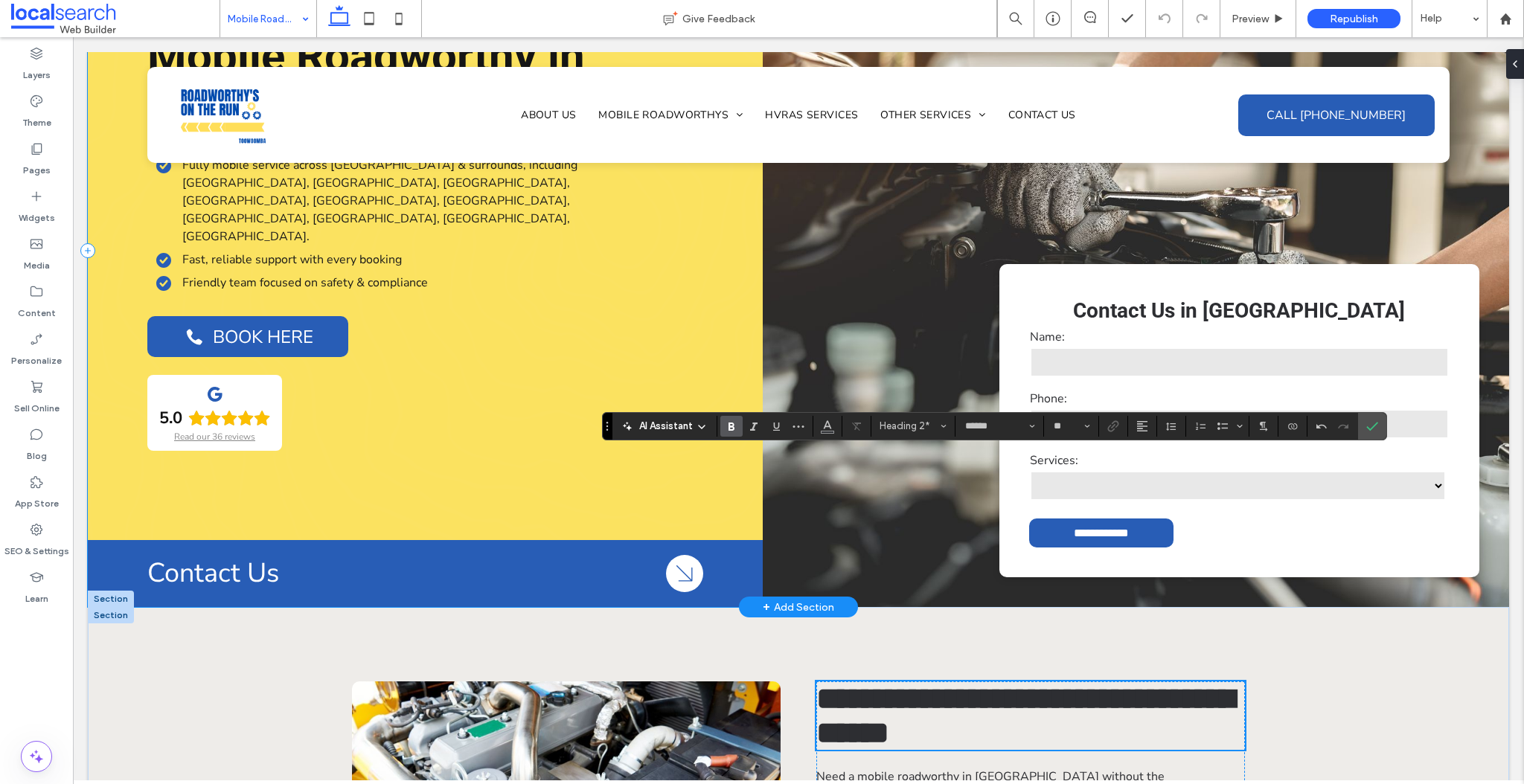
scroll to position [0, 0]
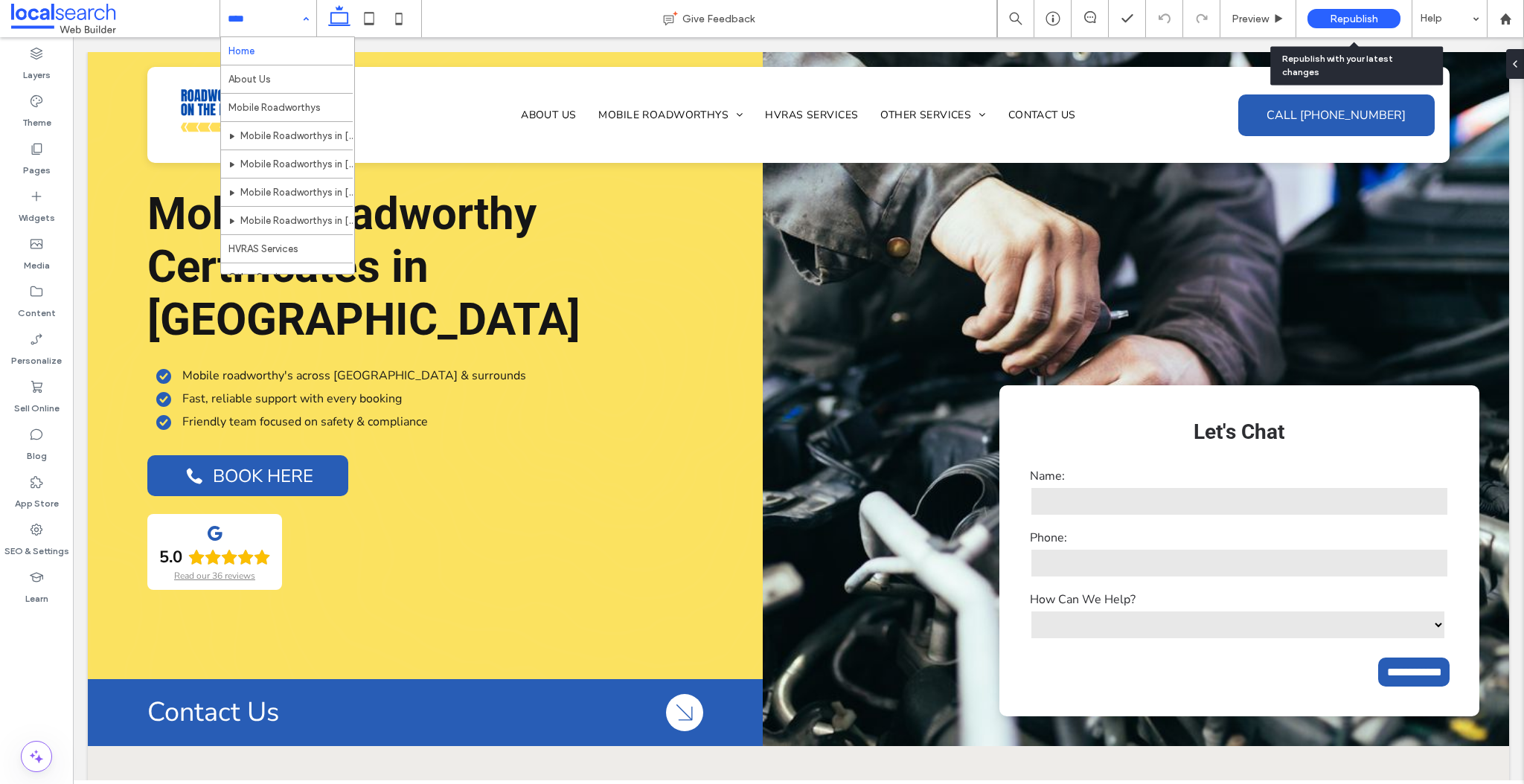
click at [1378, 18] on span "Republish" at bounding box center [1354, 19] width 48 height 13
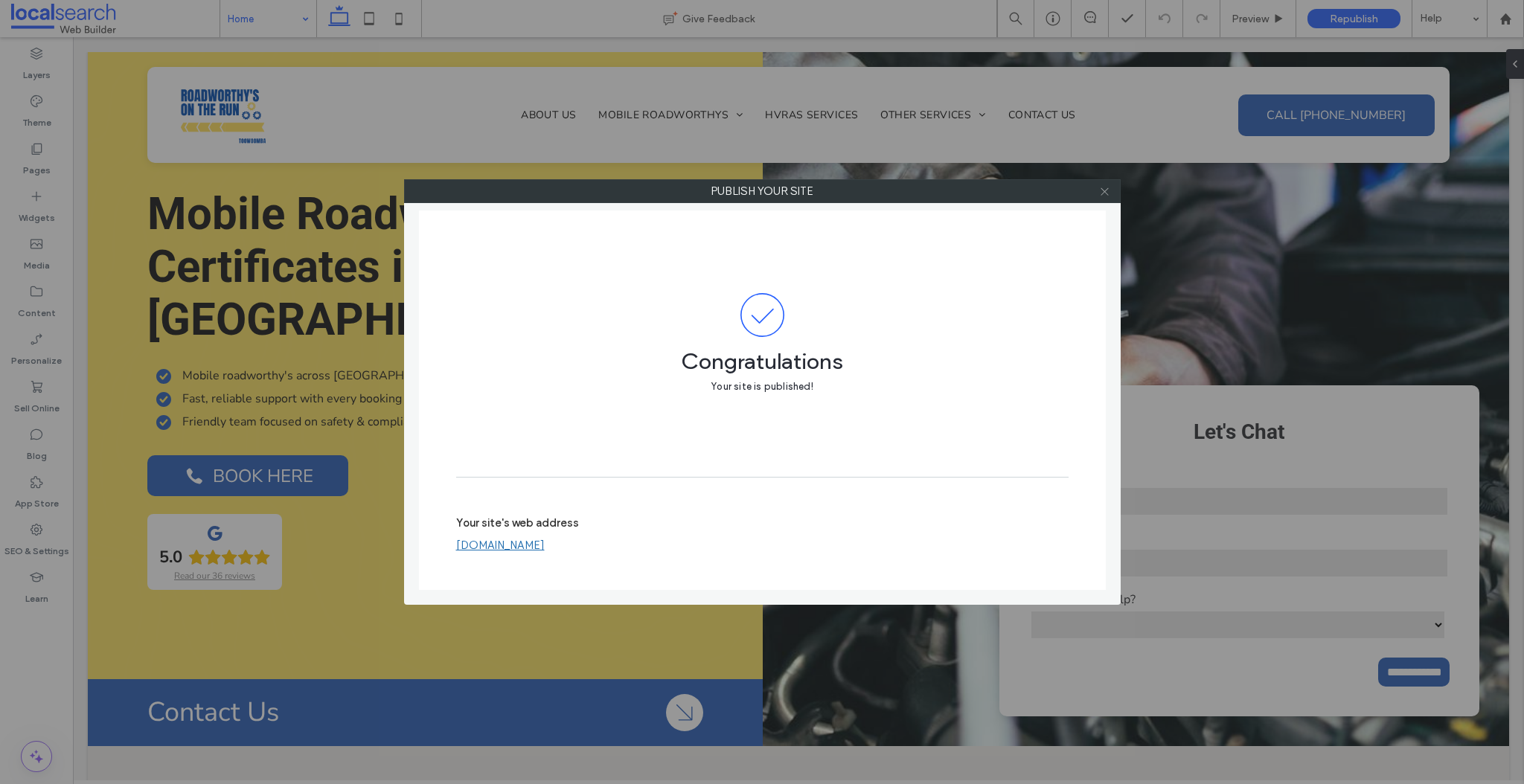
click at [1105, 188] on icon at bounding box center [1105, 191] width 11 height 11
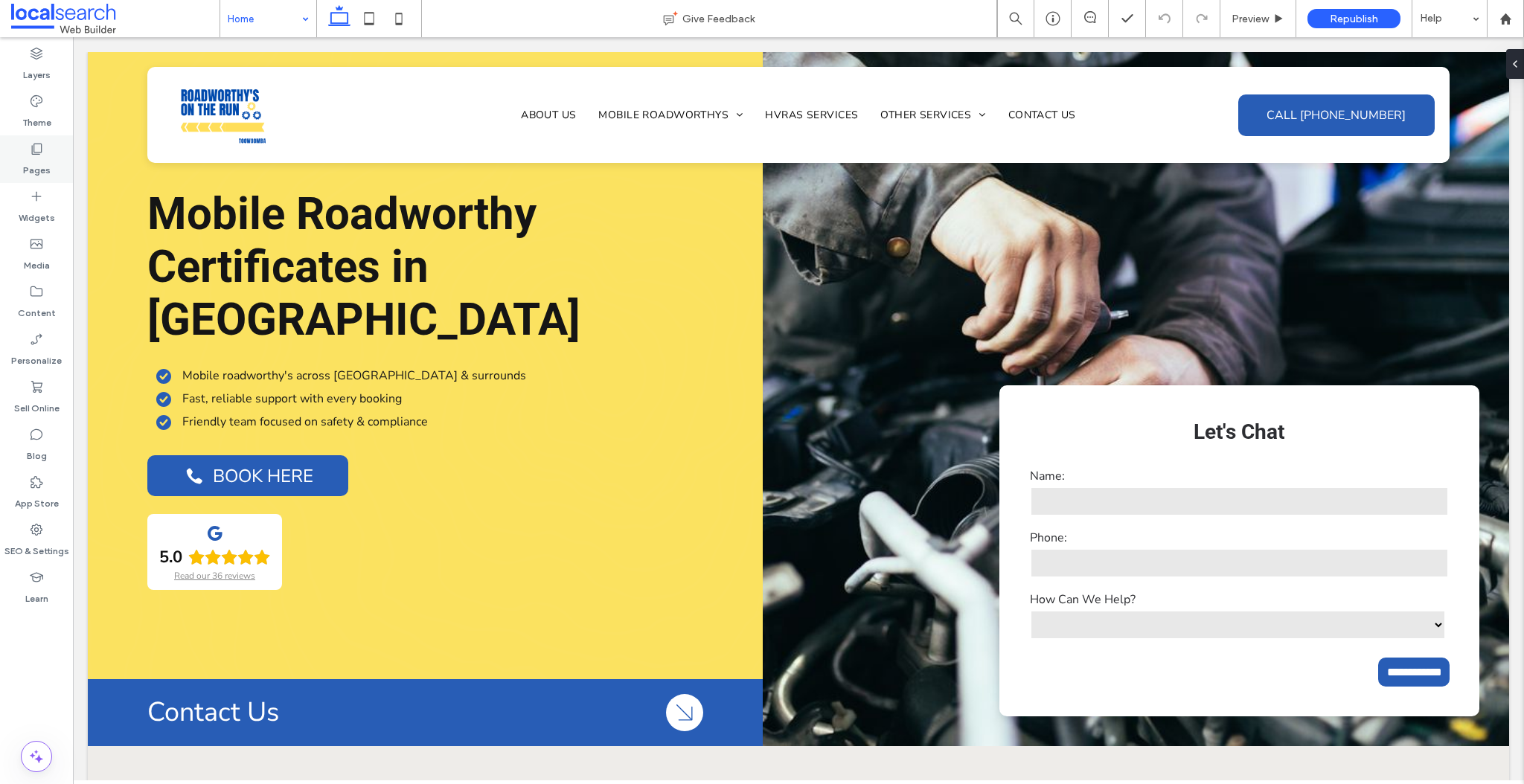
click at [35, 158] on label "Pages" at bounding box center [37, 166] width 28 height 21
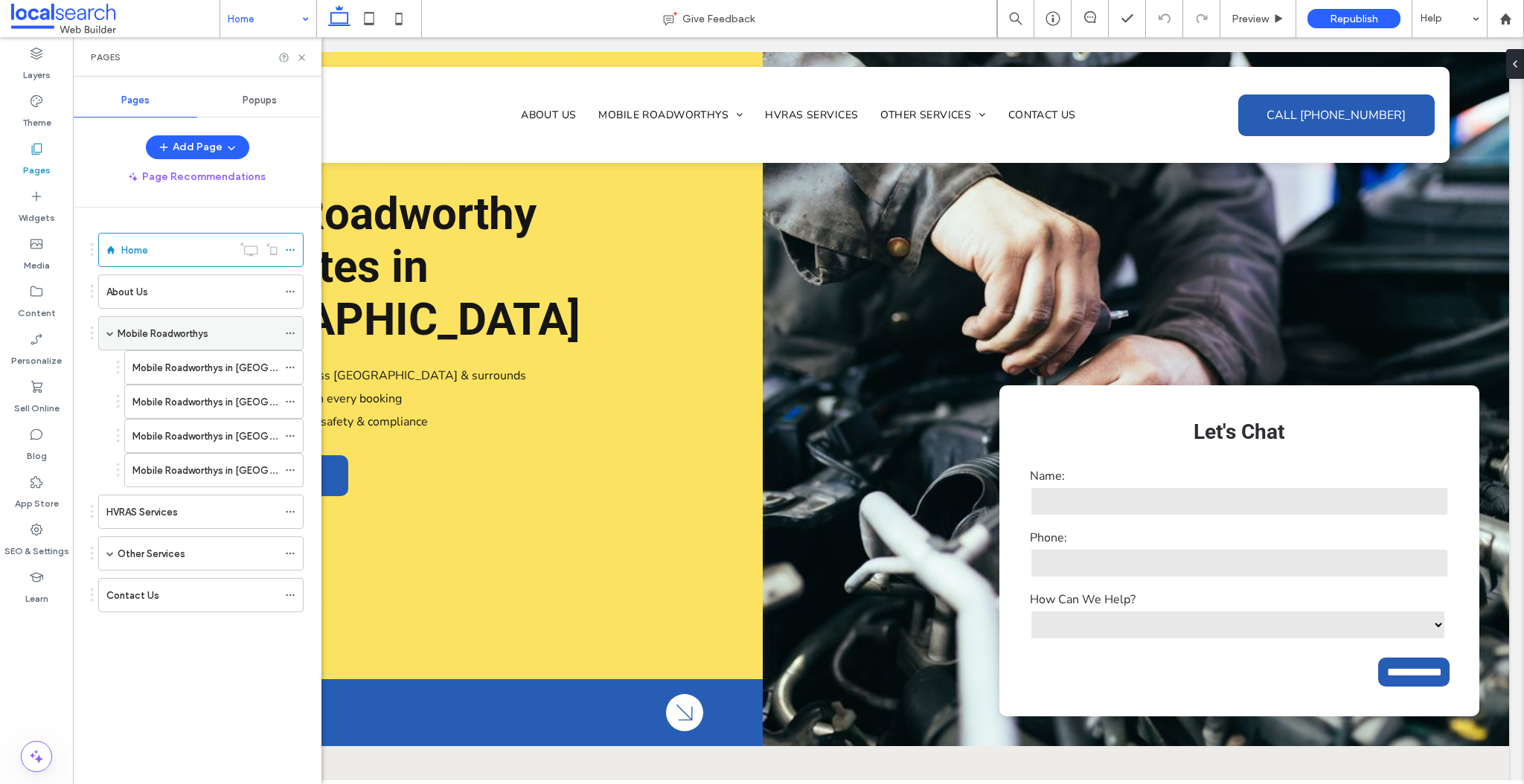
click at [288, 330] on icon at bounding box center [290, 333] width 11 height 11
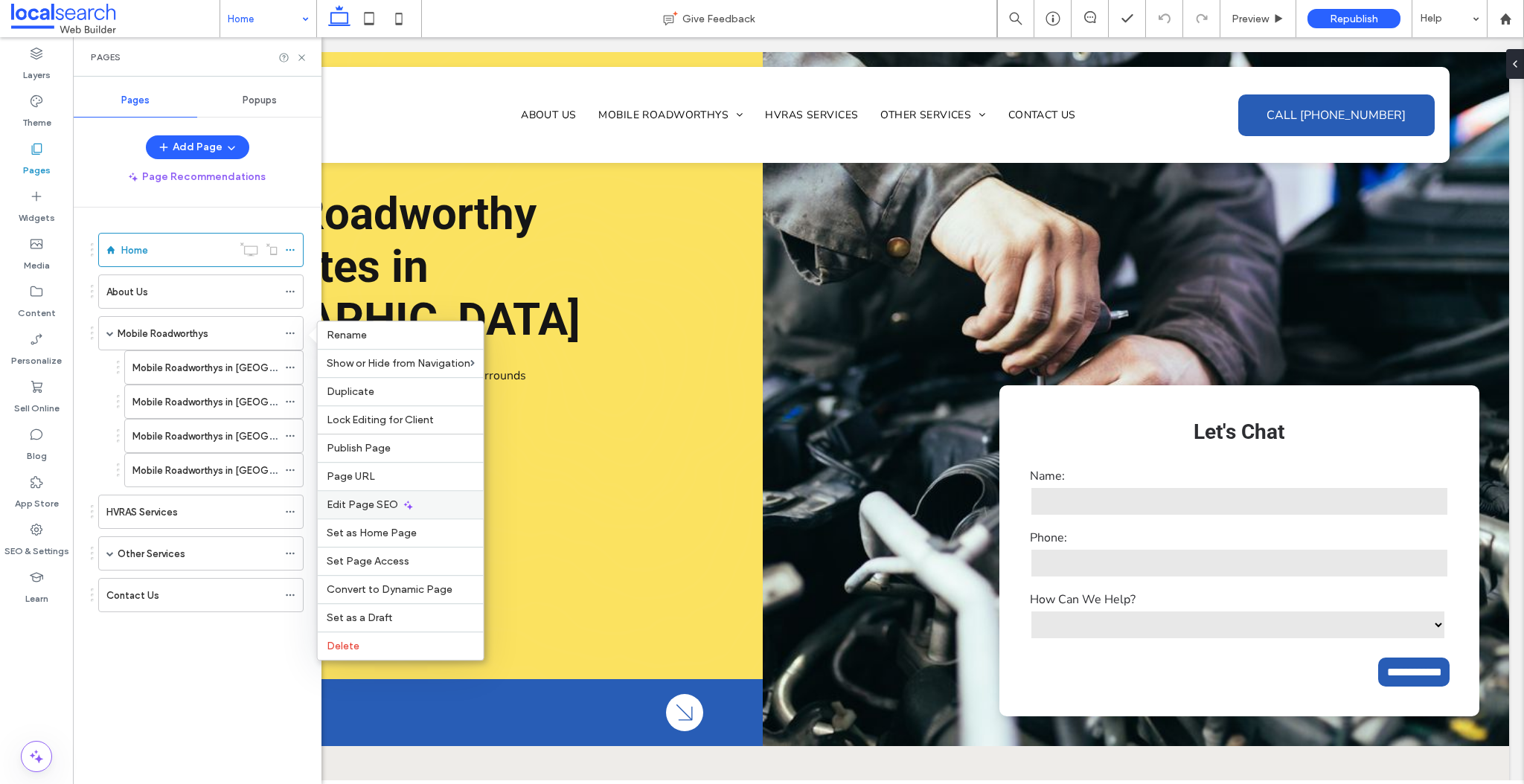
click at [375, 498] on span "Edit Page SEO" at bounding box center [363, 505] width 72 height 13
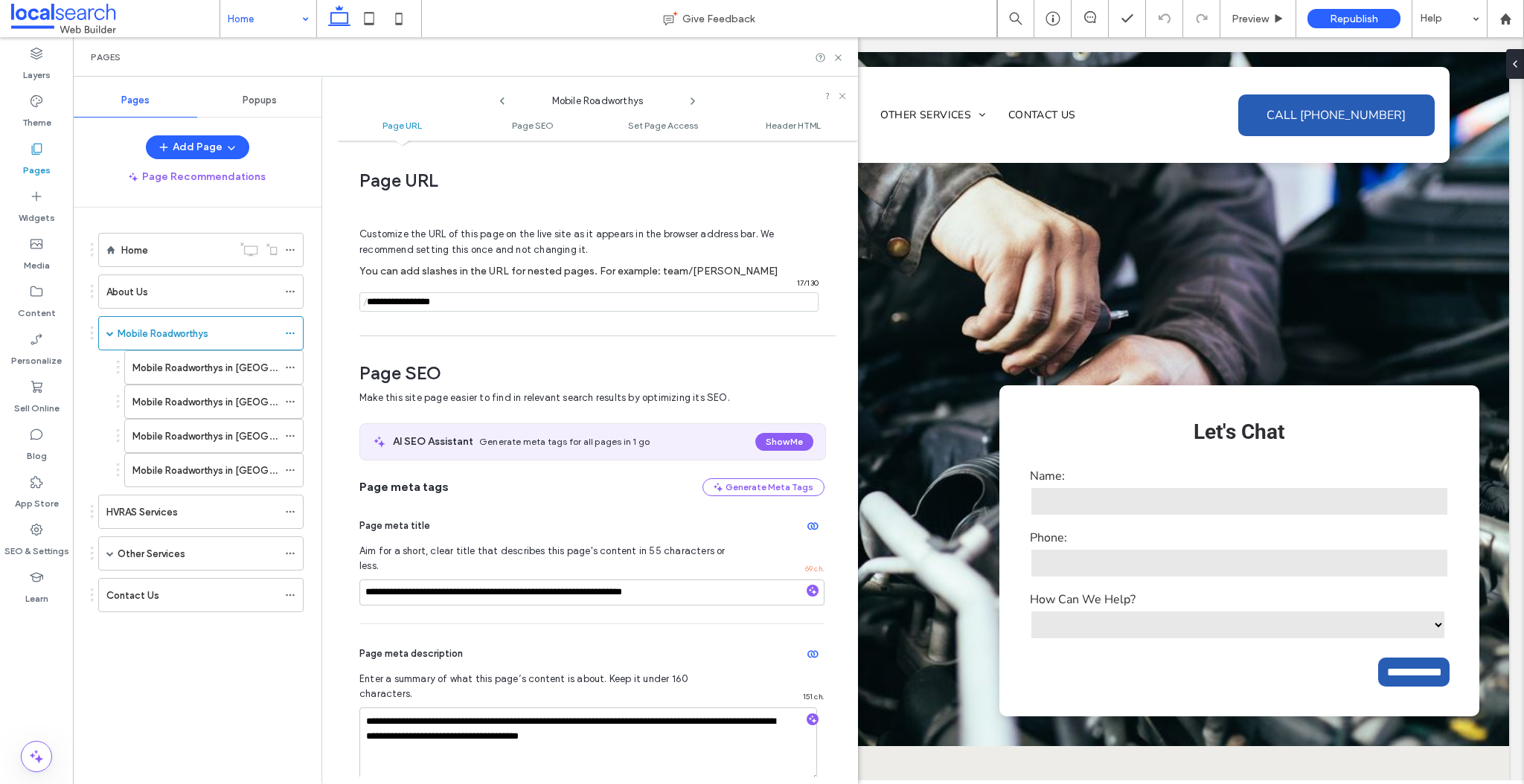
scroll to position [204, 0]
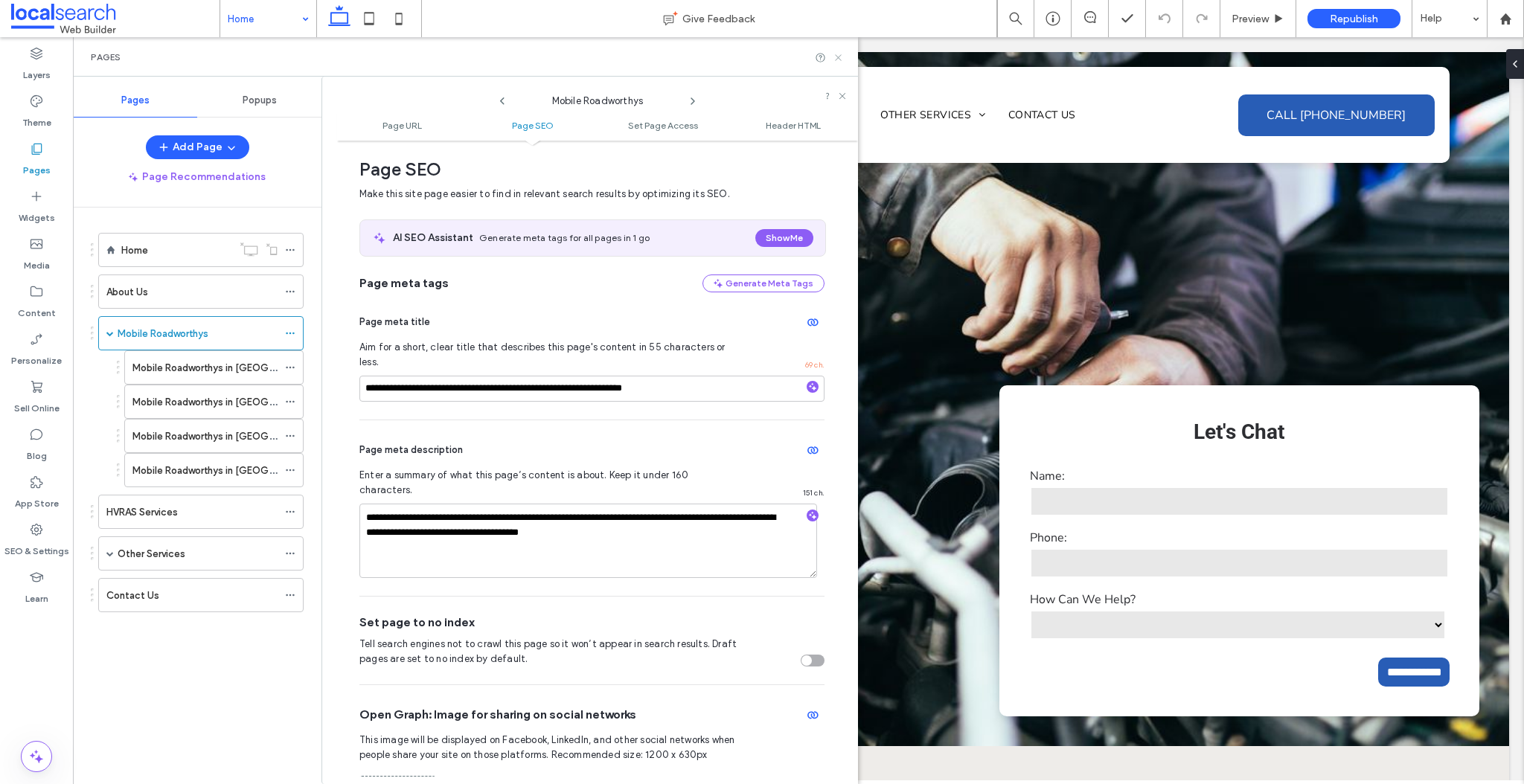
drag, startPoint x: 840, startPoint y: 59, endPoint x: 767, endPoint y: 24, distance: 81.0
click at [840, 59] on icon at bounding box center [838, 57] width 11 height 11
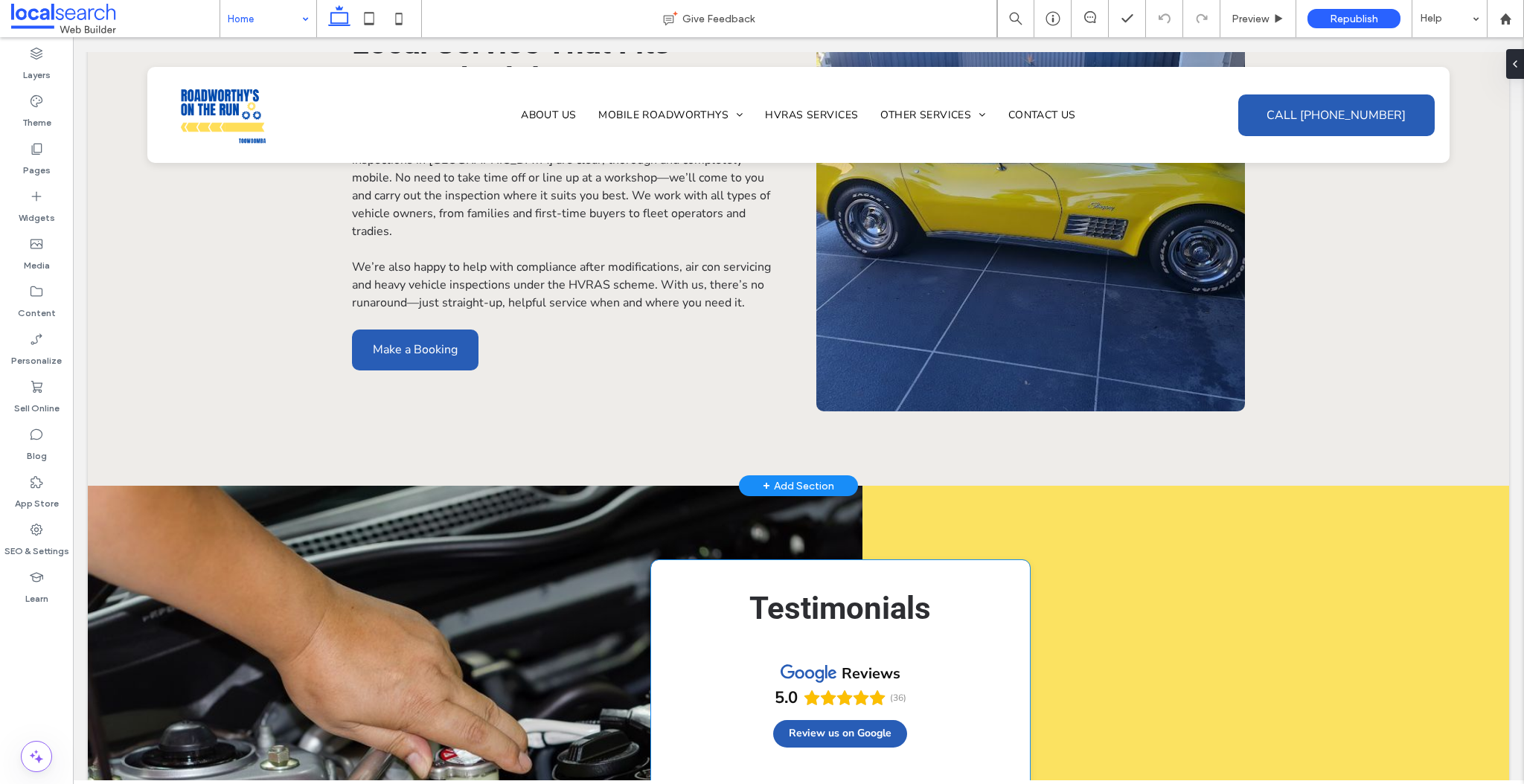
scroll to position [2552, 0]
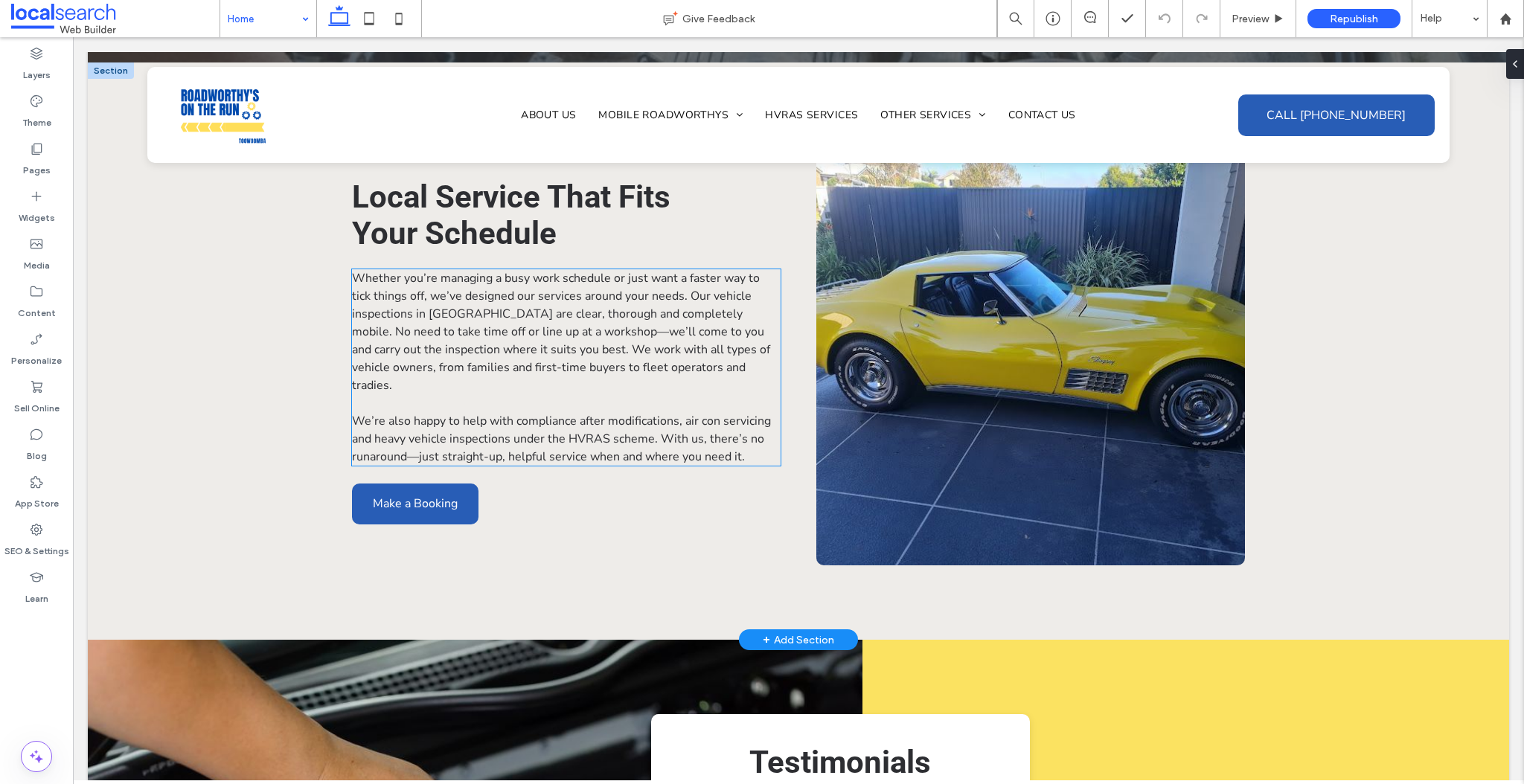
click at [583, 293] on span "Whether you’re managing a busy work schedule or just want a faster way to tick …" at bounding box center [561, 332] width 418 height 124
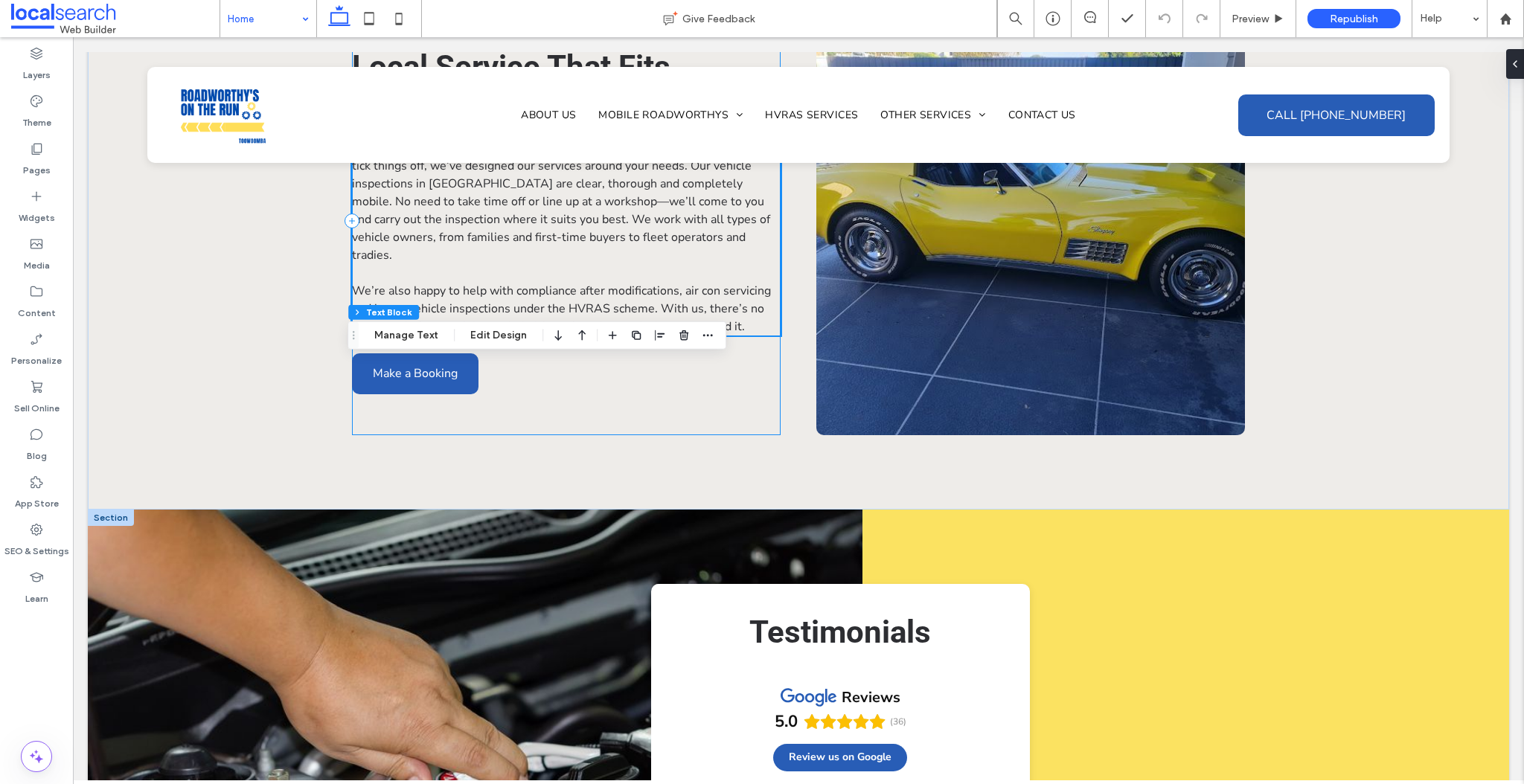
scroll to position [2385, 0]
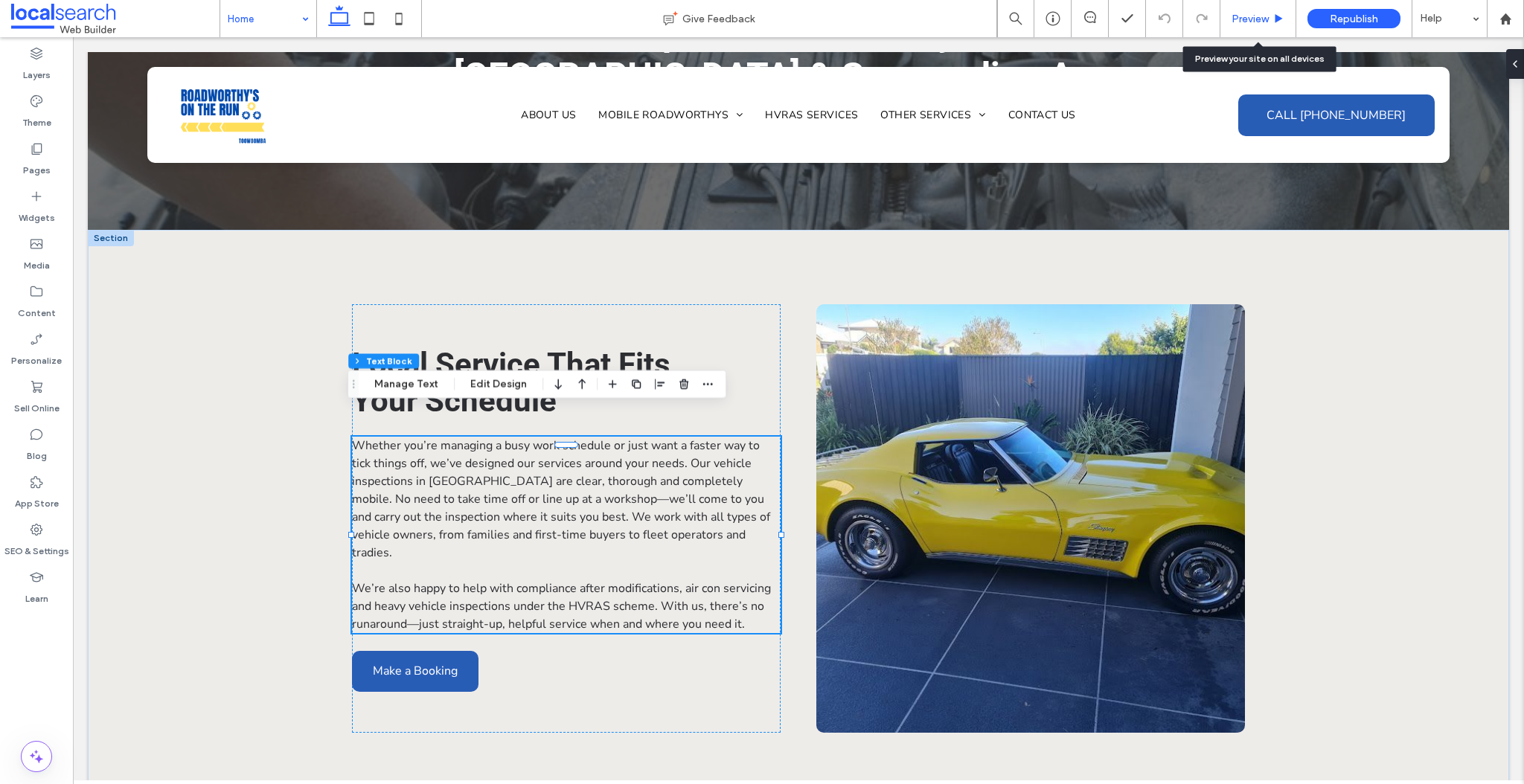
drag, startPoint x: 1259, startPoint y: 11, endPoint x: 1150, endPoint y: 6, distance: 109.1
click at [1259, 11] on div "Preview" at bounding box center [1258, 18] width 76 height 37
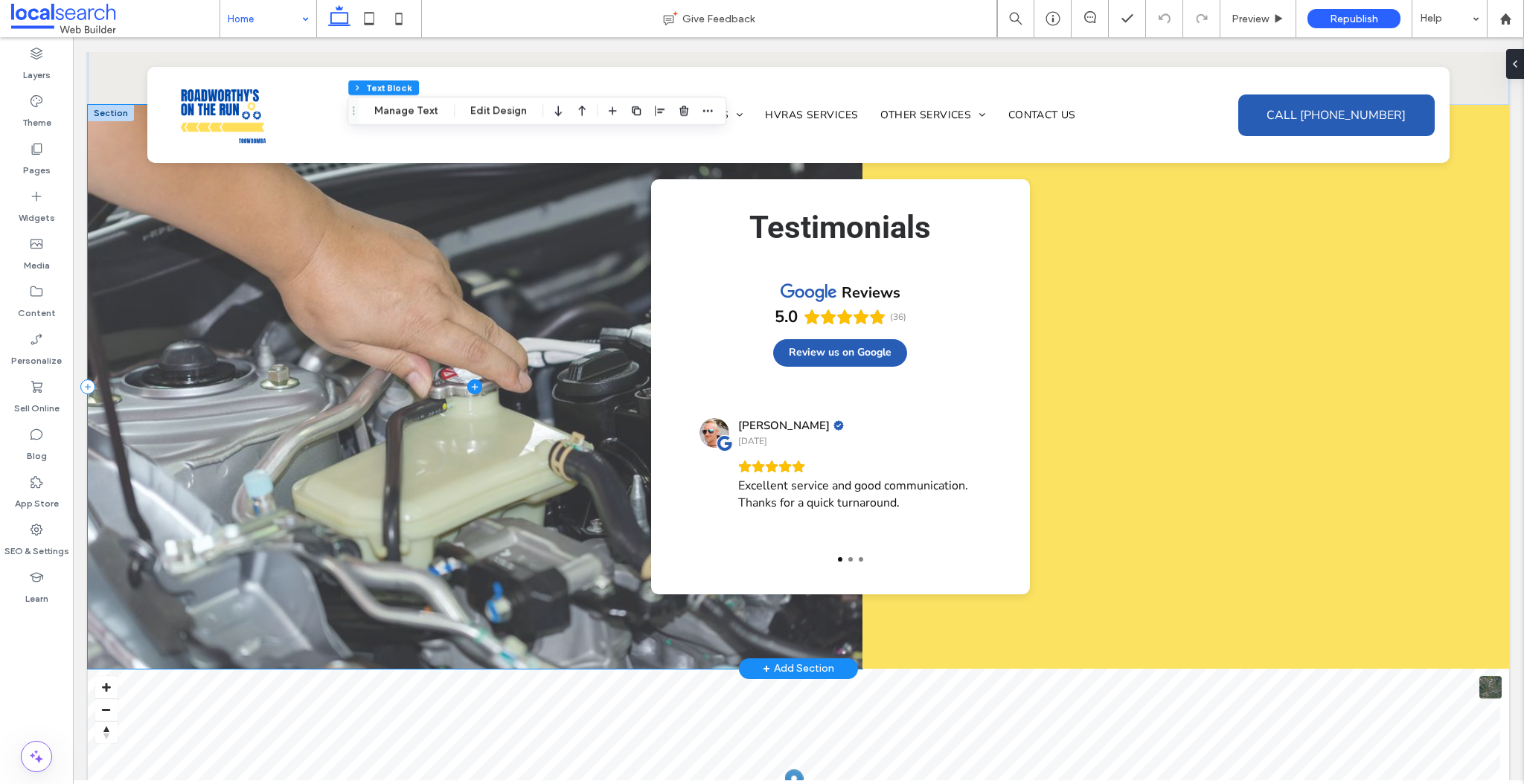
scroll to position [2540, 0]
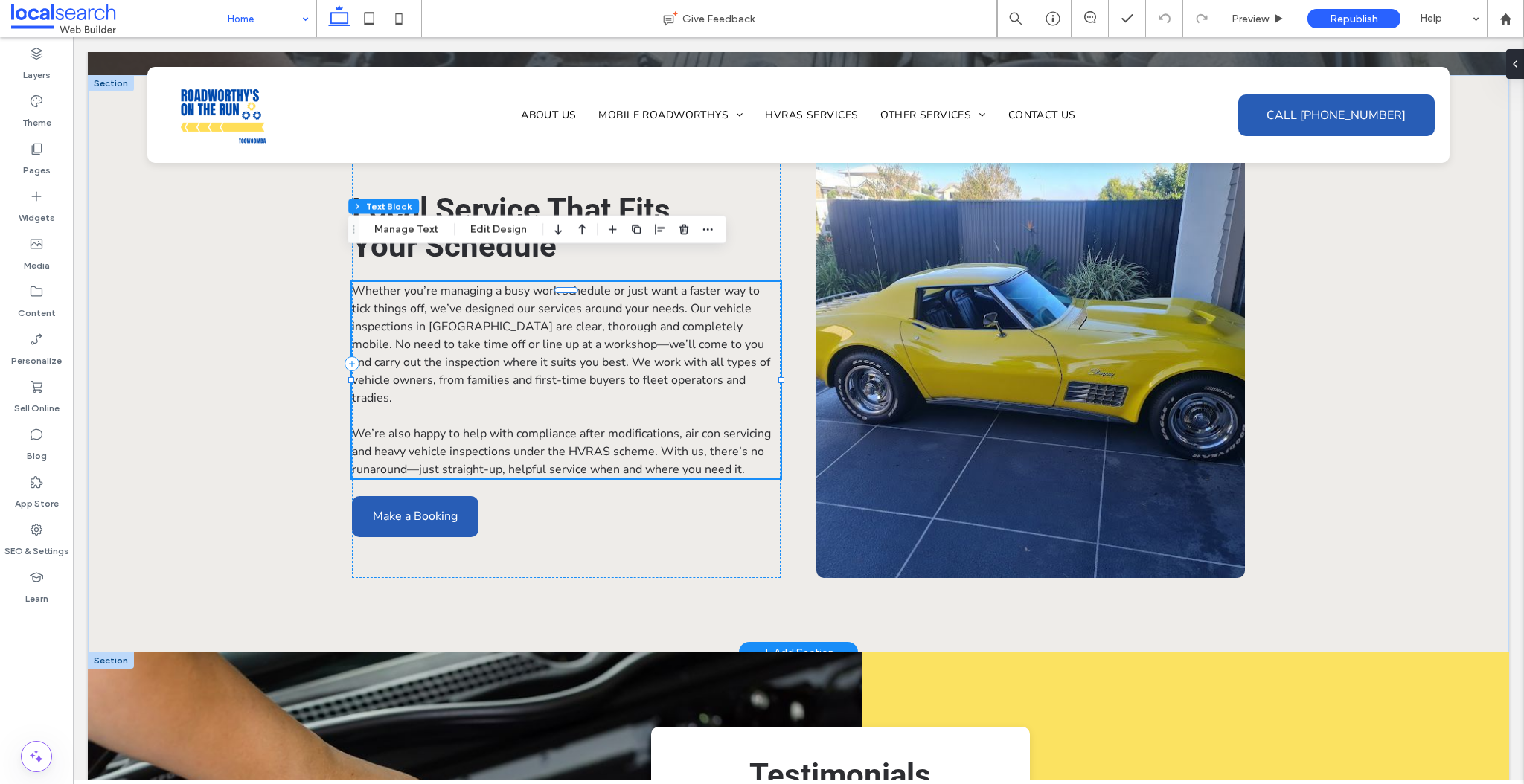
click at [562, 426] on span "We’re also happy to help with compliance after modifications, air con servicing…" at bounding box center [561, 452] width 418 height 52
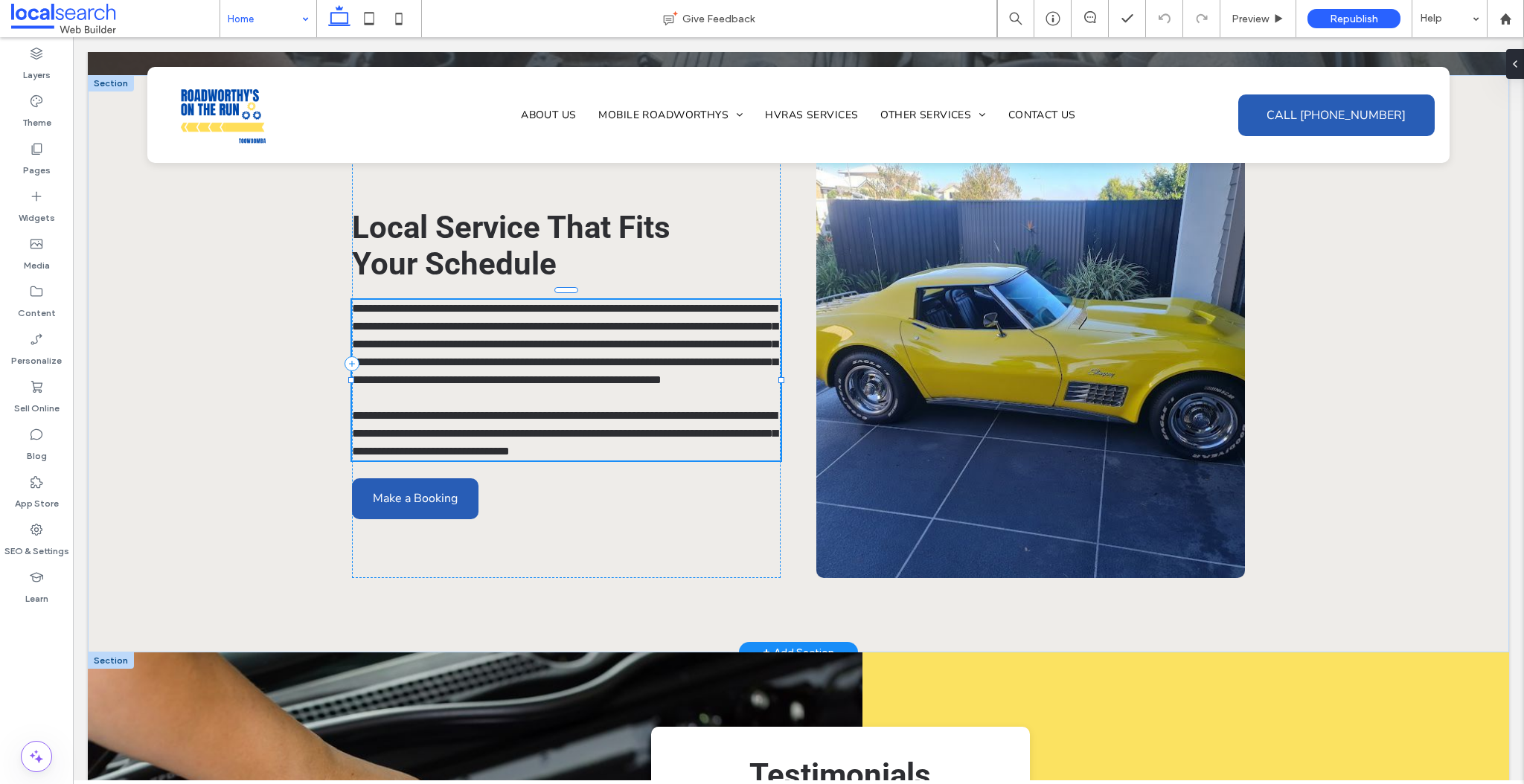
type input "**********"
type input "**"
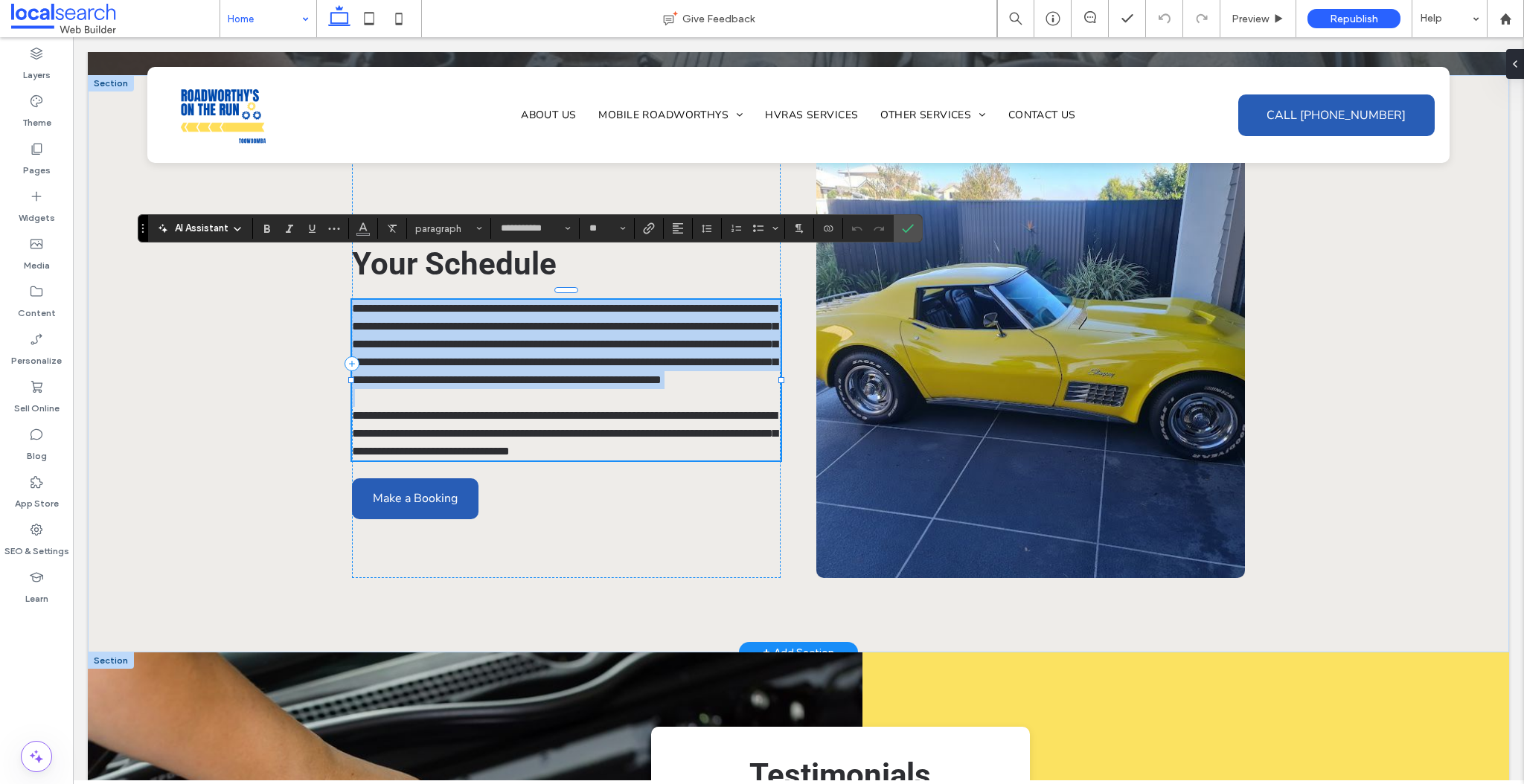
click at [568, 410] on span "**********" at bounding box center [565, 434] width 426 height 47
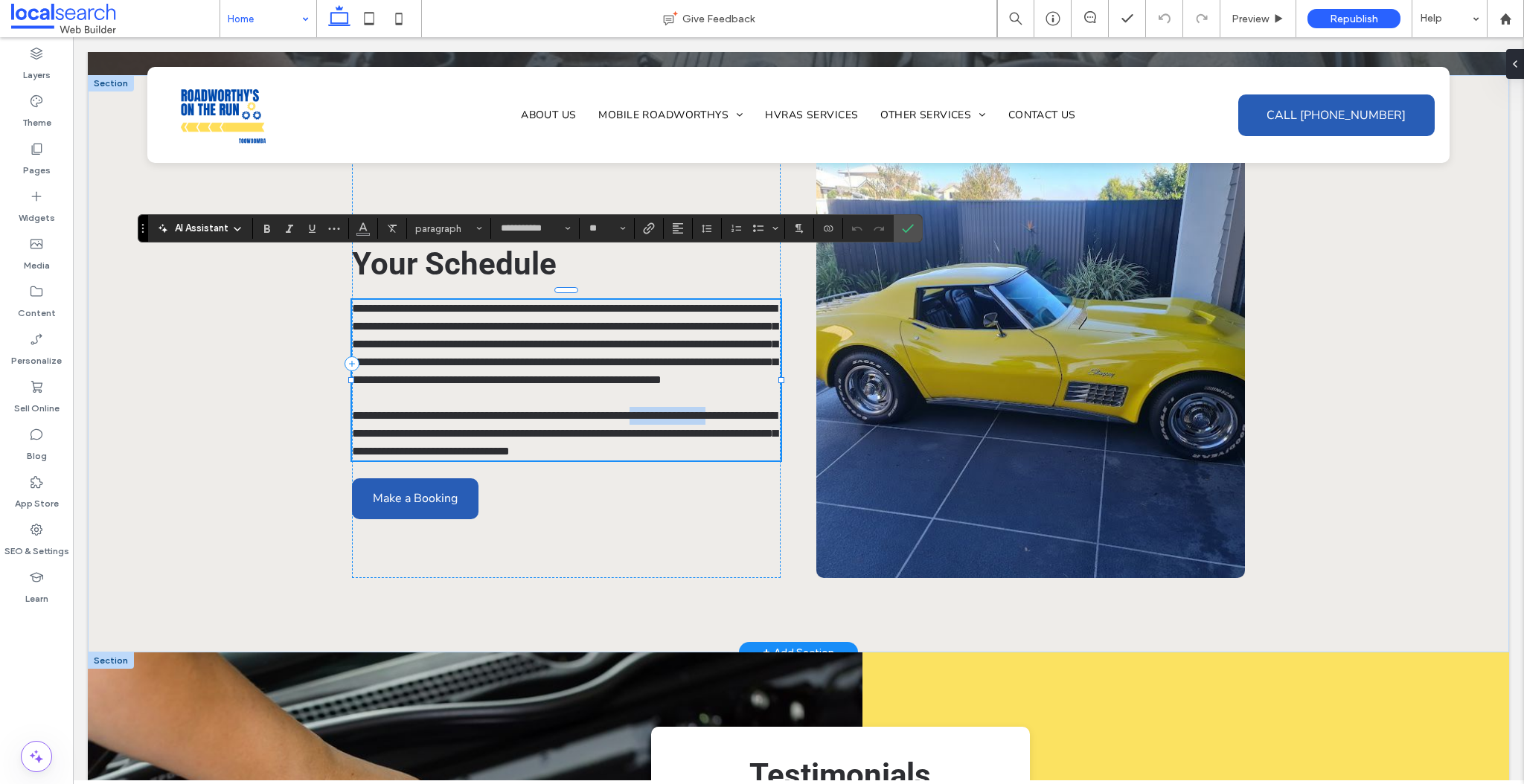
drag, startPoint x: 679, startPoint y: 386, endPoint x: 763, endPoint y: 391, distance: 84.1
click at [763, 410] on span "**********" at bounding box center [565, 434] width 426 height 47
click at [645, 226] on icon "Link" at bounding box center [648, 228] width 12 height 12
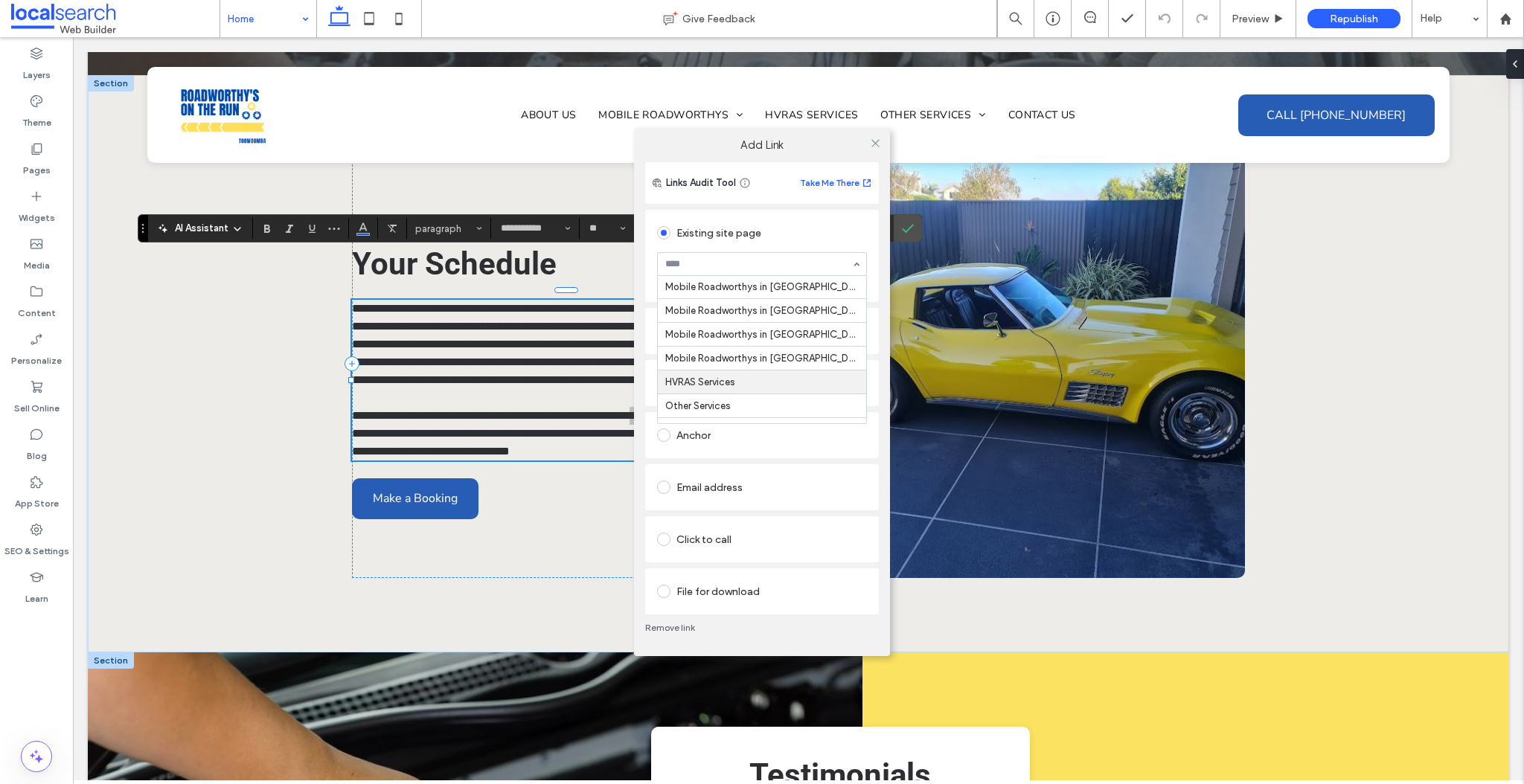
scroll to position [95, 0]
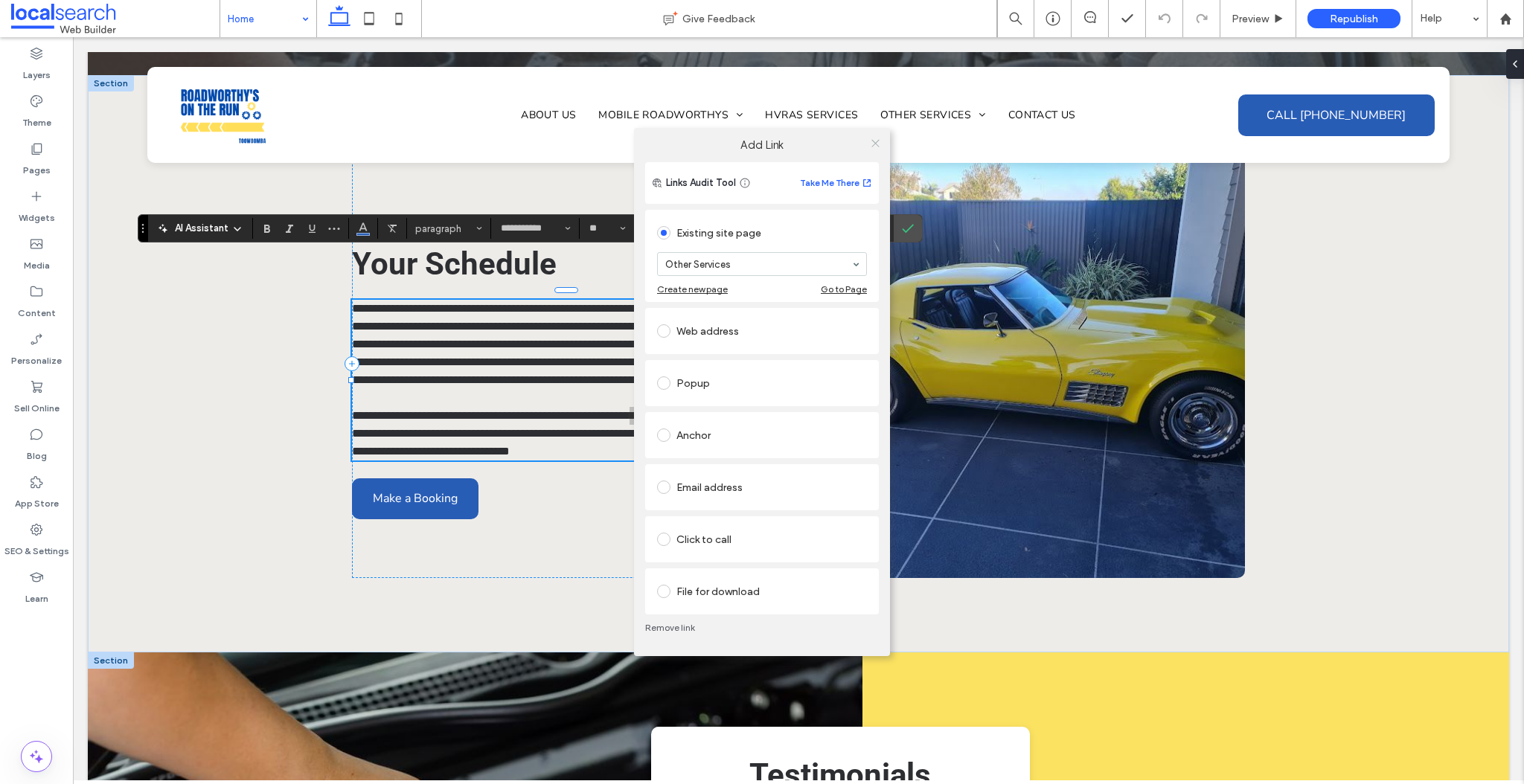
click at [877, 145] on use at bounding box center [875, 143] width 7 height 7
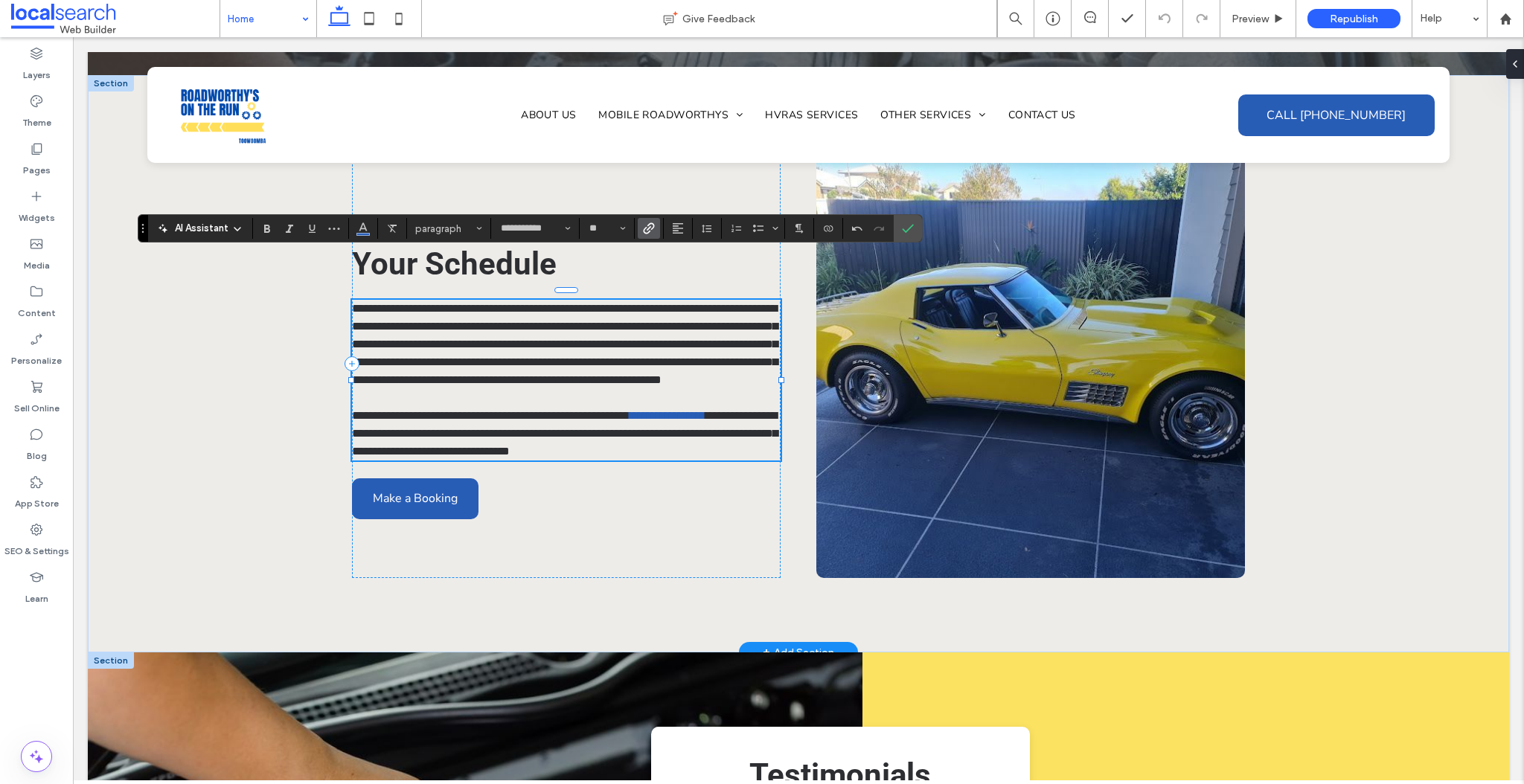
click at [480, 410] on span "**********" at bounding box center [490, 416] width 277 height 11
drag, startPoint x: 504, startPoint y: 405, endPoint x: 374, endPoint y: 408, distance: 130.0
click at [374, 410] on span "**********" at bounding box center [565, 434] width 426 height 47
click at [648, 233] on icon "Link" at bounding box center [648, 228] width 12 height 12
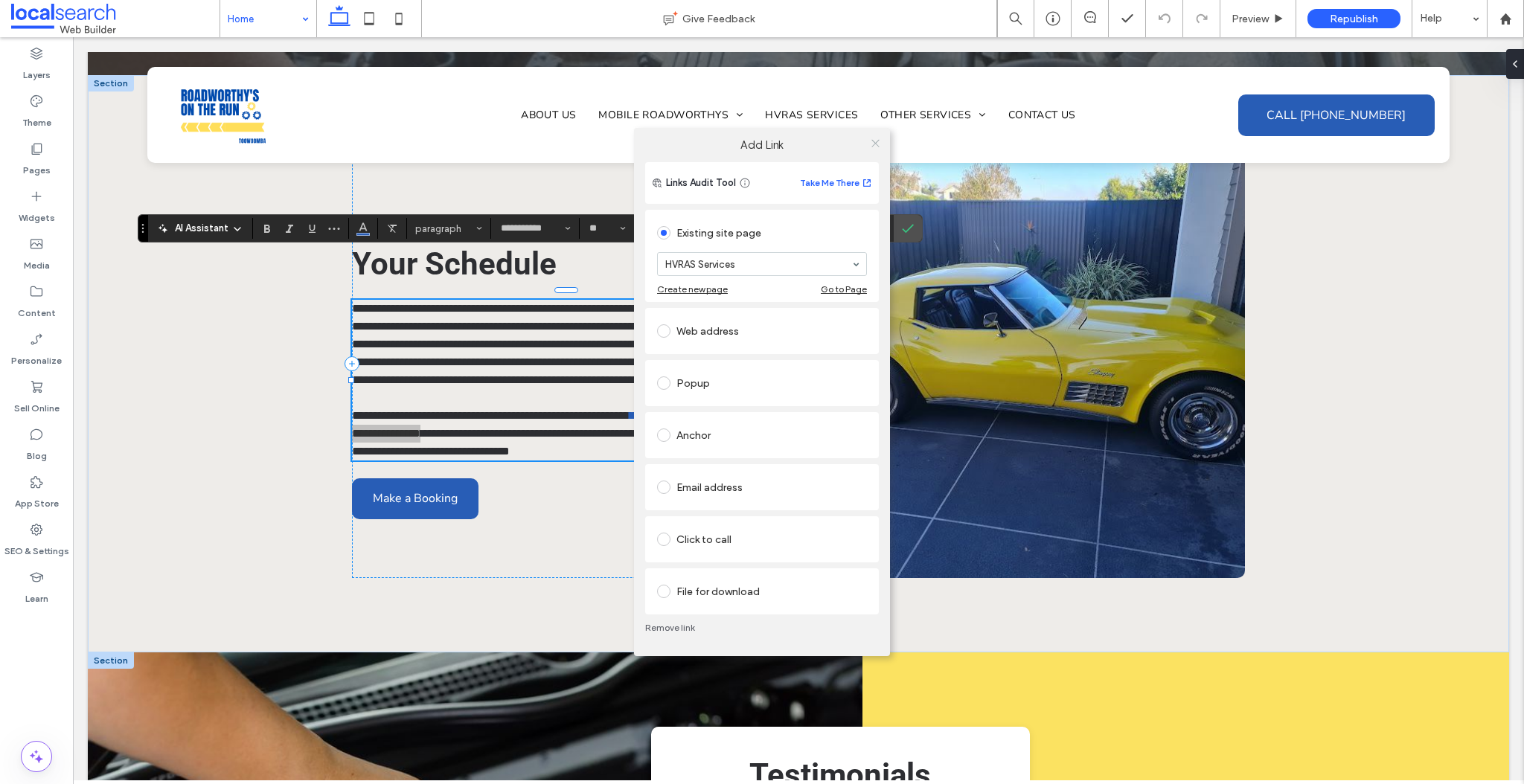
click at [876, 147] on icon at bounding box center [876, 143] width 11 height 11
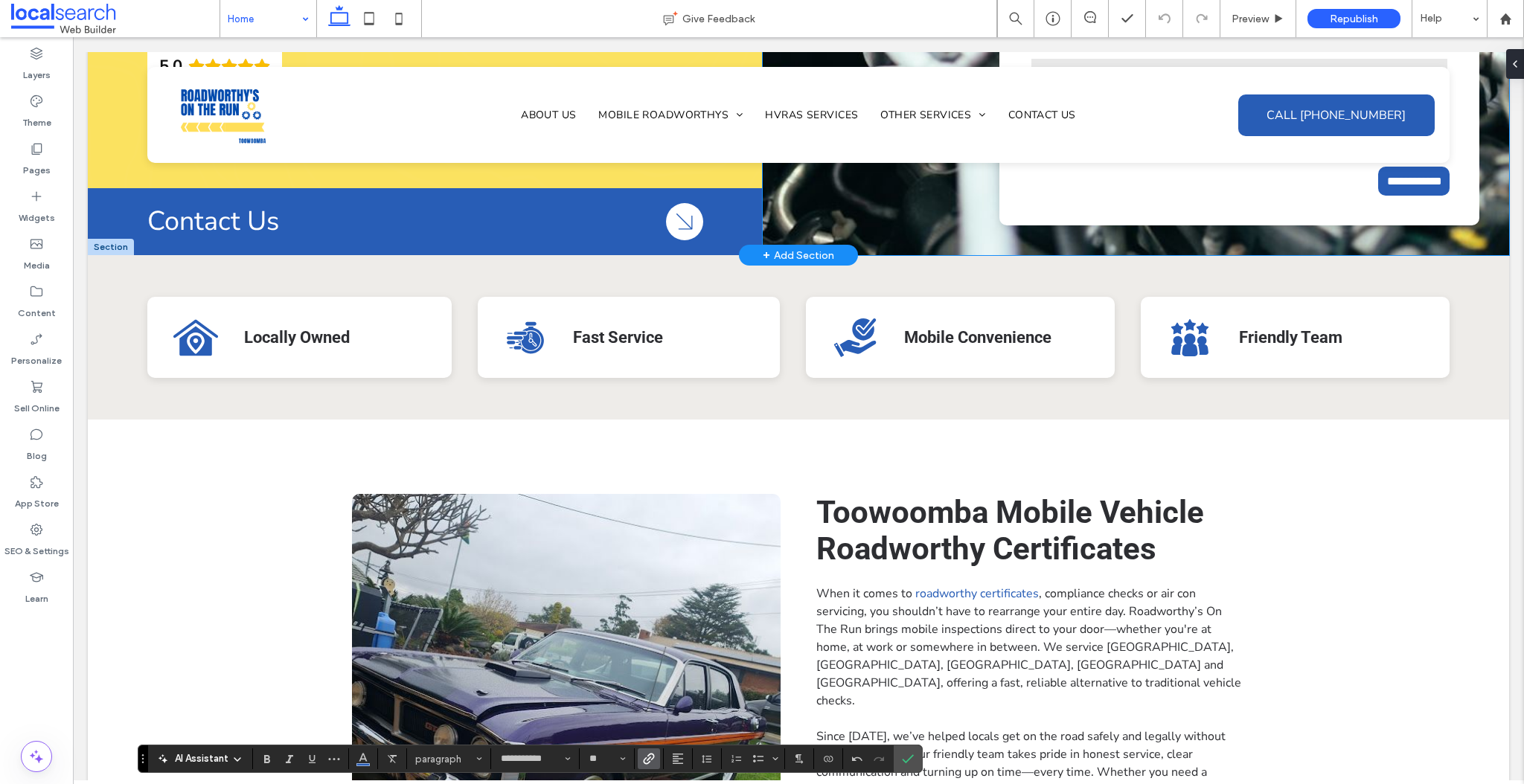
scroll to position [255, 0]
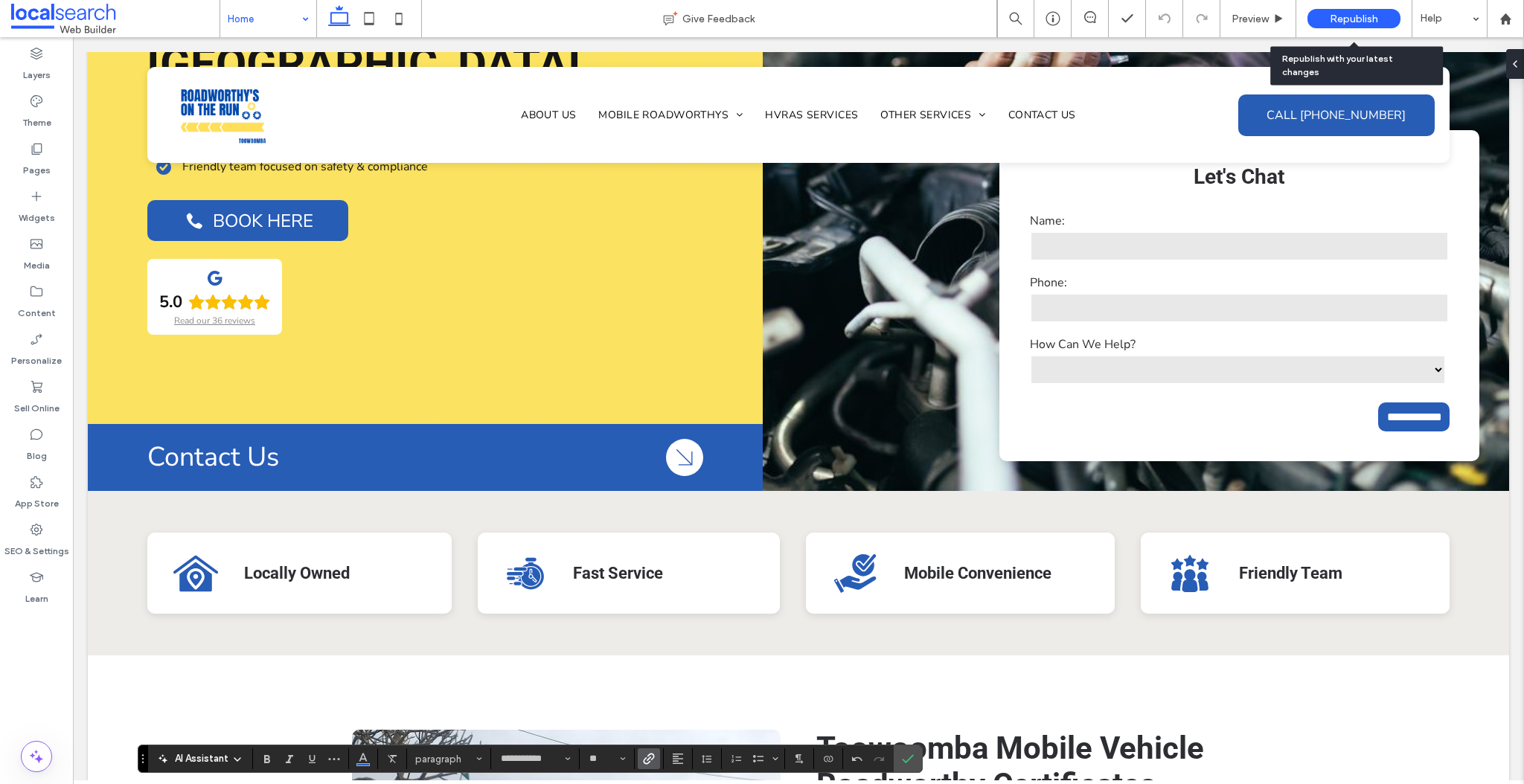
click at [1360, 25] on div "Republish" at bounding box center [1354, 19] width 93 height 20
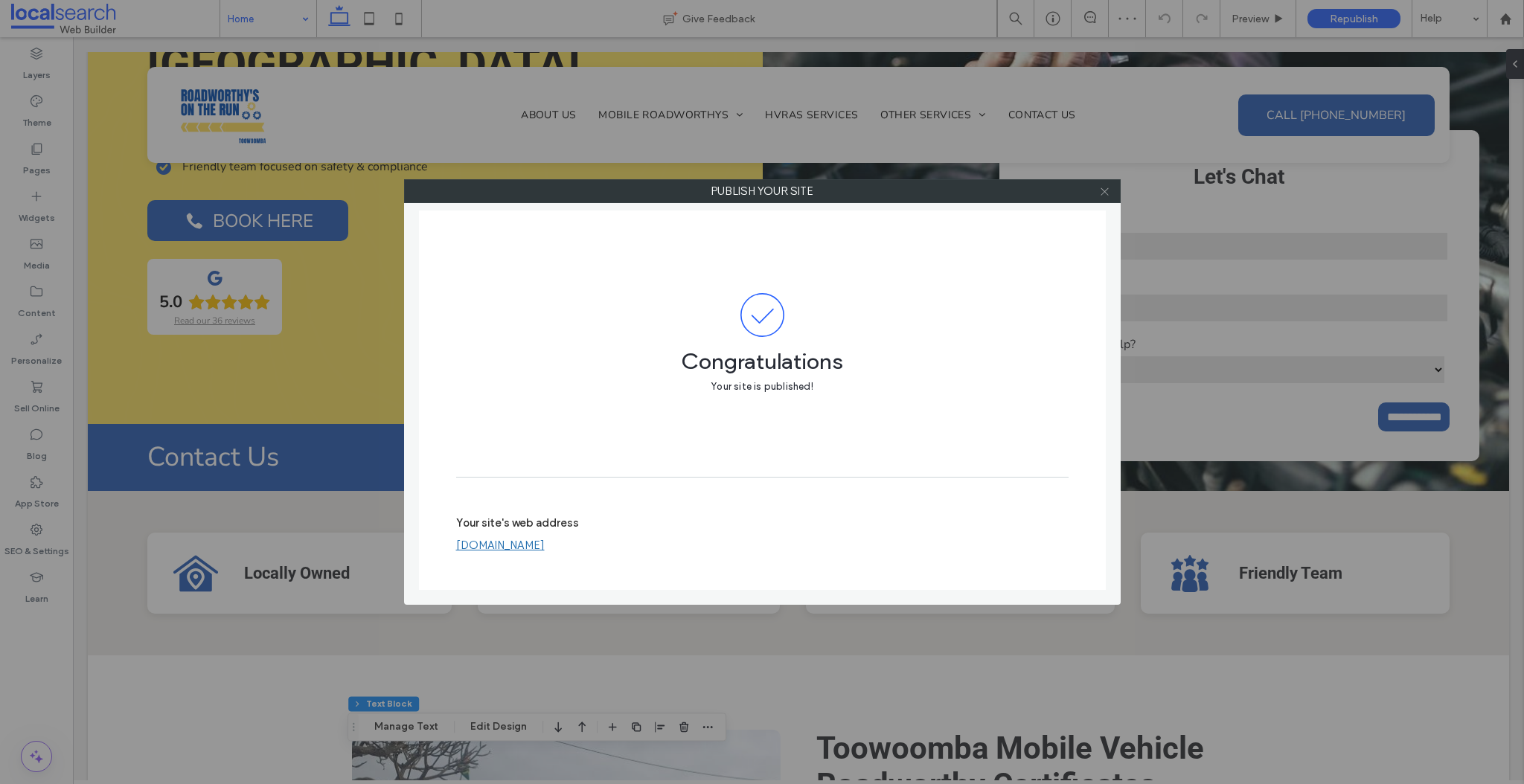
click at [1105, 189] on icon at bounding box center [1105, 191] width 11 height 11
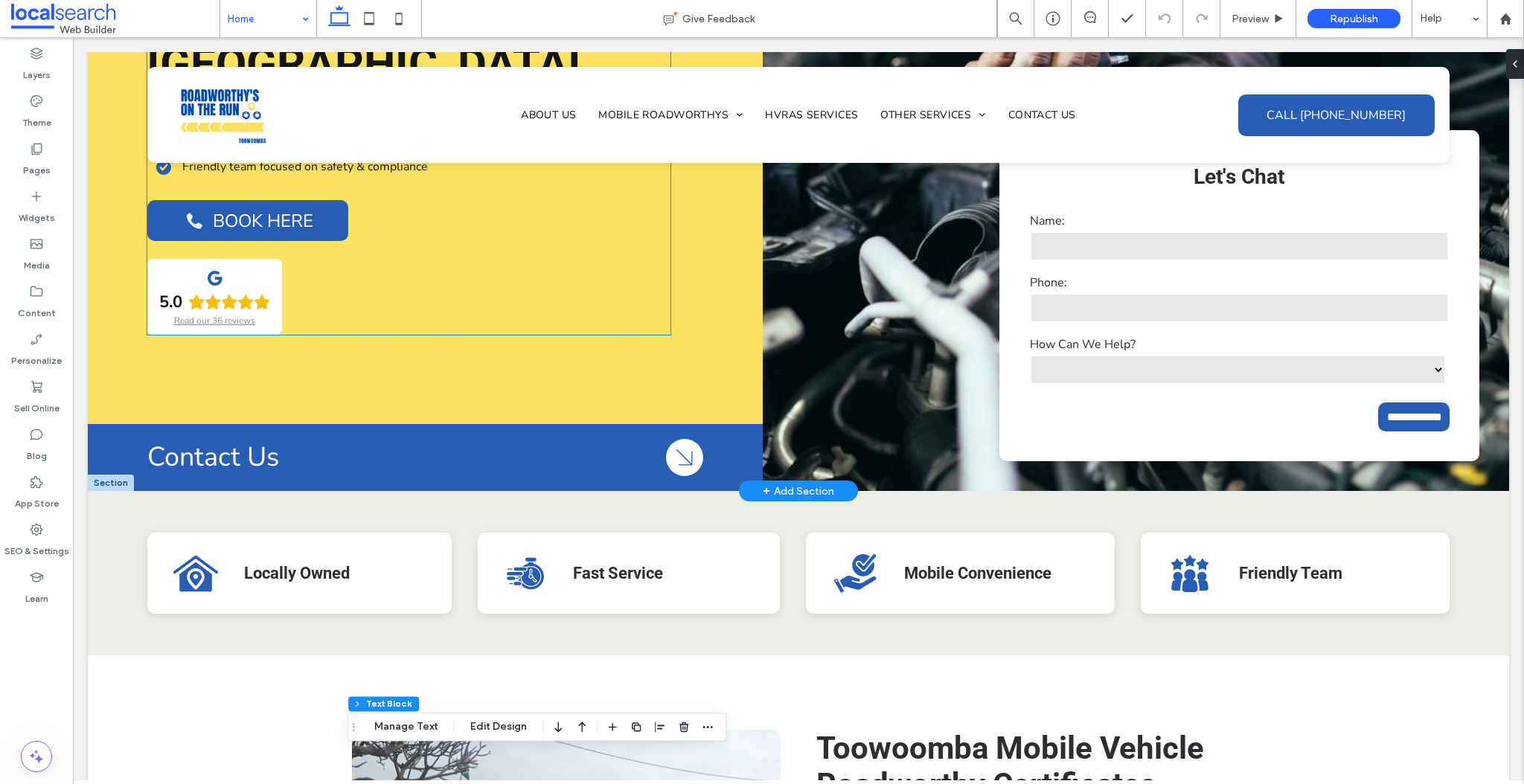
scroll to position [0, 0]
